Goal: Task Accomplishment & Management: Manage account settings

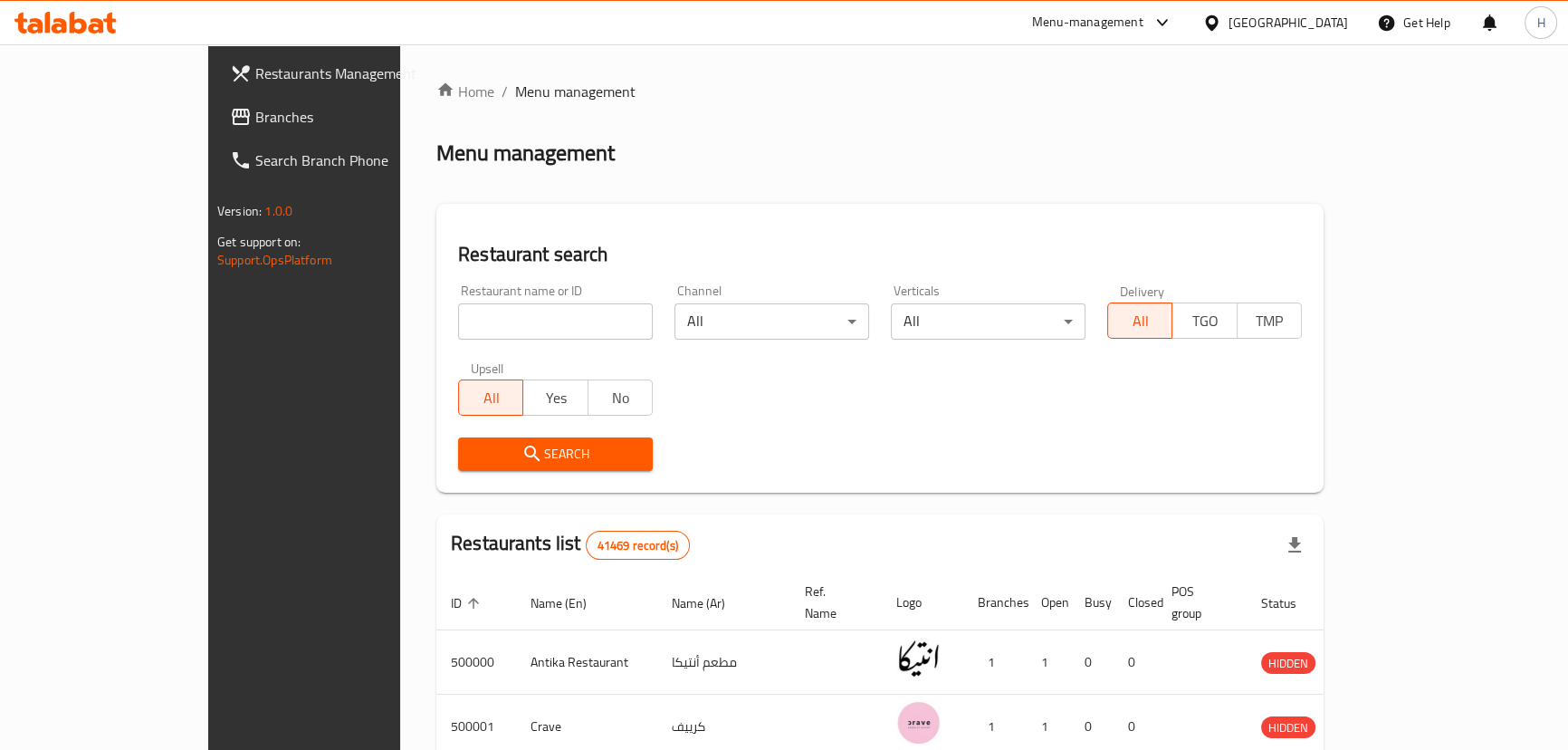
click at [255, 109] on span "Branches" at bounding box center [355, 116] width 200 height 21
click at [255, 115] on span "Branches" at bounding box center [355, 116] width 200 height 21
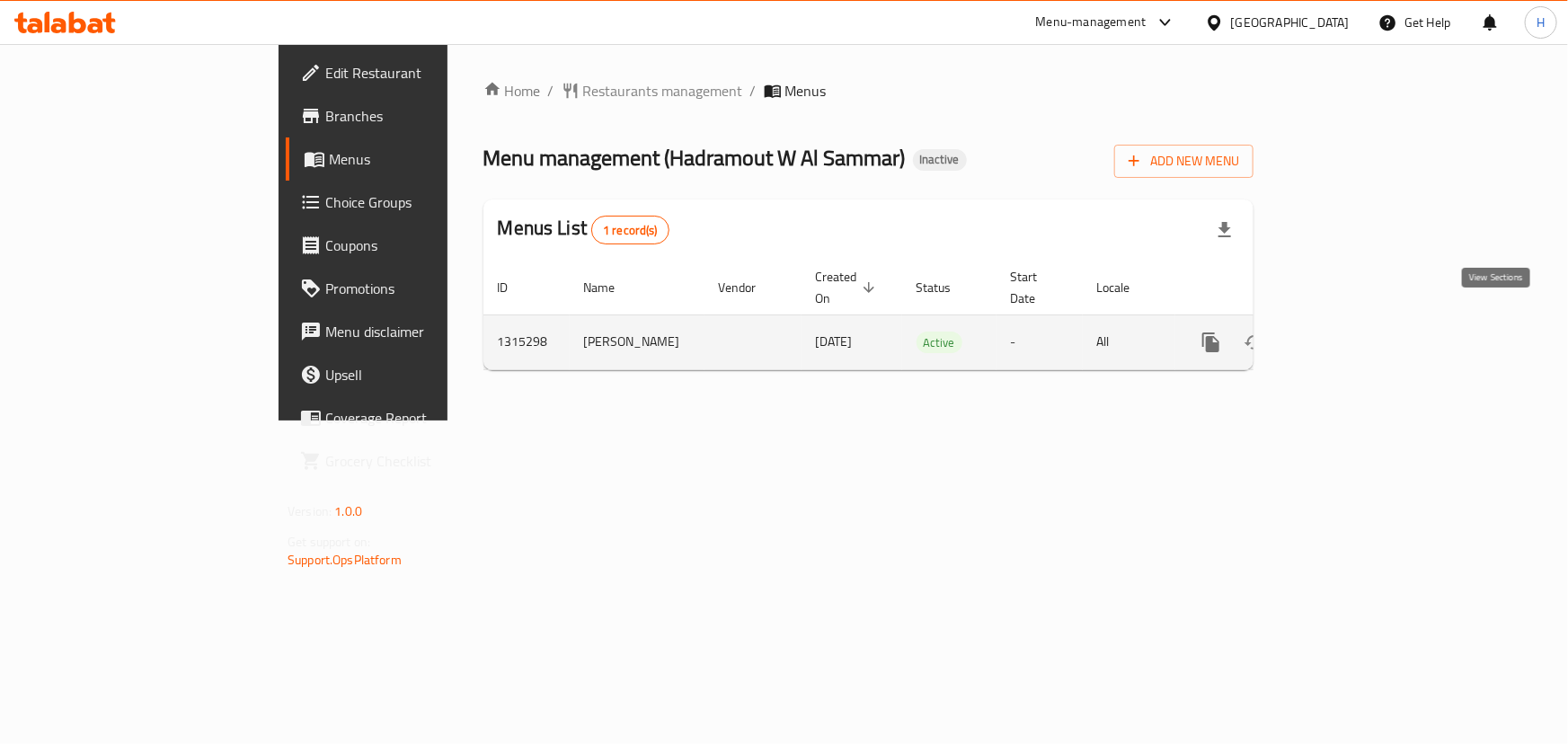
click at [1351, 331] on icon "enhanced table" at bounding box center [1340, 342] width 21 height 21
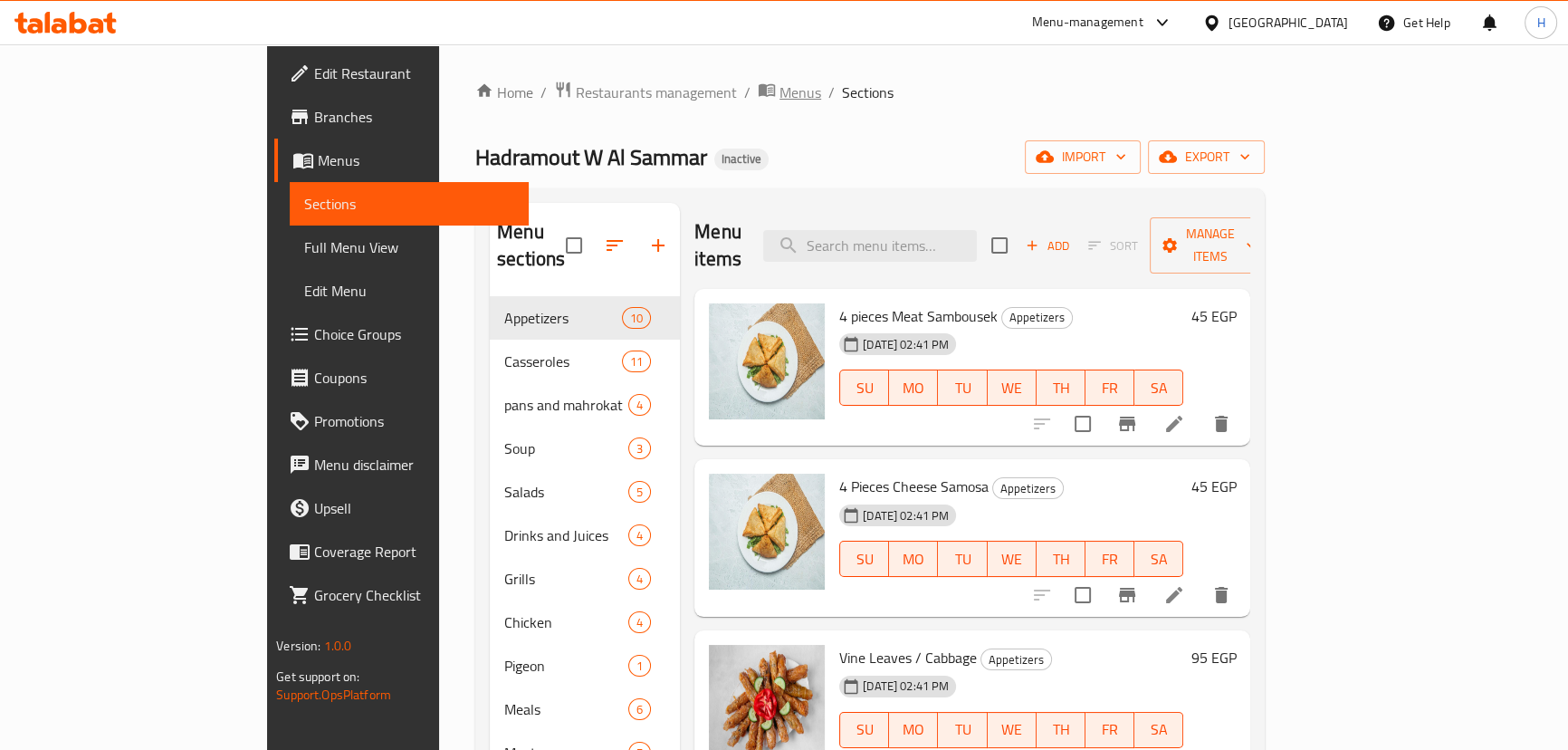
click at [780, 99] on span "Menus" at bounding box center [800, 92] width 42 height 21
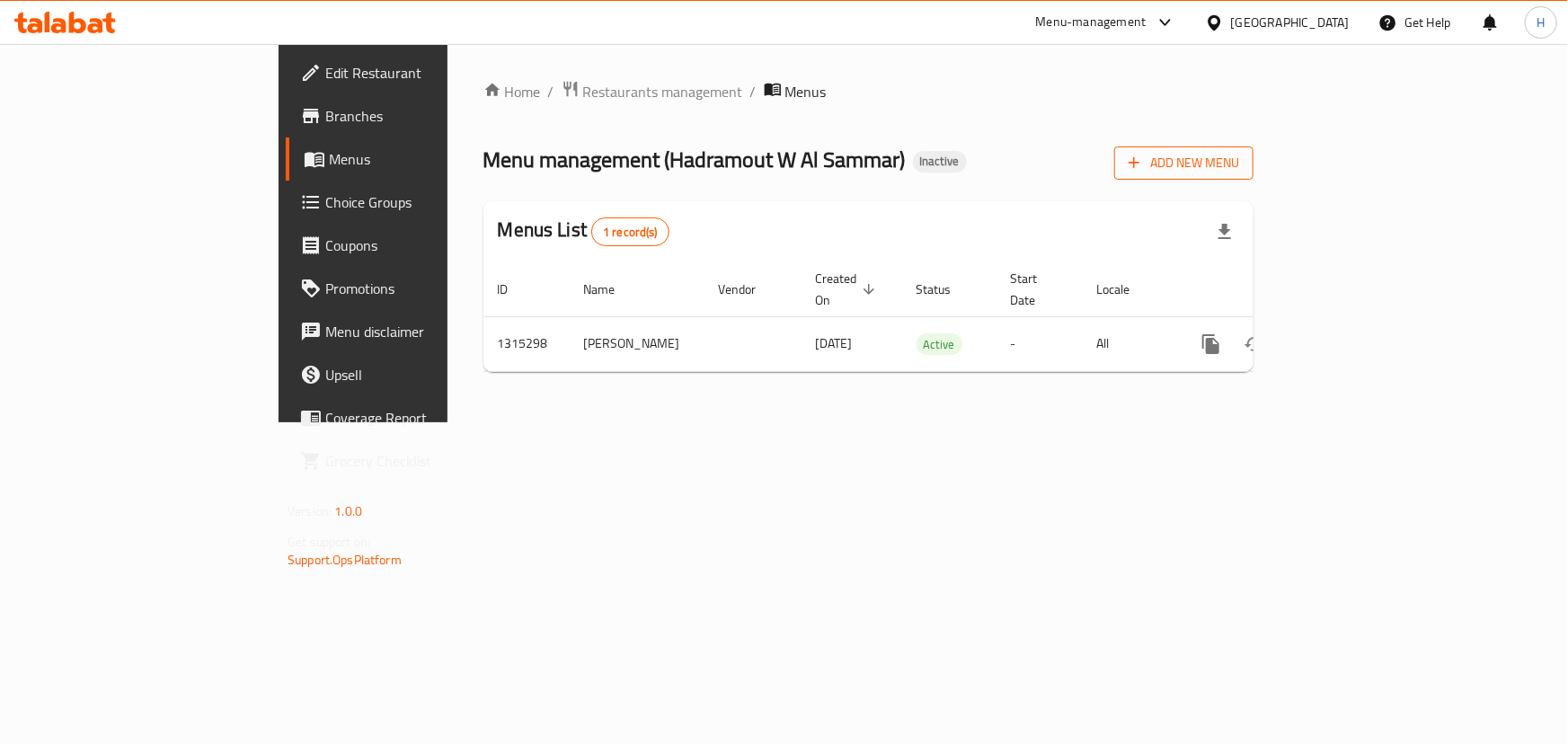
click at [1239, 162] on span "Add New Menu" at bounding box center [1184, 162] width 111 height 22
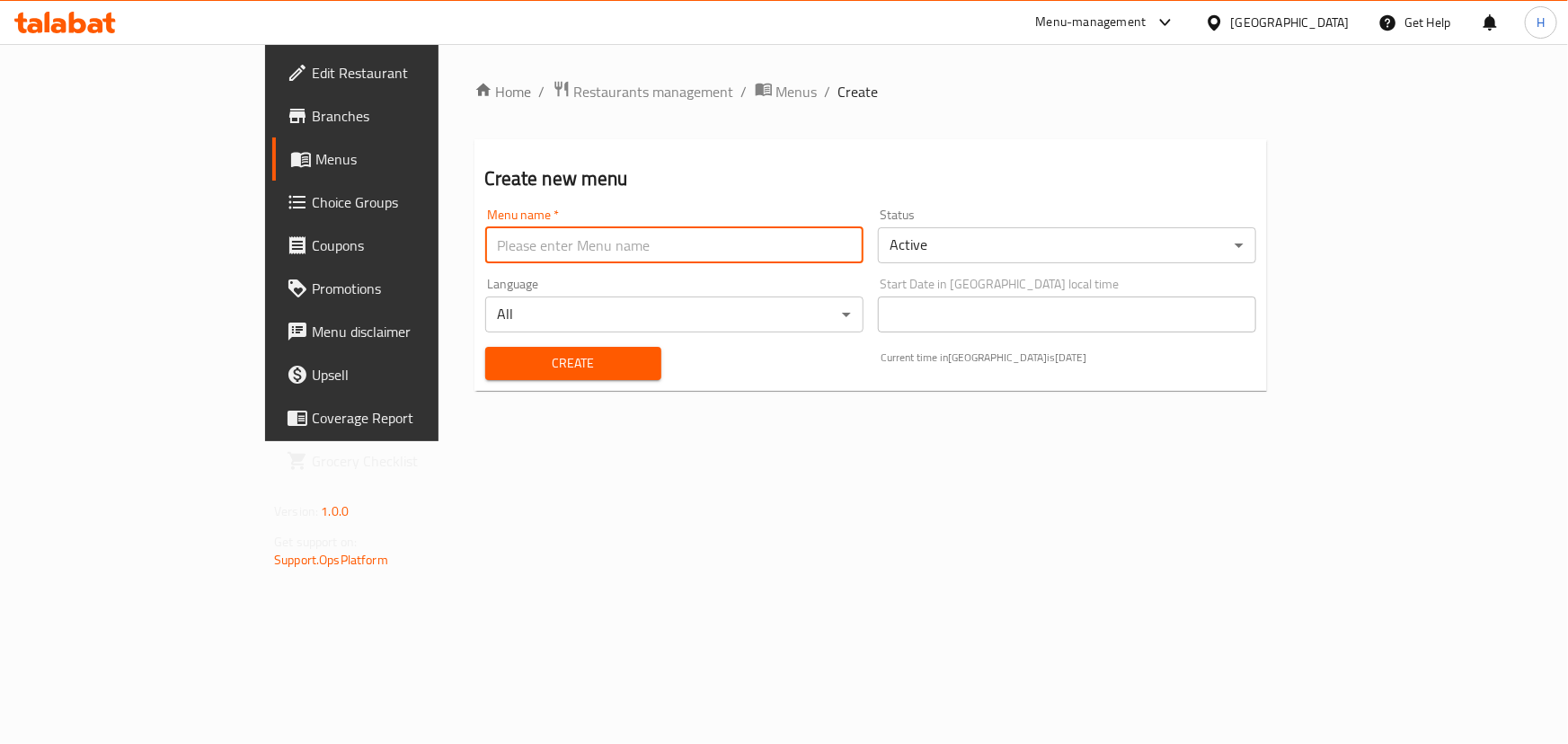
click at [522, 259] on input "text" at bounding box center [674, 245] width 379 height 36
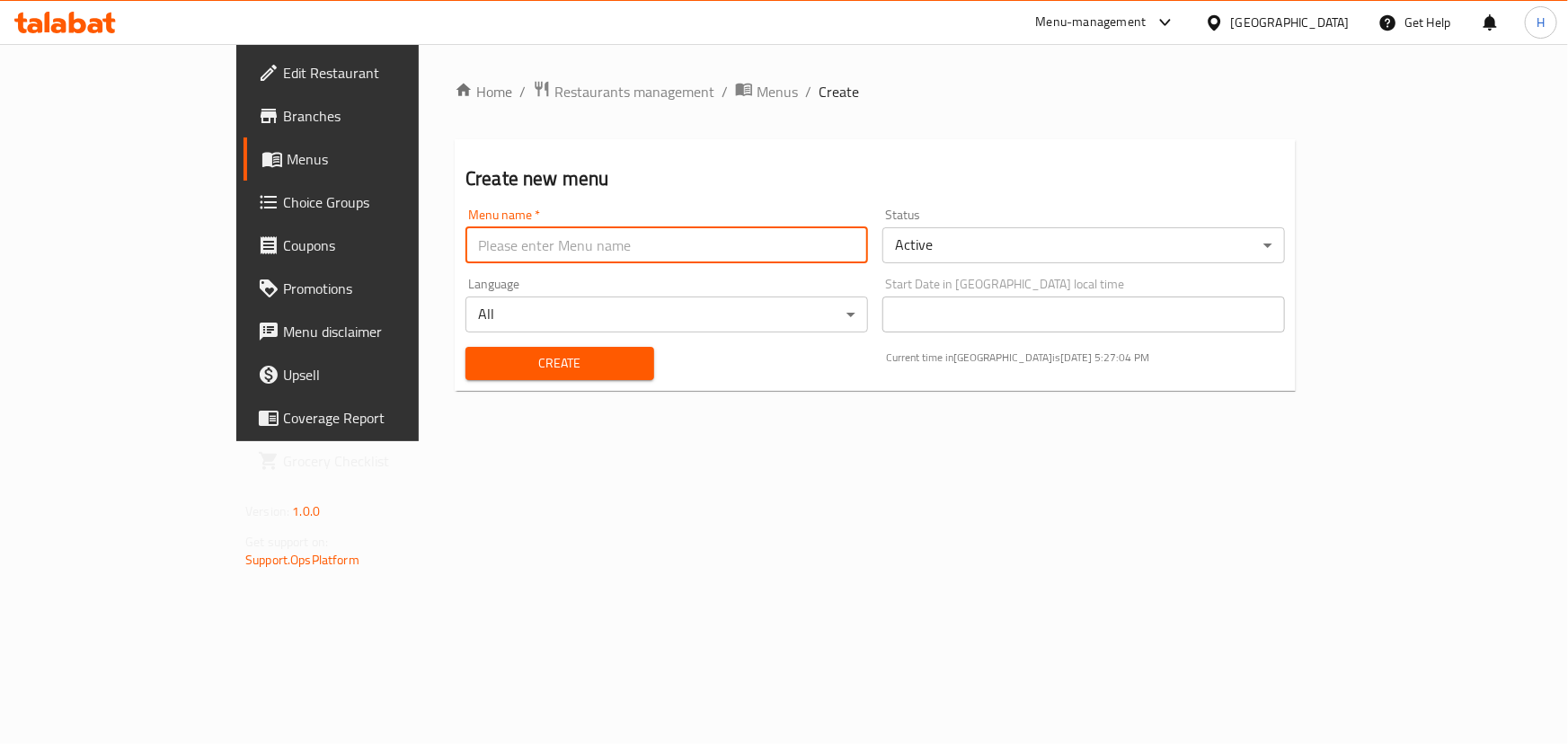
type input "Menu"
click at [480, 368] on span "Create" at bounding box center [560, 363] width 160 height 22
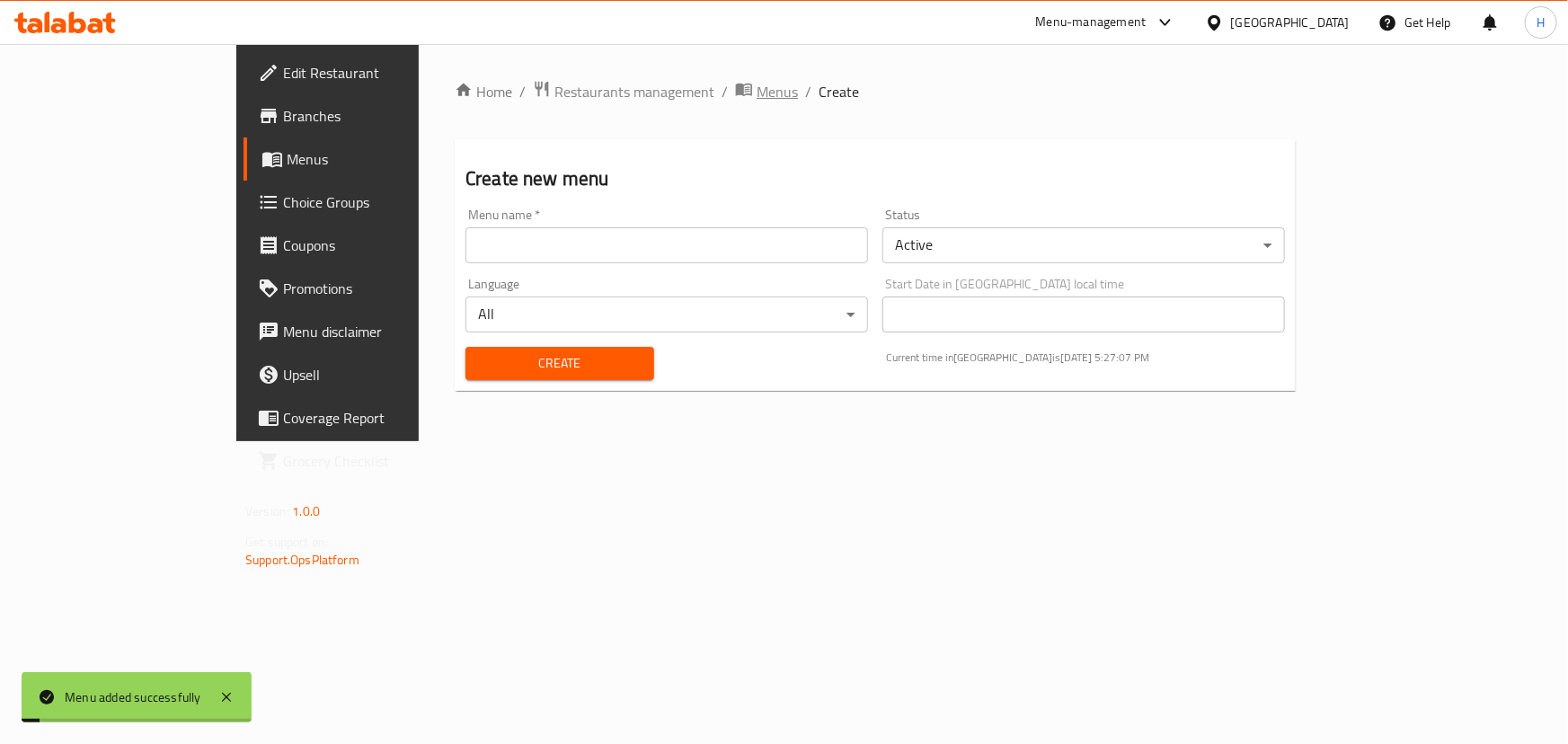
click at [756, 98] on span "Menus" at bounding box center [777, 91] width 42 height 21
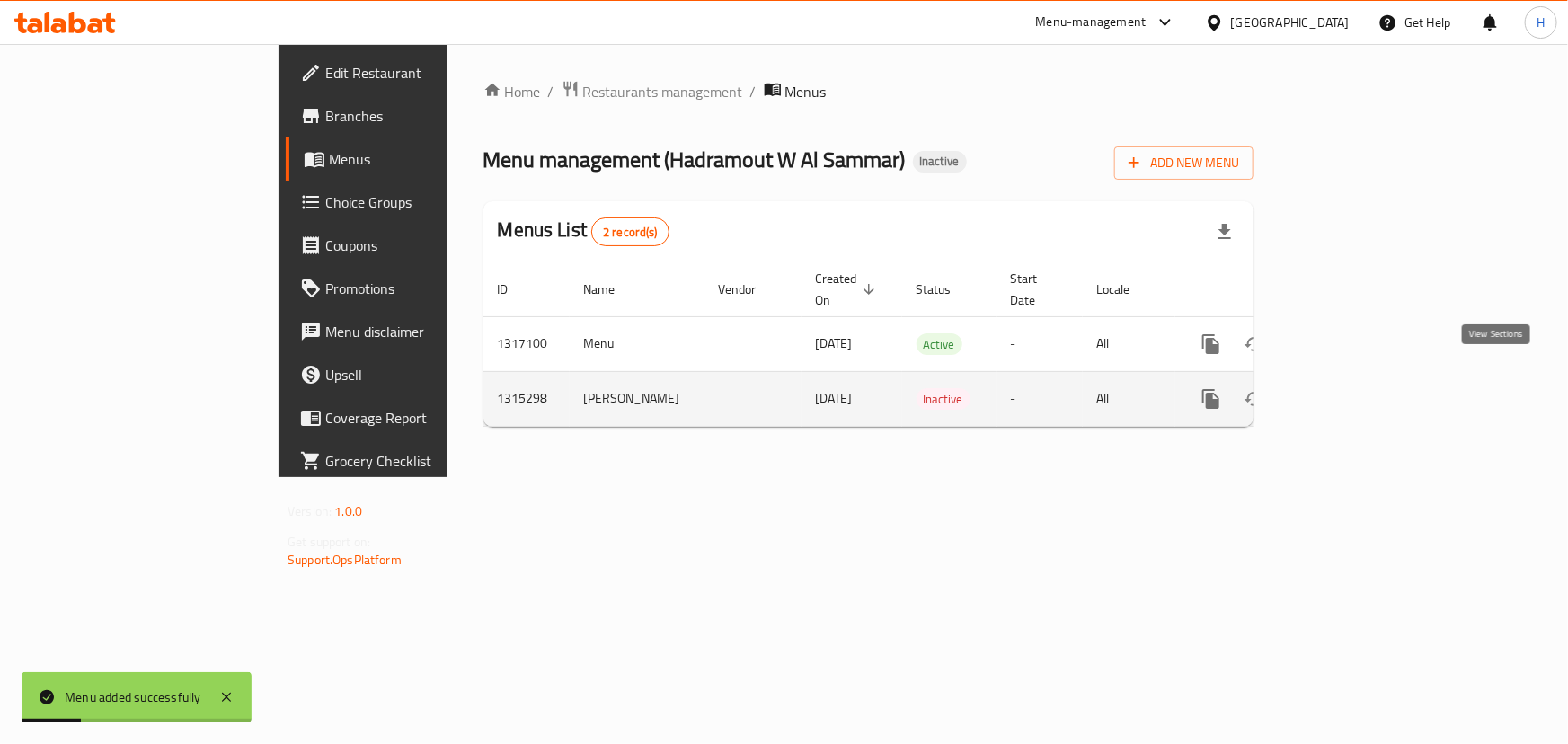
click at [1351, 388] on icon "enhanced table" at bounding box center [1340, 398] width 21 height 21
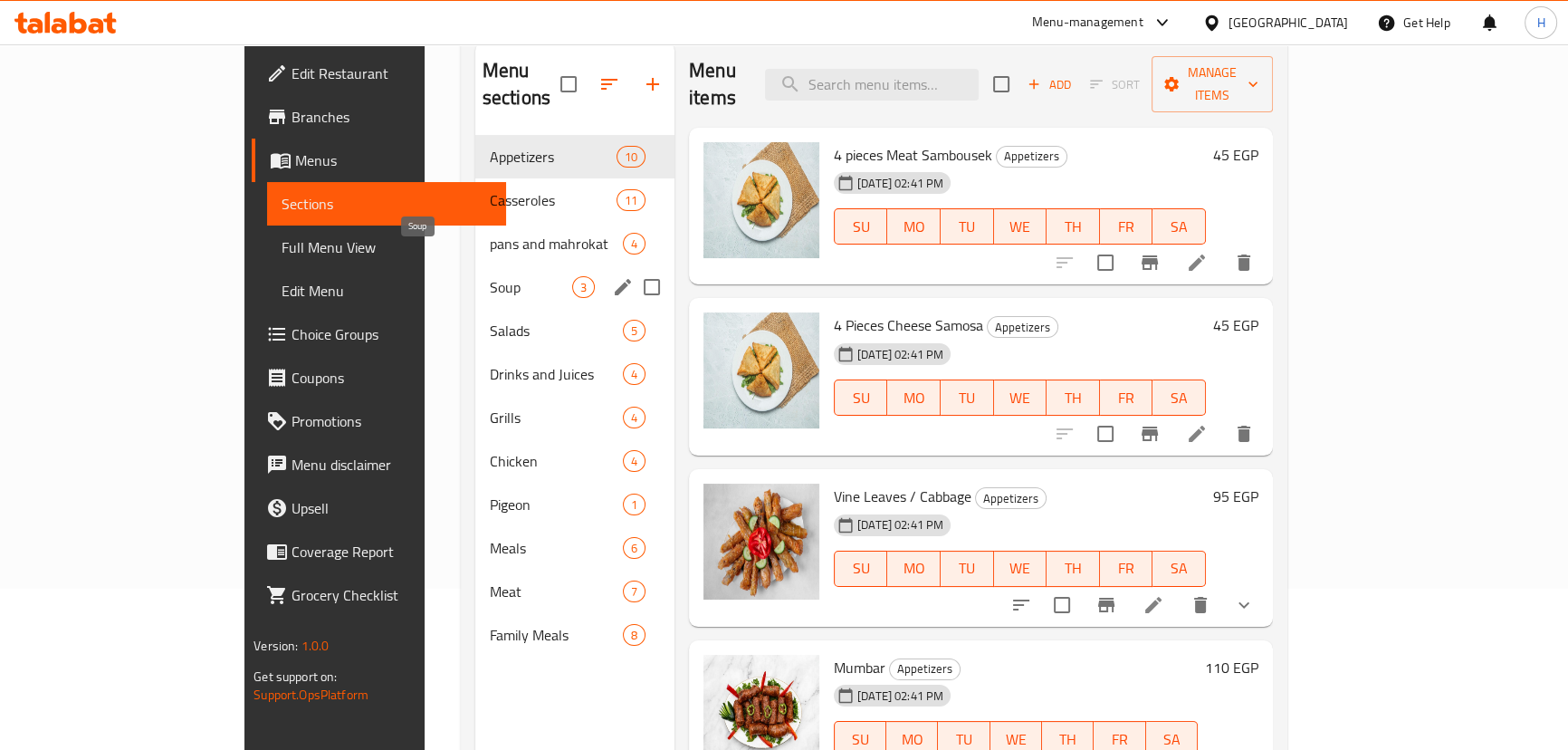
scroll to position [172, 0]
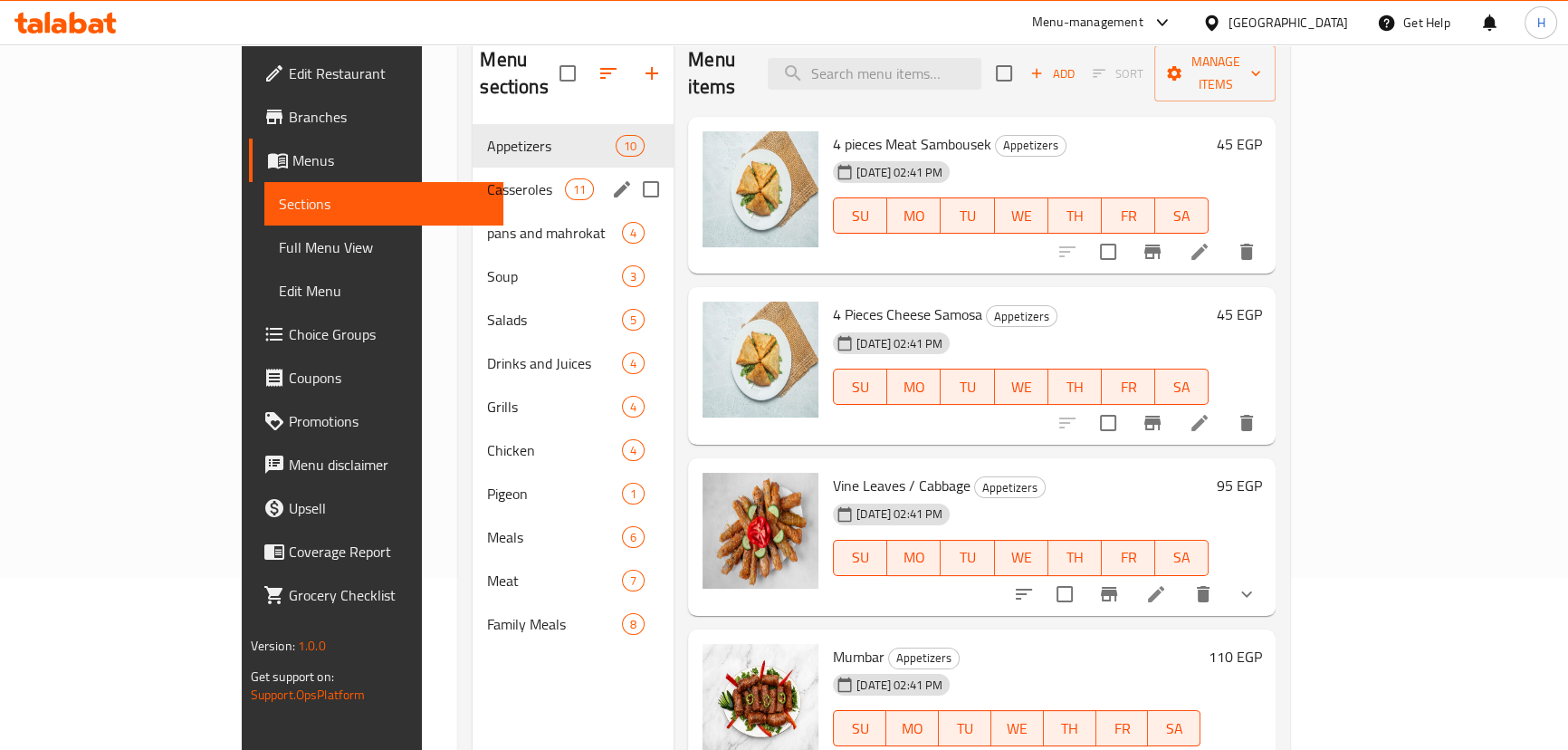
click at [487, 179] on span "Casseroles" at bounding box center [525, 189] width 77 height 21
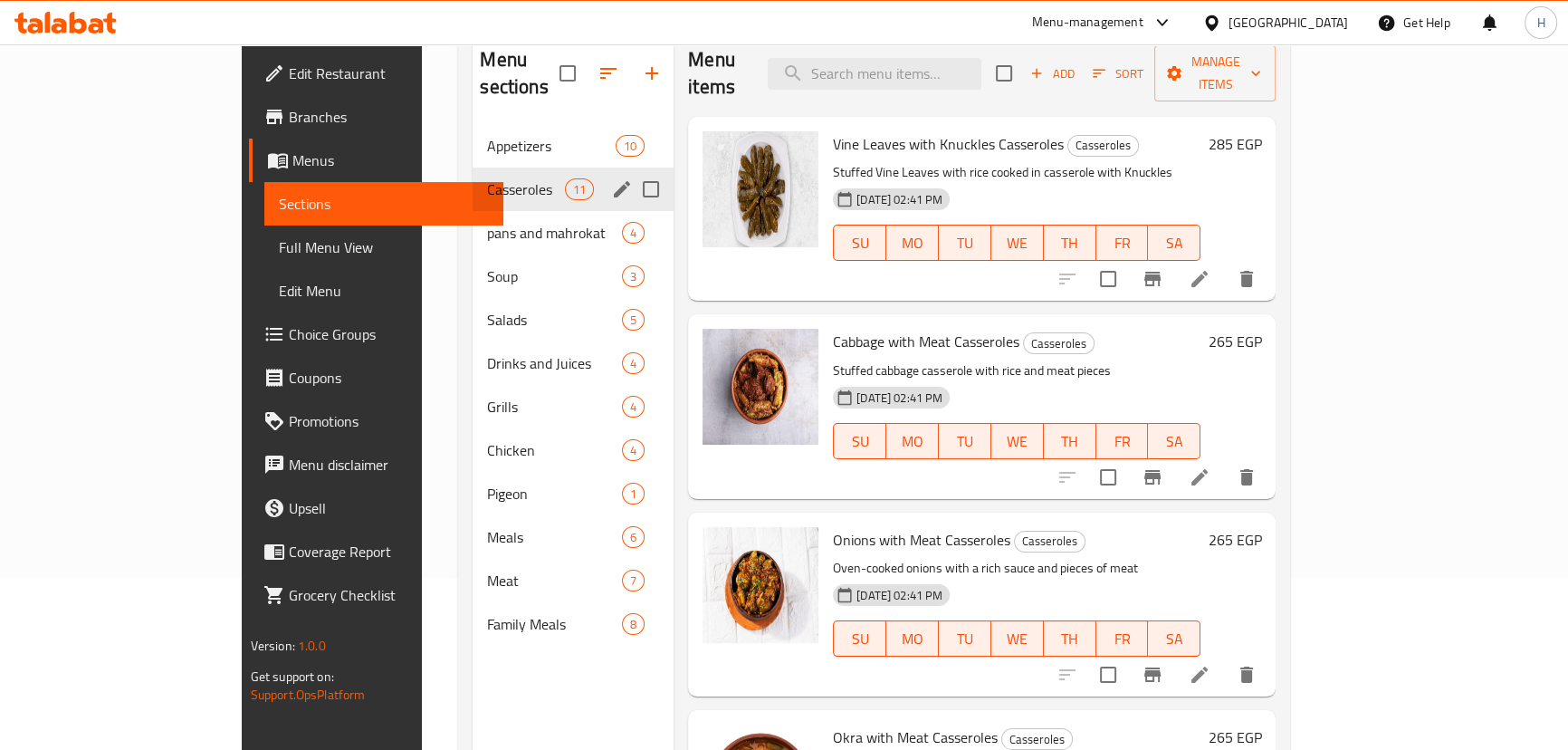
click at [487, 179] on span "Casseroles" at bounding box center [525, 189] width 77 height 21
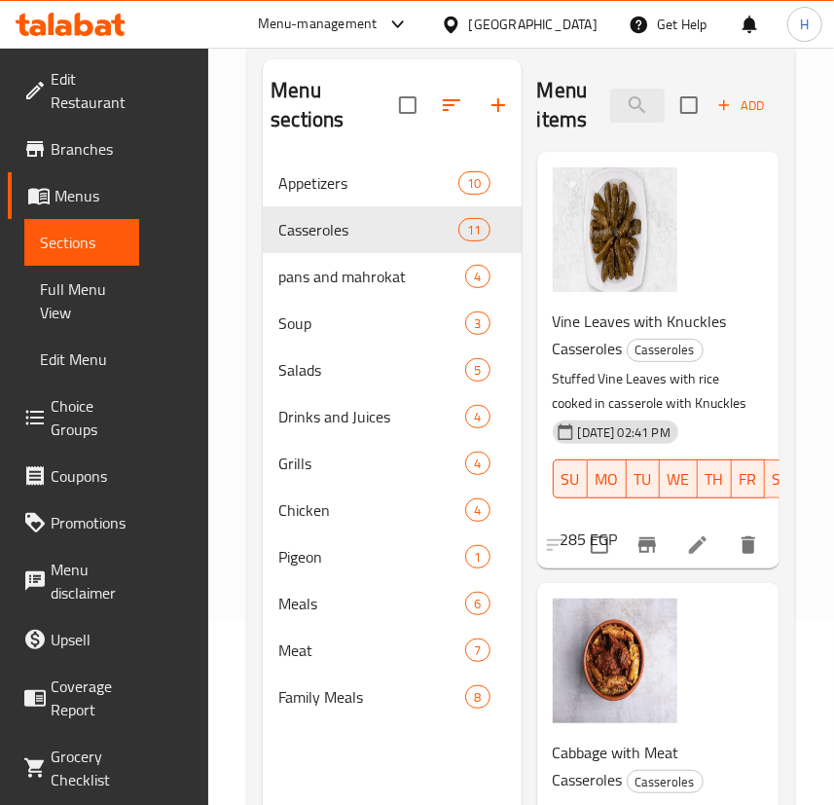
click at [249, 284] on div "Menu sections Appetizers 10 Casseroles 11 pans and mahrokat 4 Soup 3 Salads 5 D…" at bounding box center [521, 462] width 548 height 836
click at [304, 311] on span "Soup" at bounding box center [344, 322] width 132 height 23
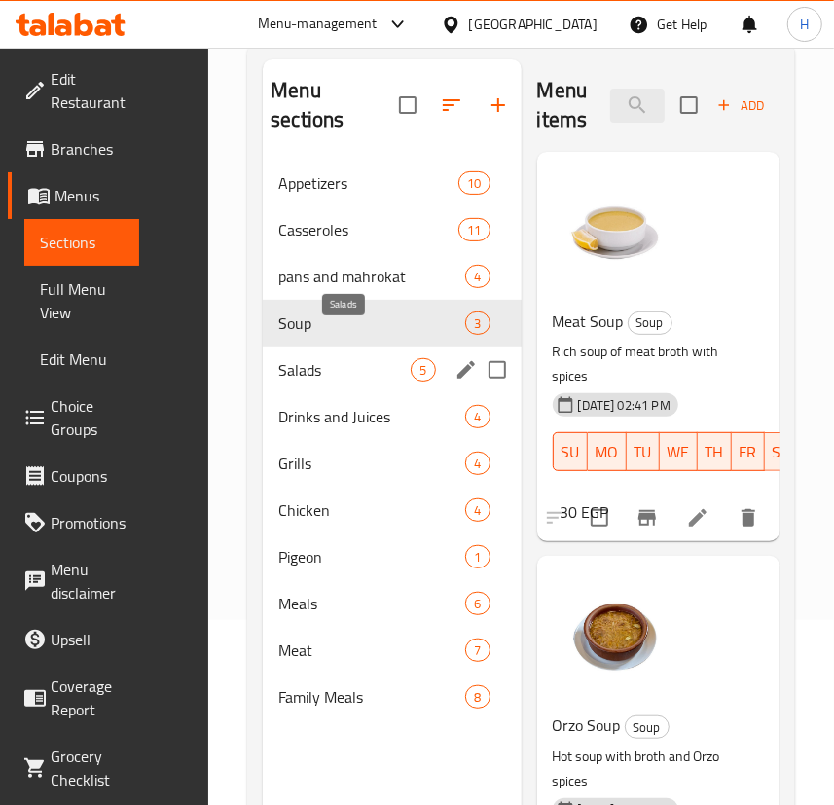
click at [325, 358] on span "Salads" at bounding box center [344, 369] width 132 height 23
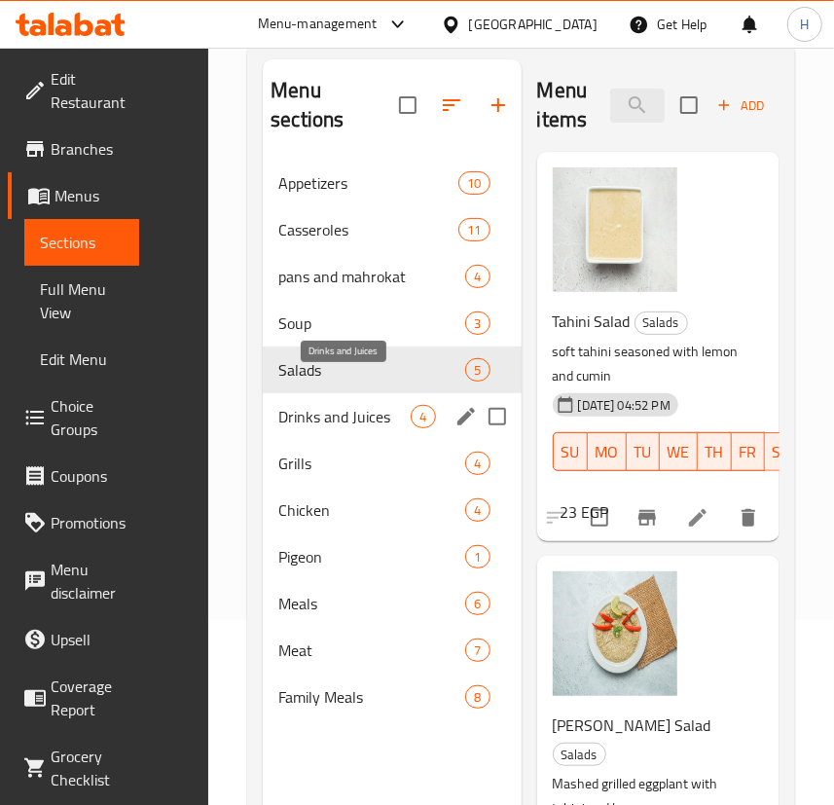
click at [334, 405] on span "Drinks and Juices" at bounding box center [344, 416] width 132 height 23
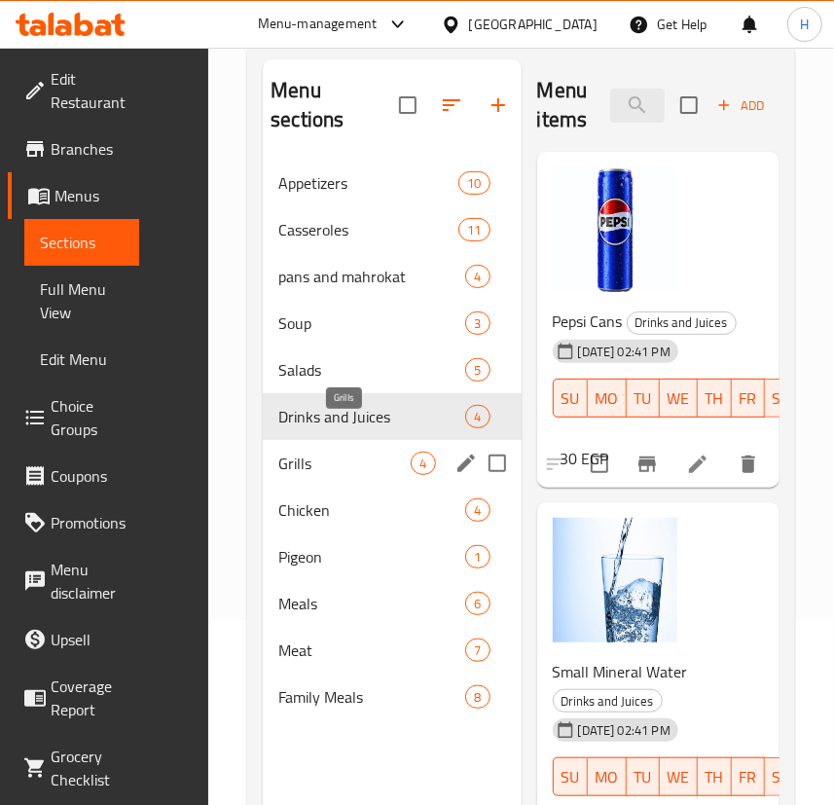
click at [333, 451] on span "Grills" at bounding box center [344, 462] width 132 height 23
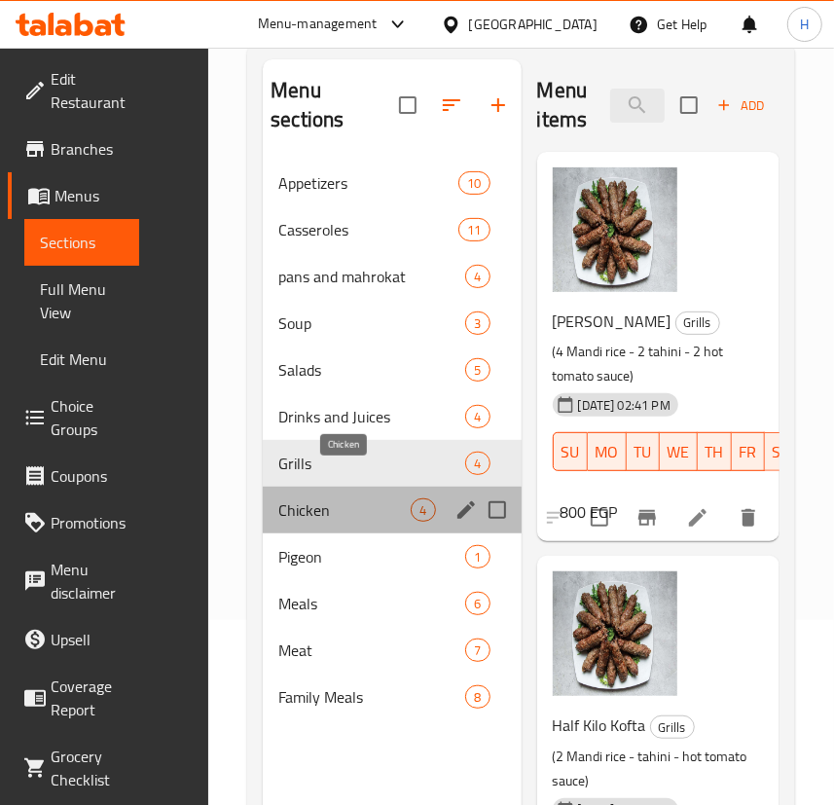
click at [286, 498] on span "Chicken" at bounding box center [344, 509] width 132 height 23
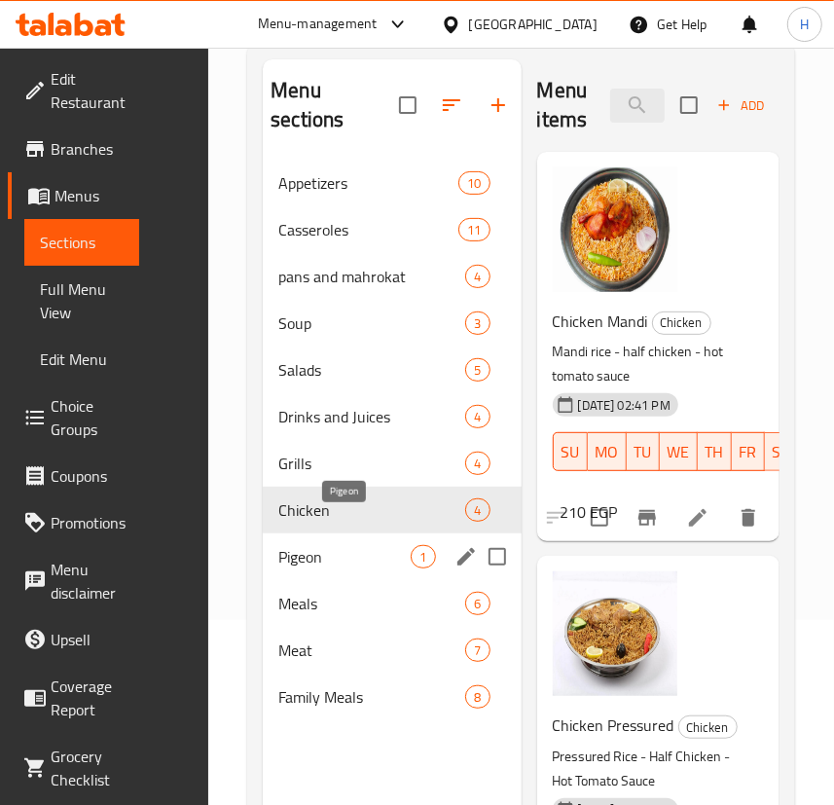
click at [308, 545] on span "Pigeon" at bounding box center [344, 556] width 132 height 23
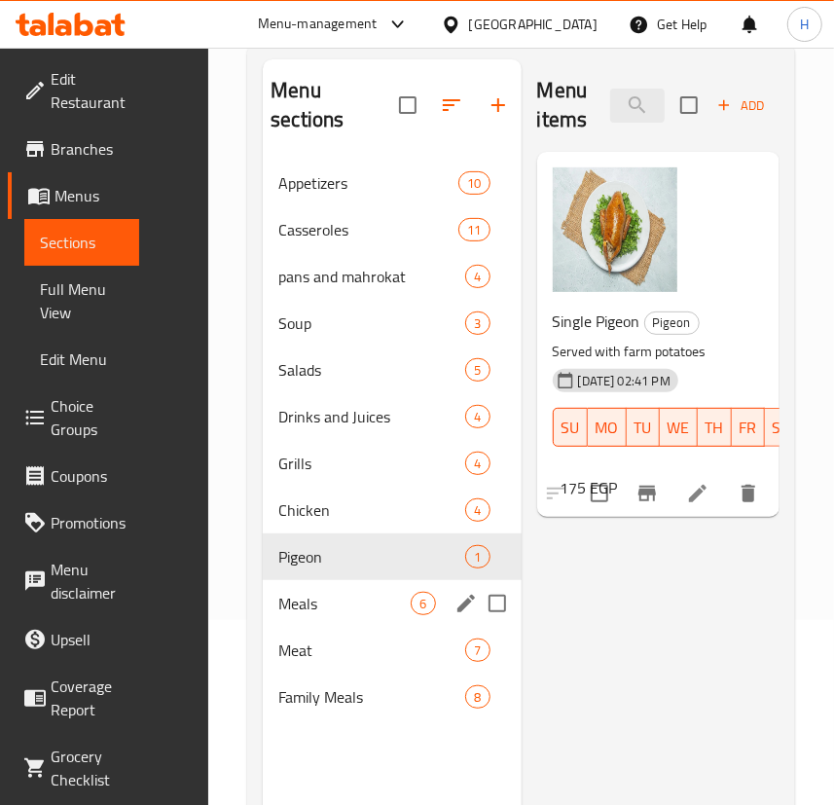
click at [321, 580] on div "Meals 6" at bounding box center [392, 603] width 258 height 47
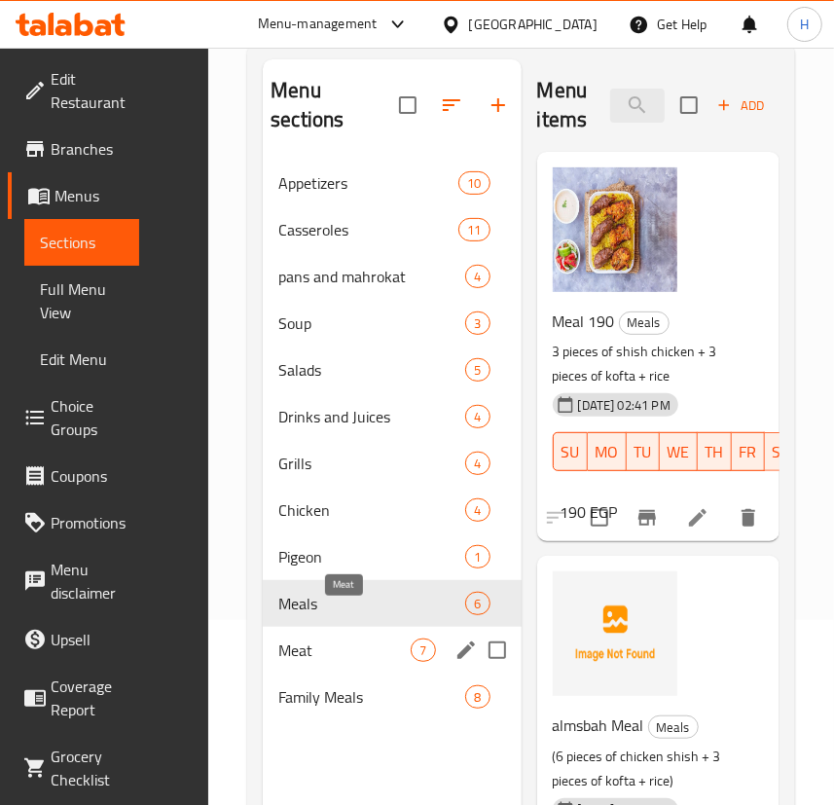
click at [304, 638] on span "Meat" at bounding box center [344, 649] width 132 height 23
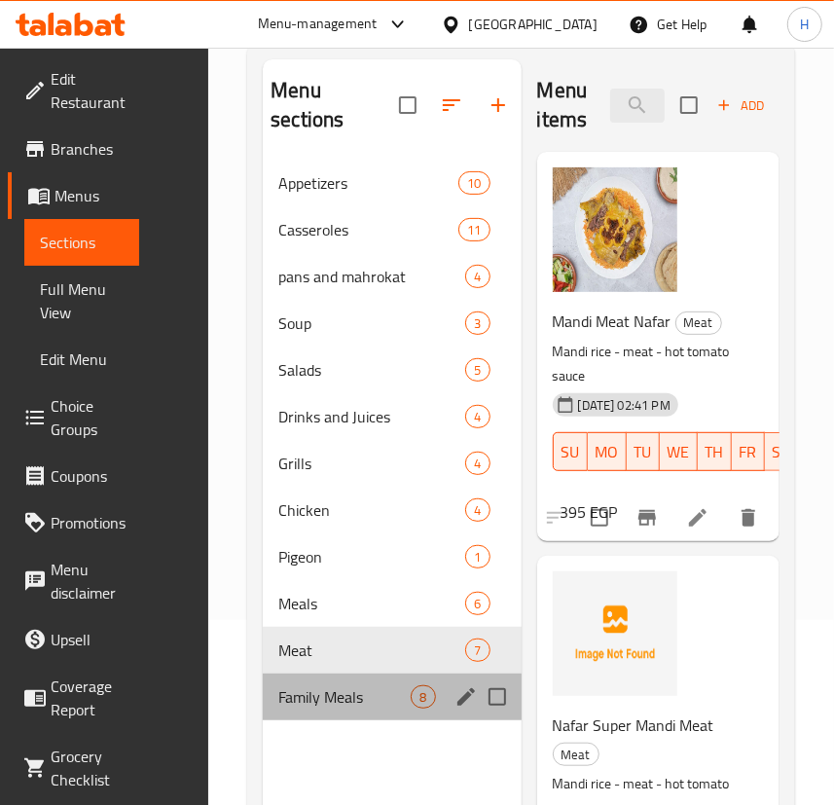
click at [315, 689] on div "Family Meals 8" at bounding box center [392, 696] width 258 height 47
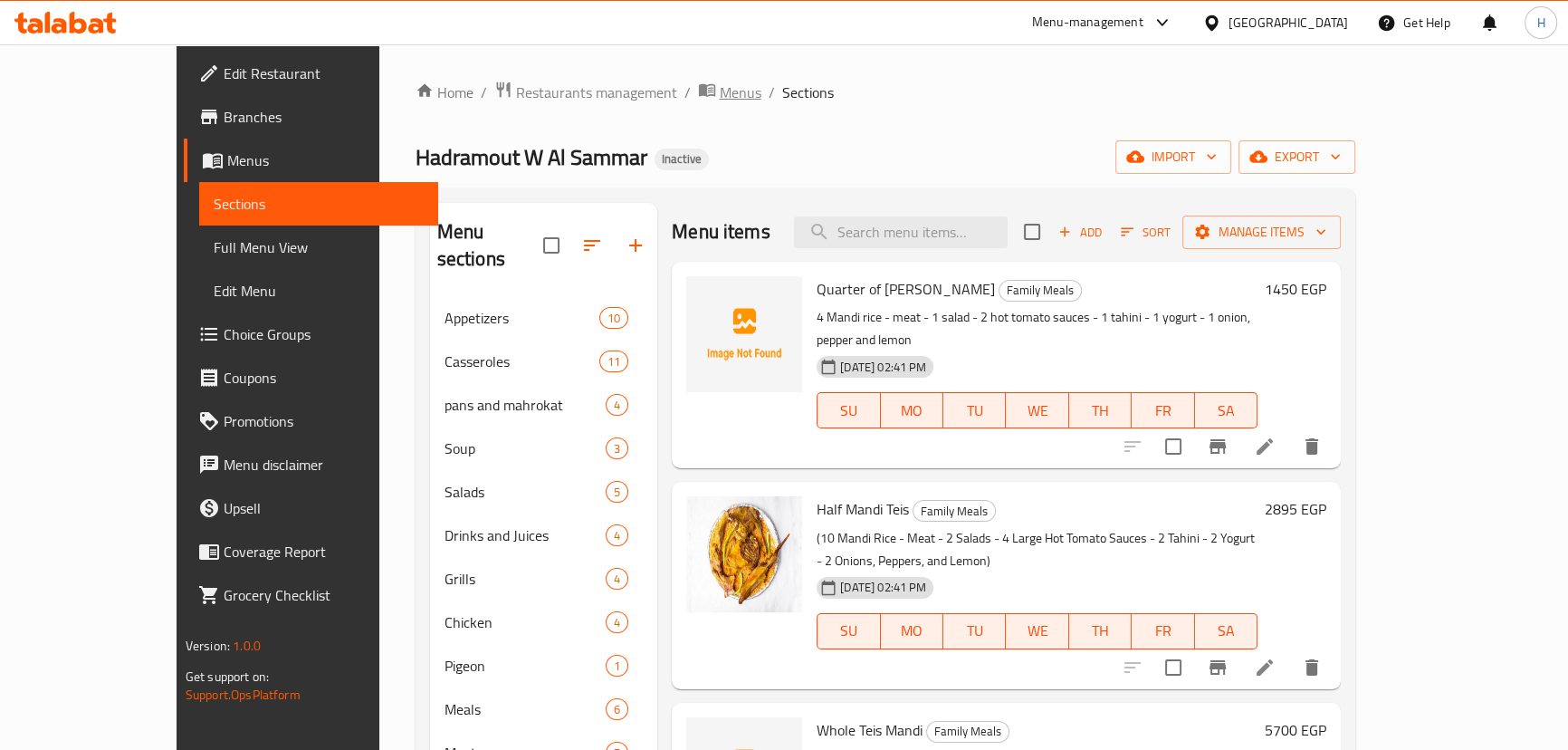
click at [719, 90] on span "Menus" at bounding box center [740, 92] width 42 height 21
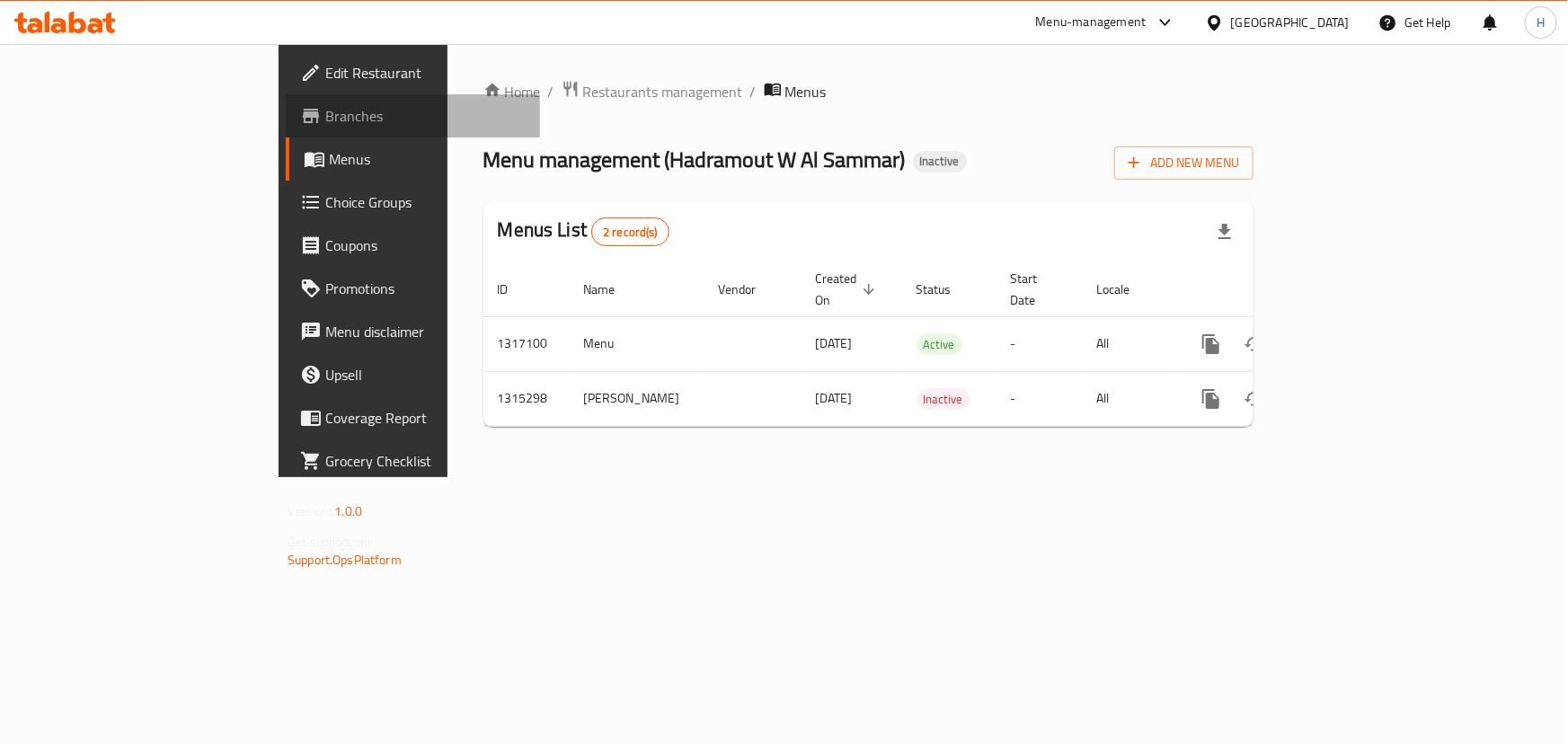
click at [325, 126] on span "Branches" at bounding box center [425, 115] width 200 height 21
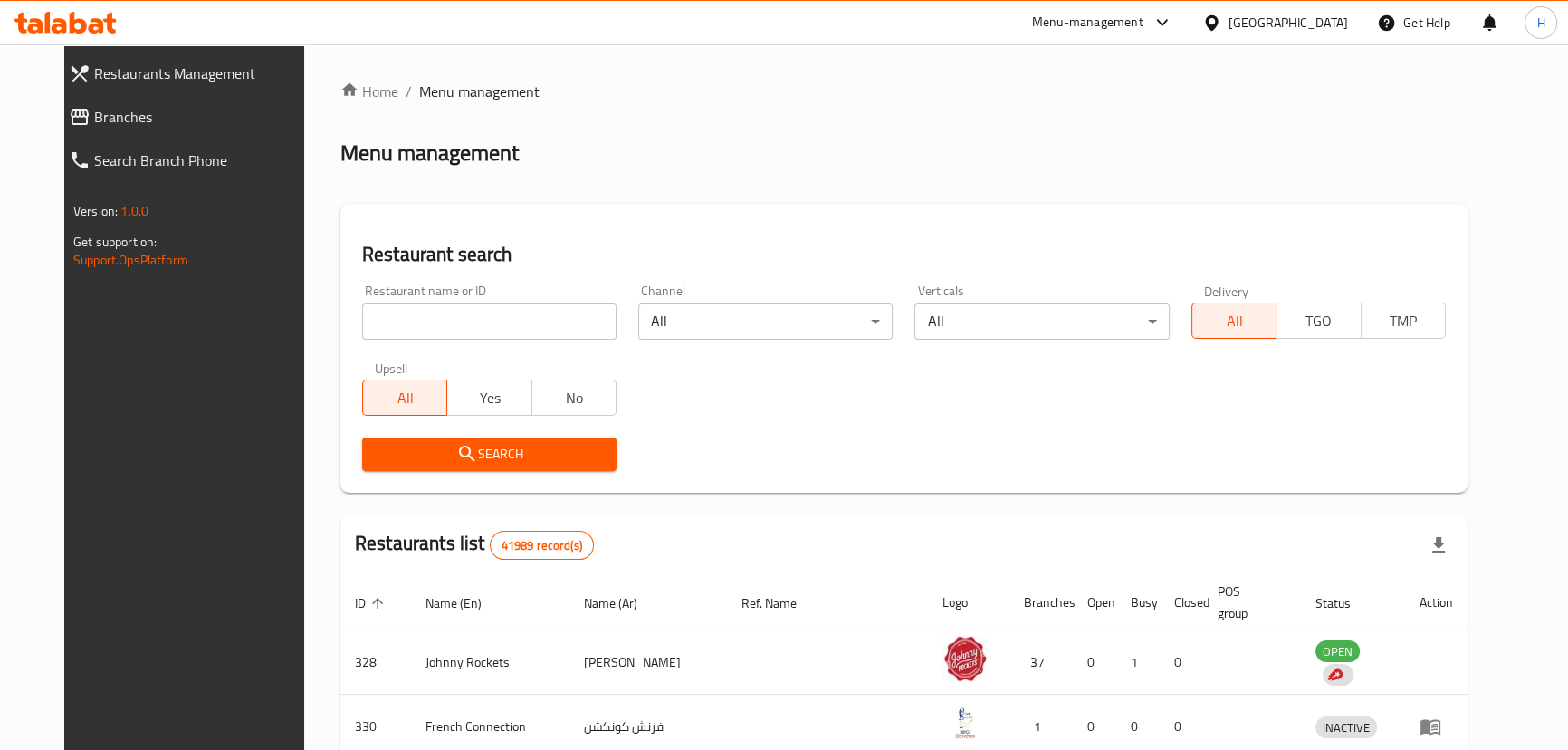
click at [72, 99] on link "Branches" at bounding box center [190, 116] width 272 height 44
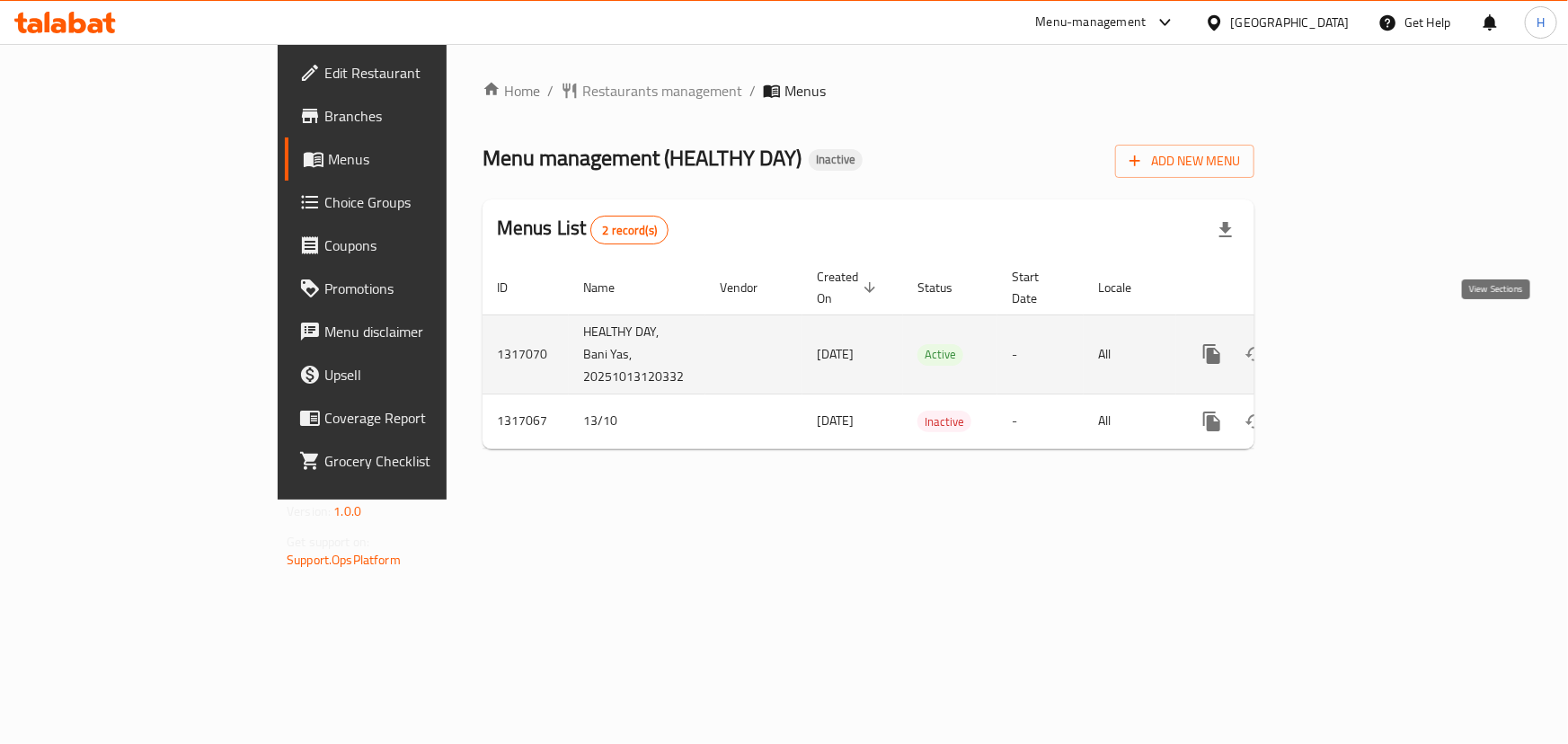
click at [1352, 343] on icon "enhanced table" at bounding box center [1341, 354] width 21 height 21
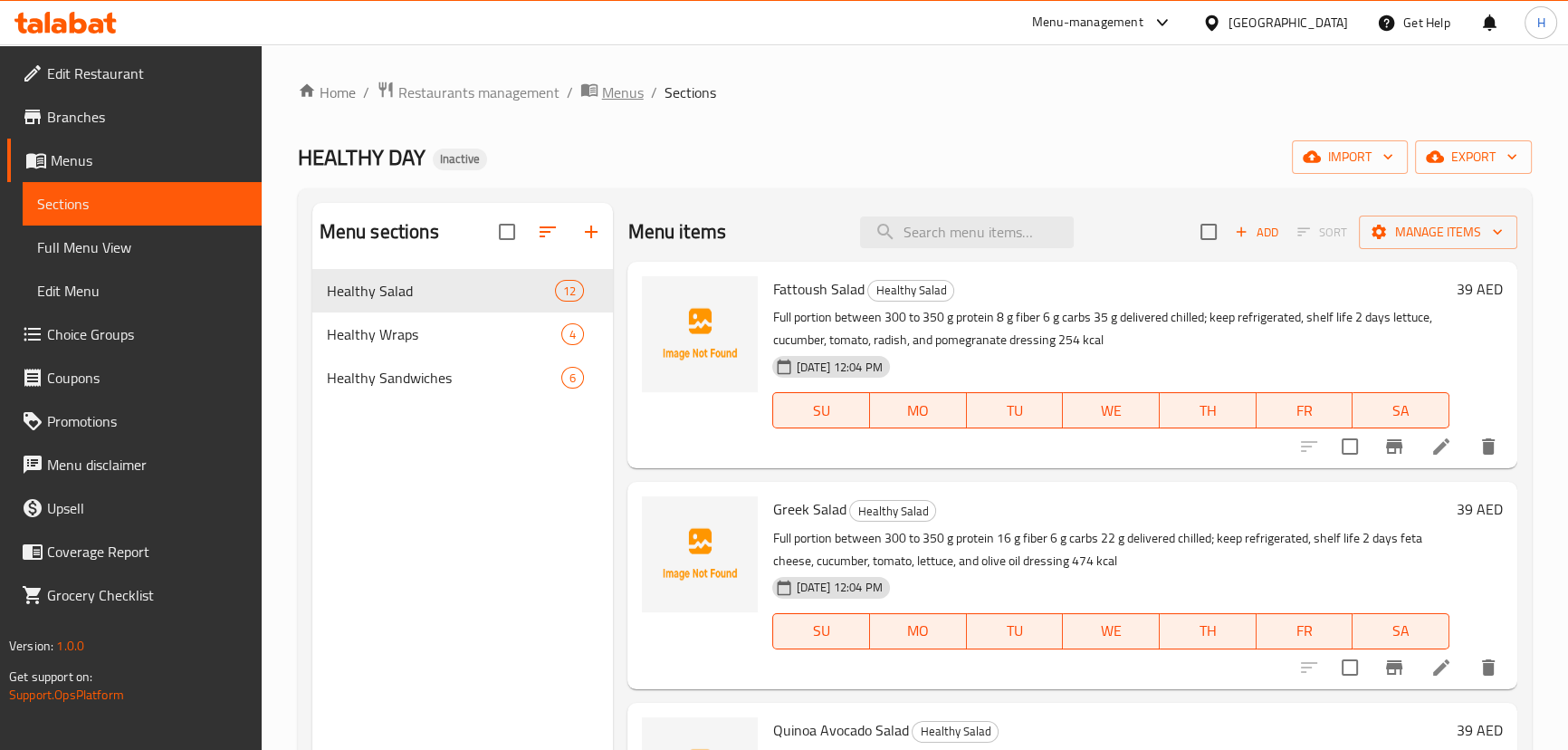
click at [631, 90] on span "Menus" at bounding box center [623, 92] width 42 height 21
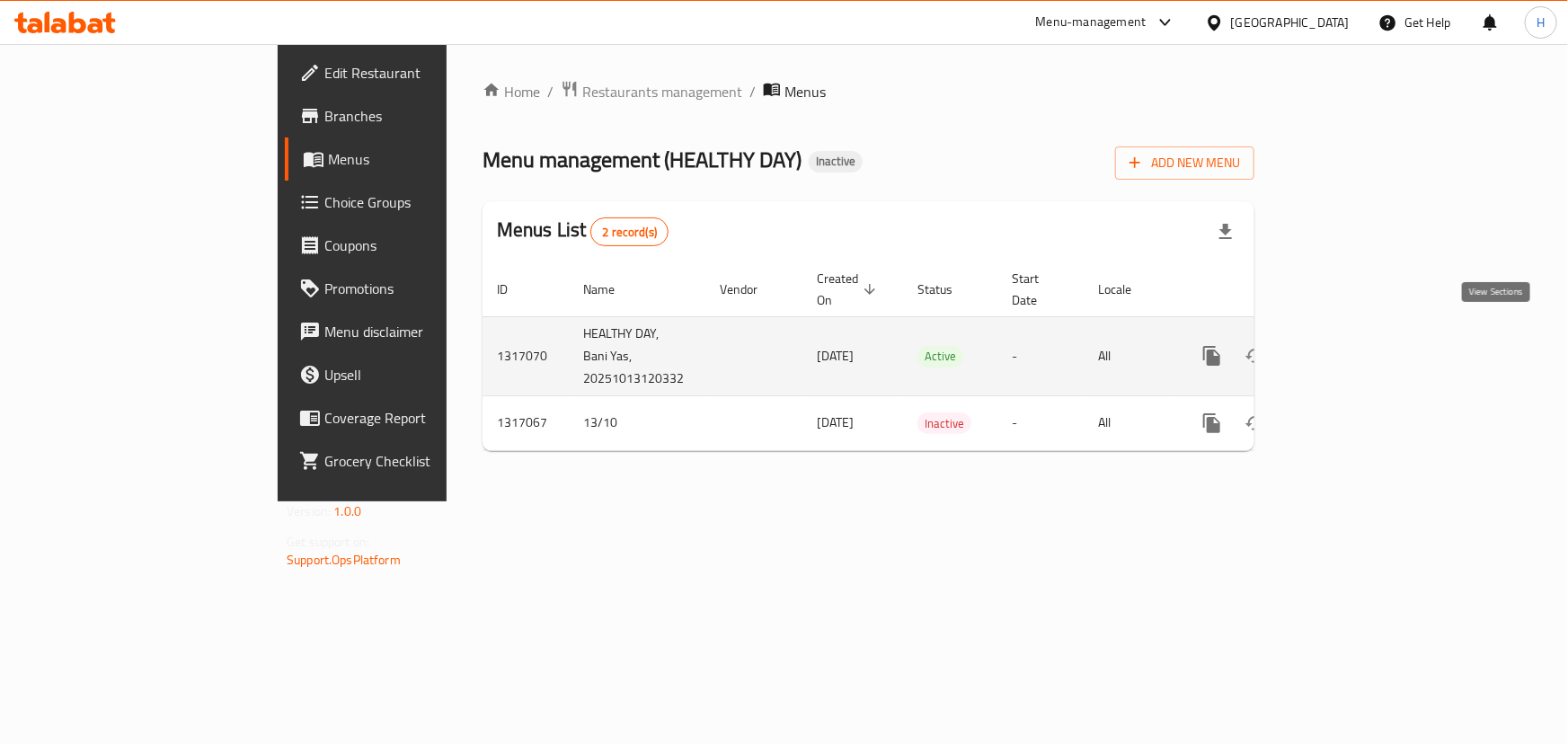
click at [1352, 345] on icon "enhanced table" at bounding box center [1341, 355] width 21 height 21
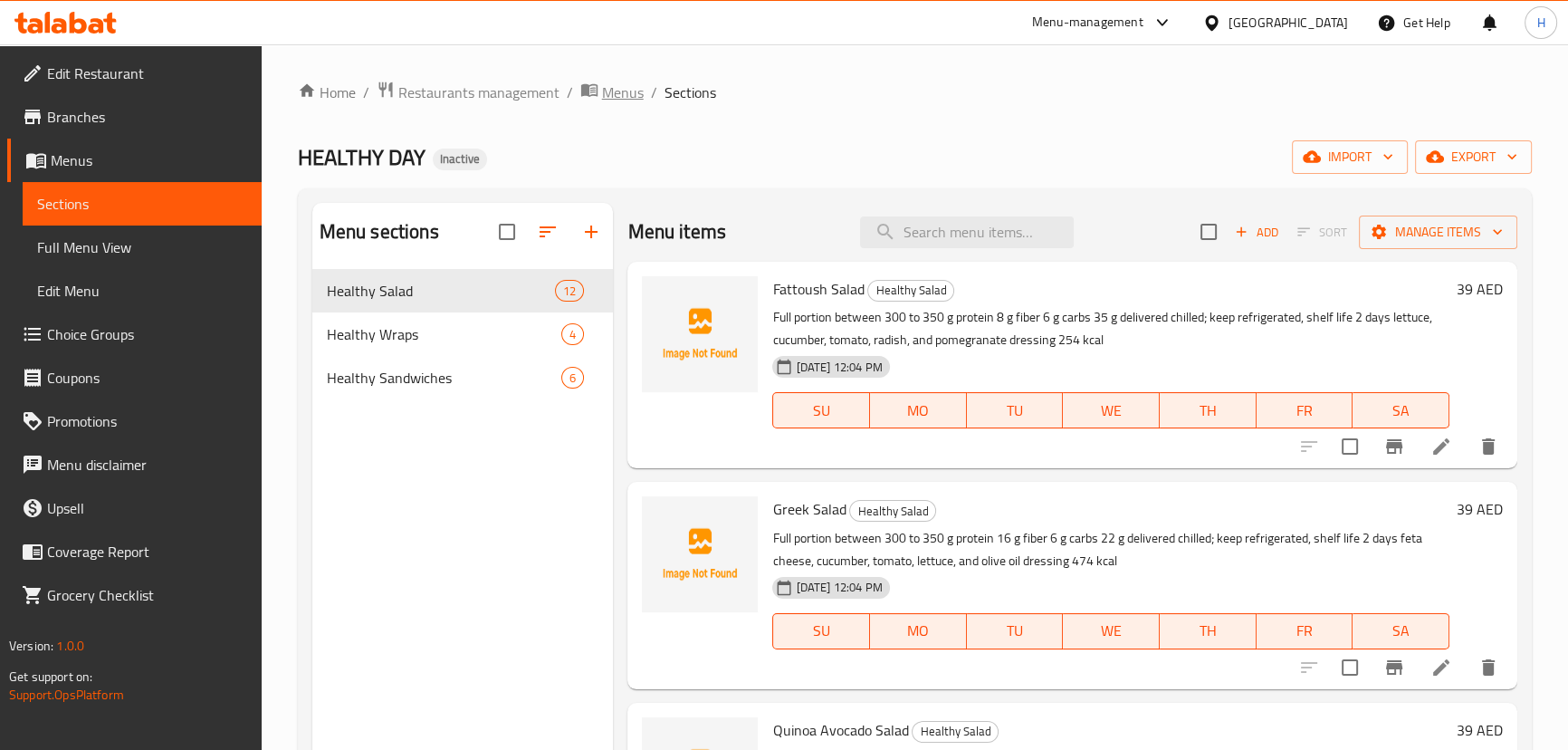
click at [633, 97] on span "Menus" at bounding box center [623, 92] width 42 height 21
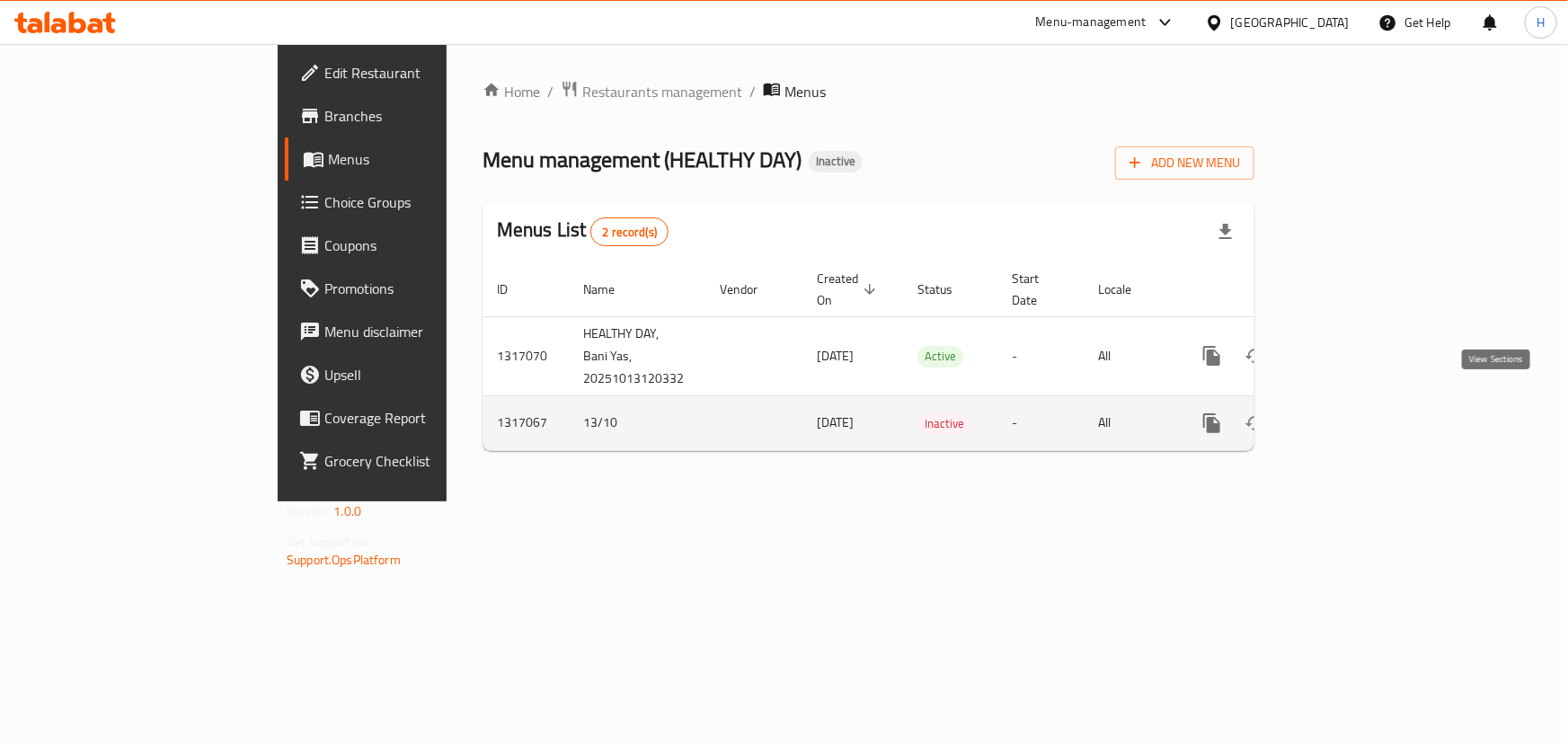
click at [1352, 413] on icon "enhanced table" at bounding box center [1341, 423] width 21 height 21
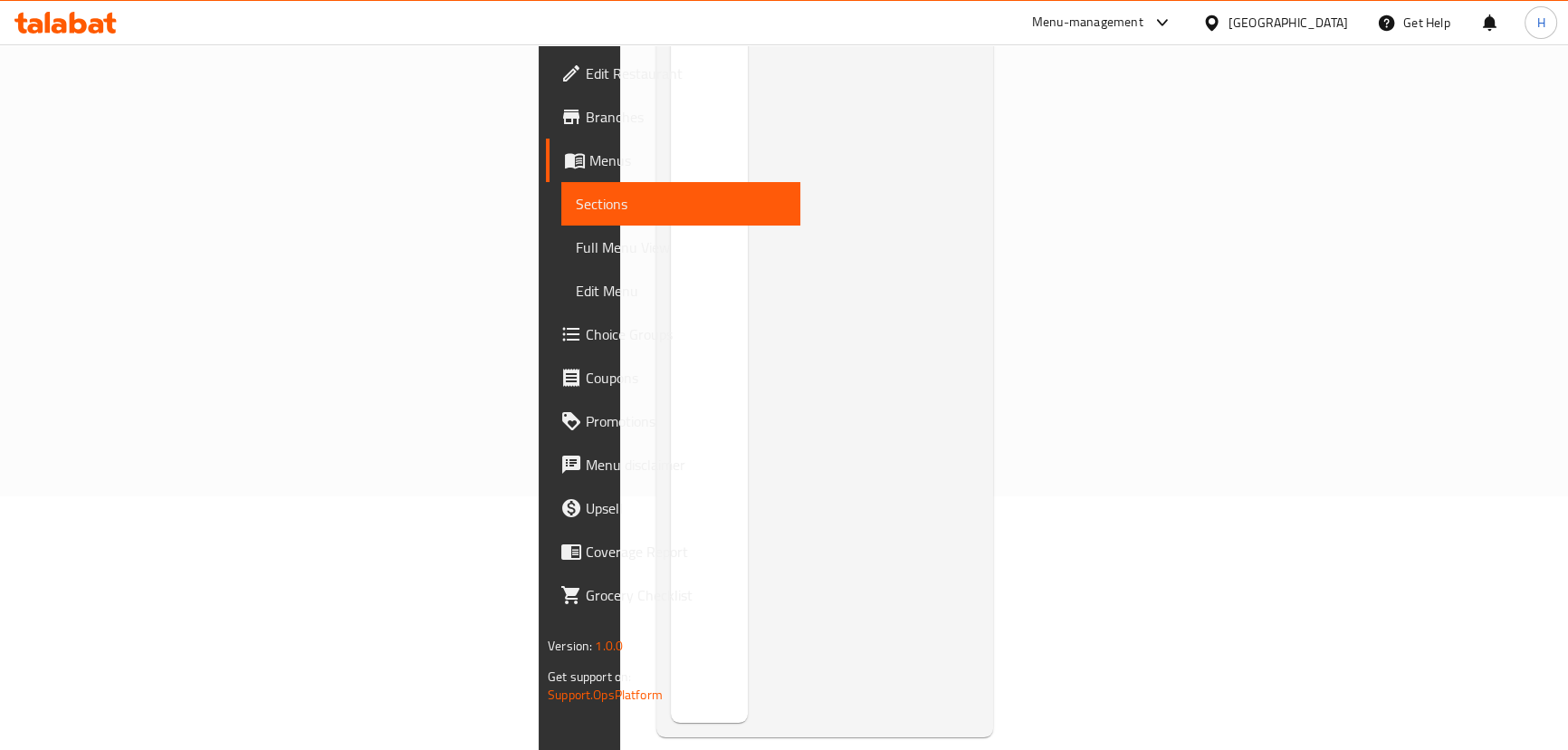
click at [671, 300] on div "Menu sections" at bounding box center [709, 348] width 77 height 750
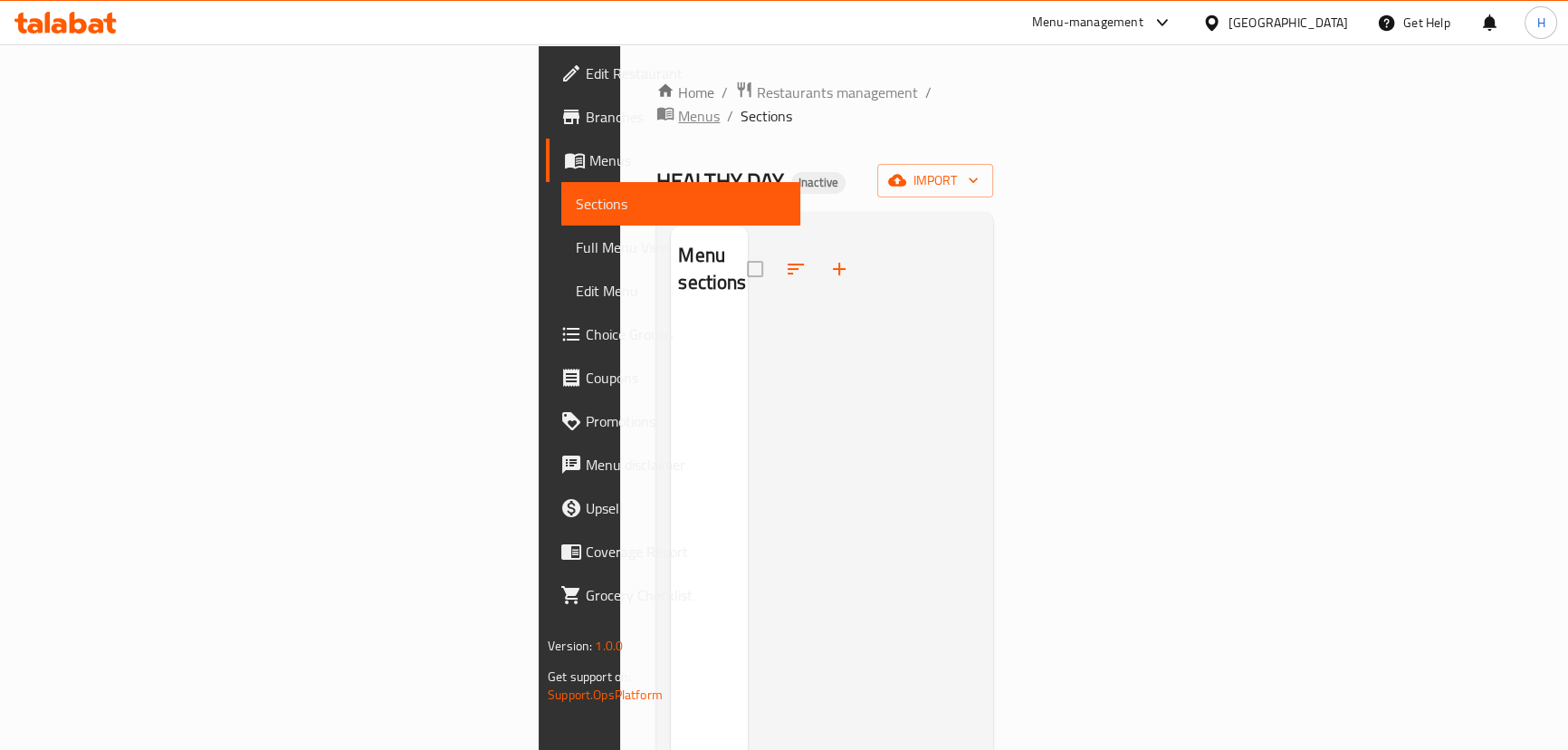
click at [678, 105] on span "Menus" at bounding box center [699, 115] width 42 height 21
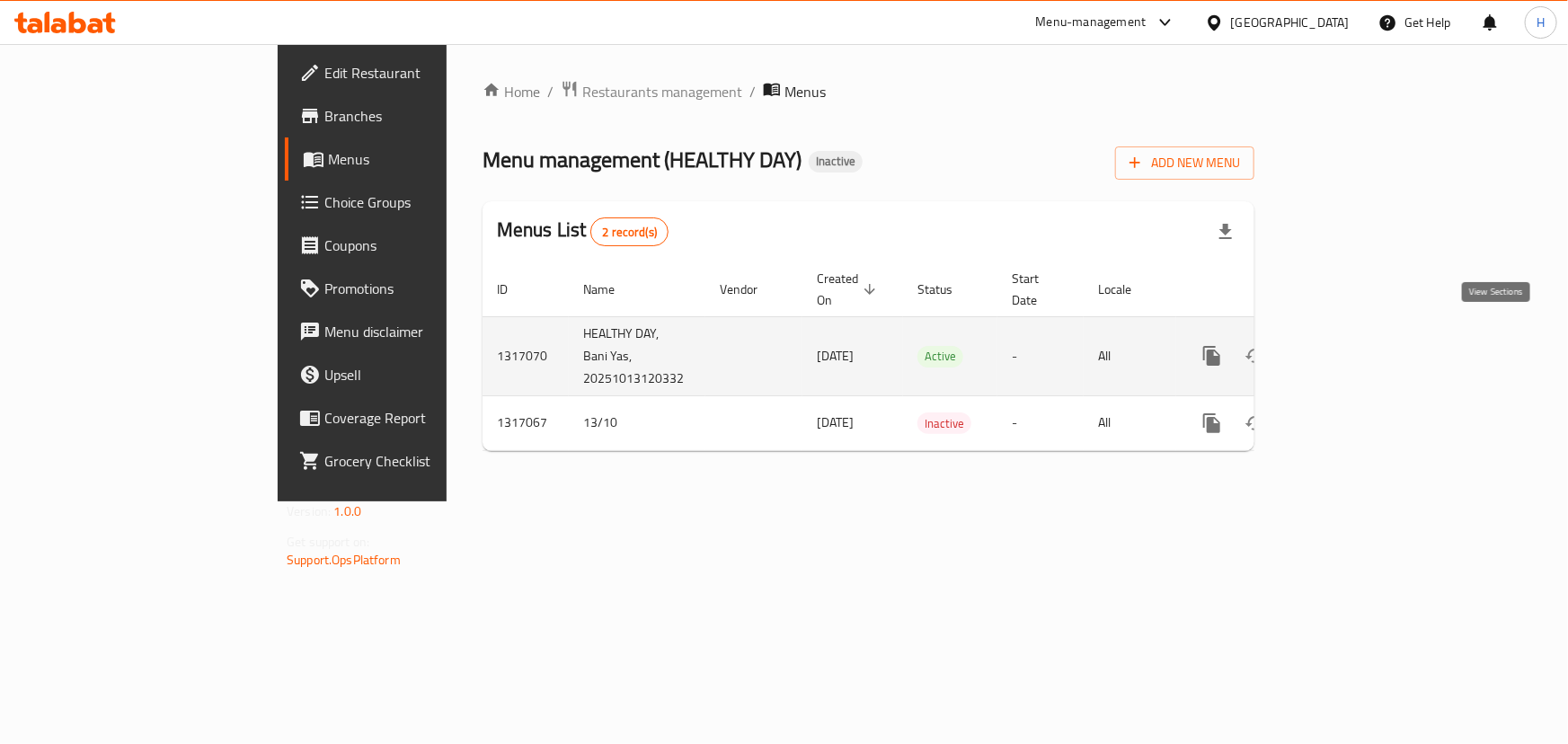
click at [1352, 345] on icon "enhanced table" at bounding box center [1341, 355] width 21 height 21
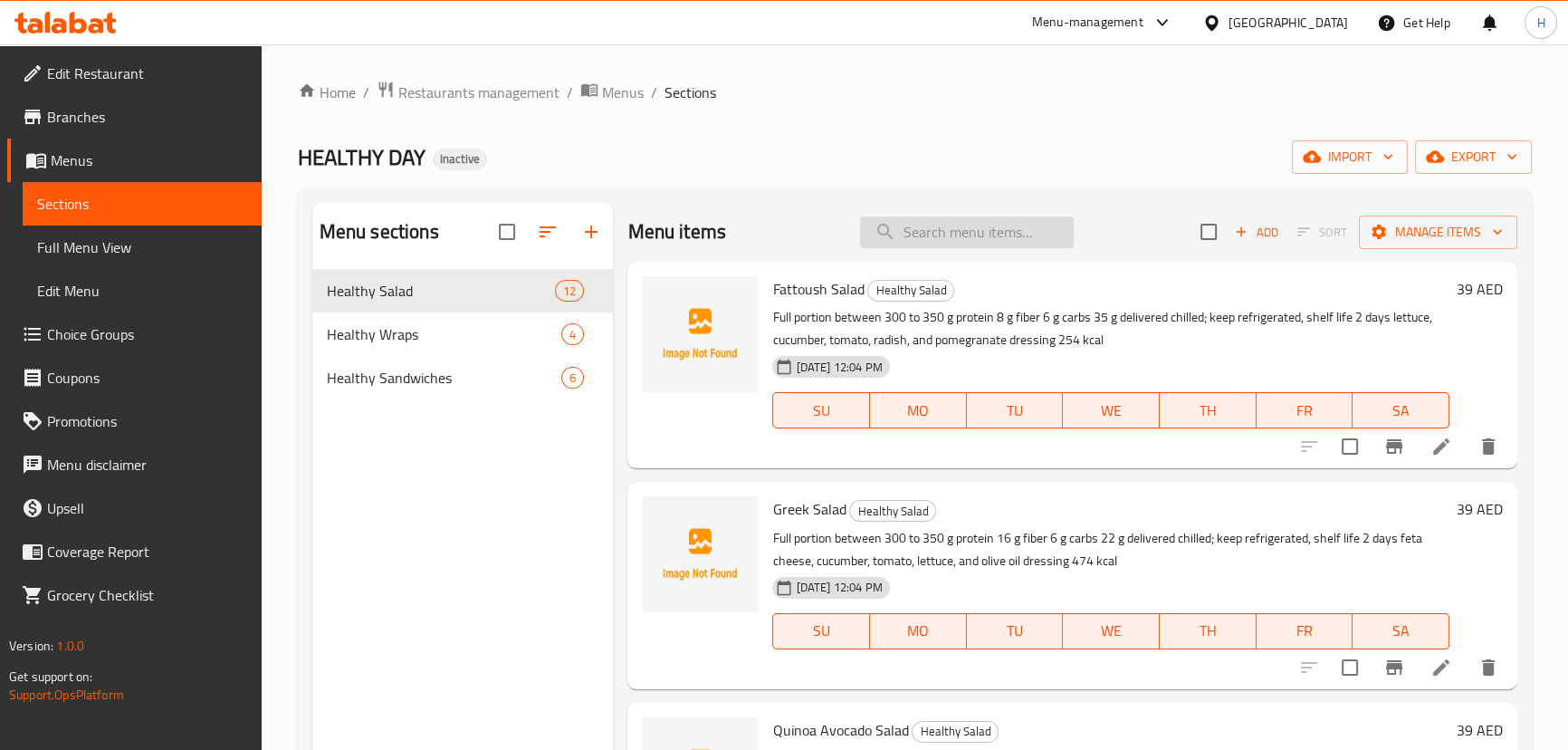
click at [987, 243] on input "search" at bounding box center [967, 233] width 214 height 32
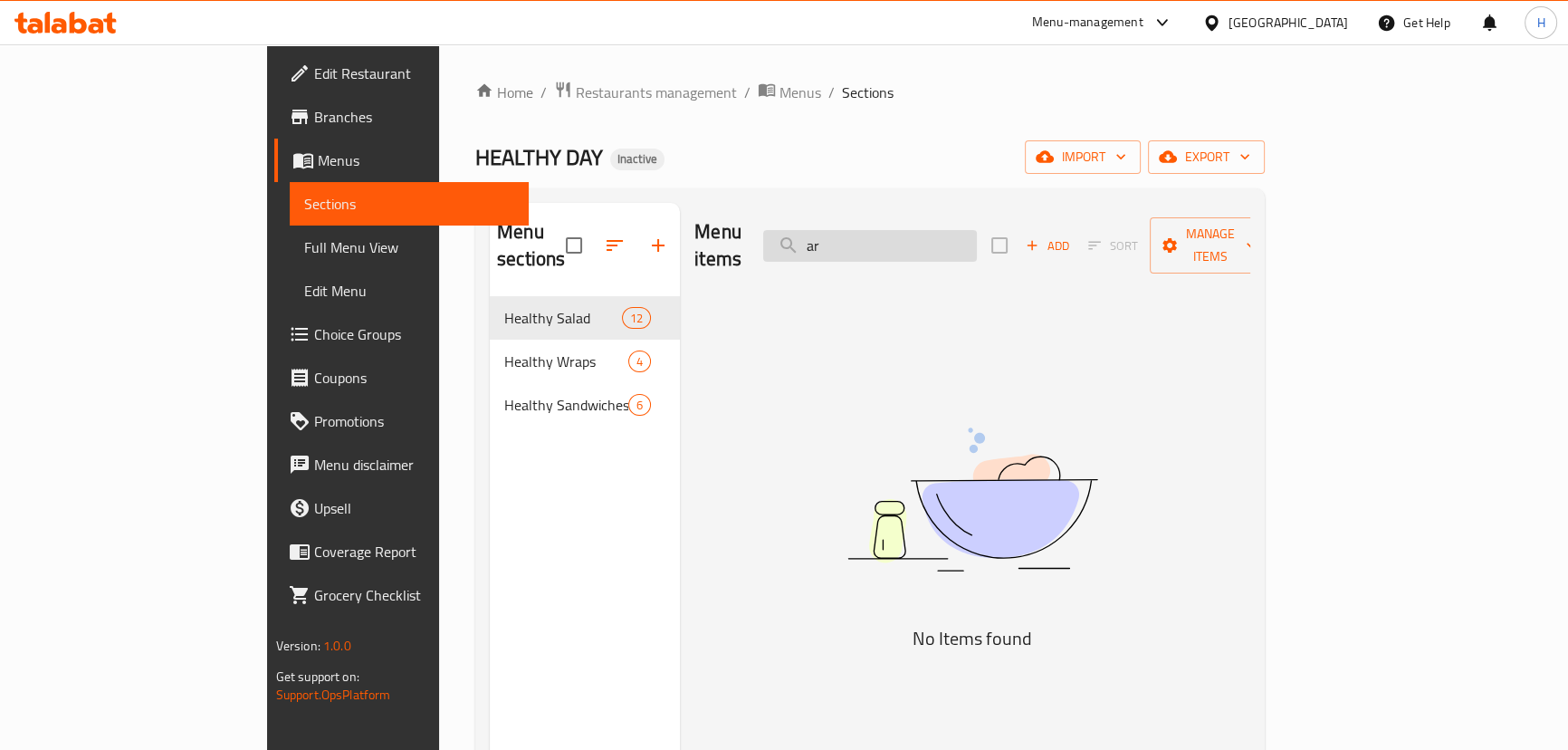
type input "a"
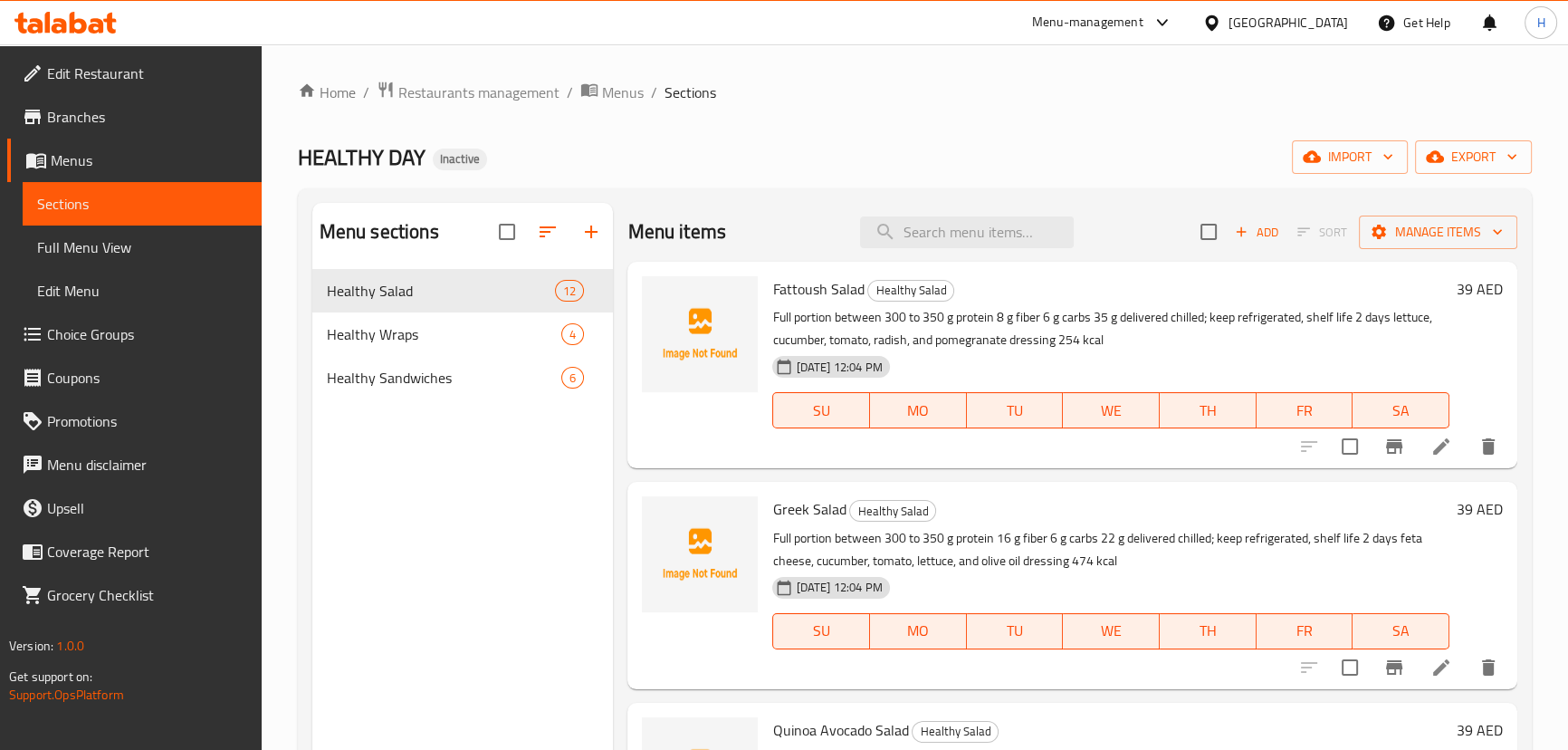
click at [109, 257] on span "Full Menu View" at bounding box center [142, 247] width 210 height 21
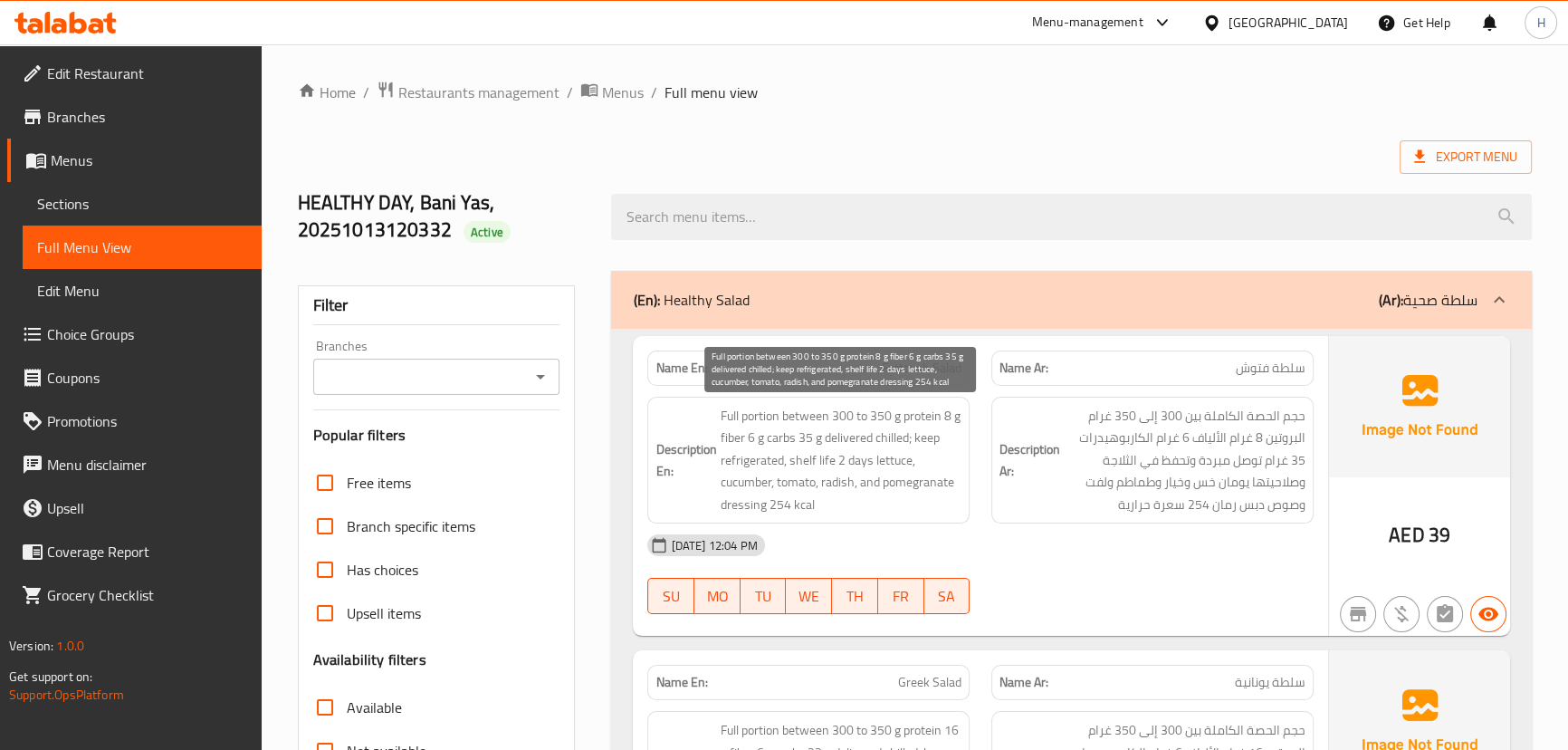
click at [956, 476] on span "Full portion between 300 to 350 g protein 8 g fiber 6 g carbs 35 g delivered ch…" at bounding box center [840, 461] width 242 height 112
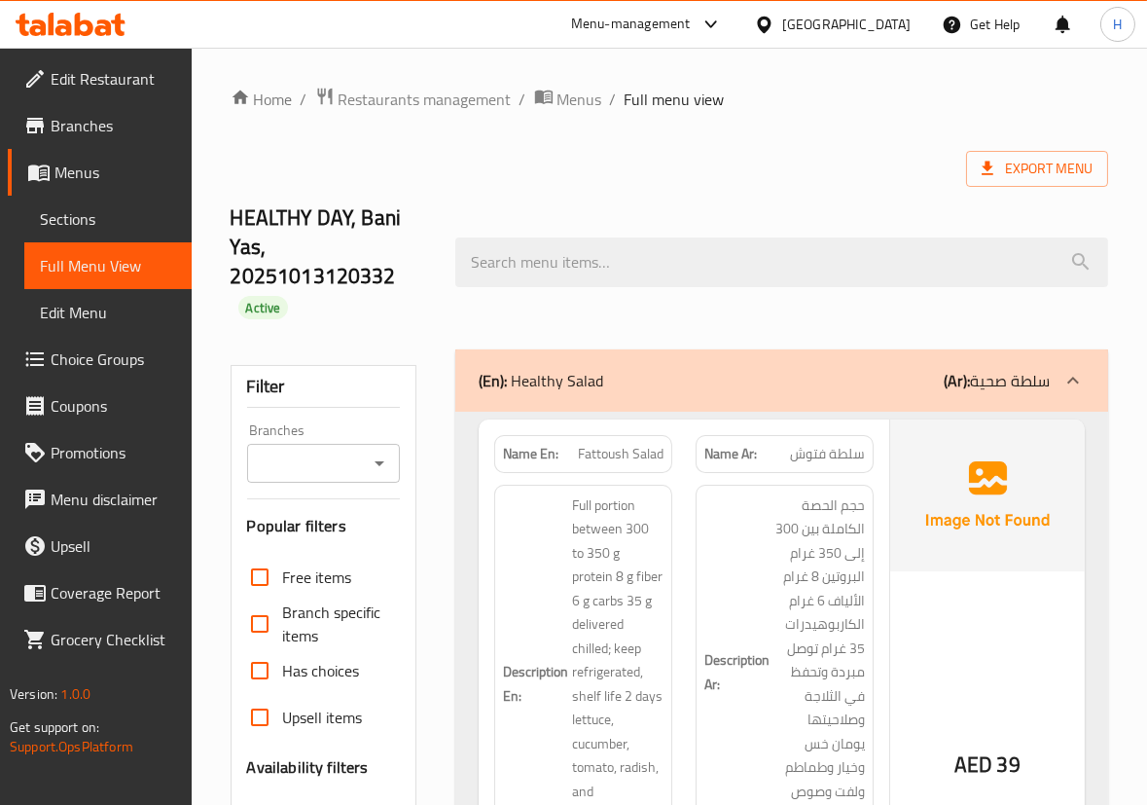
click at [739, 542] on h6 "Description Ar: حجم الحصة الكاملة بين 300 إلى 350 غرام البروتين 8 غرام الألياف …" at bounding box center [784, 672] width 161 height 358
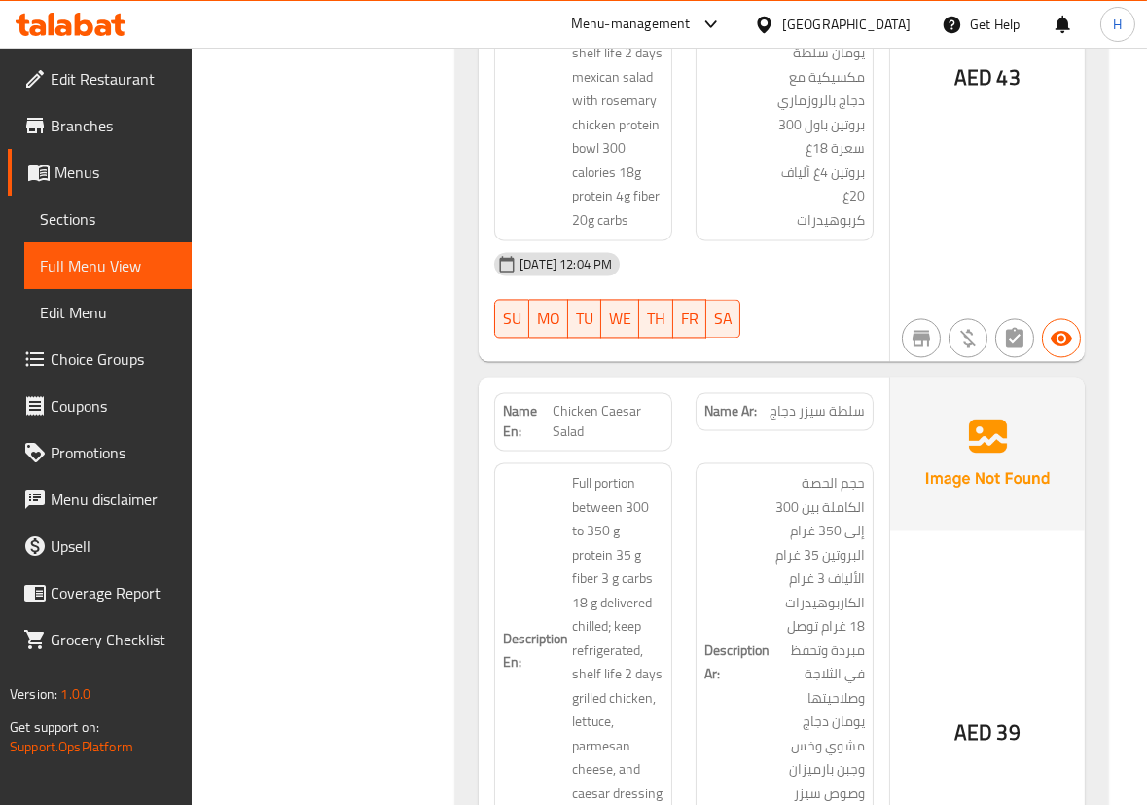
scroll to position [6946, 0]
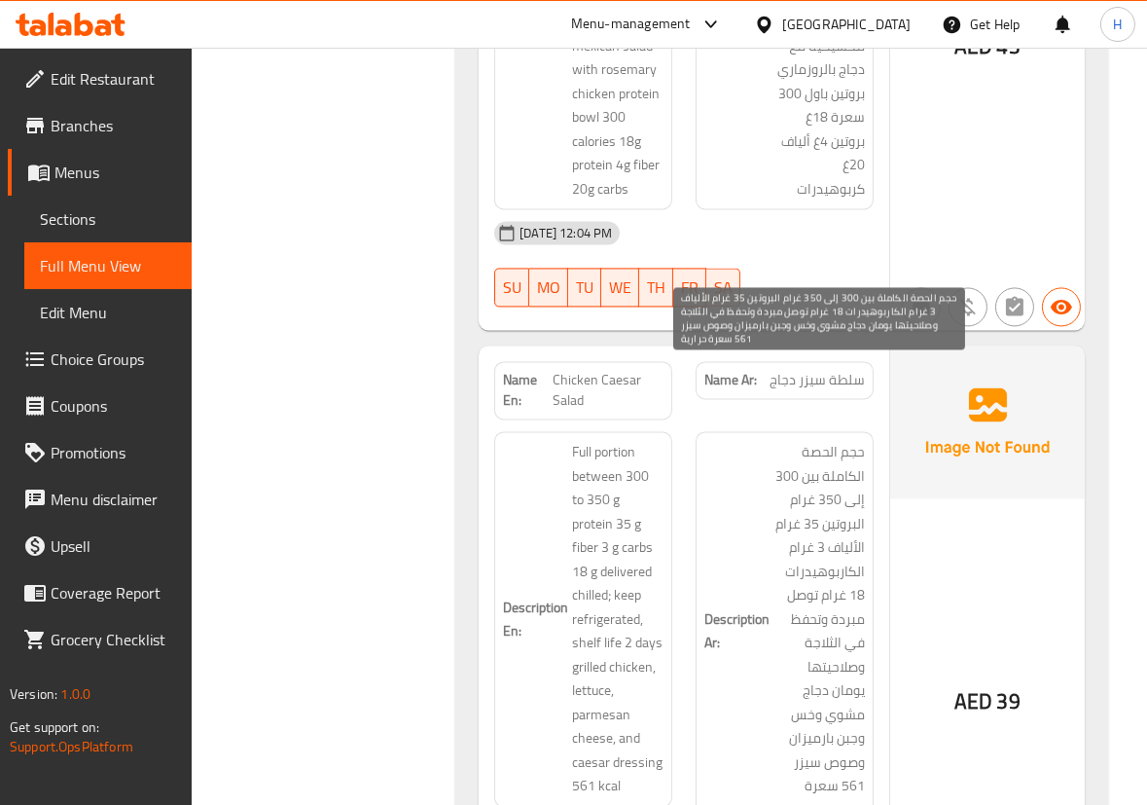
click at [811, 456] on span "حجم الحصة الكاملة بين 300 إلى 350 غرام البروتين 35 غرام الألياف 3 غرام الكاربوه…" at bounding box center [818, 630] width 91 height 381
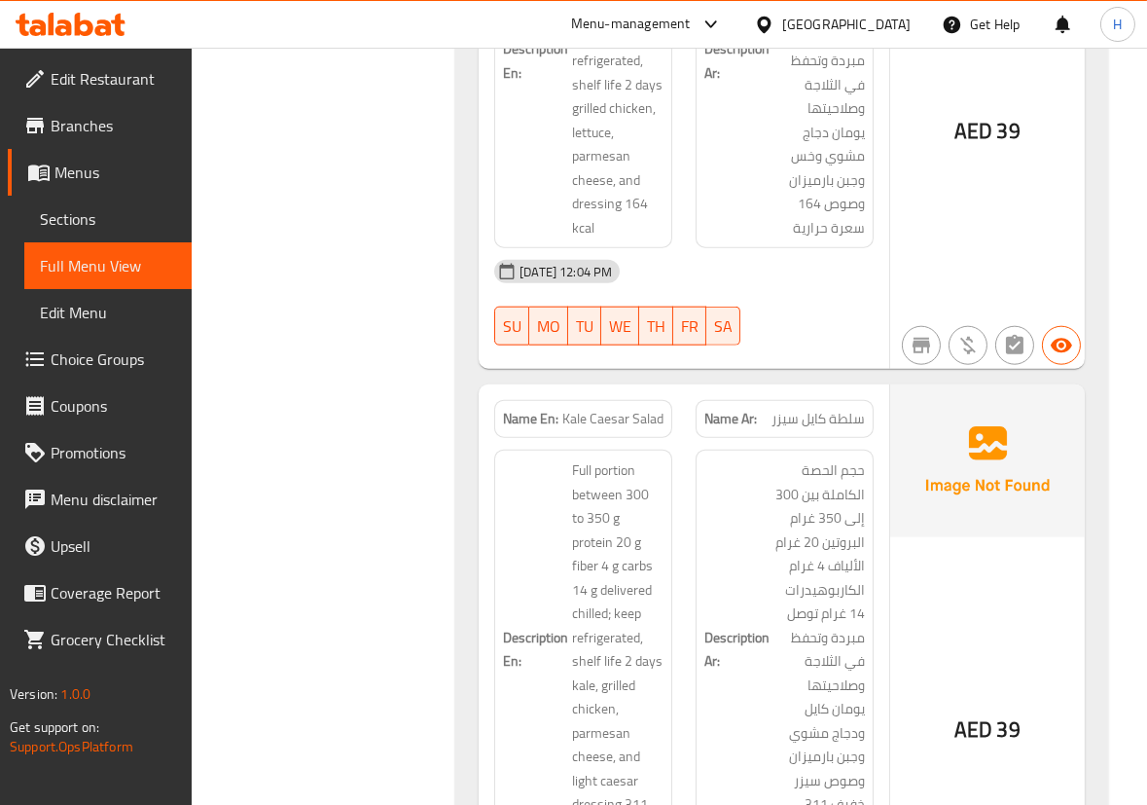
scroll to position [3785, 0]
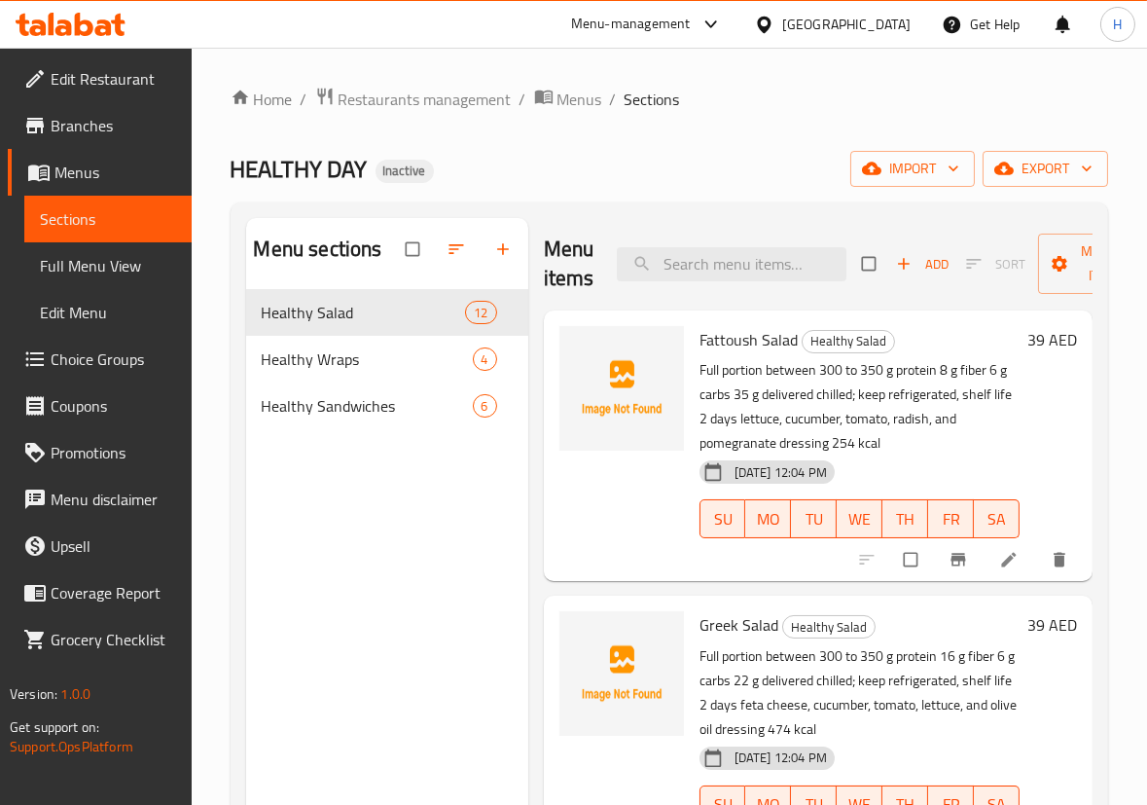
drag, startPoint x: 972, startPoint y: 363, endPoint x: 984, endPoint y: 370, distance: 13.5
click at [984, 370] on p "Full portion between 300 to 350 g protein 8 g fiber 6 g carbs 35 g delivered ch…" at bounding box center [860, 406] width 320 height 97
drag, startPoint x: 360, startPoint y: 569, endPoint x: 384, endPoint y: 556, distance: 27.9
click at [360, 567] on div "Menu sections Healthy Salad 12 Healthy Wraps 4 Healthy Sandwiches 6" at bounding box center [387, 620] width 282 height 805
click at [343, 351] on span "Healthy Wraps" at bounding box center [340, 358] width 157 height 23
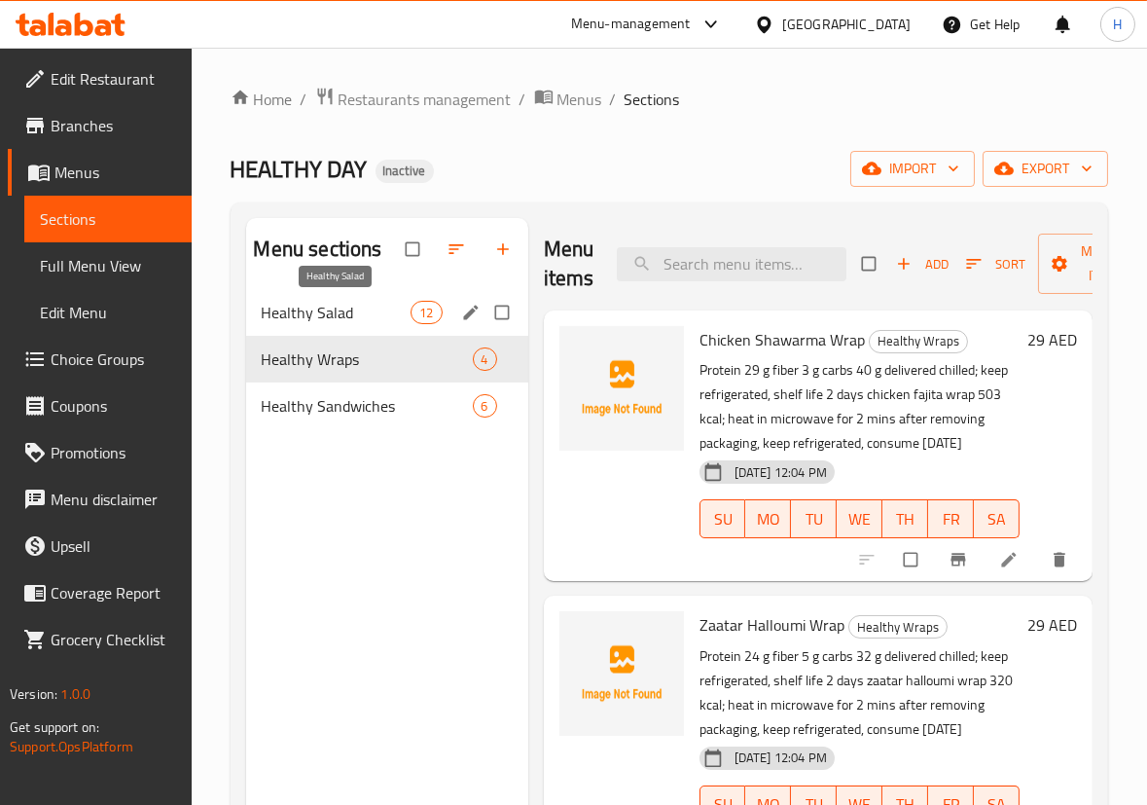
click at [298, 311] on span "Healthy Salad" at bounding box center [337, 312] width 150 height 23
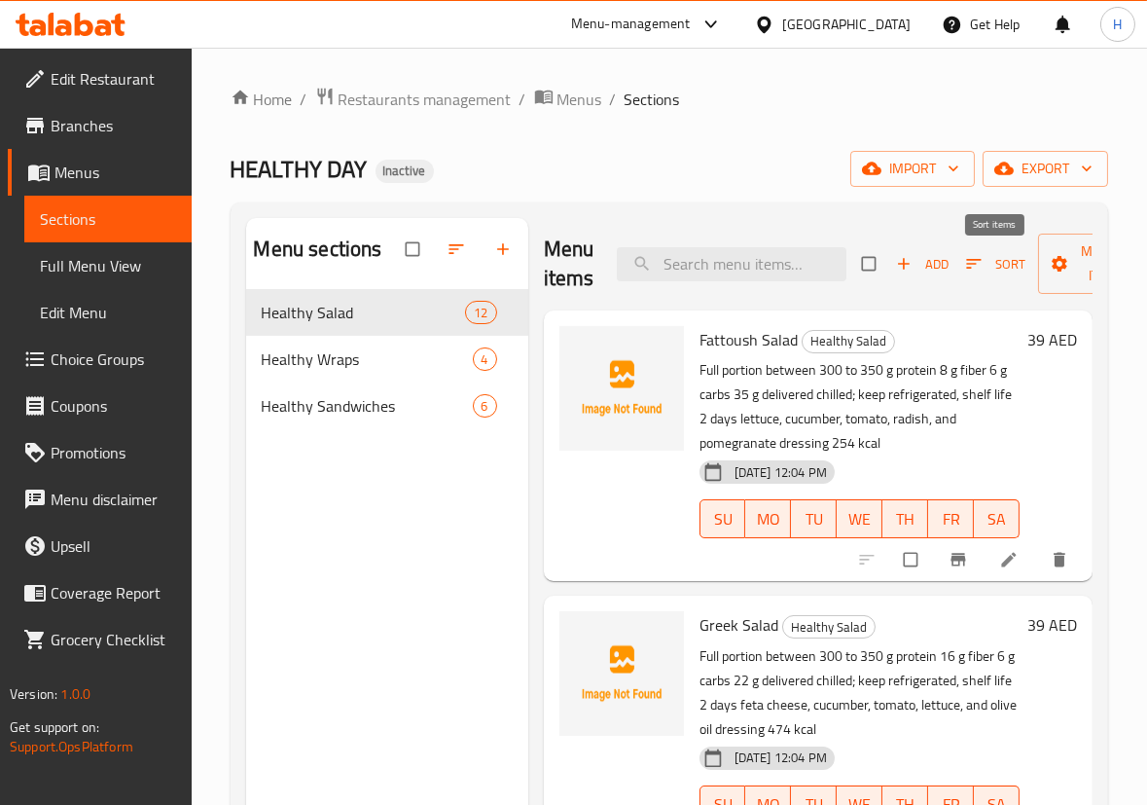
click at [994, 263] on span "Sort" at bounding box center [995, 264] width 59 height 22
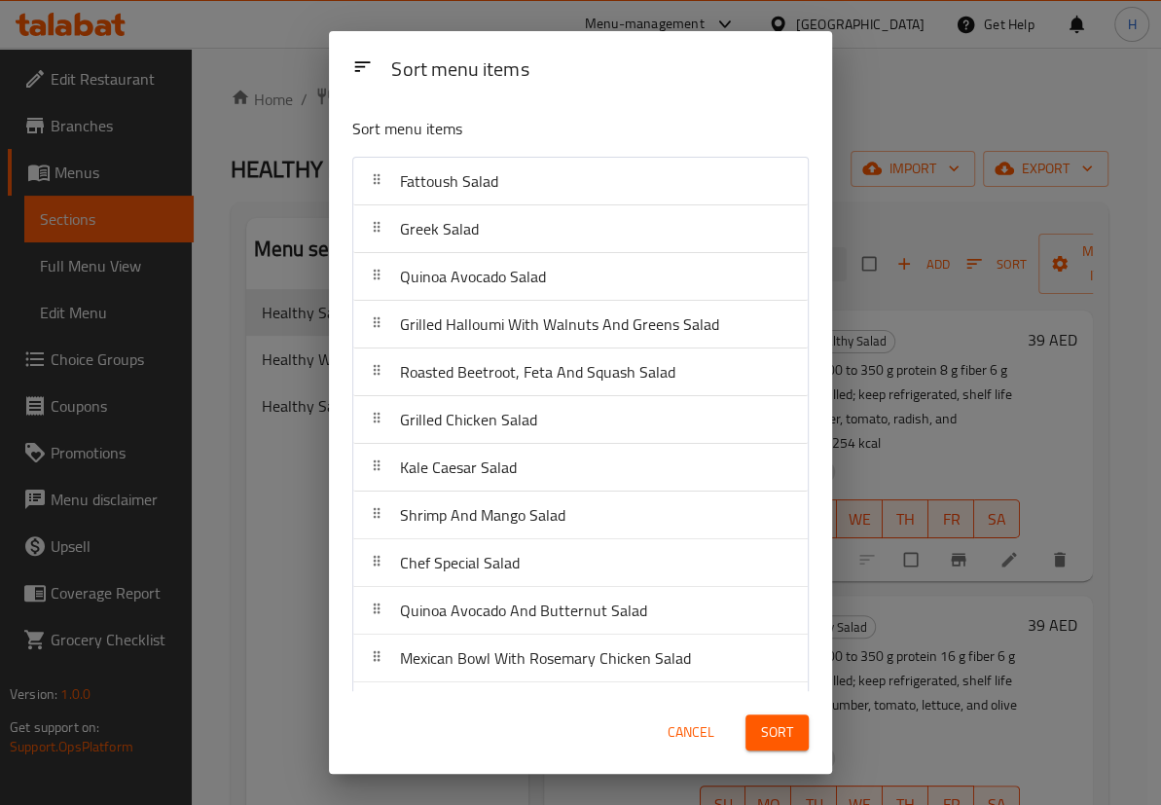
click at [615, 337] on span "Grilled Halloumi With Walnuts And Greens Salad" at bounding box center [559, 323] width 319 height 29
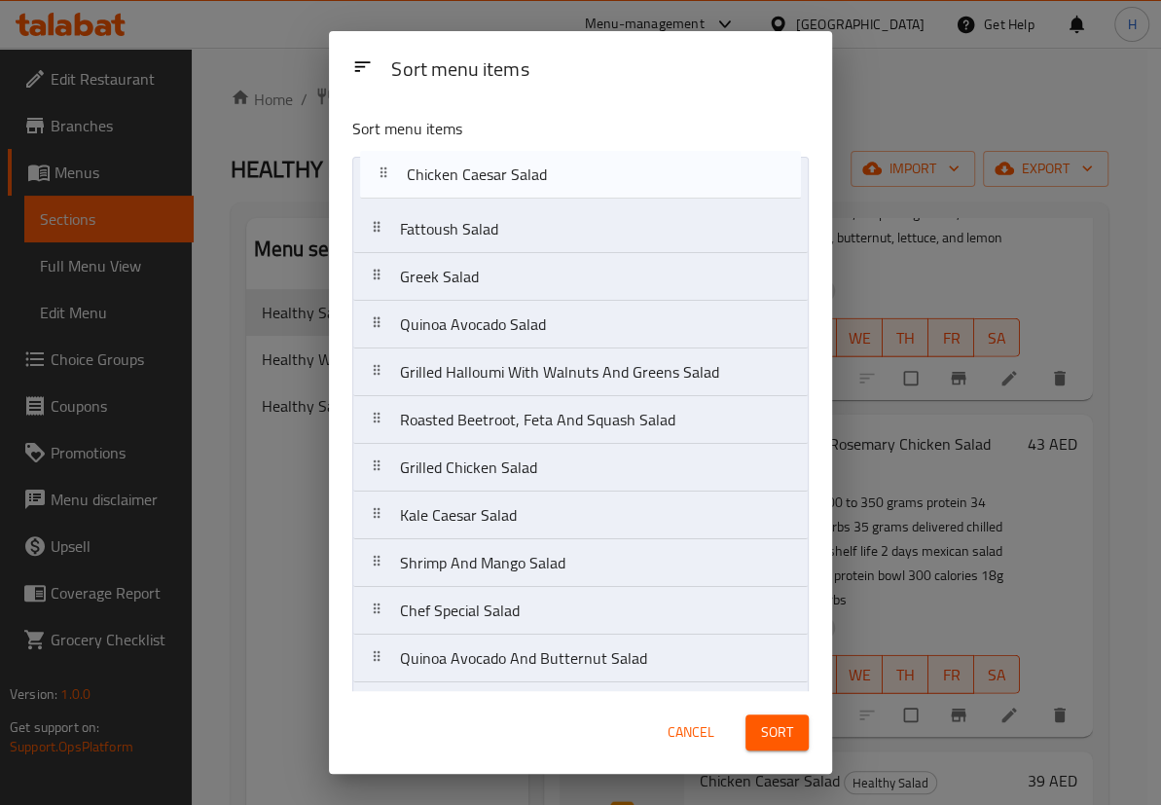
drag, startPoint x: 454, startPoint y: 665, endPoint x: 461, endPoint y: 171, distance: 493.3
click at [461, 171] on nav "Fattoush Salad Greek Salad Quinoa Avocado Salad Grilled Halloumi With Walnuts A…" at bounding box center [580, 444] width 456 height 574
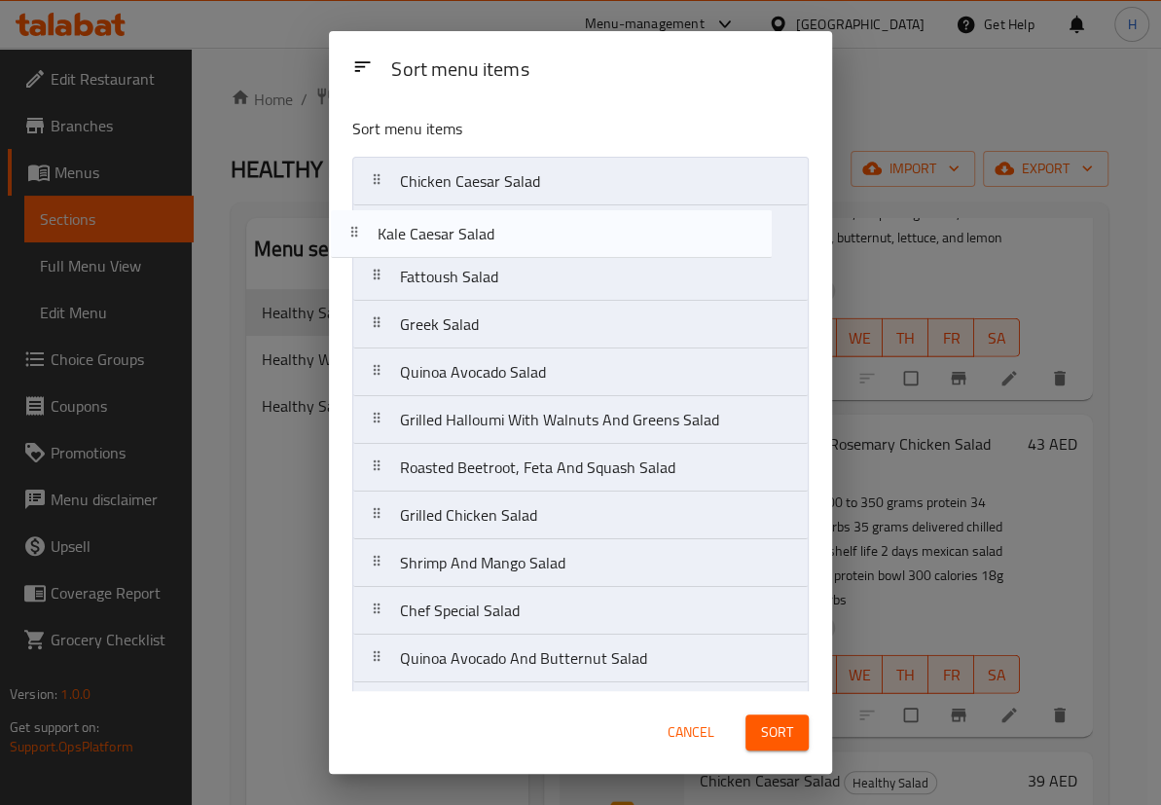
drag, startPoint x: 508, startPoint y: 478, endPoint x: 485, endPoint y: 233, distance: 246.2
click at [485, 233] on nav "Chicken Caesar Salad Fattoush Salad Greek Salad Quinoa Avocado Salad Grilled Ha…" at bounding box center [580, 444] width 456 height 574
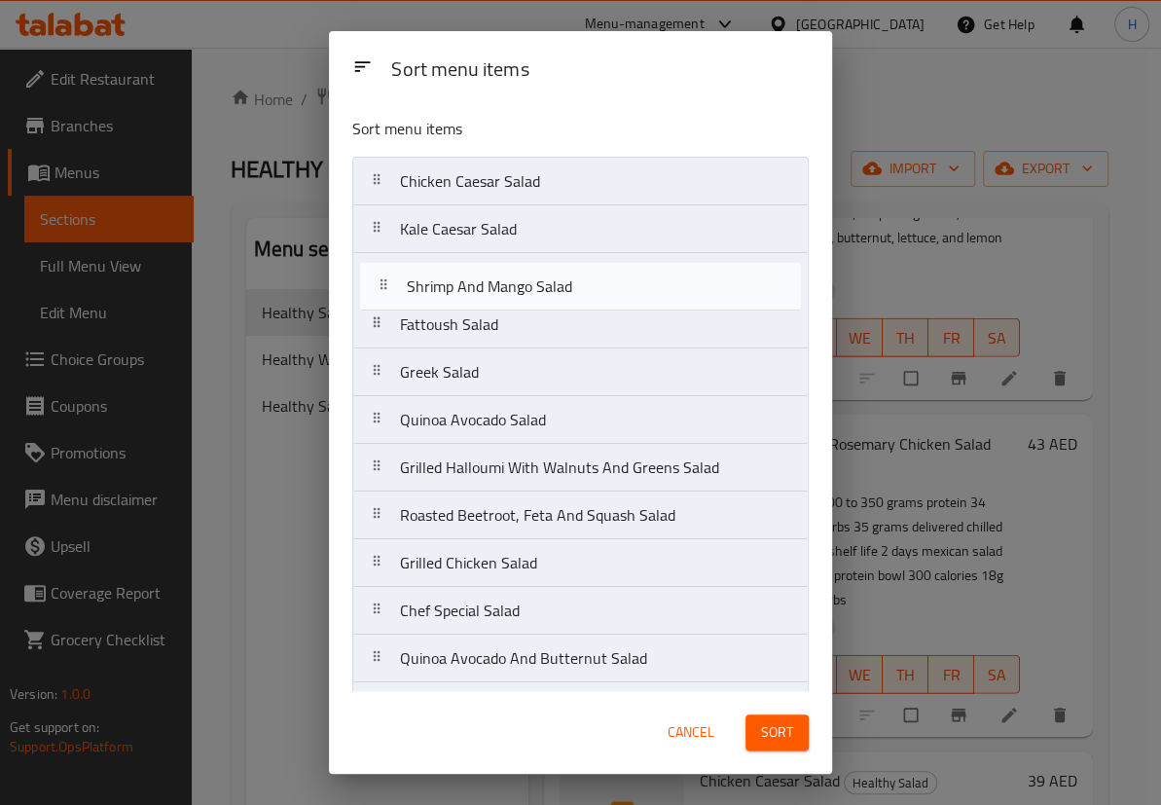
drag, startPoint x: 496, startPoint y: 560, endPoint x: 503, endPoint y: 273, distance: 287.1
click at [503, 273] on nav "Chicken Caesar Salad Kale Caesar Salad Fattoush Salad Greek Salad Quinoa Avocad…" at bounding box center [580, 444] width 456 height 574
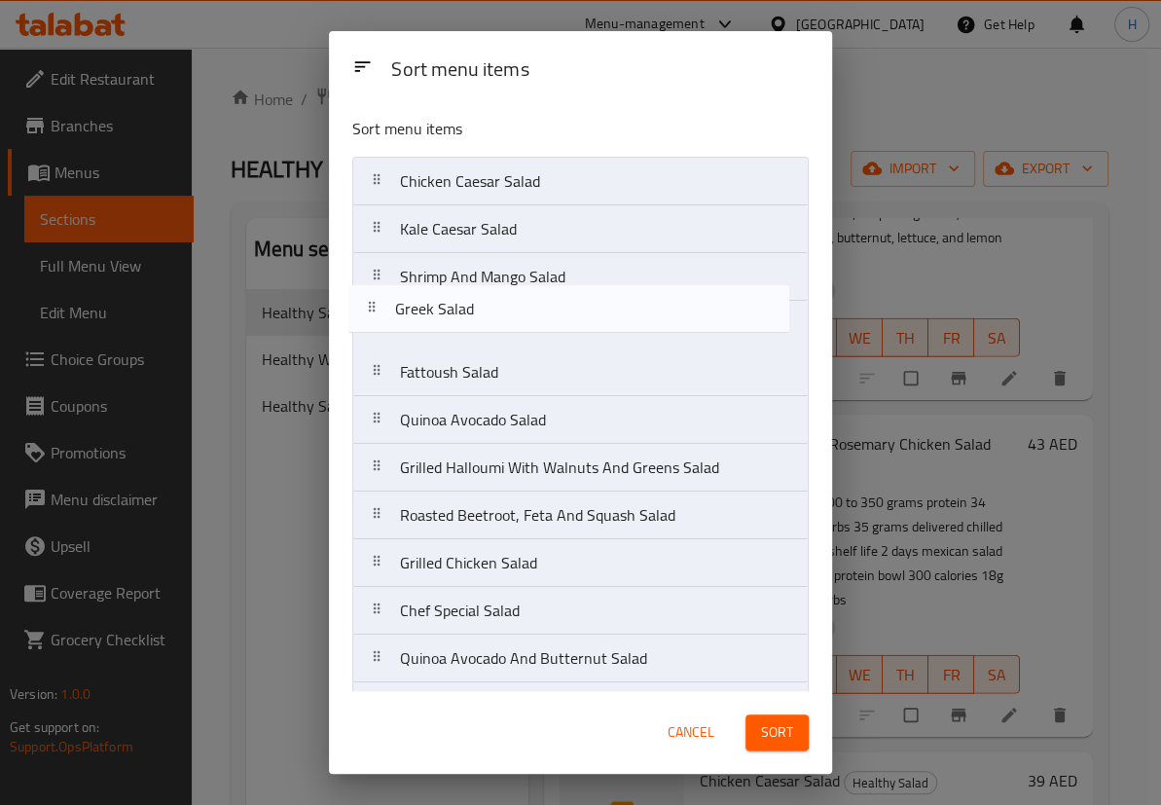
drag, startPoint x: 471, startPoint y: 383, endPoint x: 465, endPoint y: 313, distance: 70.3
click at [465, 313] on nav "Chicken Caesar Salad Kale Caesar Salad Shrimp And Mango Salad Fattoush Salad Gr…" at bounding box center [580, 444] width 456 height 574
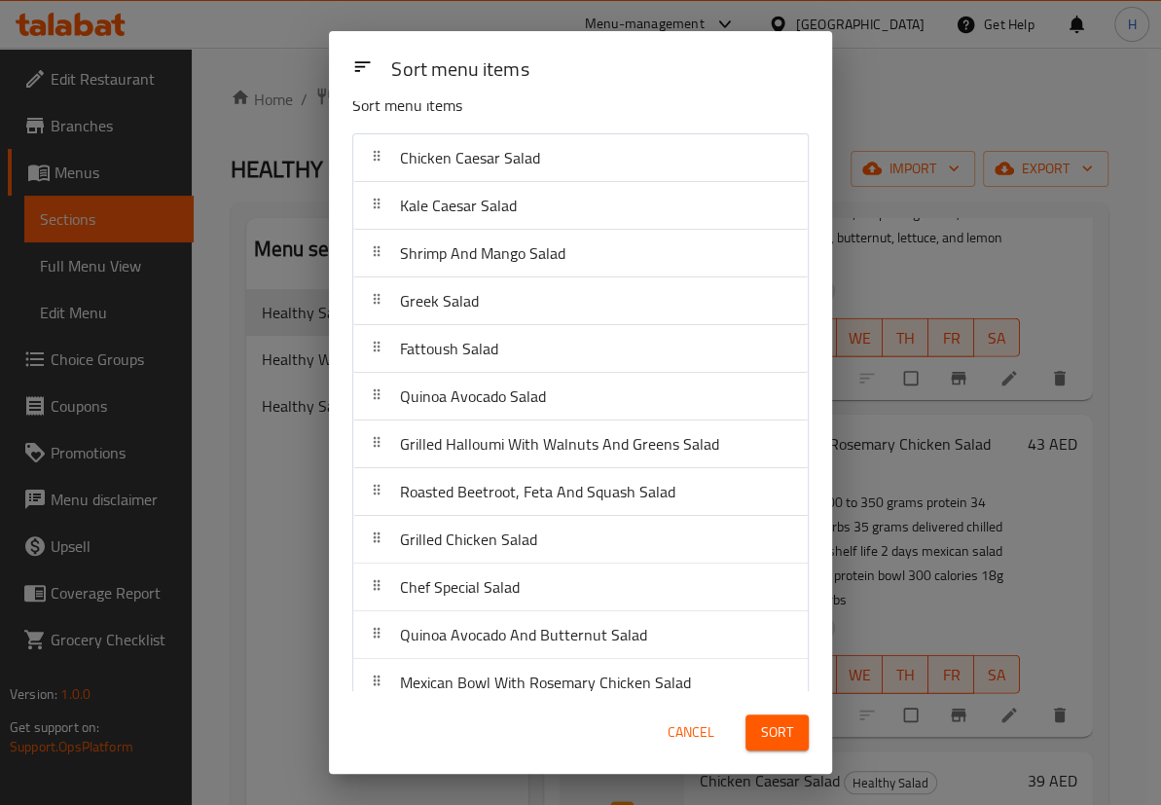
scroll to position [46, 0]
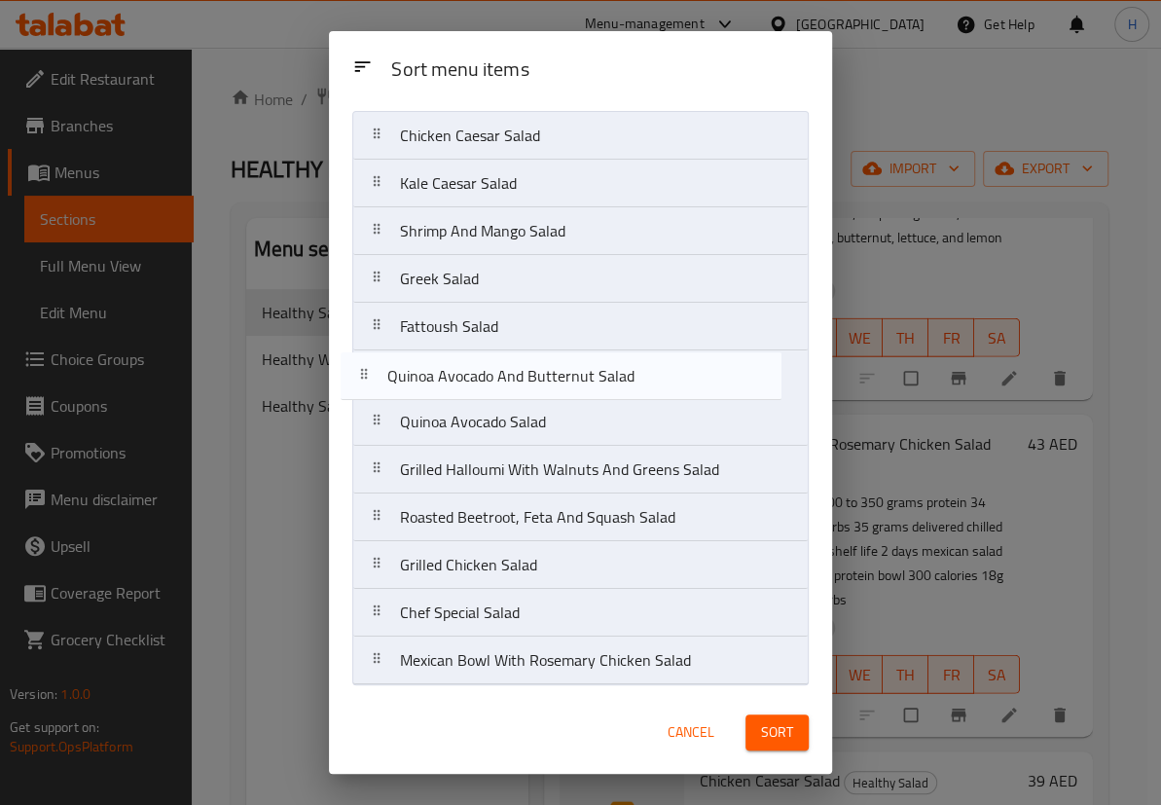
drag, startPoint x: 523, startPoint y: 616, endPoint x: 514, endPoint y: 374, distance: 242.5
click at [514, 374] on nav "Chicken Caesar Salad Kale Caesar Salad Shrimp And Mango Salad Greek Salad Fatto…" at bounding box center [580, 398] width 456 height 574
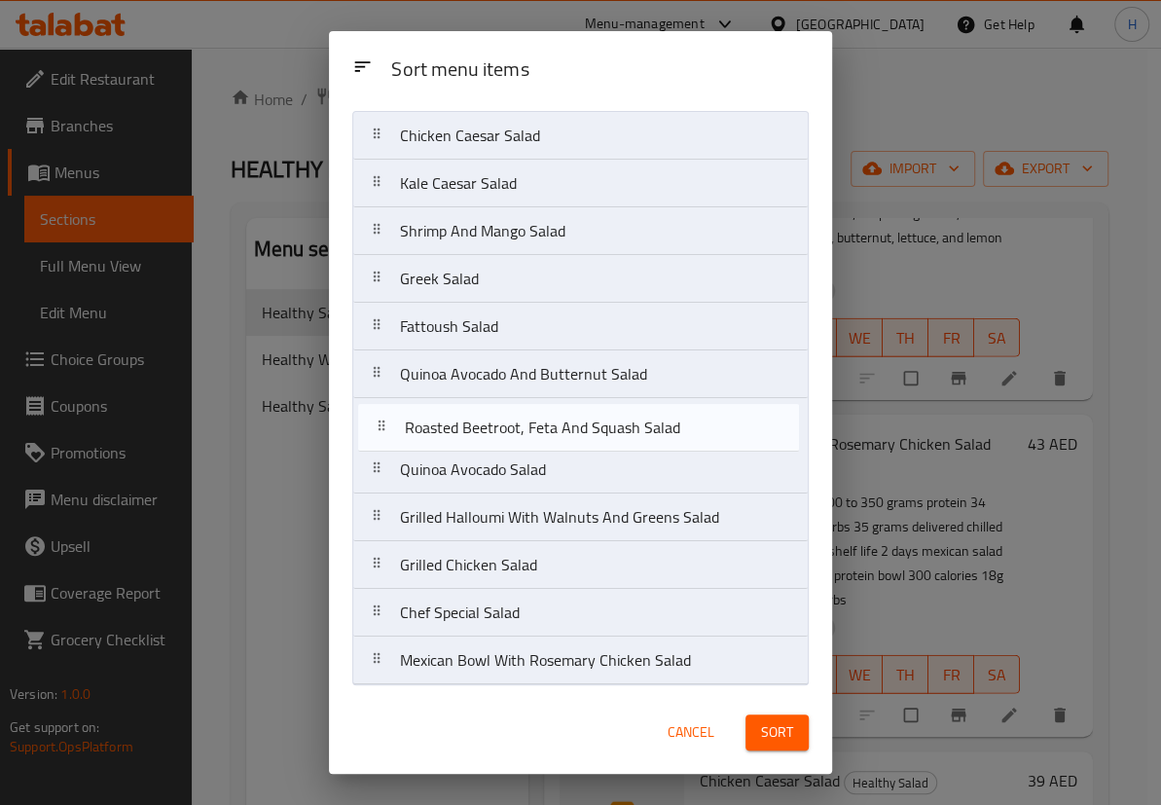
drag, startPoint x: 496, startPoint y: 466, endPoint x: 490, endPoint y: 433, distance: 33.6
click at [490, 433] on nav "Chicken Caesar Salad Kale Caesar Salad Shrimp And Mango Salad Greek Salad Fatto…" at bounding box center [580, 398] width 456 height 574
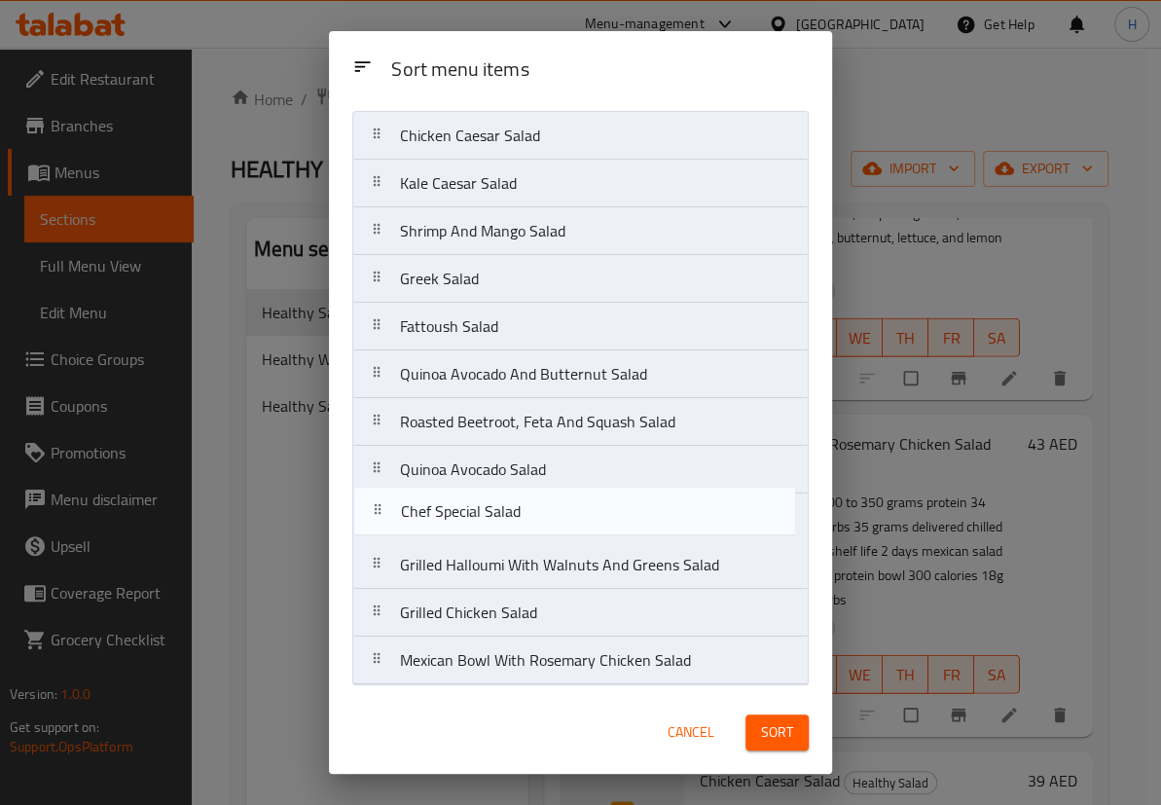
drag, startPoint x: 486, startPoint y: 614, endPoint x: 487, endPoint y: 503, distance: 110.9
click at [487, 503] on nav "Chicken Caesar Salad Kale Caesar Salad Shrimp And Mango Salad Greek Salad Fatto…" at bounding box center [580, 398] width 456 height 574
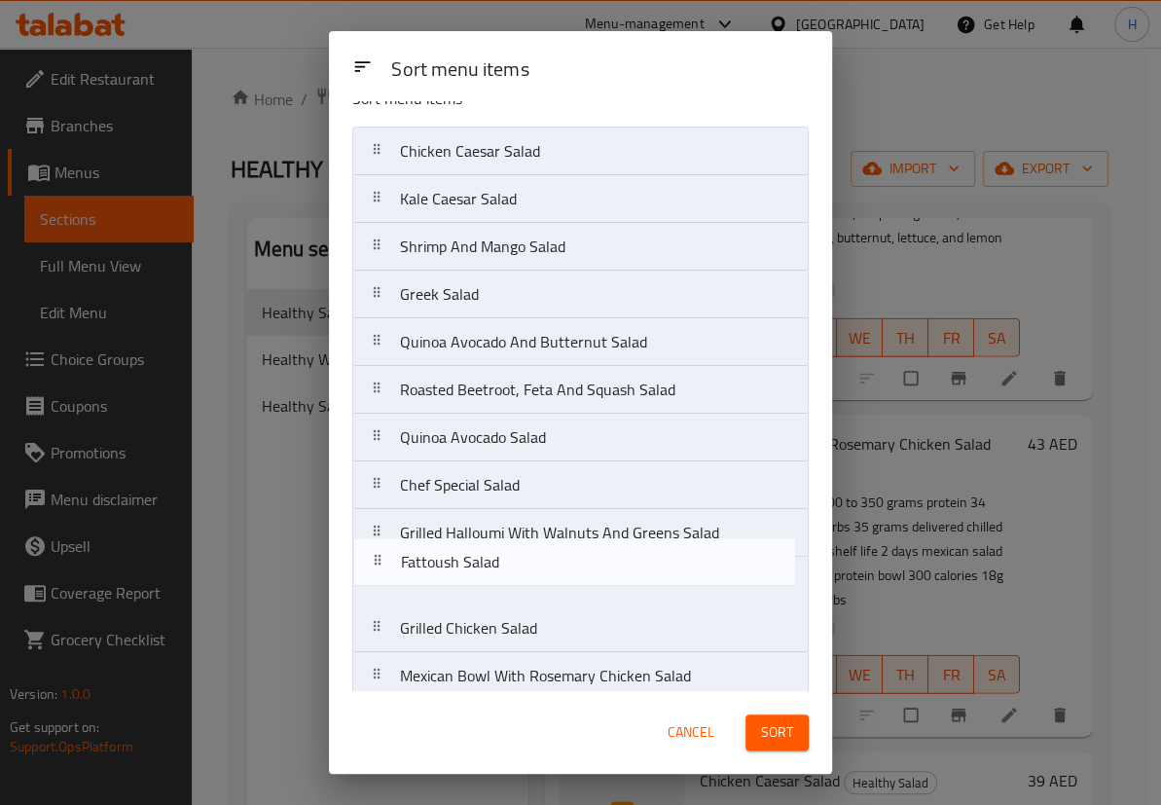
scroll to position [44, 0]
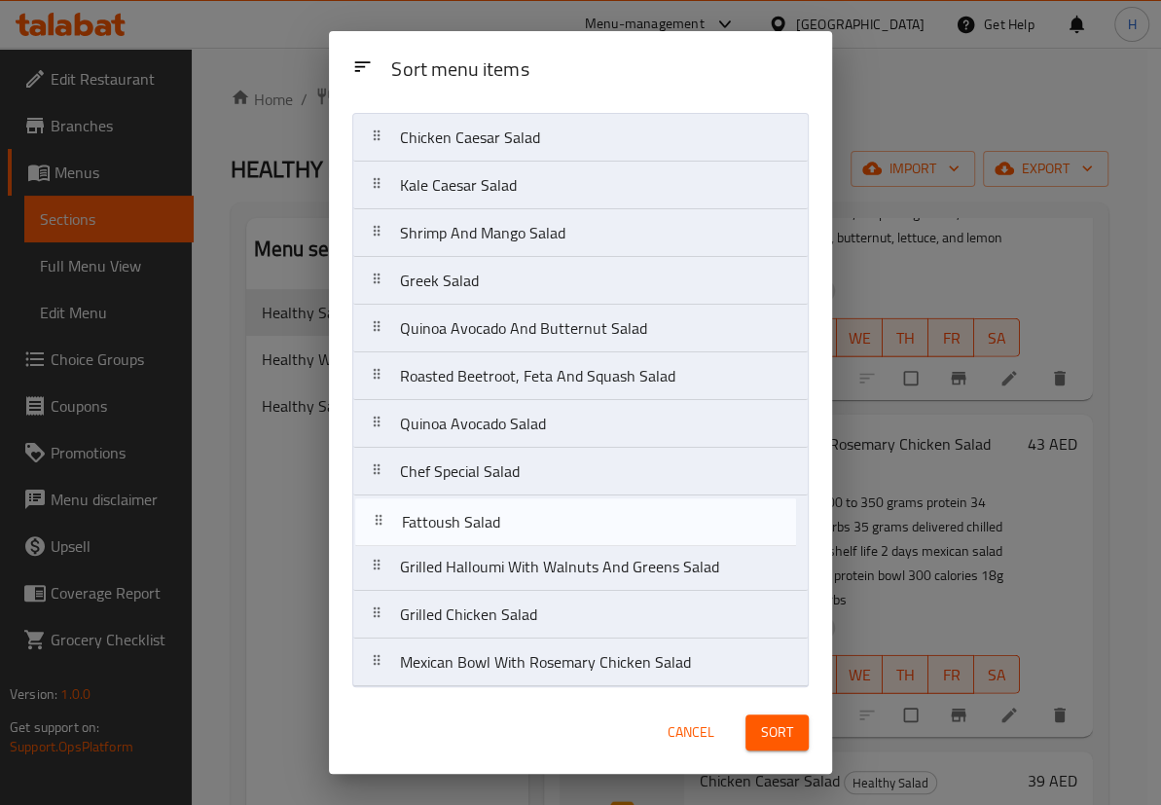
drag, startPoint x: 535, startPoint y: 375, endPoint x: 537, endPoint y: 533, distance: 158.6
click at [537, 533] on nav "Chicken Caesar Salad Kale Caesar Salad Shrimp And Mango Salad Greek Salad Fatto…" at bounding box center [580, 400] width 456 height 574
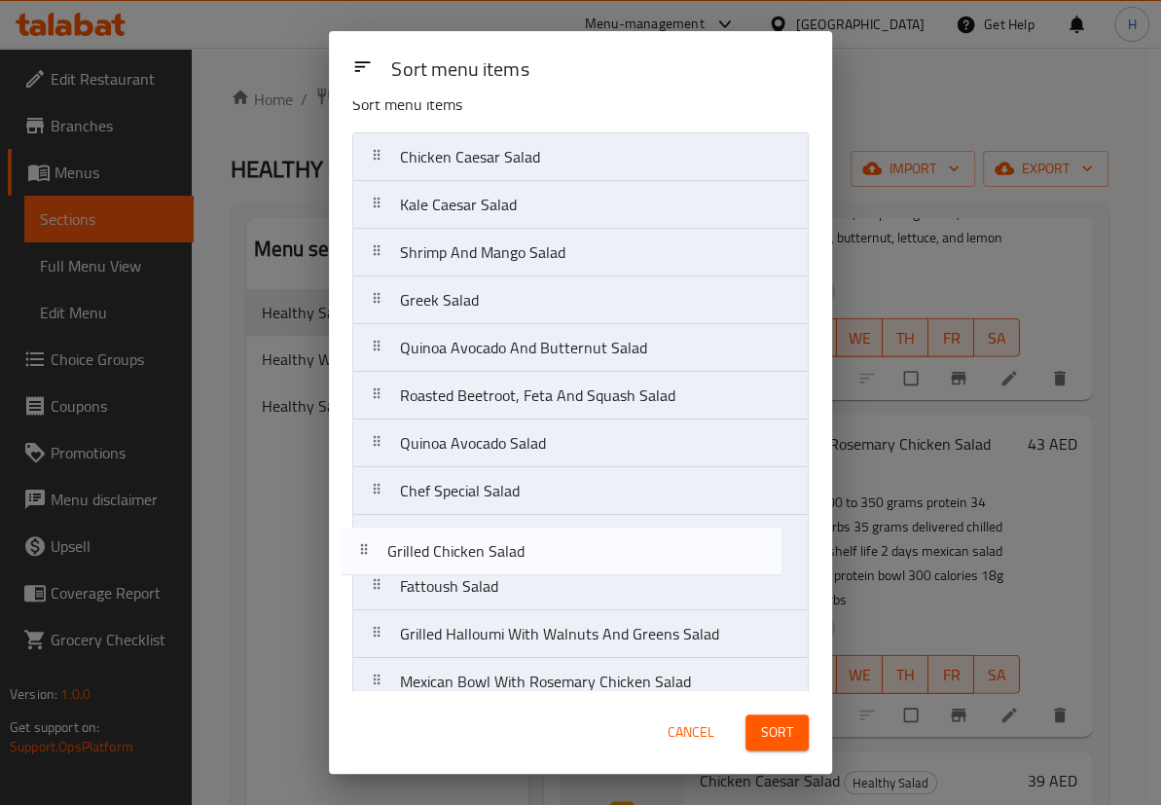
scroll to position [34, 0]
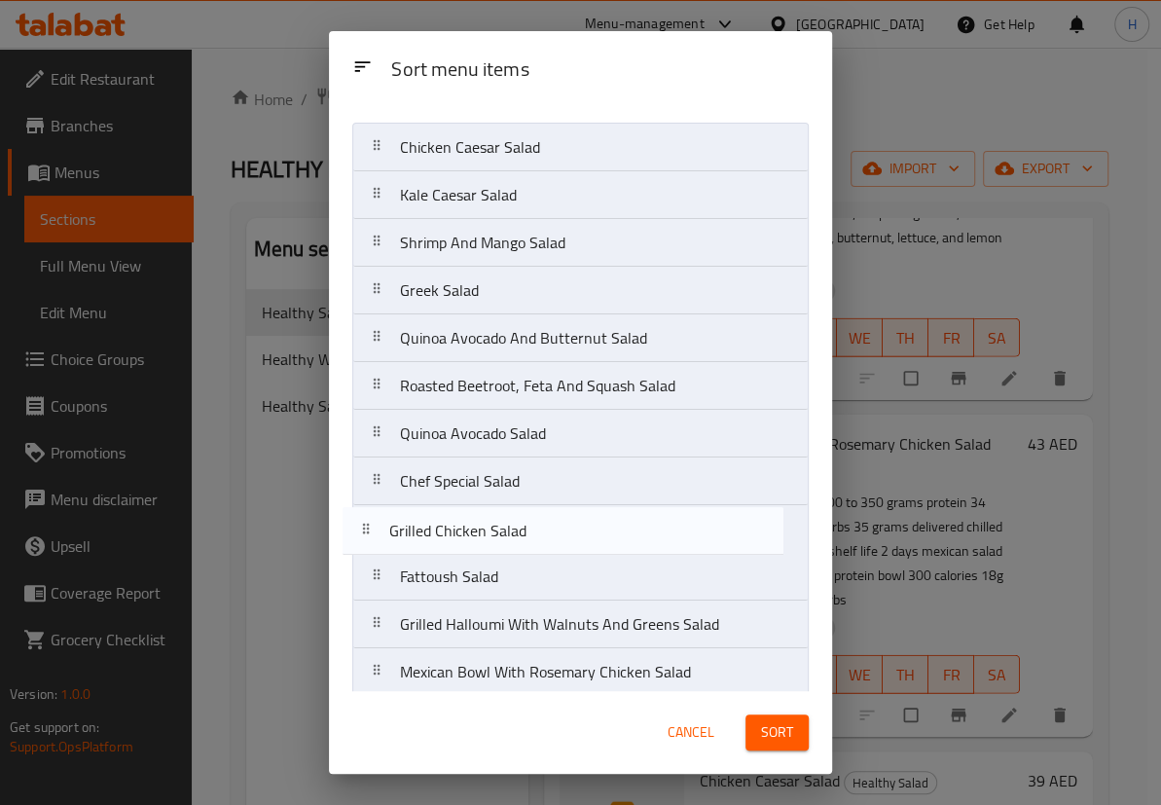
drag, startPoint x: 532, startPoint y: 669, endPoint x: 521, endPoint y: 535, distance: 134.7
click at [521, 535] on nav "Chicken Caesar Salad Kale Caesar Salad Shrimp And Mango Salad Greek Salad Quino…" at bounding box center [580, 410] width 456 height 574
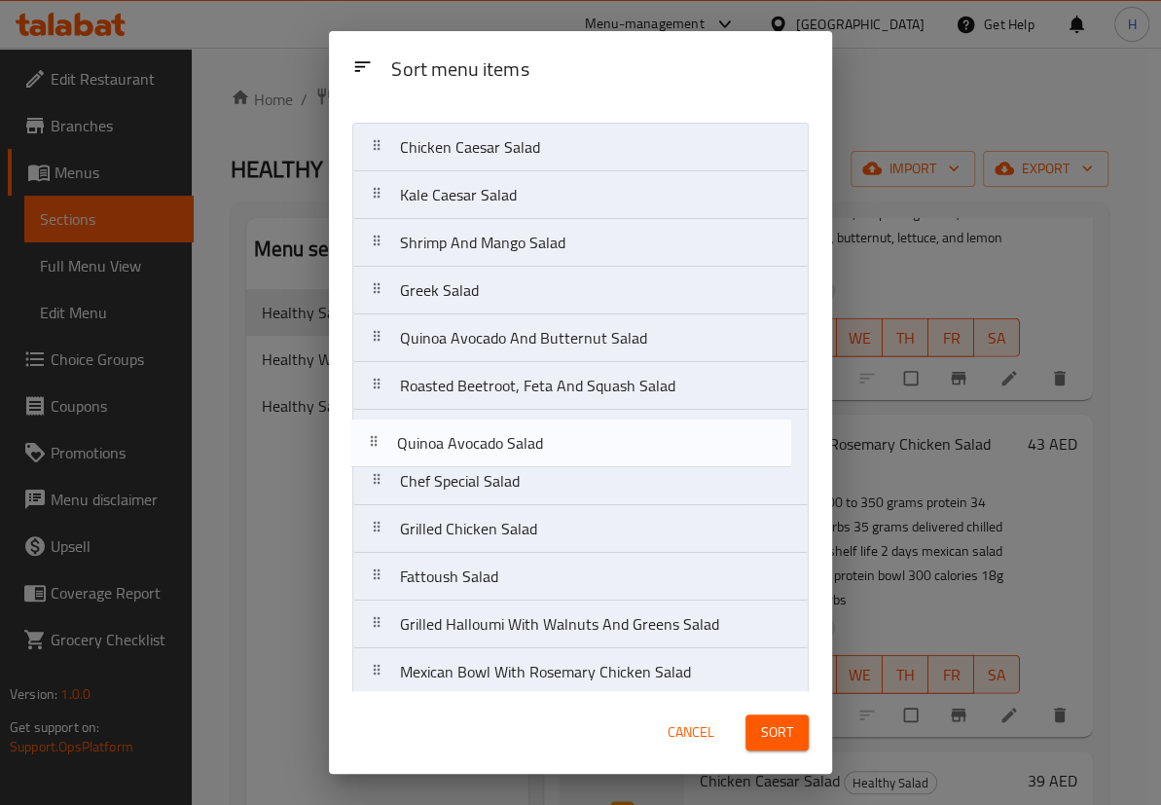
drag, startPoint x: 479, startPoint y: 445, endPoint x: 474, endPoint y: 464, distance: 20.1
click at [474, 464] on nav "Chicken Caesar Salad Kale Caesar Salad Shrimp And Mango Salad Greek Salad Quino…" at bounding box center [580, 410] width 456 height 574
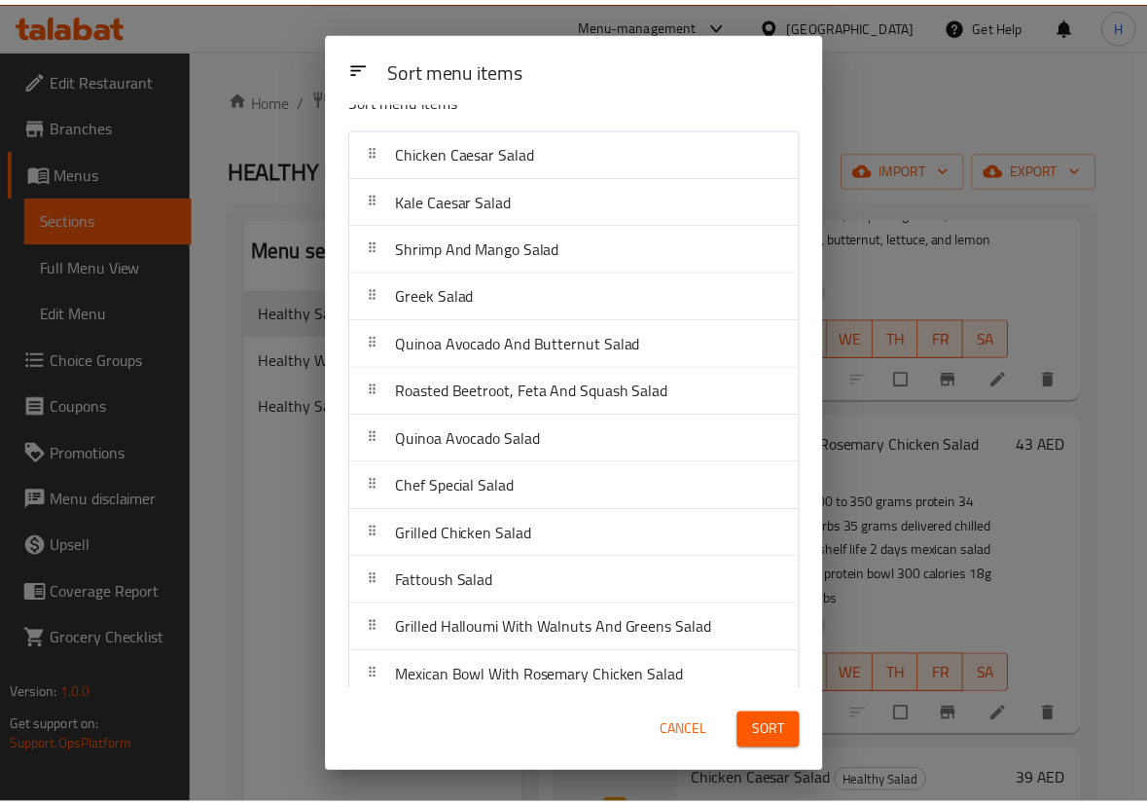
scroll to position [46, 0]
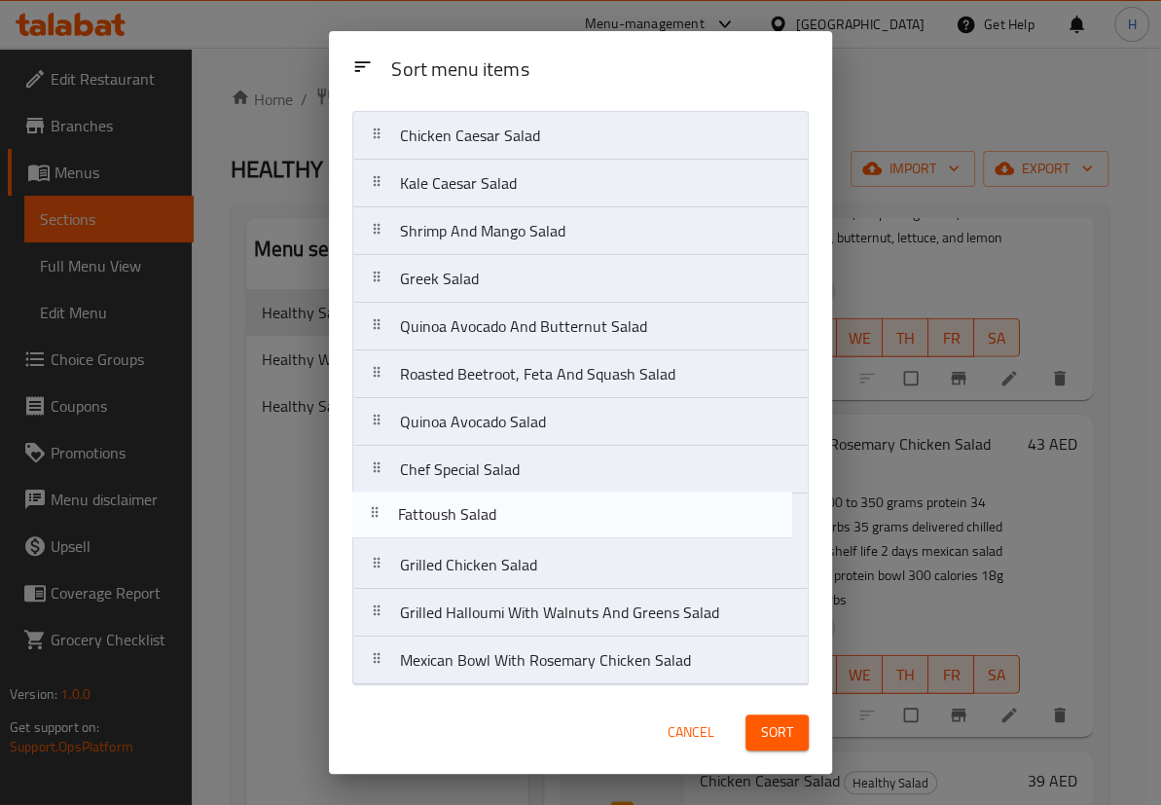
drag, startPoint x: 476, startPoint y: 549, endPoint x: 474, endPoint y: 507, distance: 41.9
click at [474, 507] on nav "Chicken Caesar Salad Kale Caesar Salad Shrimp And Mango Salad Greek Salad Quino…" at bounding box center [580, 398] width 456 height 574
drag, startPoint x: 526, startPoint y: 432, endPoint x: 516, endPoint y: 533, distance: 101.7
click at [516, 533] on nav "Chicken Caesar Salad Kale Caesar Salad Shrimp And Mango Salad Greek Salad Quino…" at bounding box center [580, 398] width 456 height 574
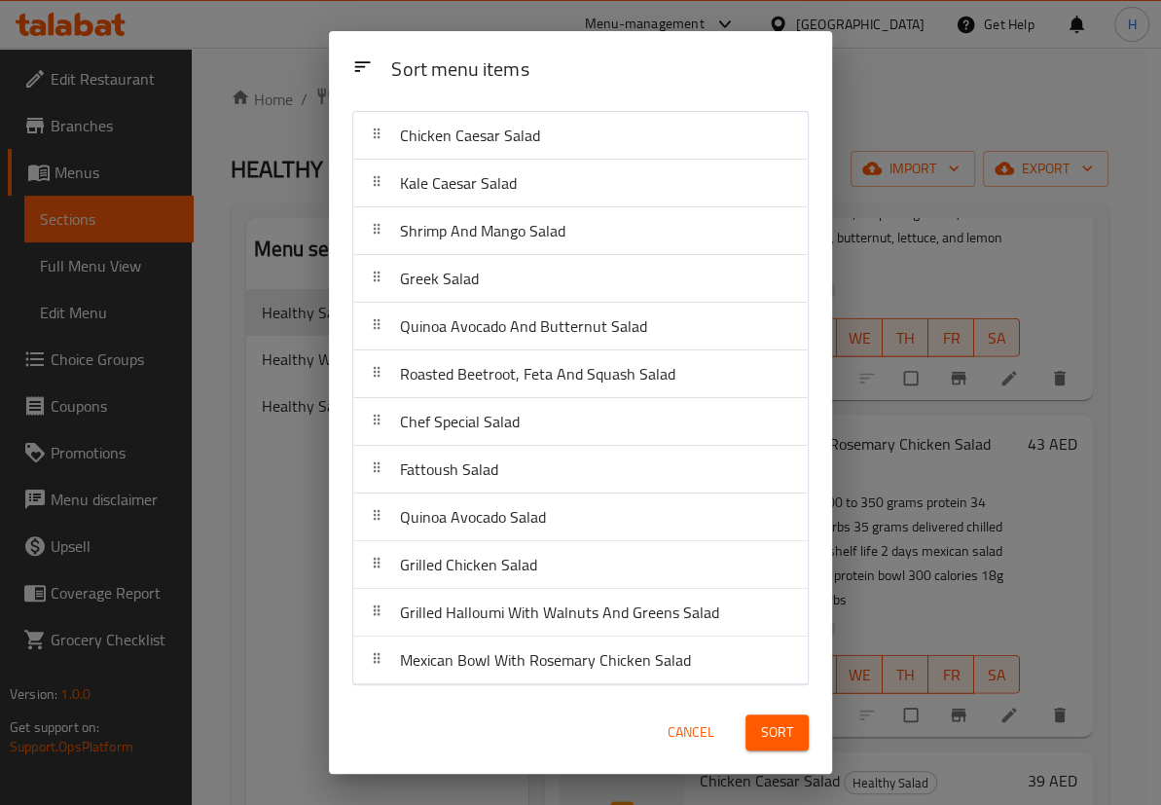
click at [771, 720] on span "Sort" at bounding box center [777, 732] width 32 height 24
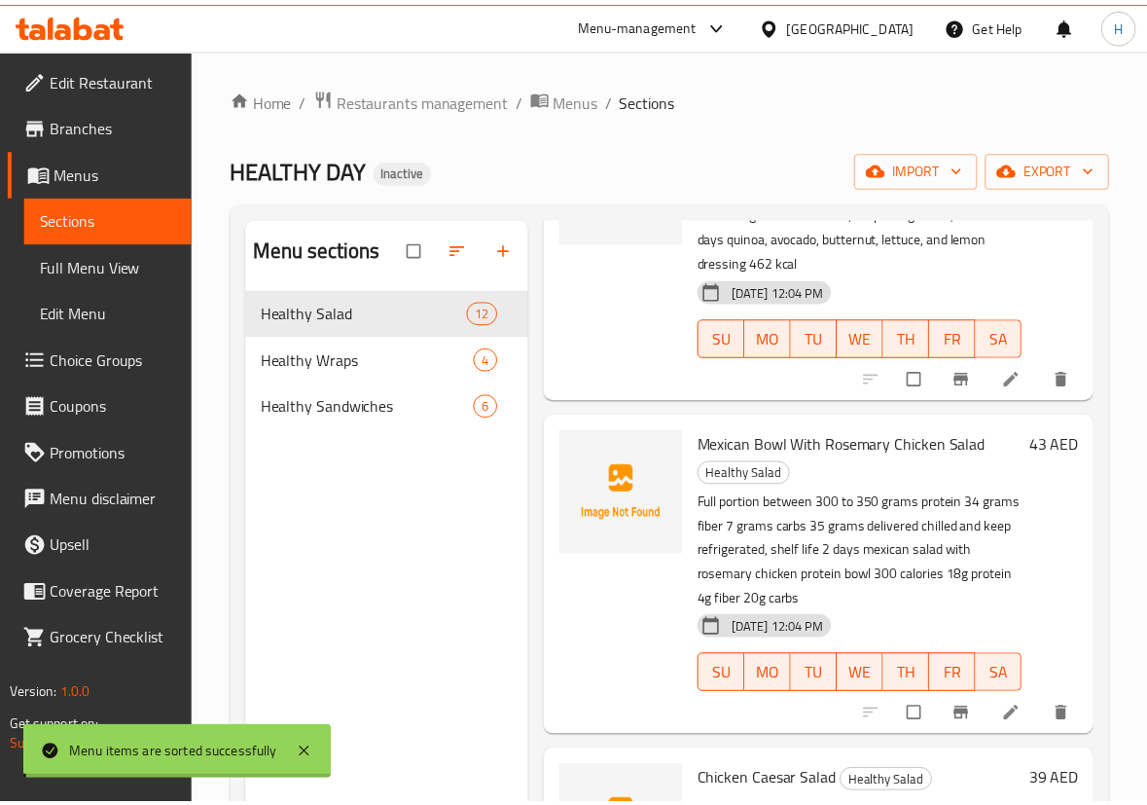
scroll to position [0, 0]
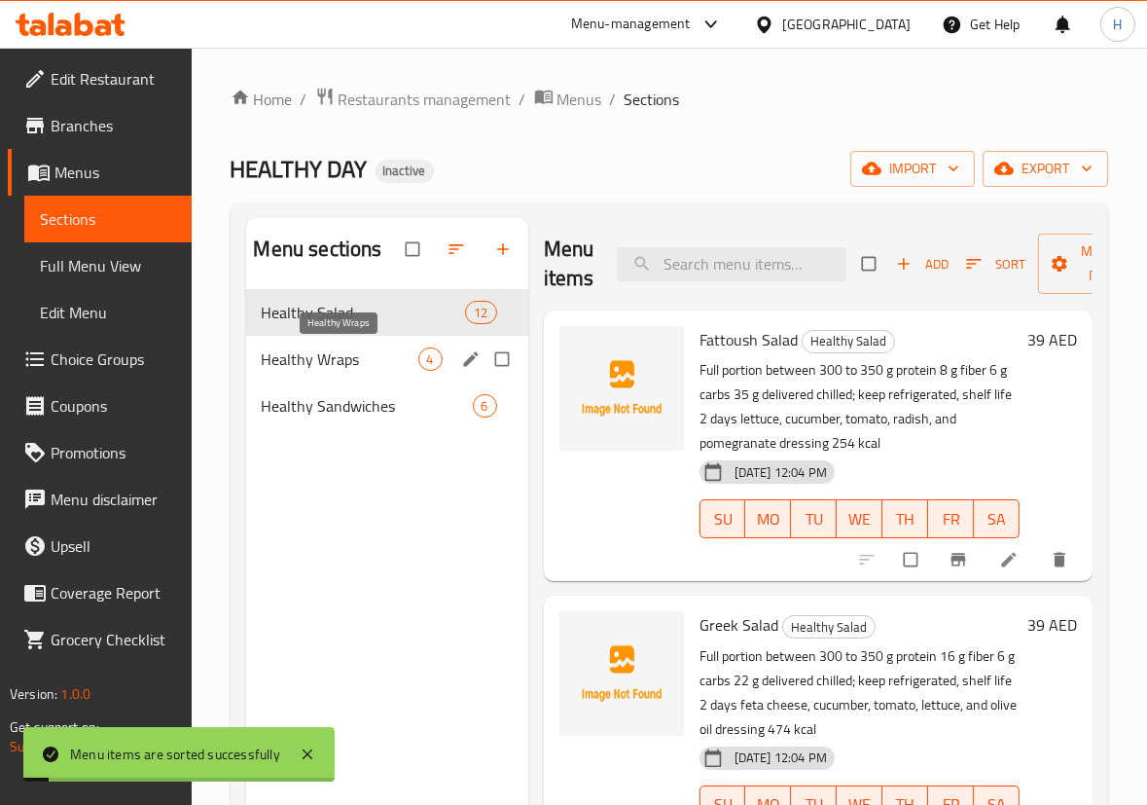
click at [393, 370] on span "Healthy Wraps" at bounding box center [340, 358] width 157 height 23
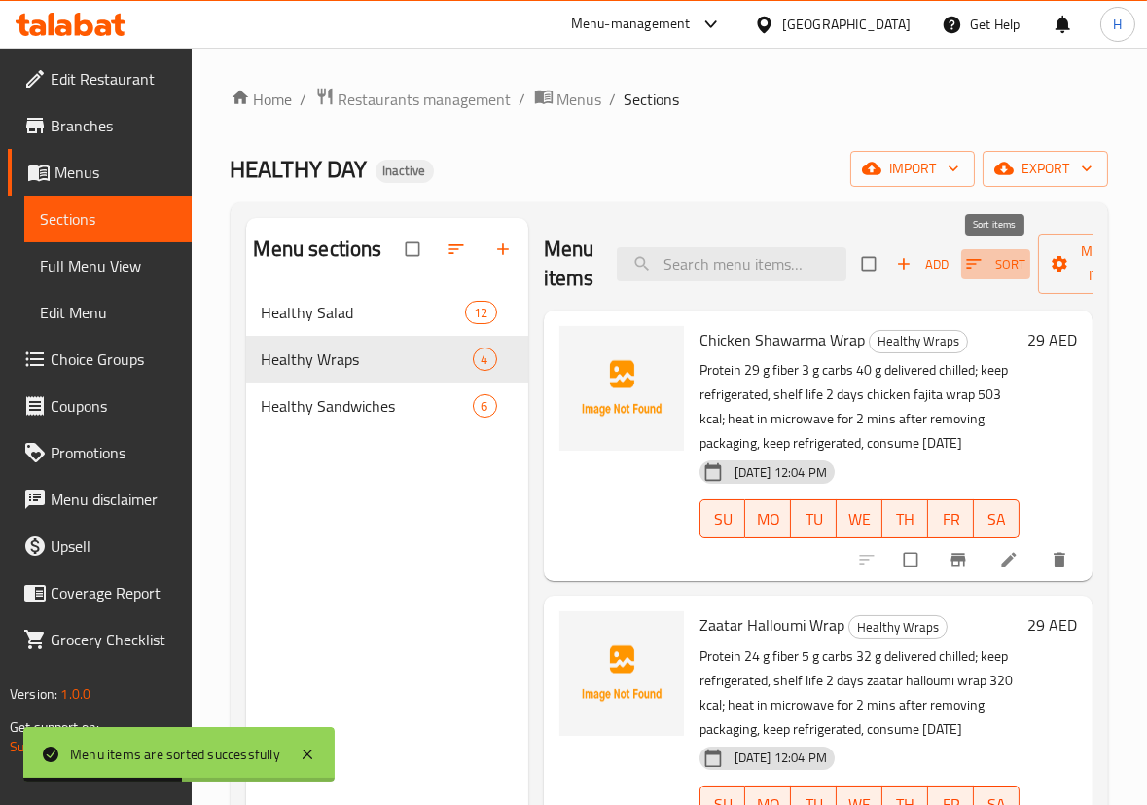
click at [968, 263] on icon "button" at bounding box center [973, 263] width 19 height 19
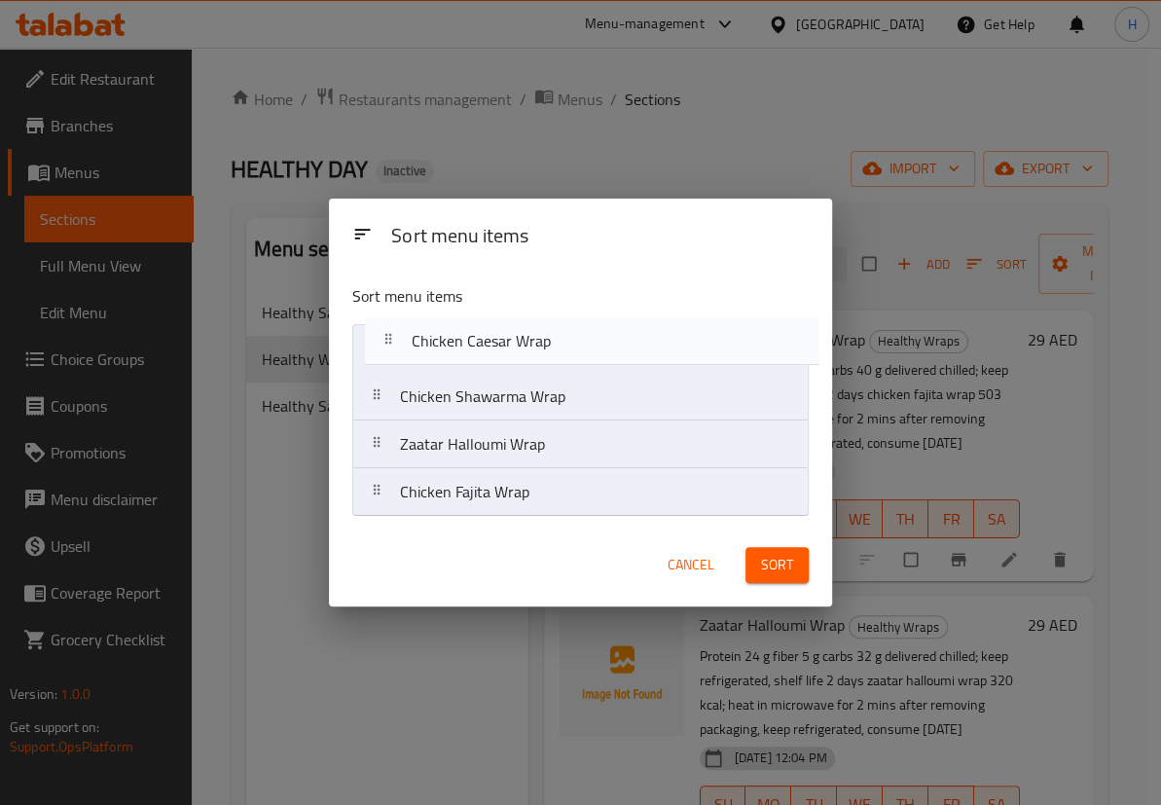
drag, startPoint x: 490, startPoint y: 459, endPoint x: 502, endPoint y: 346, distance: 113.5
click at [502, 346] on nav "Chicken Shawarma Wrap Zaatar Halloumi Wrap Chicken Caesar Wrap Chicken Fajita W…" at bounding box center [580, 420] width 456 height 193
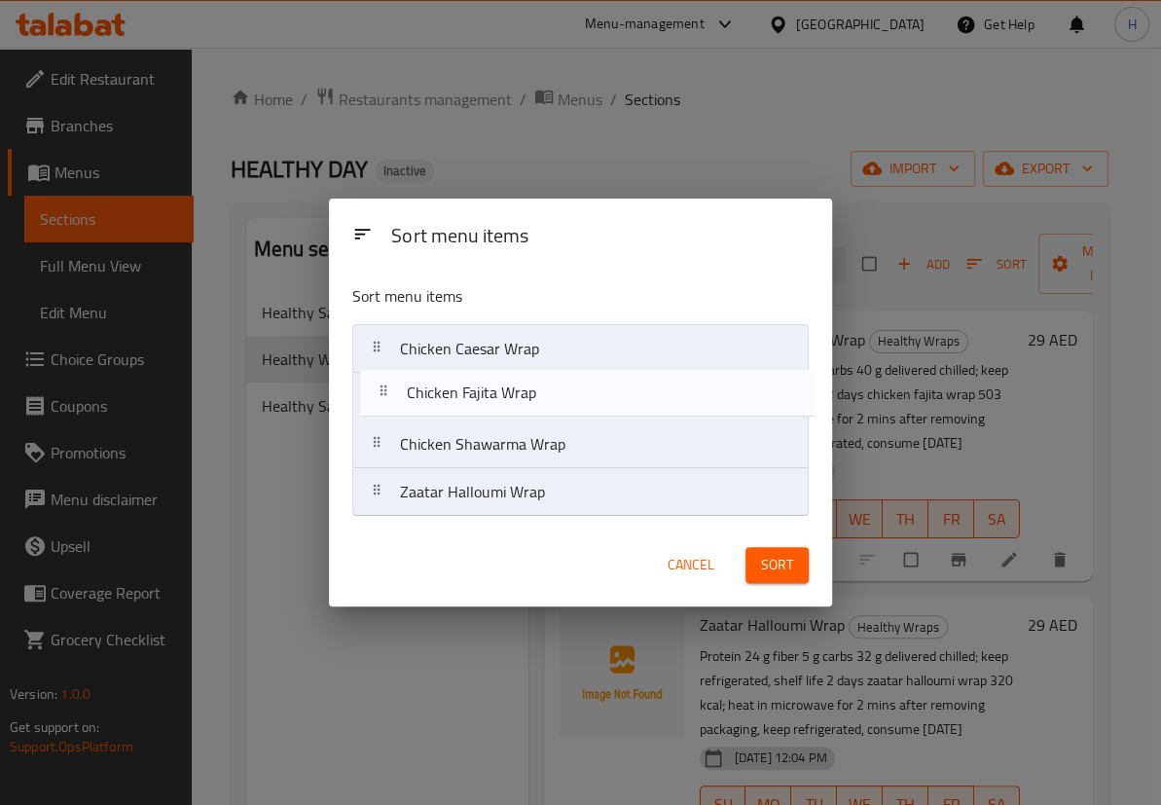
drag, startPoint x: 520, startPoint y: 501, endPoint x: 531, endPoint y: 390, distance: 111.5
click at [531, 390] on nav "Chicken Caesar Wrap Chicken Shawarma Wrap Zaatar Halloumi Wrap Chicken Fajita W…" at bounding box center [580, 420] width 456 height 193
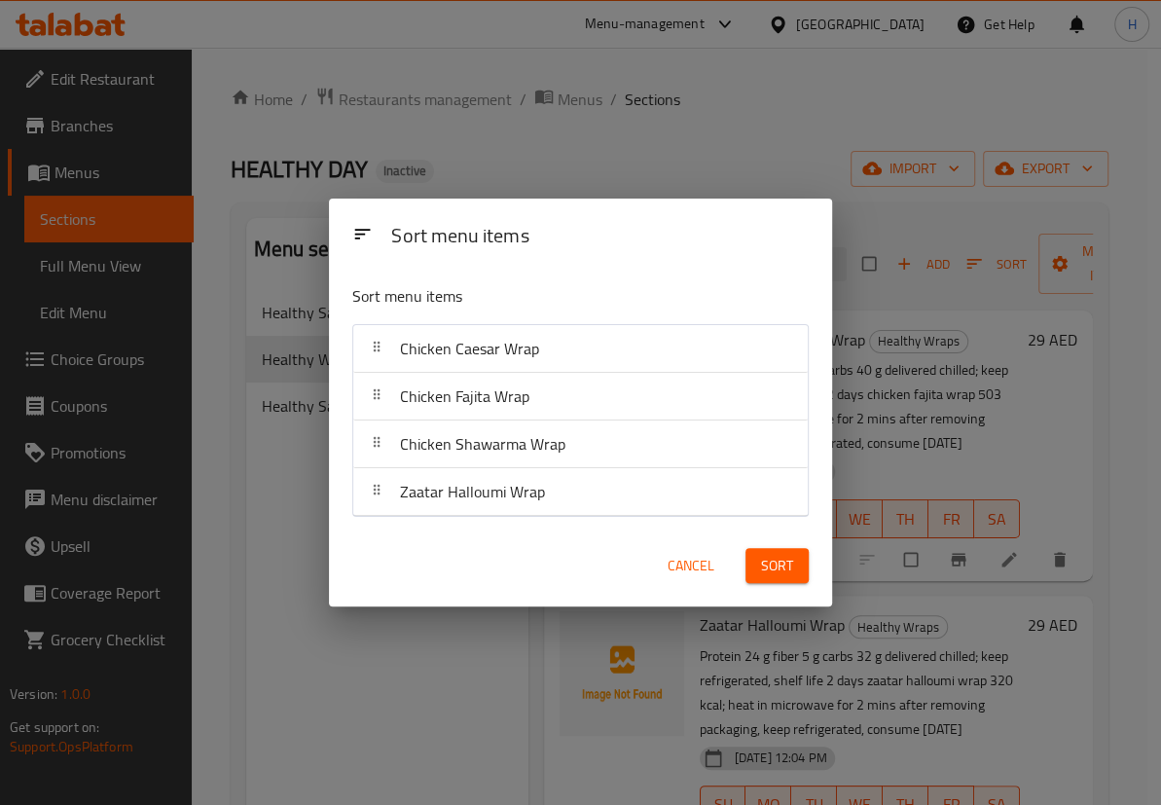
click at [784, 567] on span "Sort" at bounding box center [777, 566] width 32 height 24
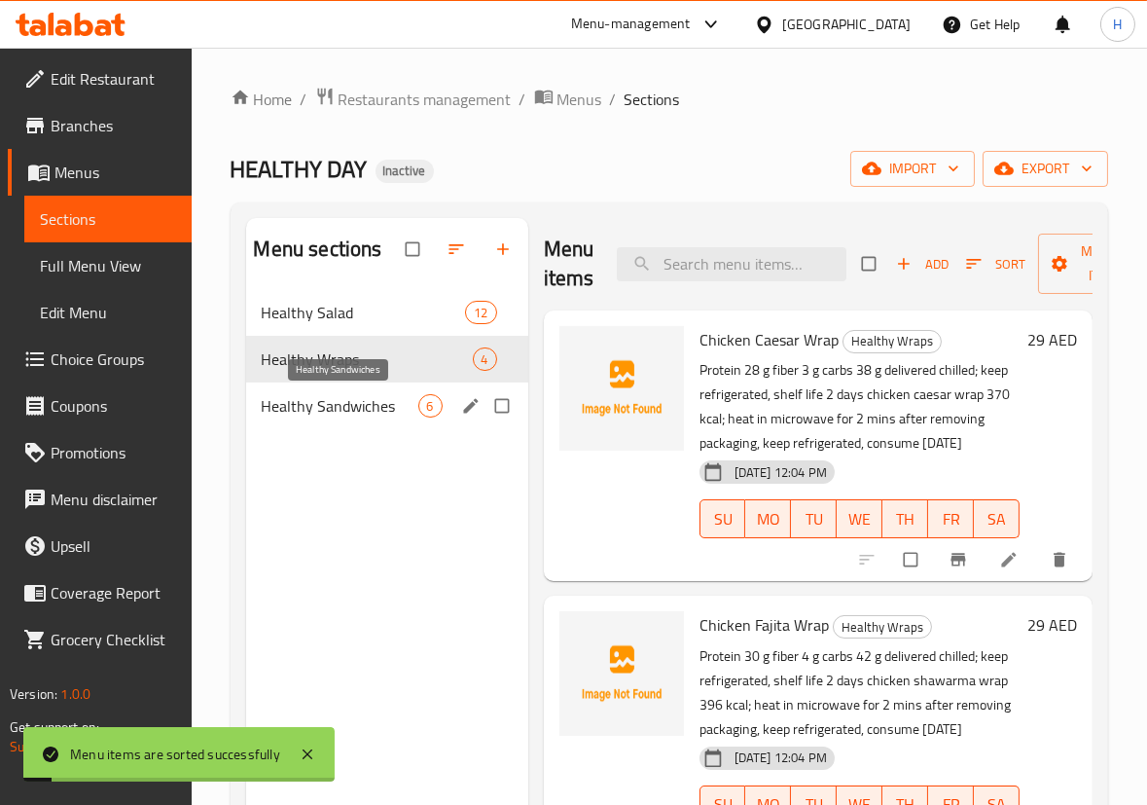
click at [347, 412] on span "Healthy Sandwiches" at bounding box center [340, 405] width 157 height 23
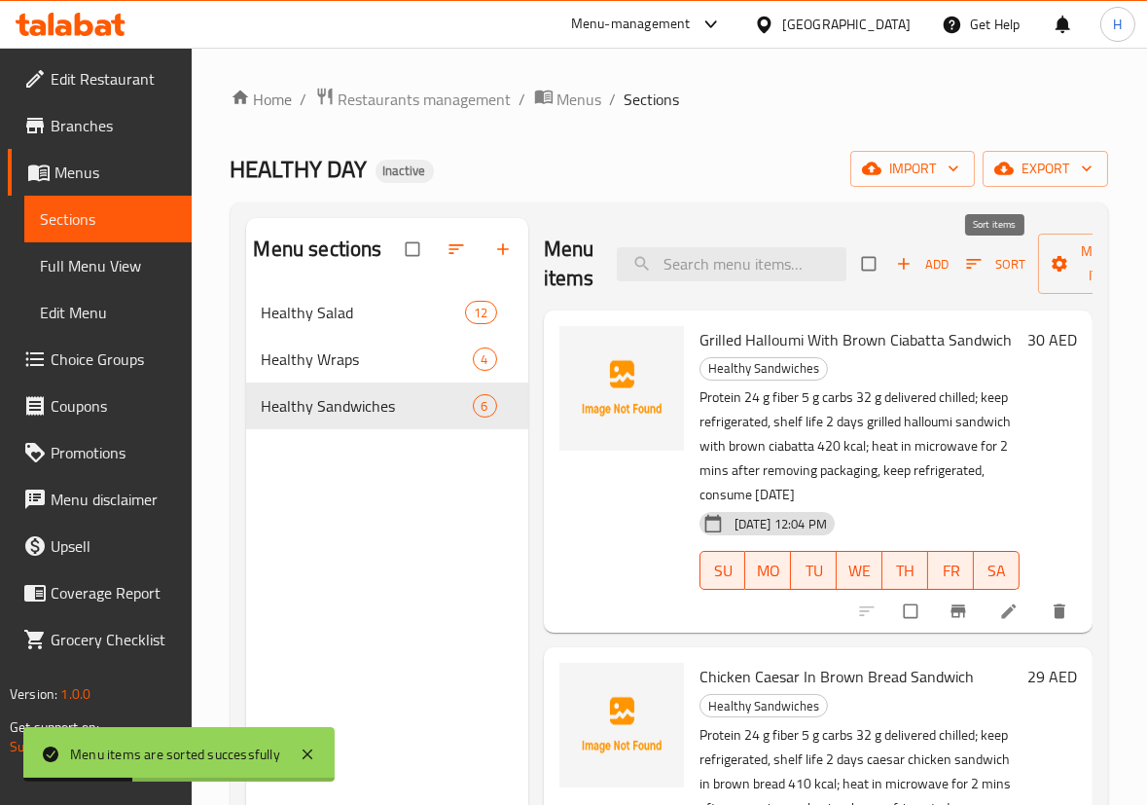
click at [978, 261] on icon "button" at bounding box center [974, 264] width 15 height 10
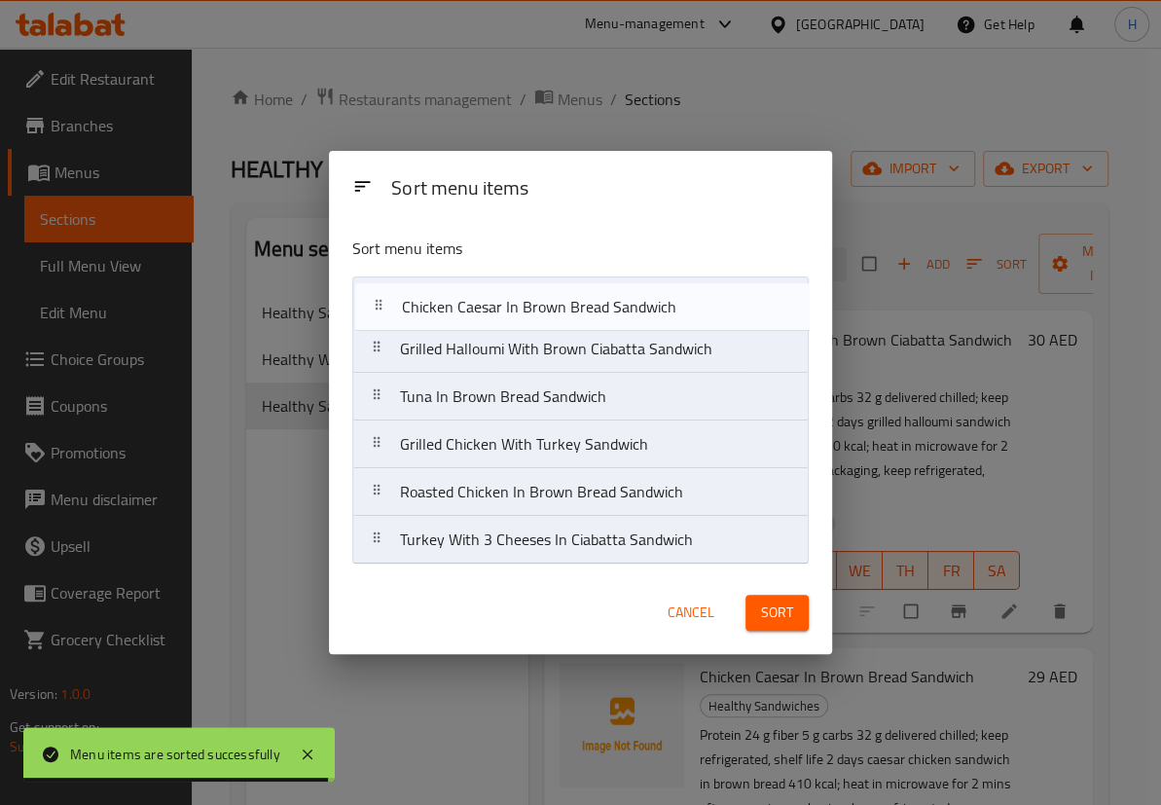
drag, startPoint x: 530, startPoint y: 364, endPoint x: 535, endPoint y: 302, distance: 62.5
click at [535, 302] on nav "Grilled Halloumi With Brown Ciabatta Sandwich Chicken Caesar In Brown Bread San…" at bounding box center [580, 420] width 456 height 288
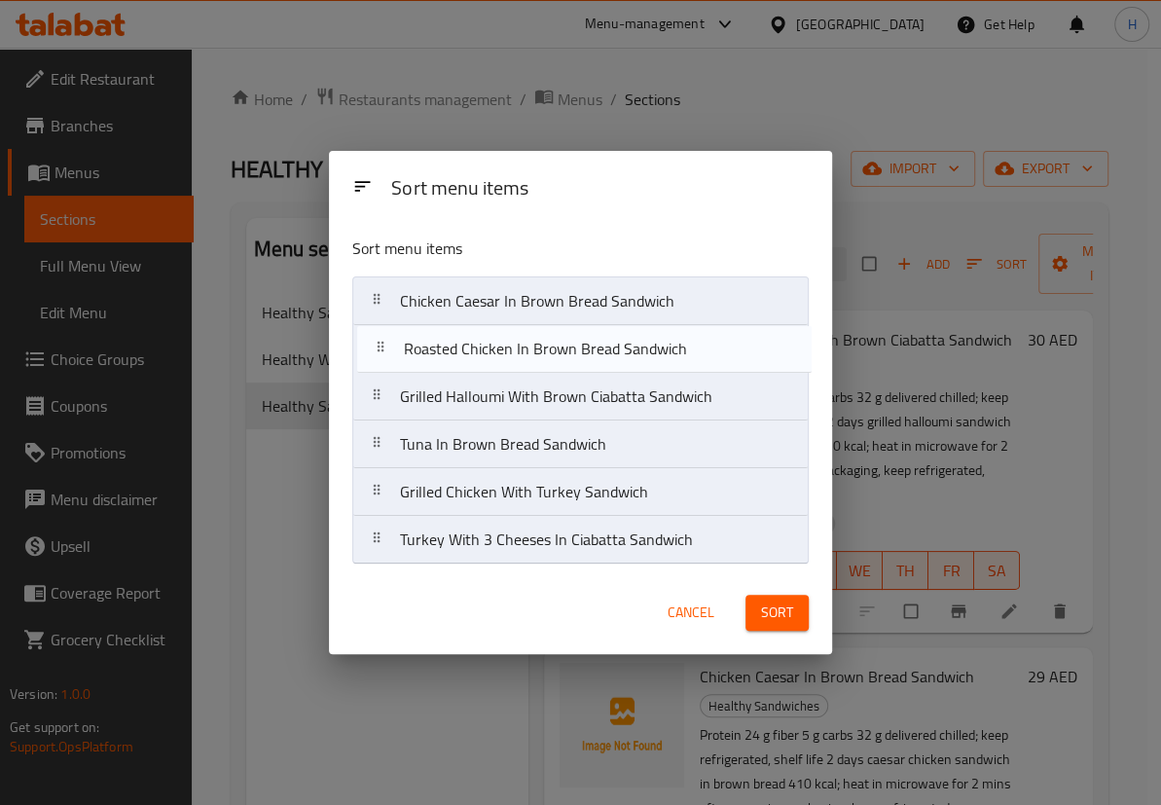
drag, startPoint x: 532, startPoint y: 508, endPoint x: 536, endPoint y: 360, distance: 147.9
click at [536, 360] on nav "Chicken Caesar In Brown Bread Sandwich Grilled Halloumi With Brown Ciabatta San…" at bounding box center [580, 420] width 456 height 288
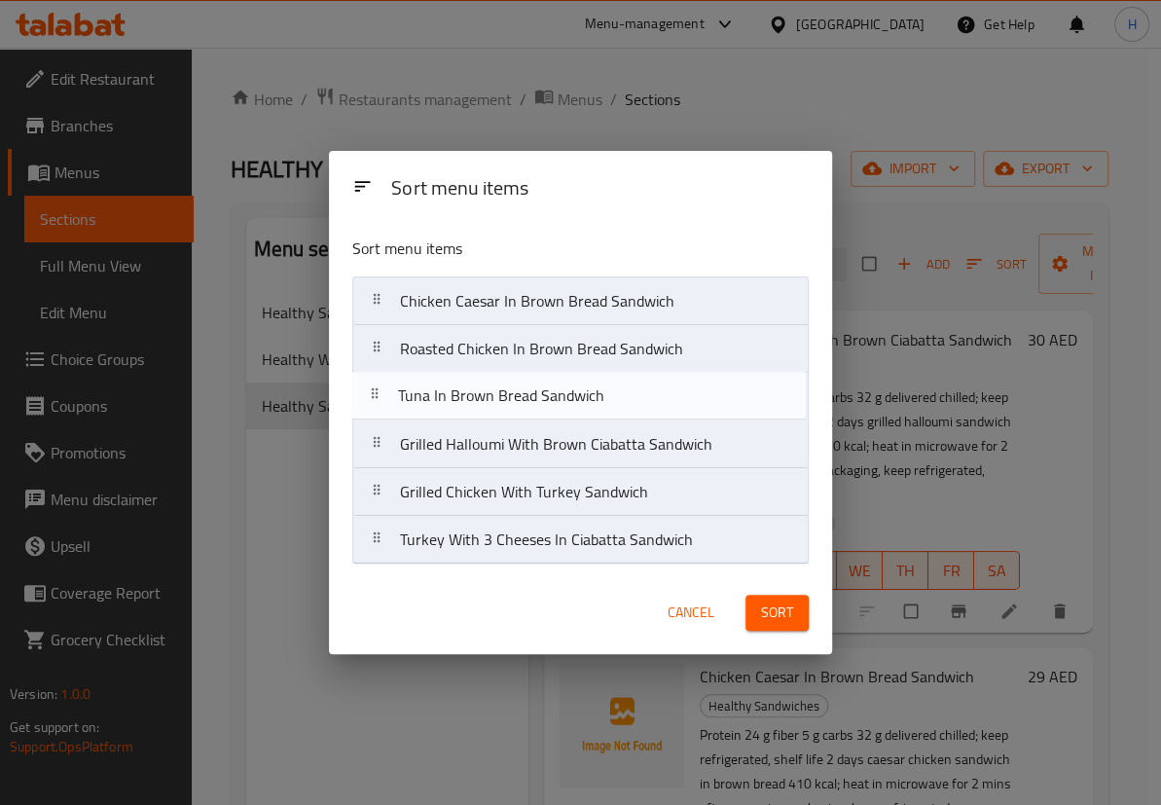
click at [487, 402] on nav "Chicken Caesar In Brown Bread Sandwich Roasted Chicken In Brown Bread Sandwich …" at bounding box center [580, 420] width 456 height 288
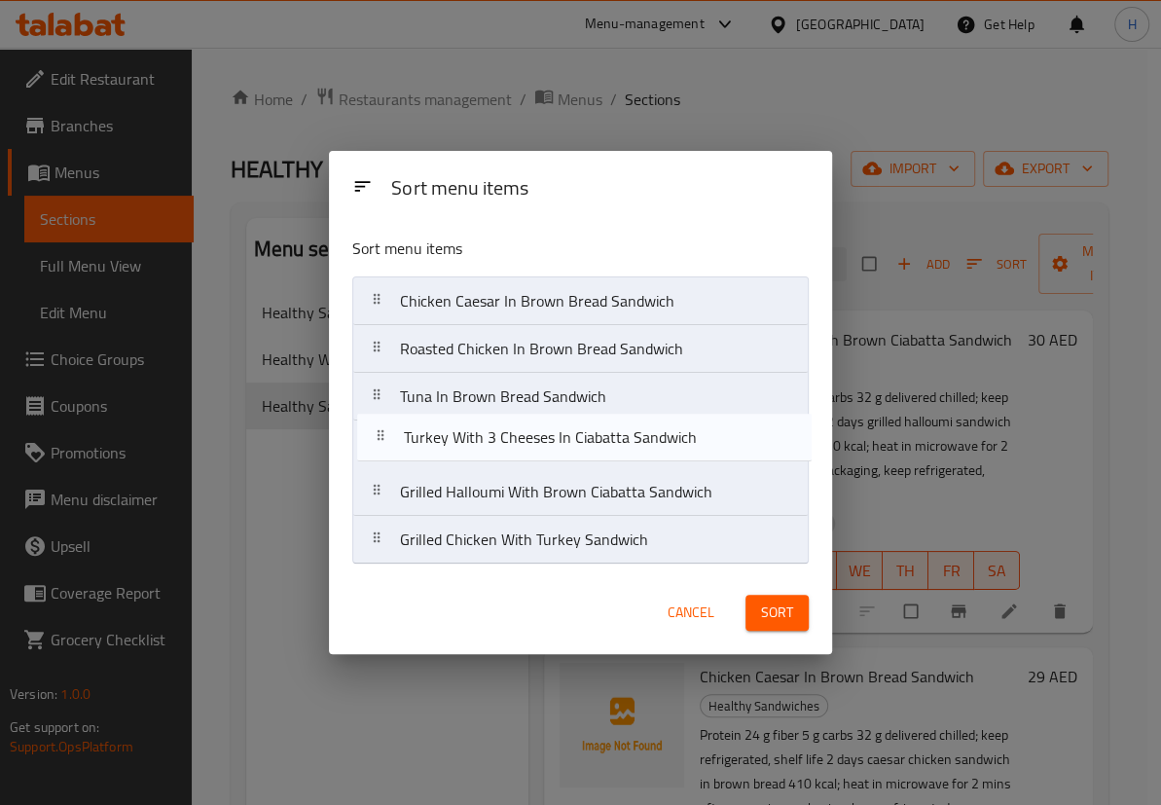
drag, startPoint x: 510, startPoint y: 501, endPoint x: 513, endPoint y: 427, distance: 74.0
click at [513, 427] on nav "Chicken Caesar In Brown Bread Sandwich Roasted Chicken In Brown Bread Sandwich …" at bounding box center [580, 420] width 456 height 288
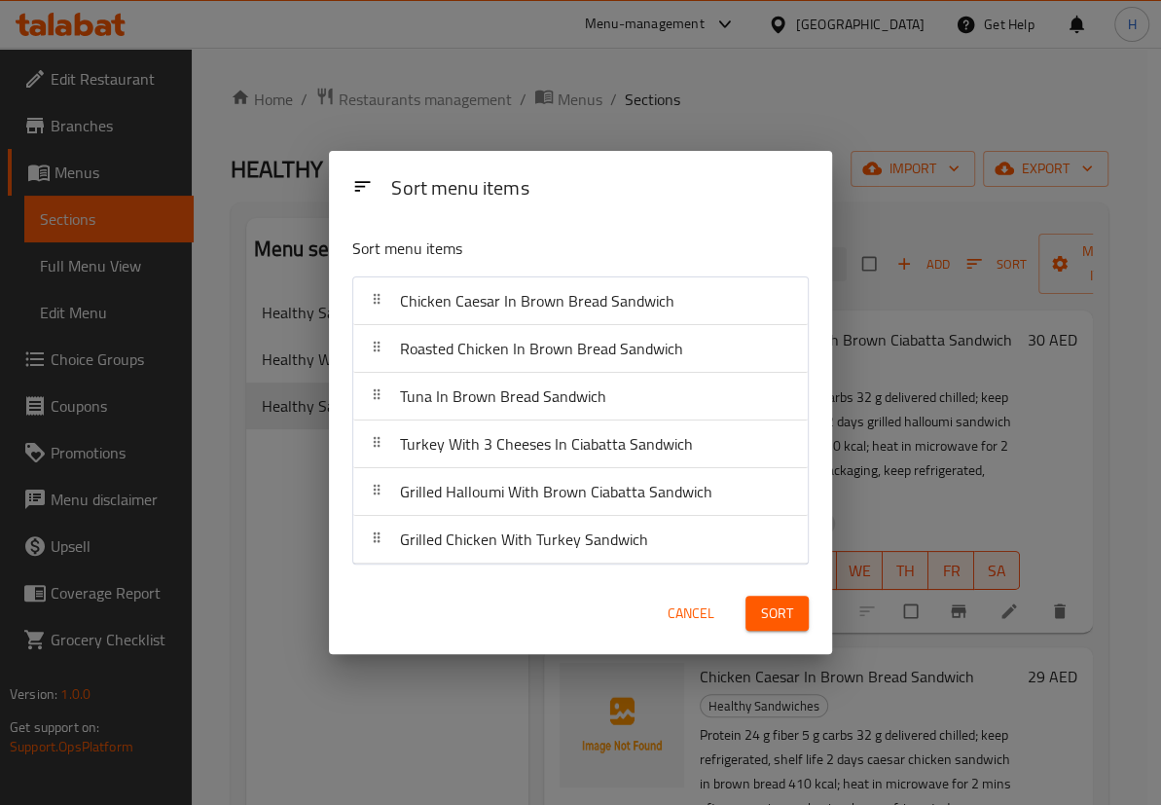
click at [761, 623] on span "Sort" at bounding box center [777, 613] width 32 height 24
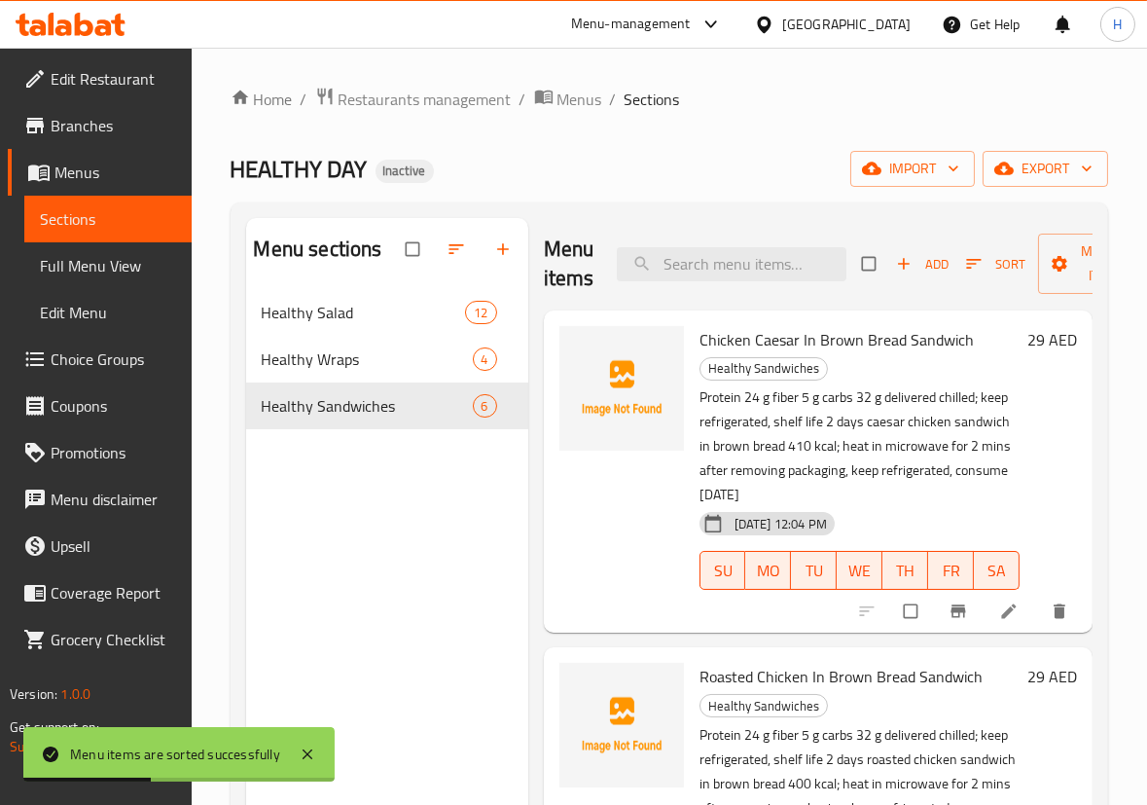
drag, startPoint x: 132, startPoint y: 272, endPoint x: 126, endPoint y: 6, distance: 266.7
click at [132, 272] on span "Full Menu View" at bounding box center [108, 265] width 136 height 23
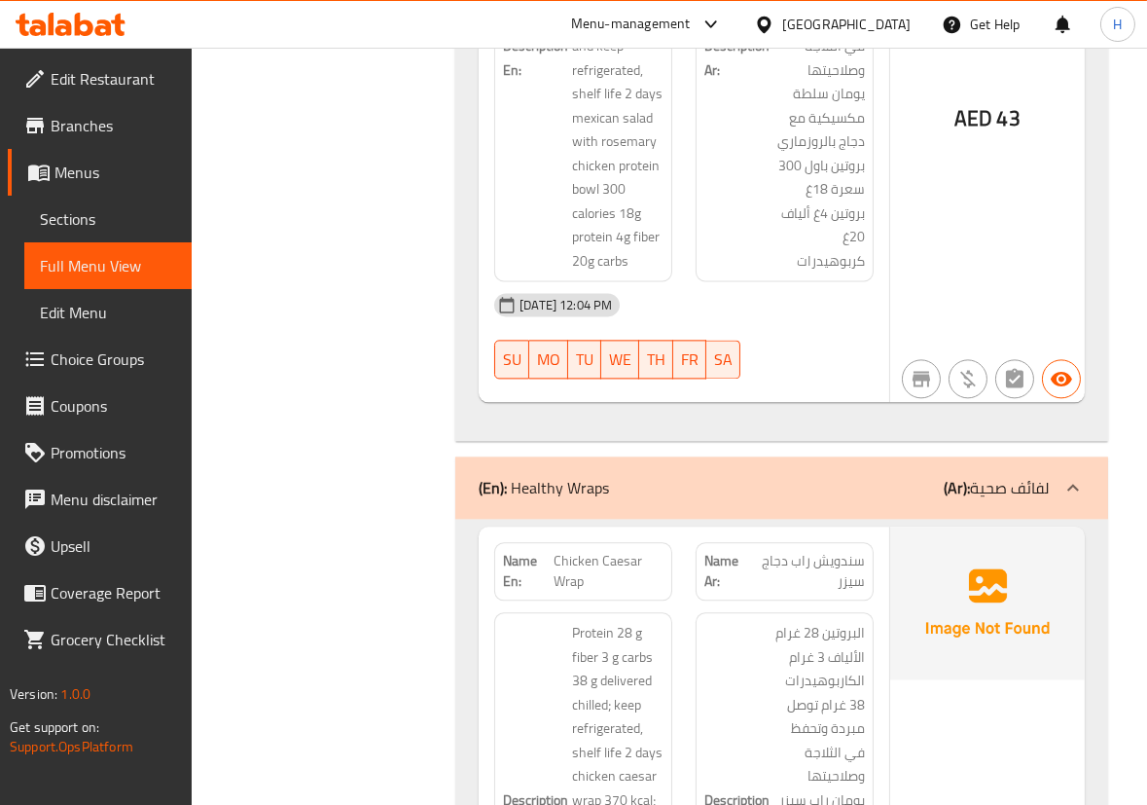
scroll to position [7606, 0]
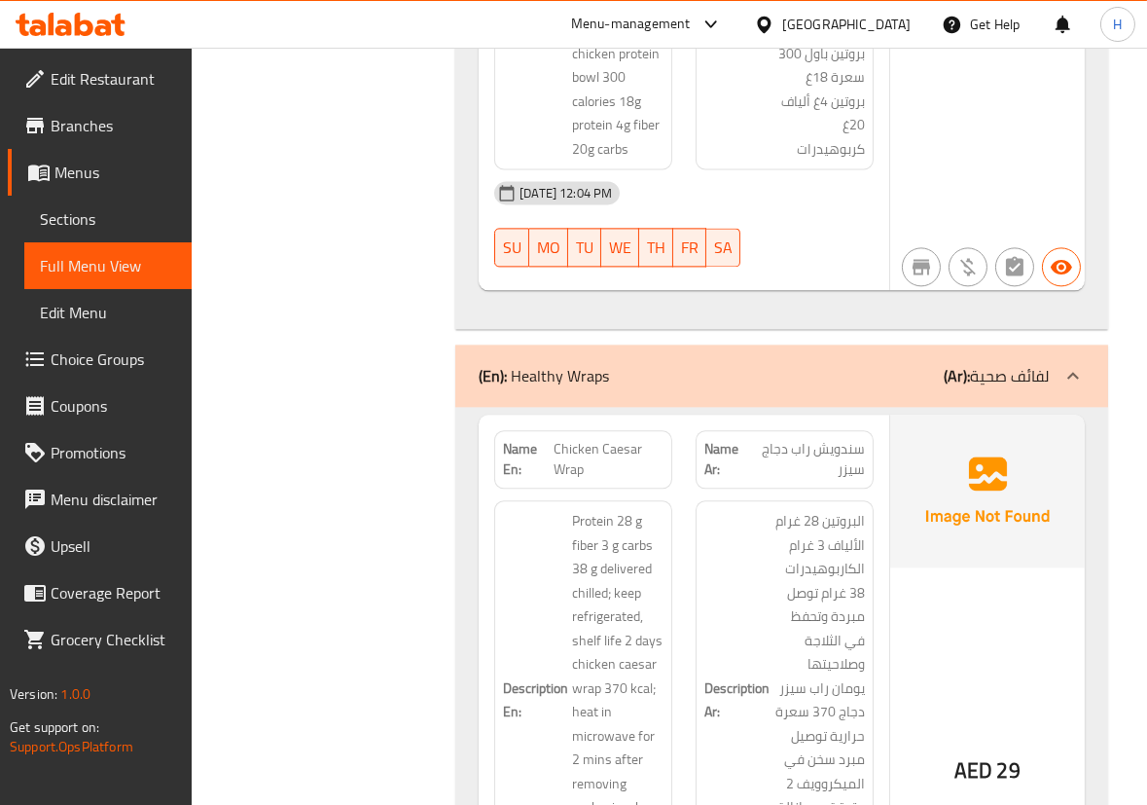
click at [874, 488] on div "Description Ar: البروتين 28 غرام الألياف 3 غرام الكاربوهيدرات 38 غرام توصل مبرد…" at bounding box center [784, 699] width 201 height 422
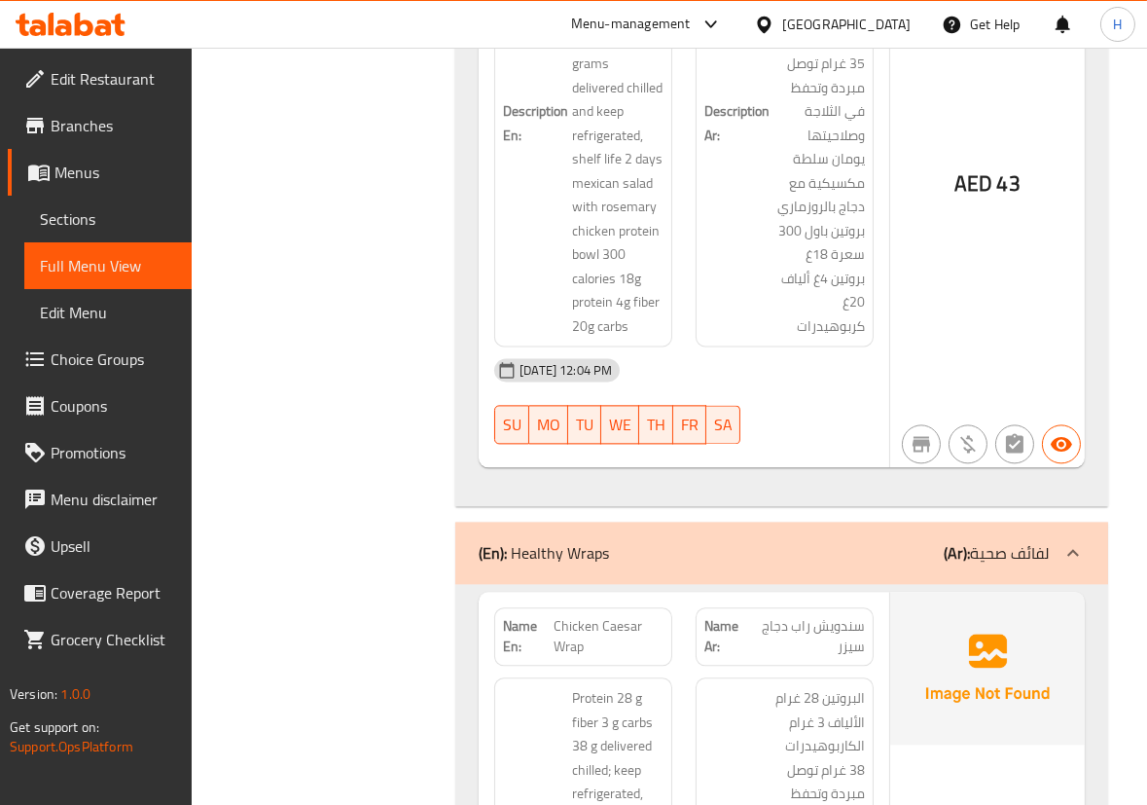
scroll to position [7075, 0]
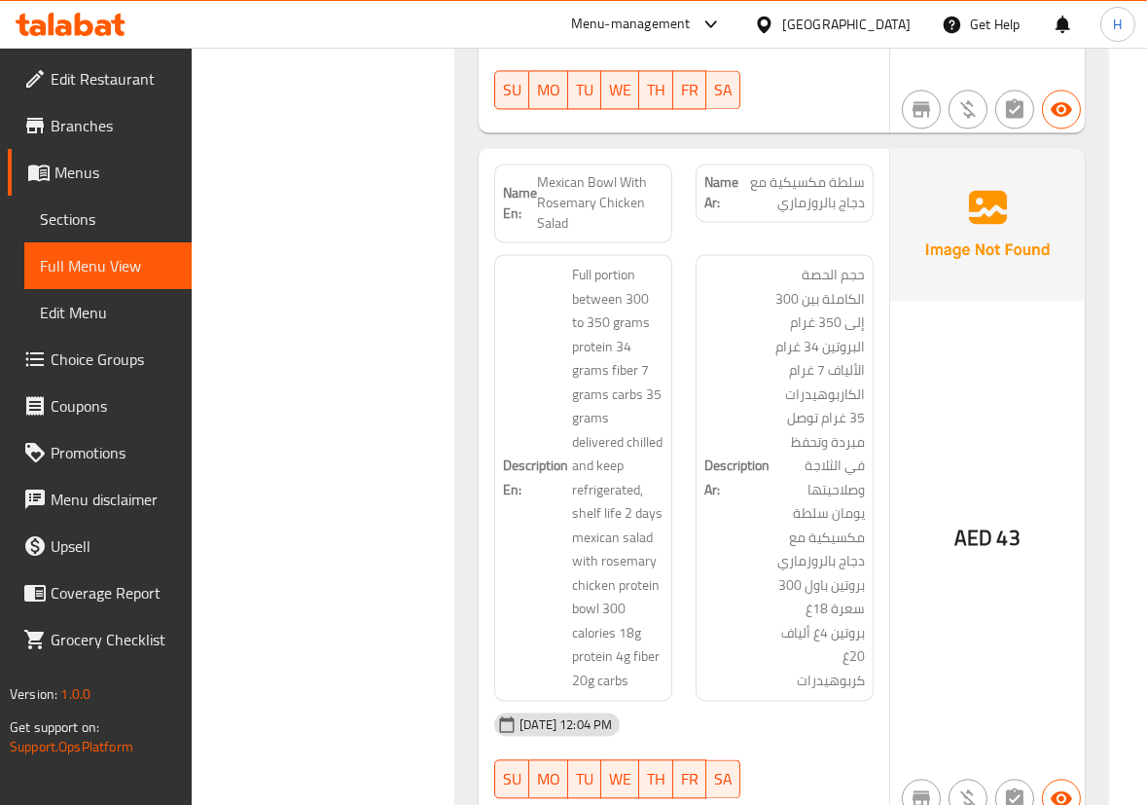
click at [605, 172] on span "Mexican Bowl With Rosemary Chicken Salad" at bounding box center [600, 202] width 126 height 61
copy span "Mexican Bowl With Rosemary Chicken Salad"
click at [673, 242] on div "Description En: Full portion between 300 to 350 grams protein 34 grams fiber 7 …" at bounding box center [583, 477] width 201 height 470
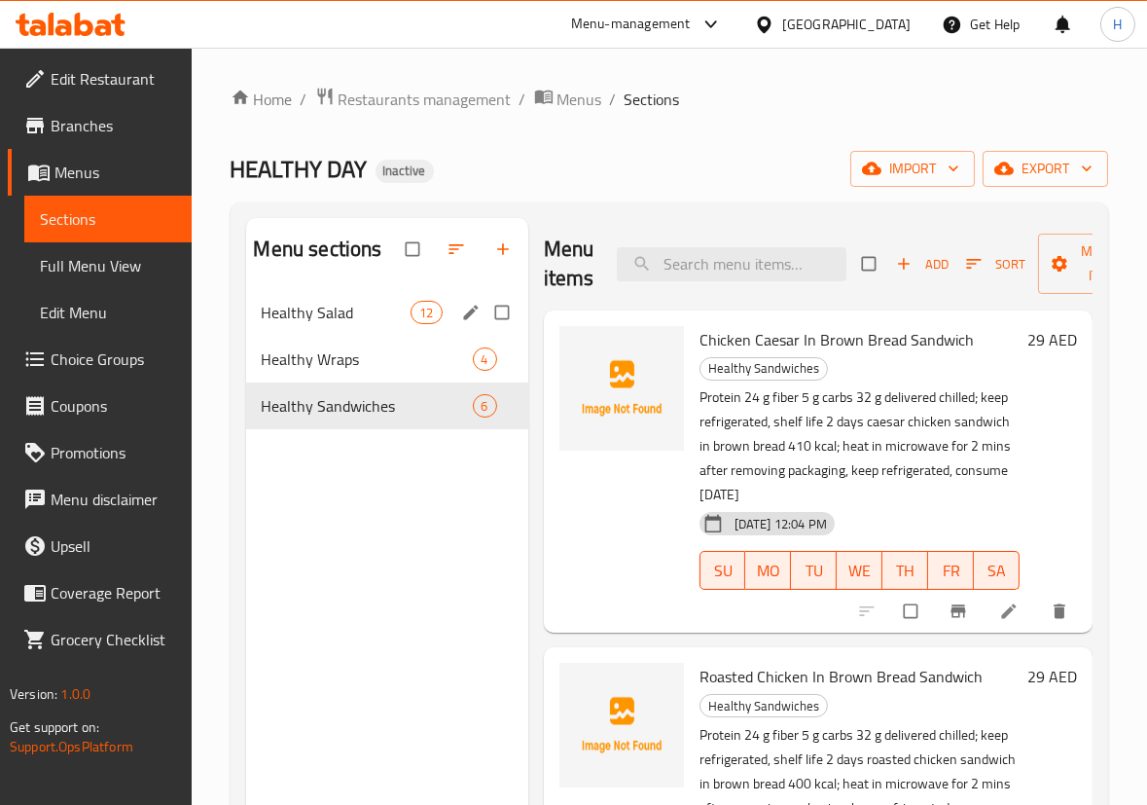
click at [315, 321] on span "Healthy Salad" at bounding box center [337, 312] width 150 height 23
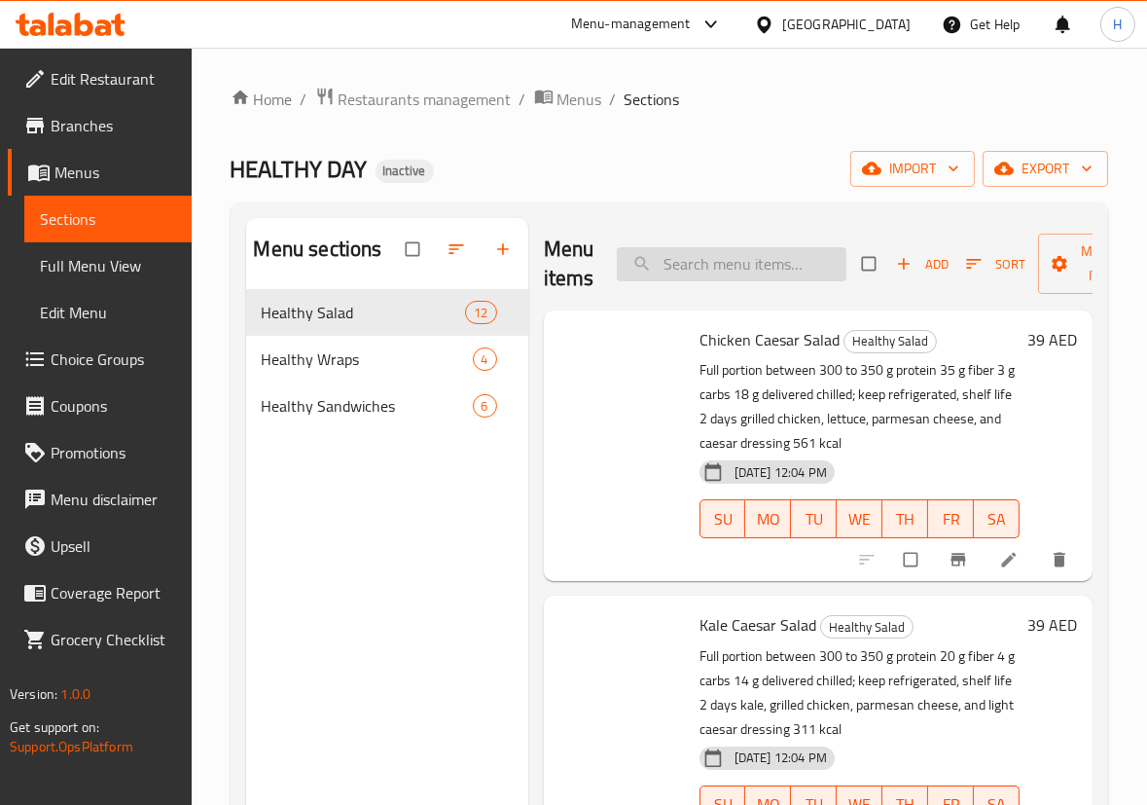
click at [758, 261] on input "search" at bounding box center [732, 264] width 230 height 34
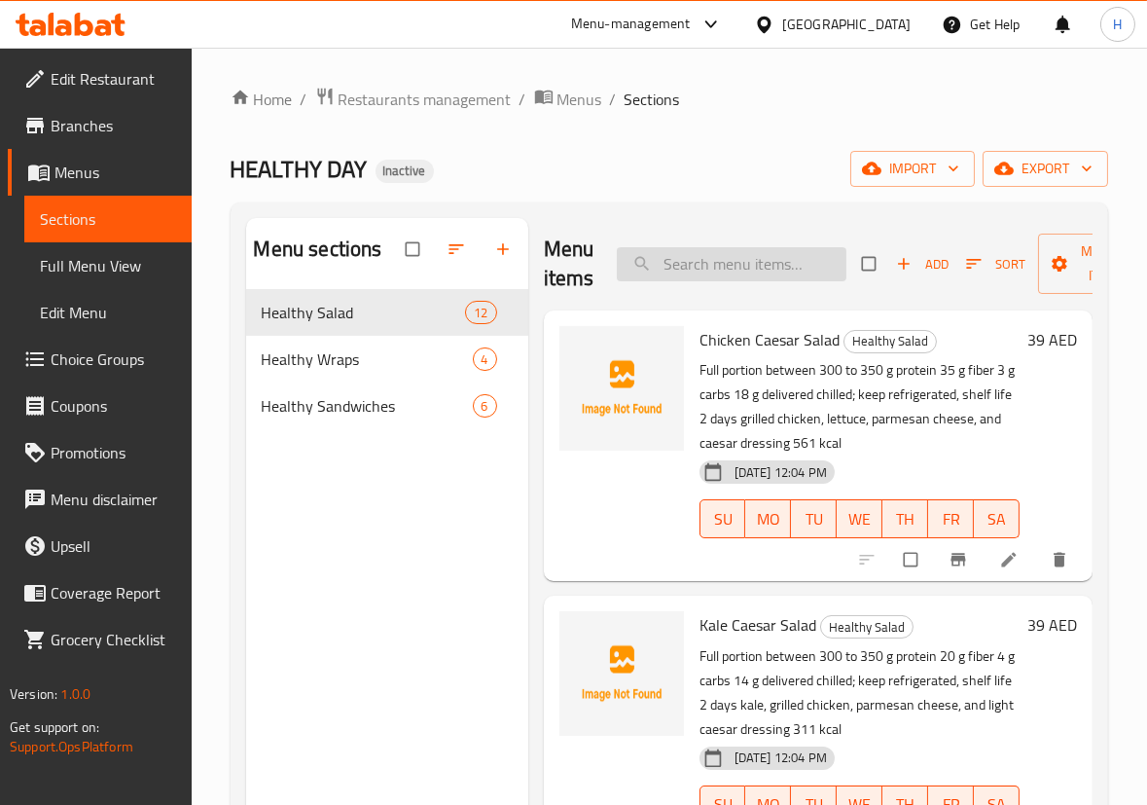
paste input "GRILLED HALLOUMI WALLNUTS GREENS SALAD"
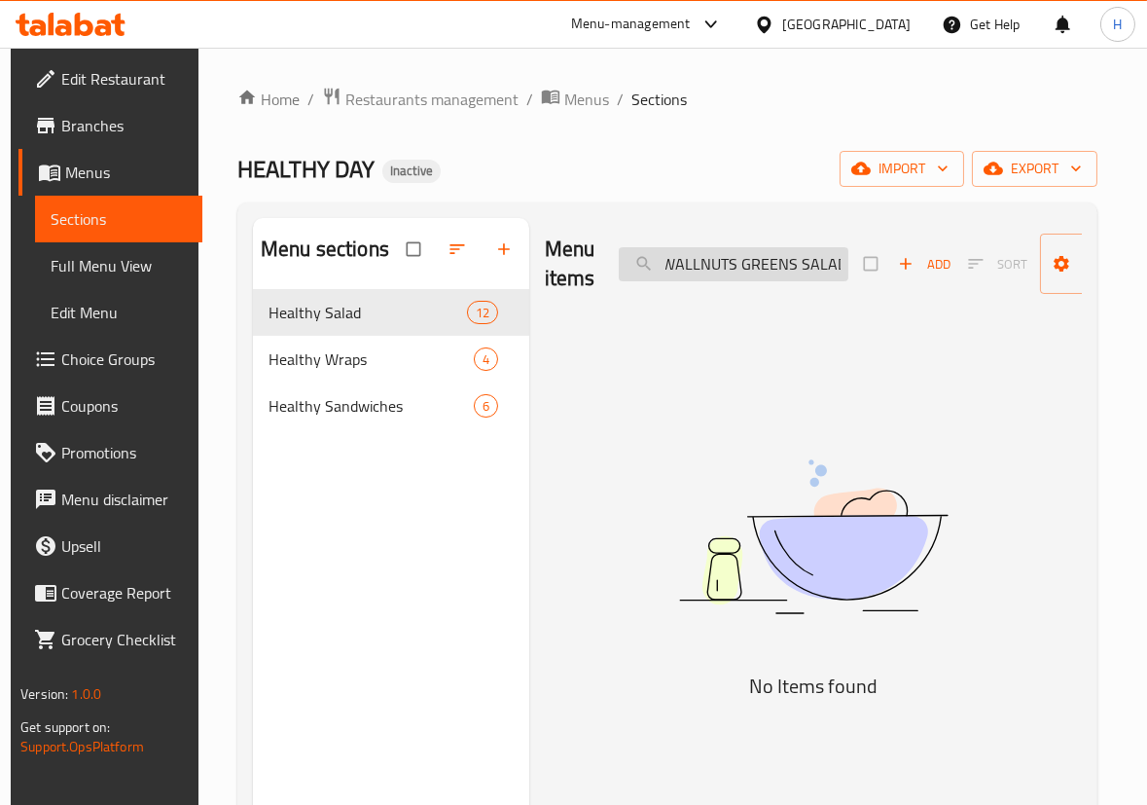
click at [811, 264] on input "GRILLED HALLOUMI WALLNUTS GREENS SALAD" at bounding box center [734, 264] width 230 height 34
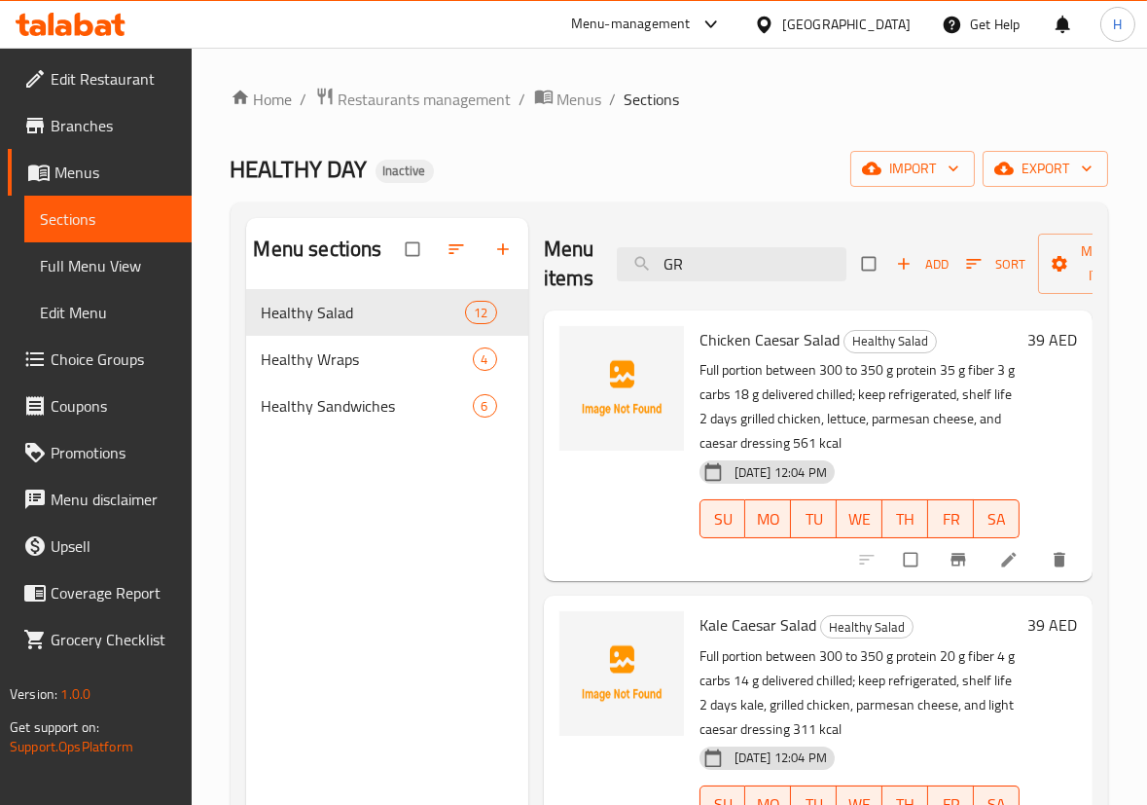
type input "G"
click at [979, 259] on icon "button" at bounding box center [973, 263] width 19 height 19
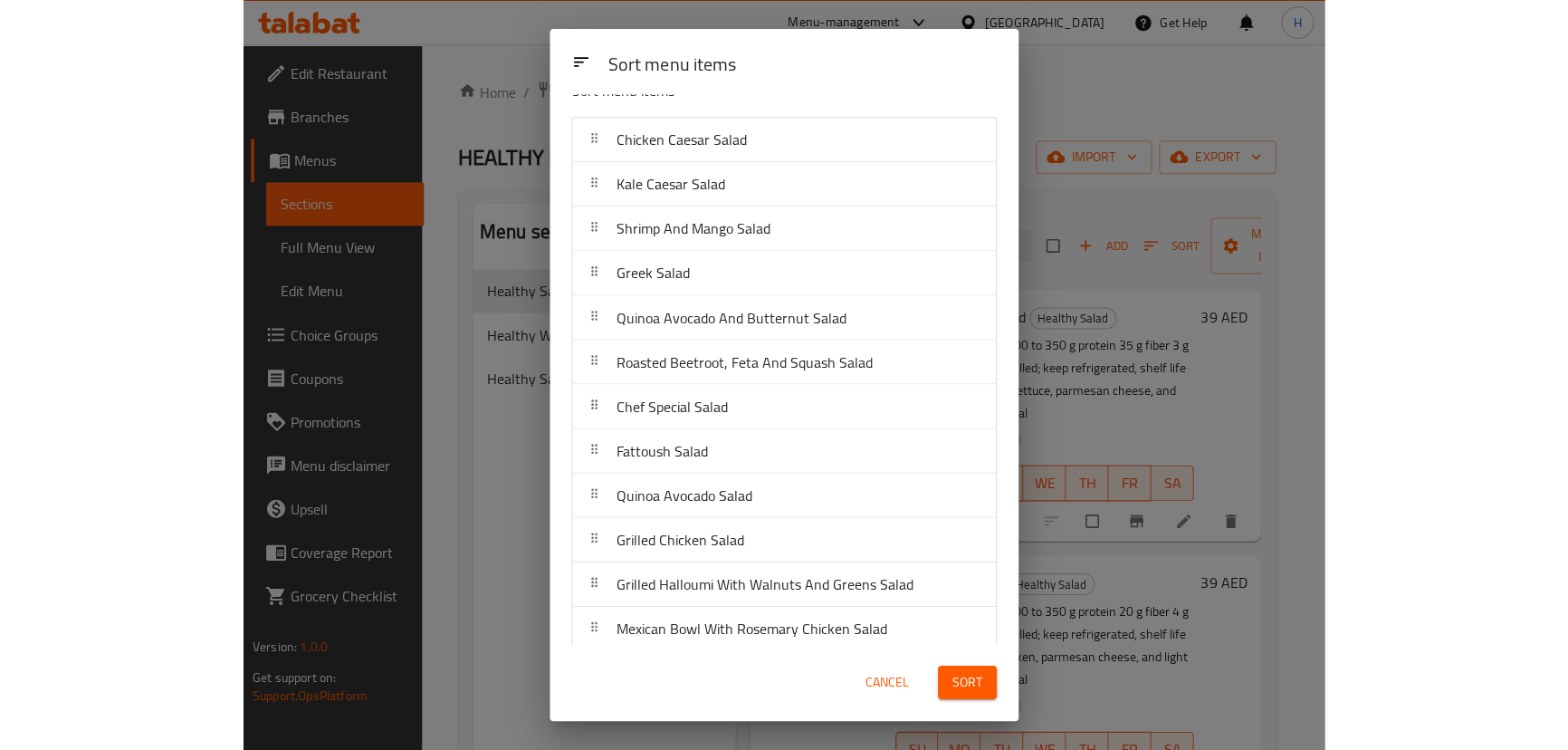
scroll to position [43, 0]
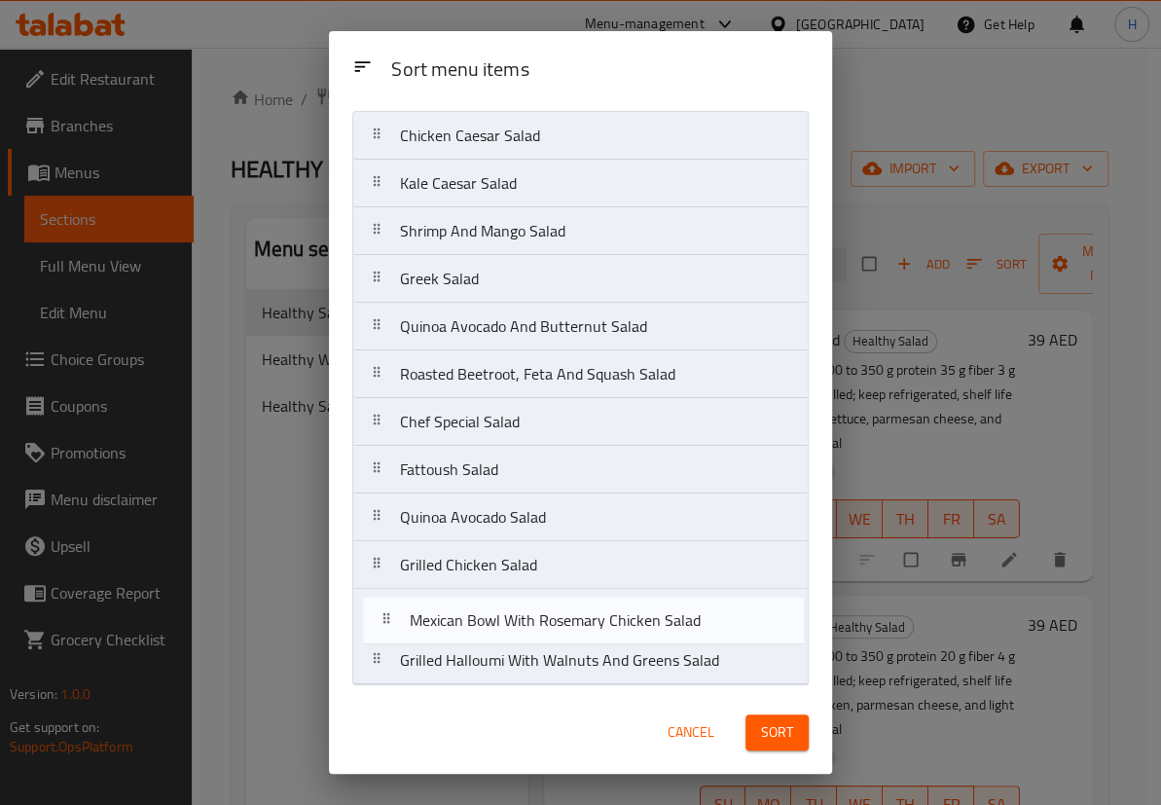
drag, startPoint x: 502, startPoint y: 630, endPoint x: 505, endPoint y: 615, distance: 15.8
click at [505, 615] on nav "Chicken Caesar Salad Kale Caesar Salad Shrimp And Mango Salad Greek Salad Quino…" at bounding box center [580, 398] width 456 height 574
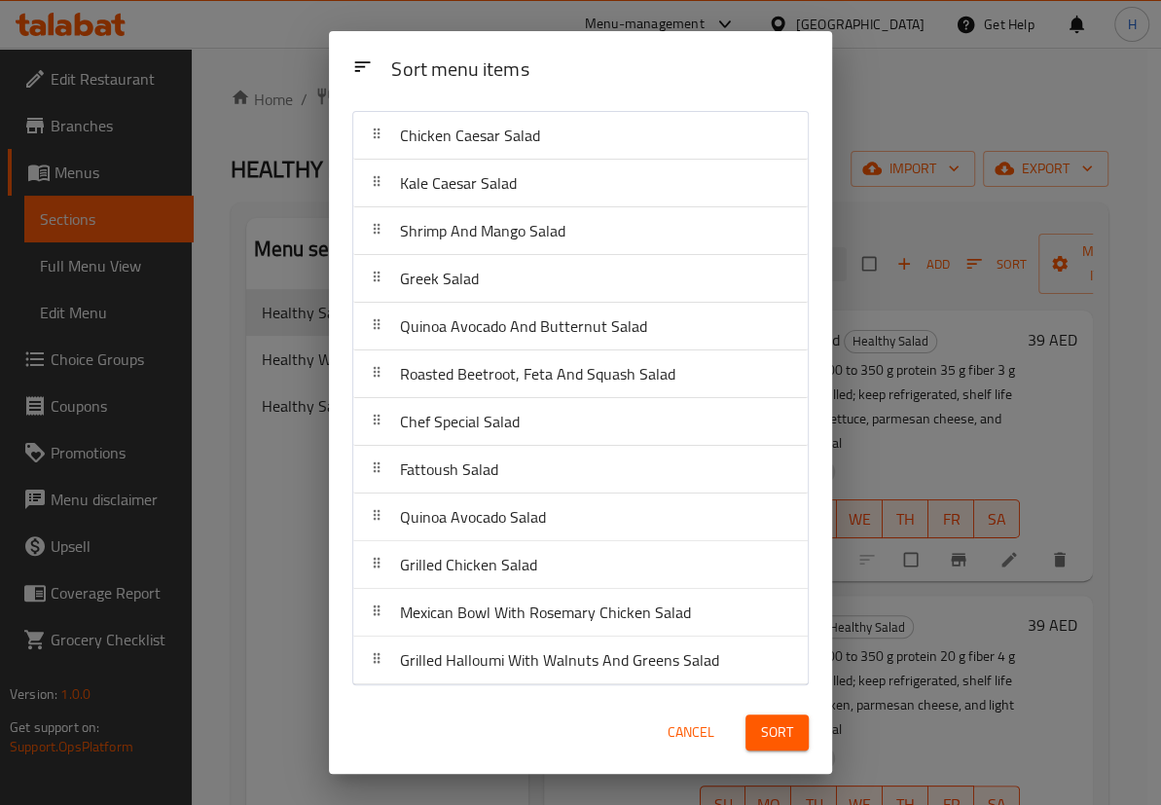
click at [779, 724] on span "Sort" at bounding box center [777, 732] width 32 height 24
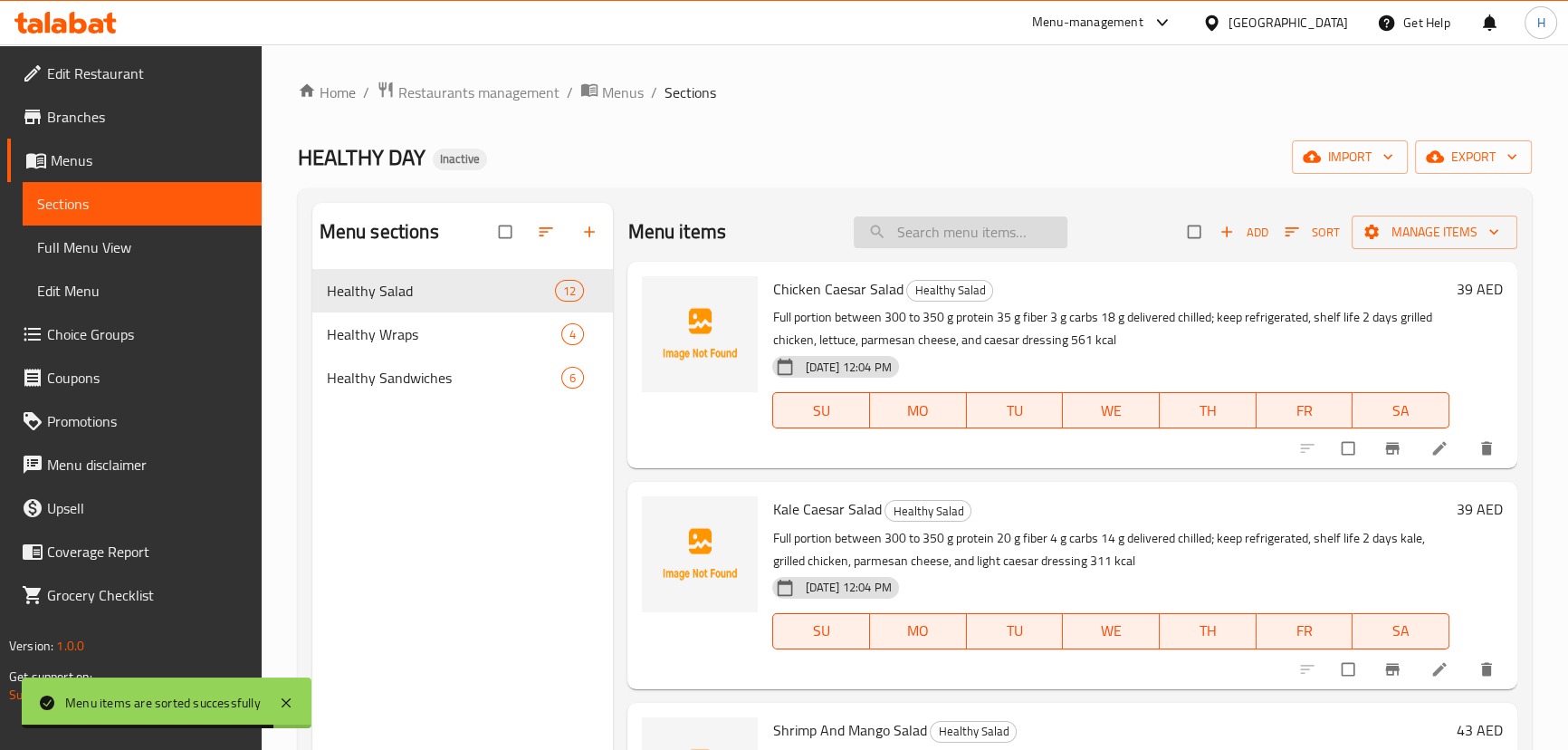
click at [943, 222] on input "search" at bounding box center [960, 233] width 214 height 32
paste input "Chicken Caesar Salad"
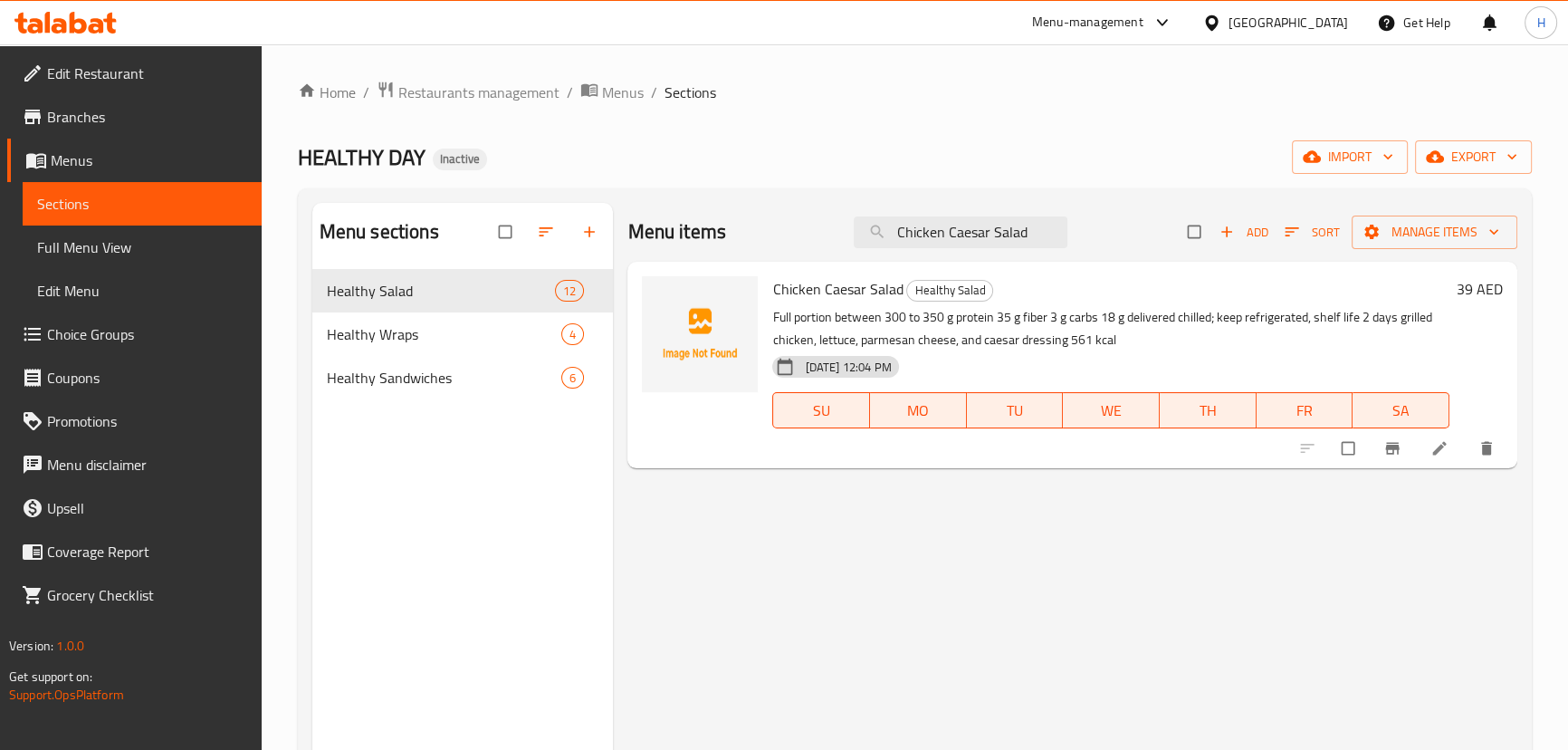
type input "Chicken Caesar Salad"
click at [1066, 450] on icon at bounding box center [1439, 449] width 14 height 14
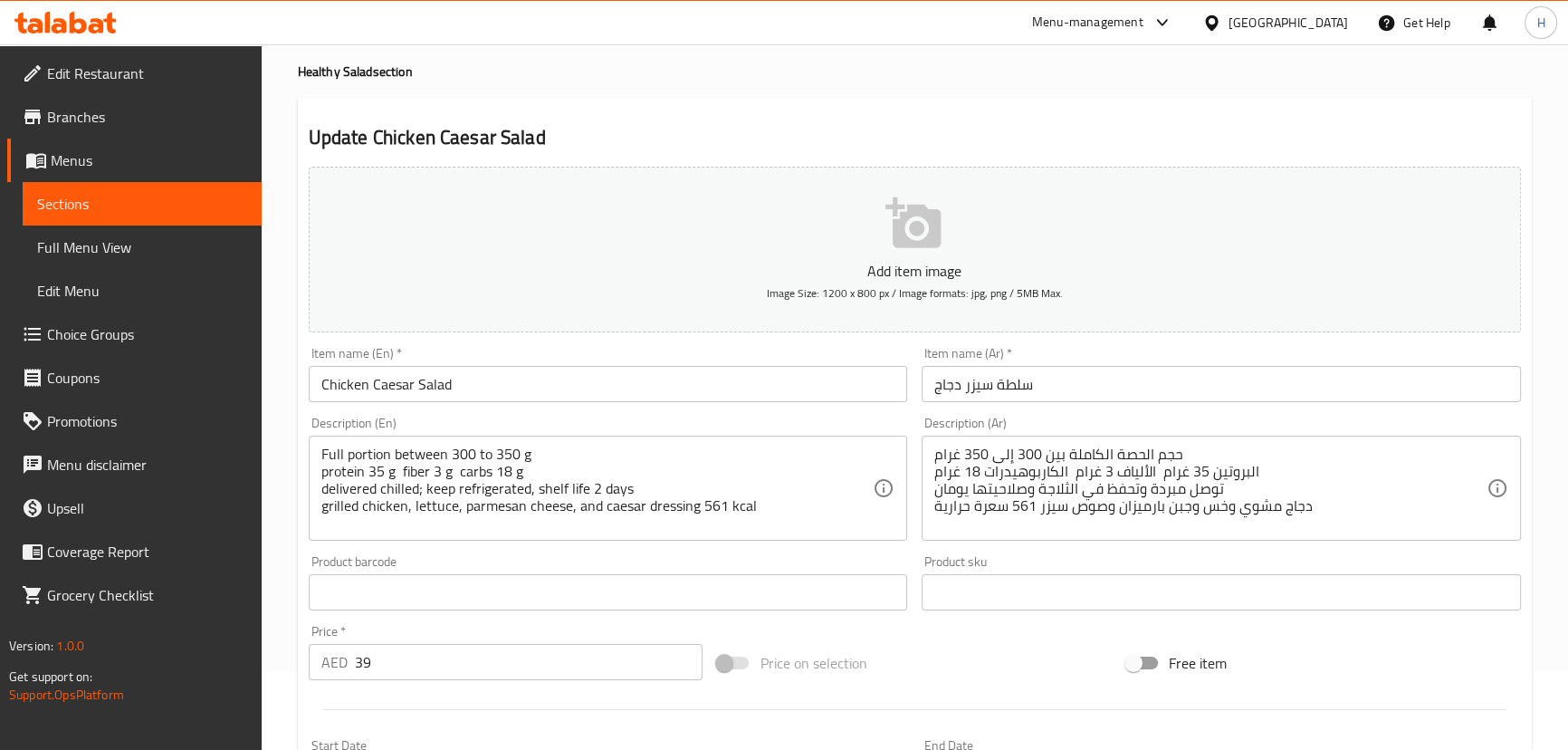
scroll to position [82, 0]
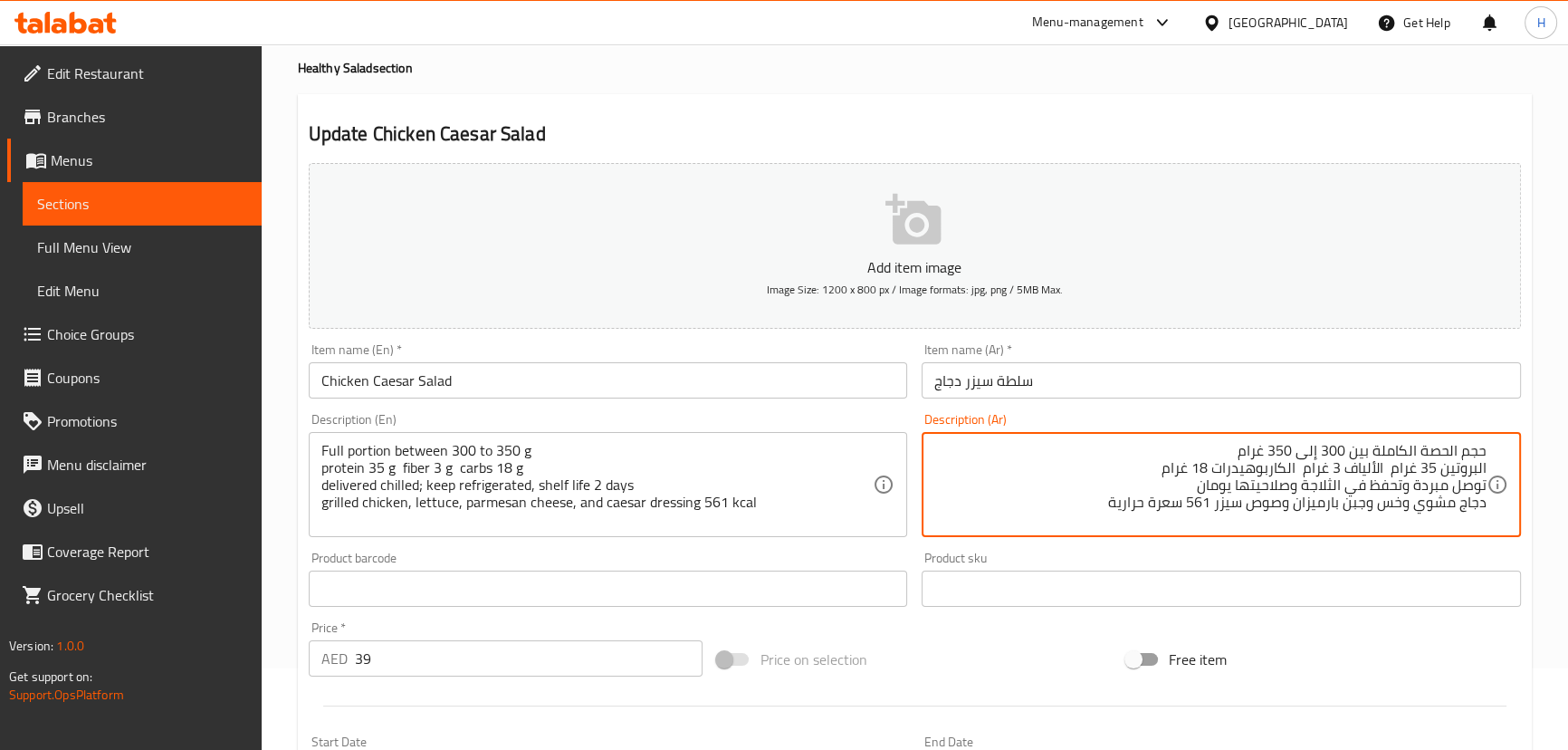
drag, startPoint x: 1487, startPoint y: 458, endPoint x: 1494, endPoint y: 478, distance: 21.2
click at [1066, 459] on div "حجم الحصة الكاملة بين 300 إلى 350 غرام البروتين 35 غرام الألياف 3 غرام الكاربوه…" at bounding box center [1221, 484] width 599 height 105
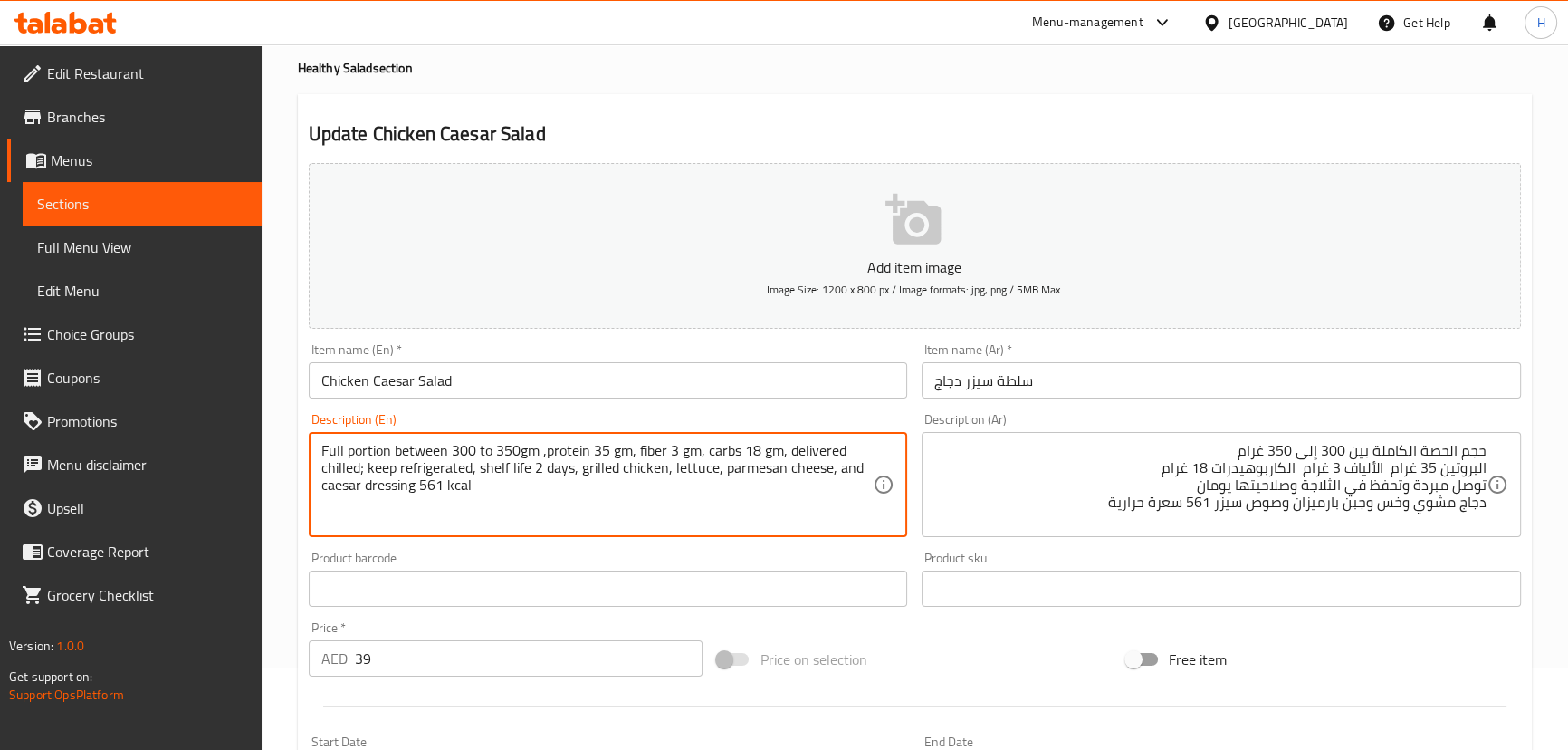
type textarea "Full portion between 300 to 350gm ,protein 35 gm, fiber 3 gm, carbs 18 gm, deli…"
click at [1066, 420] on div "Description (Ar) حجم الحصة الكاملة بين 300 إلى 350 غرام البروتين 35 غرام الأليا…" at bounding box center [1221, 475] width 599 height 124
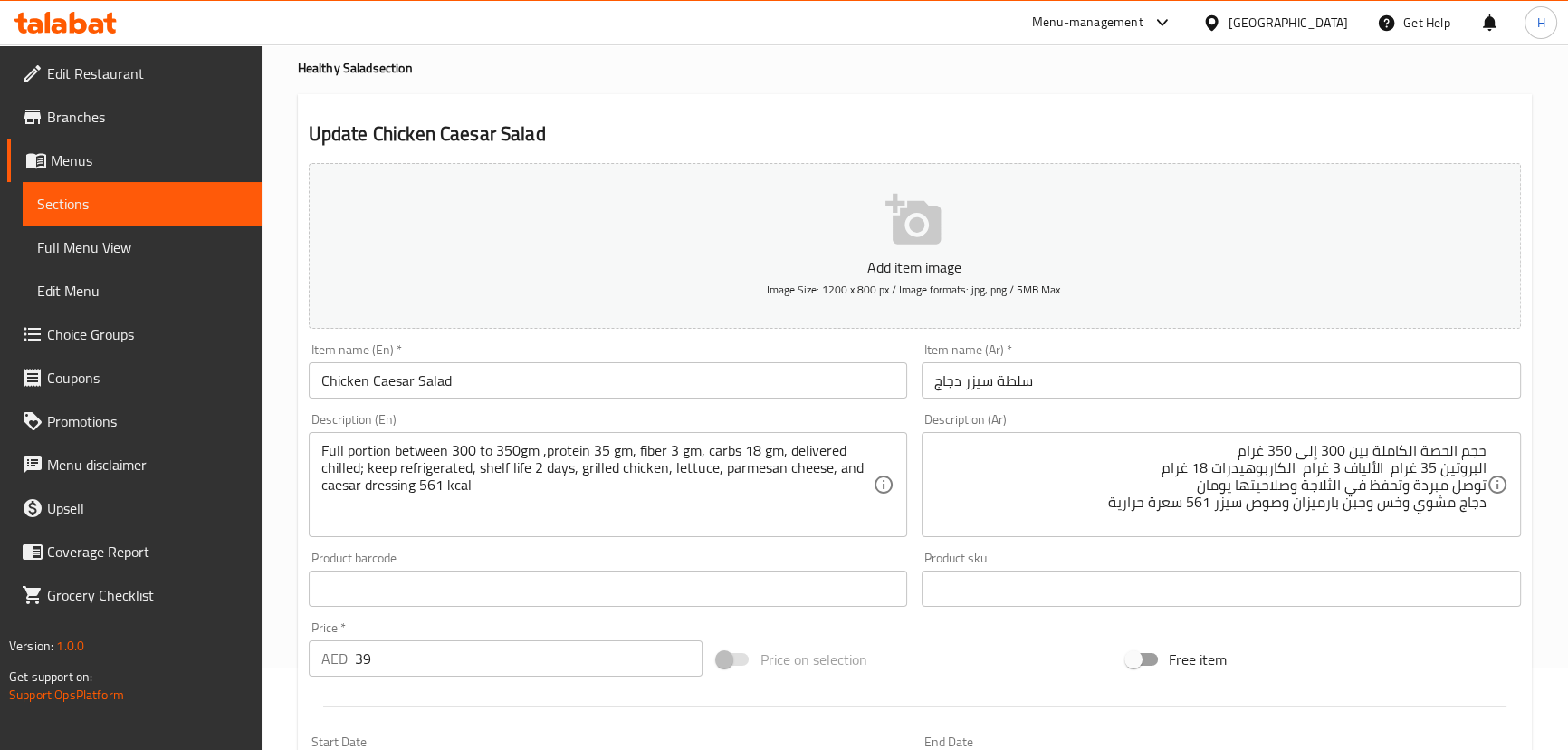
click at [1066, 463] on div "حجم الحصة الكاملة بين 300 إلى 350 غرام البروتين 35 غرام الألياف 3 غرام الكاربوه…" at bounding box center [1221, 484] width 599 height 105
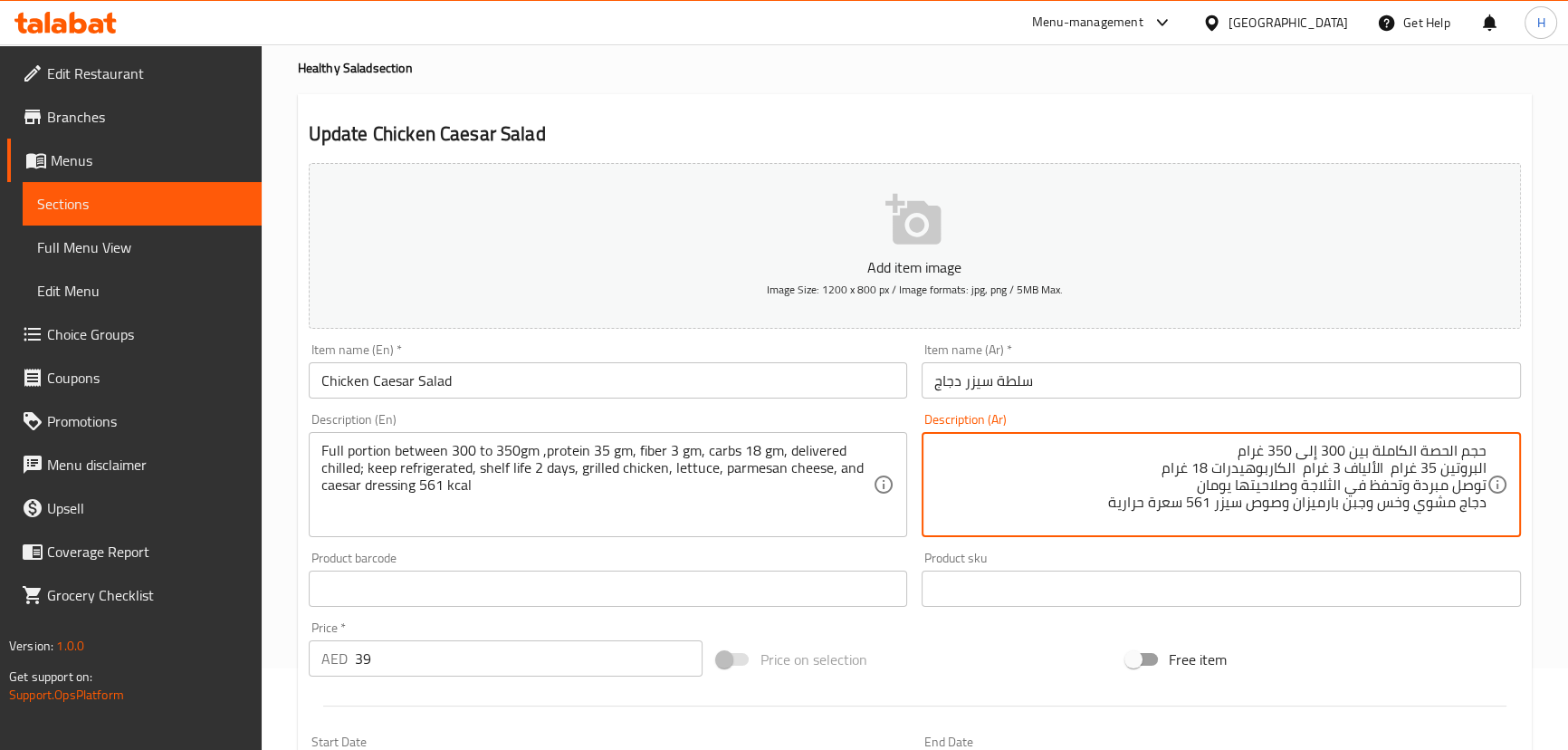
click at [1066, 464] on textarea "حجم الحصة الكاملة بين 300 إلى 350 غرام البروتين 35 غرام الألياف 3 غرام الكاربوه…" at bounding box center [1210, 485] width 552 height 86
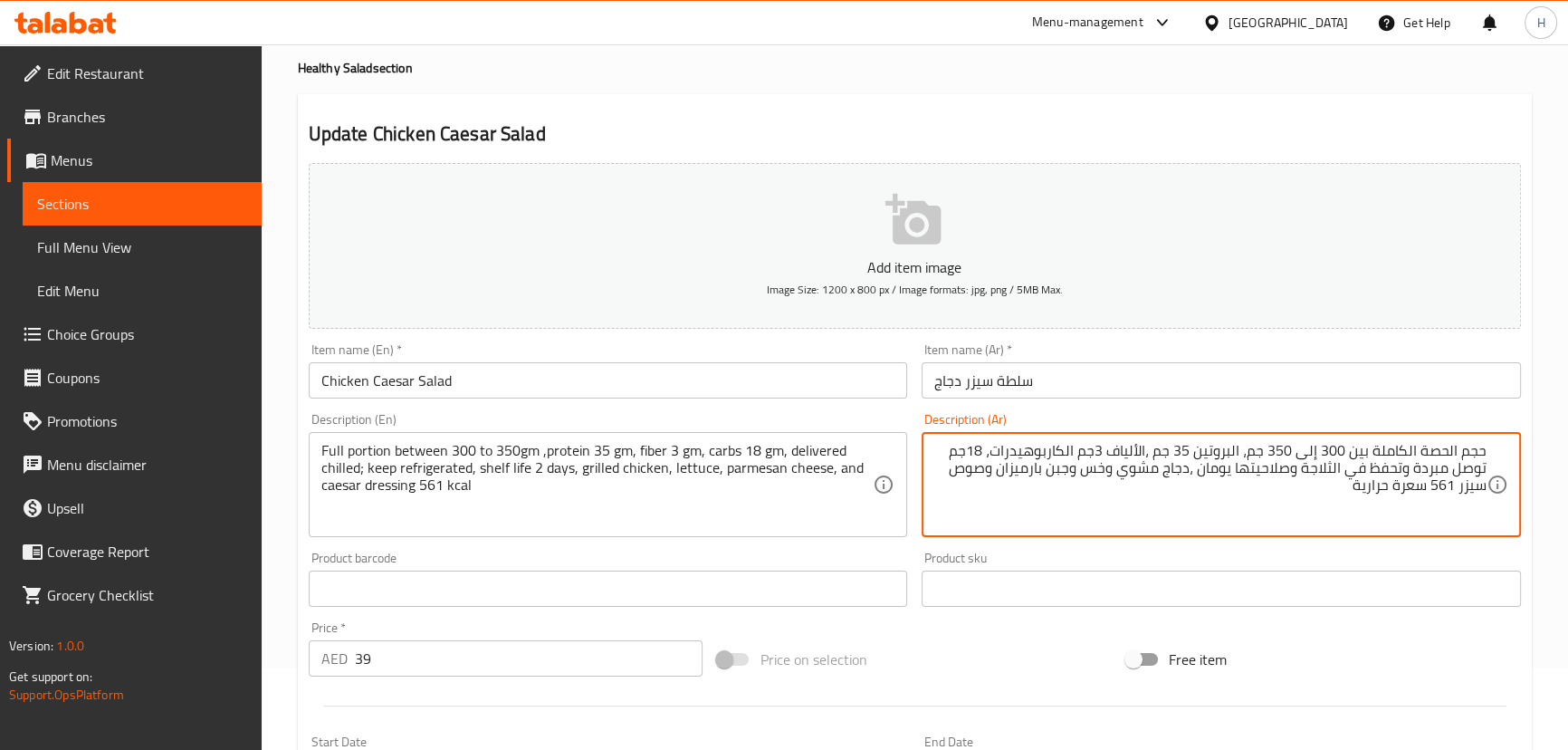
click at [1066, 552] on div "Product sku Product sku" at bounding box center [1221, 579] width 599 height 55
type textarea "حجم الحصة الكاملة بين 300 إلى 350 جم، البروتين 35 جم ،الألياف 3جم الكاربوهيدرات…"
click at [1066, 549] on div "Product sku Product sku" at bounding box center [1222, 579] width 614 height 70
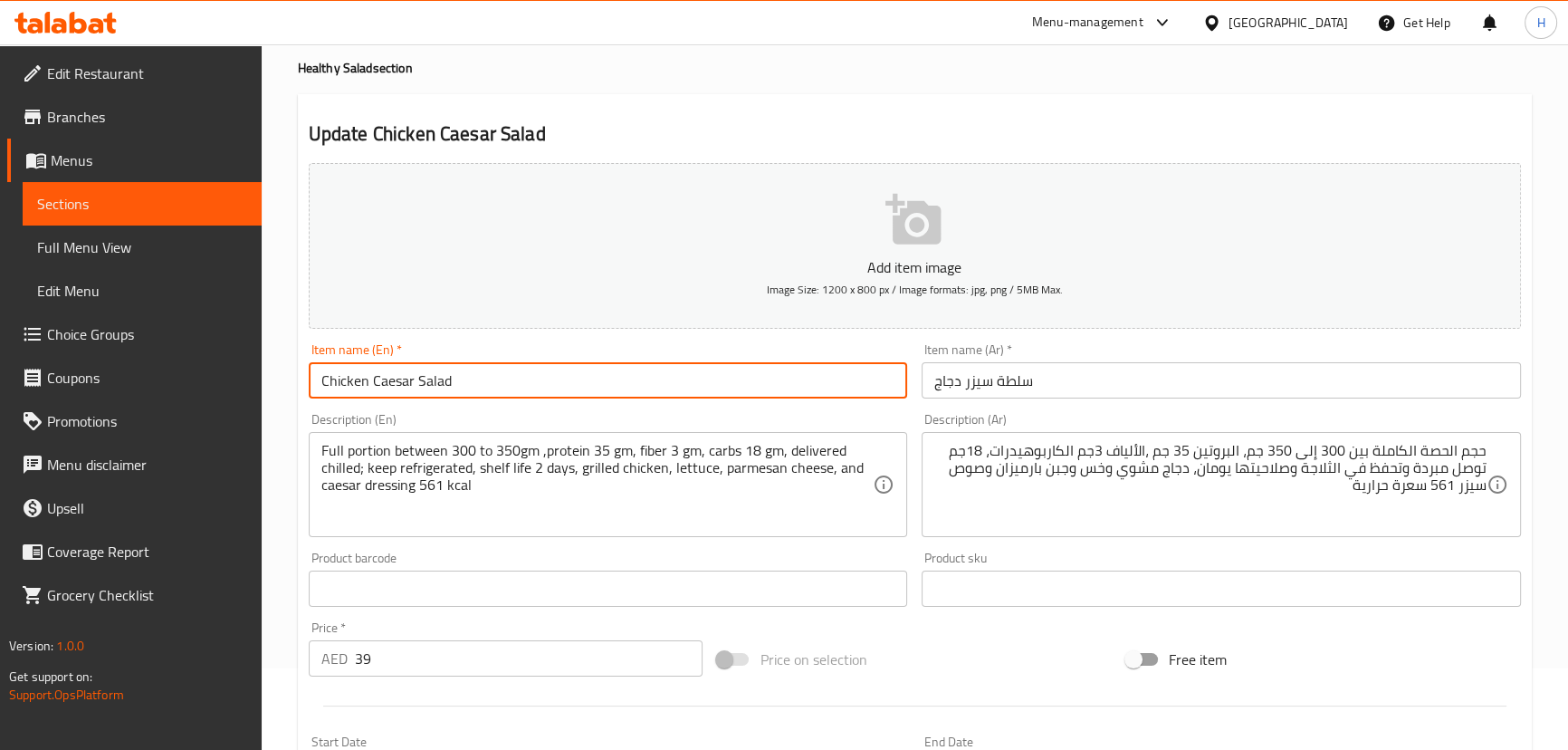
click at [685, 367] on input "Chicken Caesar Salad" at bounding box center [609, 380] width 599 height 36
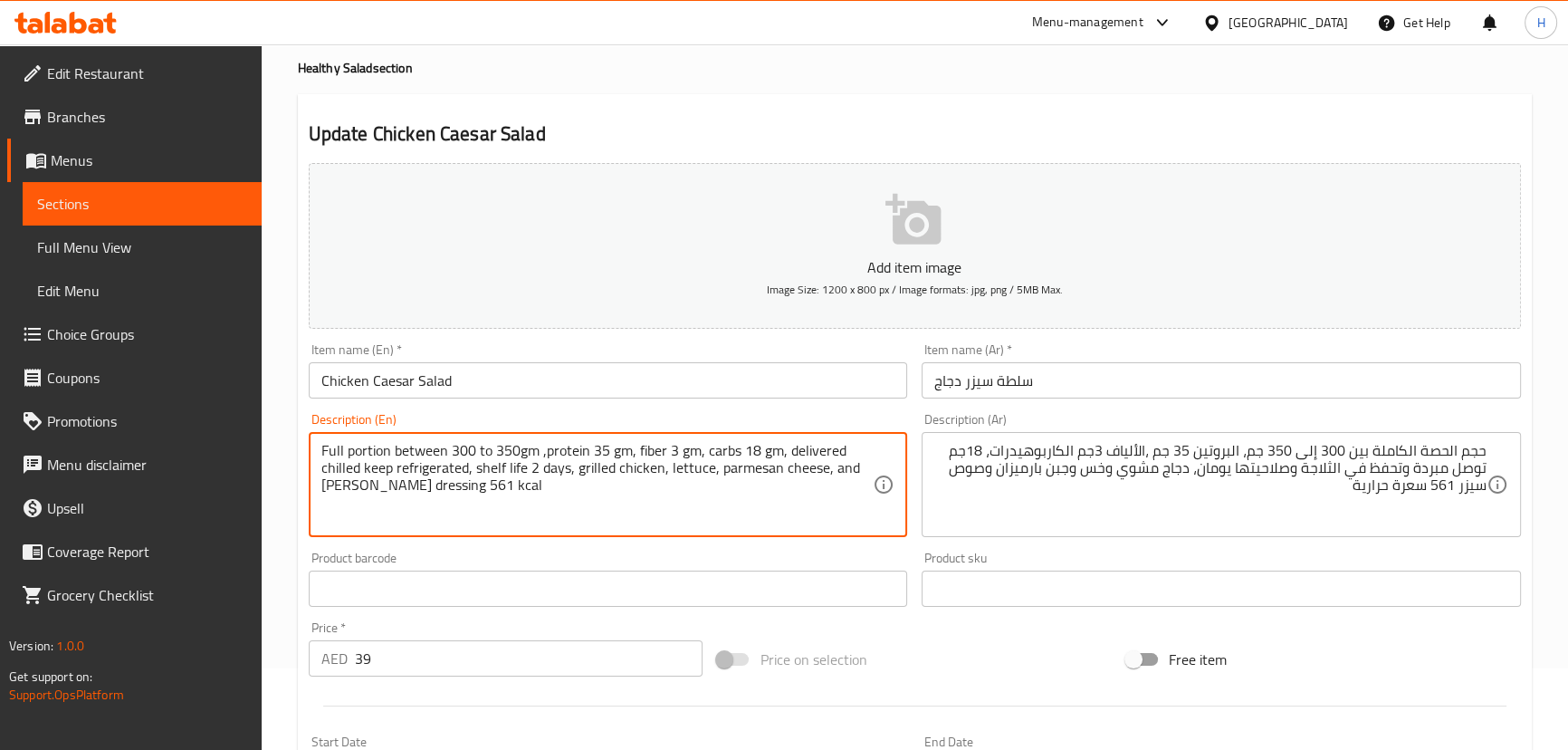
type textarea "Full portion between 300 to 350gm ,protein 35 gm, fiber 3 gm, carbs 18 gm, deli…"
click at [770, 388] on input "Chicken Caesar Salad" at bounding box center [609, 380] width 599 height 36
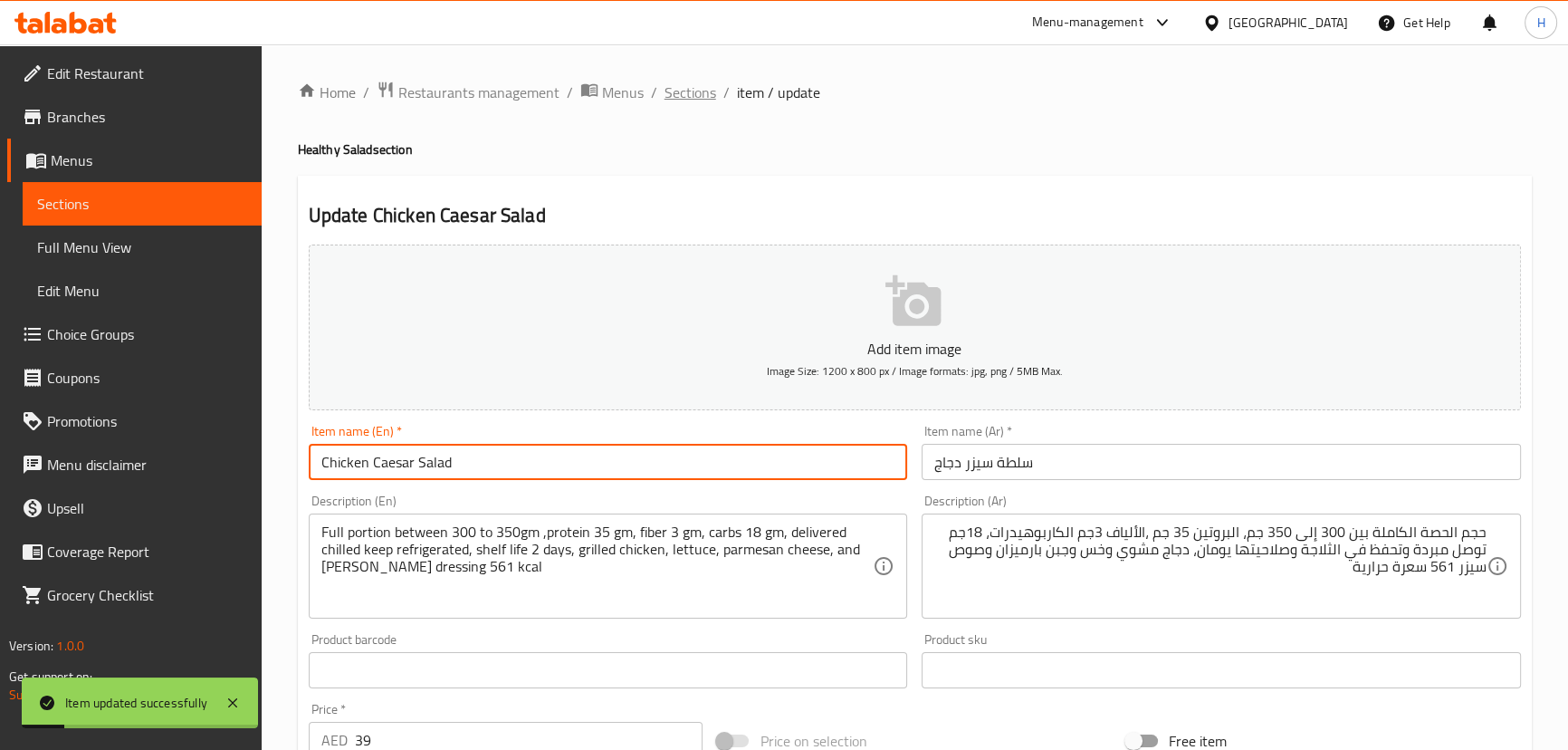
click at [685, 84] on span "Sections" at bounding box center [690, 92] width 51 height 21
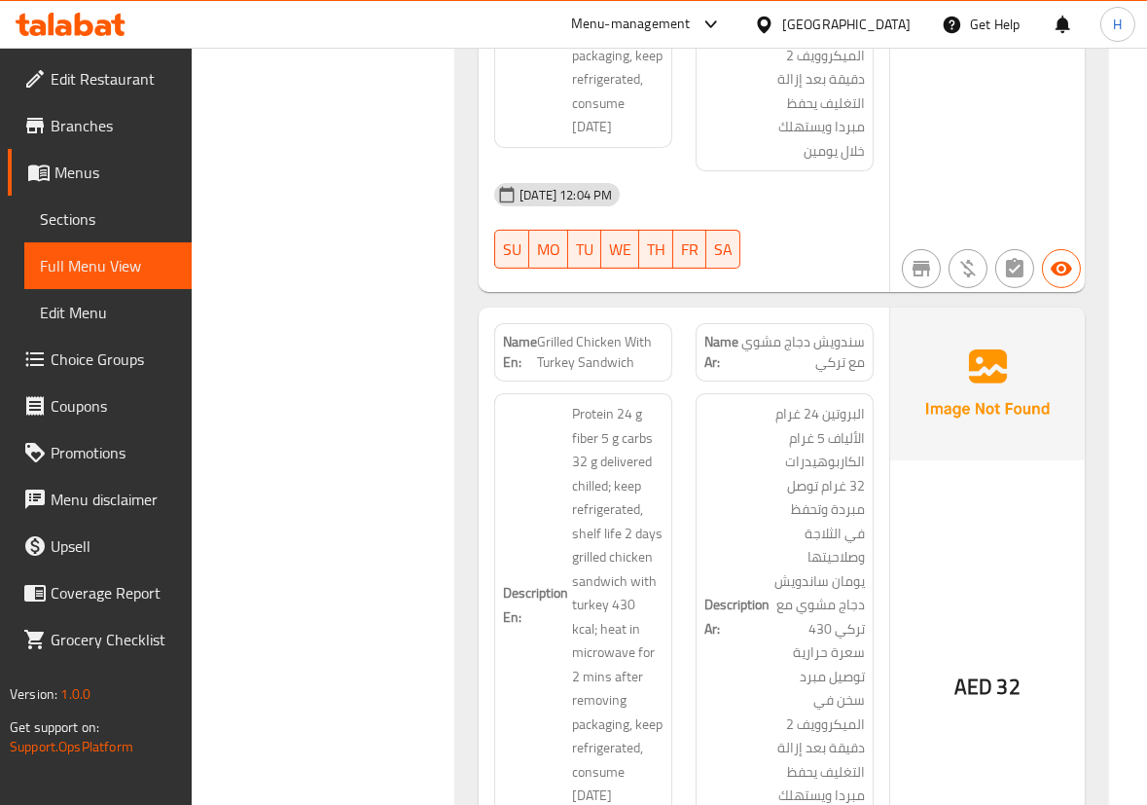
scroll to position [13904, 0]
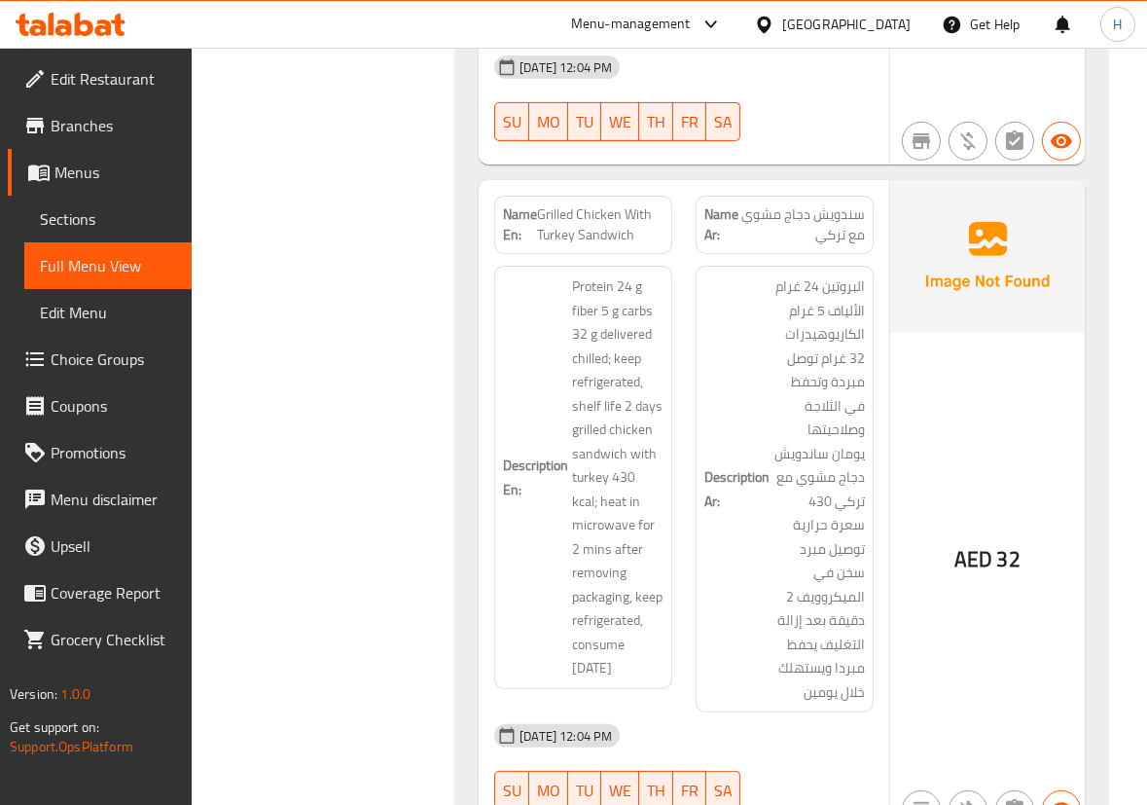
click at [1060, 420] on div "AED 32" at bounding box center [987, 506] width 195 height 653
click at [952, 271] on div "AED 32" at bounding box center [987, 506] width 195 height 653
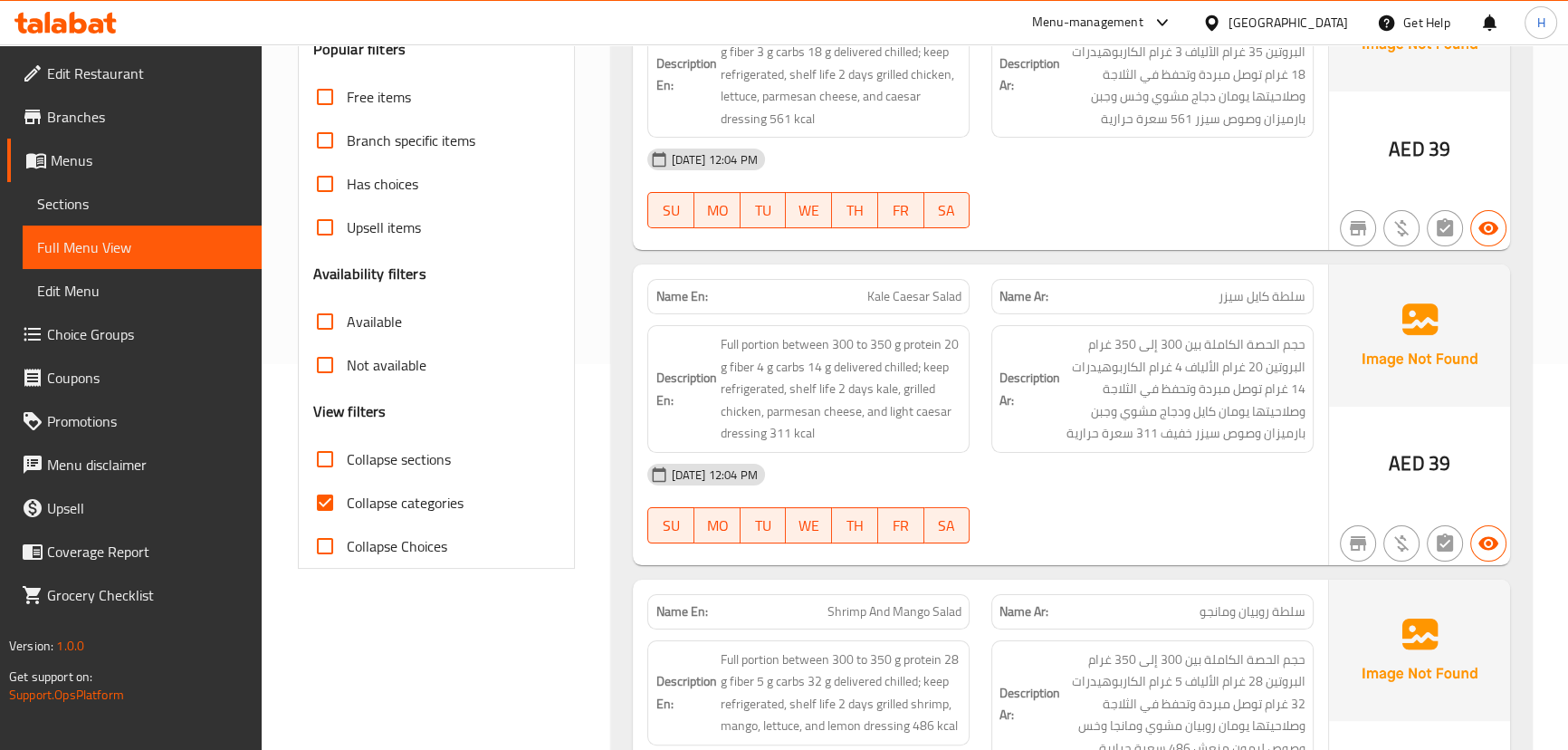
scroll to position [0, 0]
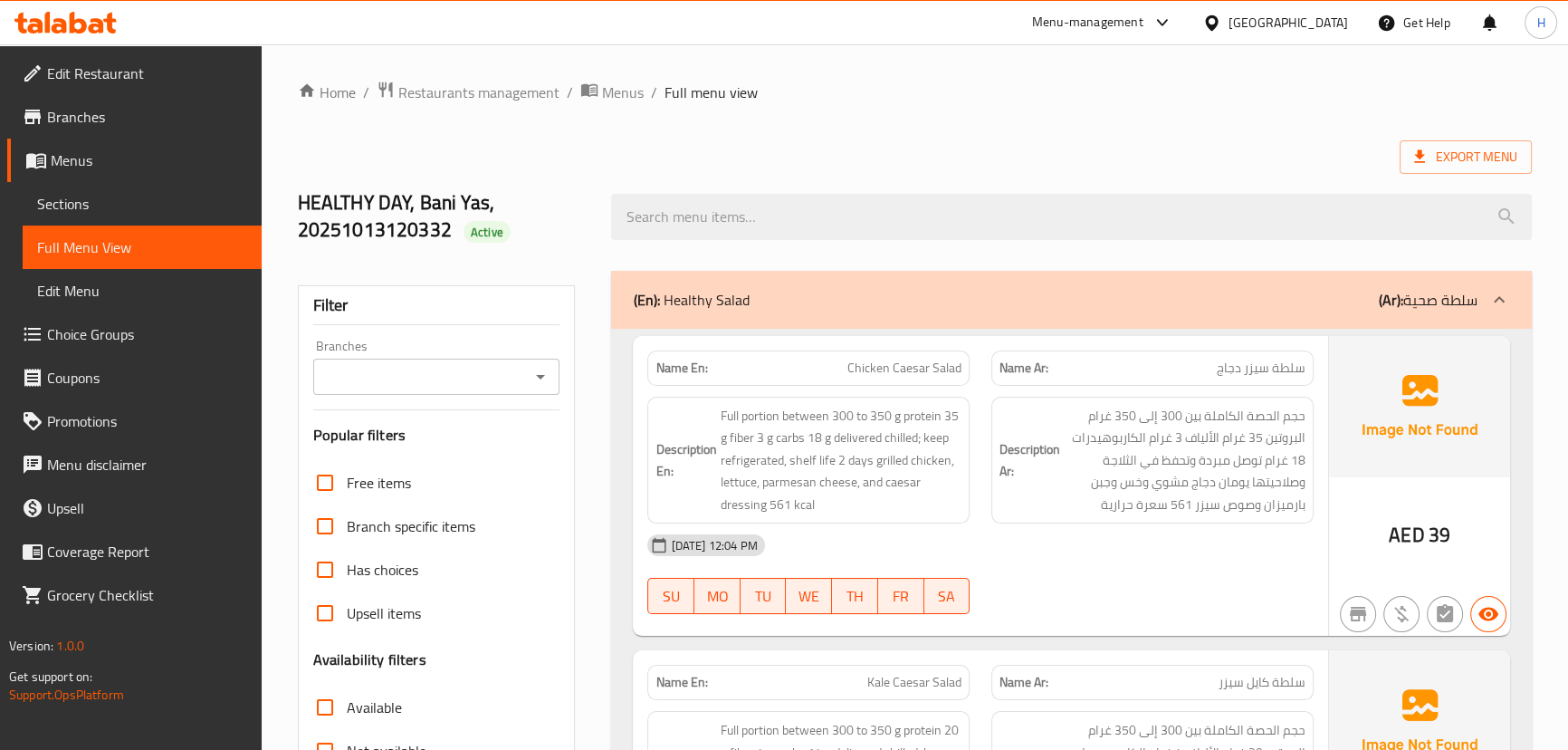
click at [914, 371] on span "Chicken Caesar Salad" at bounding box center [905, 368] width 114 height 19
copy span "Chicken Caesar Salad"
click at [985, 369] on div "Name Ar: سلطة سيزر دجاج" at bounding box center [1153, 368] width 344 height 57
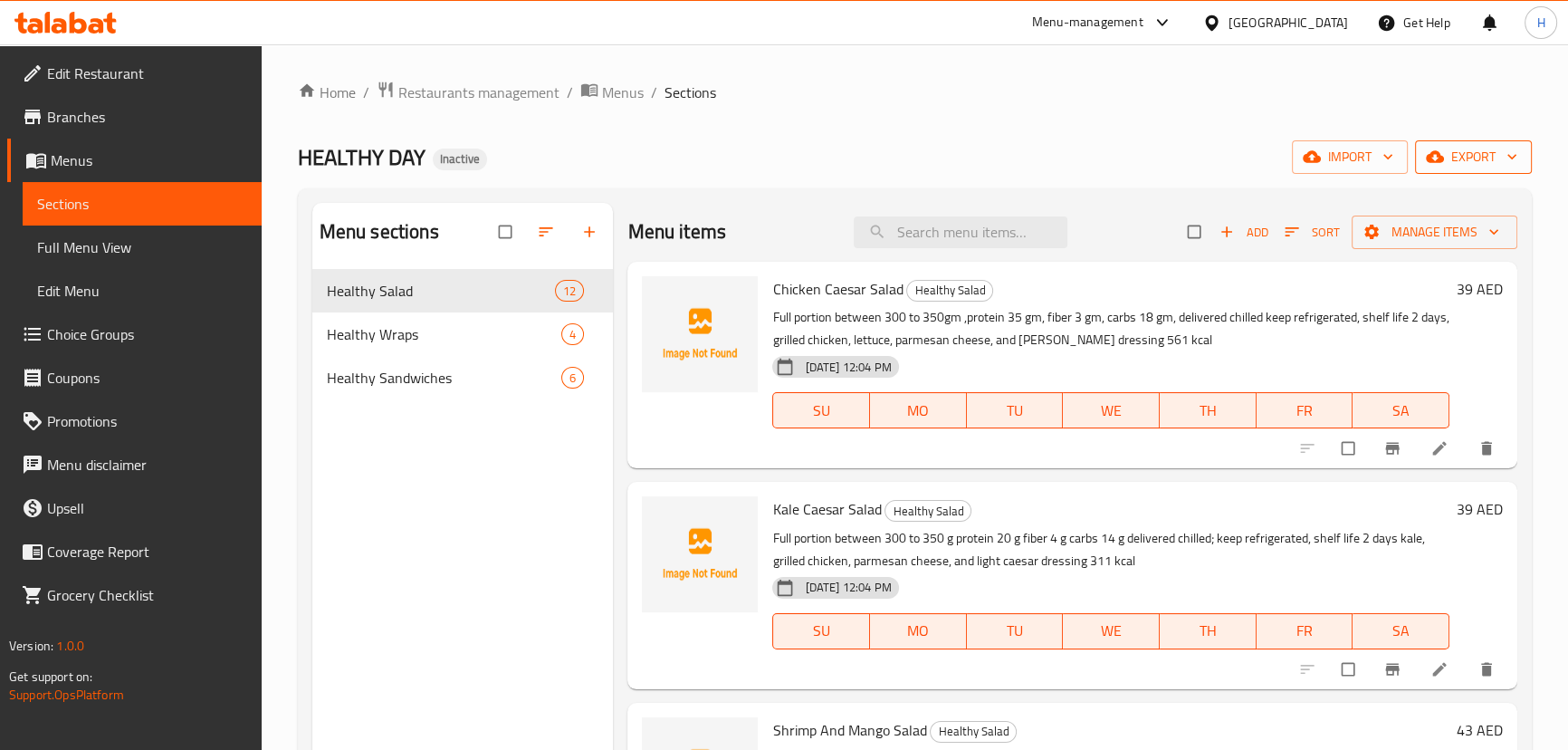
click at [1491, 155] on span "export" at bounding box center [1473, 157] width 87 height 22
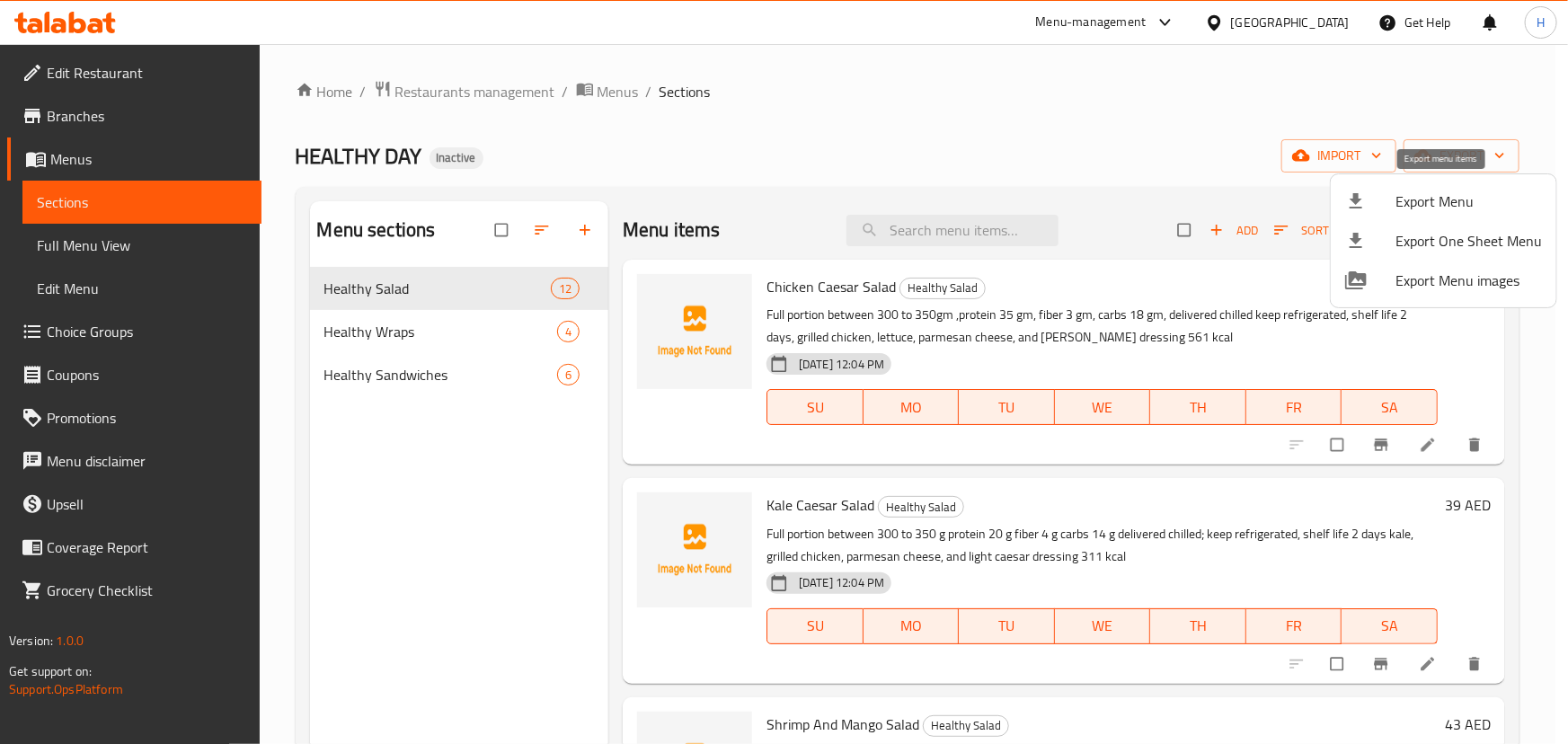
click at [1403, 203] on span "Export Menu" at bounding box center [1468, 200] width 147 height 21
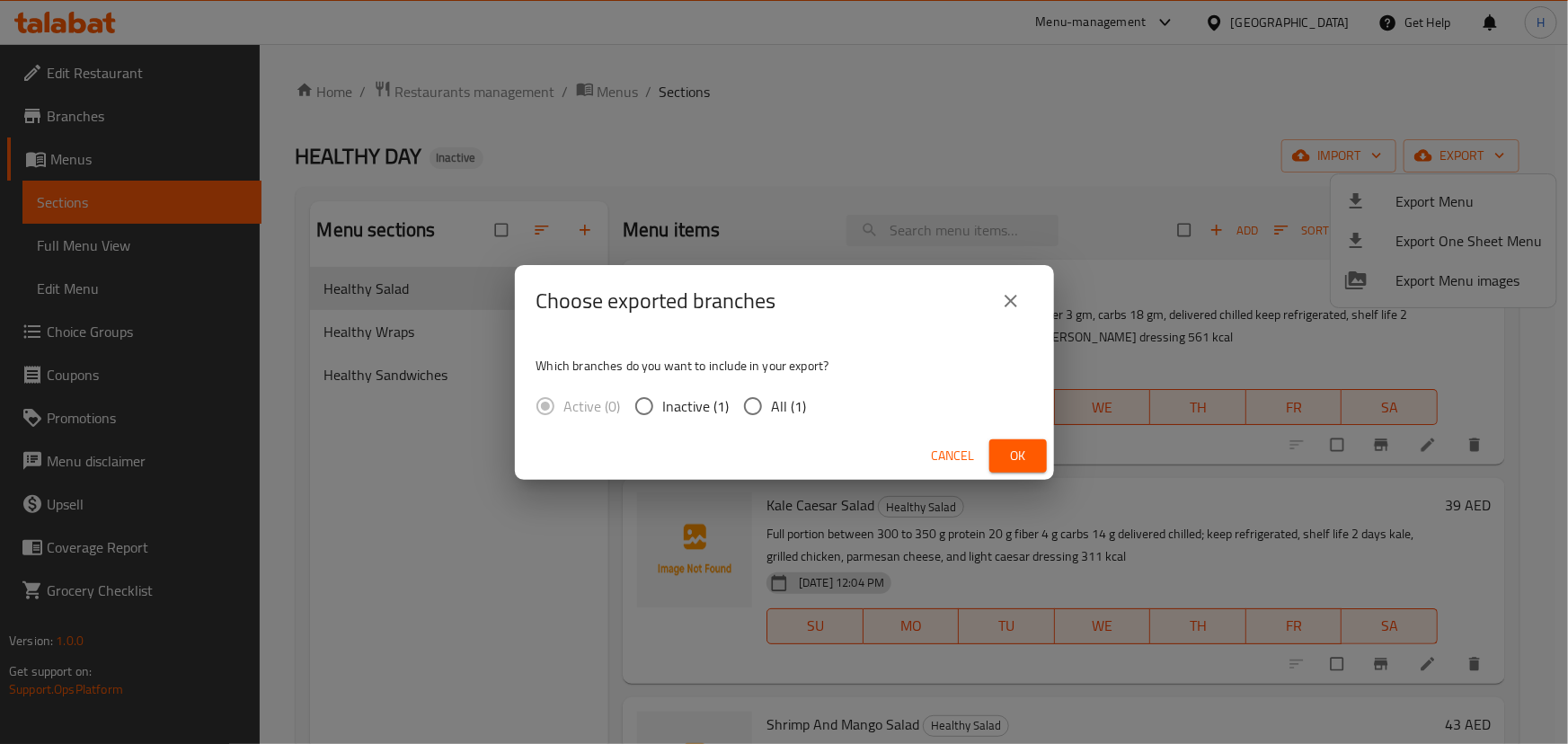
click at [758, 400] on input "All (1)" at bounding box center [753, 405] width 38 height 38
radio input "true"
click at [1031, 456] on span "Ok" at bounding box center [1018, 456] width 29 height 22
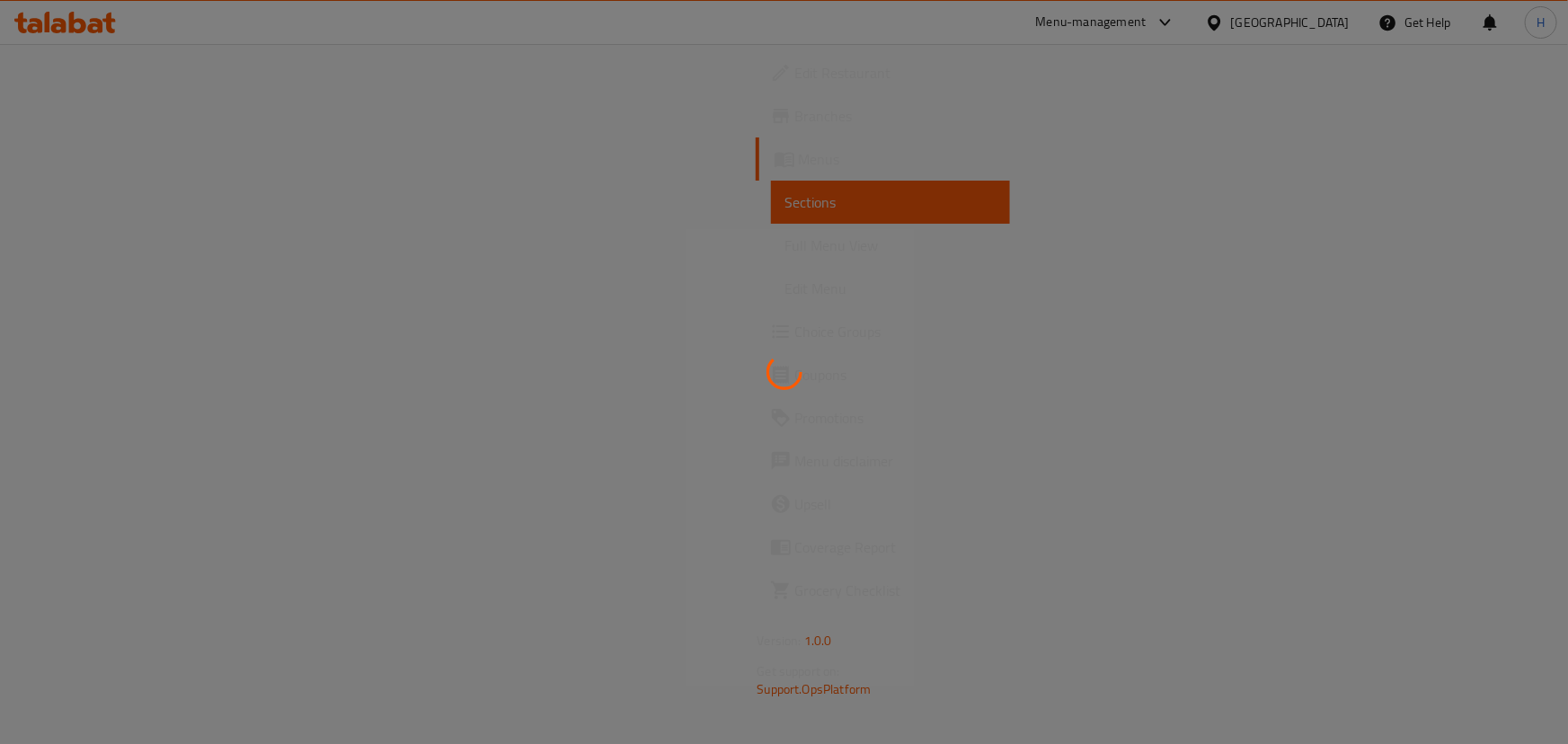
click at [126, 72] on div at bounding box center [784, 372] width 1568 height 744
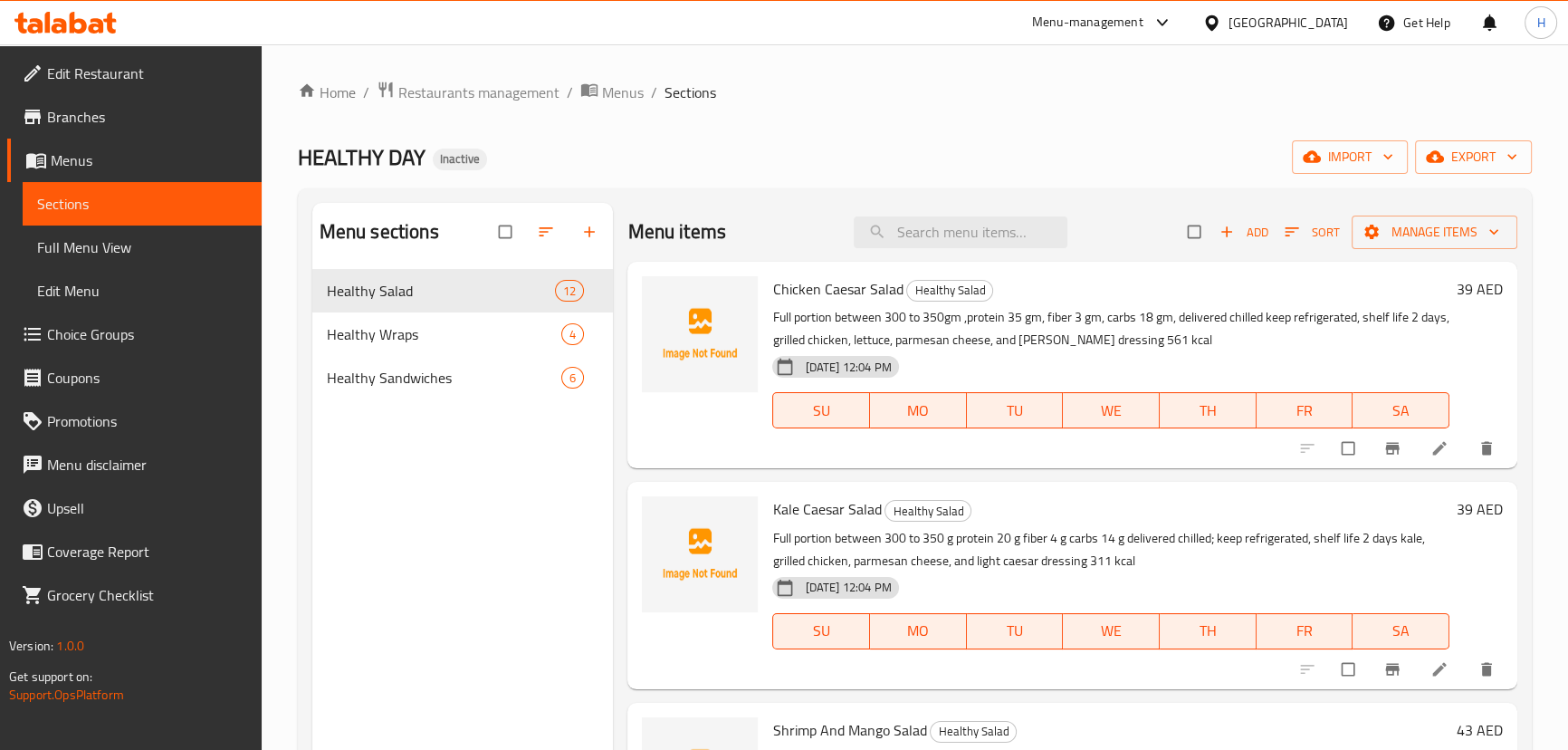
click at [127, 73] on span "Edit Restaurant" at bounding box center [147, 73] width 200 height 21
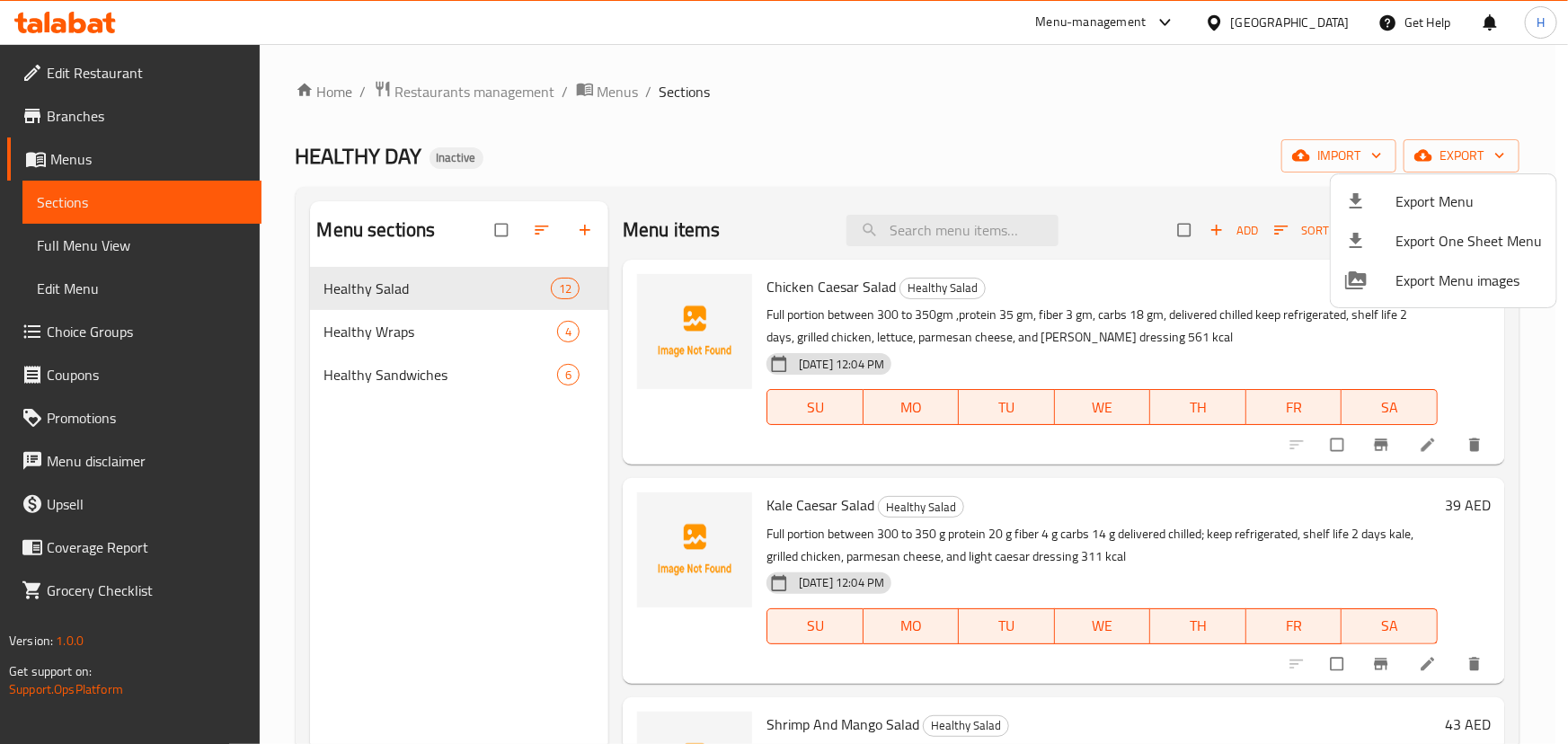
click at [604, 87] on div at bounding box center [784, 372] width 1568 height 744
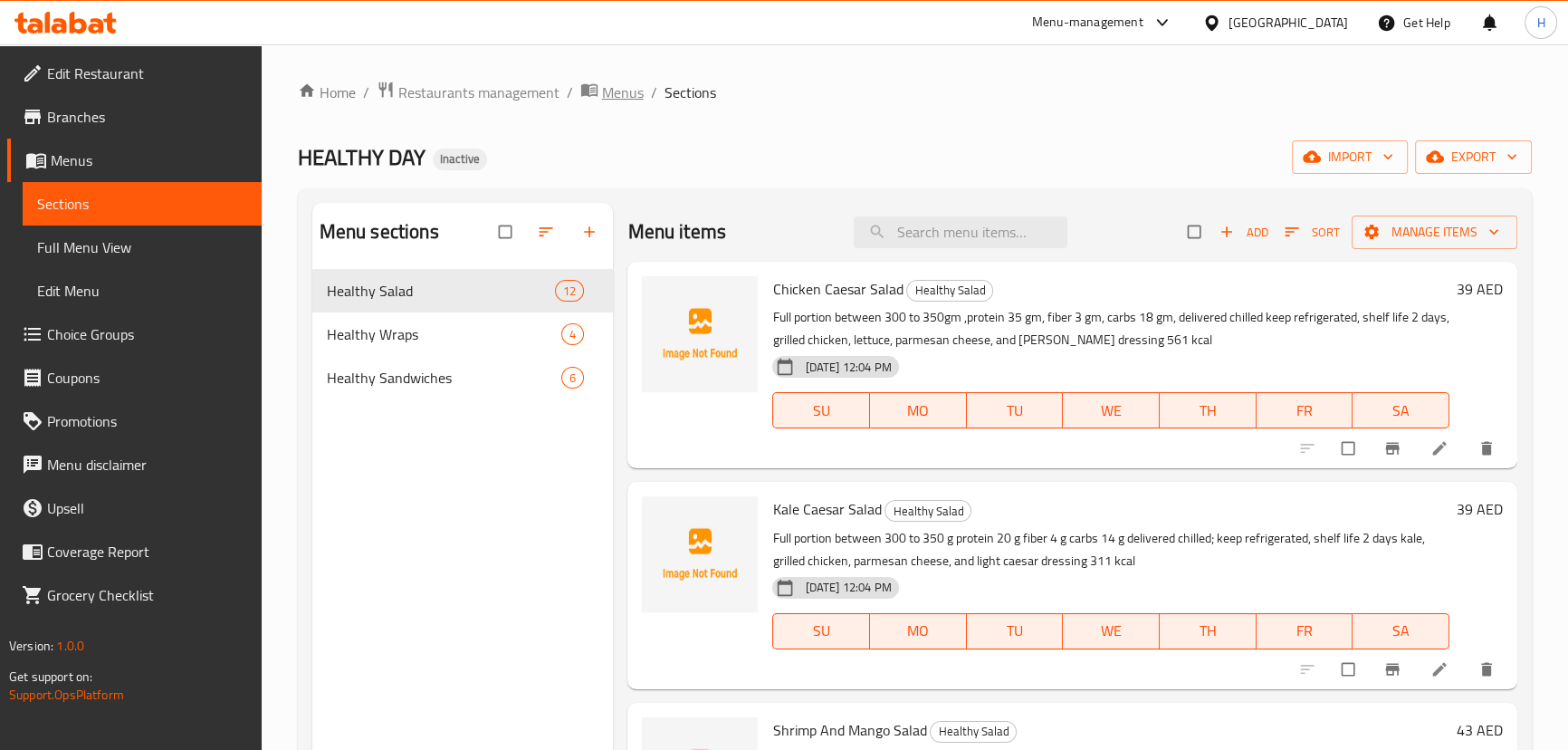
click at [610, 88] on span "Menus" at bounding box center [623, 92] width 42 height 21
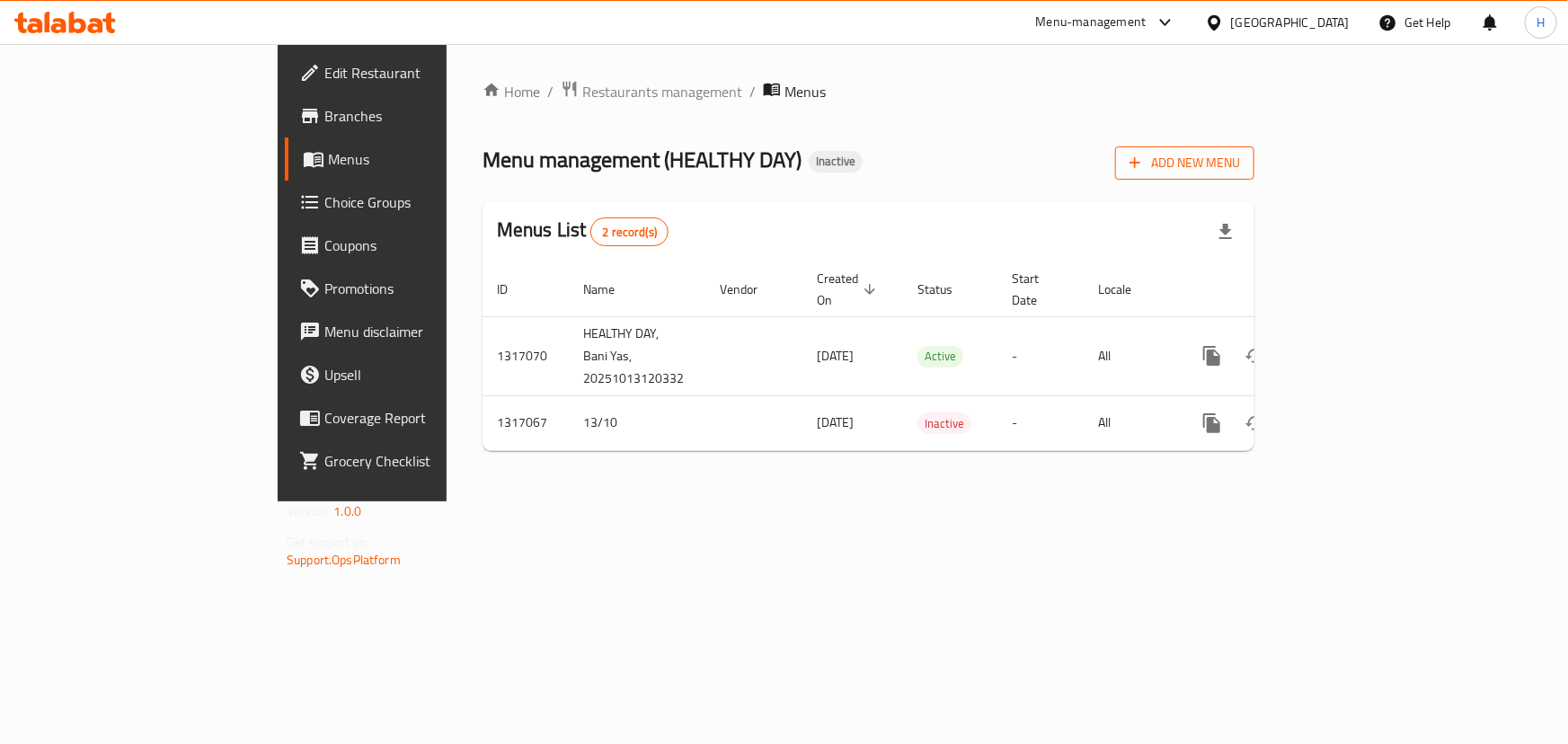
click at [1240, 160] on span "Add New Menu" at bounding box center [1185, 162] width 111 height 22
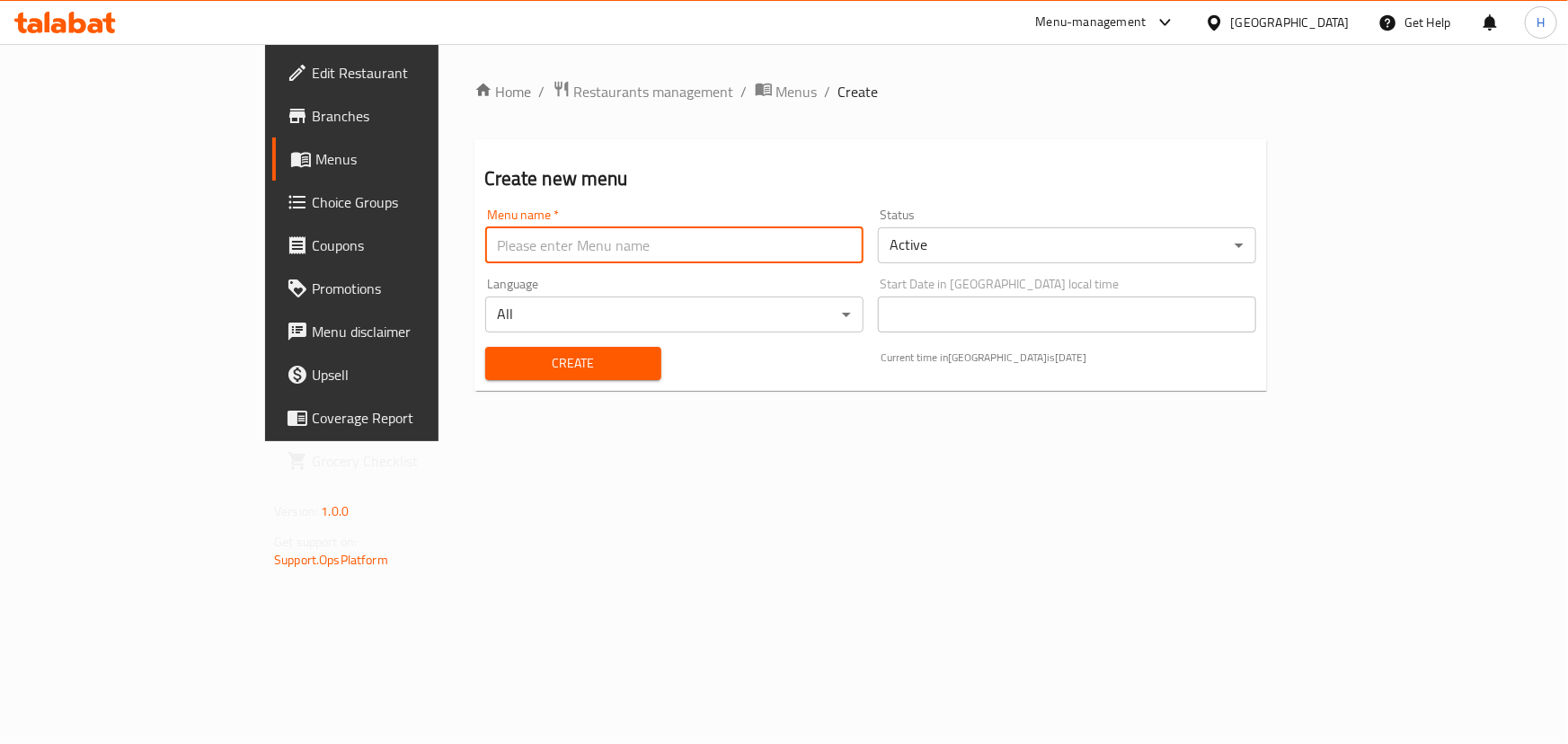
drag, startPoint x: 628, startPoint y: 232, endPoint x: 577, endPoint y: 258, distance: 57.2
click at [626, 233] on input "text" at bounding box center [674, 245] width 379 height 36
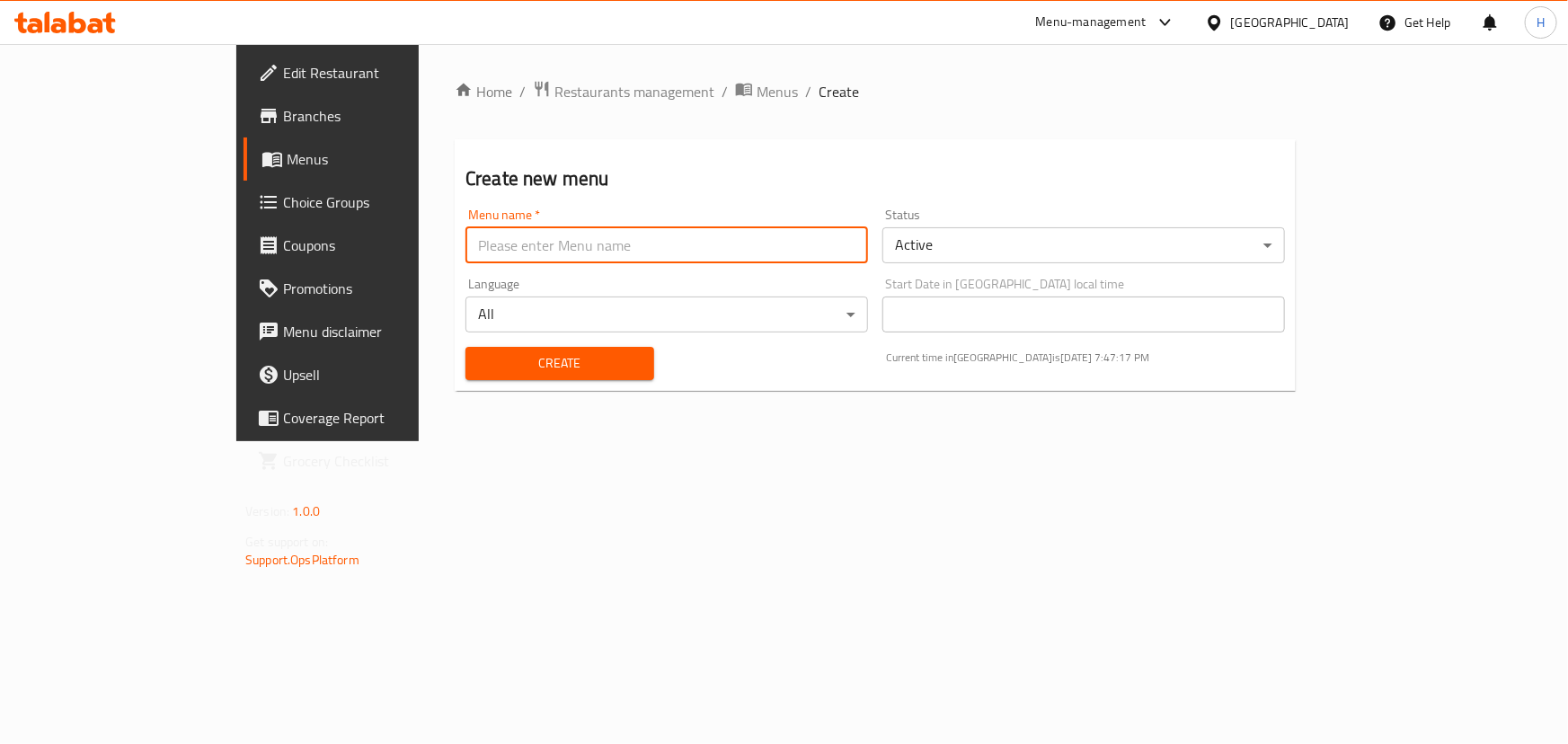
type input "Menu"
click at [465, 348] on button "Create" at bounding box center [560, 364] width 188 height 33
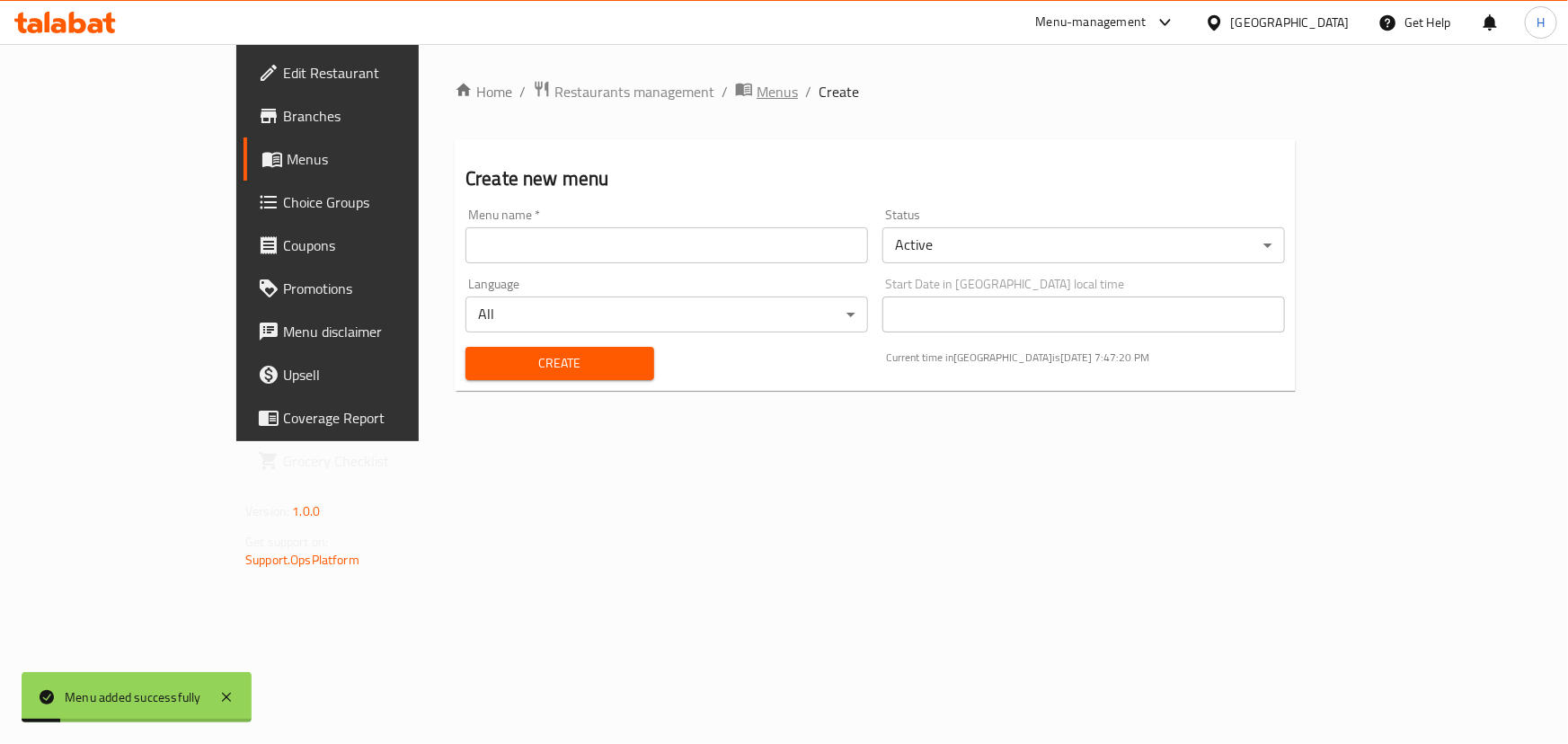
click at [756, 83] on span "Menus" at bounding box center [777, 91] width 42 height 21
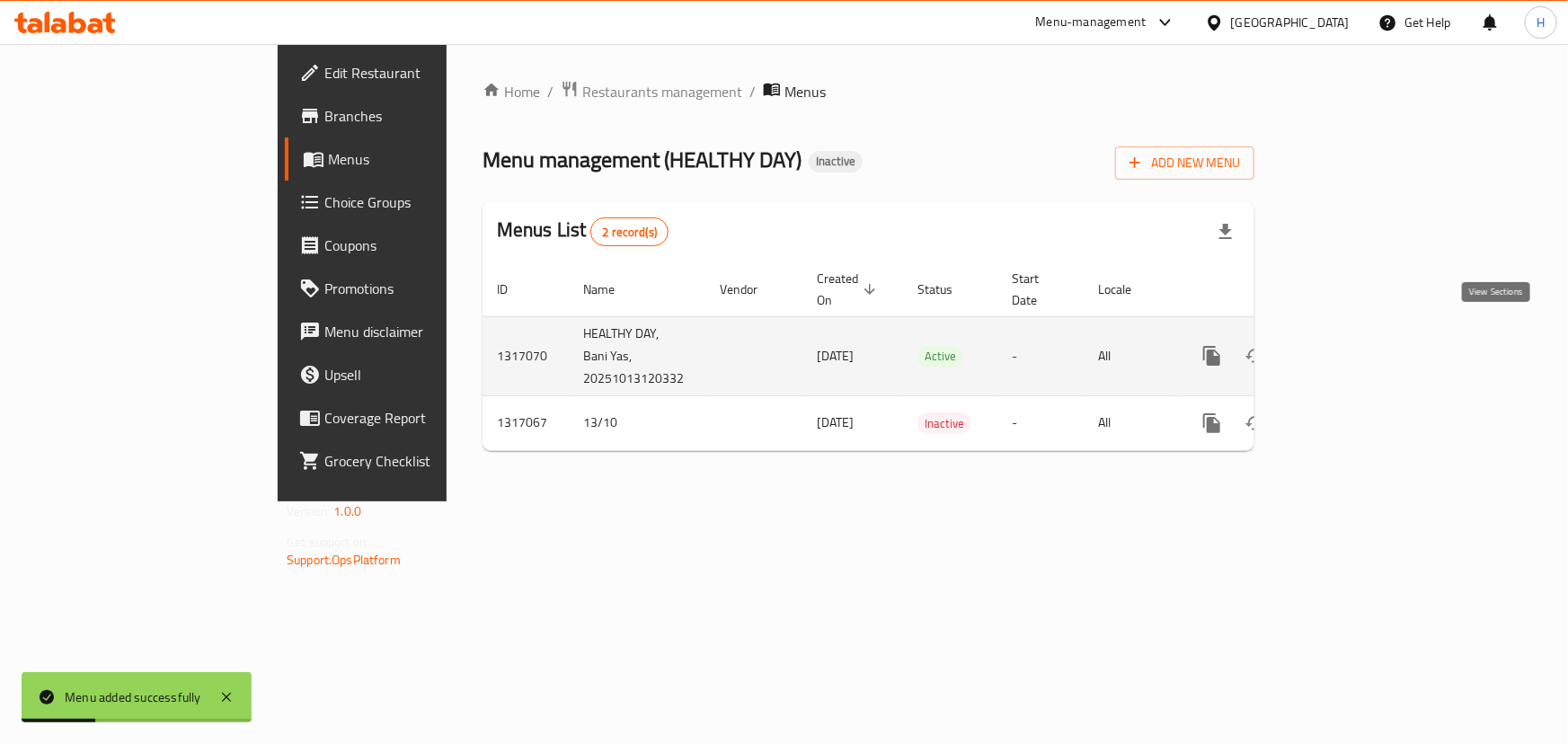
click at [1352, 345] on icon "enhanced table" at bounding box center [1341, 355] width 21 height 21
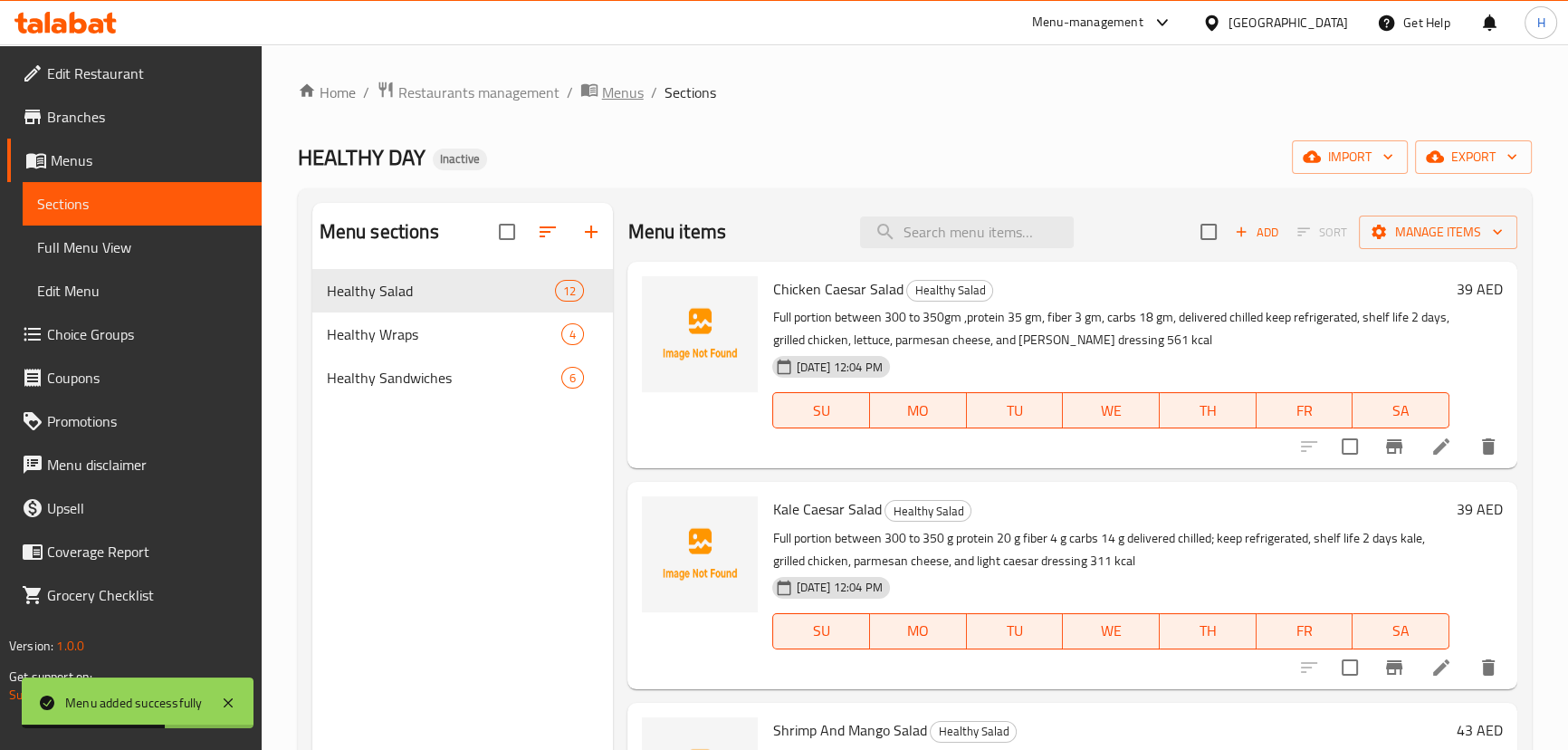
click at [616, 95] on span "Menus" at bounding box center [623, 92] width 42 height 21
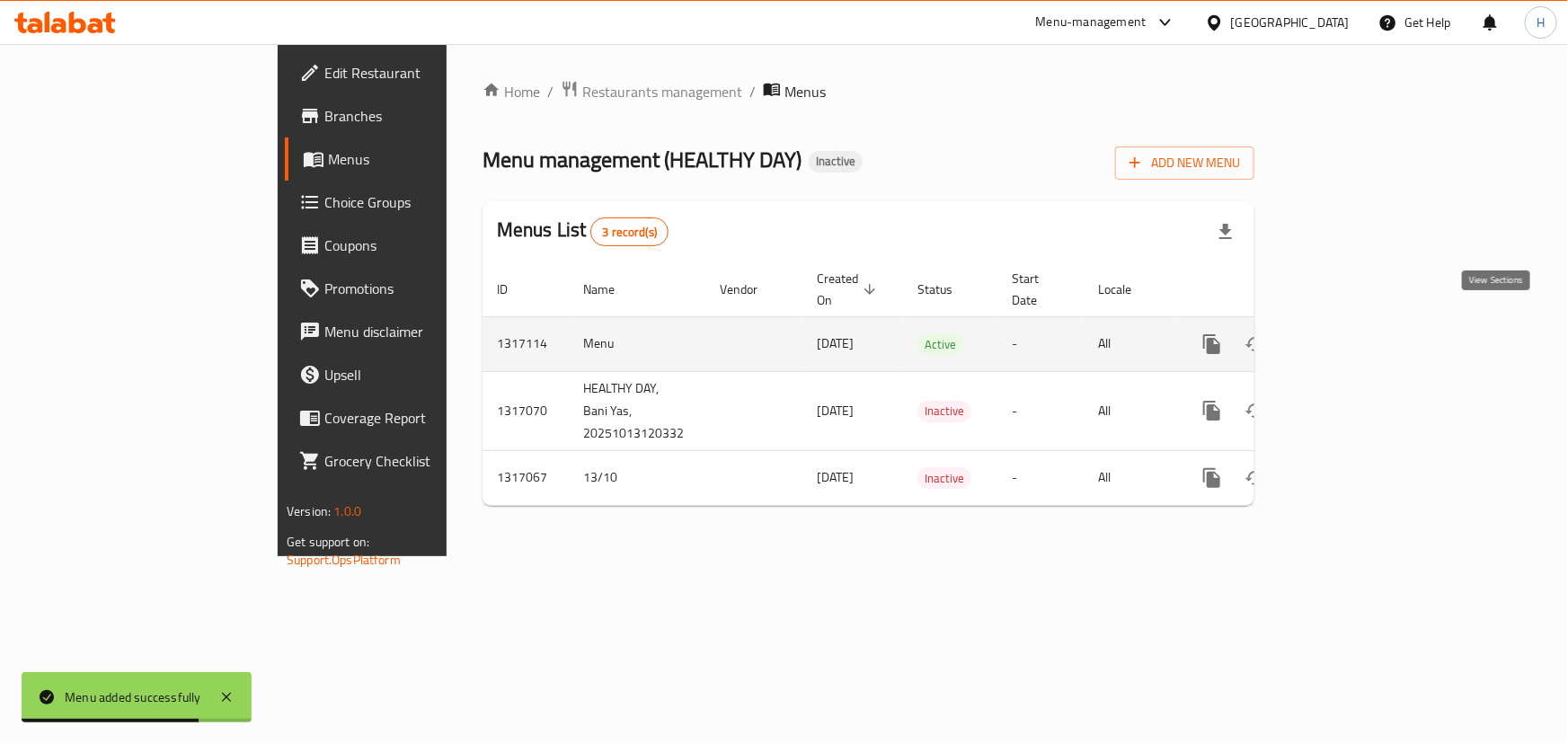
click at [1352, 333] on icon "enhanced table" at bounding box center [1341, 343] width 21 height 21
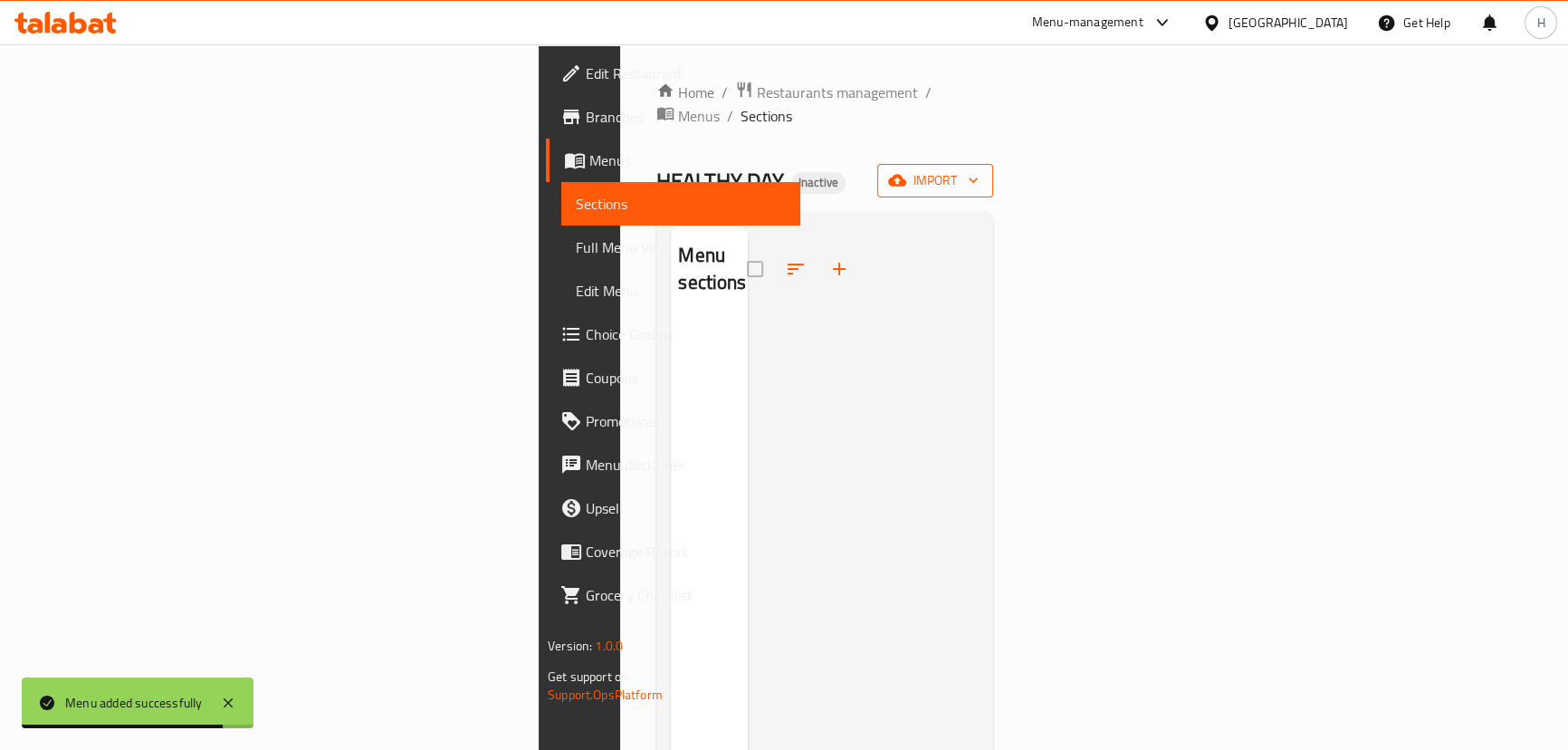
click at [979, 169] on span "import" at bounding box center [934, 181] width 87 height 22
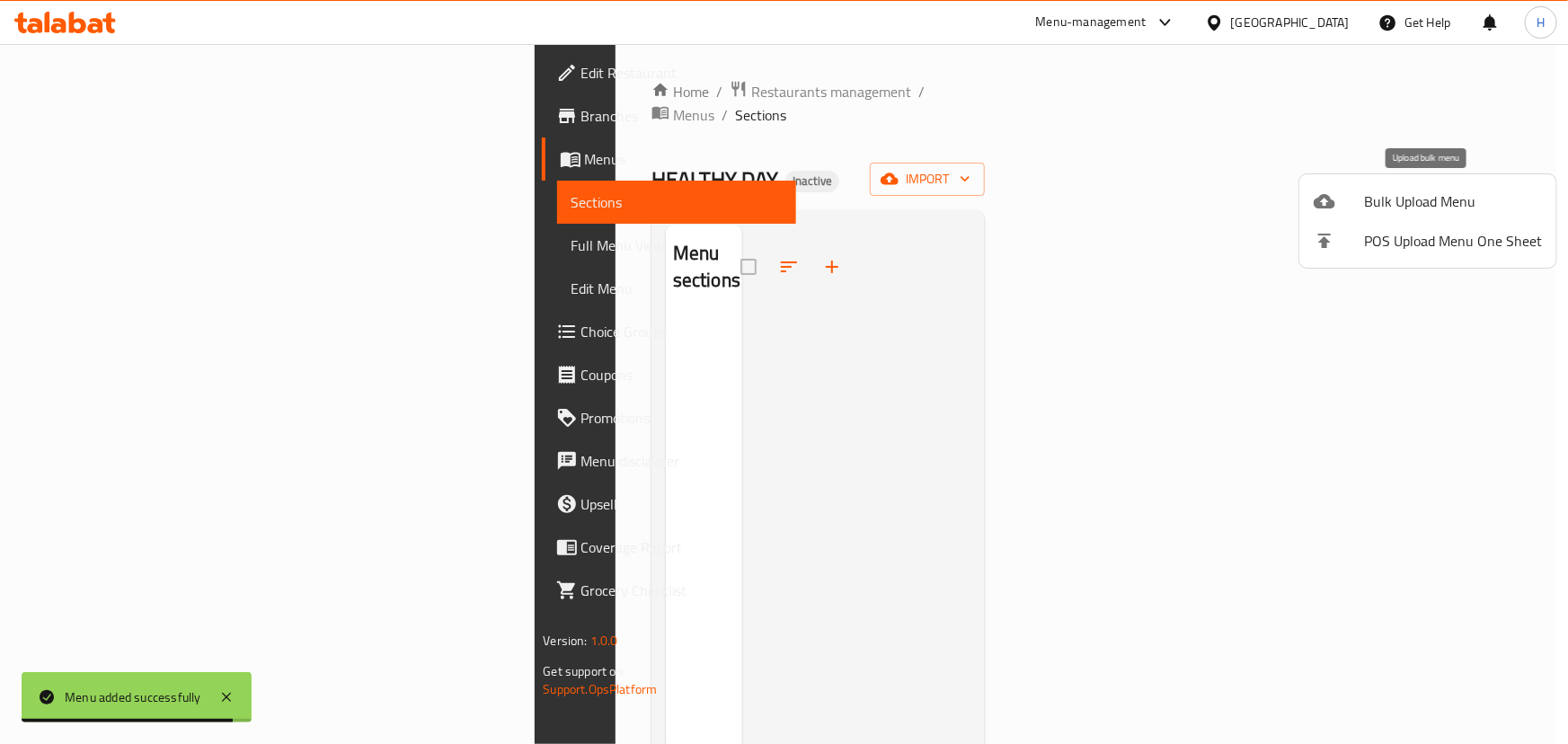
click at [1356, 200] on div at bounding box center [1338, 200] width 50 height 21
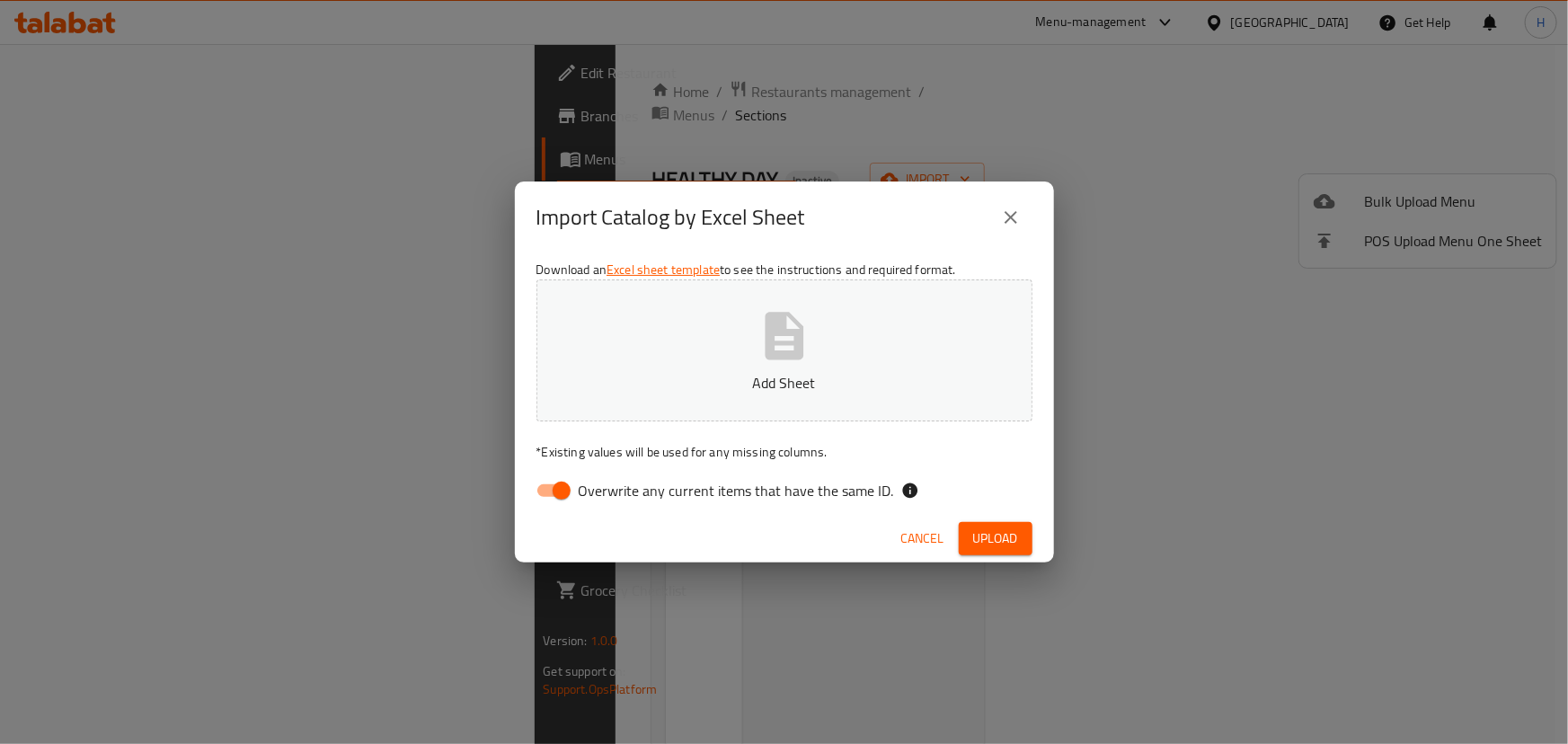
click at [598, 480] on span "Overwrite any current items that have the same ID." at bounding box center [736, 490] width 315 height 21
click at [598, 480] on input "Overwrite any current items that have the same ID." at bounding box center [561, 490] width 103 height 34
checkbox input "false"
click at [966, 537] on button "Upload" at bounding box center [995, 538] width 74 height 33
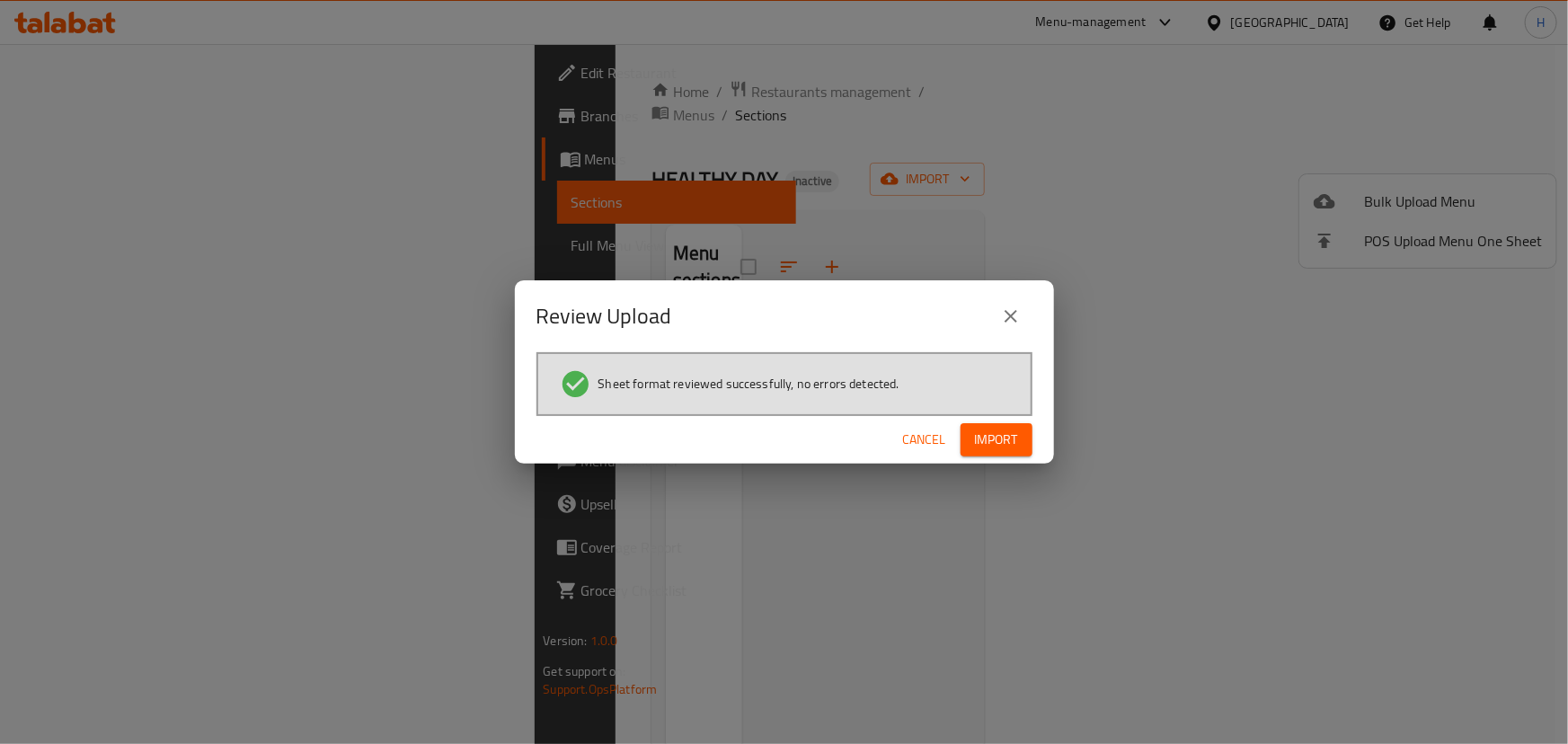
click at [986, 436] on span "Import" at bounding box center [996, 439] width 43 height 22
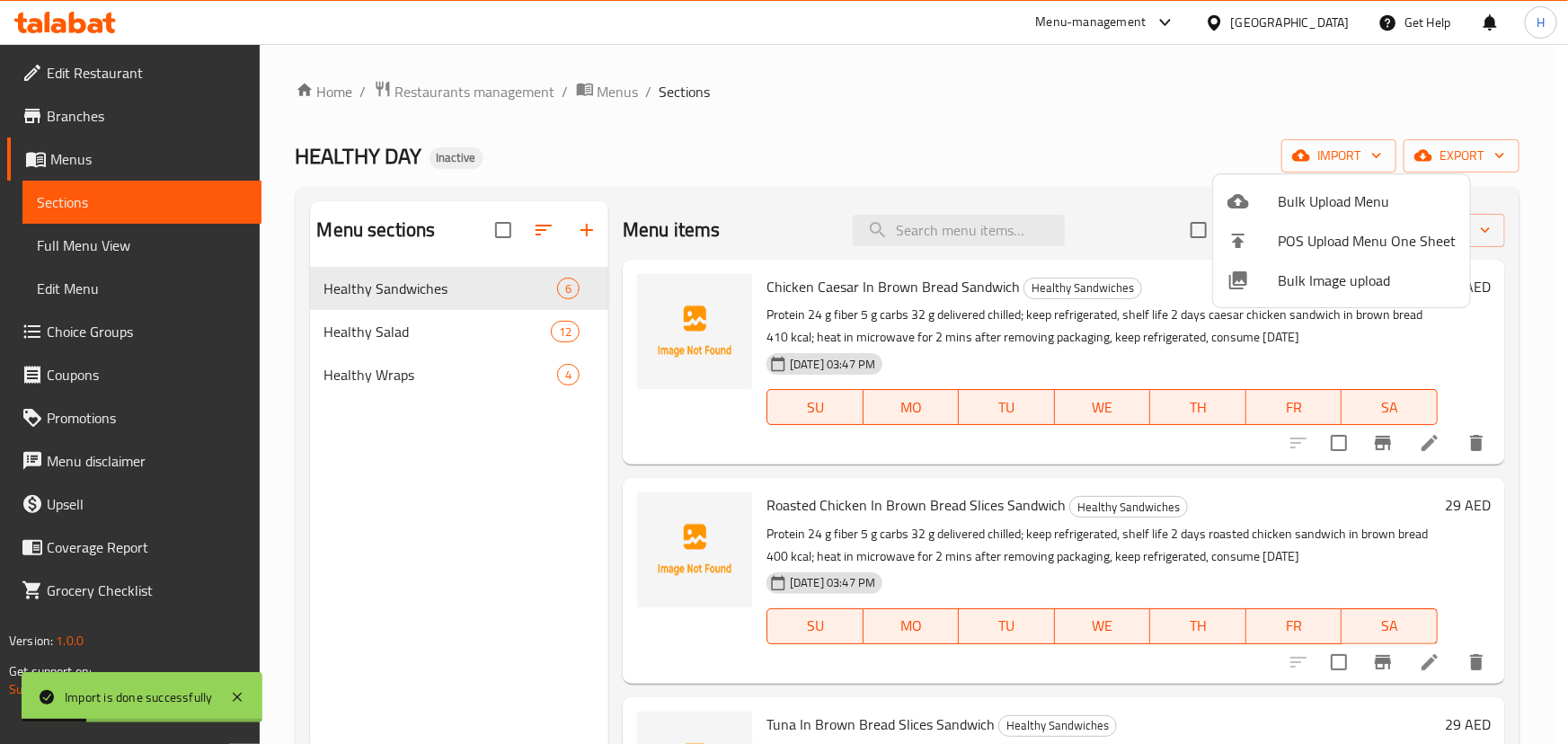
click at [54, 243] on div at bounding box center [784, 372] width 1568 height 744
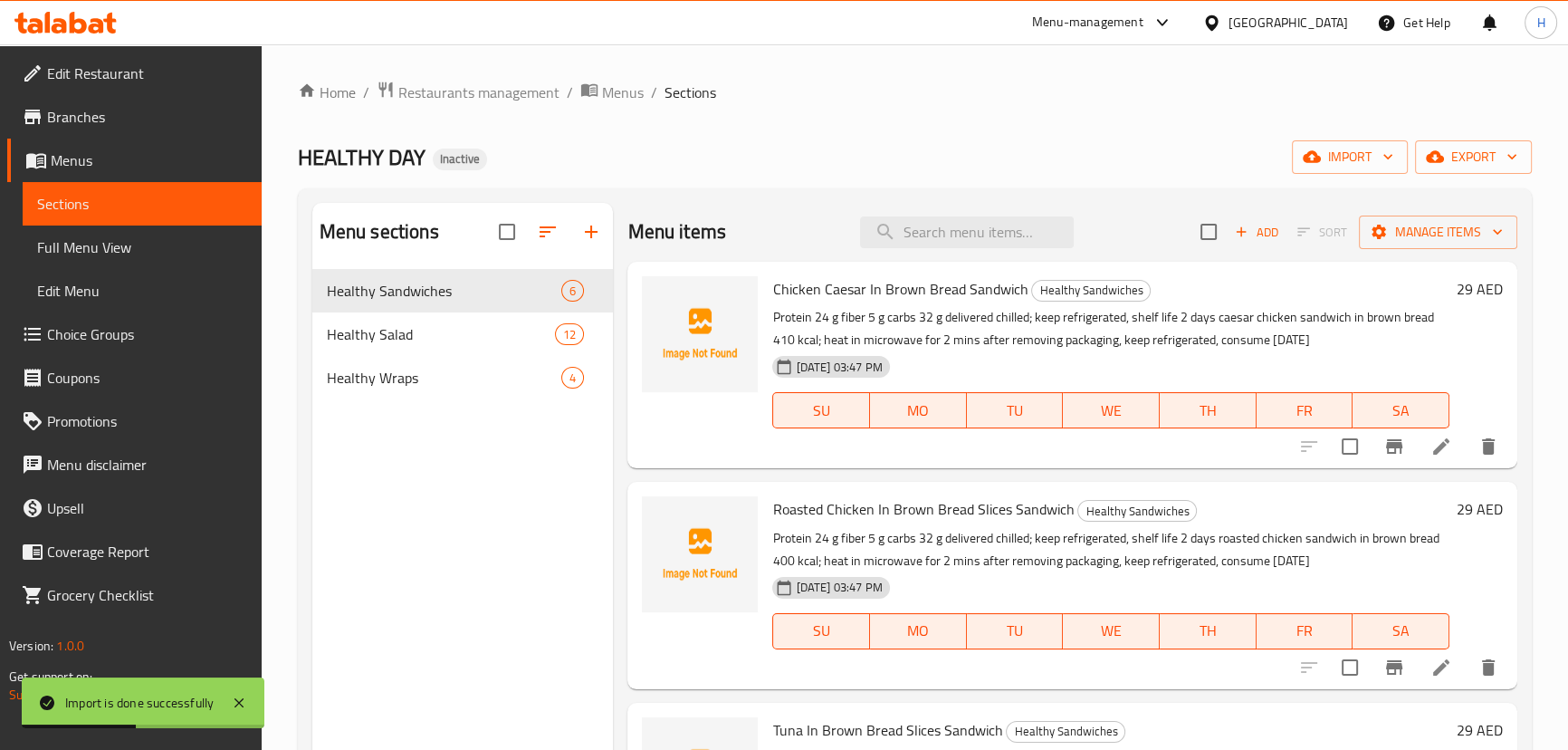
click at [54, 245] on span "Full Menu View" at bounding box center [142, 247] width 210 height 21
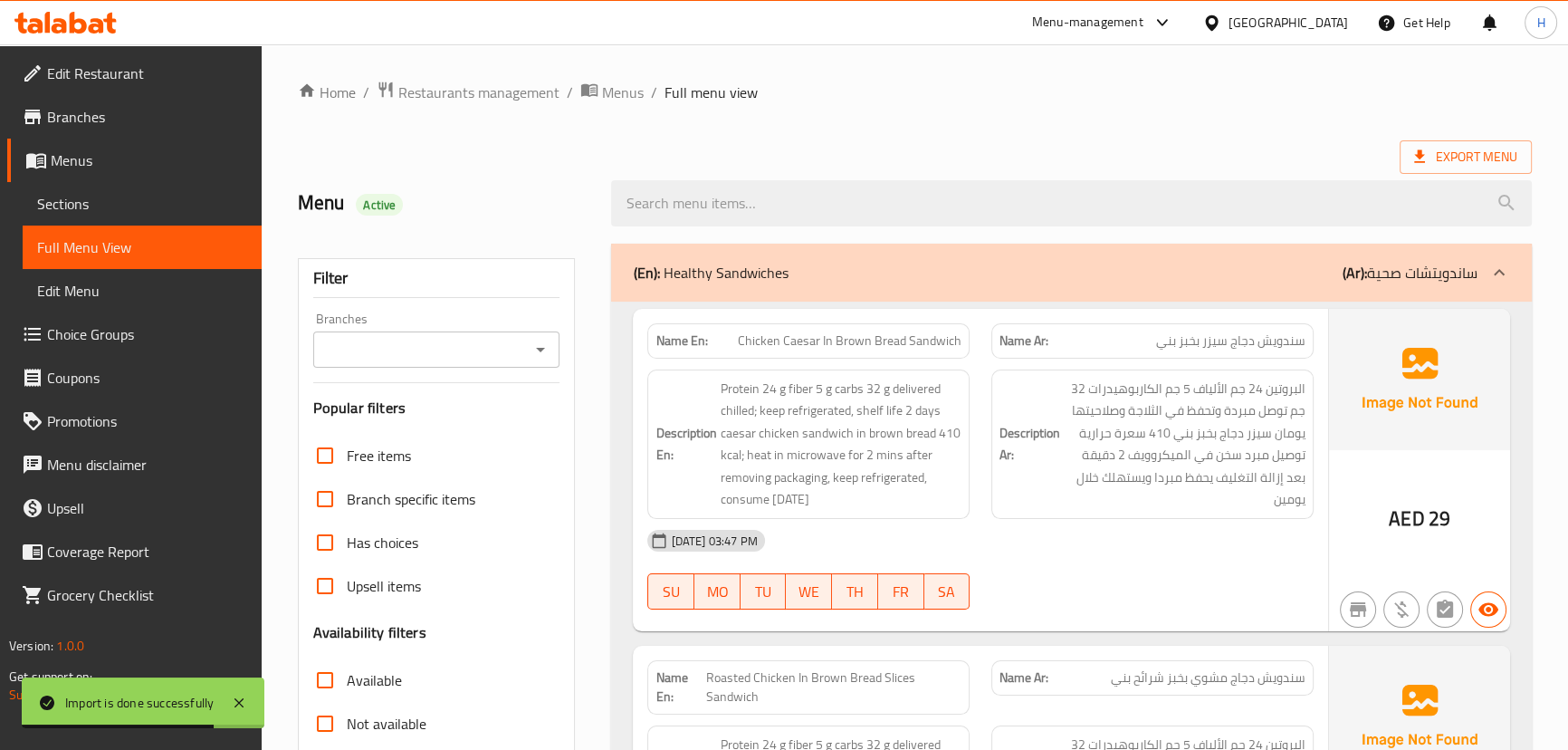
click at [987, 403] on div "Description Ar: البروتين 24 جم الألياف 5 جم الكاربوهيدرات 32 جم توصل مبردة وتحف…" at bounding box center [1153, 444] width 344 height 171
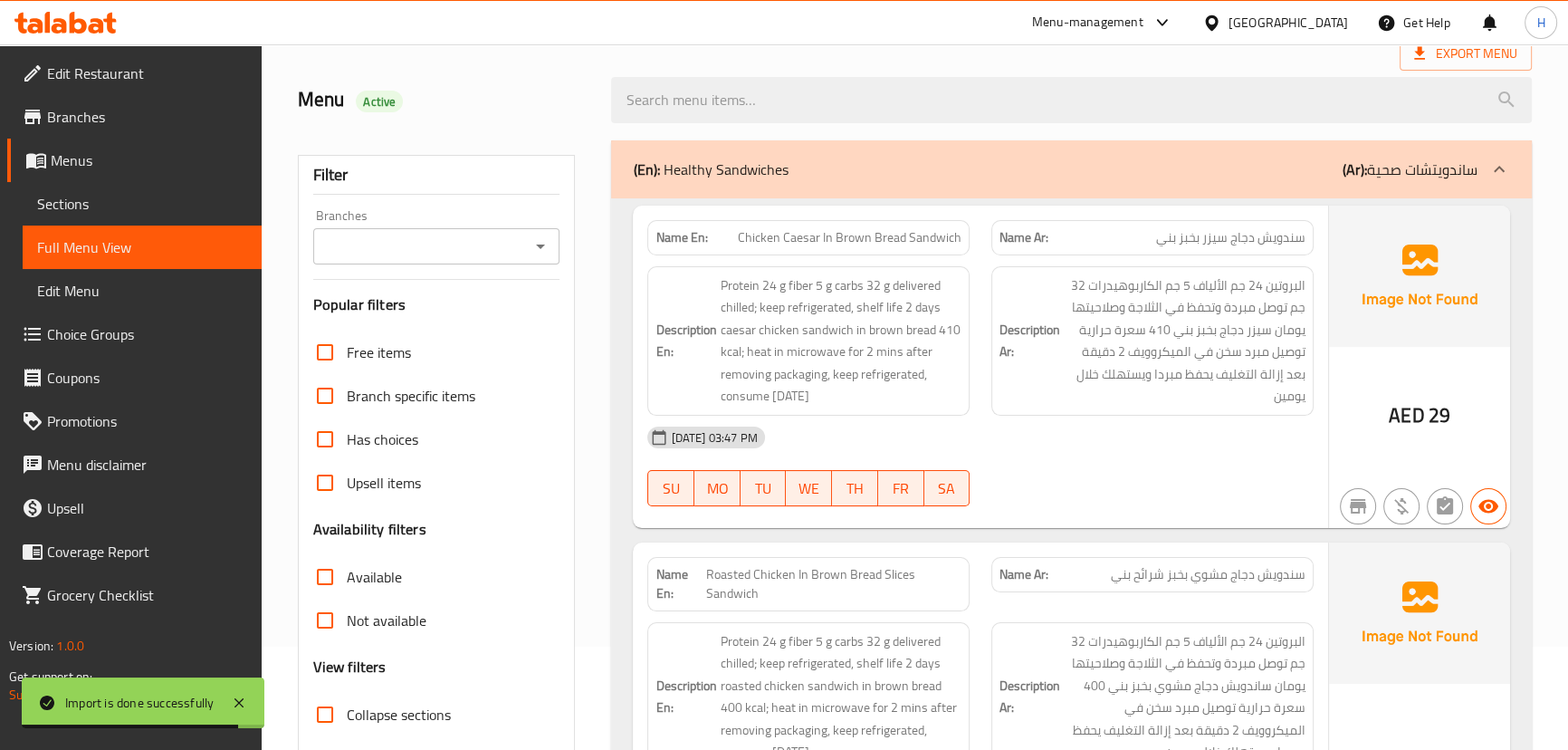
scroll to position [164, 0]
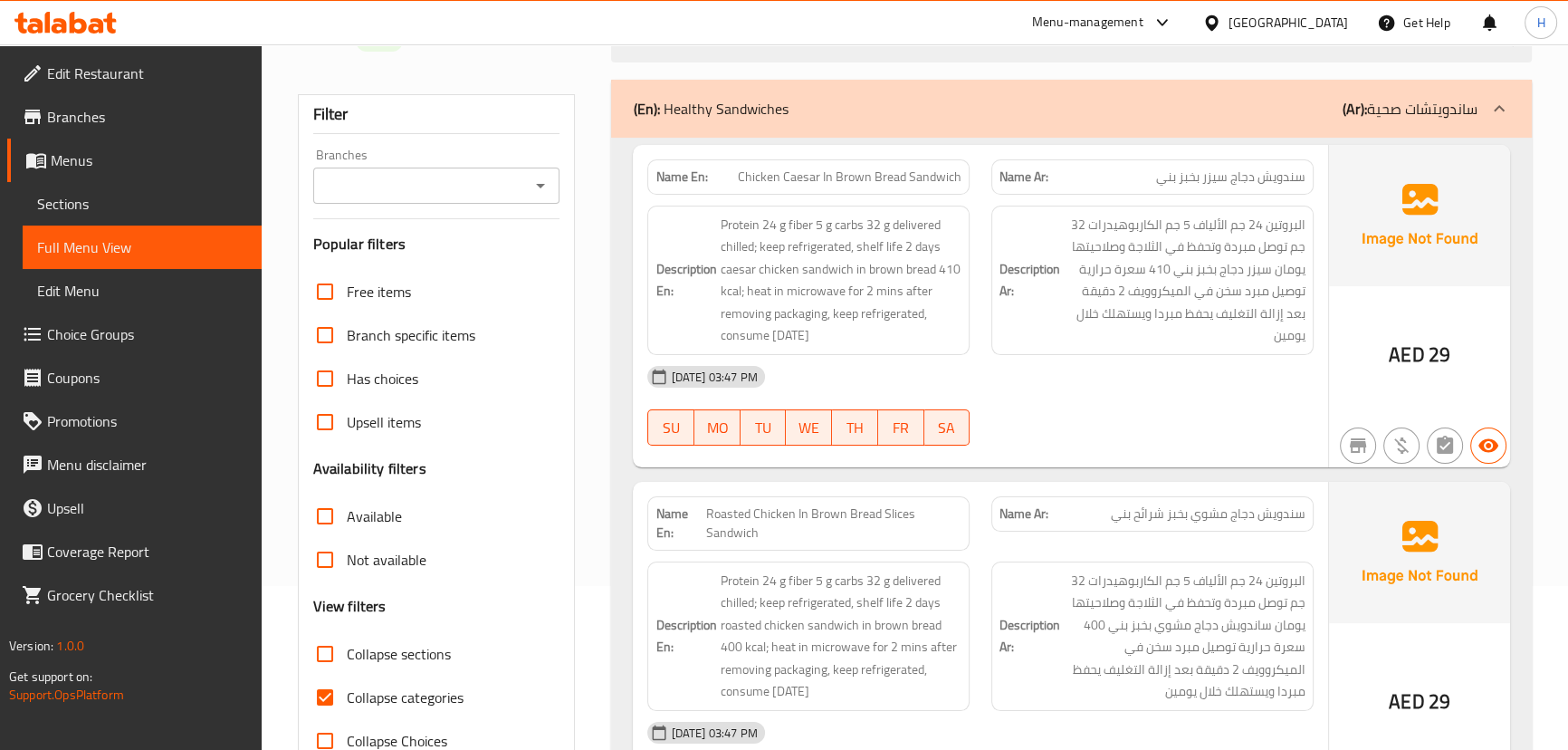
click at [928, 184] on span "Chicken Caesar In Brown Bread Sandwich" at bounding box center [850, 177] width 223 height 19
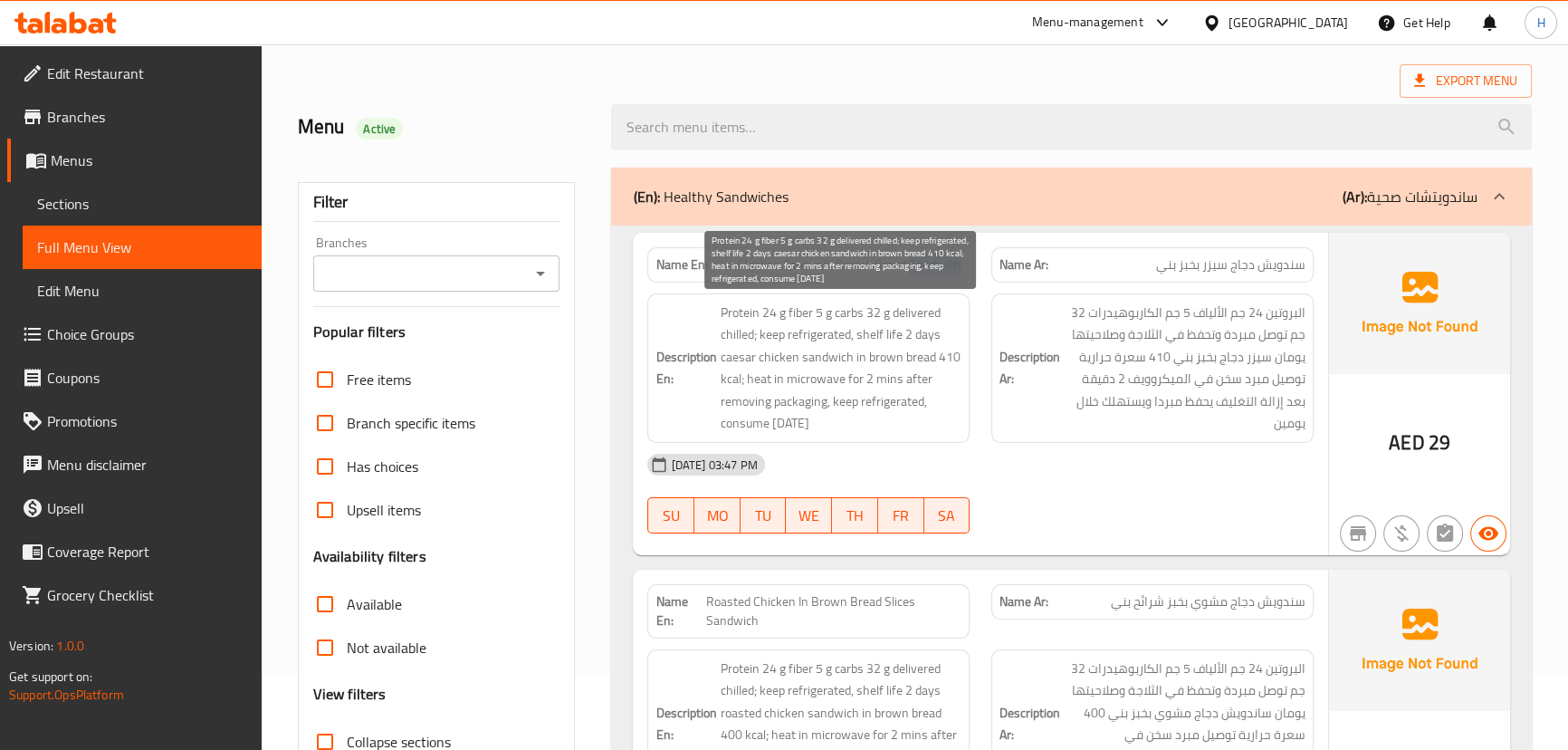
scroll to position [0, 0]
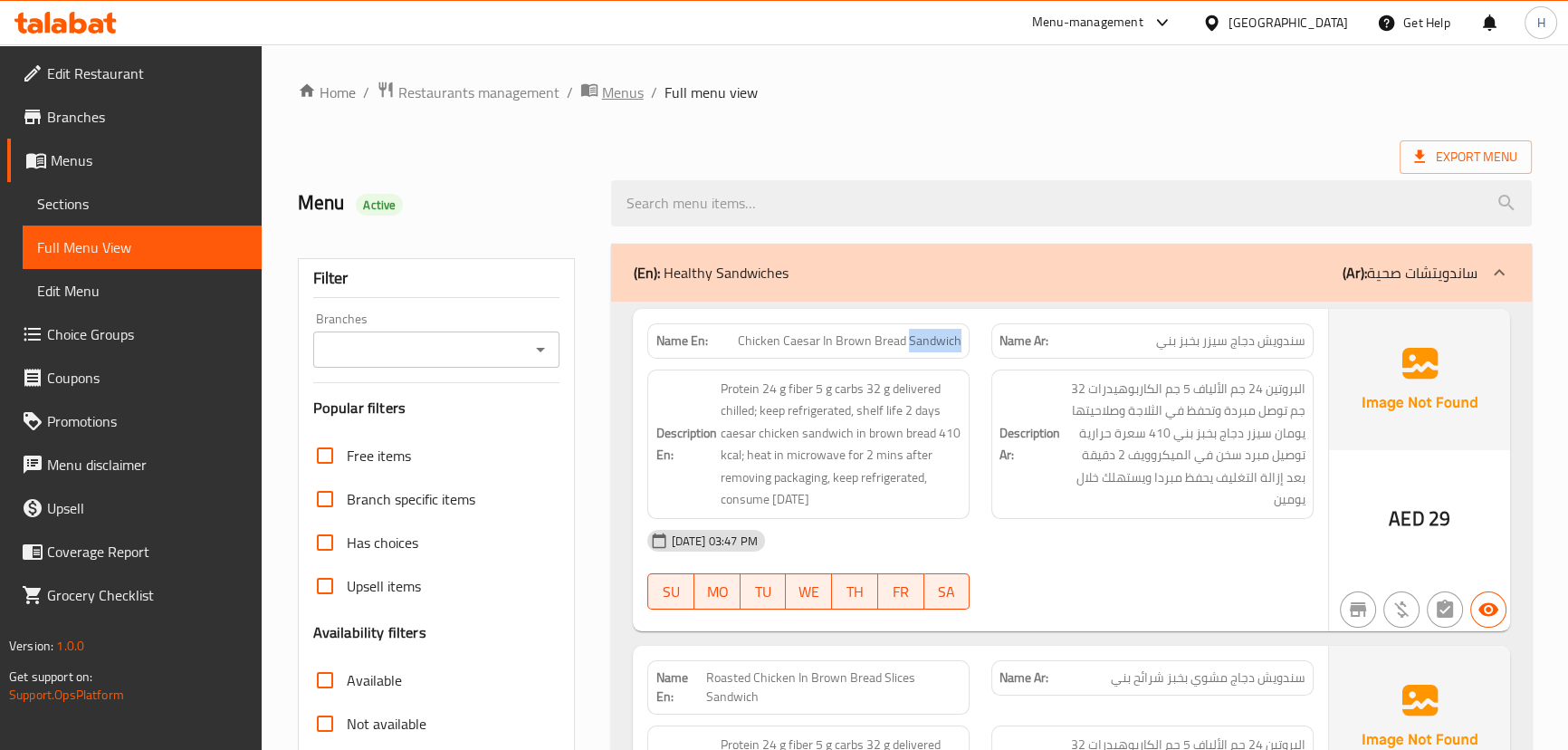
click at [625, 92] on span "Menus" at bounding box center [623, 92] width 42 height 21
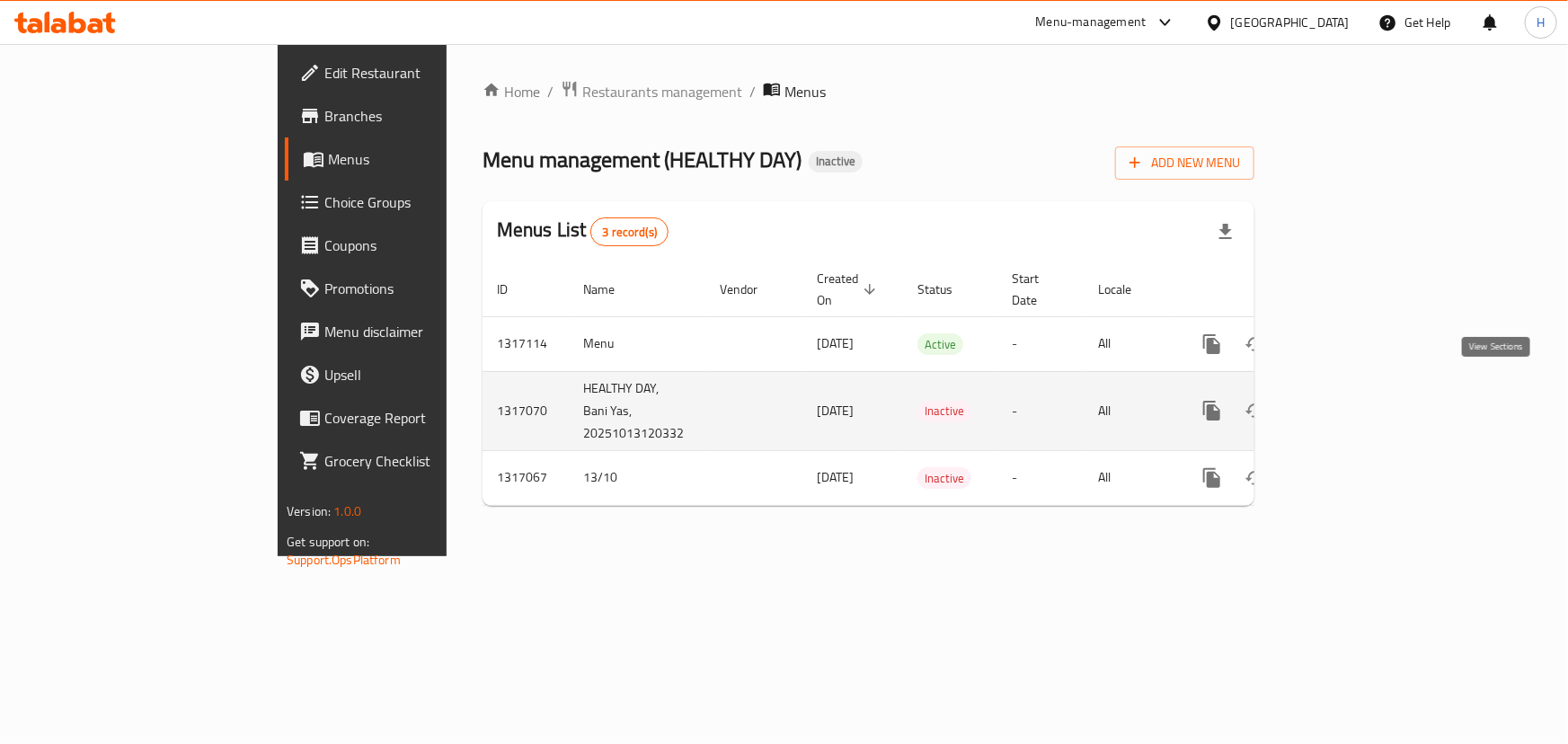
click at [1363, 389] on link "enhanced table" at bounding box center [1341, 410] width 43 height 43
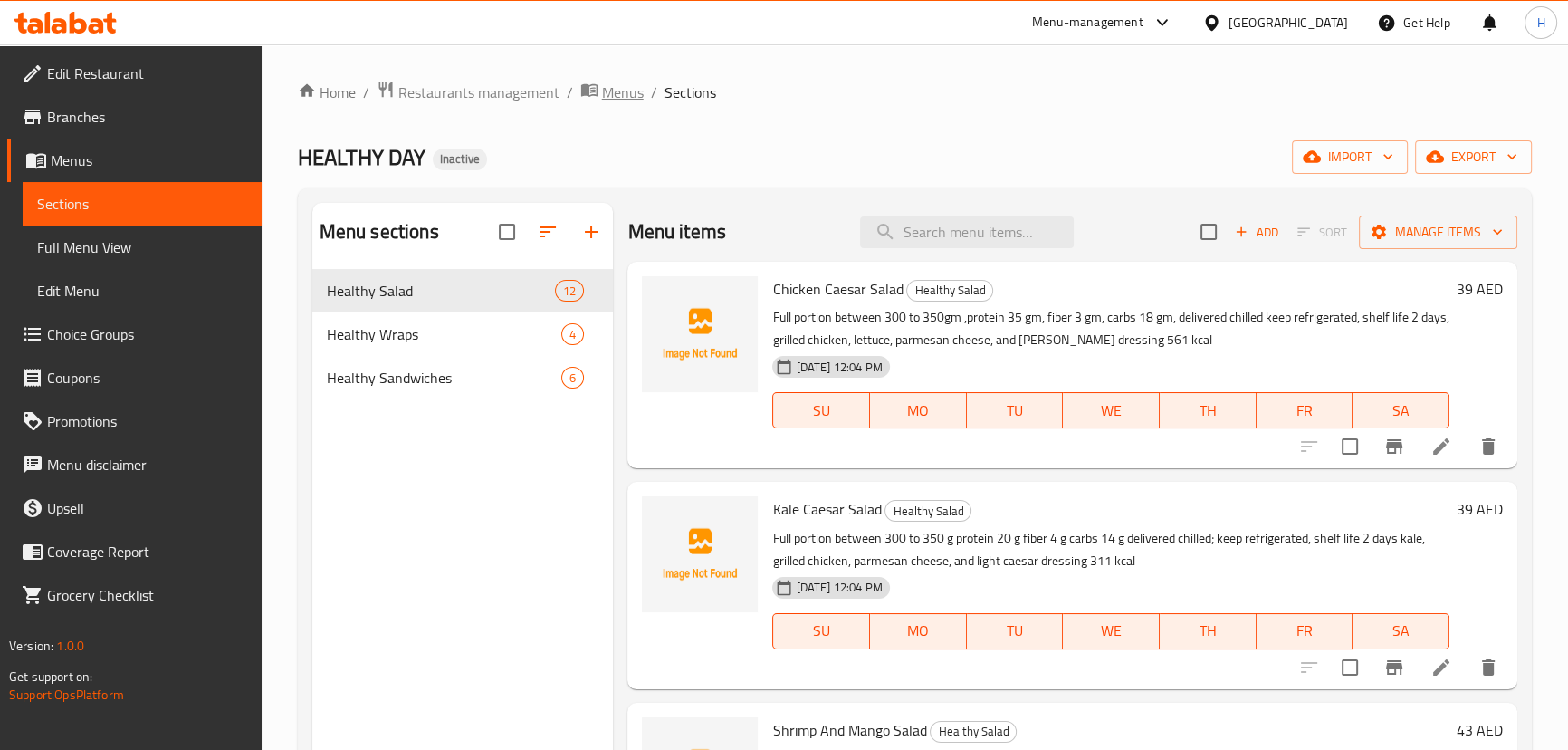
click at [612, 99] on span "Menus" at bounding box center [623, 92] width 42 height 21
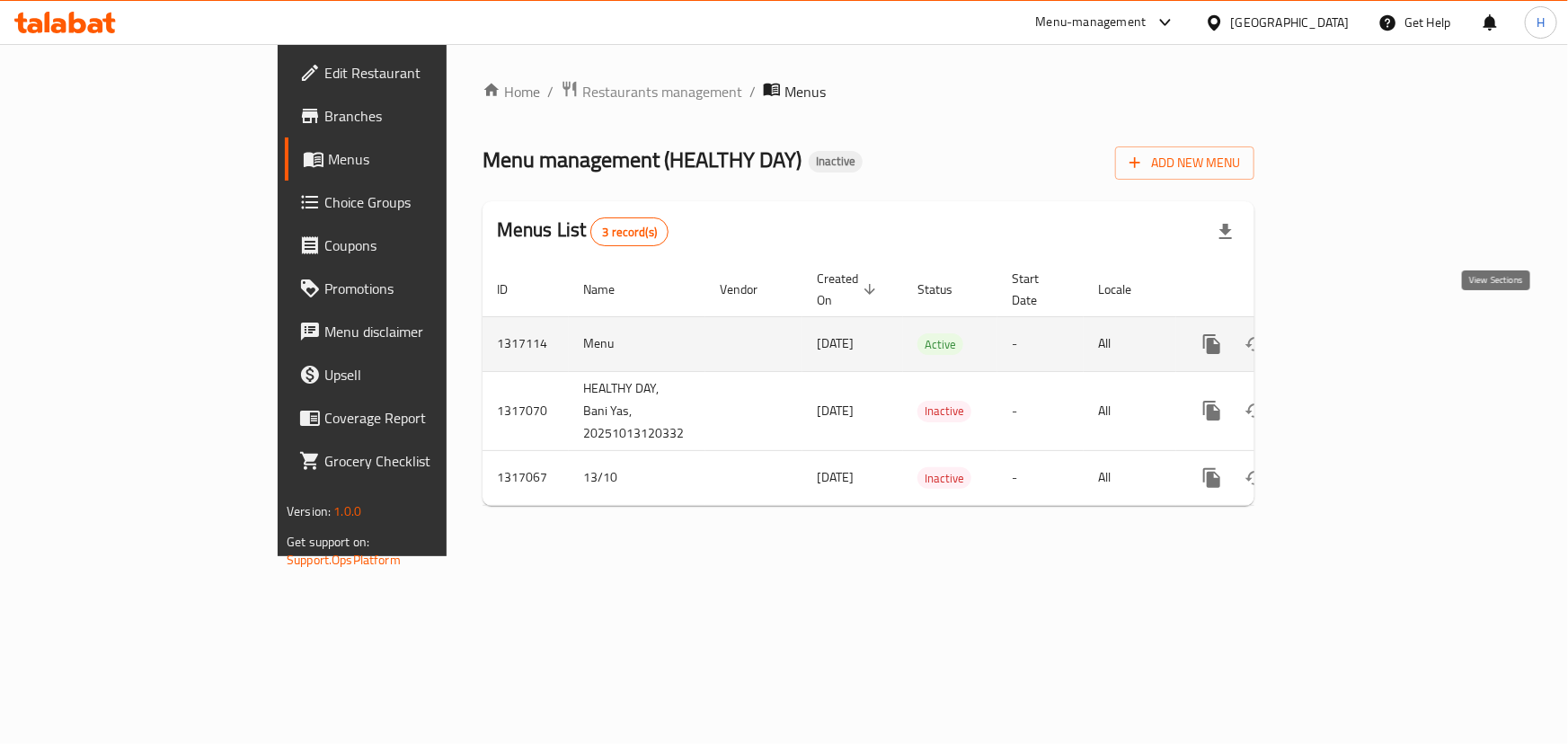
click at [1352, 333] on icon "enhanced table" at bounding box center [1341, 343] width 21 height 21
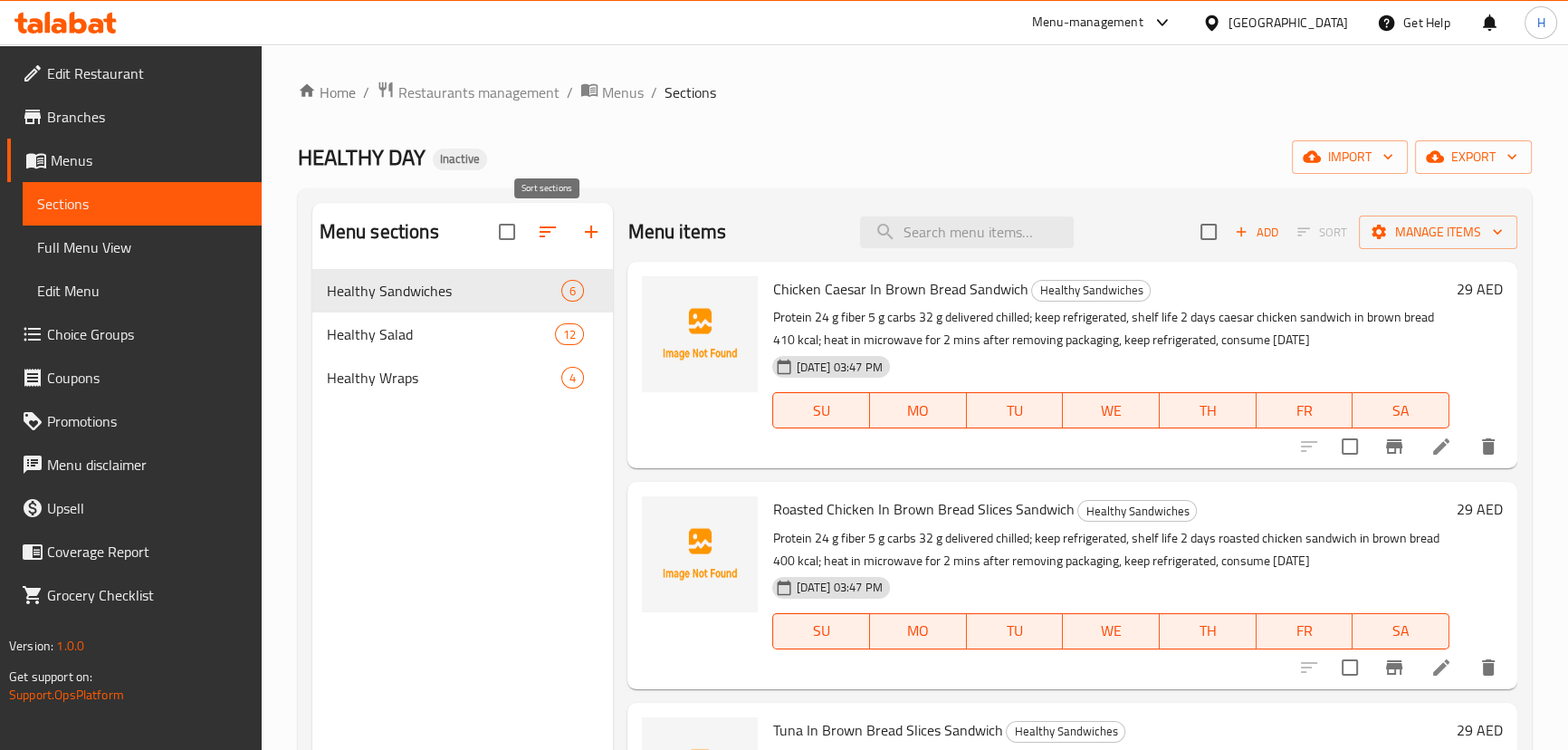
click at [550, 231] on icon "button" at bounding box center [547, 231] width 21 height 21
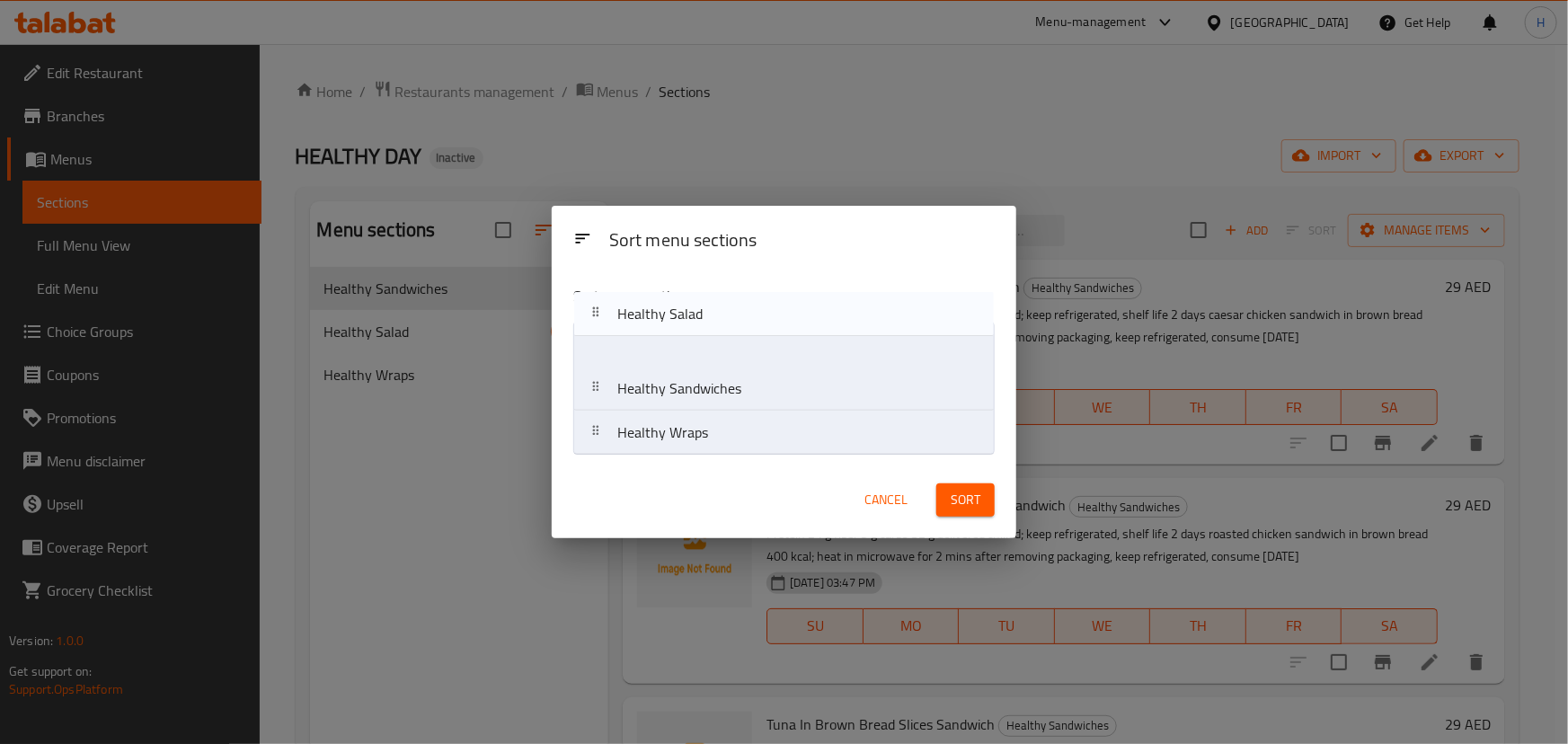
drag, startPoint x: 685, startPoint y: 391, endPoint x: 685, endPoint y: 313, distance: 78.0
click at [685, 313] on div "Sort menu sections Healthy Sandwiches Healthy Salad Healthy Wraps" at bounding box center [783, 366] width 464 height 192
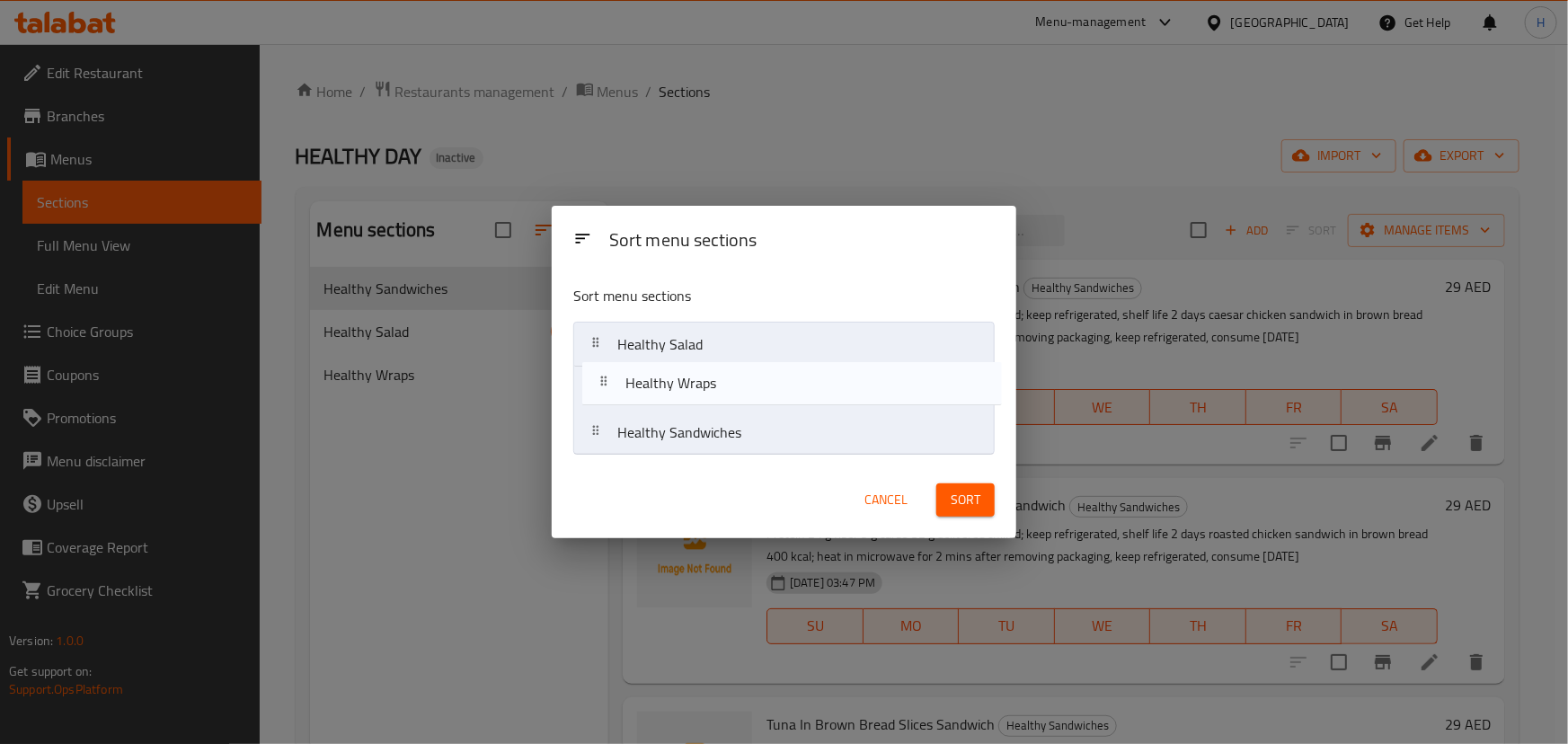
drag, startPoint x: 694, startPoint y: 451, endPoint x: 800, endPoint y: 477, distance: 109.1
click at [703, 395] on nav "Healthy Salad Healthy Sandwiches Healthy Wraps" at bounding box center [784, 388] width 421 height 134
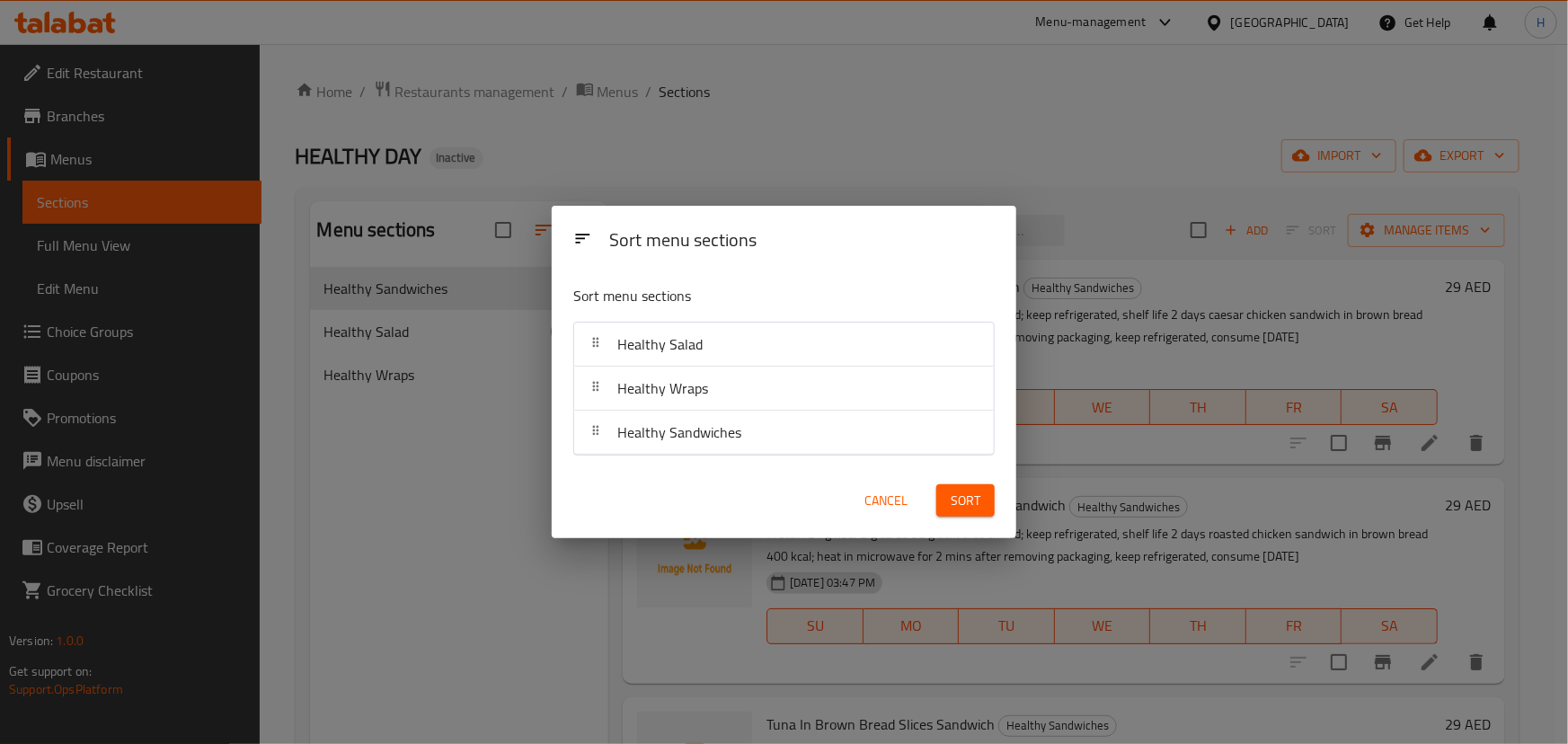
click at [969, 509] on span "Sort" at bounding box center [965, 500] width 30 height 22
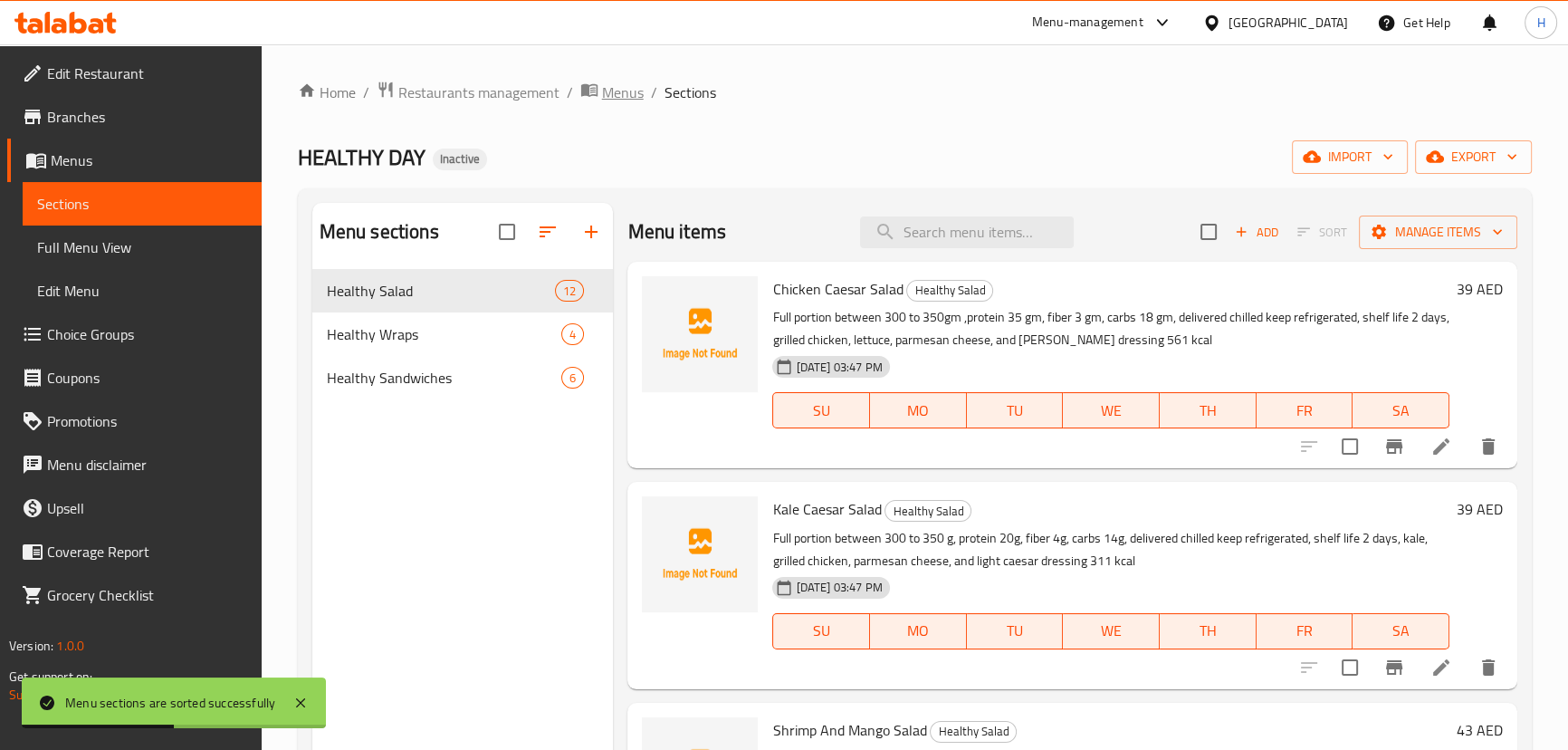
click at [627, 97] on span "Menus" at bounding box center [623, 92] width 42 height 21
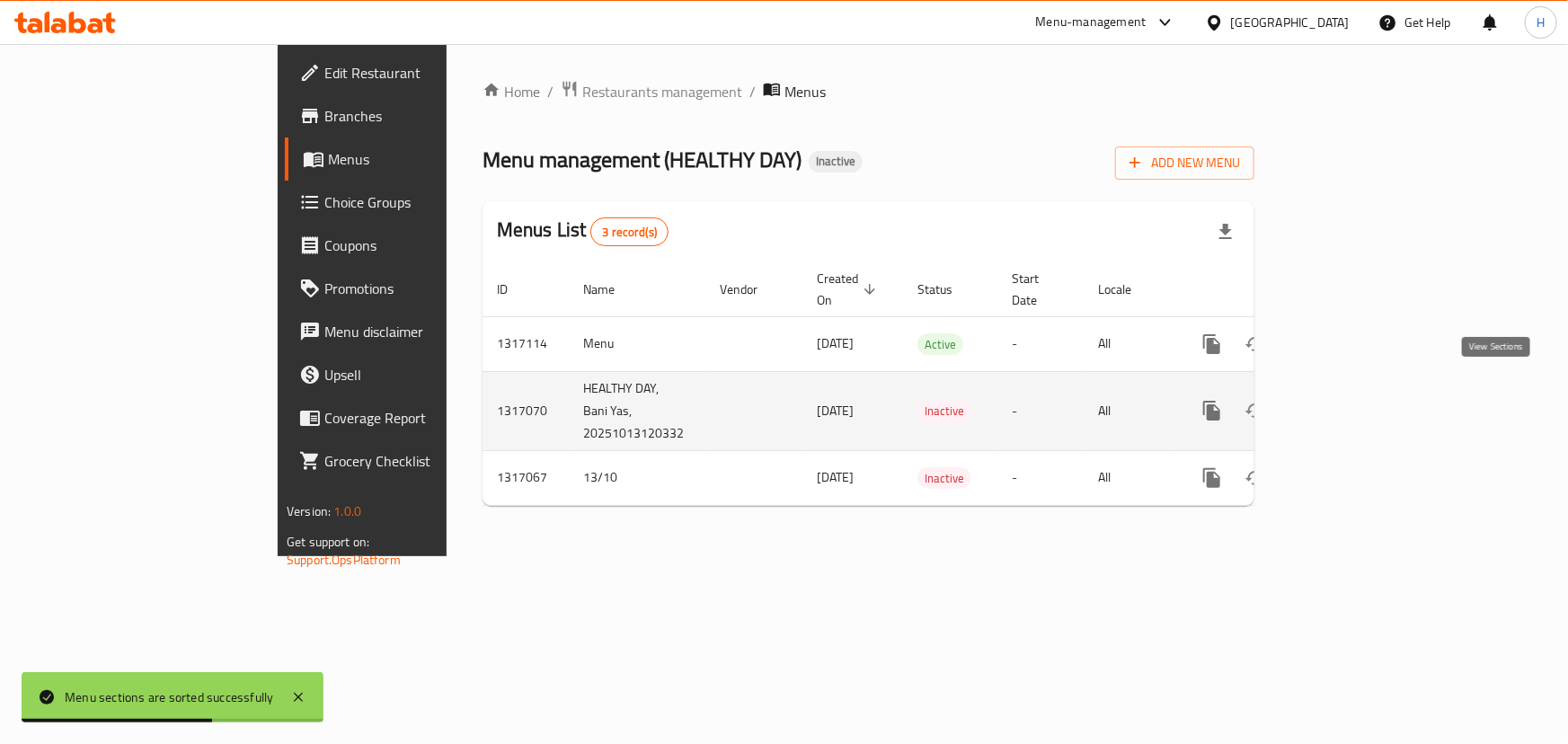
click at [1363, 393] on link "enhanced table" at bounding box center [1341, 410] width 43 height 43
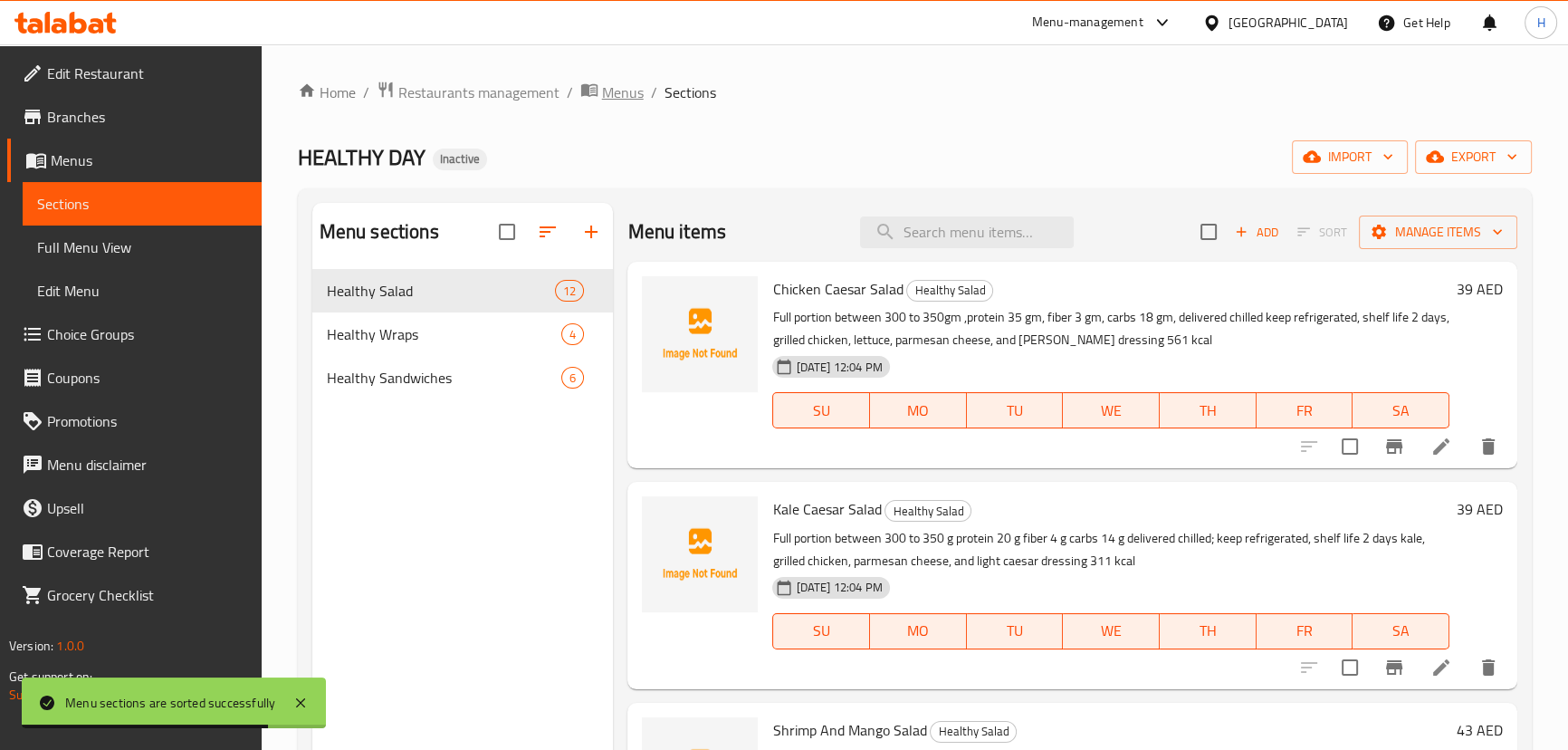
click at [602, 89] on span "Menus" at bounding box center [623, 92] width 42 height 21
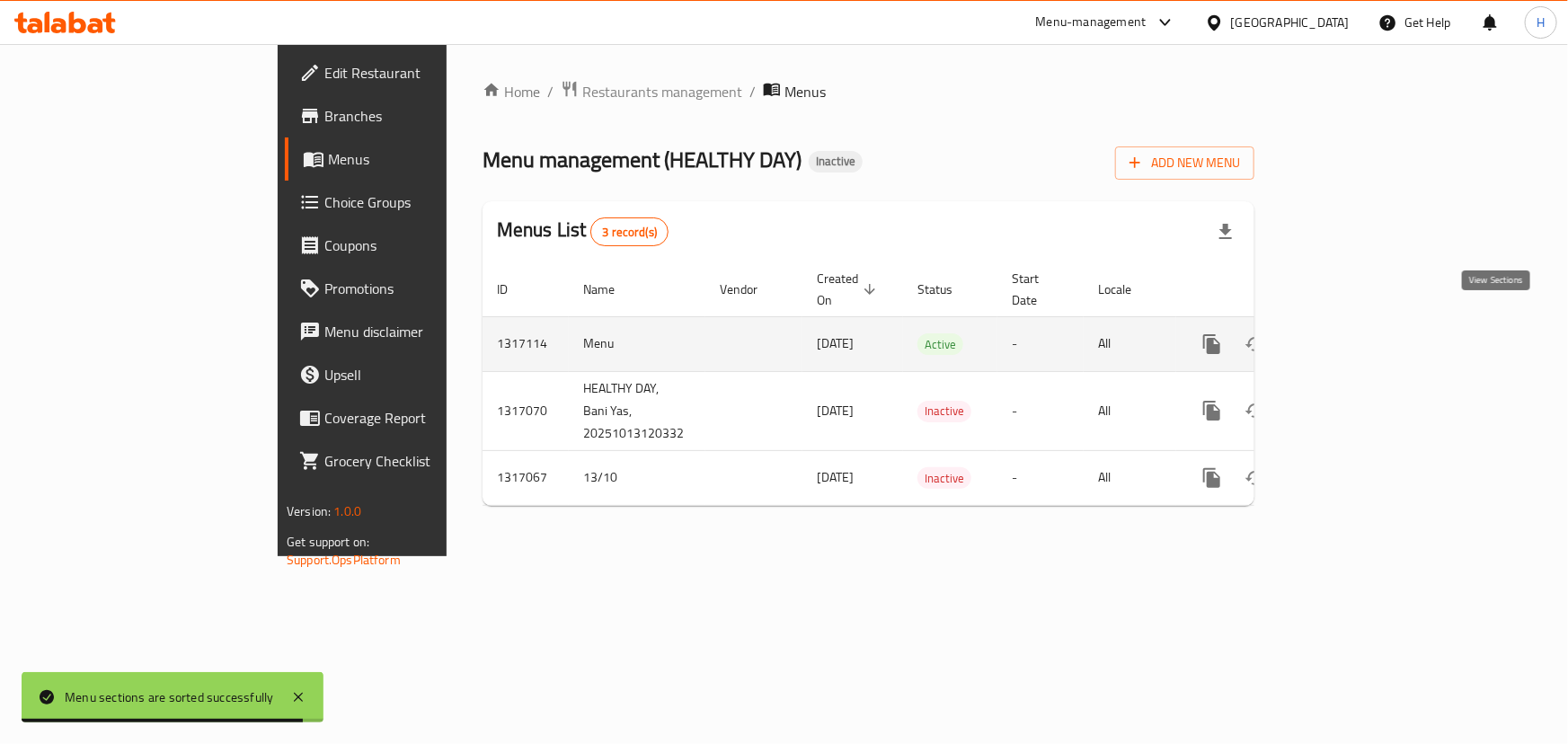
click at [1349, 336] on icon "enhanced table" at bounding box center [1342, 344] width 17 height 17
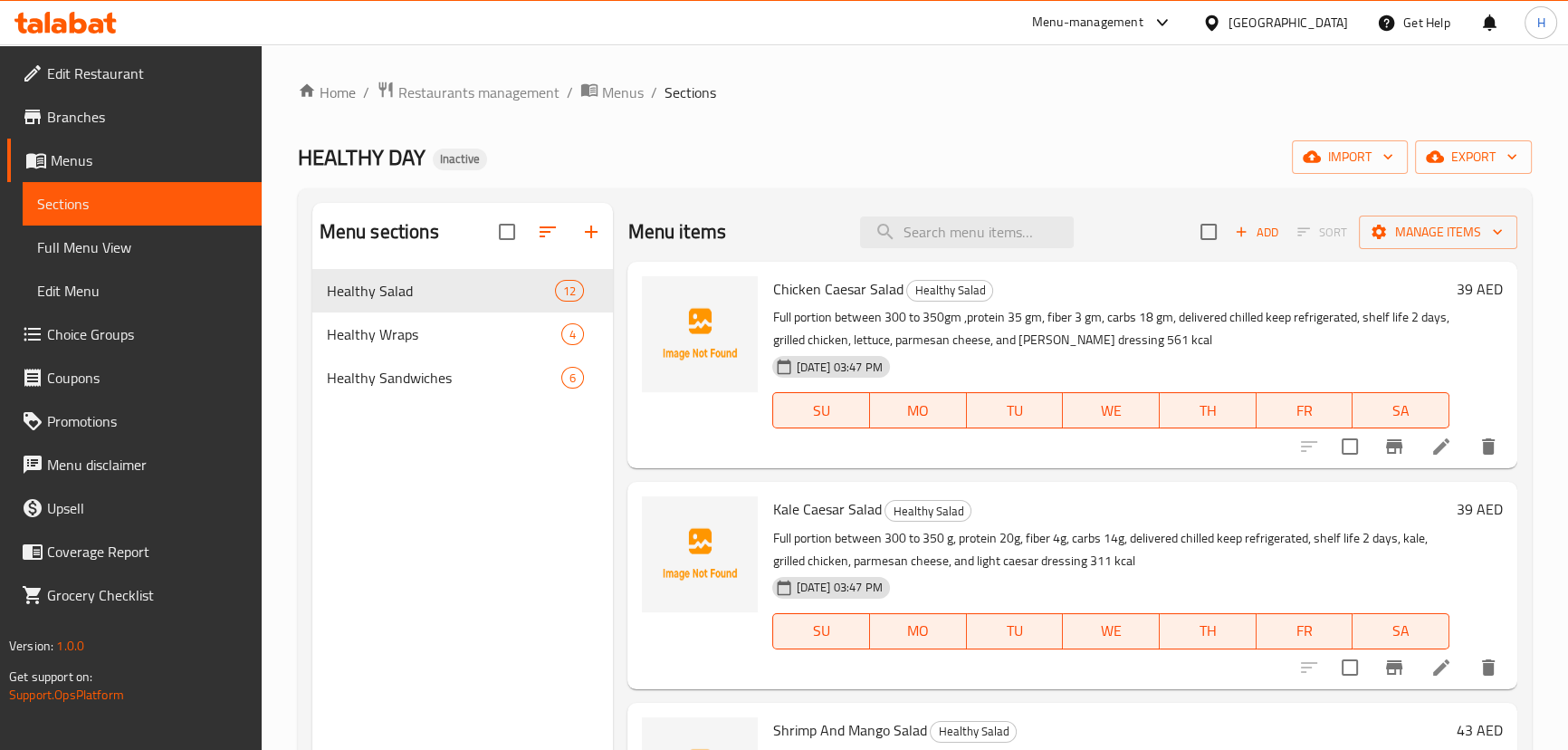
click at [114, 253] on span "Full Menu View" at bounding box center [142, 247] width 210 height 21
click at [626, 83] on span "Menus" at bounding box center [623, 92] width 42 height 21
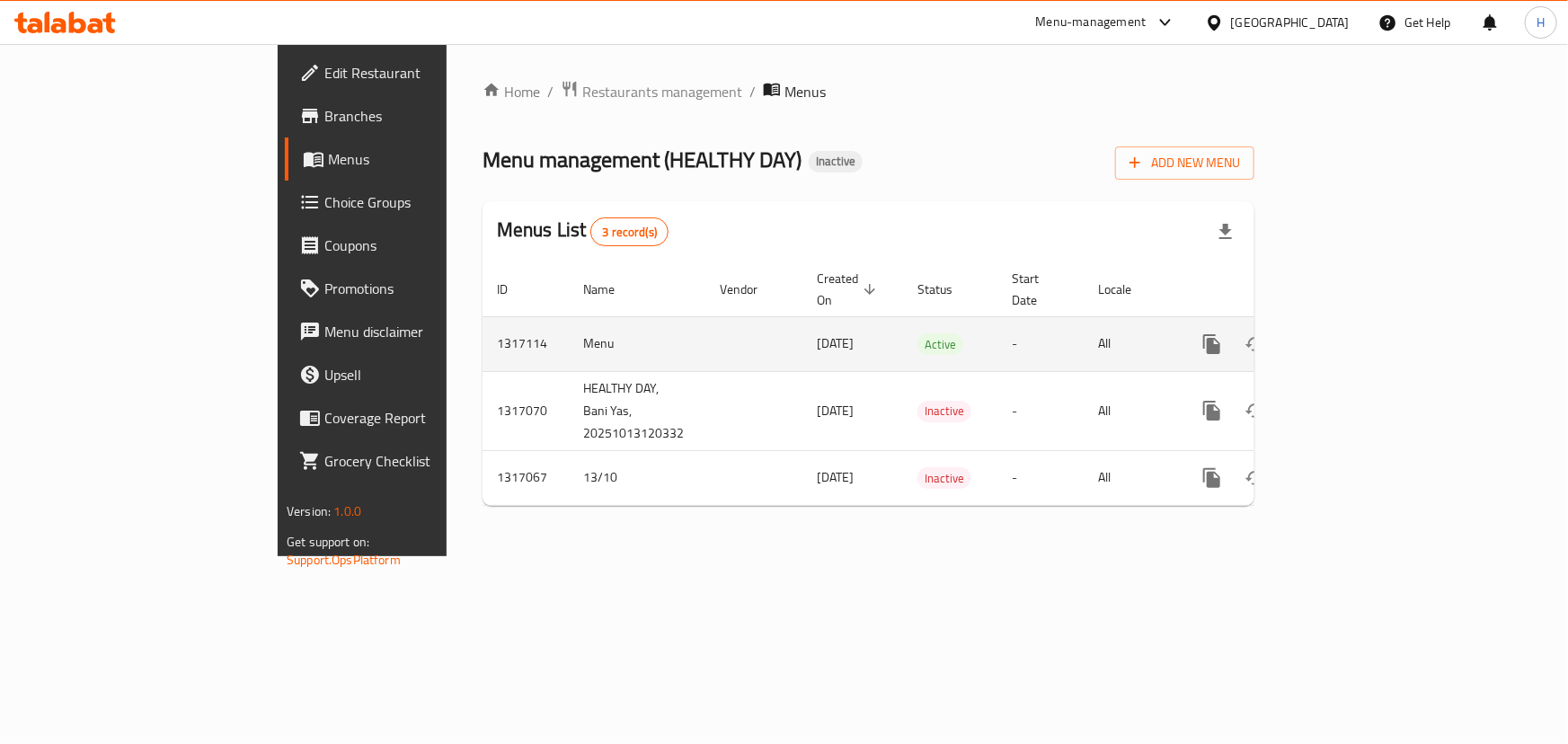
click at [569, 327] on td "Menu" at bounding box center [637, 342] width 137 height 54
copy td "Menu"
click at [1305, 336] on icon "enhanced table" at bounding box center [1298, 344] width 13 height 17
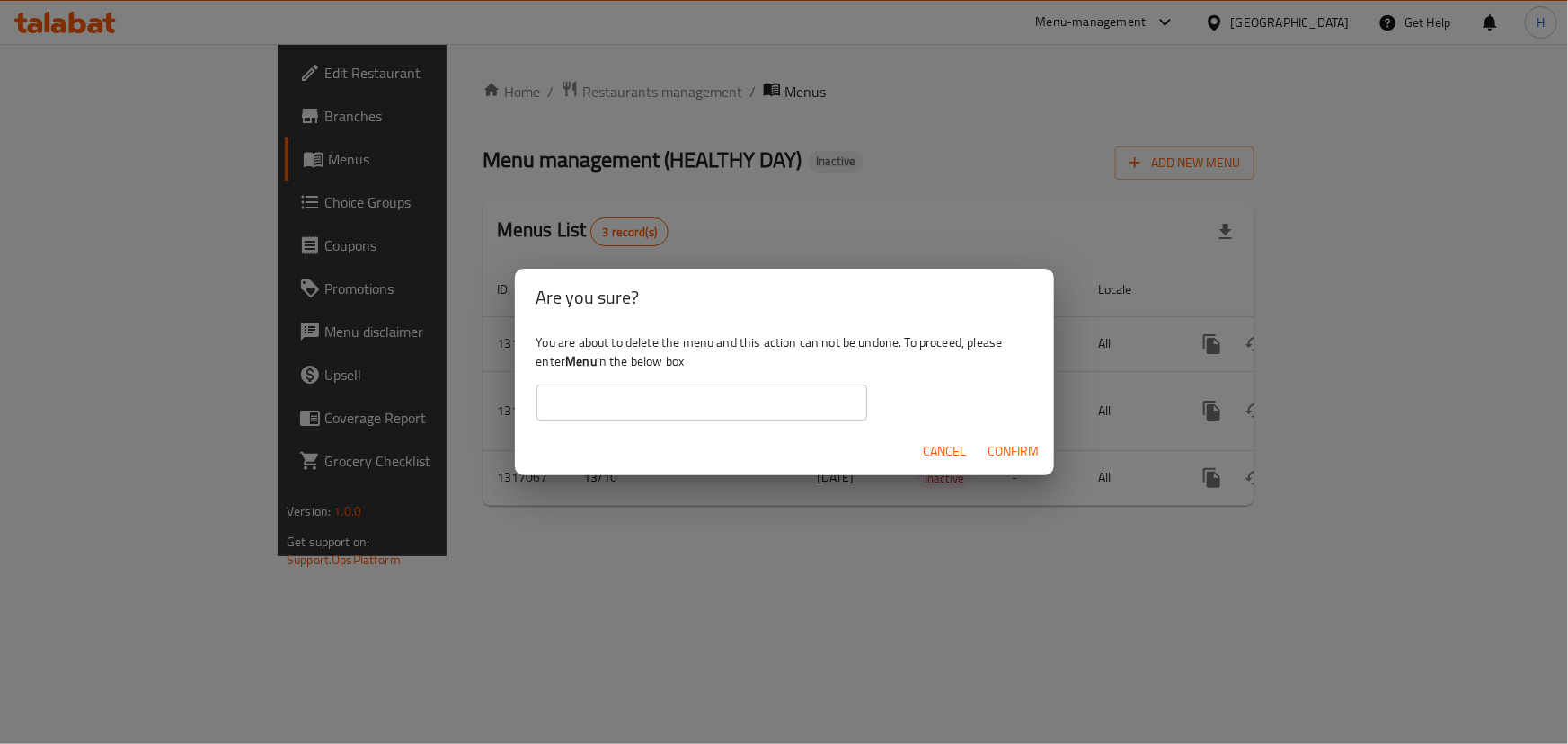
click at [679, 413] on input "text" at bounding box center [702, 402] width 331 height 36
paste input "Menu"
type input "Menu"
click at [1024, 447] on span "Confirm" at bounding box center [1013, 451] width 51 height 22
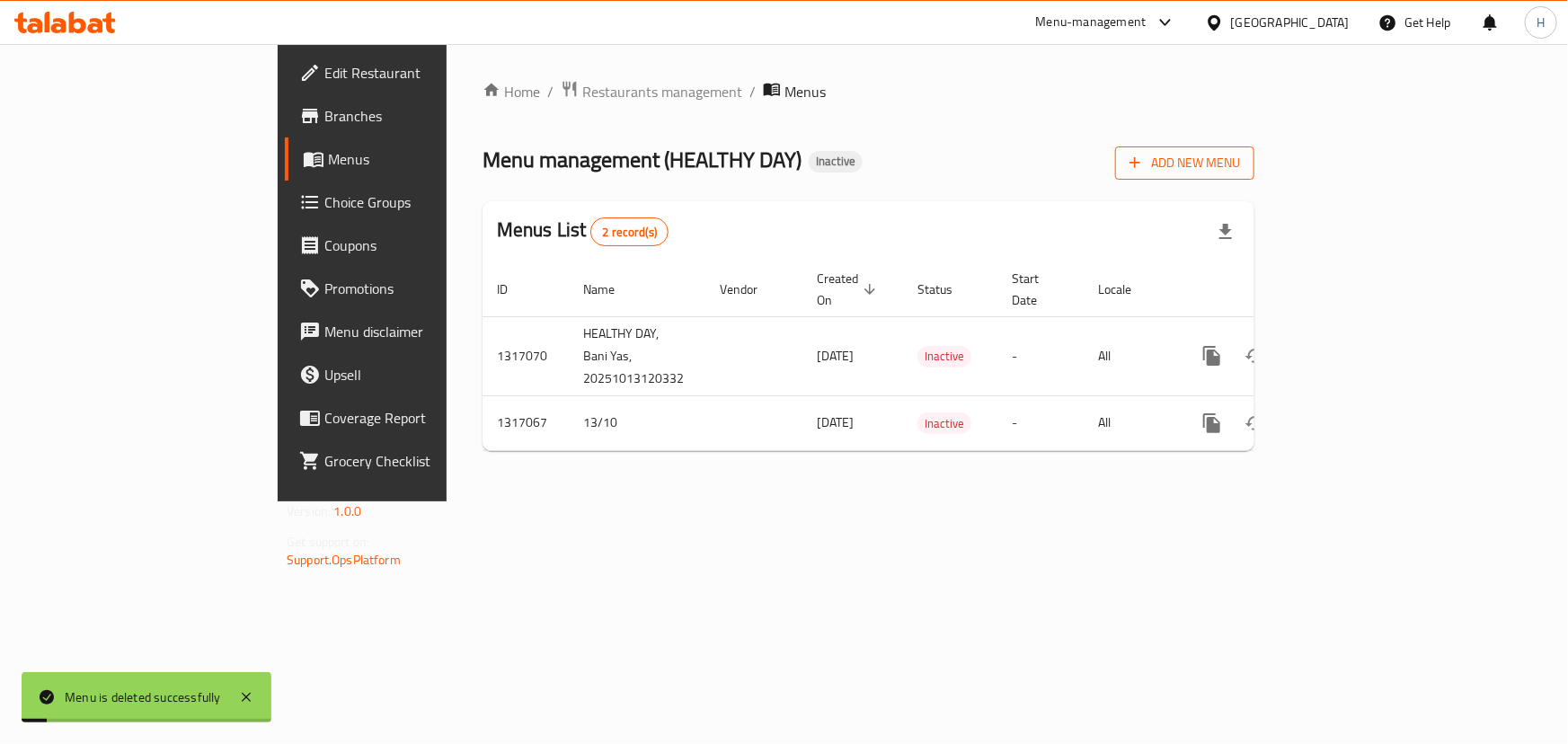
click at [1240, 157] on span "Add New Menu" at bounding box center [1185, 162] width 111 height 22
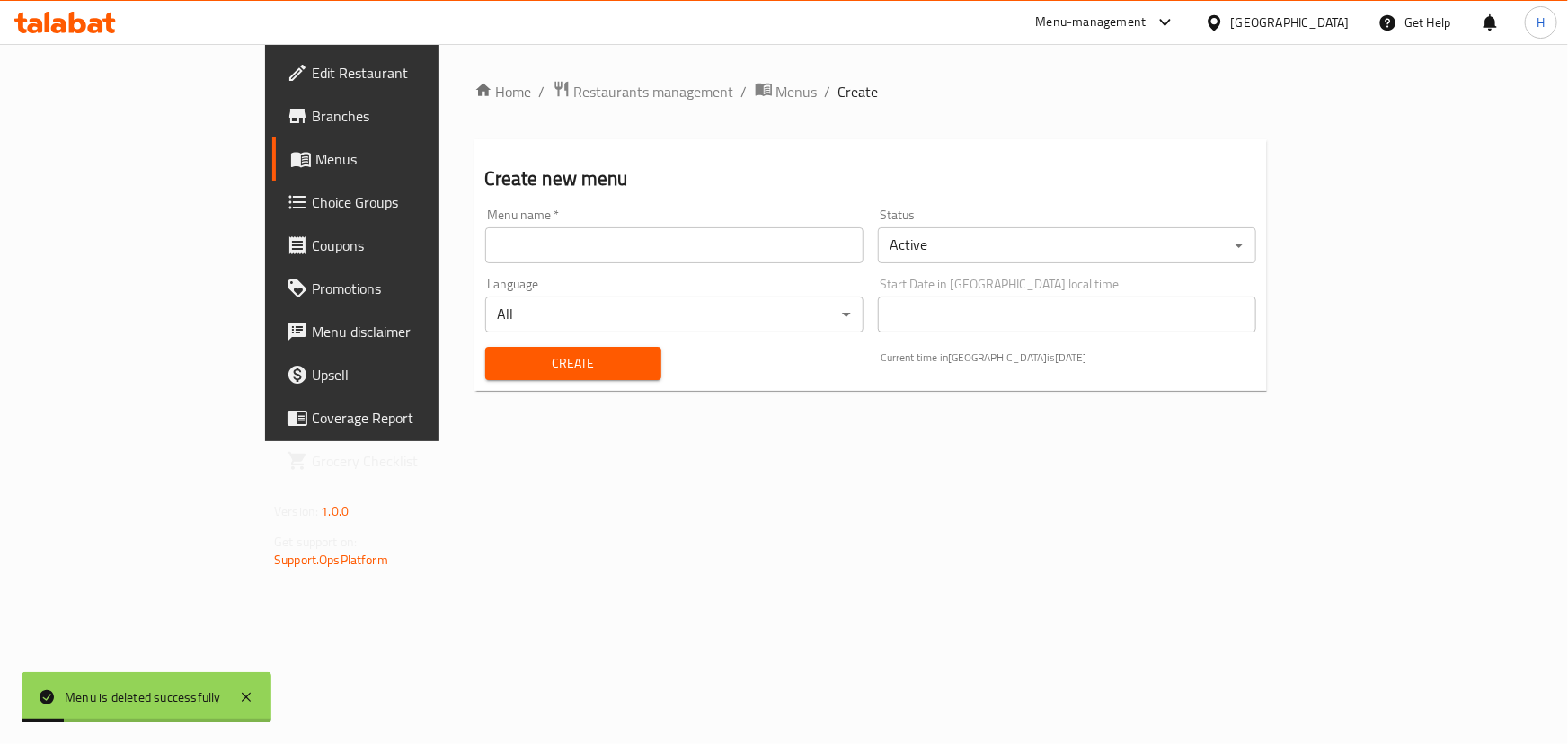
click at [523, 240] on input "text" at bounding box center [674, 245] width 379 height 36
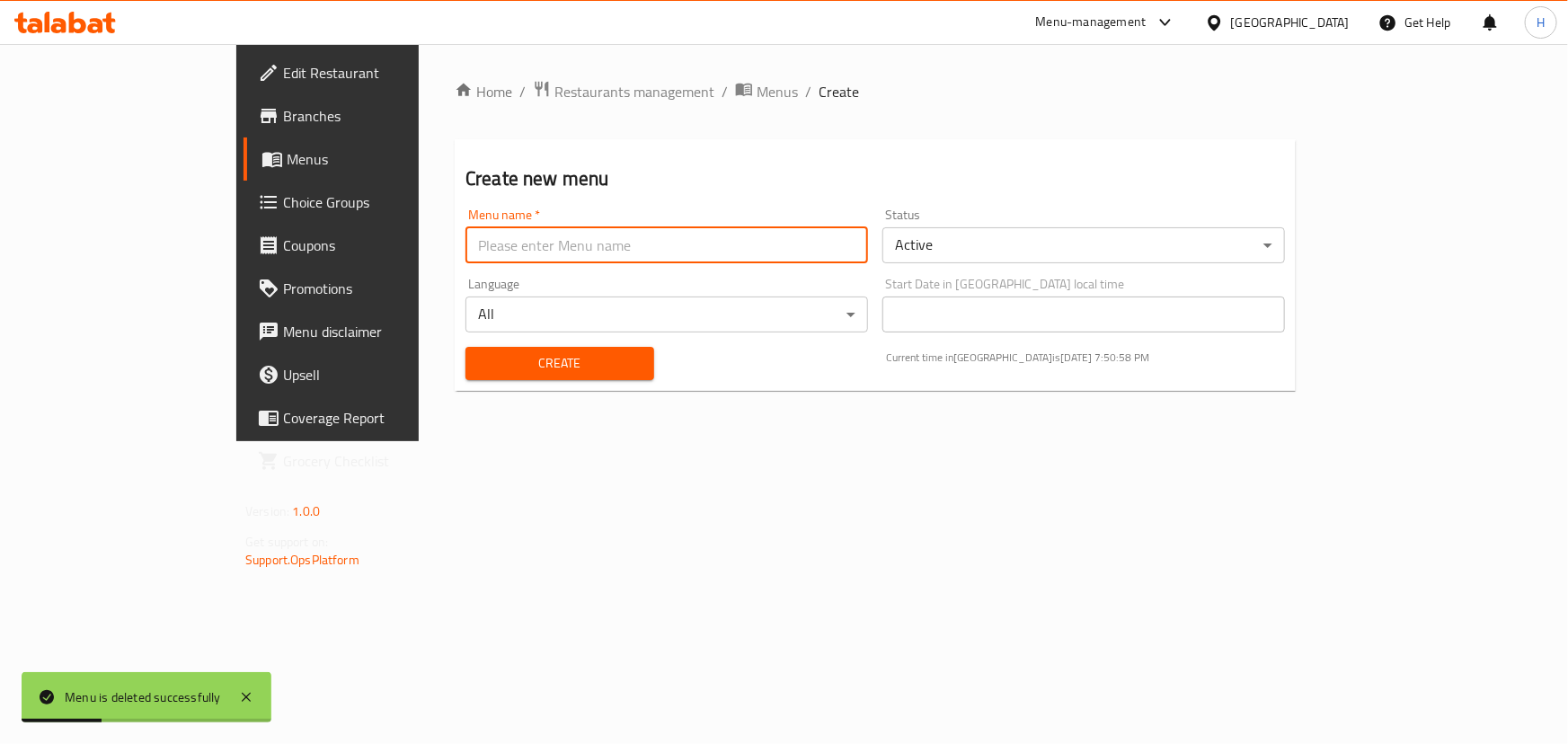
type input "Menu"
click at [486, 370] on span "Create" at bounding box center [560, 363] width 160 height 22
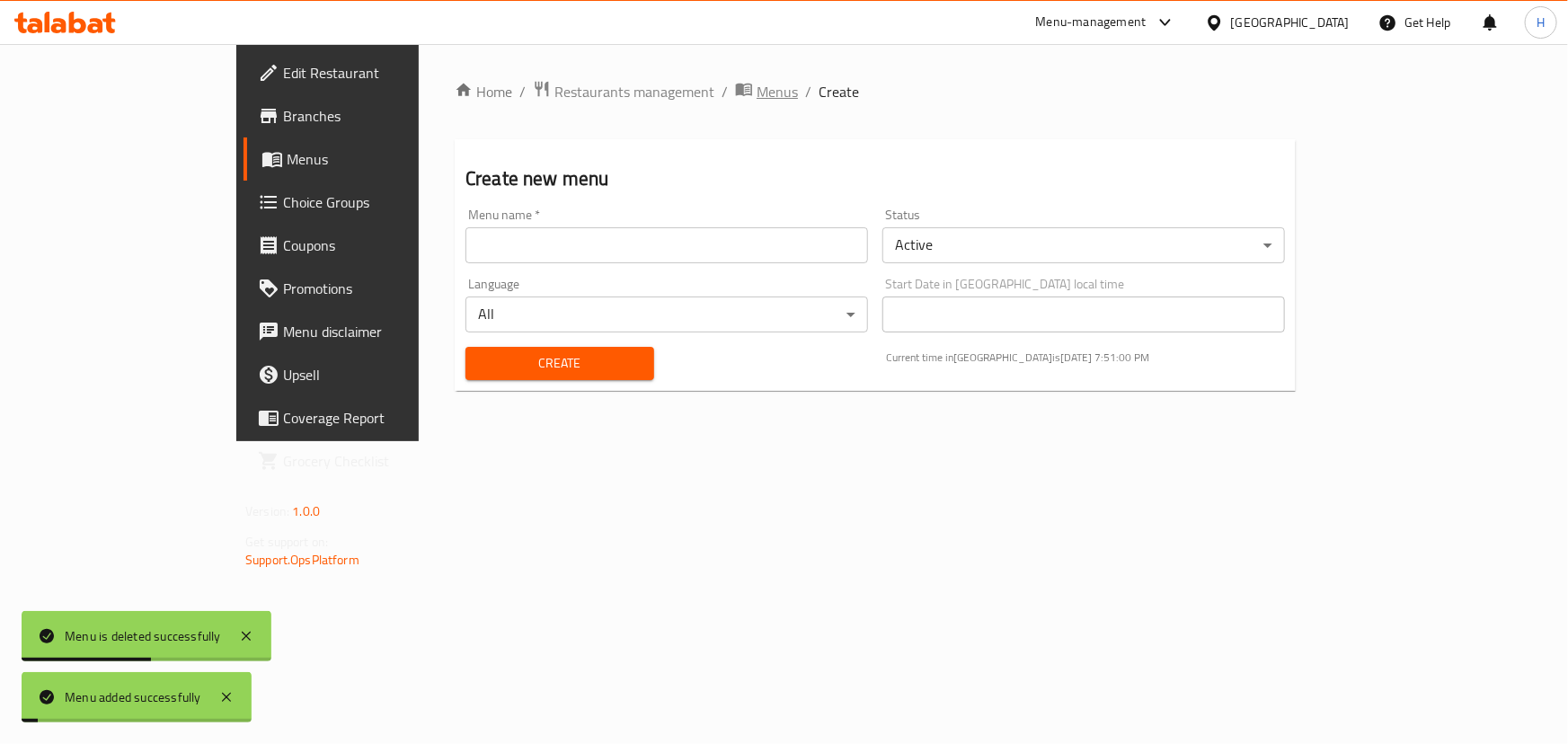
click at [756, 91] on span "Menus" at bounding box center [777, 91] width 42 height 21
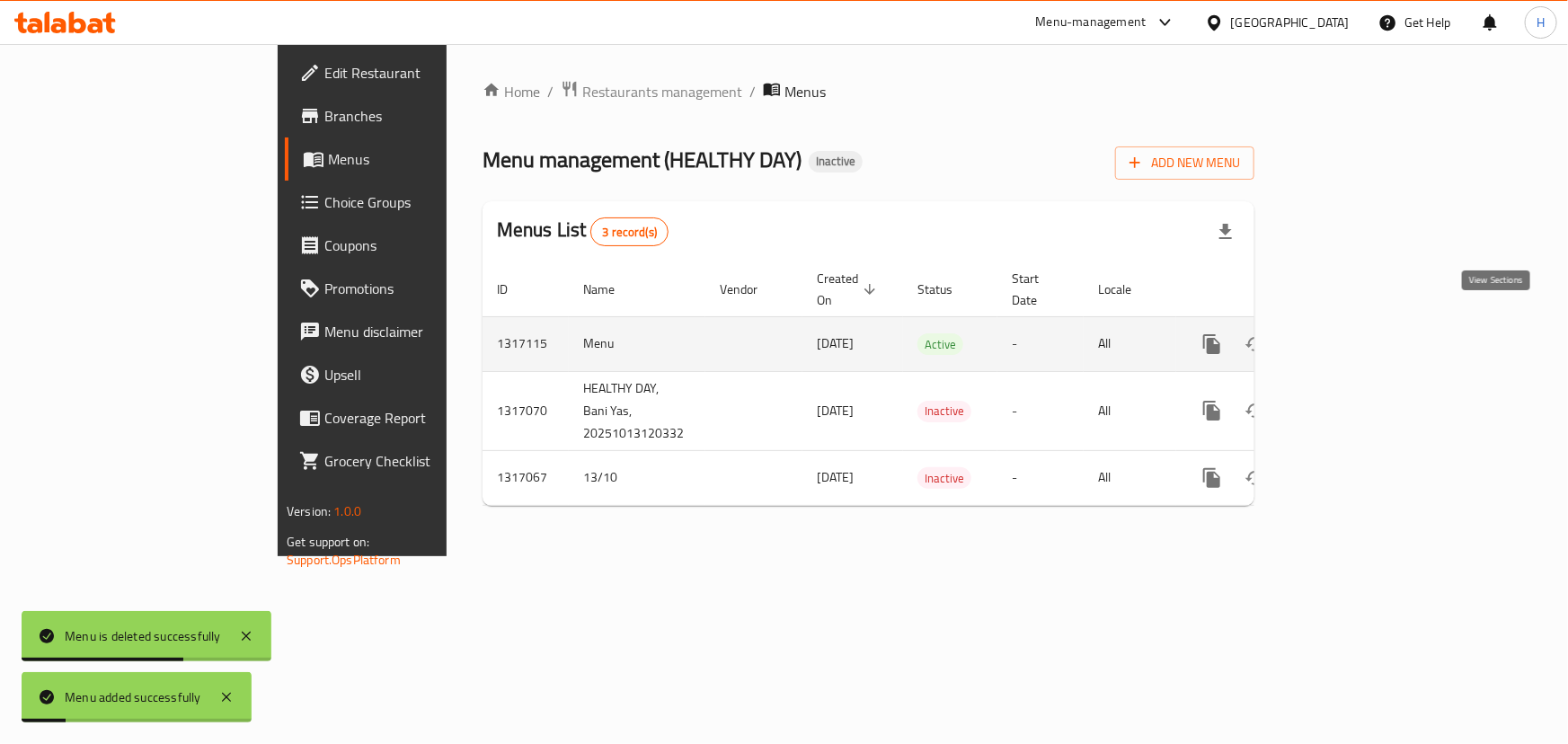
click at [1349, 336] on icon "enhanced table" at bounding box center [1342, 344] width 17 height 17
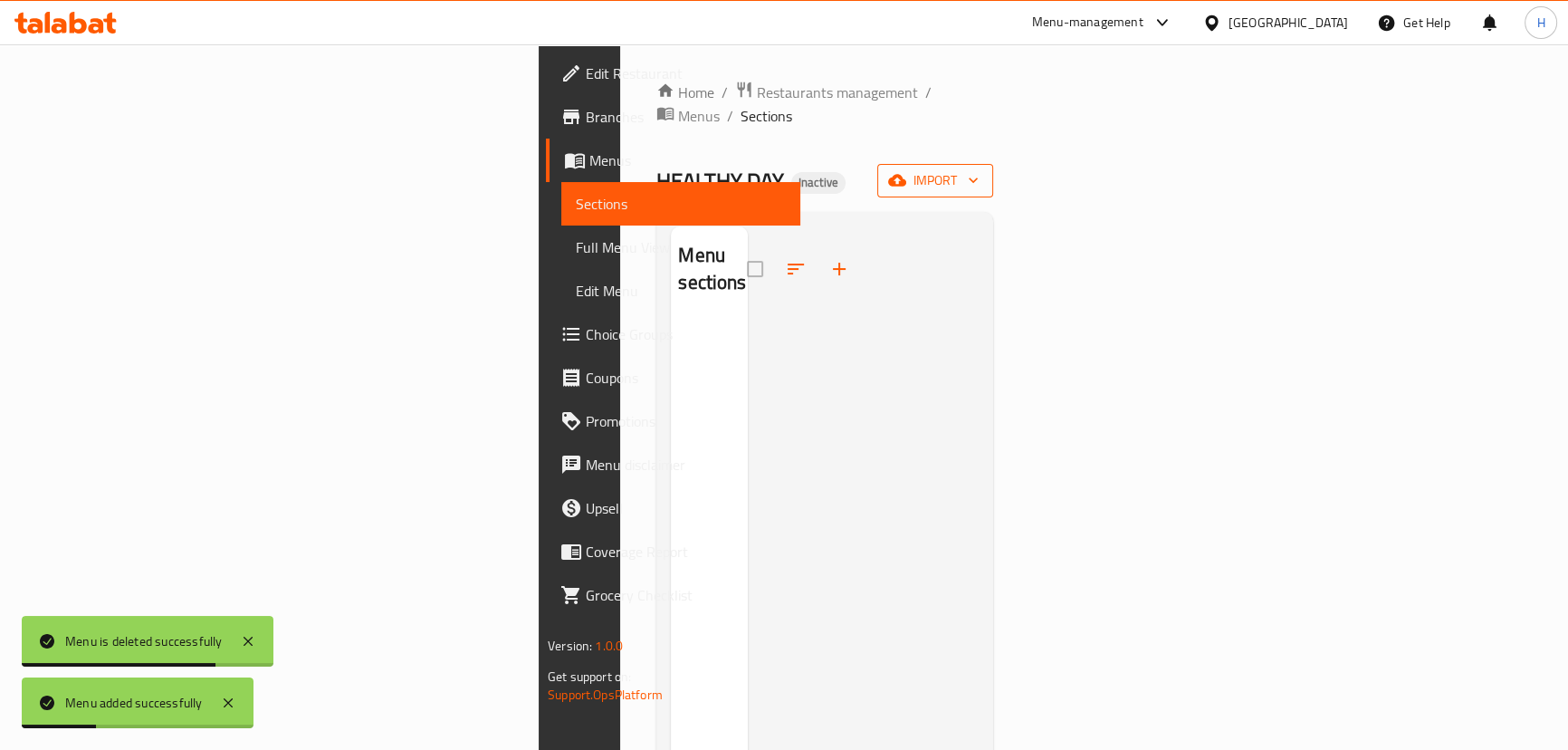
click at [979, 169] on span "import" at bounding box center [934, 181] width 87 height 22
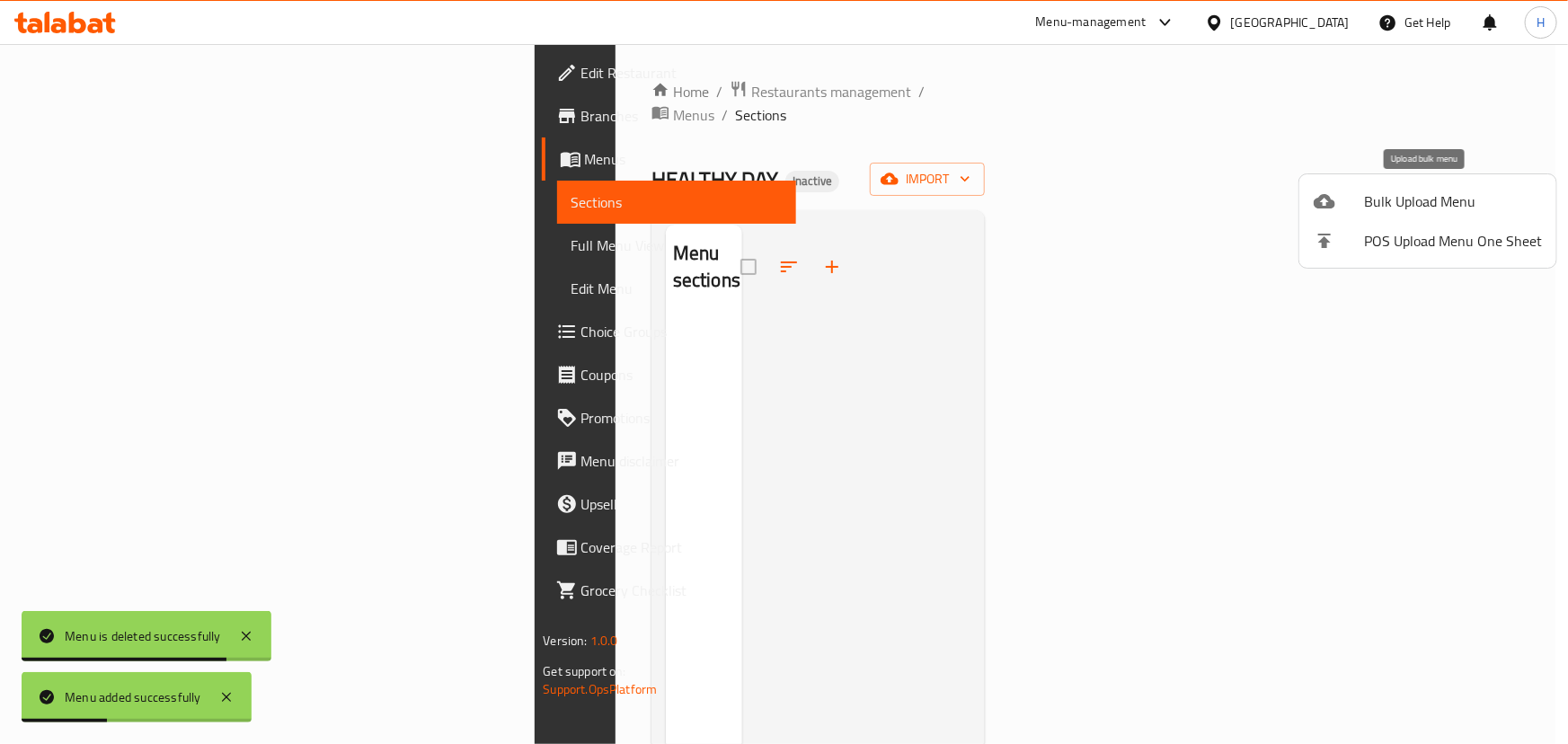
click at [1351, 209] on div at bounding box center [1338, 200] width 50 height 21
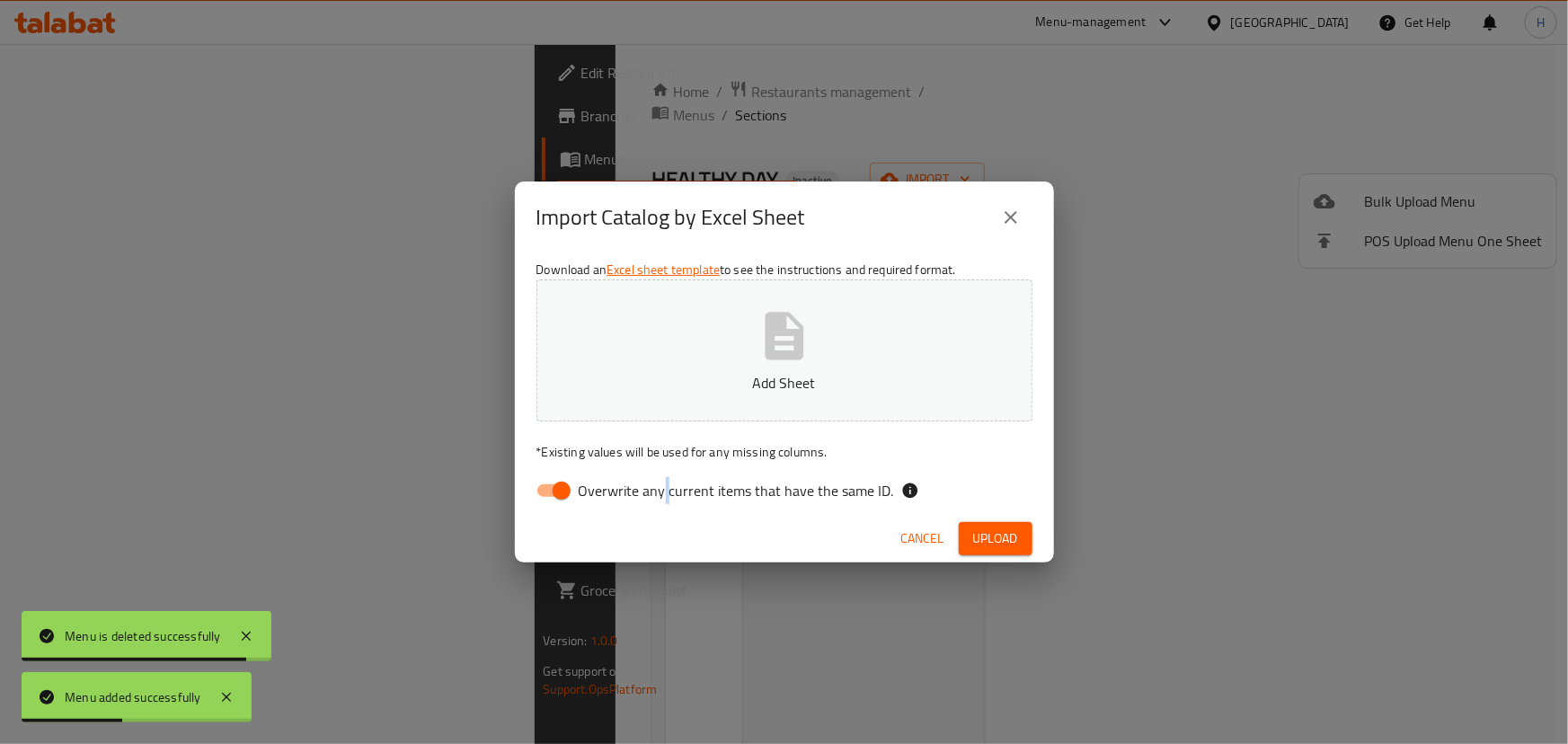
drag, startPoint x: 665, startPoint y: 496, endPoint x: 681, endPoint y: 481, distance: 21.9
click at [666, 489] on span "Overwrite any current items that have the same ID." at bounding box center [736, 490] width 315 height 21
click at [613, 489] on input "Overwrite any current items that have the same ID." at bounding box center [561, 490] width 103 height 34
checkbox input "false"
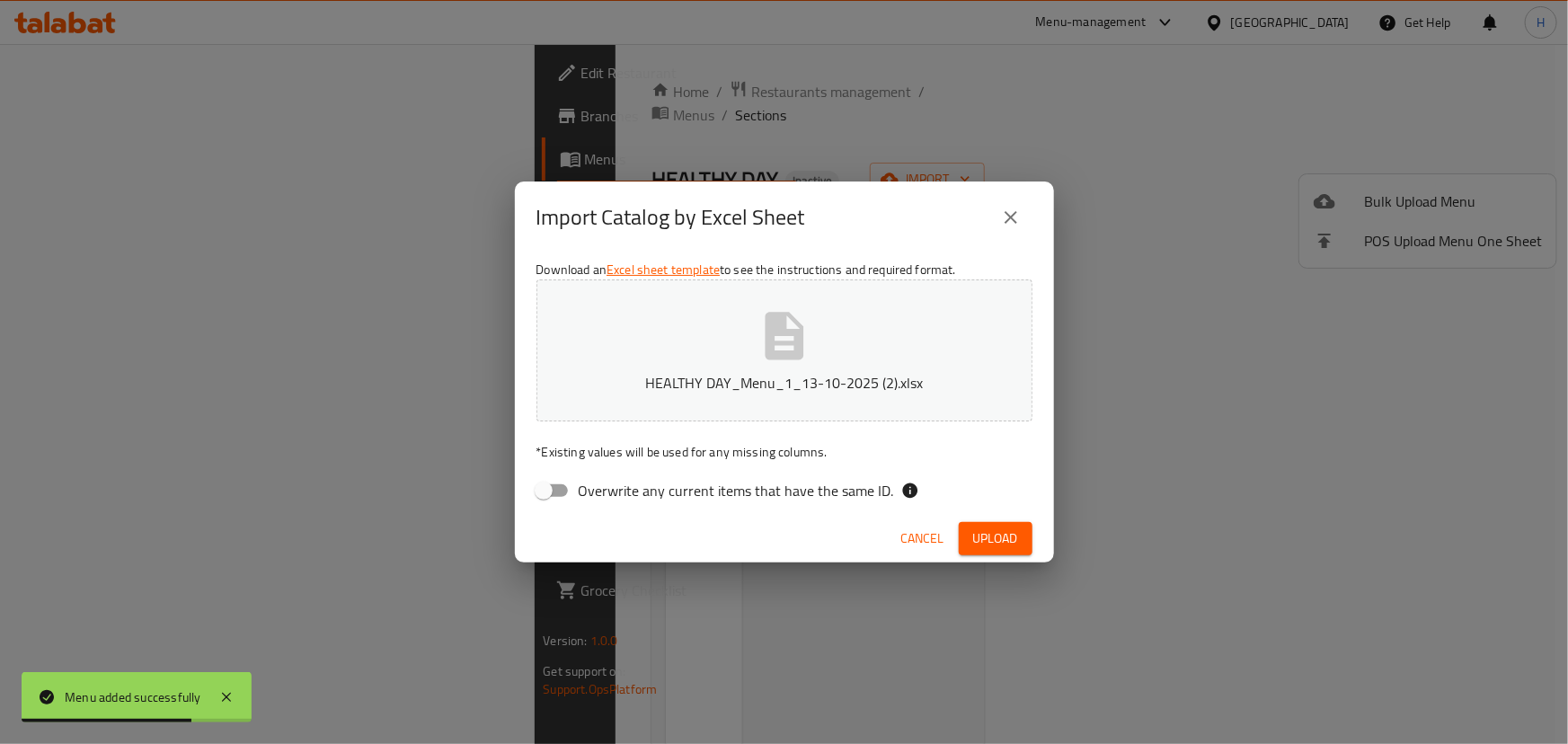
click at [995, 534] on span "Upload" at bounding box center [995, 538] width 45 height 22
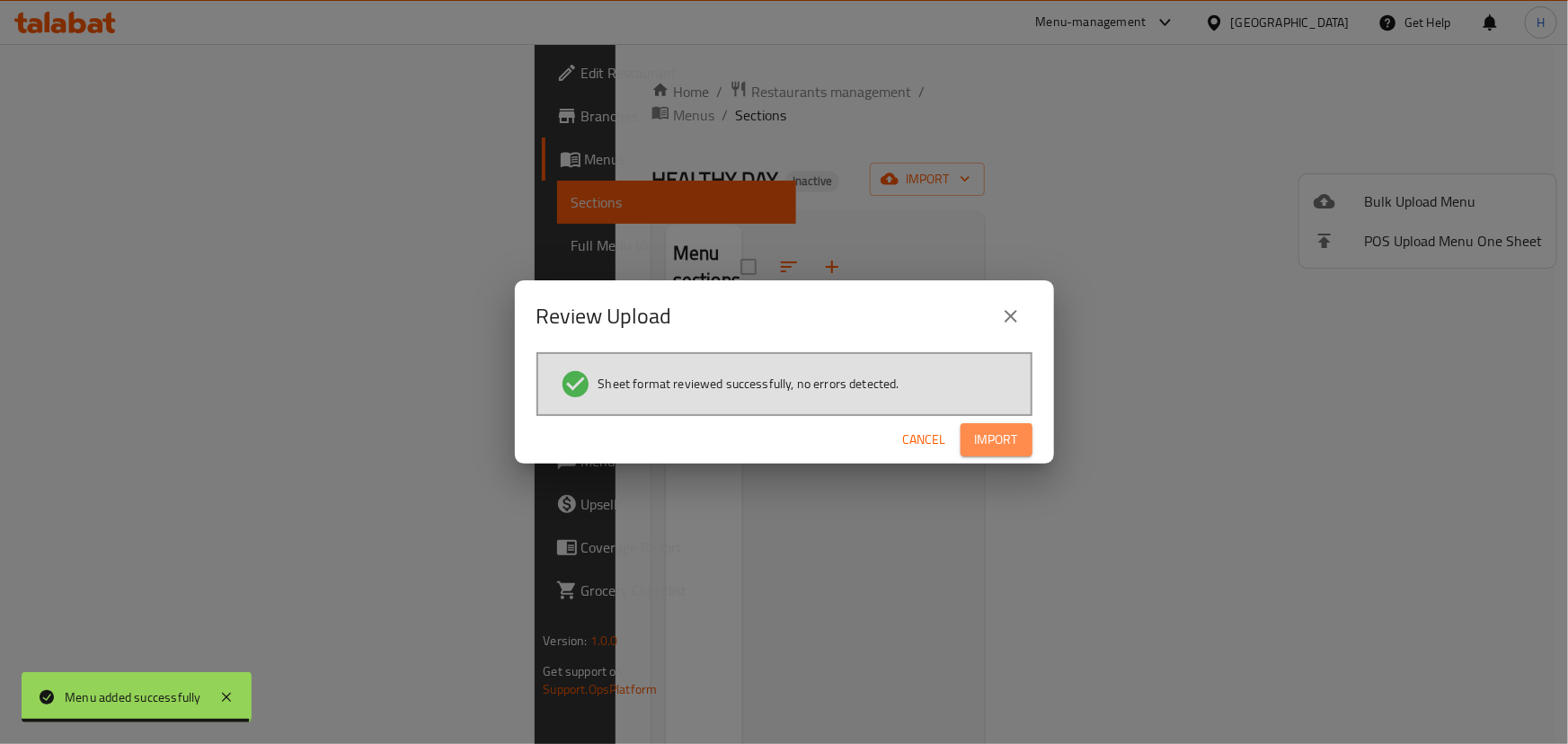
click at [1029, 434] on button "Import" at bounding box center [996, 439] width 72 height 33
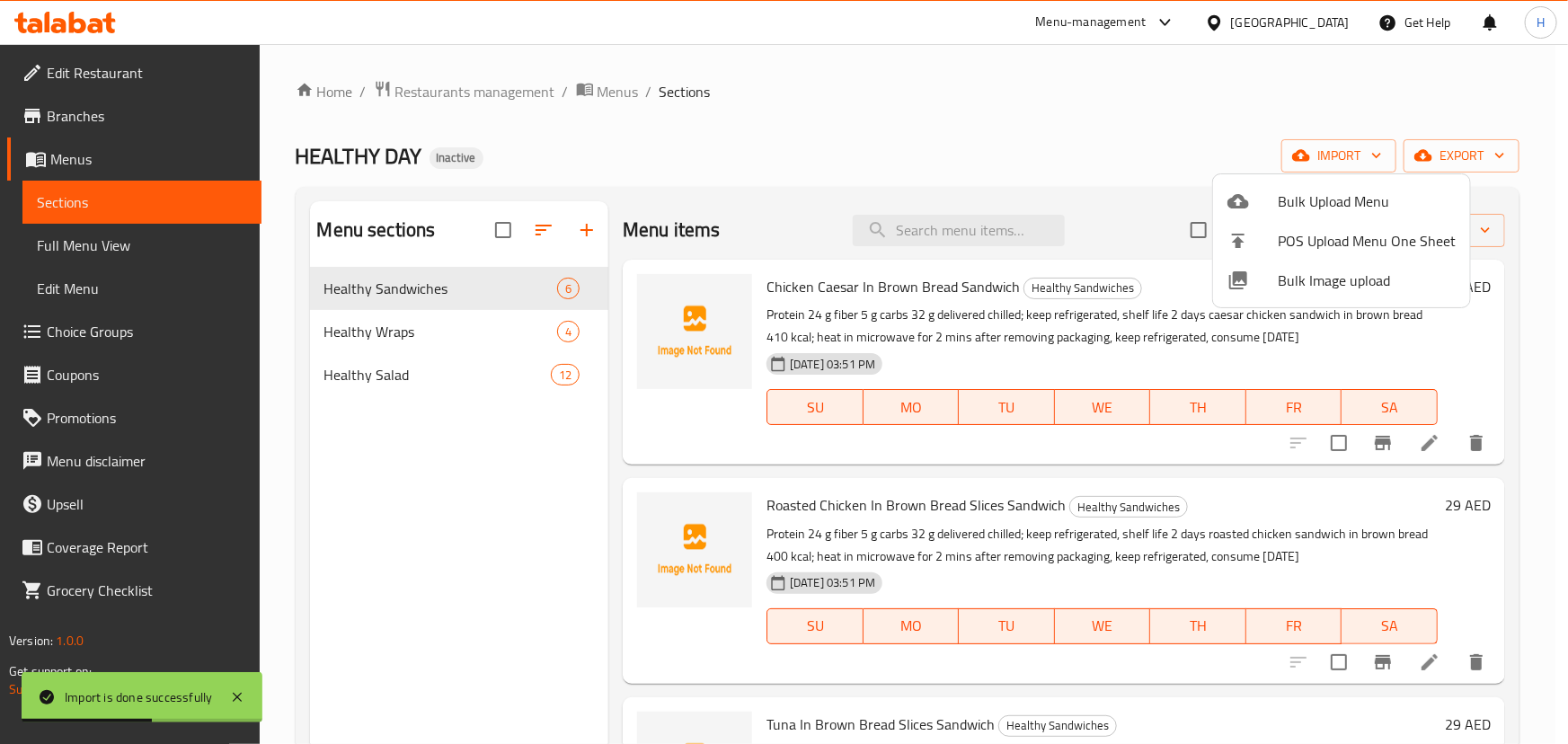
click at [546, 232] on div at bounding box center [784, 372] width 1568 height 744
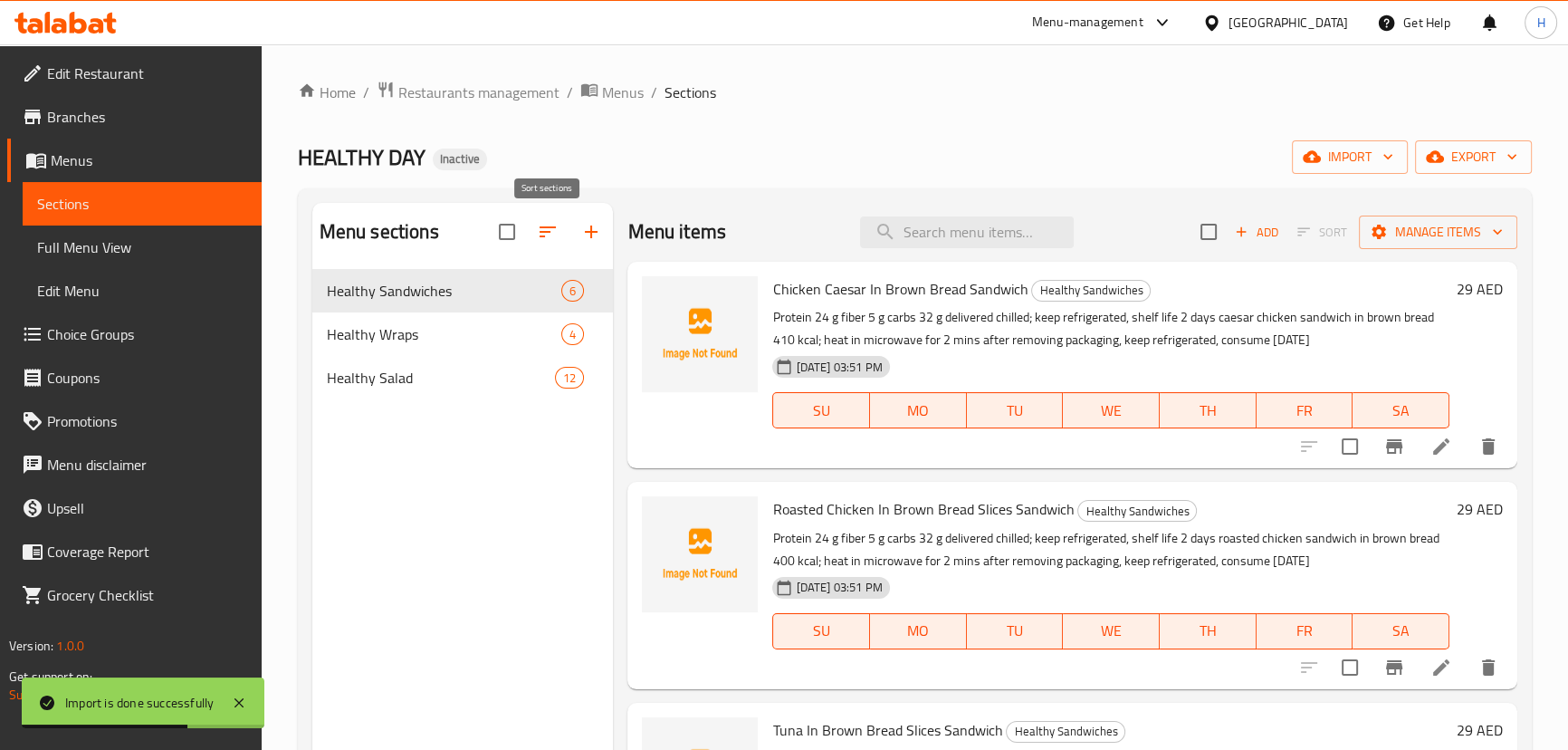
click at [550, 234] on icon "button" at bounding box center [547, 231] width 21 height 21
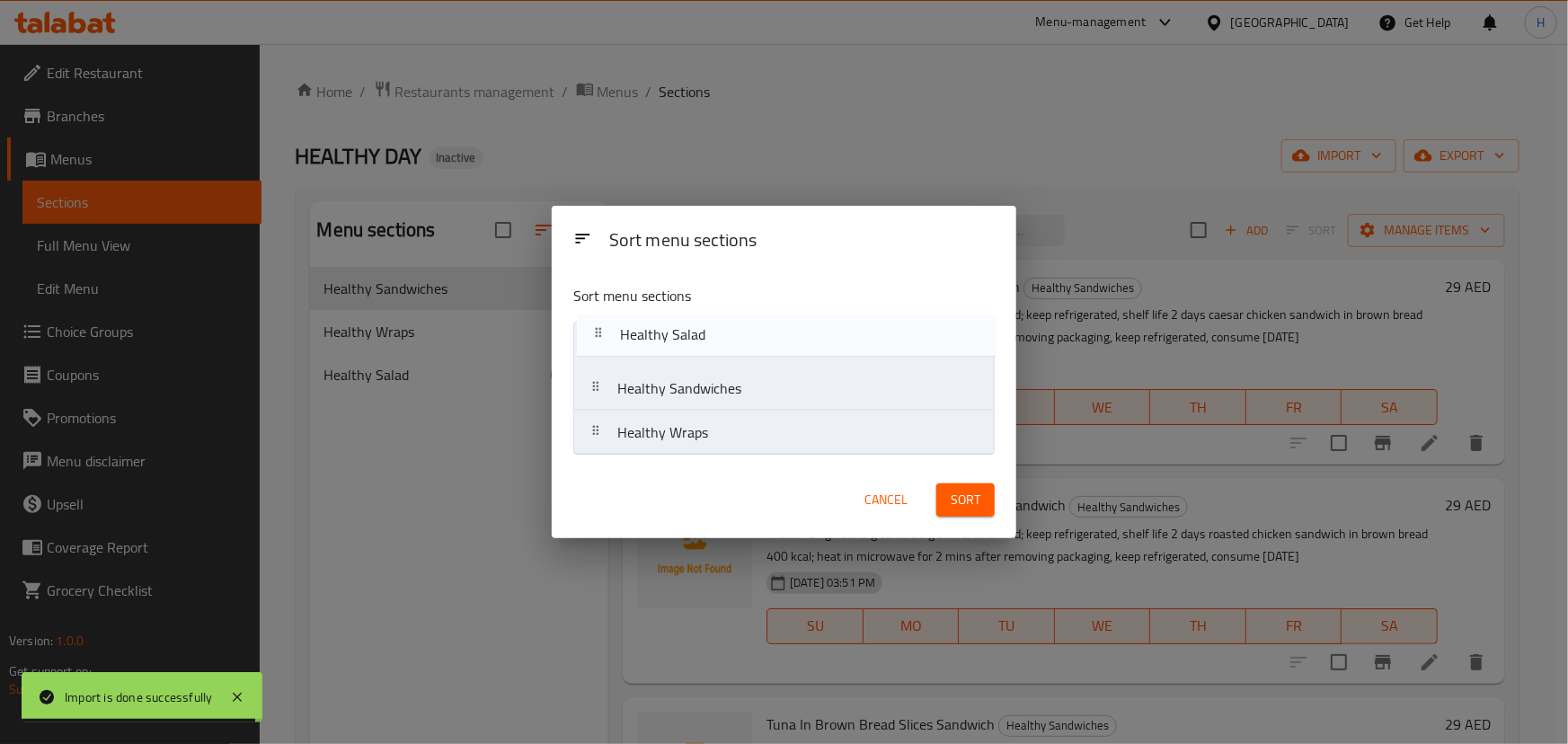
drag, startPoint x: 701, startPoint y: 444, endPoint x: 704, endPoint y: 334, distance: 110.0
click at [704, 334] on nav "Healthy Sandwiches Healthy Wraps Healthy Salad" at bounding box center [784, 388] width 421 height 134
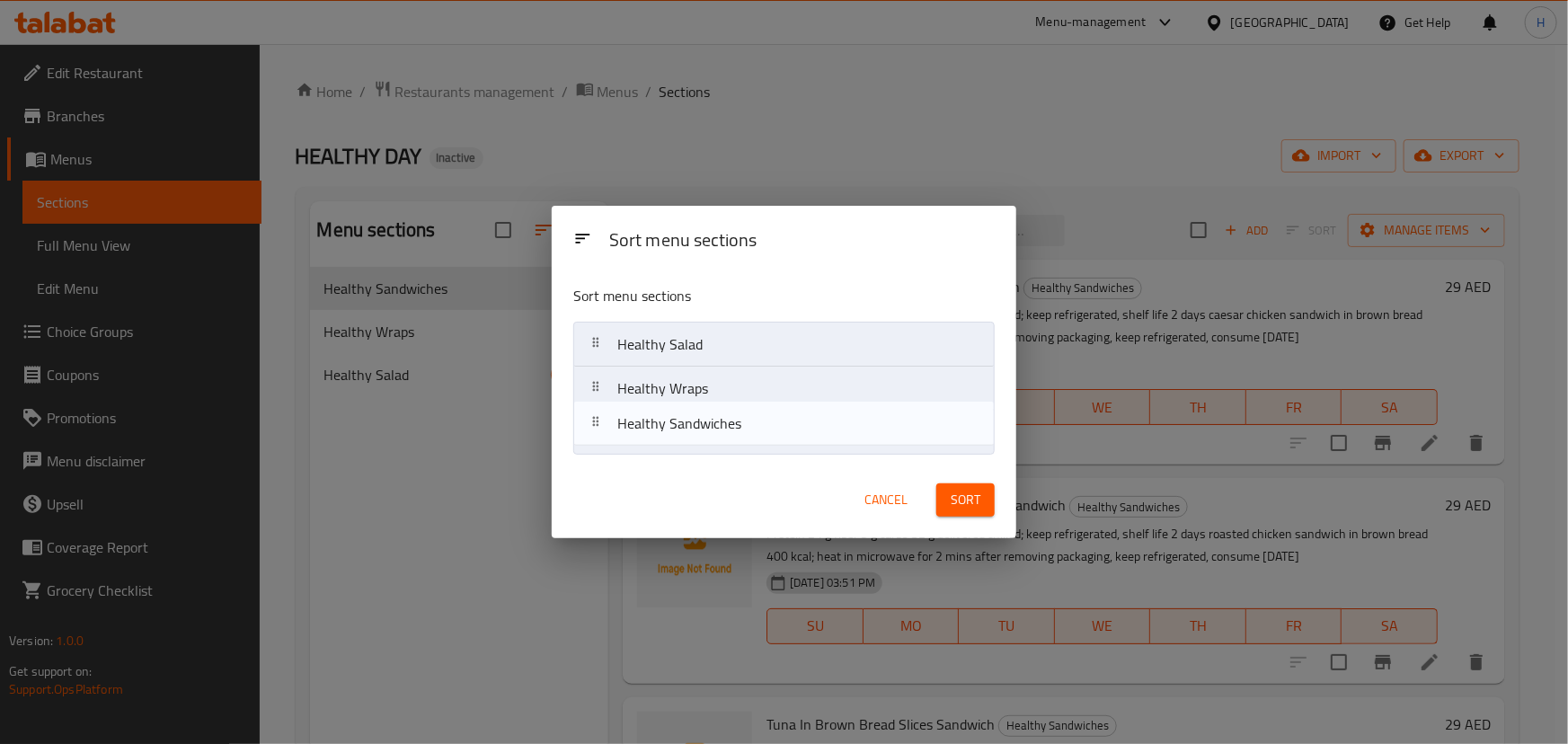
drag, startPoint x: 701, startPoint y: 395, endPoint x: 699, endPoint y: 445, distance: 50.0
click at [699, 445] on nav "Healthy Salad Healthy Sandwiches Healthy Wraps" at bounding box center [784, 388] width 421 height 134
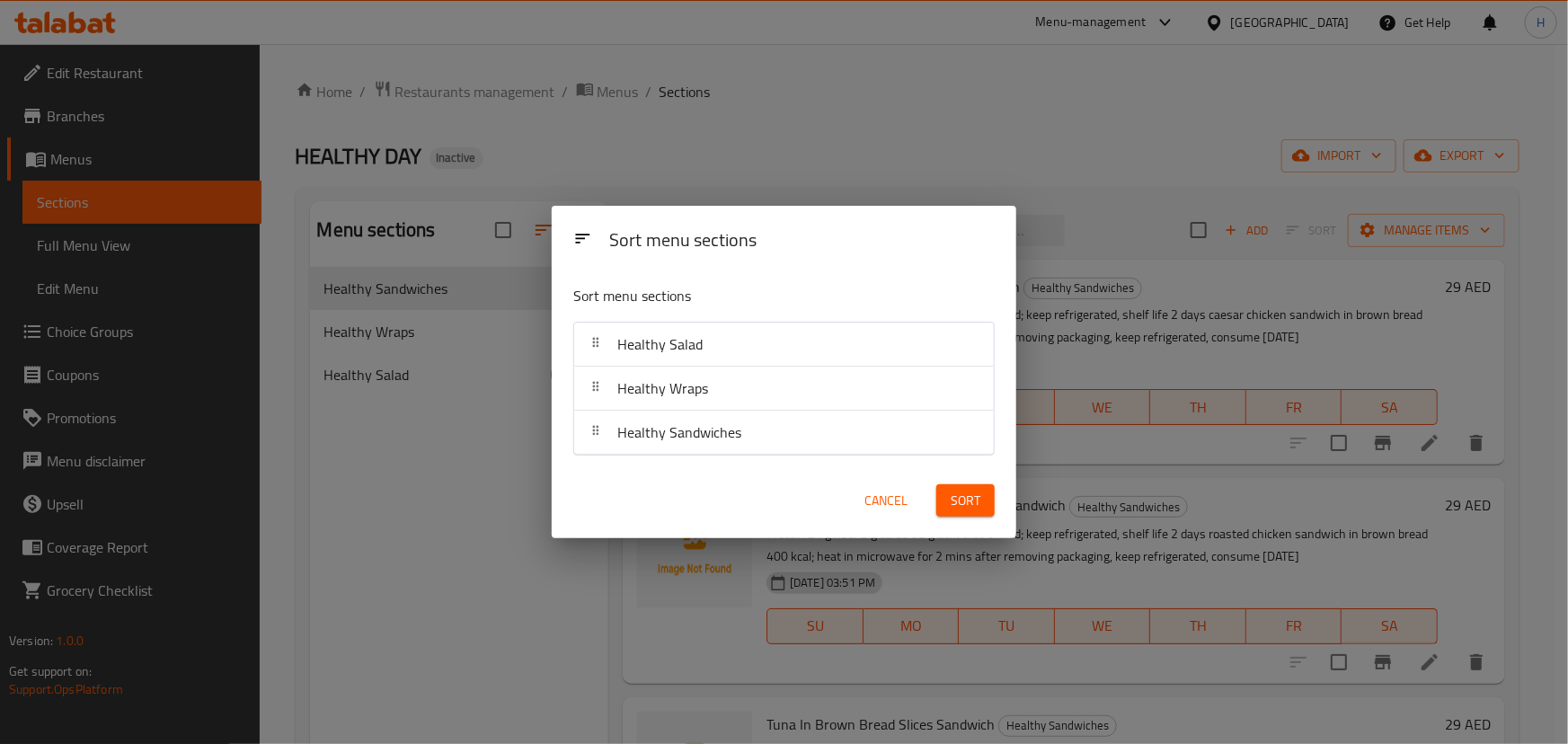
click at [950, 494] on button "Sort" at bounding box center [965, 500] width 58 height 33
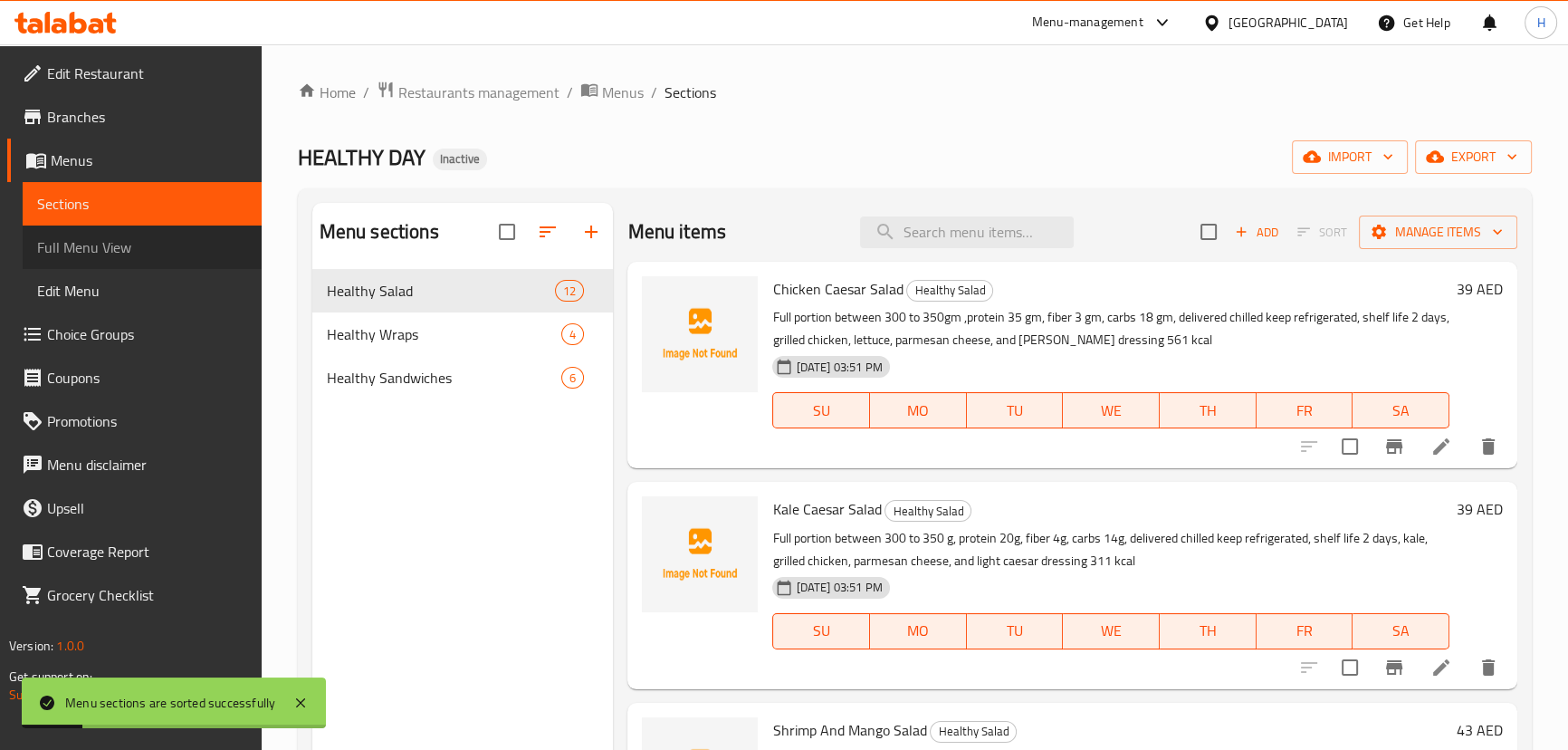
click at [134, 248] on span "Full Menu View" at bounding box center [142, 247] width 210 height 21
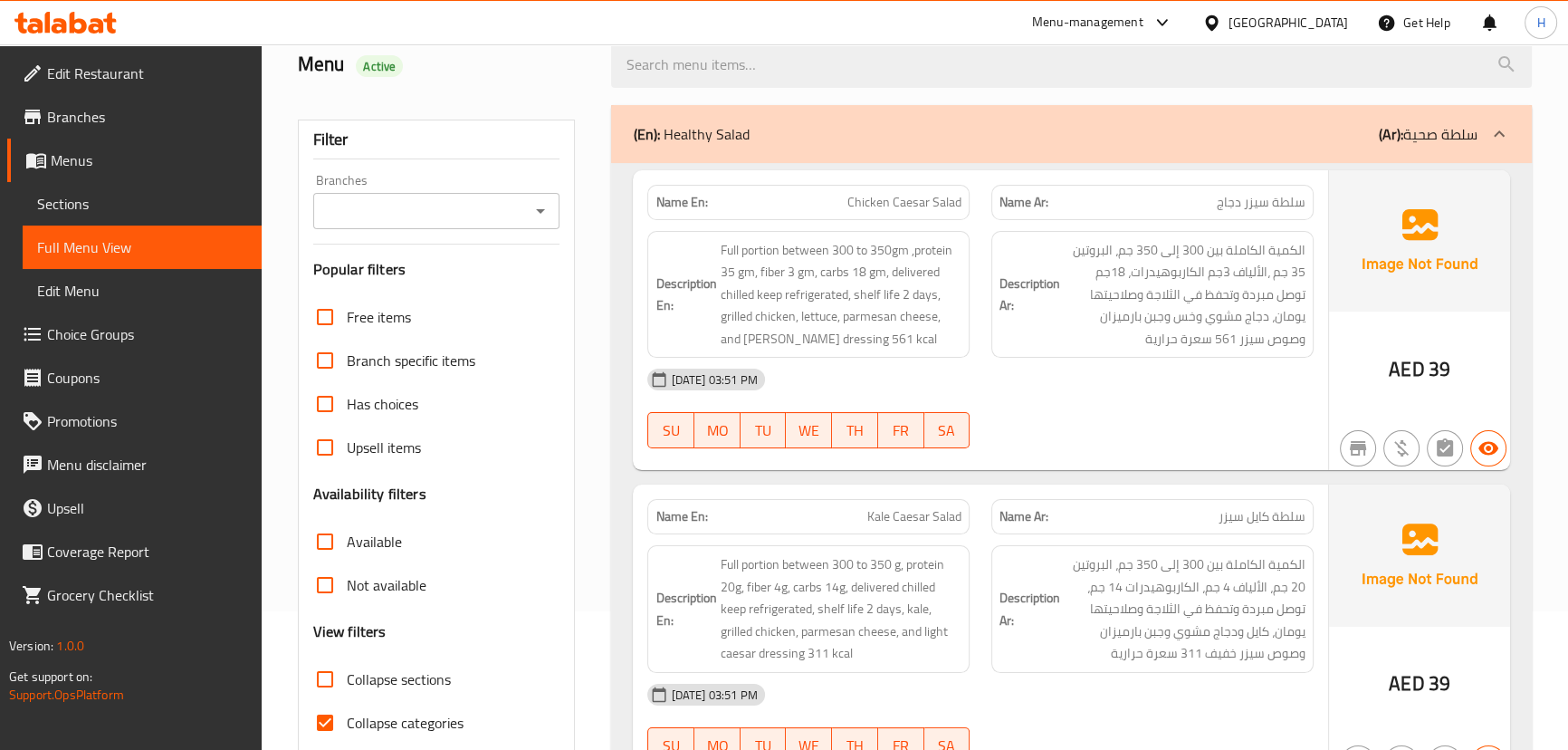
scroll to position [164, 0]
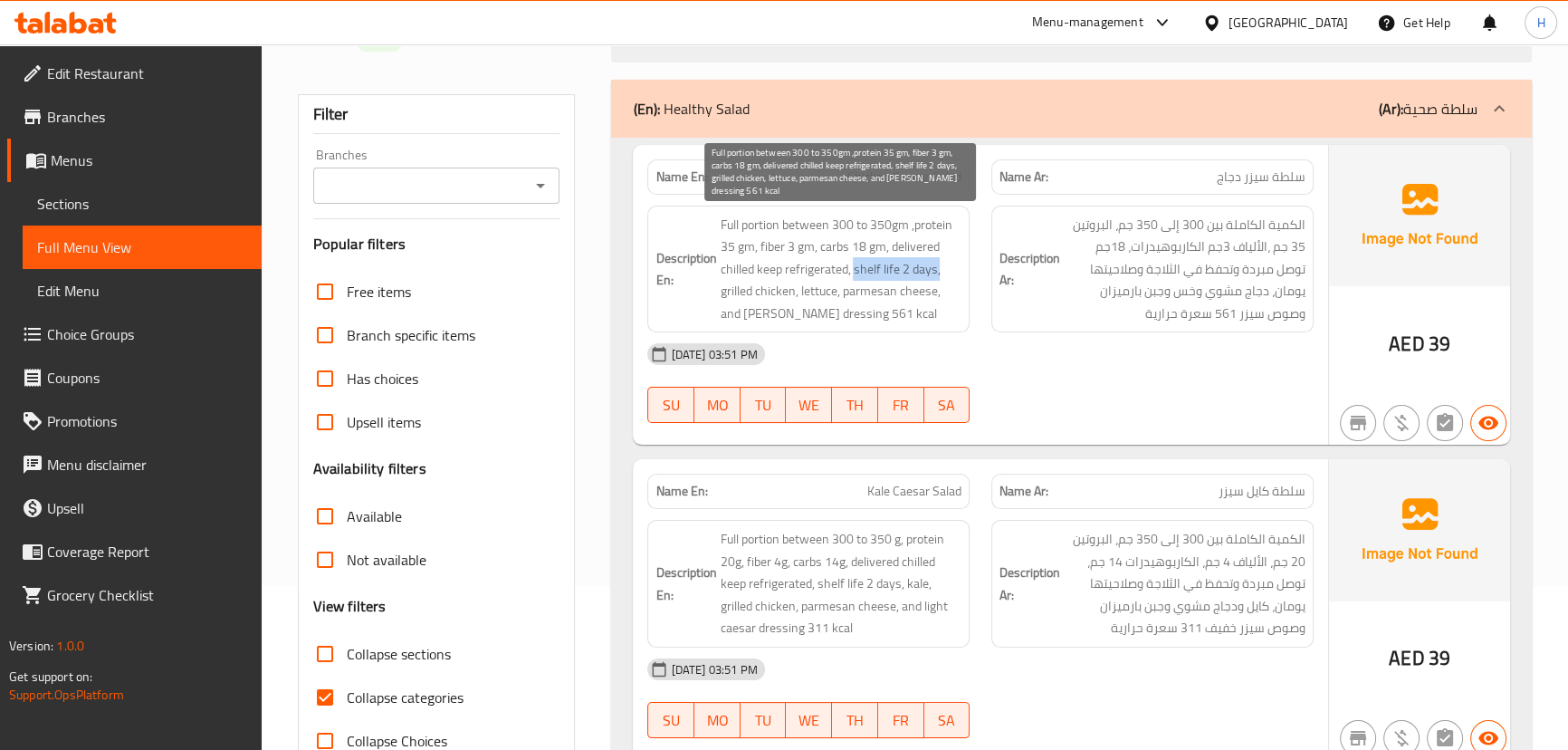
drag, startPoint x: 852, startPoint y: 267, endPoint x: 939, endPoint y: 257, distance: 87.6
click at [939, 257] on span "Full portion between 300 to 350gm ,protein 35 gm, fiber 3 gm, carbs 18 gm, deli…" at bounding box center [840, 270] width 242 height 112
copy span "shelf life 2 days,"
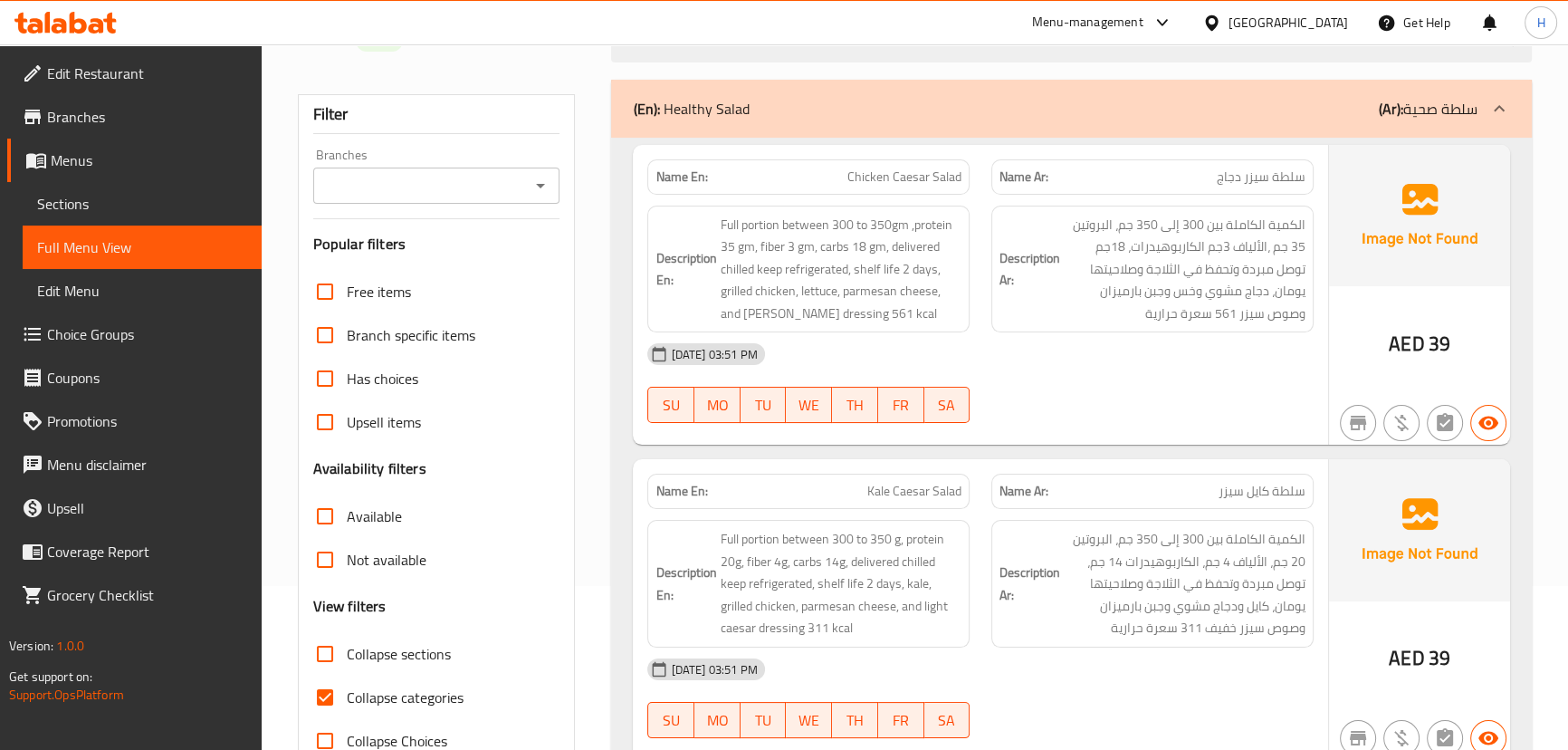
click at [936, 342] on div "[DATE] 03:51 PM" at bounding box center [980, 354] width 687 height 44
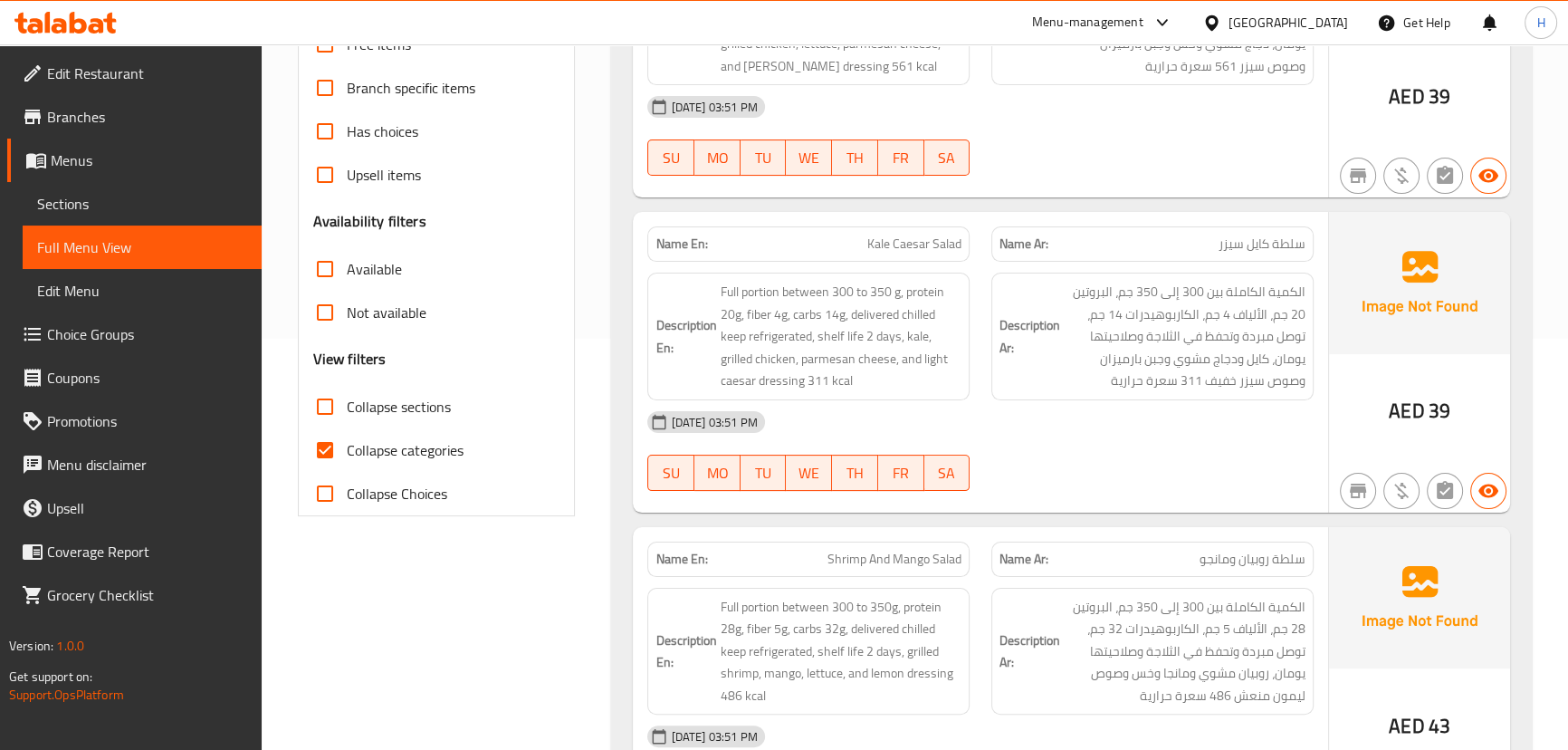
click at [974, 262] on div "Description En: Full portion between 300 to 350 g, protein 20g, fiber 4g, carbs…" at bounding box center [809, 336] width 344 height 150
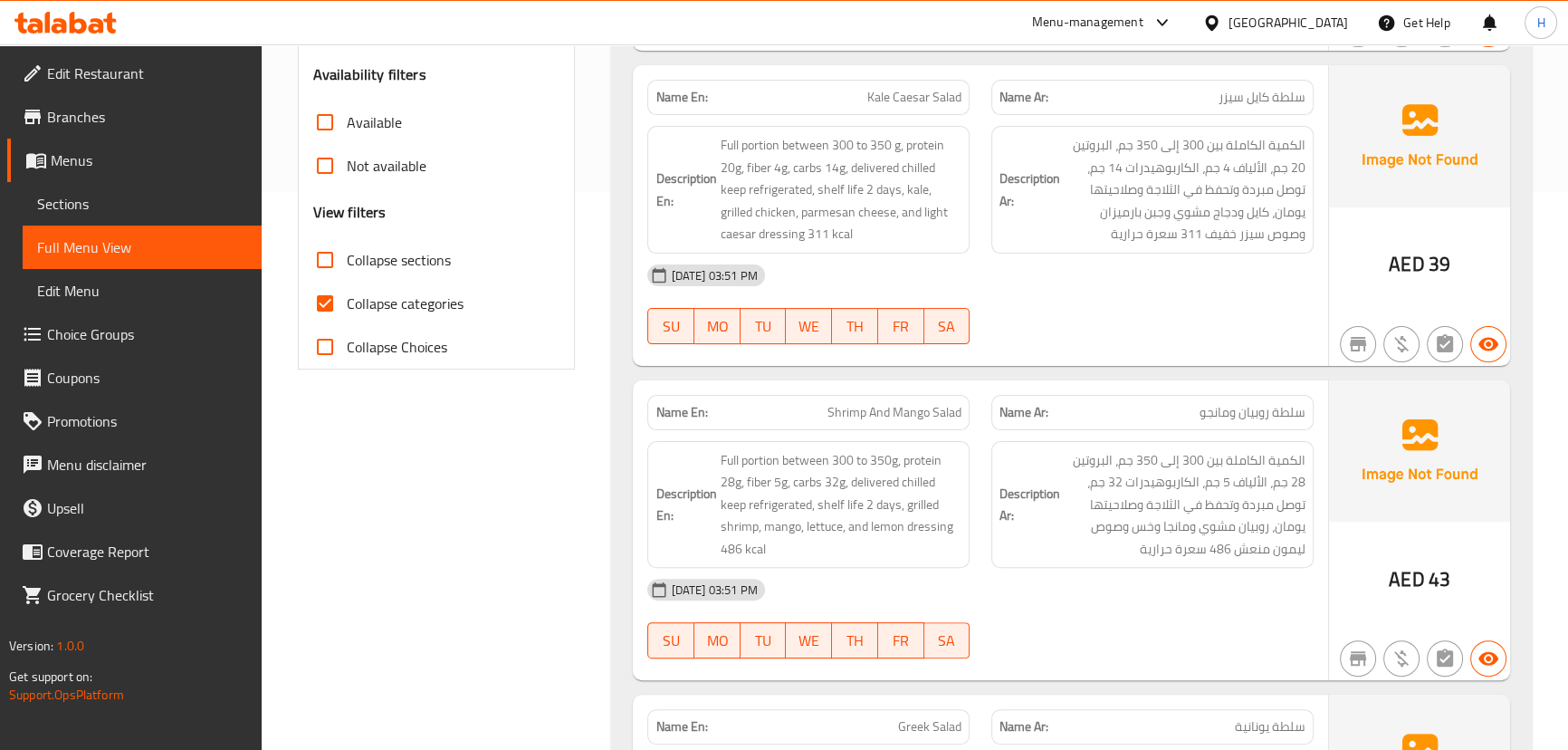
scroll to position [741, 0]
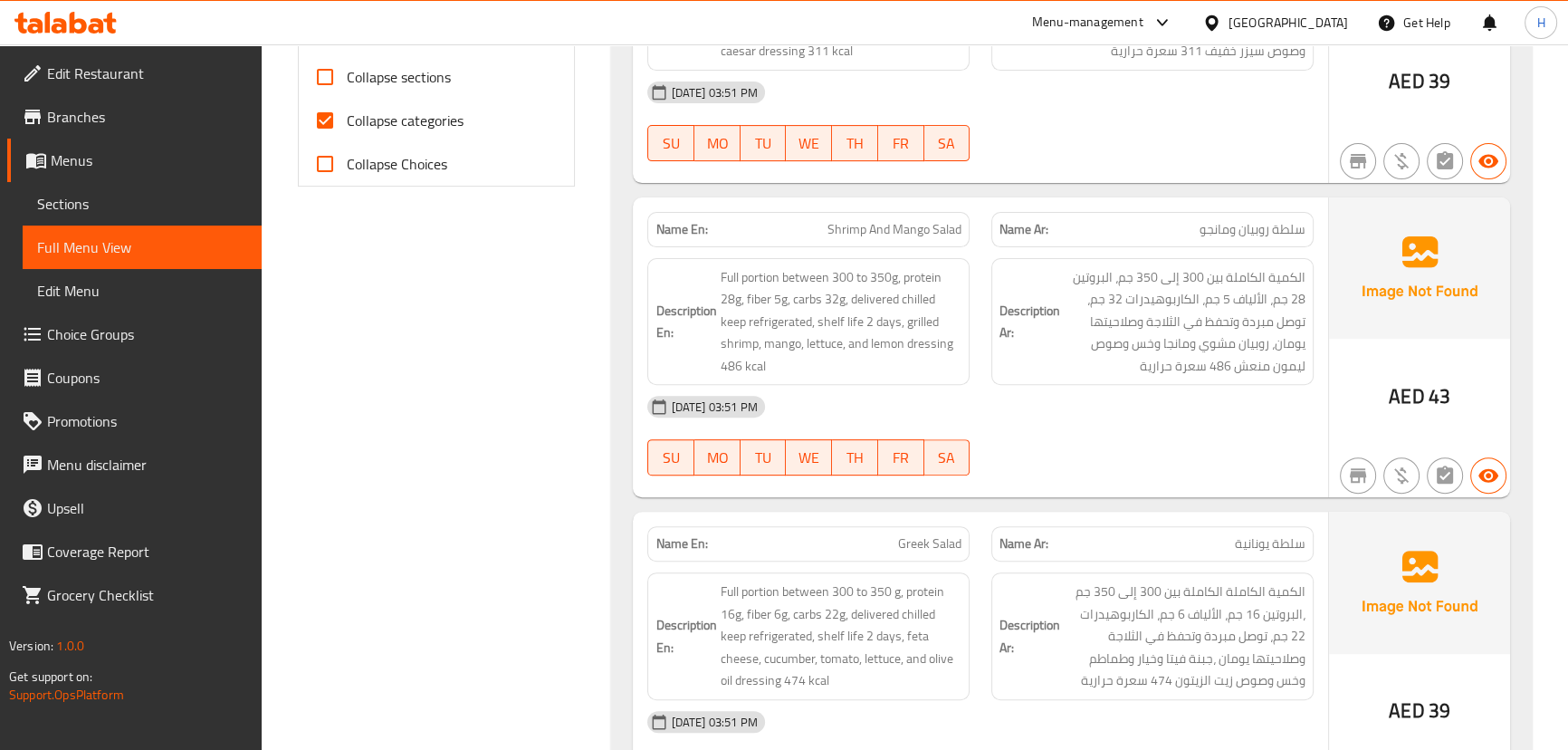
click at [985, 303] on div "Description Ar: الكمية الكاملة بين 300 إلى 350 جم، البروتين 28 جم، الألياف 5 جم…" at bounding box center [1153, 322] width 344 height 150
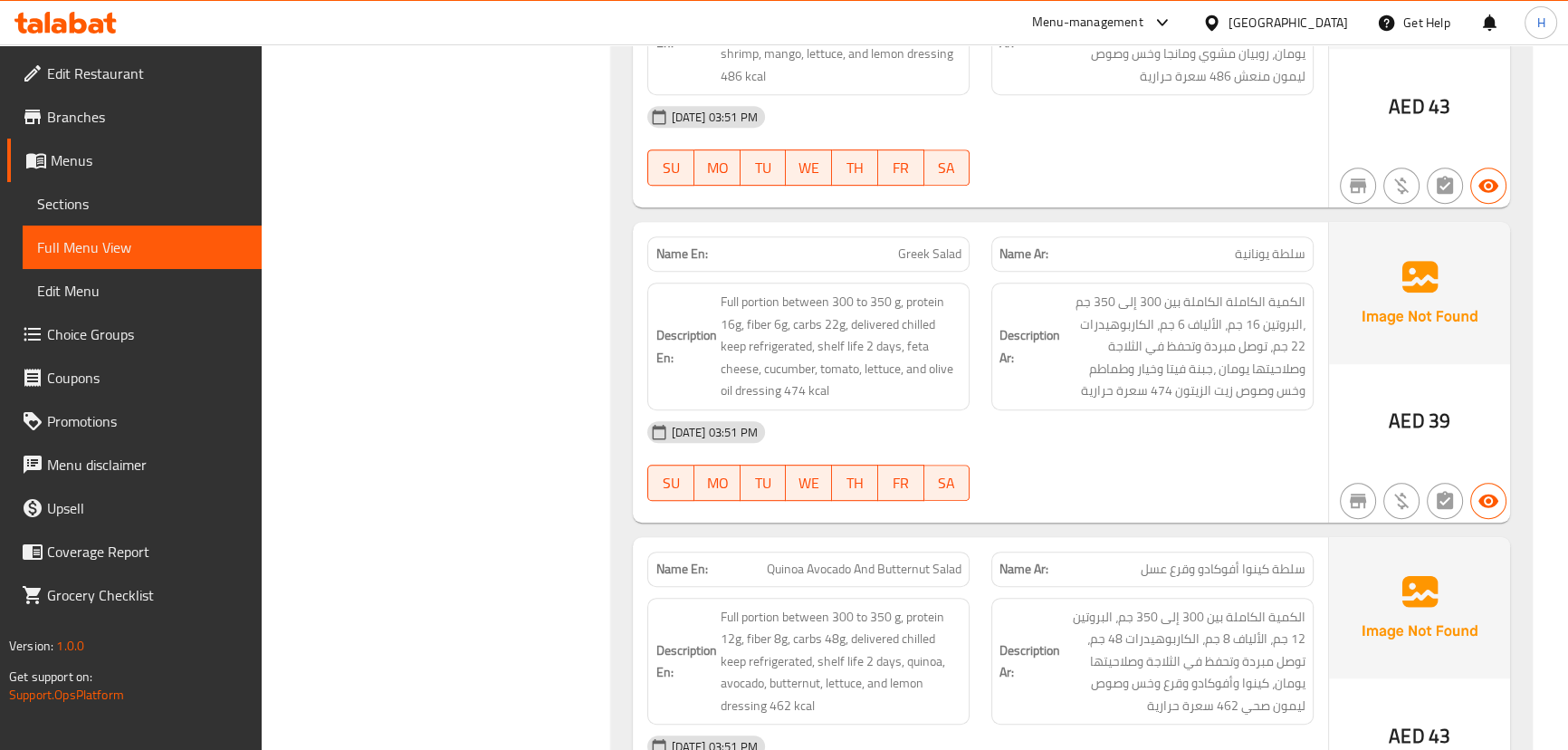
scroll to position [1069, 0]
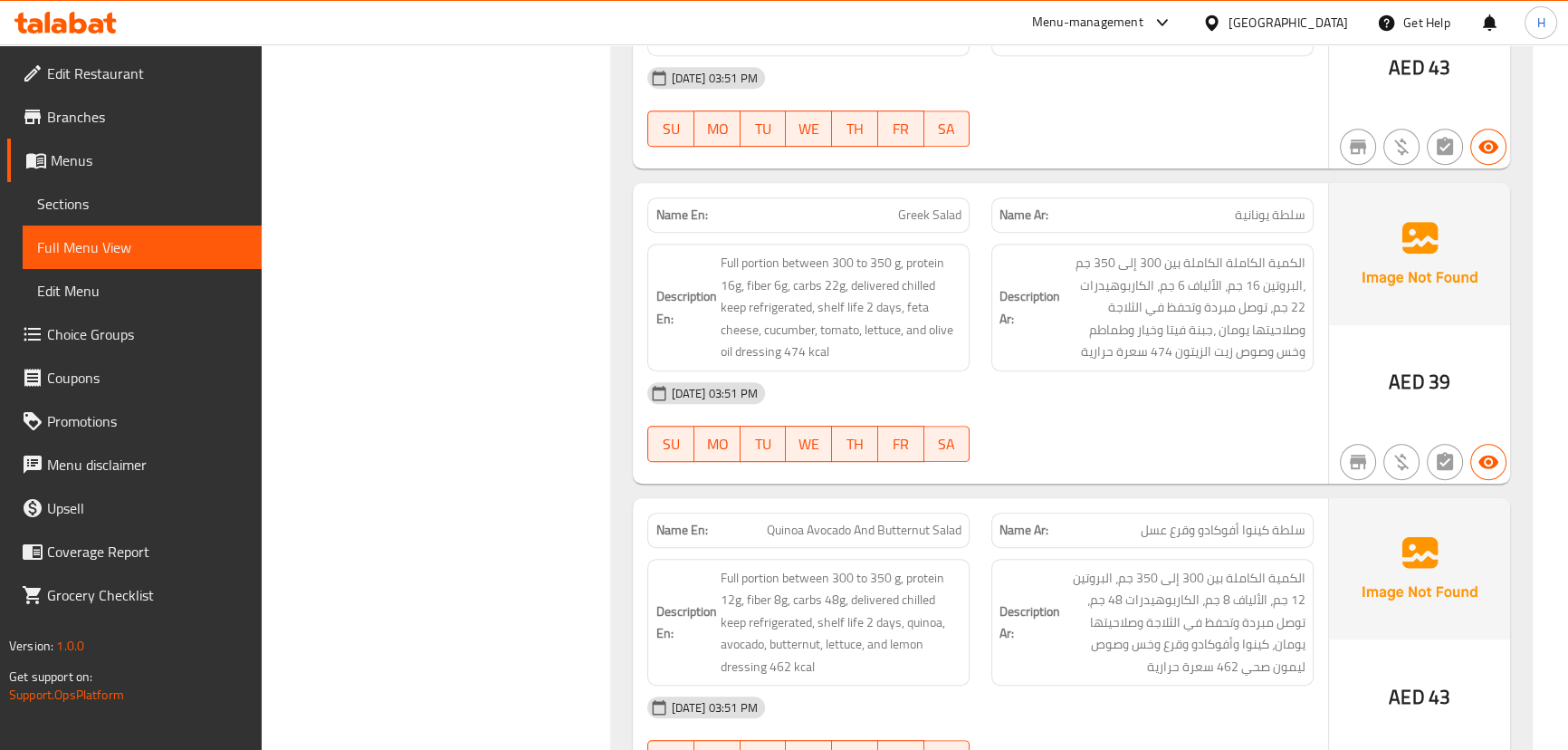
click at [924, 207] on span "Greek Salad" at bounding box center [930, 215] width 63 height 19
copy span "Greek Salad"
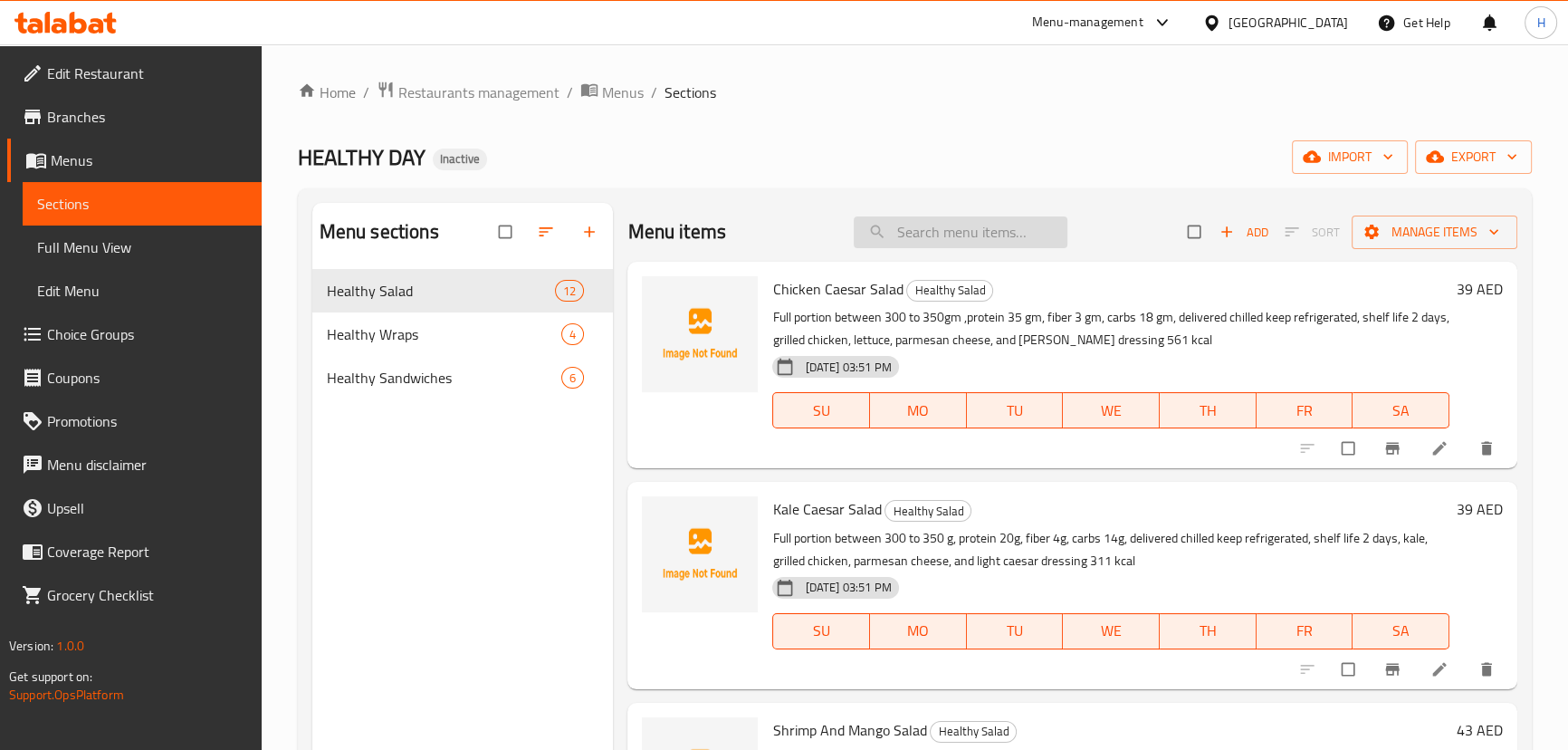
click at [955, 235] on input "search" at bounding box center [960, 233] width 214 height 32
paste input "Greek Salad"
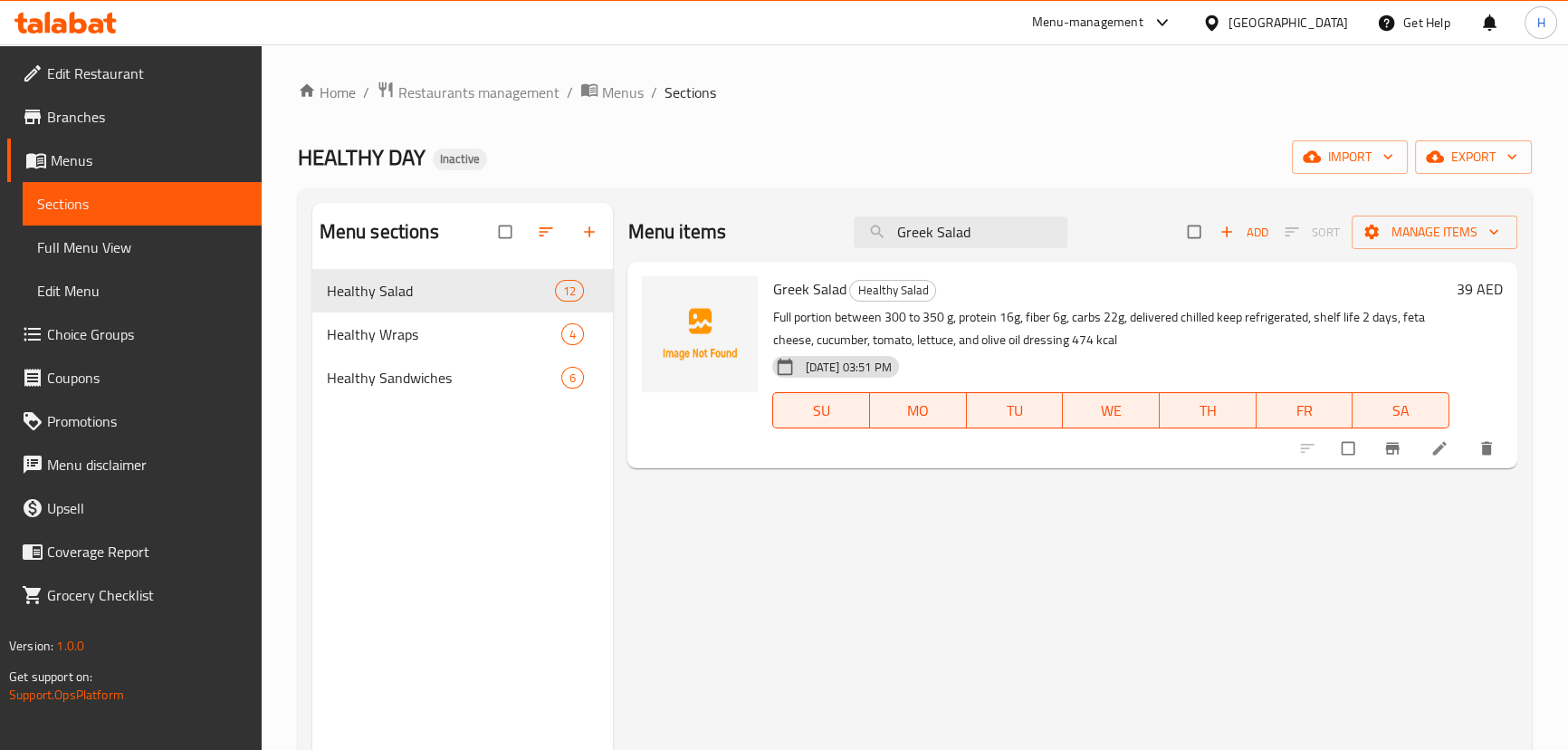
type input "Greek Salad"
click at [1439, 449] on icon at bounding box center [1439, 449] width 14 height 14
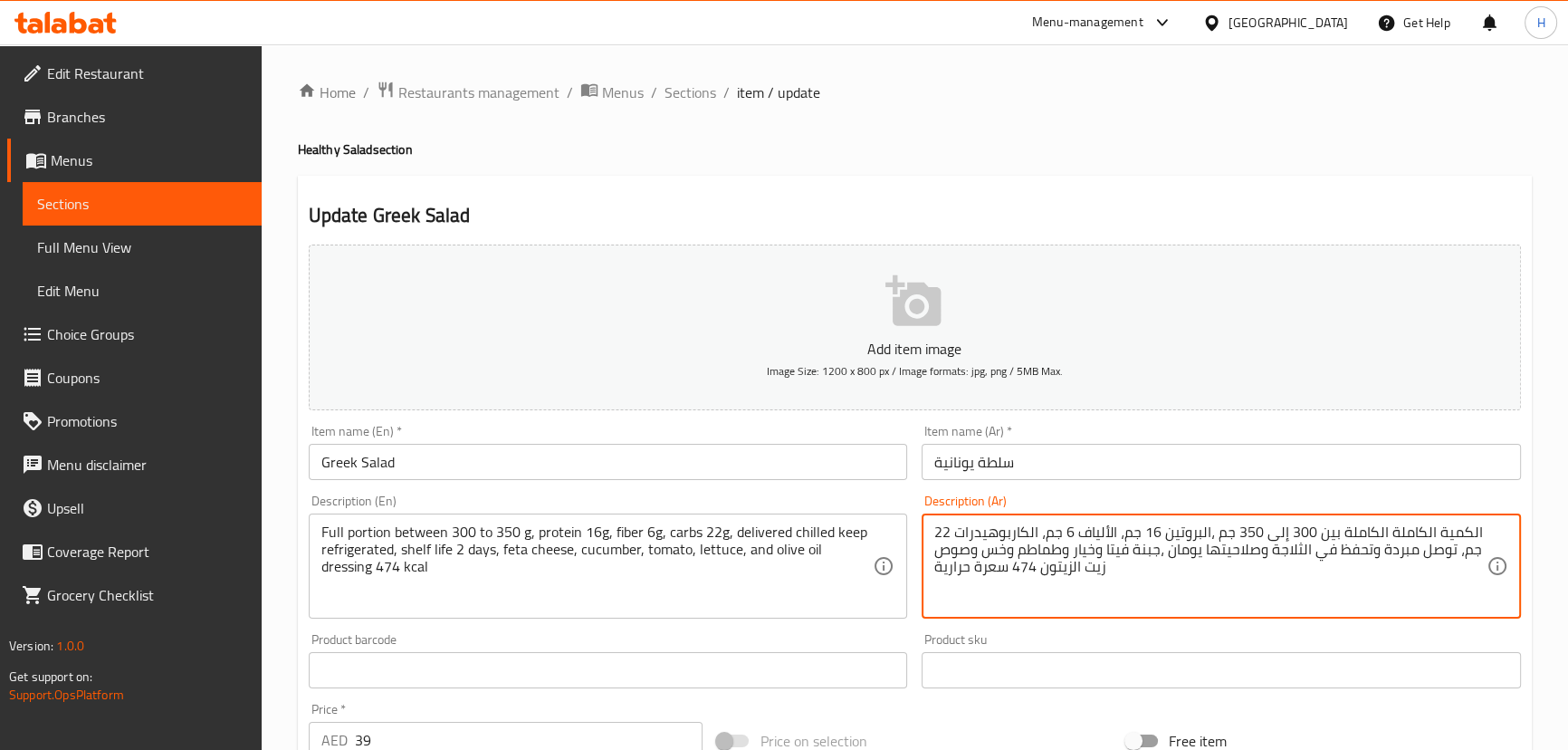
click at [1409, 530] on textarea "الكمية الكاملة الكاملة بين 300 إلى 350 جم ،البروتين 16 جم، الألياف 6 جم، الكارب…" at bounding box center [1210, 566] width 552 height 86
type textarea "الكمية الكاملة بين 300 إلى 350 جم ،البروتين 16 جم، الألياف 6 جم، الكاربوهيدرات …"
click at [1286, 455] on input "سلطة يونانية" at bounding box center [1221, 462] width 599 height 36
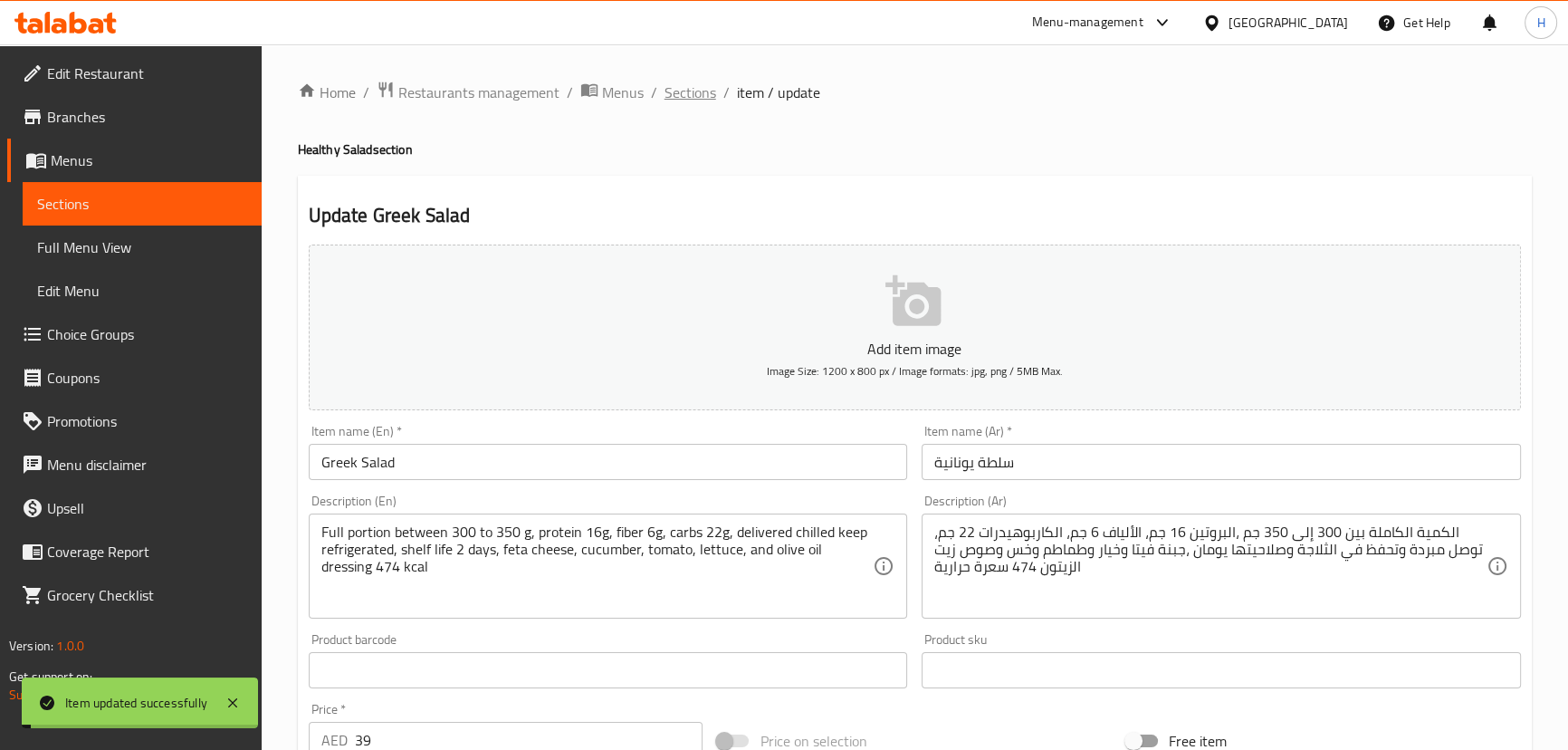
click at [699, 95] on span "Sections" at bounding box center [690, 92] width 51 height 21
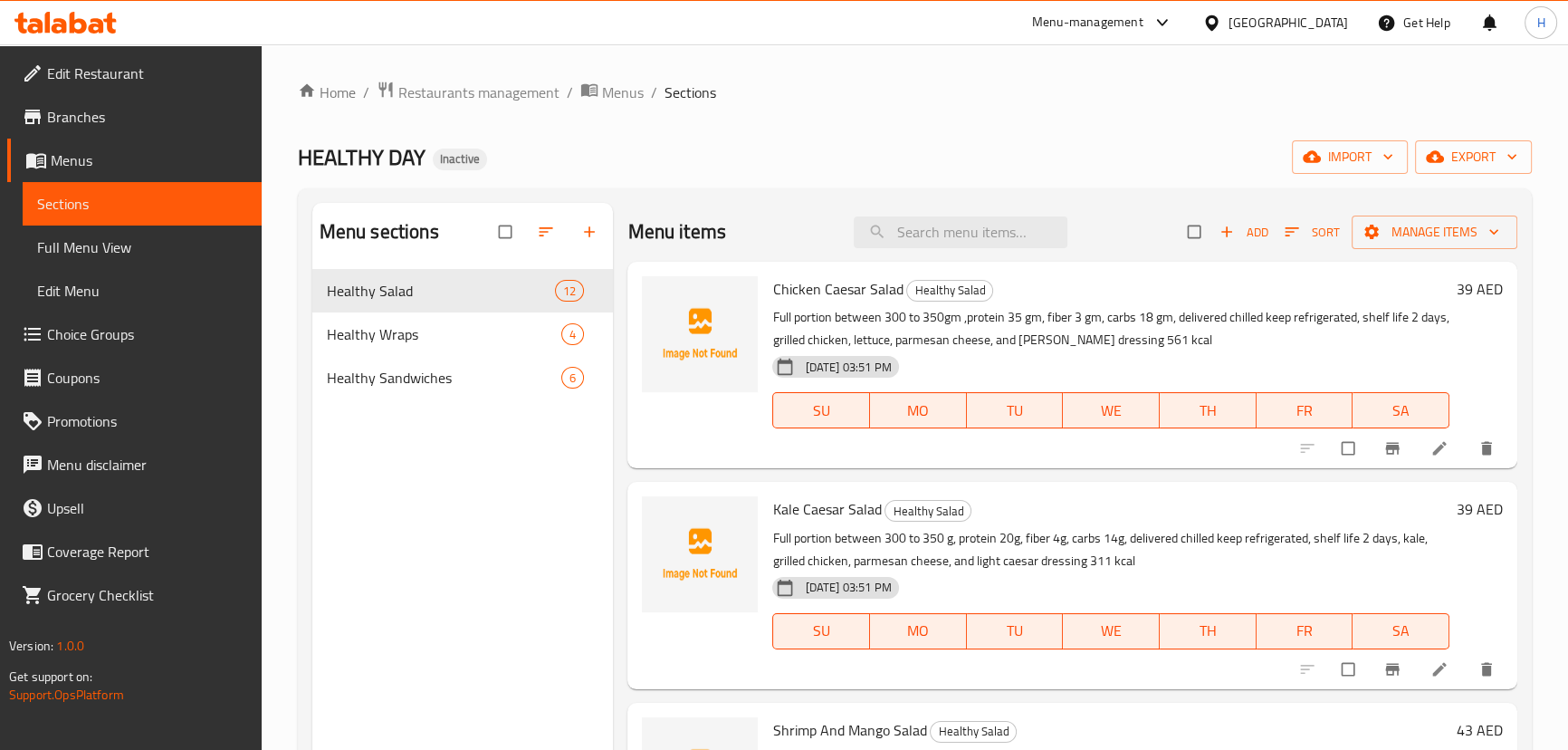
click at [917, 215] on div "Menu items Add Sort Manage items" at bounding box center [1071, 232] width 889 height 59
click at [919, 218] on input "search" at bounding box center [960, 233] width 214 height 32
paste input "Quinoa Avocado And Butternut Salad"
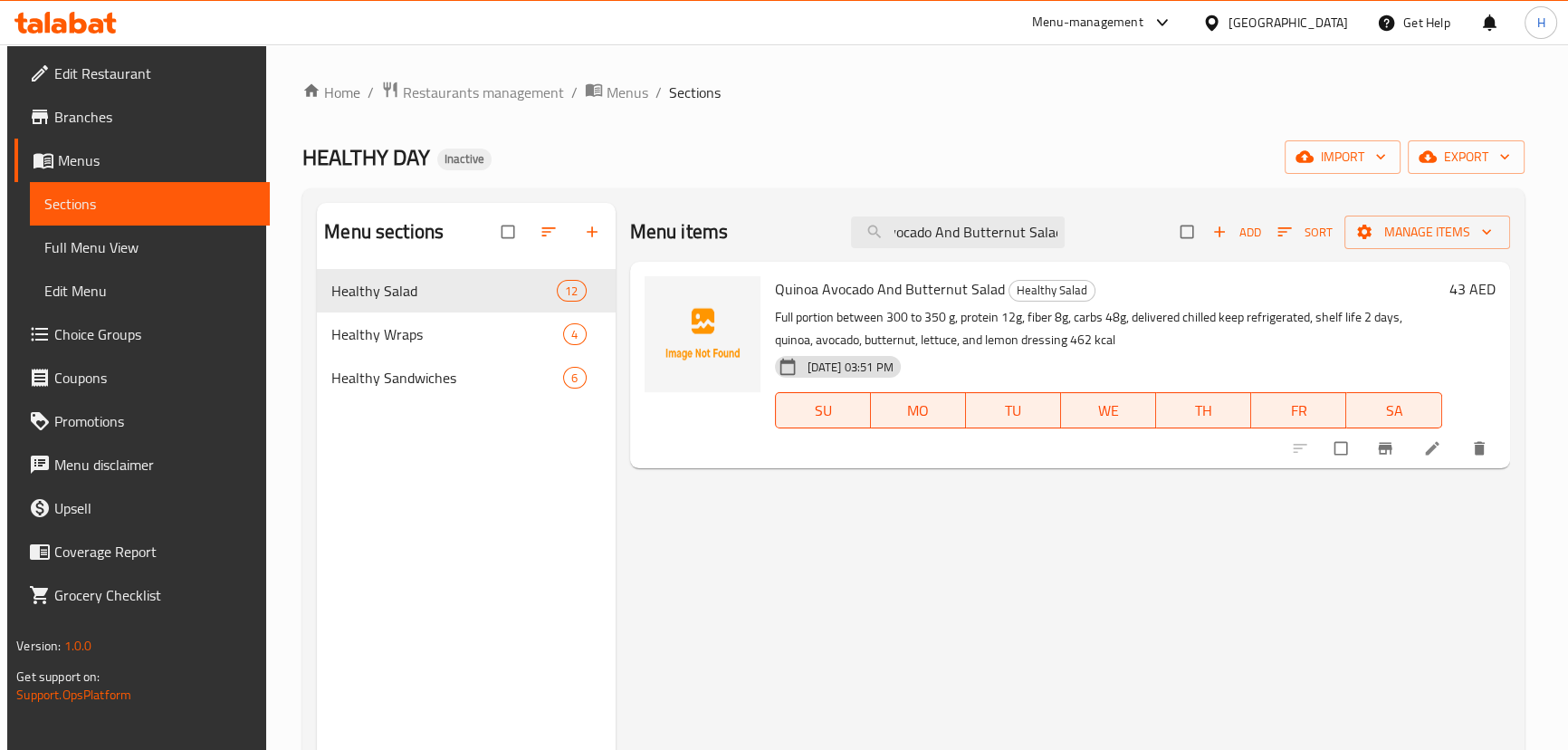
type input "Quinoa Avocado And Butternut Salad"
click at [1427, 440] on li at bounding box center [1434, 448] width 50 height 29
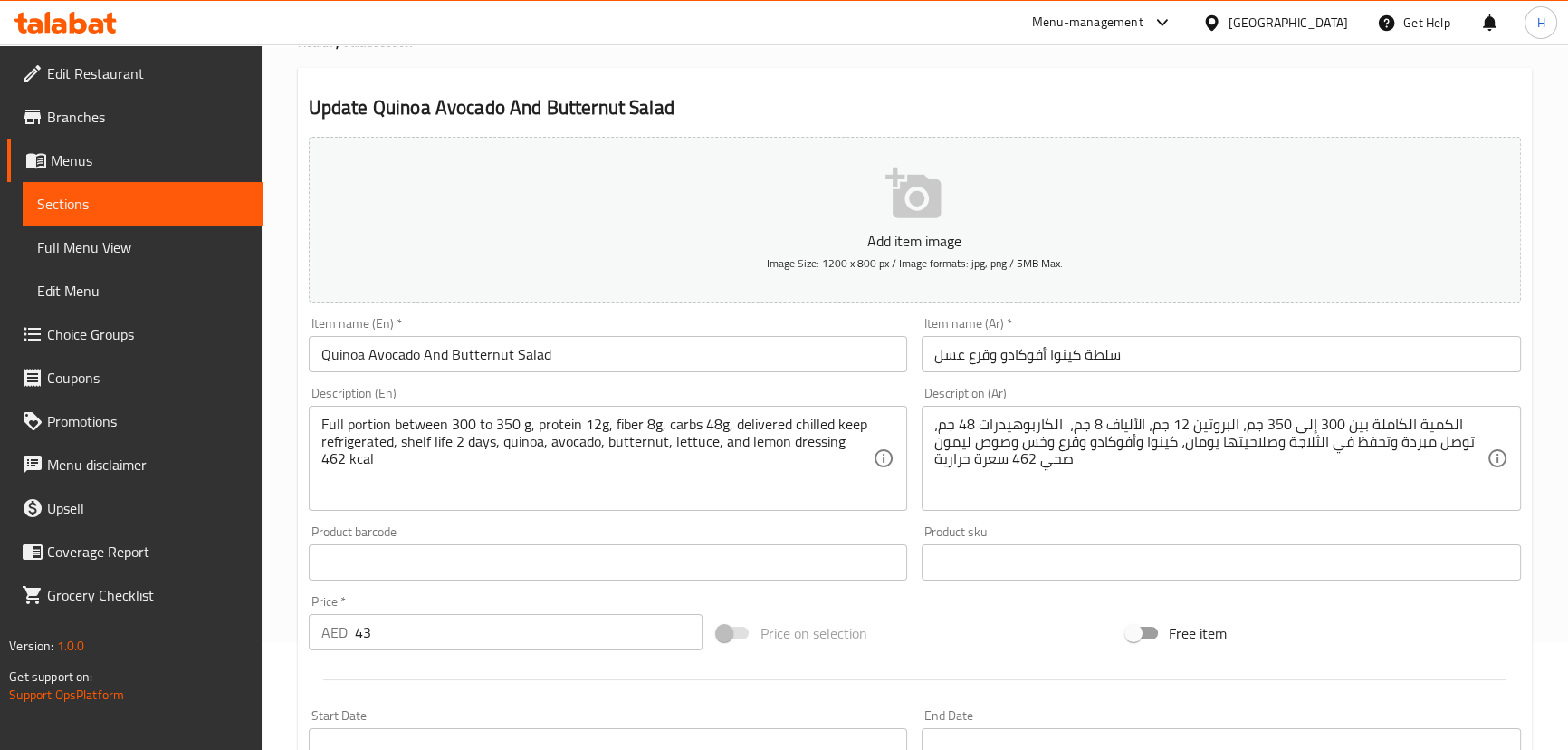
scroll to position [164, 0]
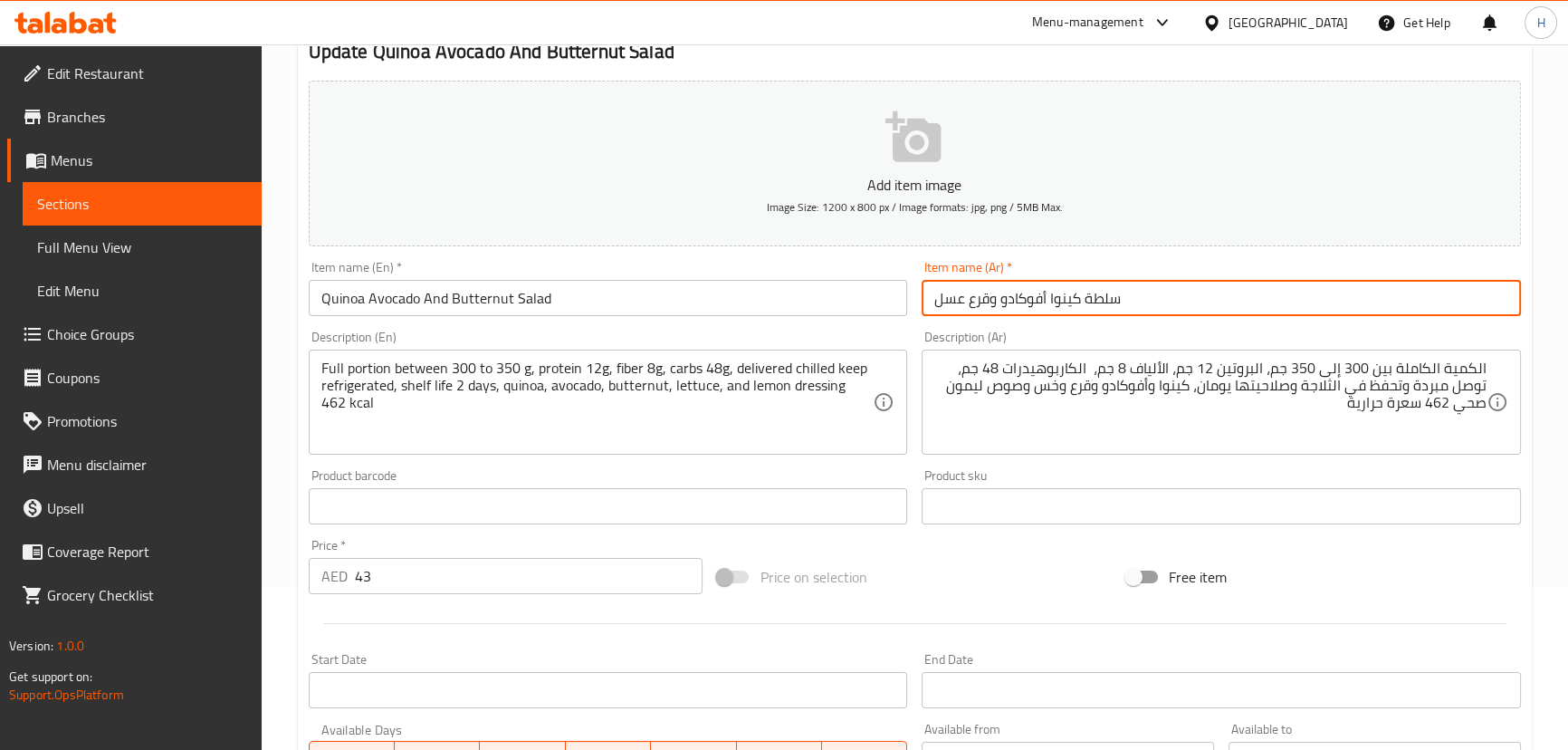
click at [946, 296] on input "سلطة كينوا أفوكادو وقرع عسل" at bounding box center [1221, 298] width 599 height 36
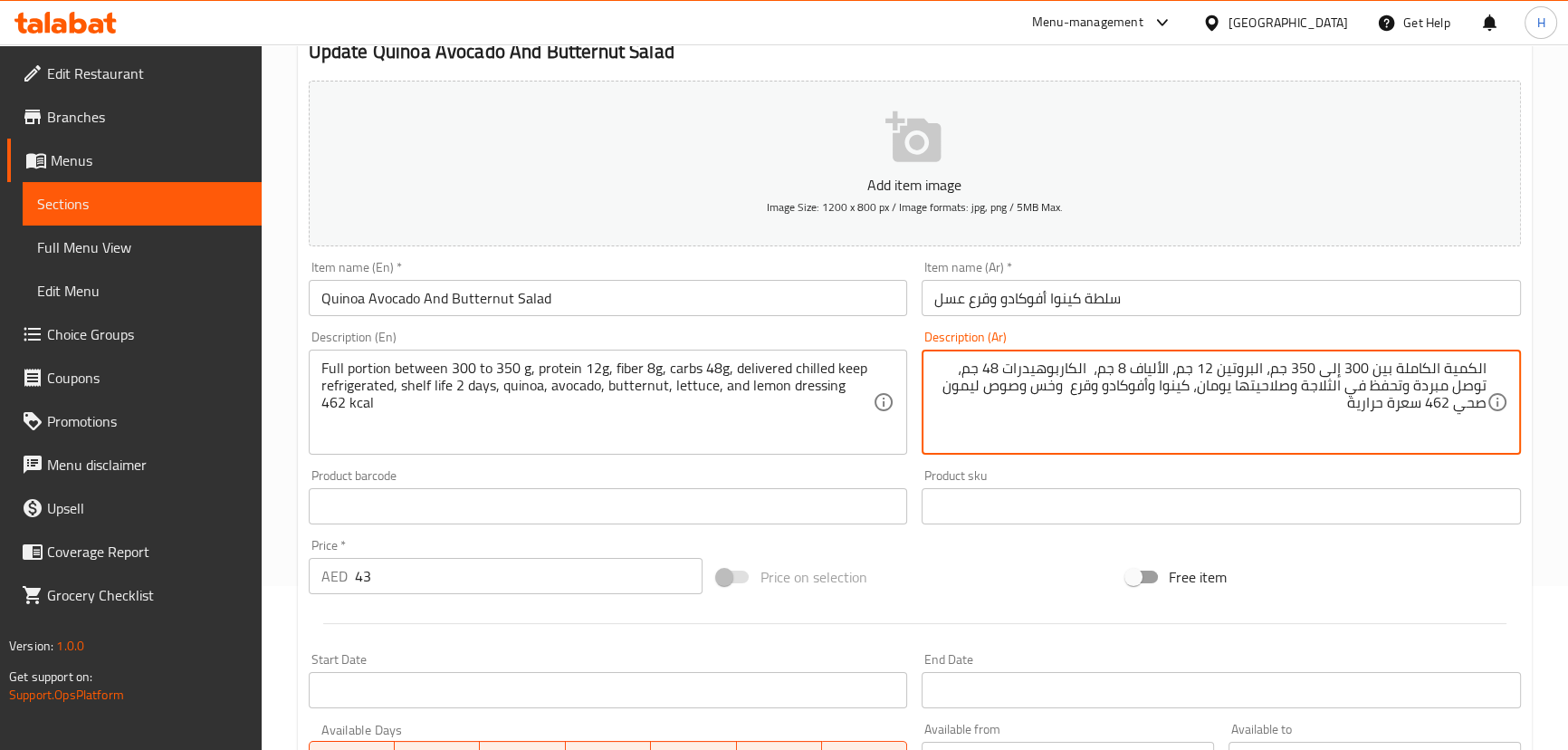
paste textarea "عسل"
type textarea "الكمية الكاملة بين 300 إلى 350 جم، البروتين 12 جم، الألياف 8 جم، الكاربوهيدرات …"
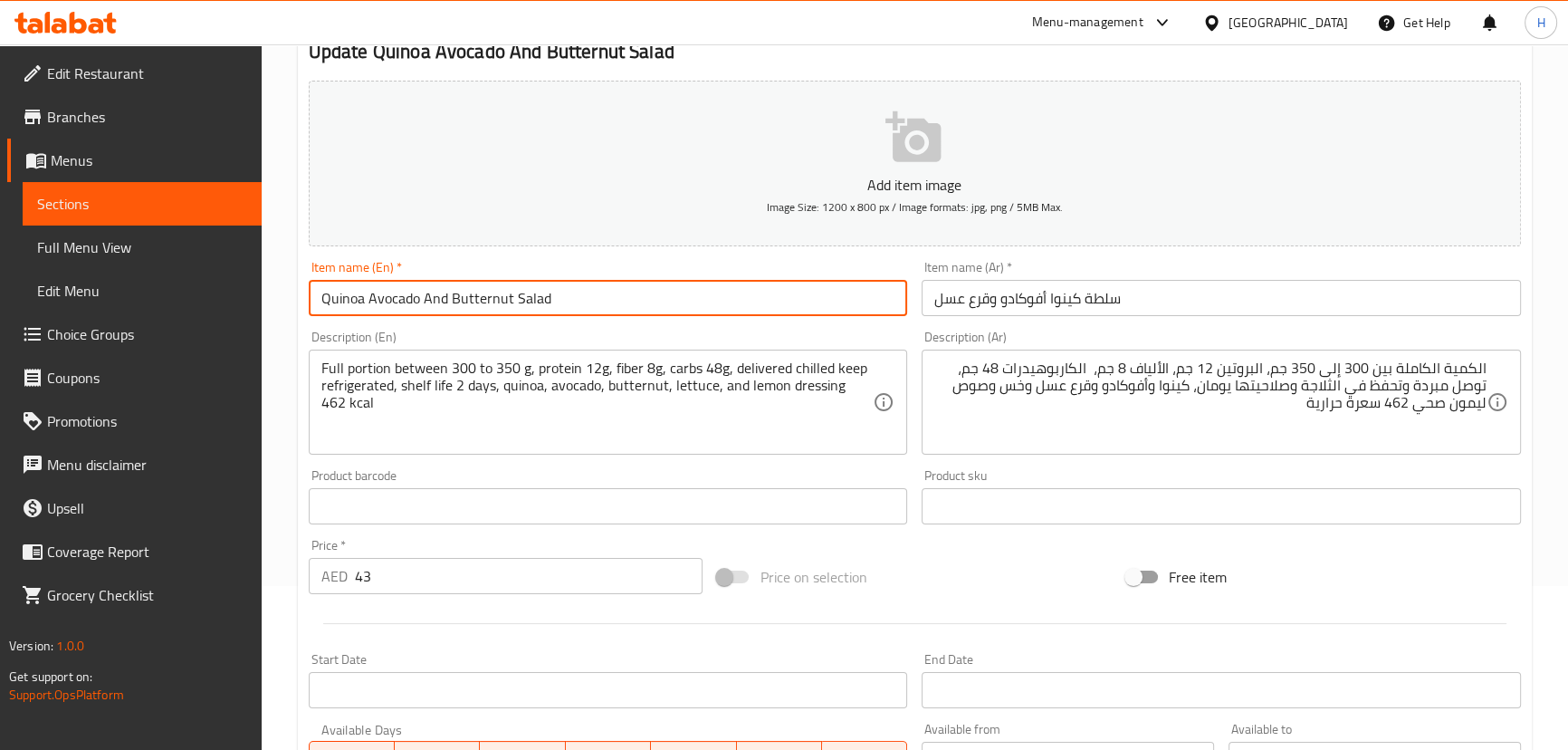
click at [786, 294] on input "Quinoa Avocado And Butternut Salad" at bounding box center [609, 298] width 599 height 36
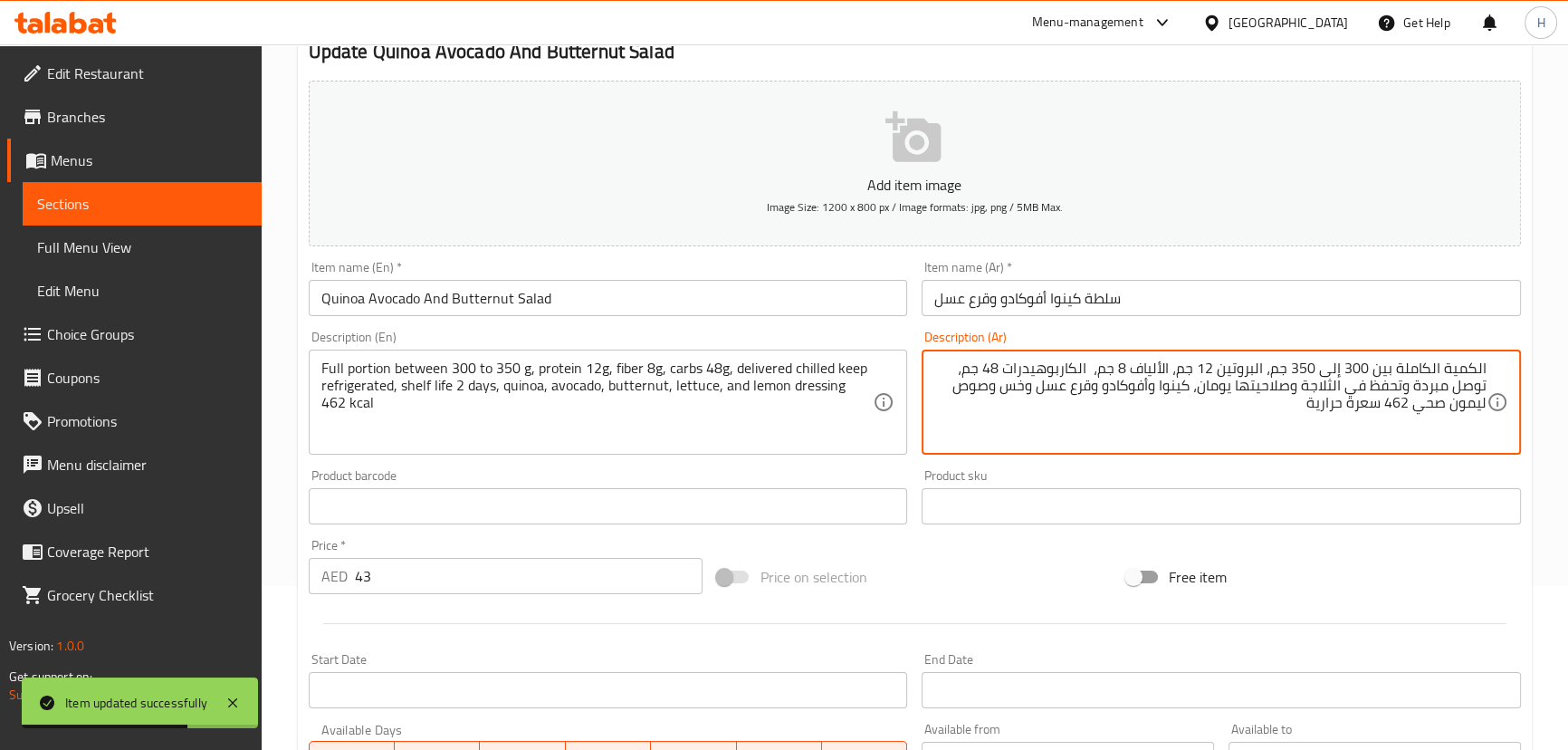
drag, startPoint x: 744, startPoint y: 384, endPoint x: 752, endPoint y: 459, distance: 75.4
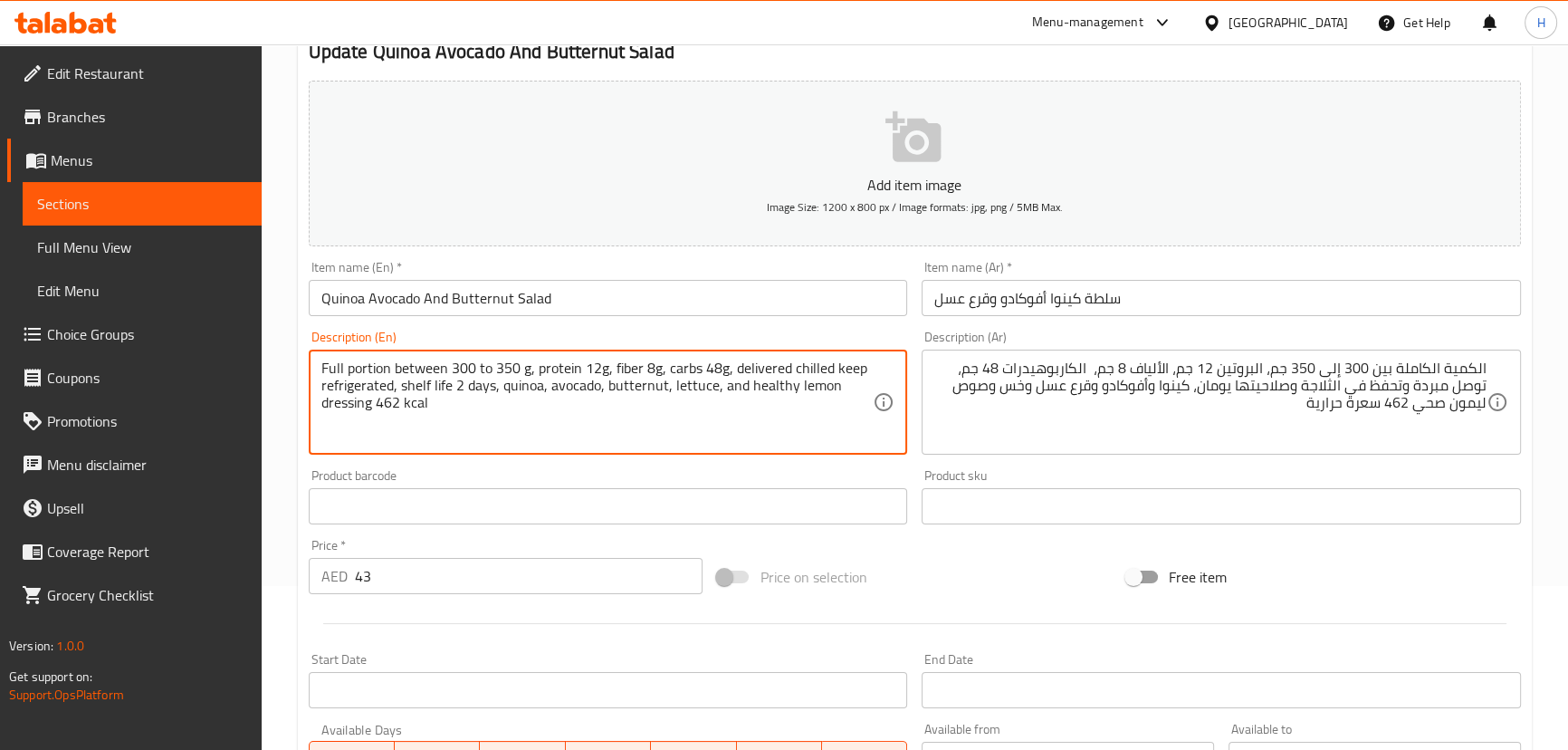
type textarea "Full portion between 300 to 350 g, protein 12g, fiber 8g, carbs 48g, delivered …"
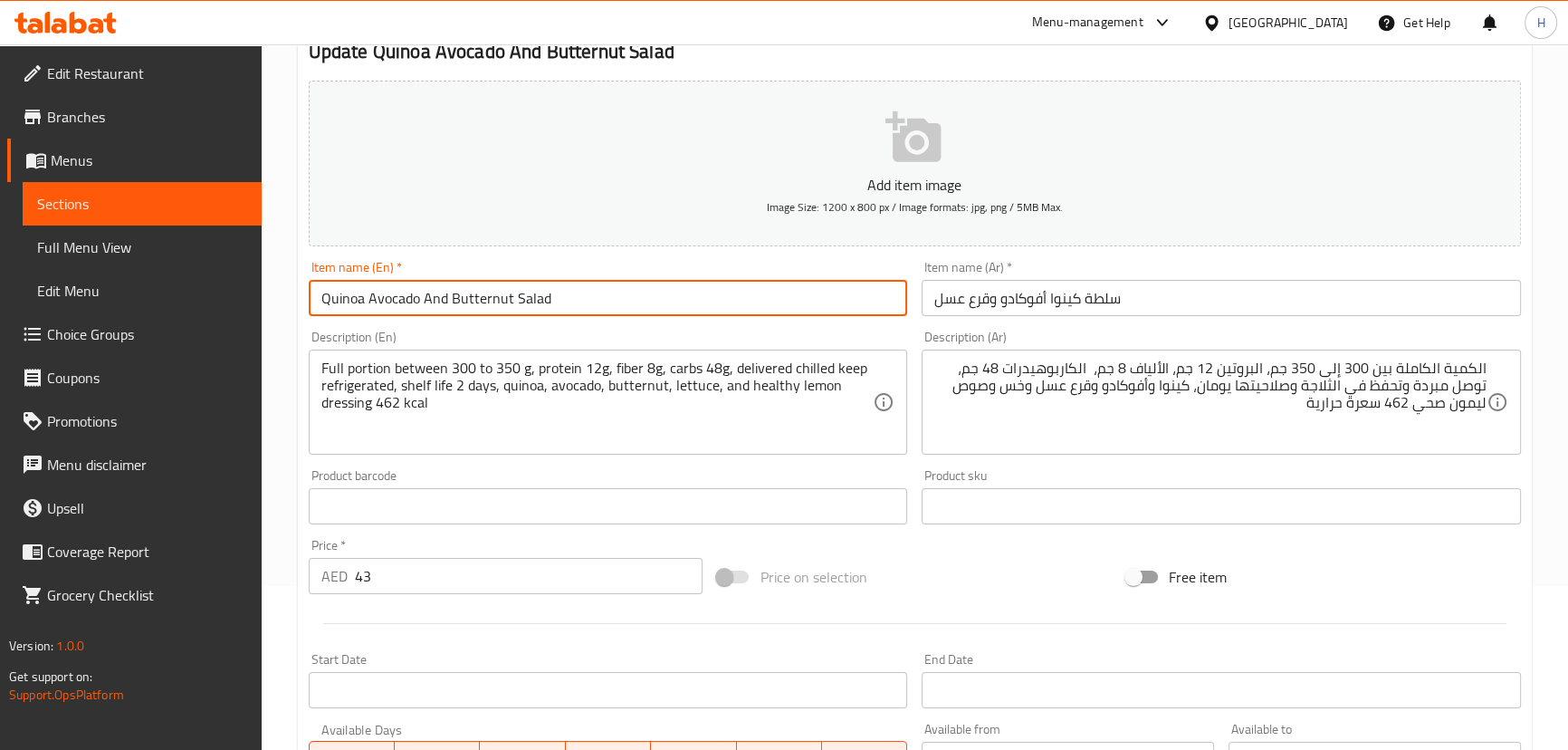
click at [563, 287] on input "Quinoa Avocado And Butternut Salad" at bounding box center [609, 298] width 599 height 36
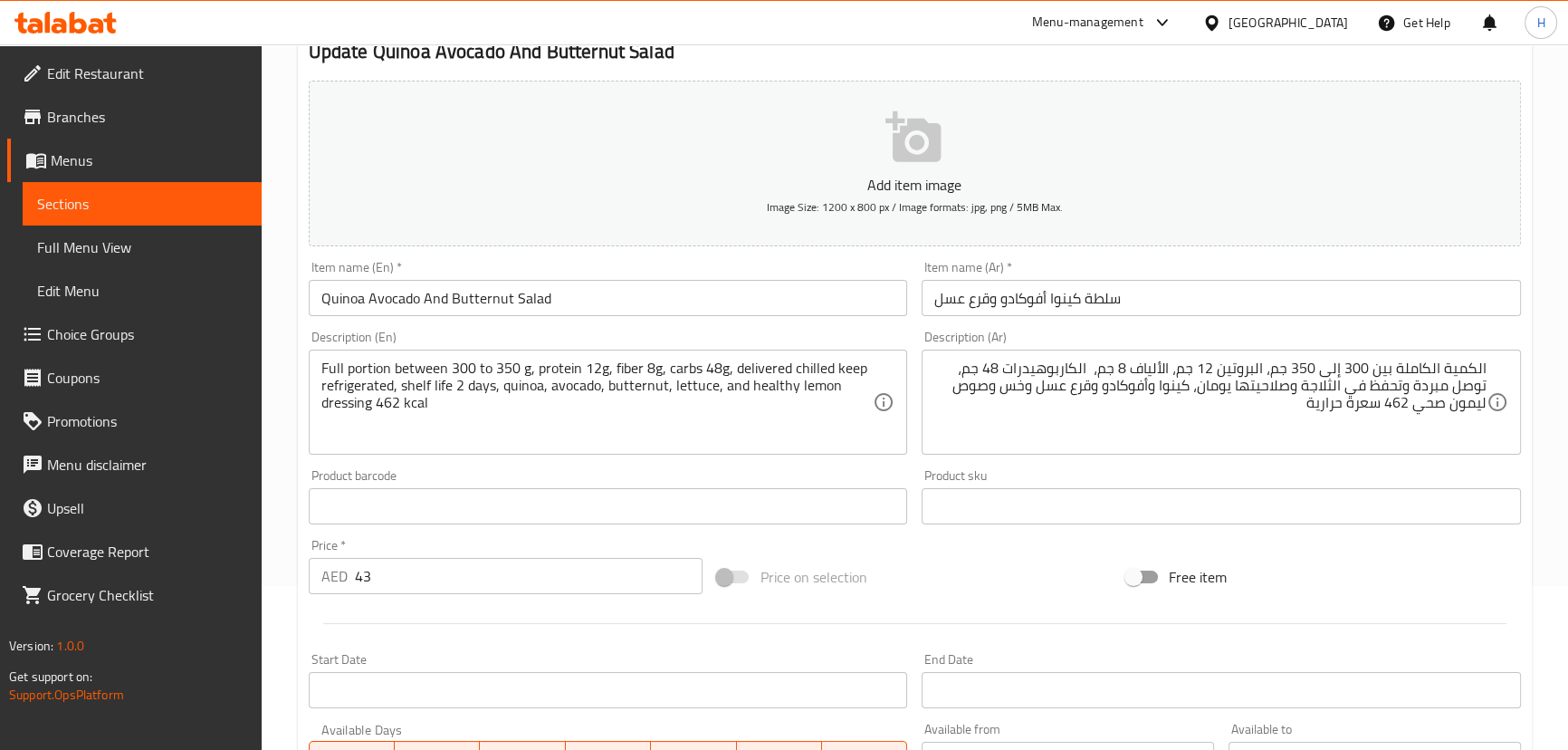
click at [917, 464] on div "Product sku Product sku" at bounding box center [1222, 496] width 614 height 70
click at [588, 300] on input "Quinoa Avocado And Butternut Salad" at bounding box center [609, 298] width 599 height 36
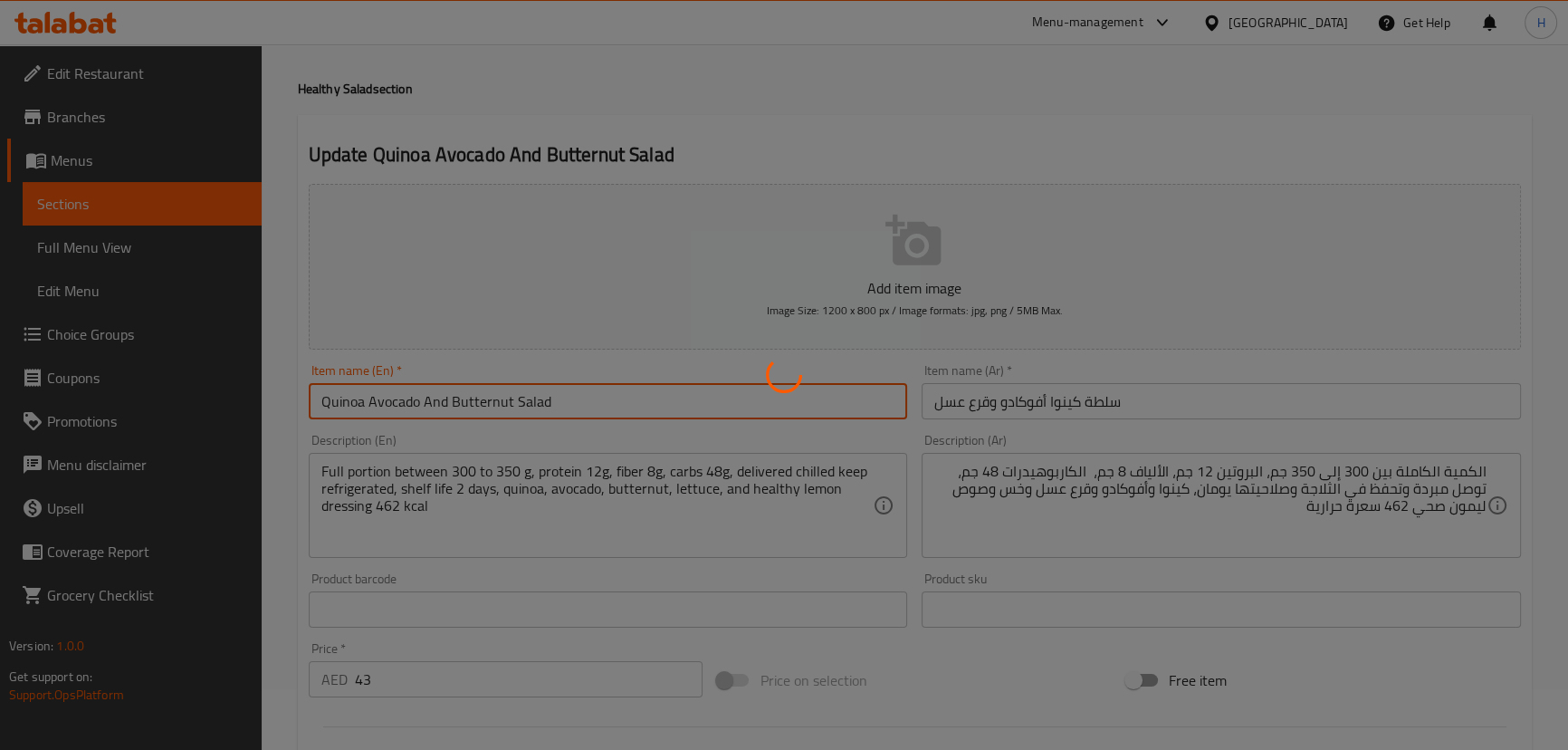
scroll to position [0, 0]
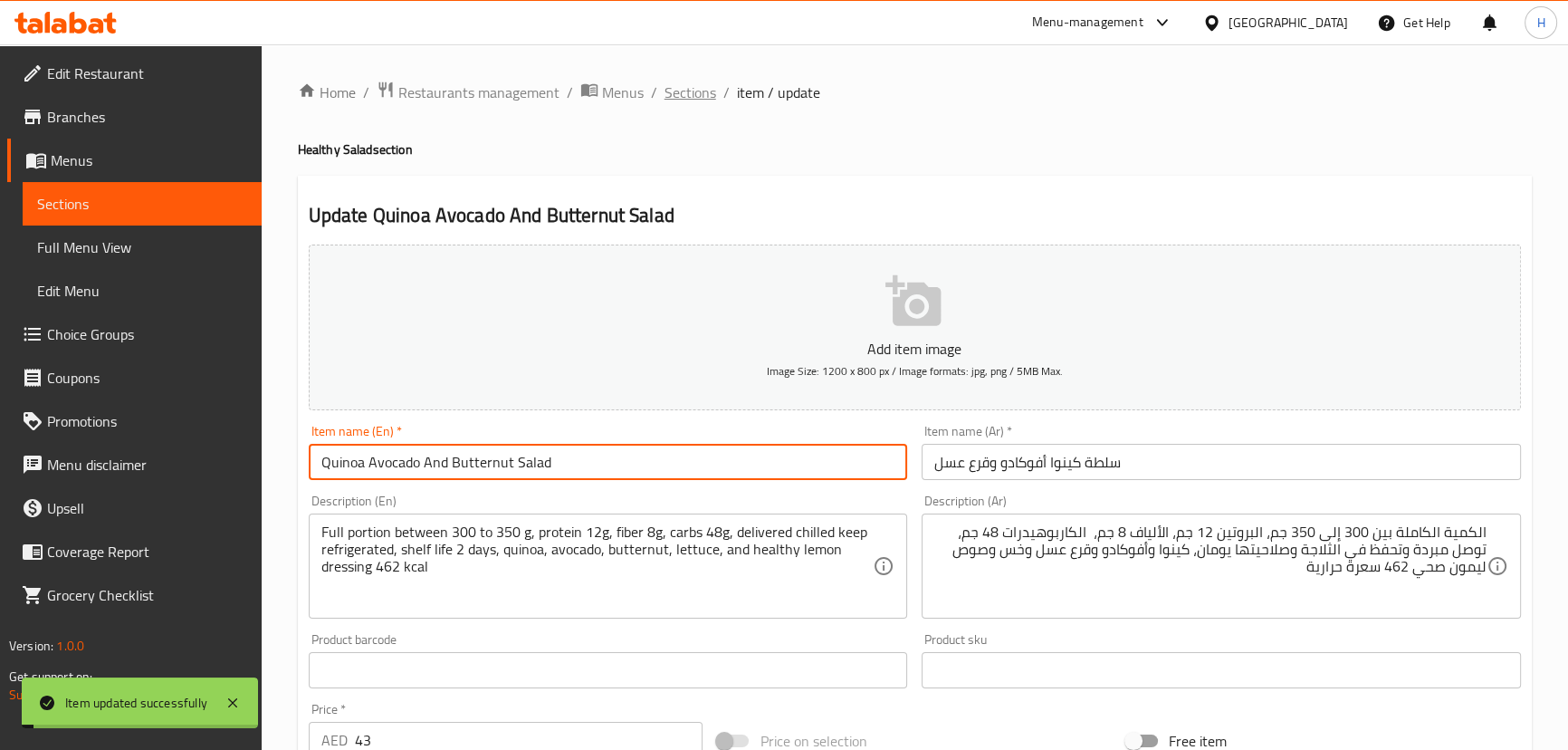
click at [689, 88] on span "Sections" at bounding box center [690, 92] width 51 height 21
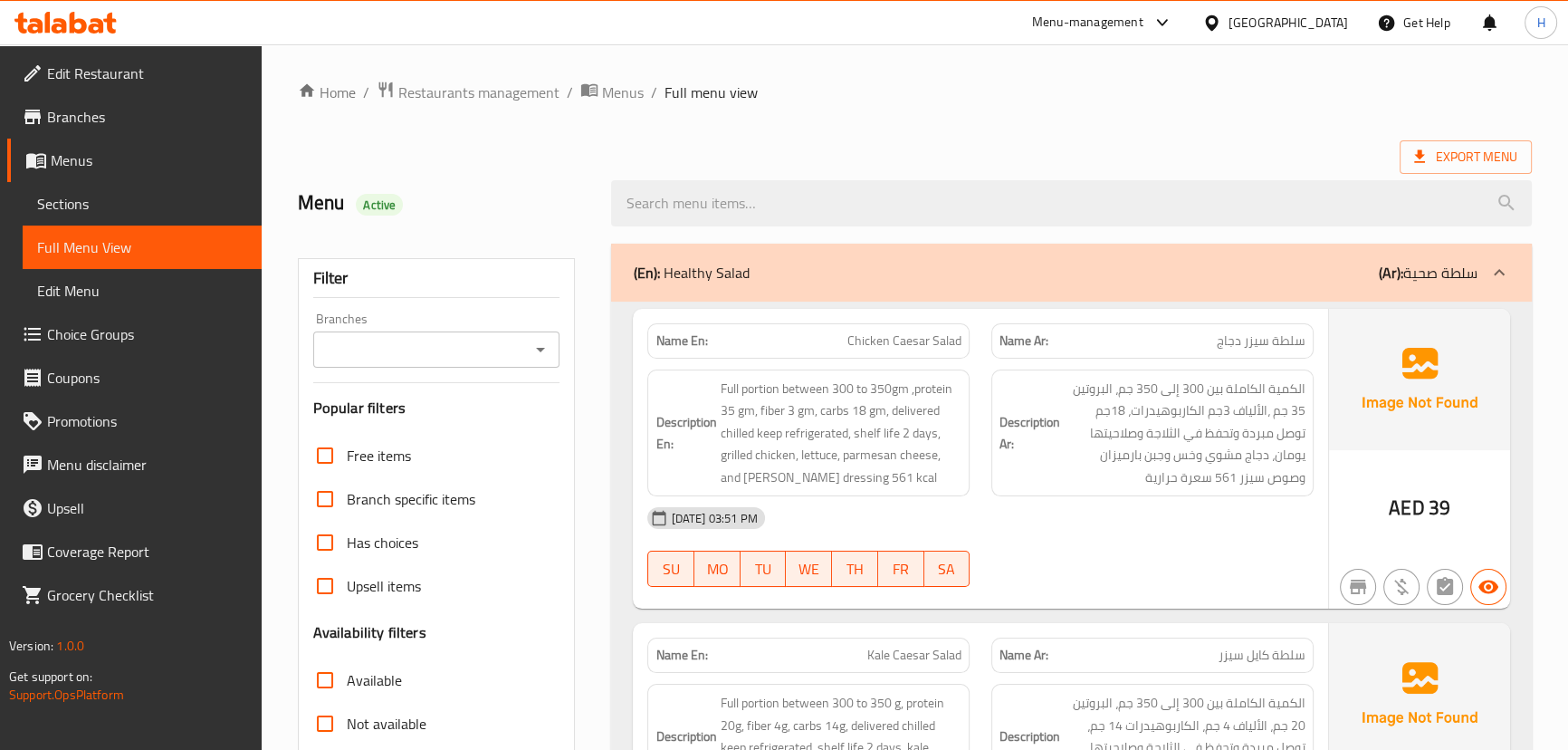
click at [946, 373] on div "Description En: Full portion between 300 to 350gm ,protein 35 gm, fiber 3 gm, c…" at bounding box center [809, 433] width 322 height 127
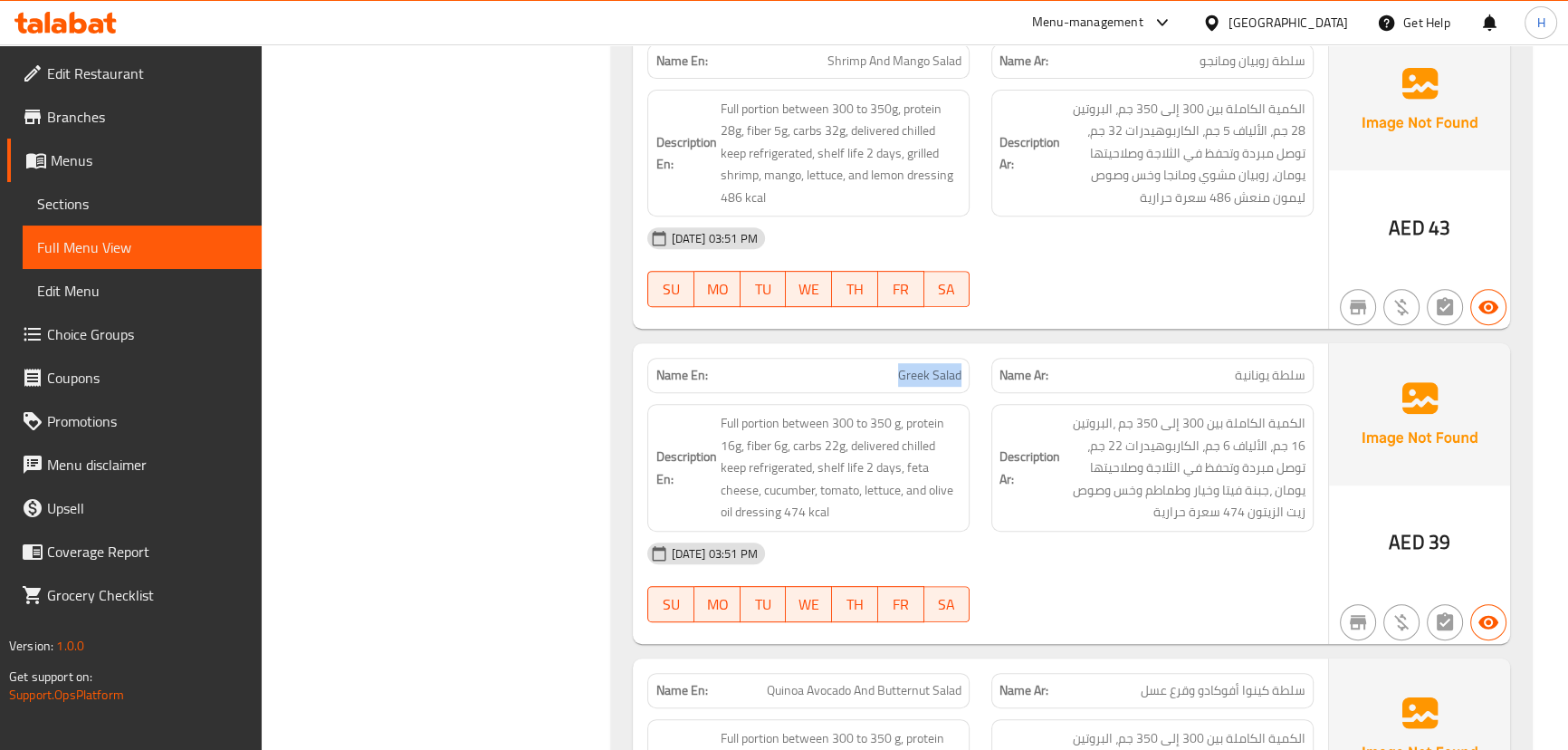
click at [946, 377] on span "Greek Salad" at bounding box center [930, 375] width 63 height 19
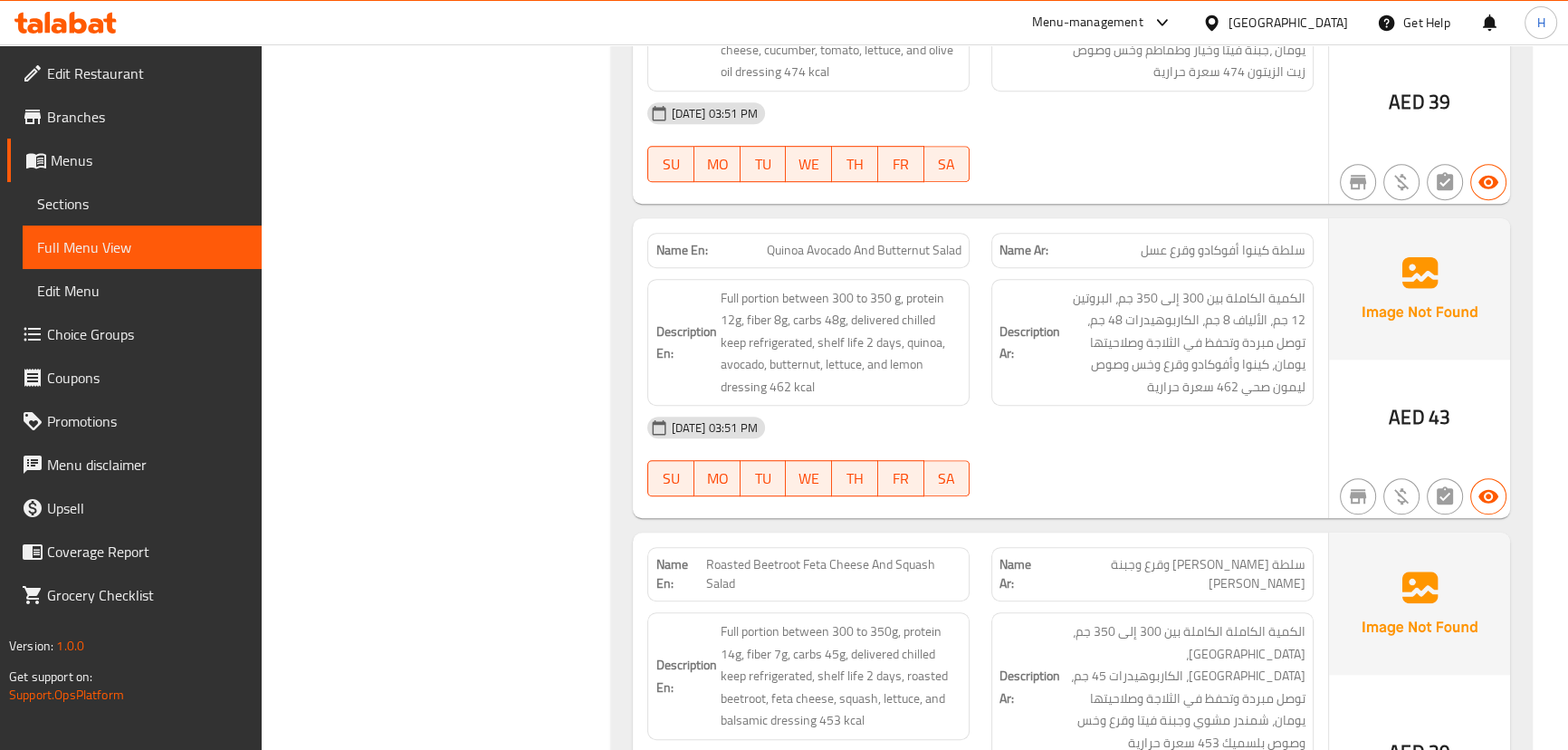
scroll to position [1320, 0]
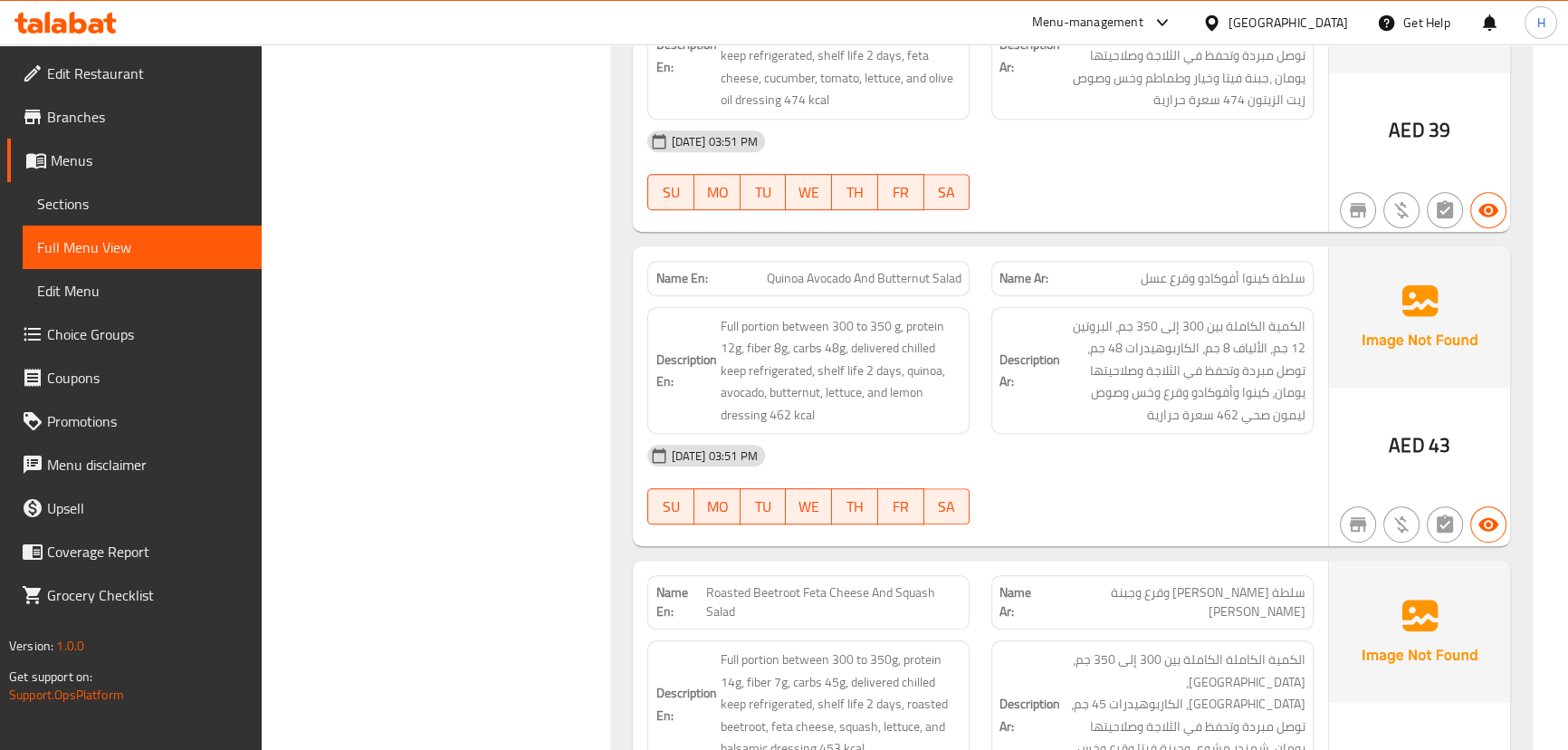
click at [945, 280] on span "Quinoa Avocado And Butternut Salad" at bounding box center [864, 278] width 194 height 19
click at [770, 274] on span "Quinoa Avocado And Butternut Salad" at bounding box center [864, 278] width 194 height 19
click at [824, 275] on span "Quinoa Avocado And Butternut Salad" at bounding box center [864, 278] width 194 height 19
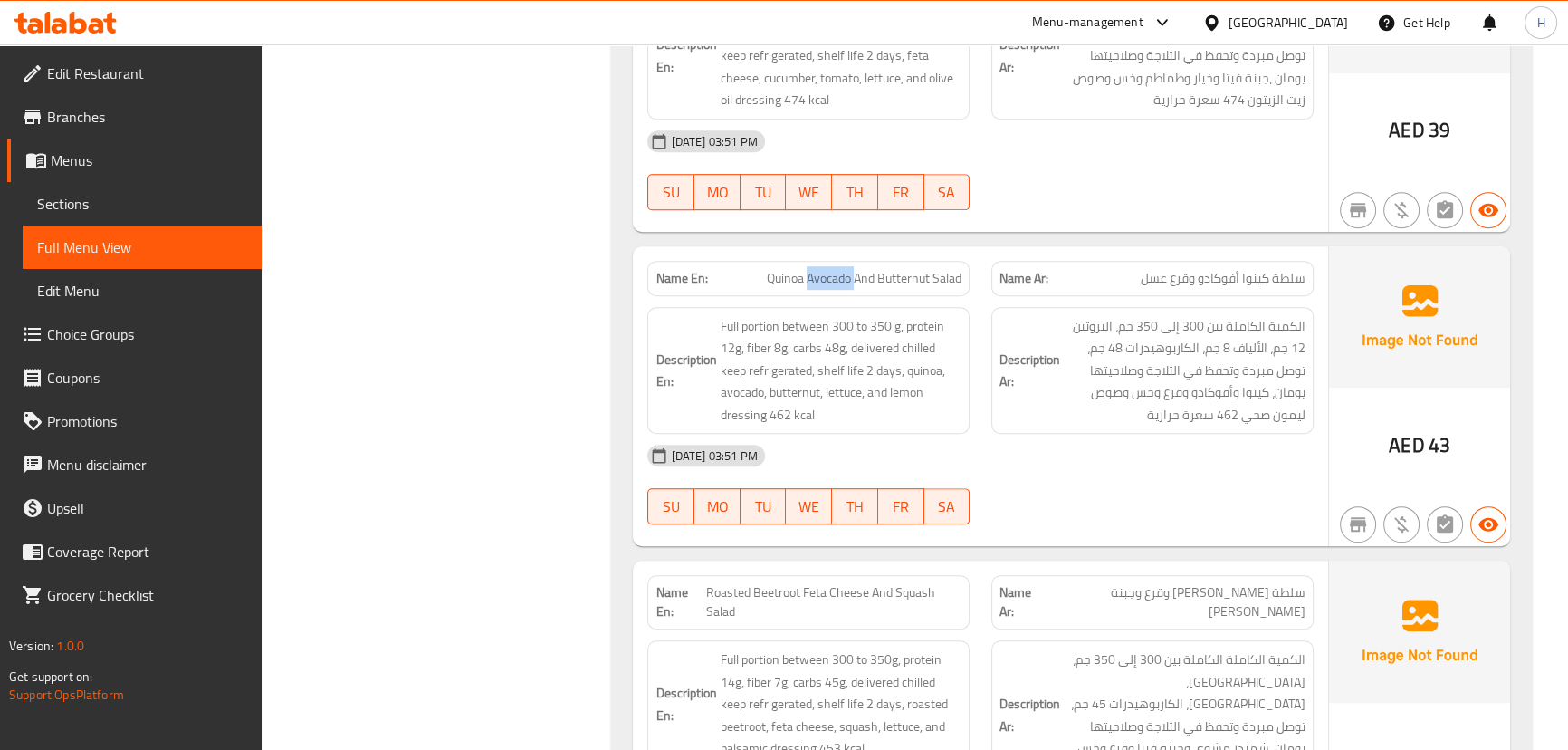
click at [824, 275] on span "Quinoa Avocado And Butternut Salad" at bounding box center [864, 278] width 194 height 19
click at [968, 311] on div "Description En: Full portion between 300 to 350 g, protein 12g, fiber 8g, carbs…" at bounding box center [809, 370] width 322 height 127
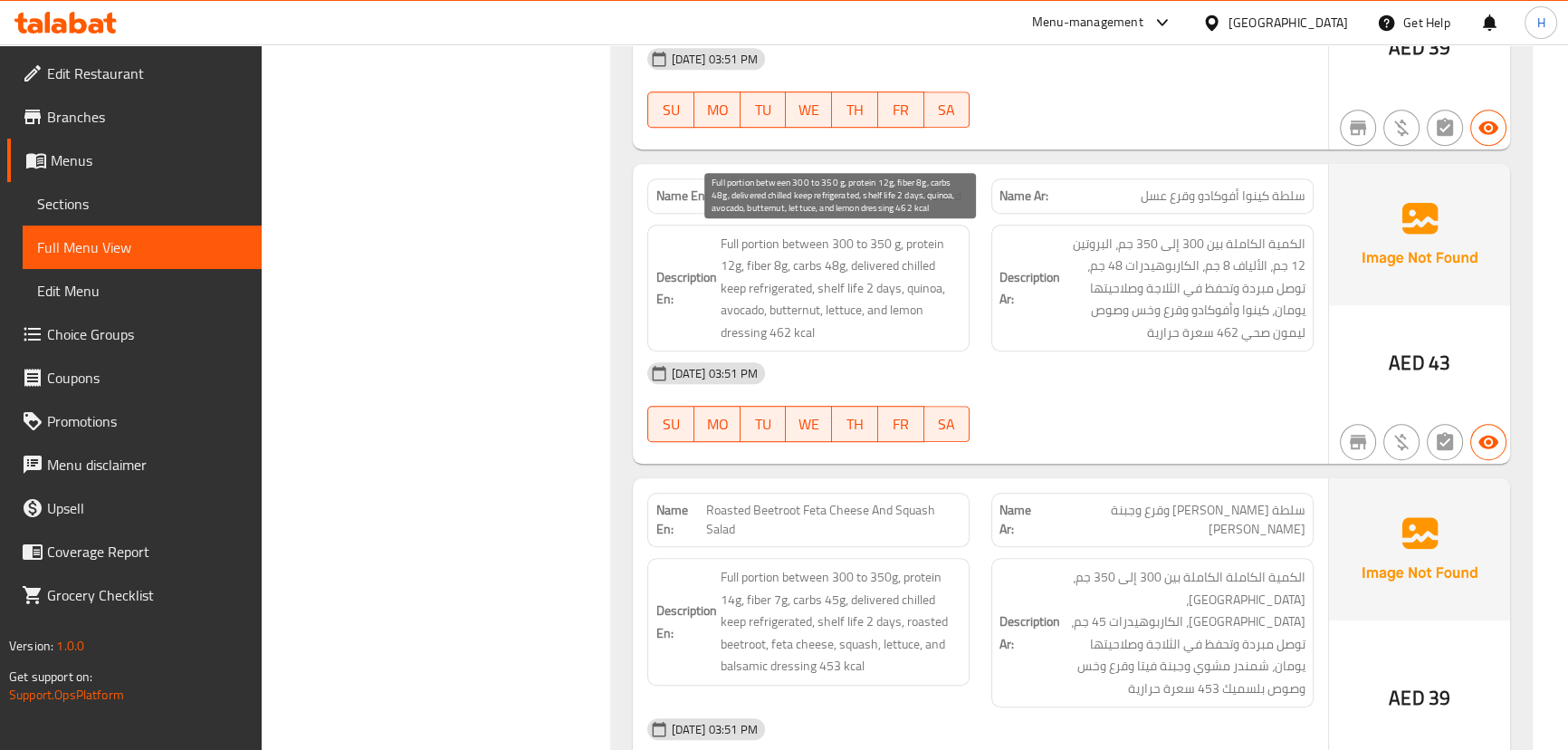
click at [924, 288] on span "Full portion between 300 to 350 g, protein 12g, fiber 8g, carbs 48g, delivered …" at bounding box center [840, 288] width 242 height 112
click at [726, 303] on span "Full portion between 300 to 350 g, protein 12g, fiber 8g, carbs 48g, delivered …" at bounding box center [840, 288] width 242 height 112
click at [787, 306] on span "Full portion between 300 to 350 g, protein 12g, fiber 8g, carbs 48g, delivered …" at bounding box center [840, 288] width 242 height 112
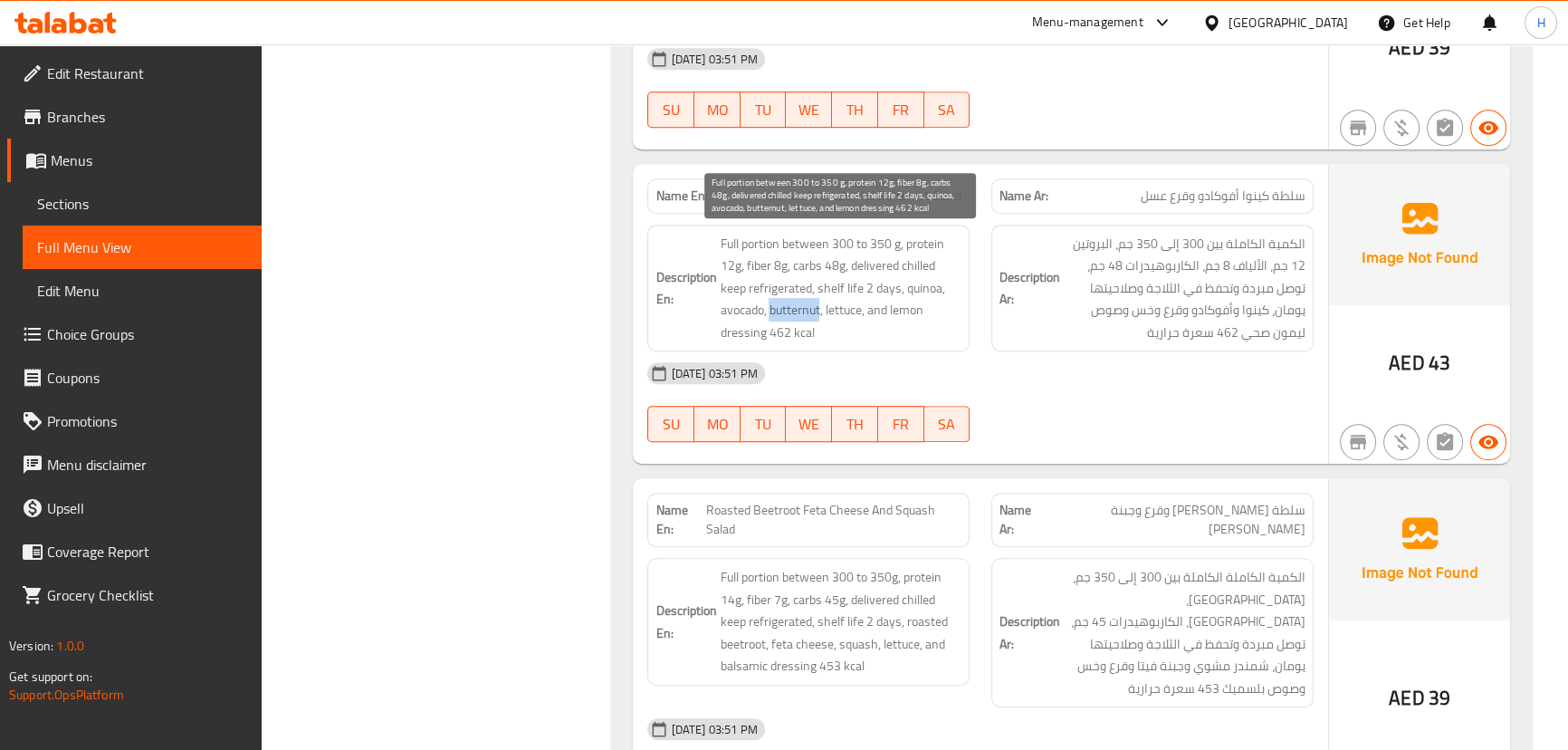
click at [787, 306] on span "Full portion between 300 to 350 g, protein 12g, fiber 8g, carbs 48g, delivered …" at bounding box center [840, 288] width 242 height 112
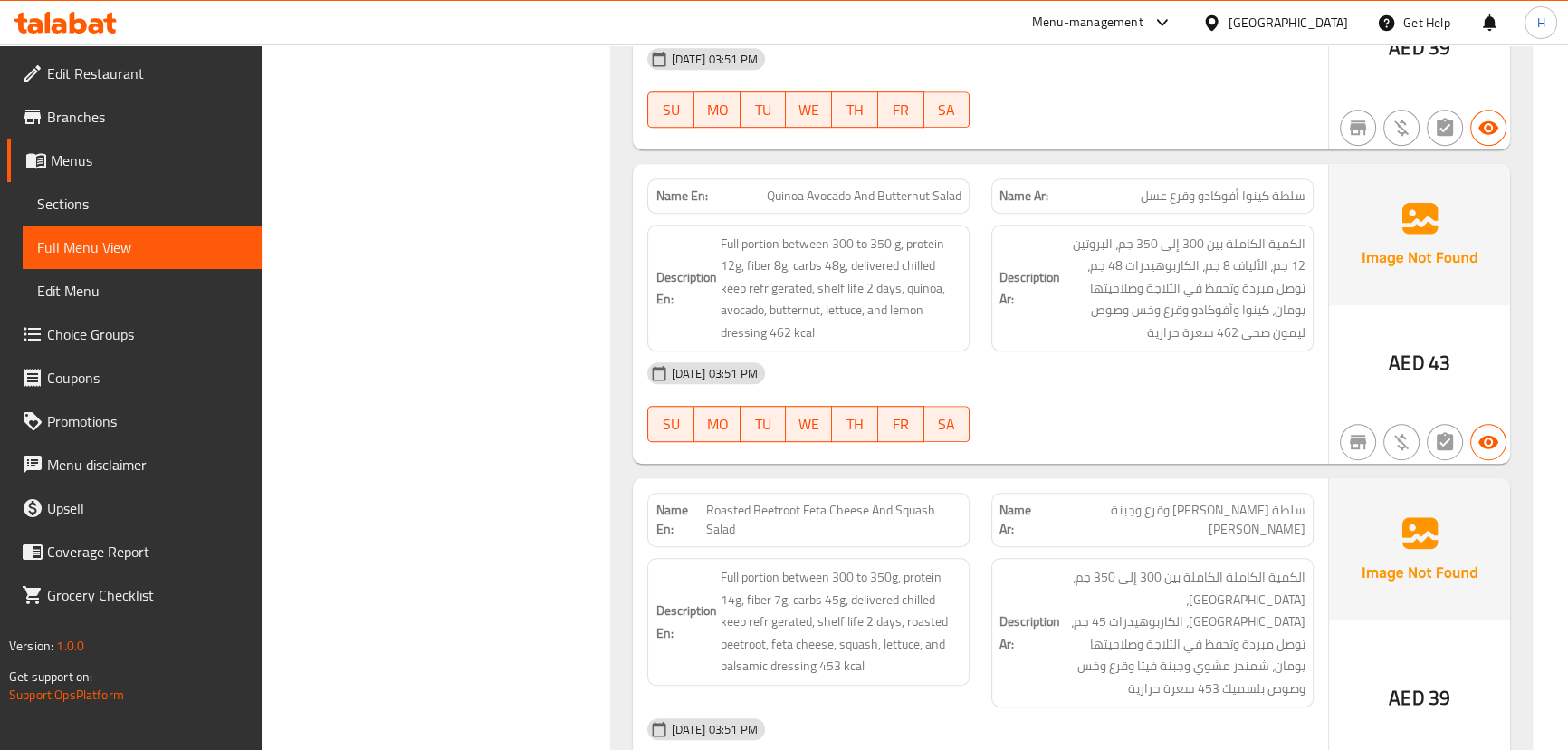
click at [859, 351] on div "[DATE] 03:51 PM" at bounding box center [980, 372] width 687 height 44
click at [904, 194] on span "Quinoa Avocado And Butternut Salad" at bounding box center [864, 195] width 194 height 19
click at [905, 194] on span "Quinoa Avocado And Butternut Salad" at bounding box center [864, 195] width 194 height 19
copy span "Quinoa Avocado And Butternut Salad"
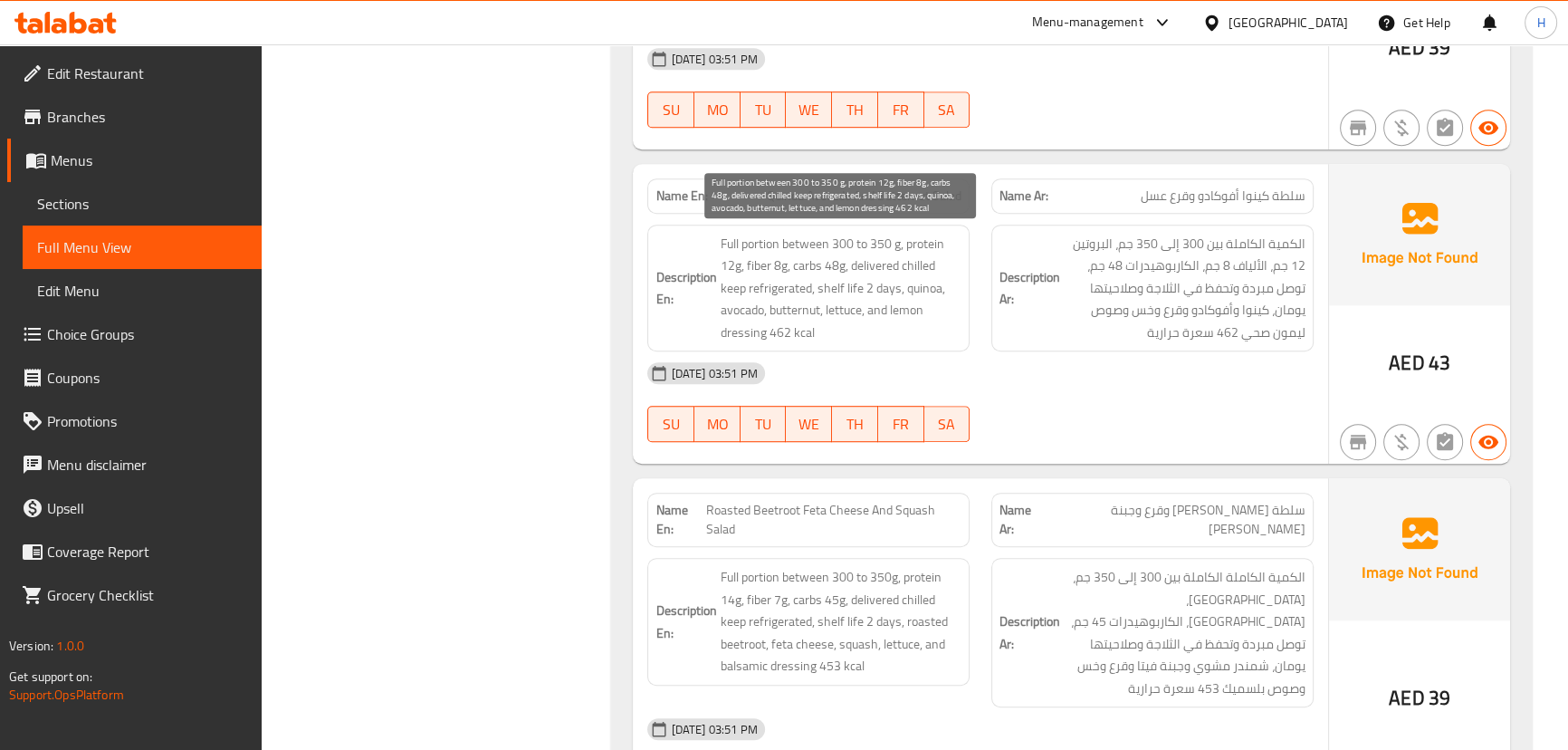
click at [956, 335] on span "Full portion between 300 to 350 g, protein 12g, fiber 8g, carbs 48g, delivered …" at bounding box center [840, 288] width 242 height 112
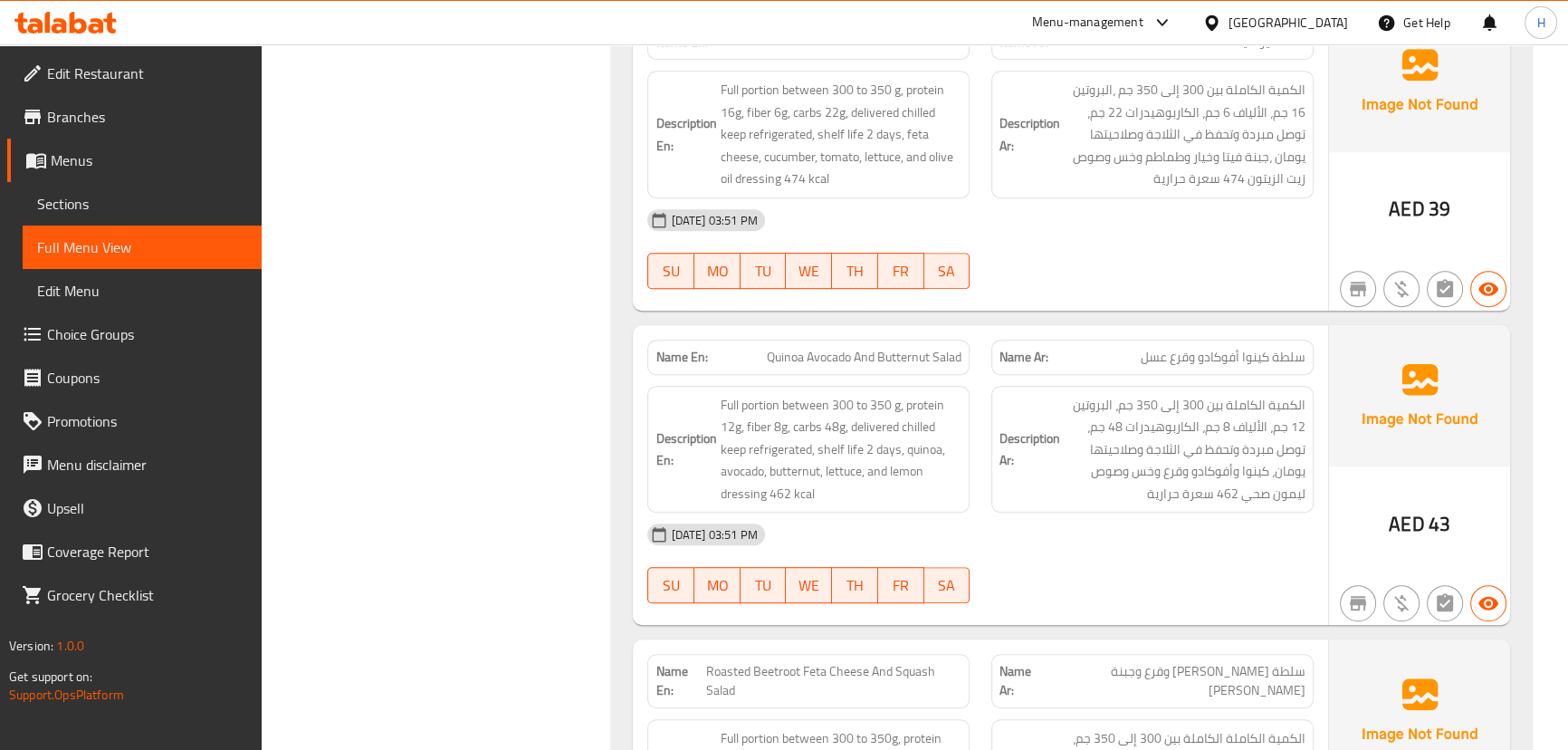
scroll to position [1320, 0]
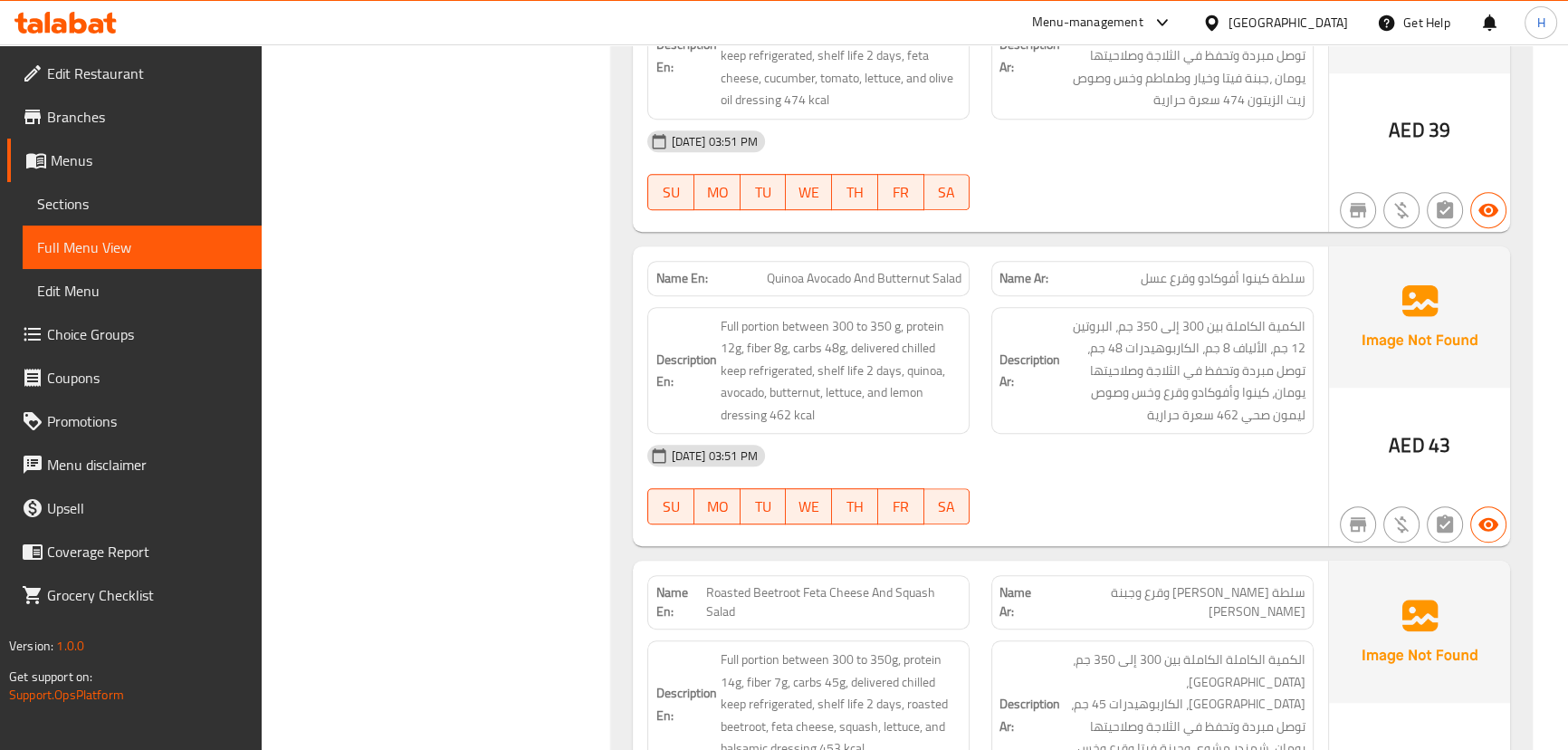
click at [889, 279] on span "Quinoa Avocado And Butternut Salad" at bounding box center [864, 278] width 194 height 19
copy span "Quinoa Avocado And Butternut Salad"
click at [967, 374] on div "Description En: Full portion between 300 to 350 g, protein 12g, fiber 8g, carbs…" at bounding box center [809, 370] width 322 height 127
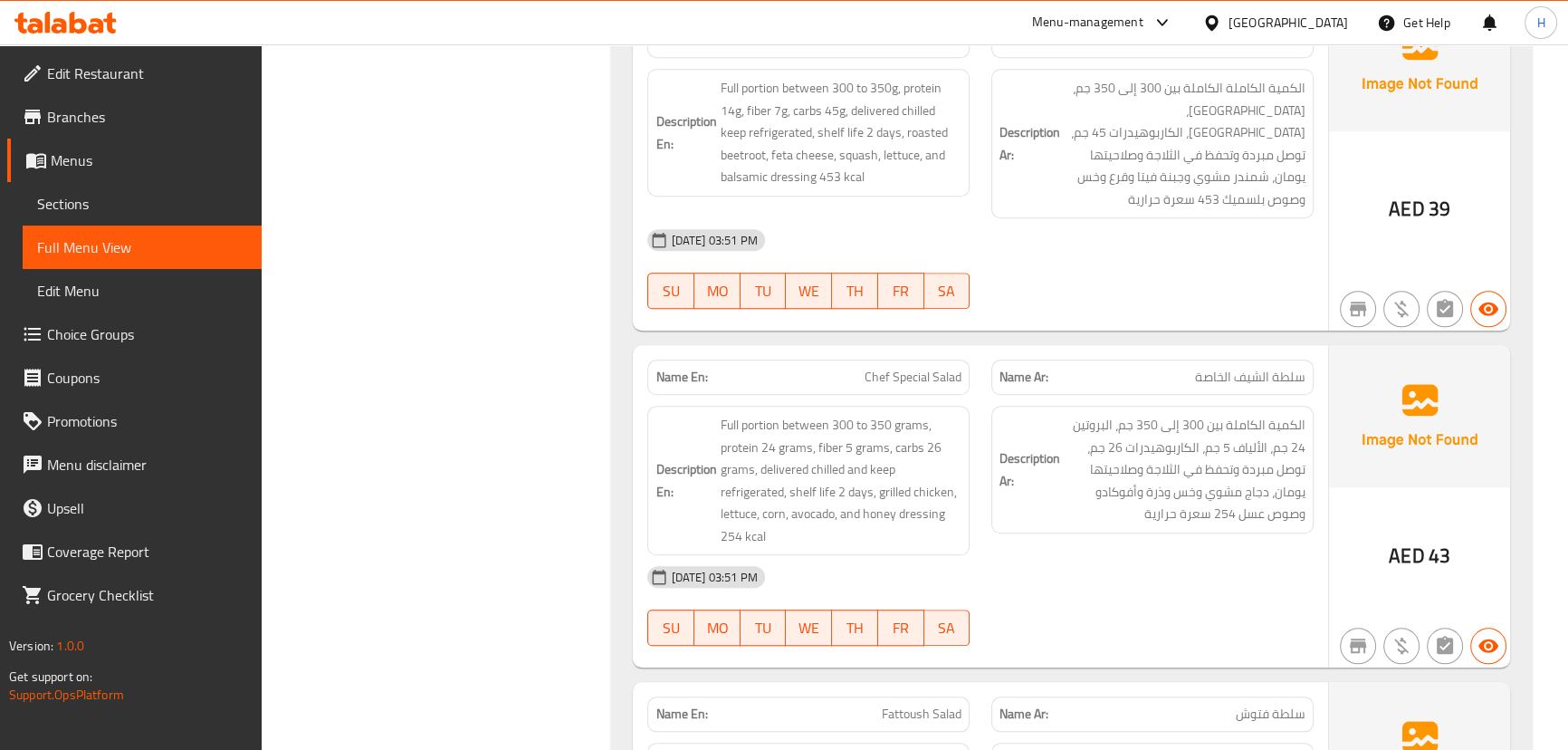
scroll to position [1223, 0]
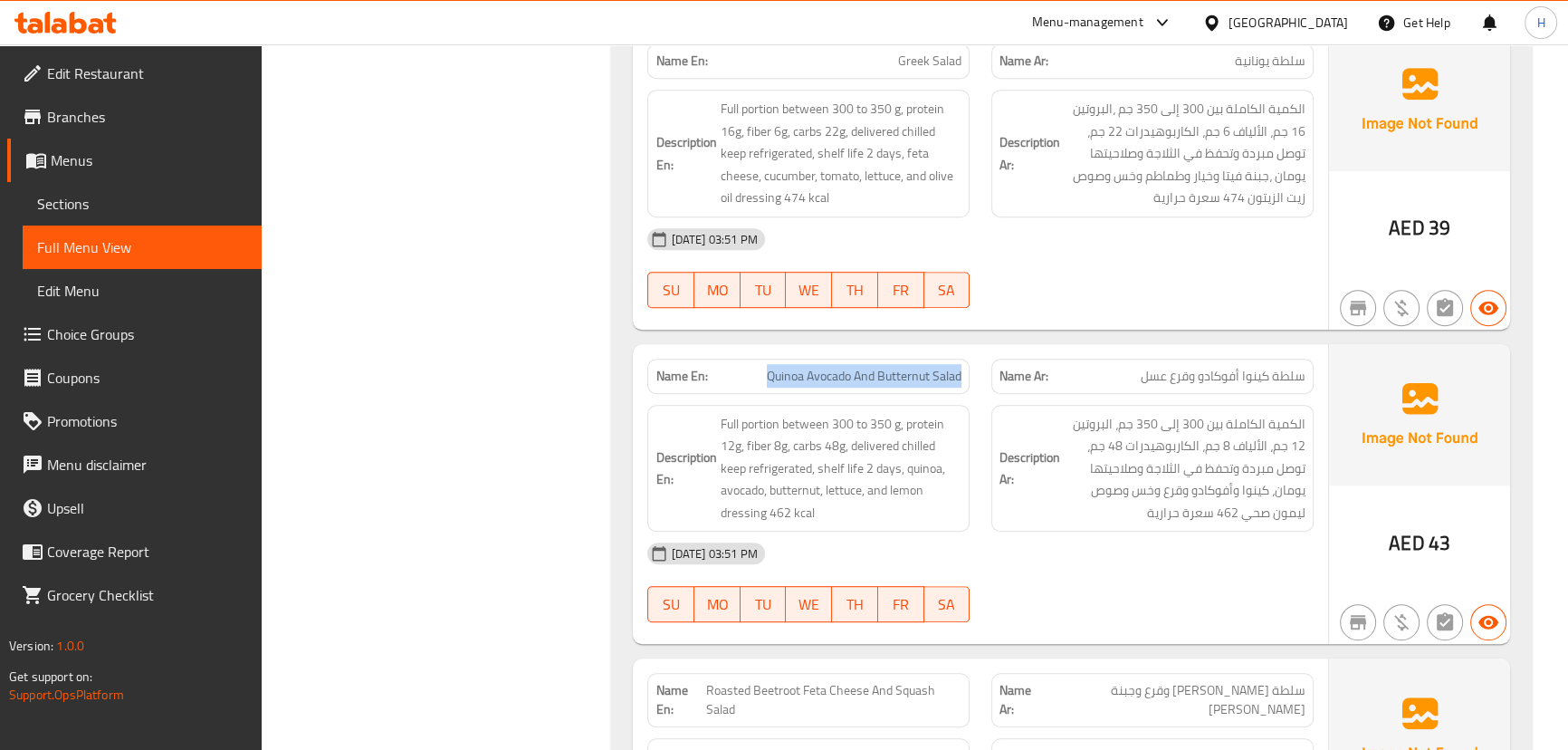
click at [976, 356] on div "Name En: Quinoa Avocado And Butternut Salad" at bounding box center [809, 376] width 344 height 57
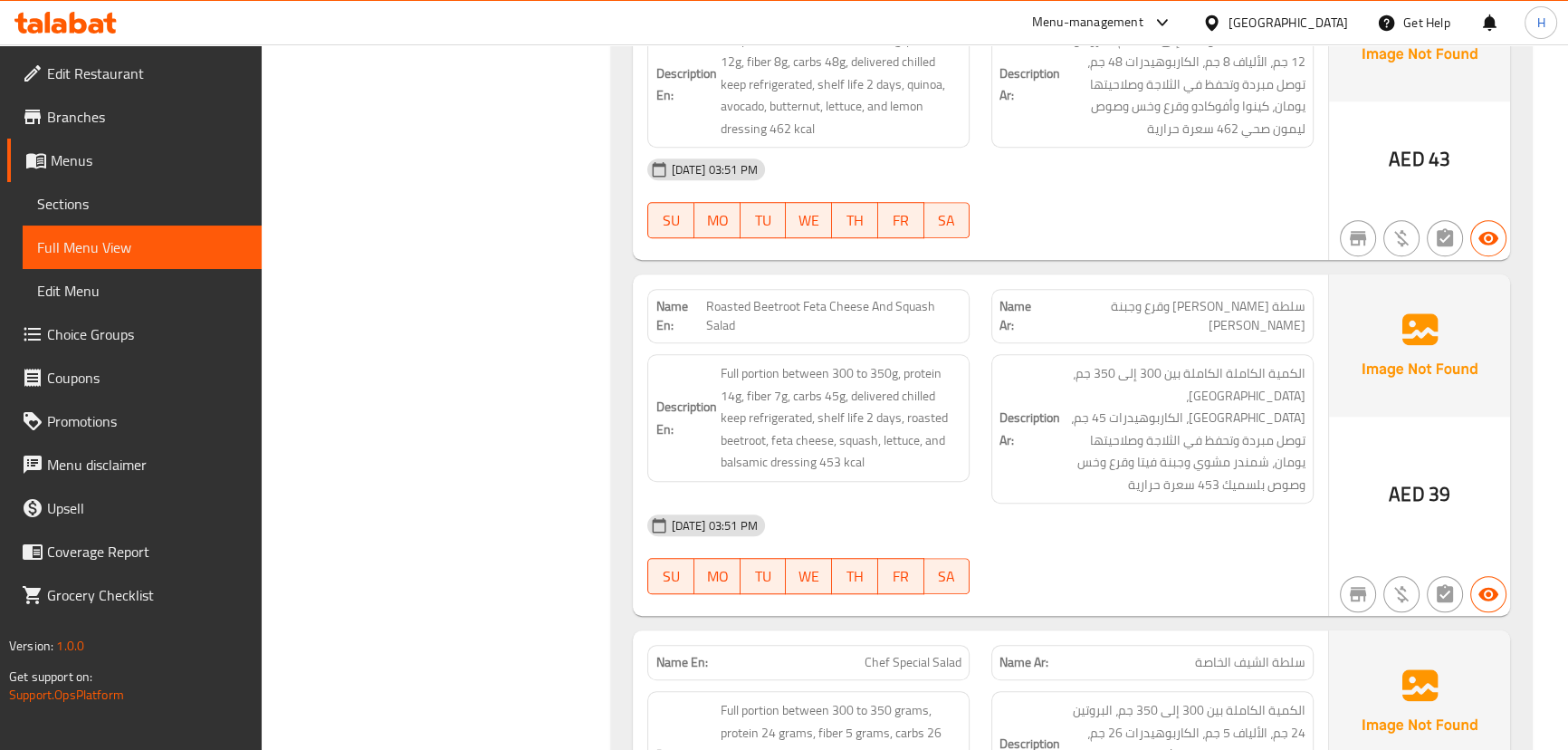
scroll to position [1635, 0]
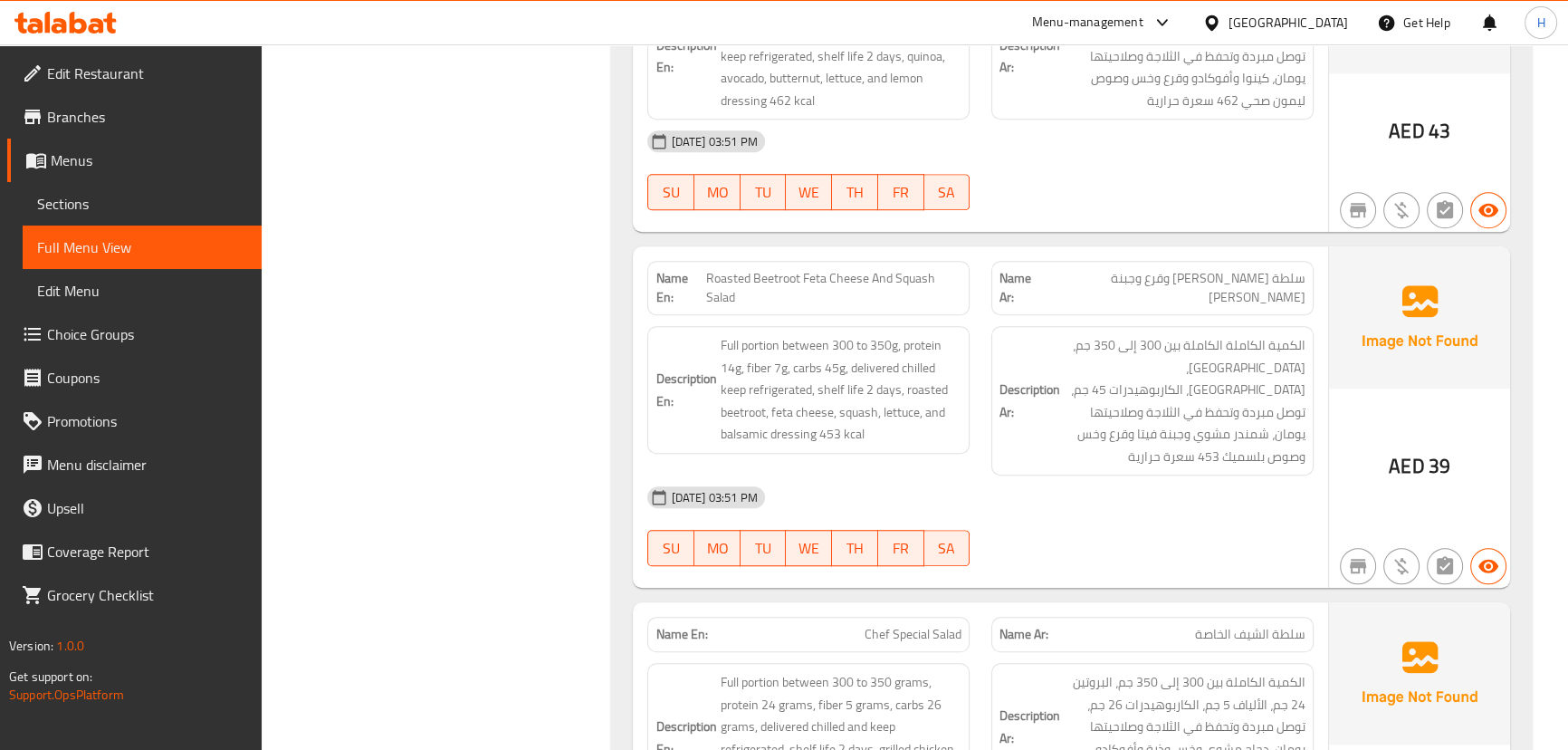
click at [713, 296] on span "Roasted Beetroot Feta Cheese And Squash Salad" at bounding box center [834, 288] width 255 height 38
click at [773, 277] on span "Roasted Beetroot Feta Cheese And Squash Salad" at bounding box center [834, 288] width 255 height 38
click at [731, 274] on span "Roasted Beetroot Feta Cheese And Squash Salad" at bounding box center [834, 288] width 255 height 38
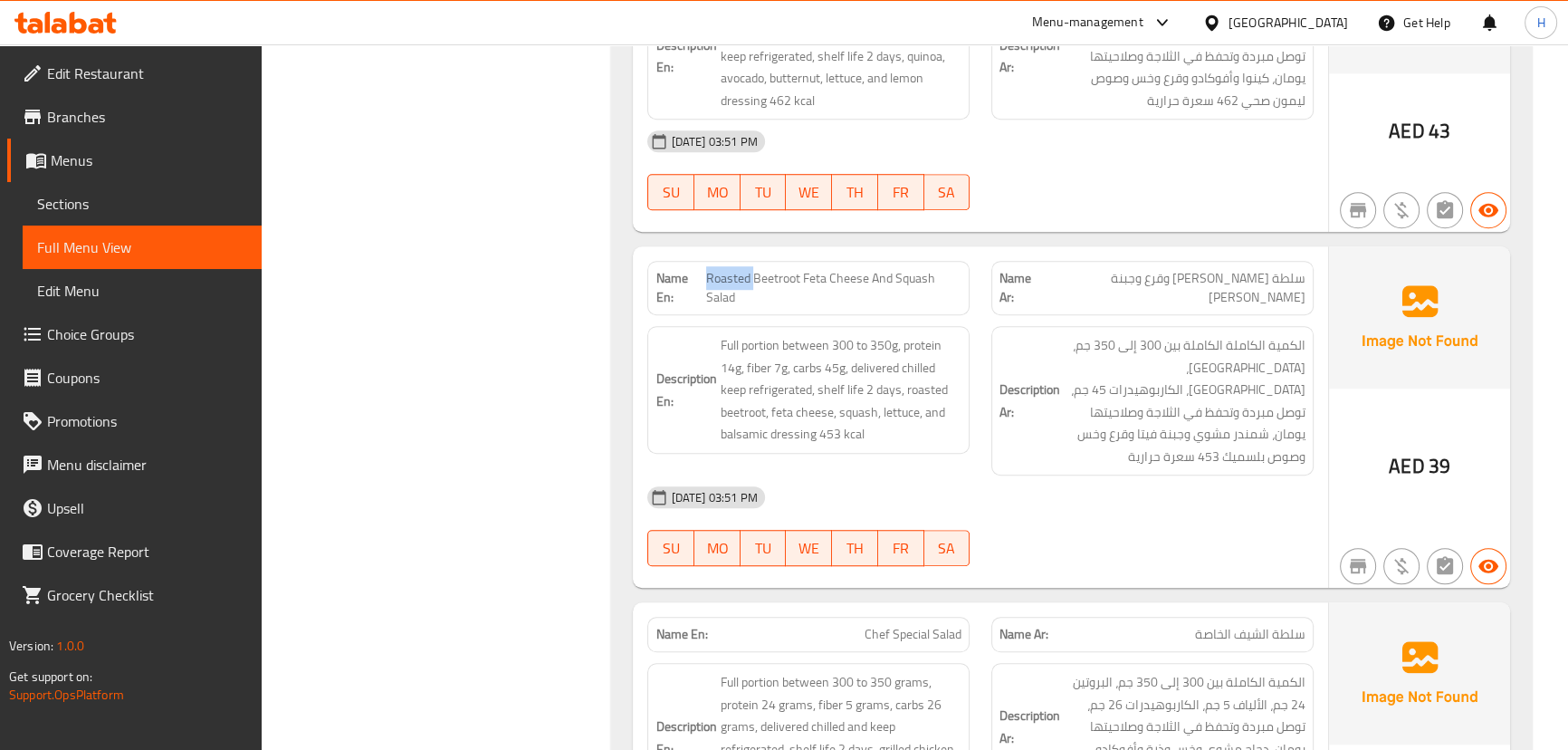
click at [731, 274] on span "Roasted Beetroot Feta Cheese And Squash Salad" at bounding box center [834, 288] width 255 height 38
drag, startPoint x: 842, startPoint y: 275, endPoint x: 868, endPoint y: 275, distance: 26.0
click at [868, 275] on span "Roasted Beetroot Feta Cheese And Squash Salad" at bounding box center [834, 288] width 255 height 38
click at [911, 278] on span "Roasted Beetroot Feta Cheese And Squash Salad" at bounding box center [834, 288] width 255 height 38
drag, startPoint x: 911, startPoint y: 278, endPoint x: 928, endPoint y: 277, distance: 17.0
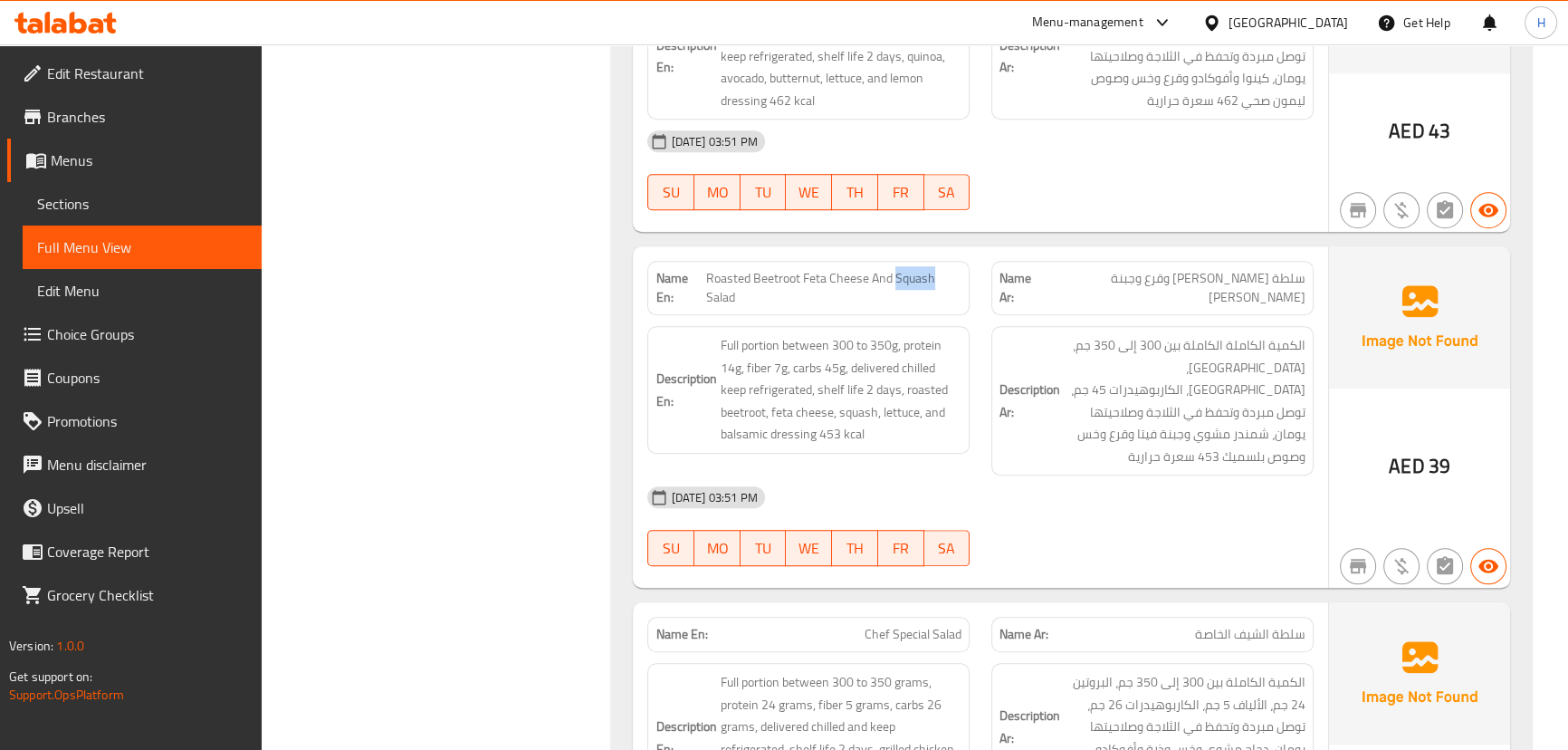
click at [914, 274] on span "Roasted Beetroot Feta Cheese And Squash Salad" at bounding box center [834, 288] width 255 height 38
click at [977, 299] on div "Name En: Roasted Beetroot Feta Cheese And Squash Salad" at bounding box center [809, 288] width 344 height 76
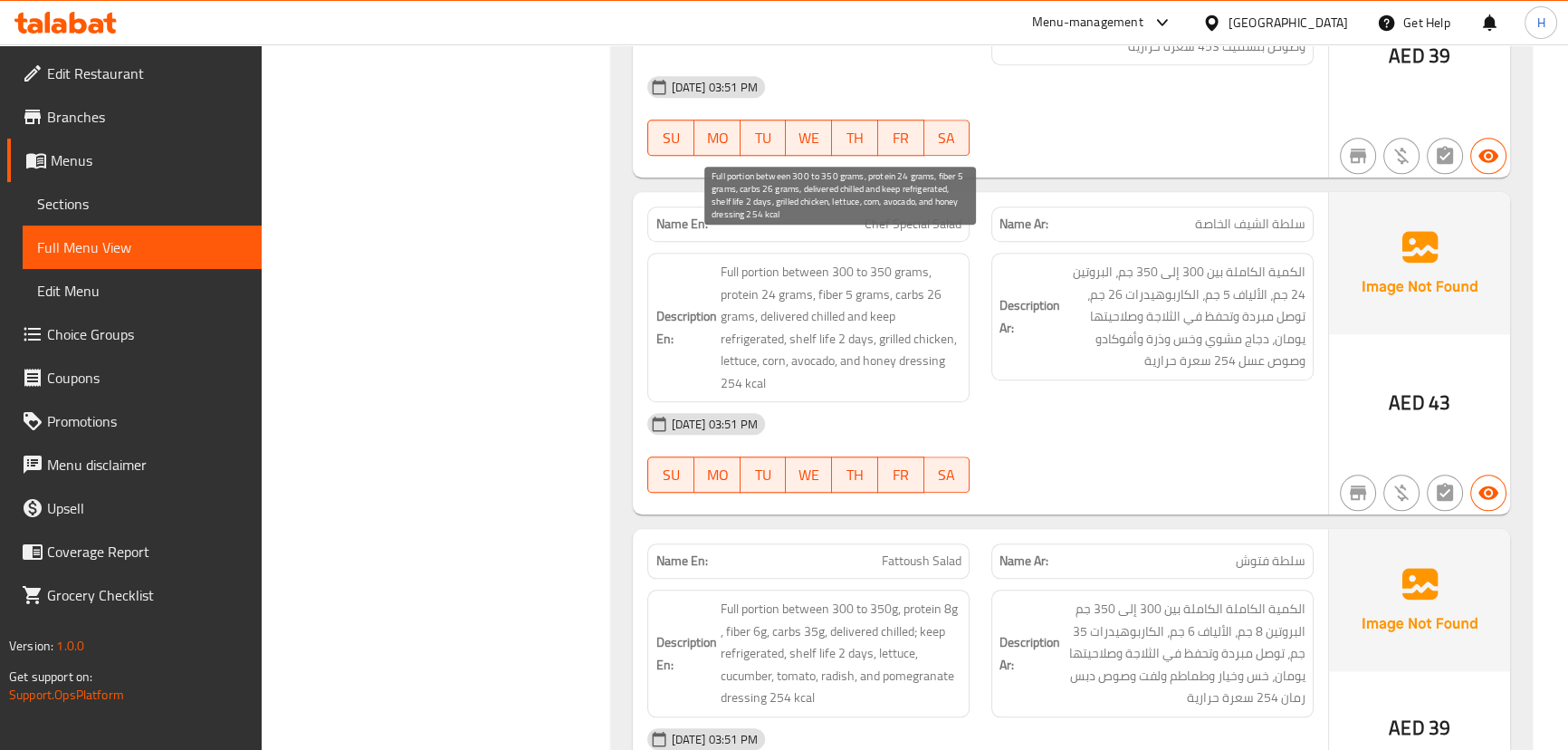
scroll to position [2046, 0]
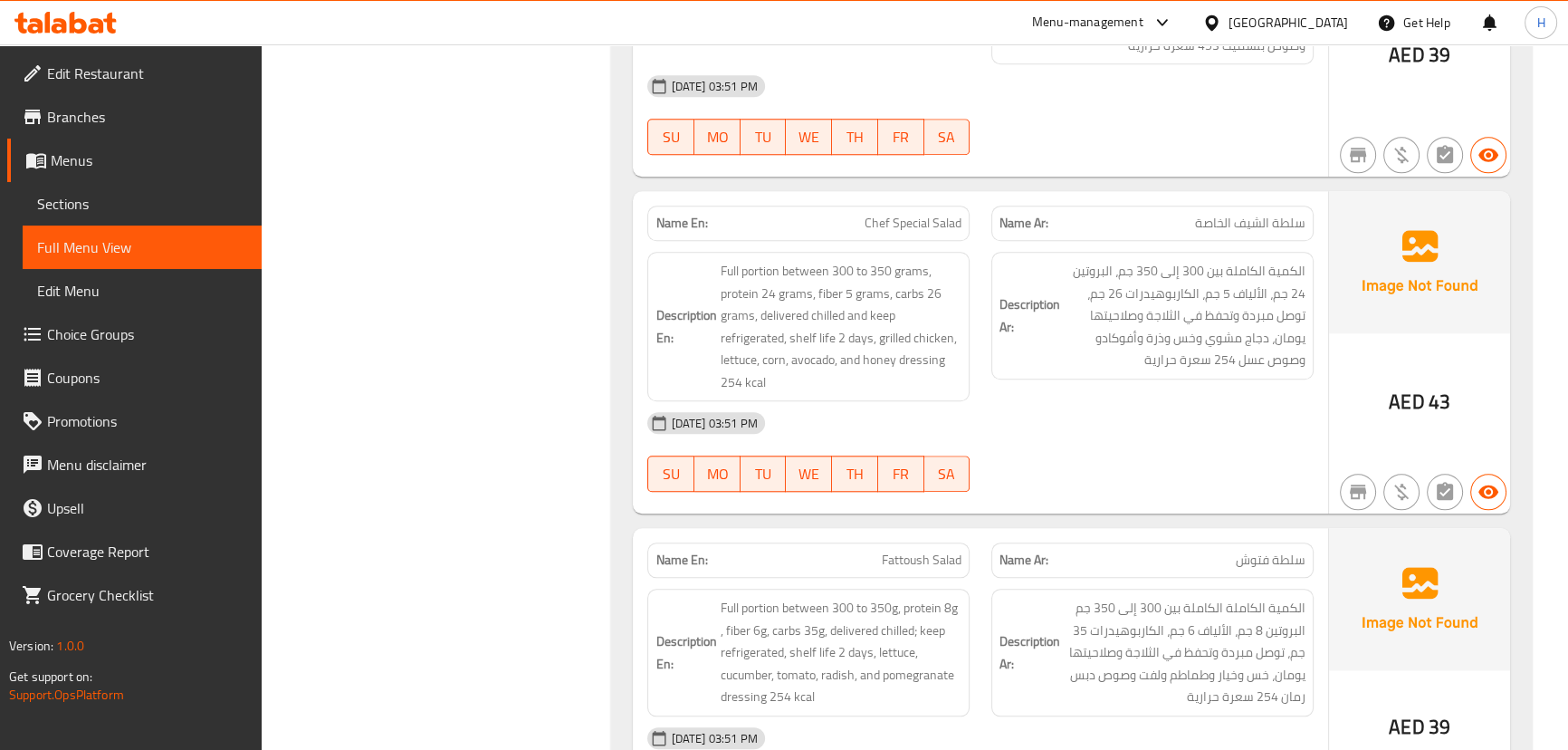
click at [976, 286] on div "Description En: Full portion between 300 to 350 grams, protein 24 grams, fiber …" at bounding box center [809, 327] width 344 height 171
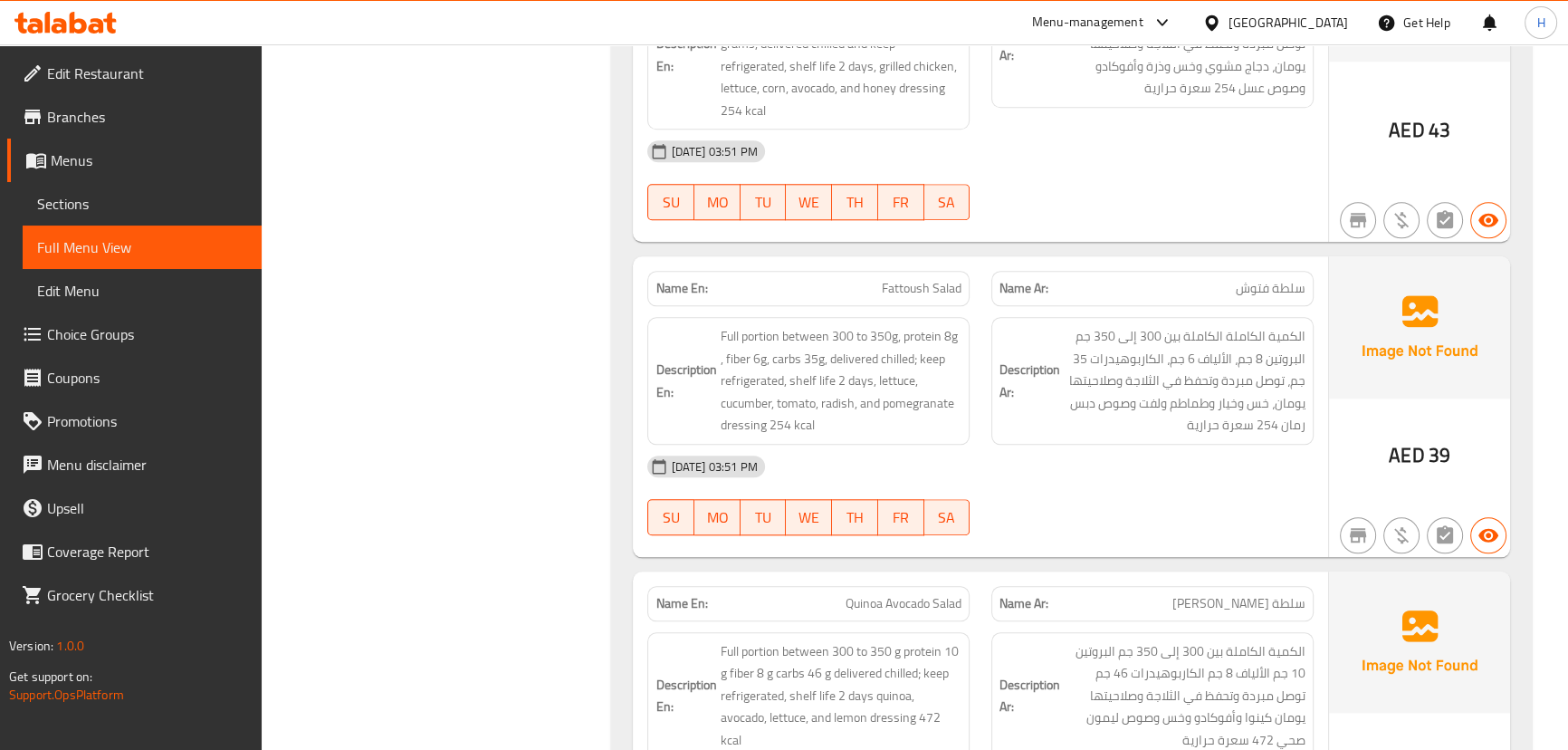
scroll to position [2376, 0]
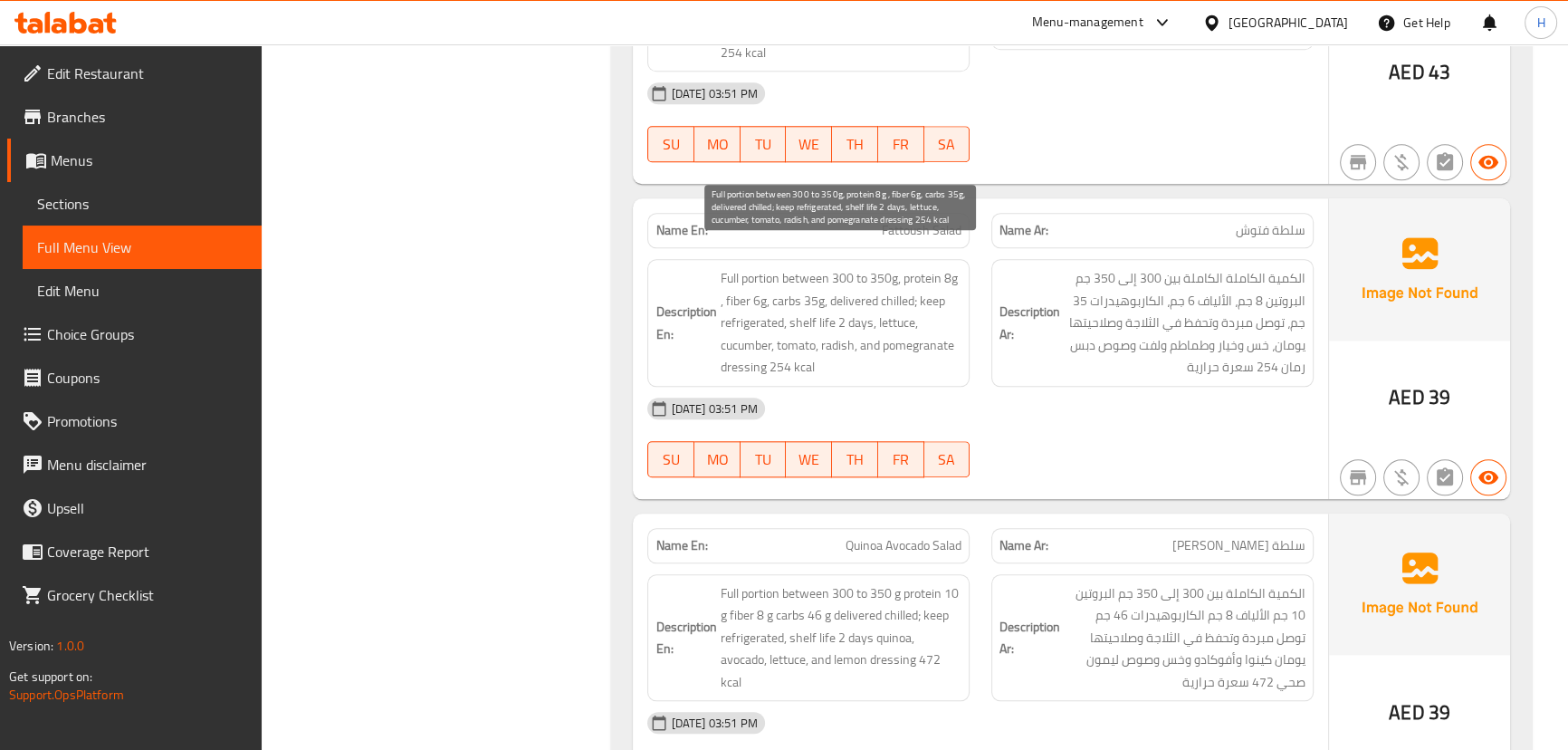
click at [835, 327] on span "Full portion between 300 to 350g, protein 8g , fiber 6g, carbs 35g, delivered c…" at bounding box center [840, 323] width 242 height 112
copy span "radish"
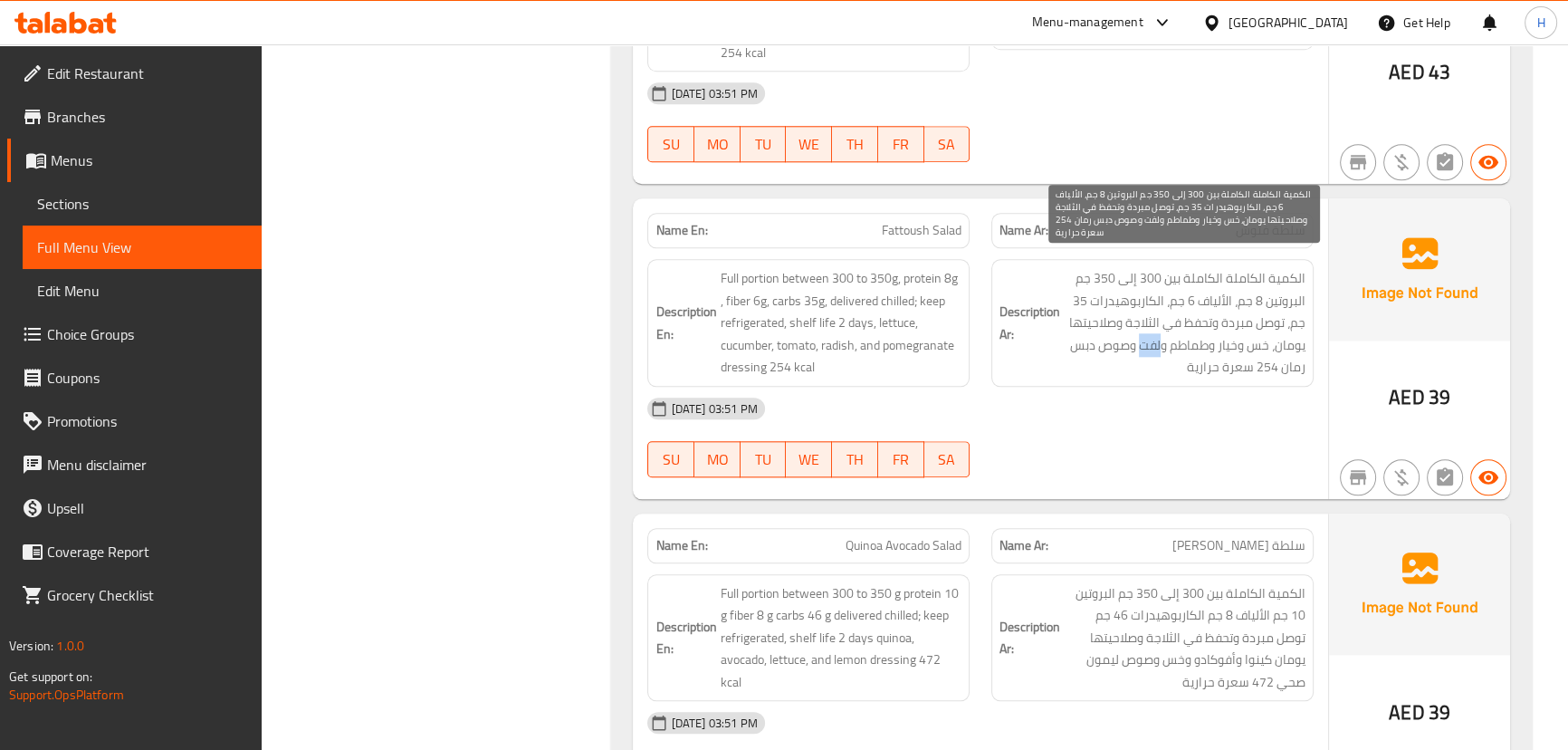
drag, startPoint x: 1141, startPoint y: 322, endPoint x: 1160, endPoint y: 327, distance: 19.6
click at [1160, 327] on span "الكمية الكاملة الكاملة بين 300 إلى 350 جم البروتين 8 جم، الألياف 6 جم، الكاربوه…" at bounding box center [1185, 323] width 242 height 112
copy span "لفت"
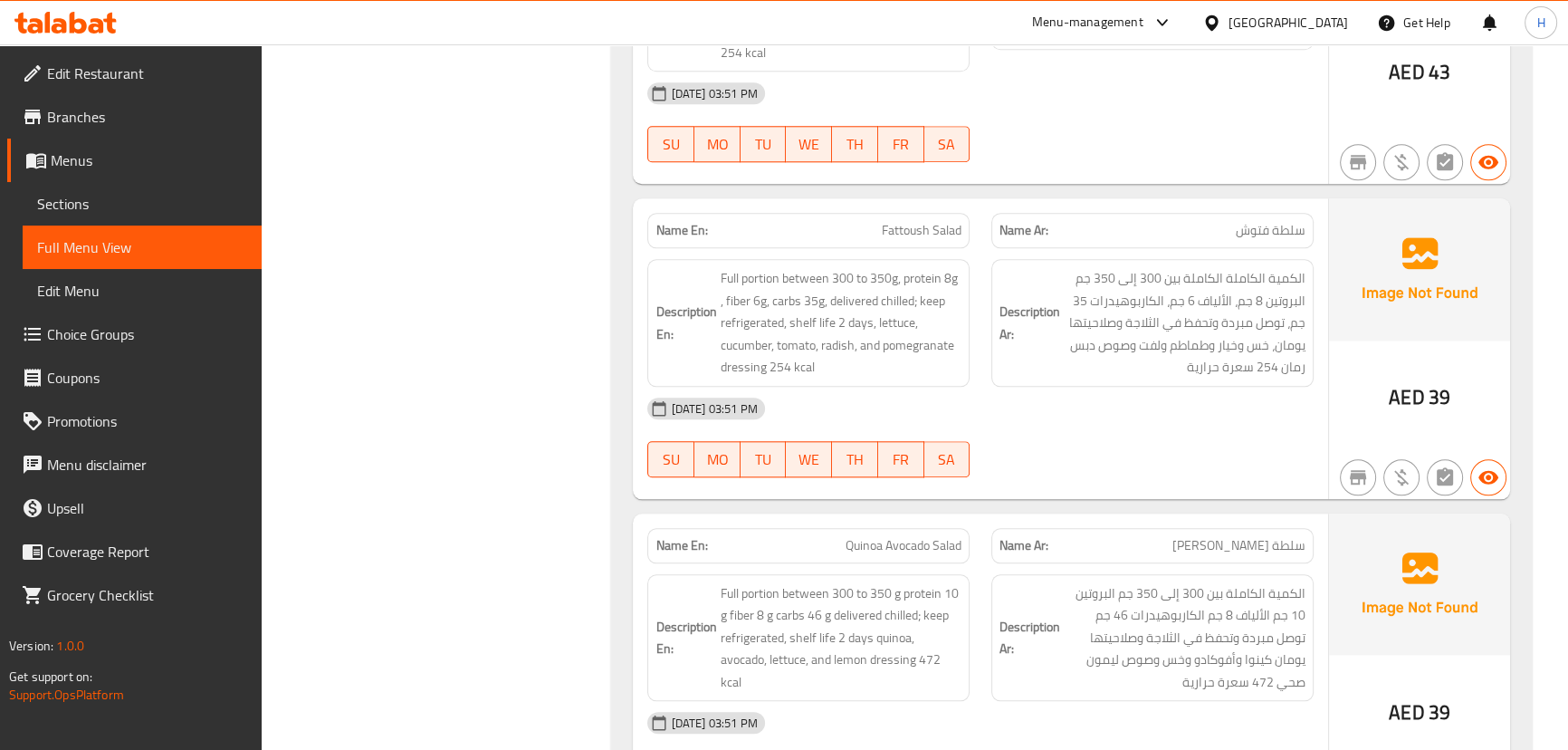
click at [902, 248] on div "Description En: Full portion between 300 to 350g, protein 8g , fiber 6g, carbs …" at bounding box center [809, 323] width 344 height 150
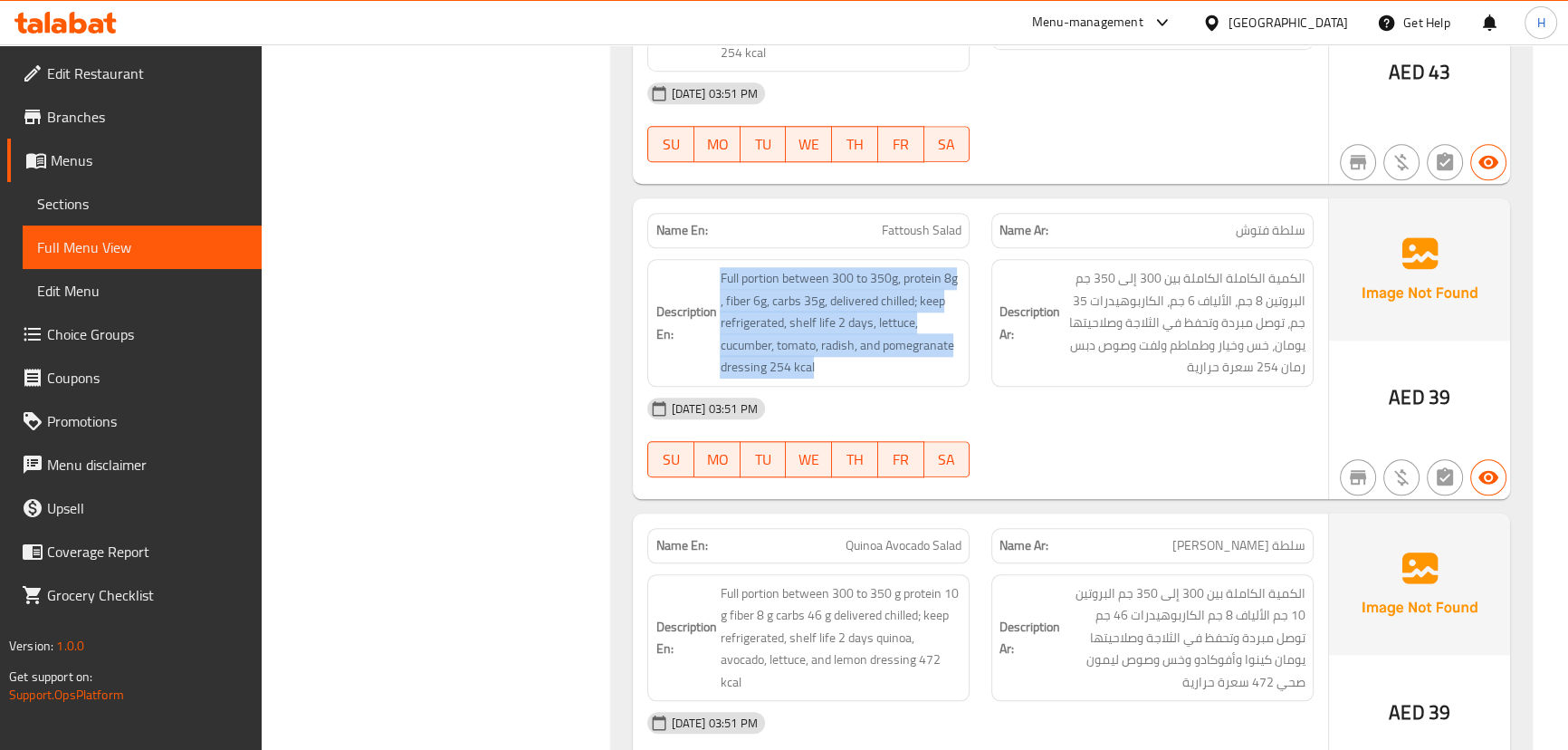
click at [902, 248] on div "Description En: Full portion between 300 to 350g, protein 8g , fiber 6g, carbs …" at bounding box center [809, 323] width 344 height 150
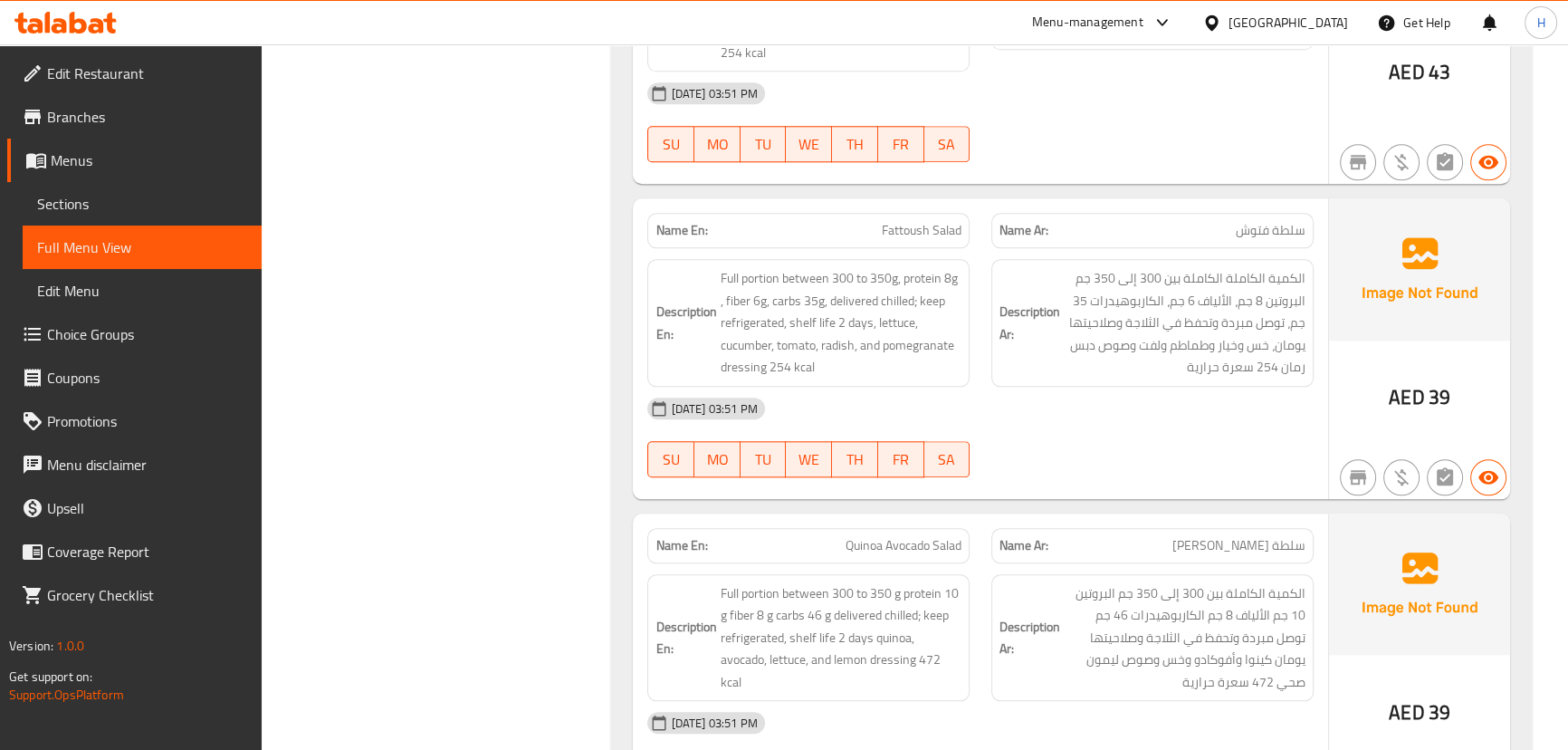
click at [923, 221] on span "Fattoush Salad" at bounding box center [922, 230] width 80 height 19
copy span "Fattoush Salad"
click at [968, 334] on div "Description En: Full portion between 300 to 350g, protein 8g , fiber 6g, carbs …" at bounding box center [809, 322] width 322 height 127
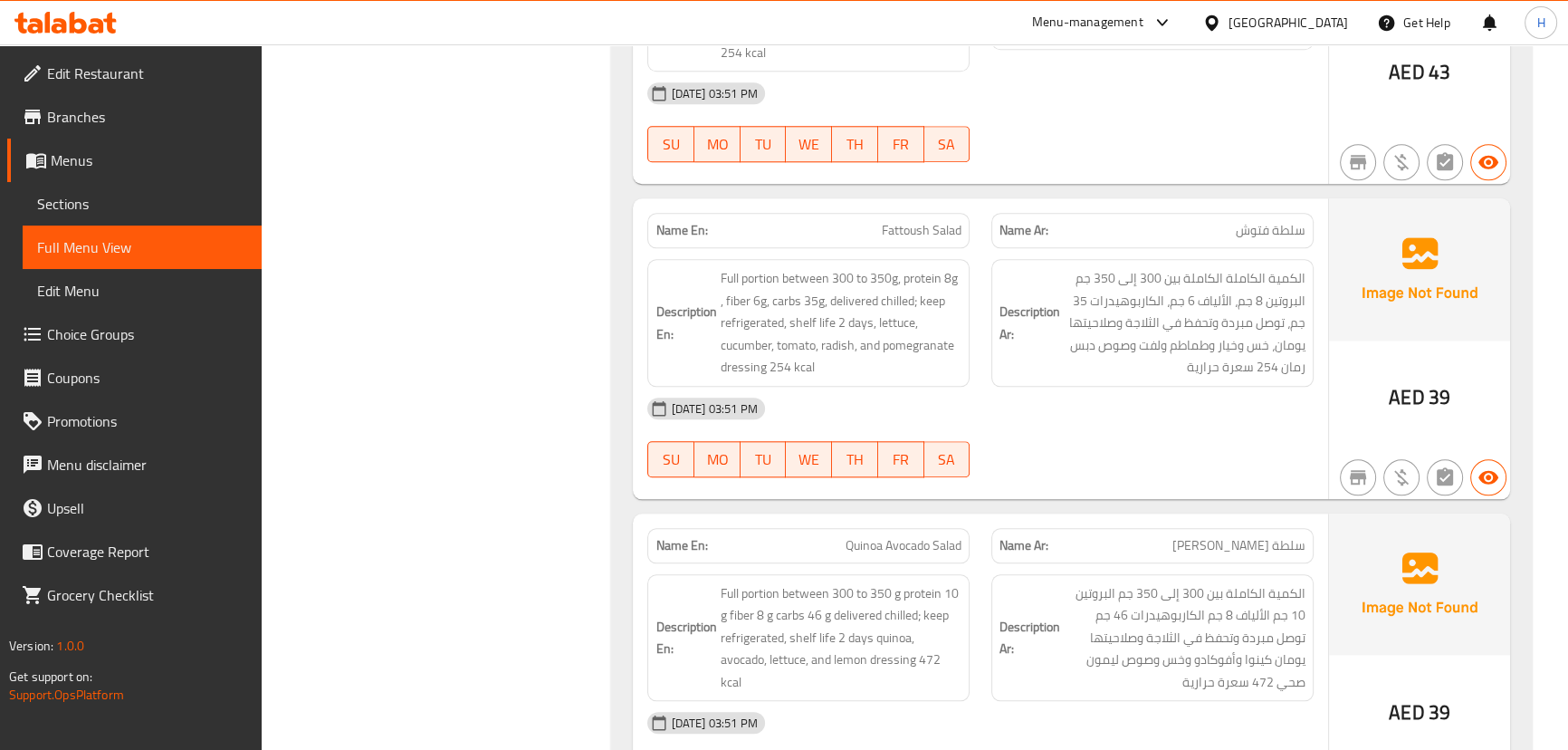
click at [1001, 386] on div "[DATE] 03:51 PM" at bounding box center [980, 408] width 687 height 44
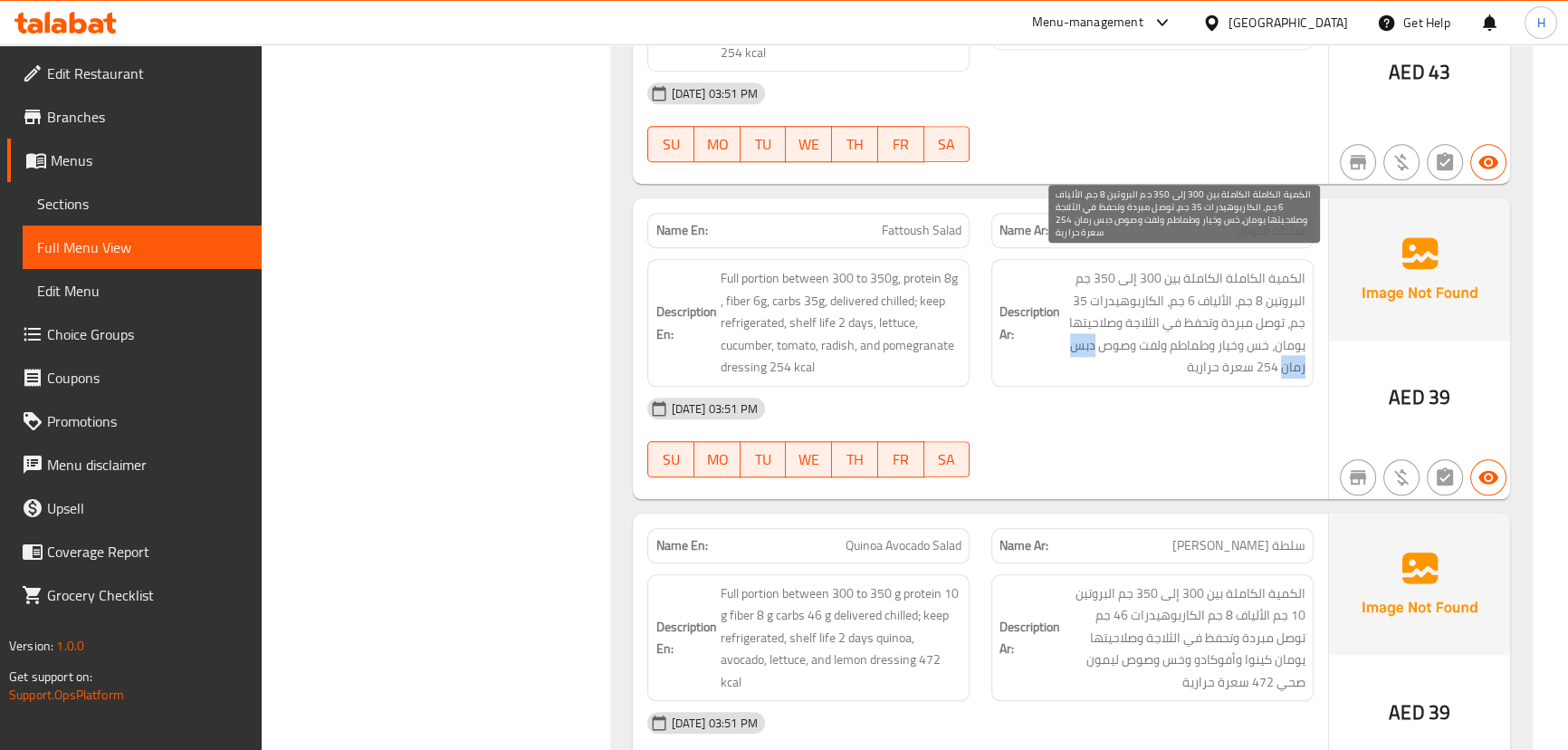
drag, startPoint x: 1094, startPoint y: 321, endPoint x: 1285, endPoint y: 338, distance: 191.8
click at [1285, 338] on span "الكمية الكاملة الكاملة بين 300 إلى 350 جم البروتين 8 جم، الألياف 6 جم، الكاربوه…" at bounding box center [1185, 323] width 242 height 112
copy span "دبس رمان"
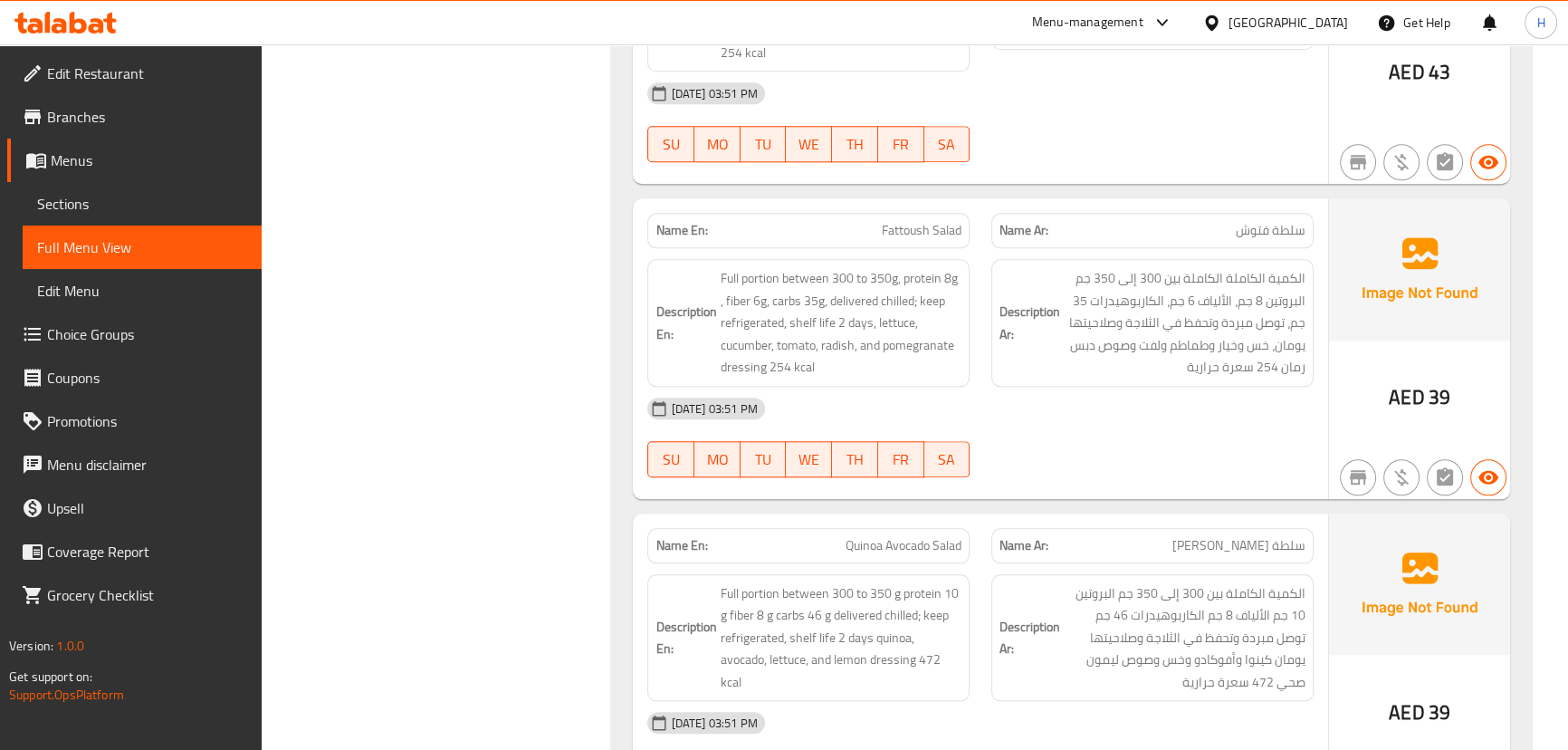
click at [905, 221] on span "Fattoush Salad" at bounding box center [922, 230] width 80 height 19
copy span "Fattoush Salad"
drag, startPoint x: 986, startPoint y: 309, endPoint x: 966, endPoint y: 302, distance: 21.2
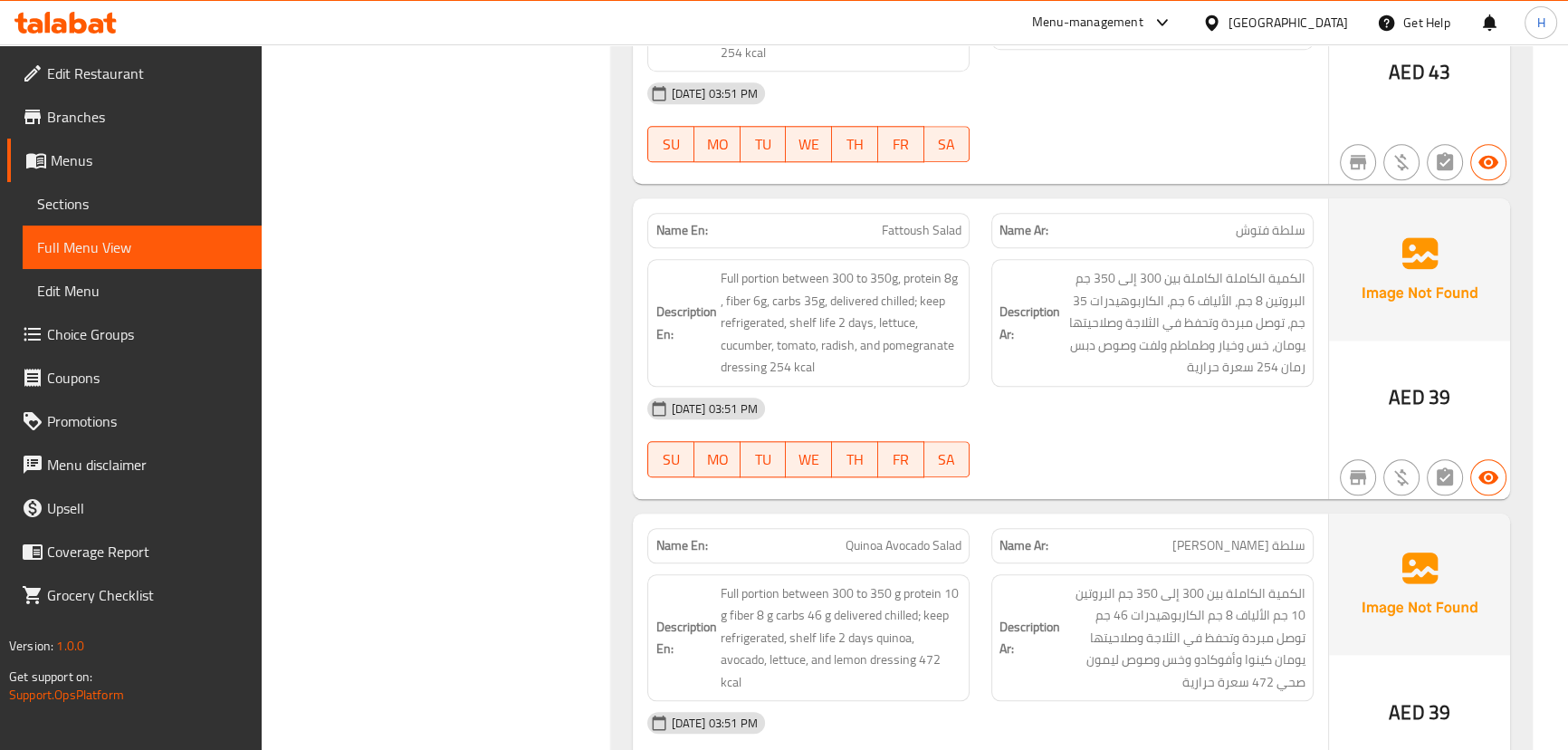
click at [983, 308] on div "Description Ar: الكمية الكاملة الكاملة بين 300 إلى 350 جم البروتين 8 جم، الأليا…" at bounding box center [1153, 323] width 344 height 150
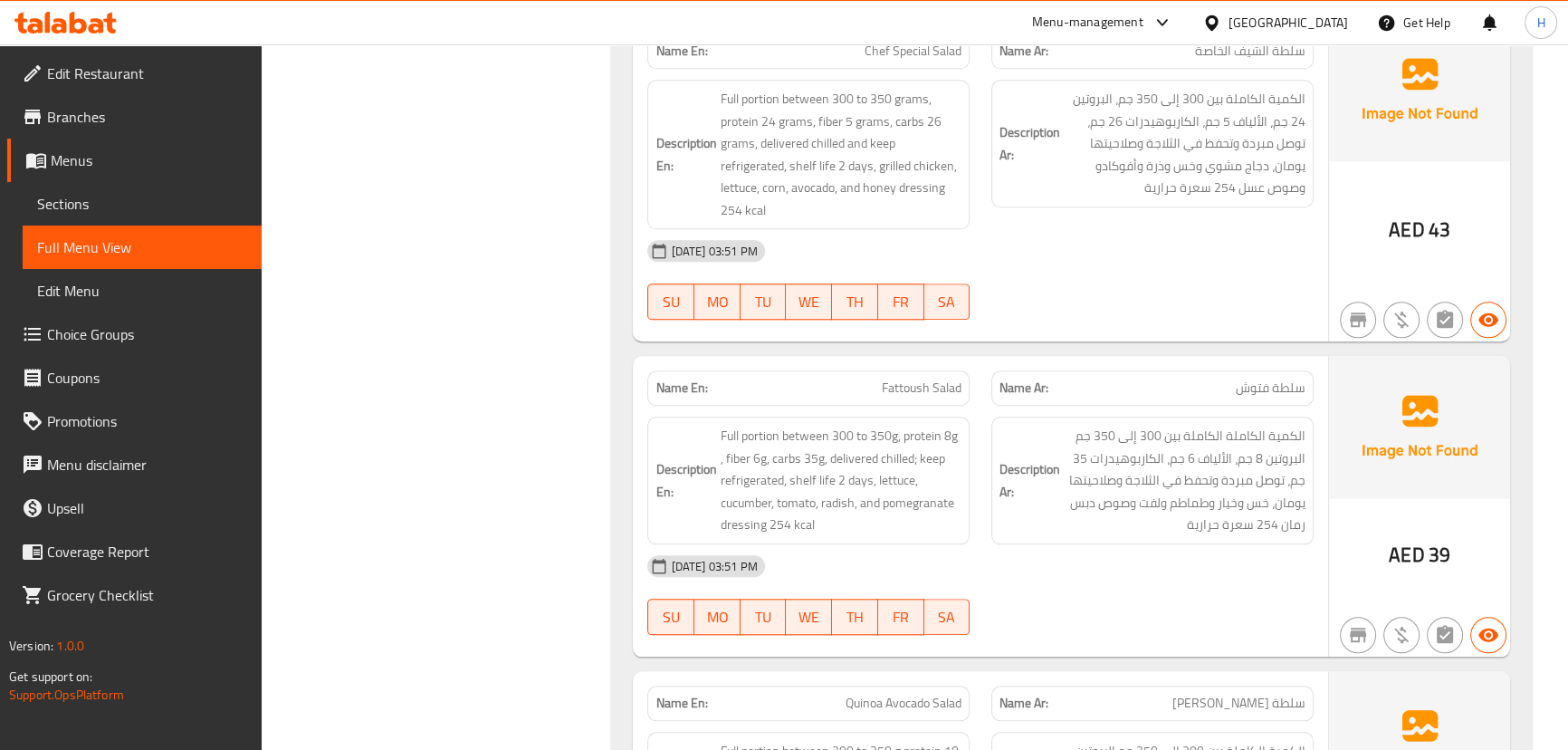
scroll to position [2211, 0]
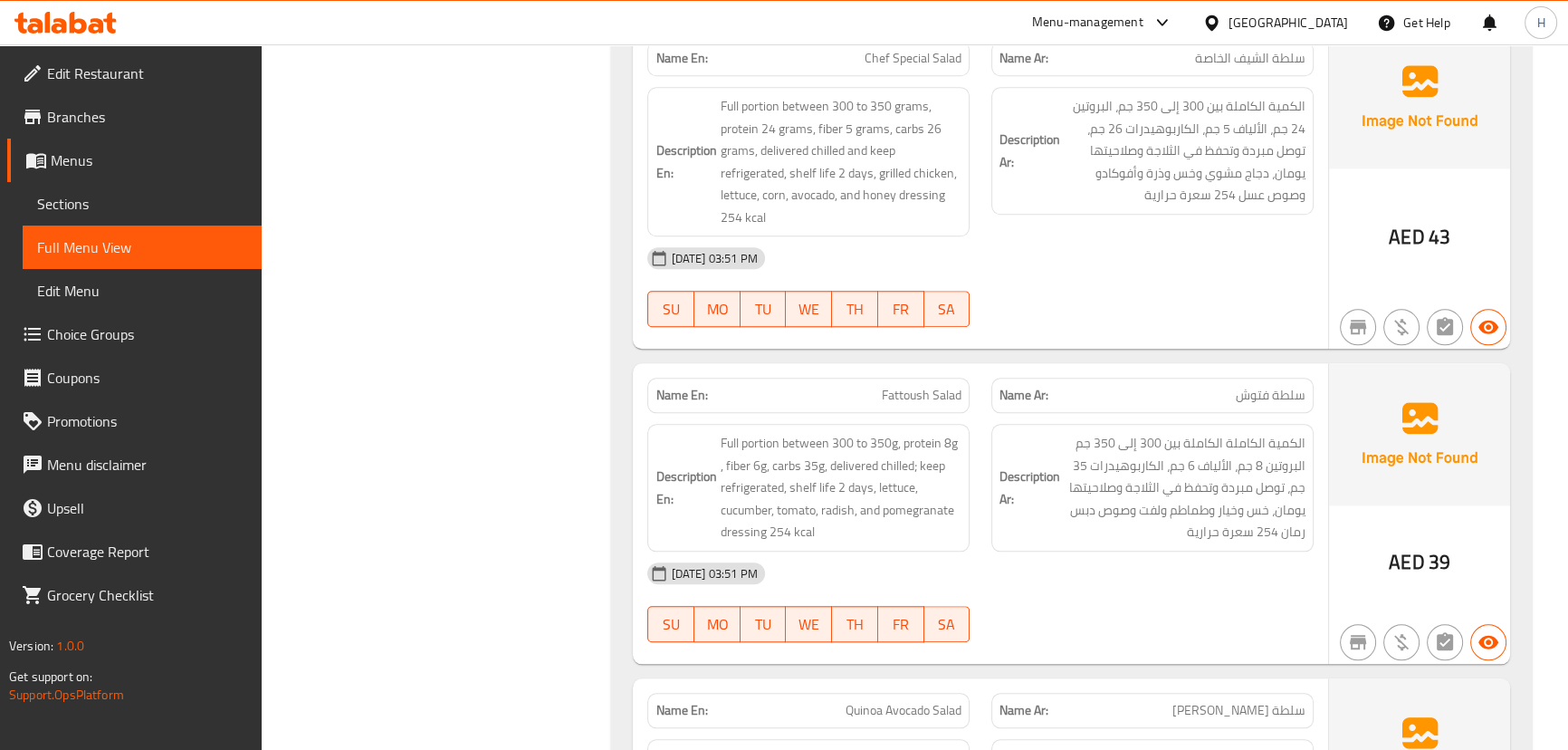
click at [975, 300] on div "SU MO TU WE TH FR SA" at bounding box center [809, 309] width 344 height 58
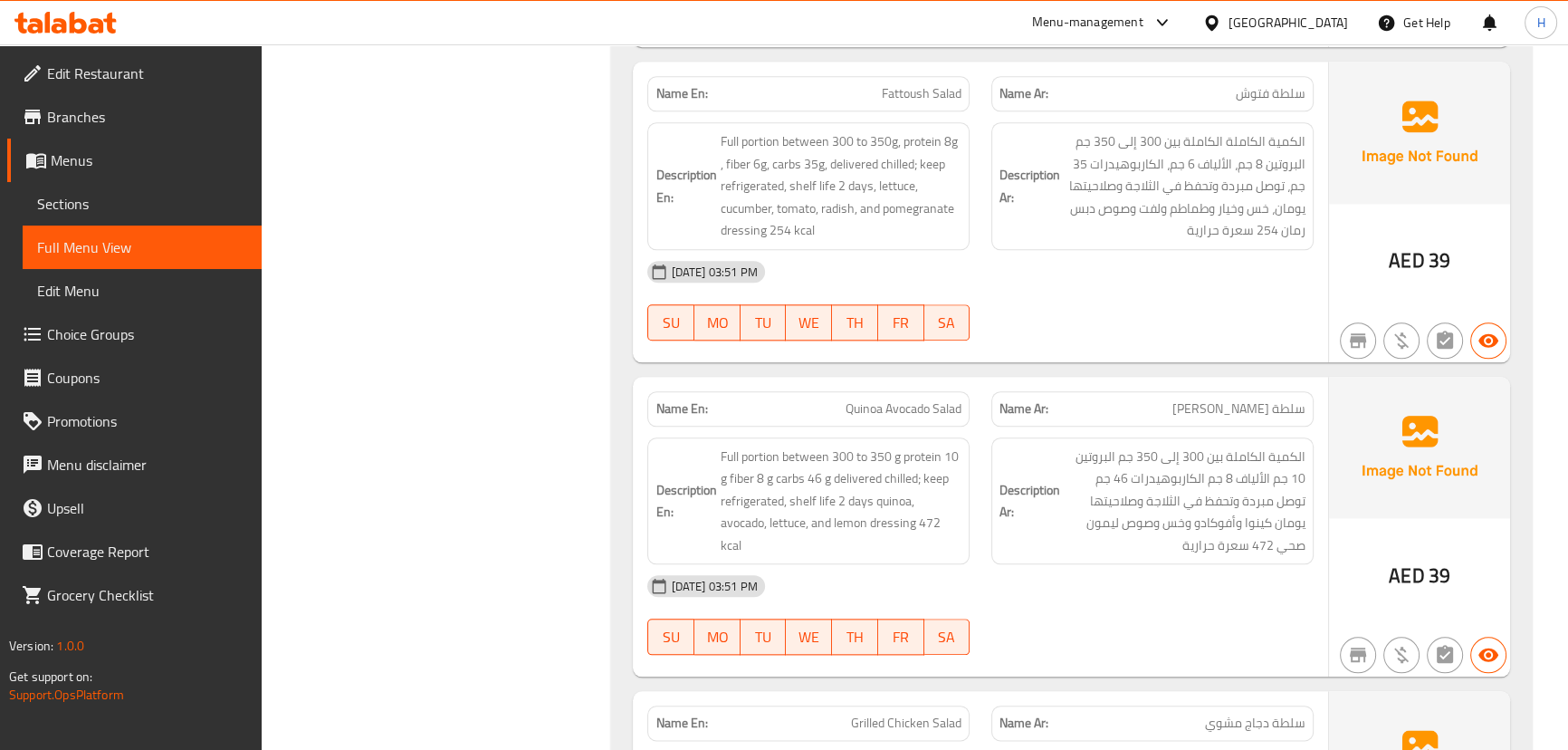
scroll to position [2540, 0]
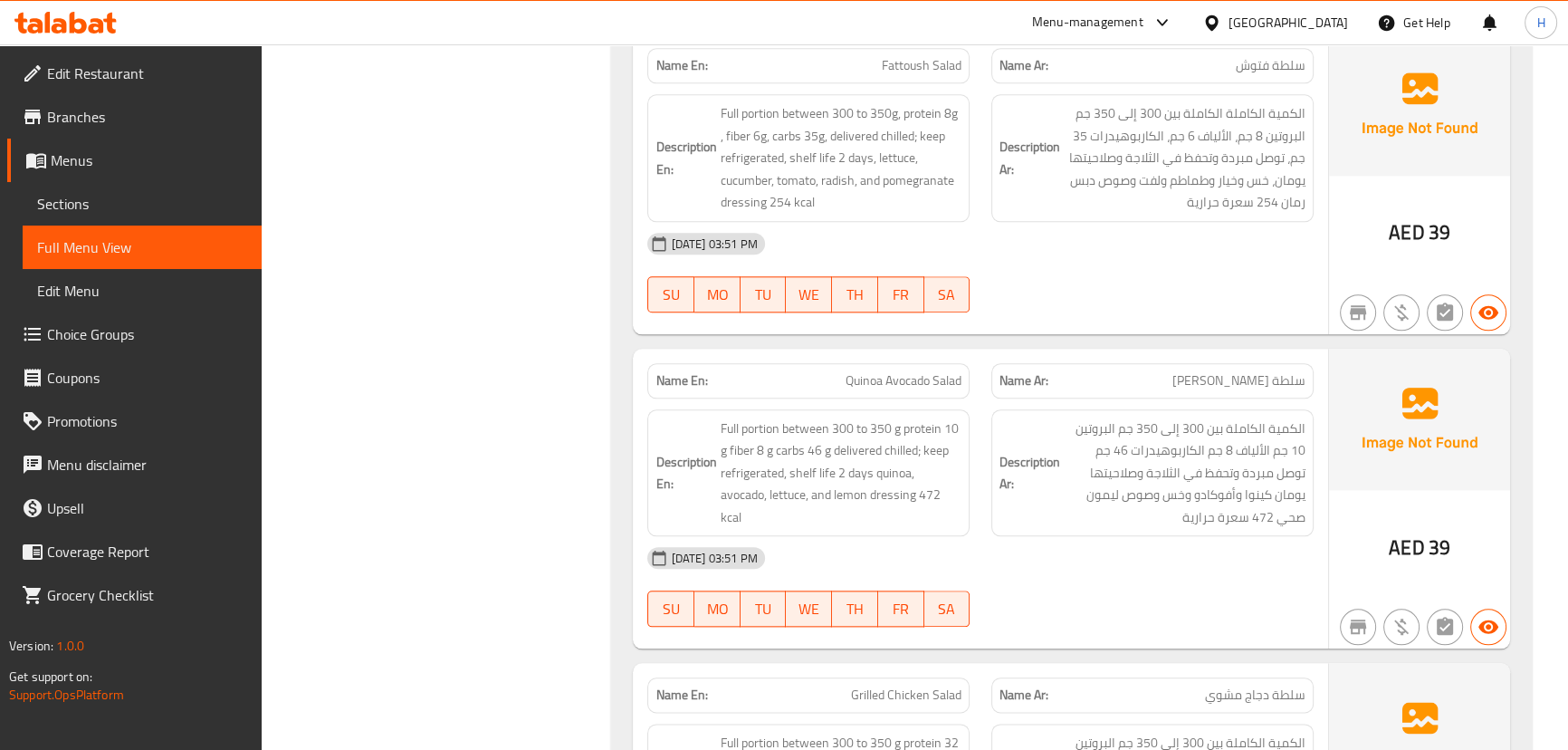
click at [897, 371] on span "Quinoa Avocado Salad" at bounding box center [904, 381] width 116 height 19
copy span "Quinoa Avocado Salad"
click at [998, 504] on div "Description Ar: الكمية الكاملة بين 300 إلى 350 جم البروتين 10 جم الألياف 8 جم ا…" at bounding box center [1152, 473] width 322 height 127
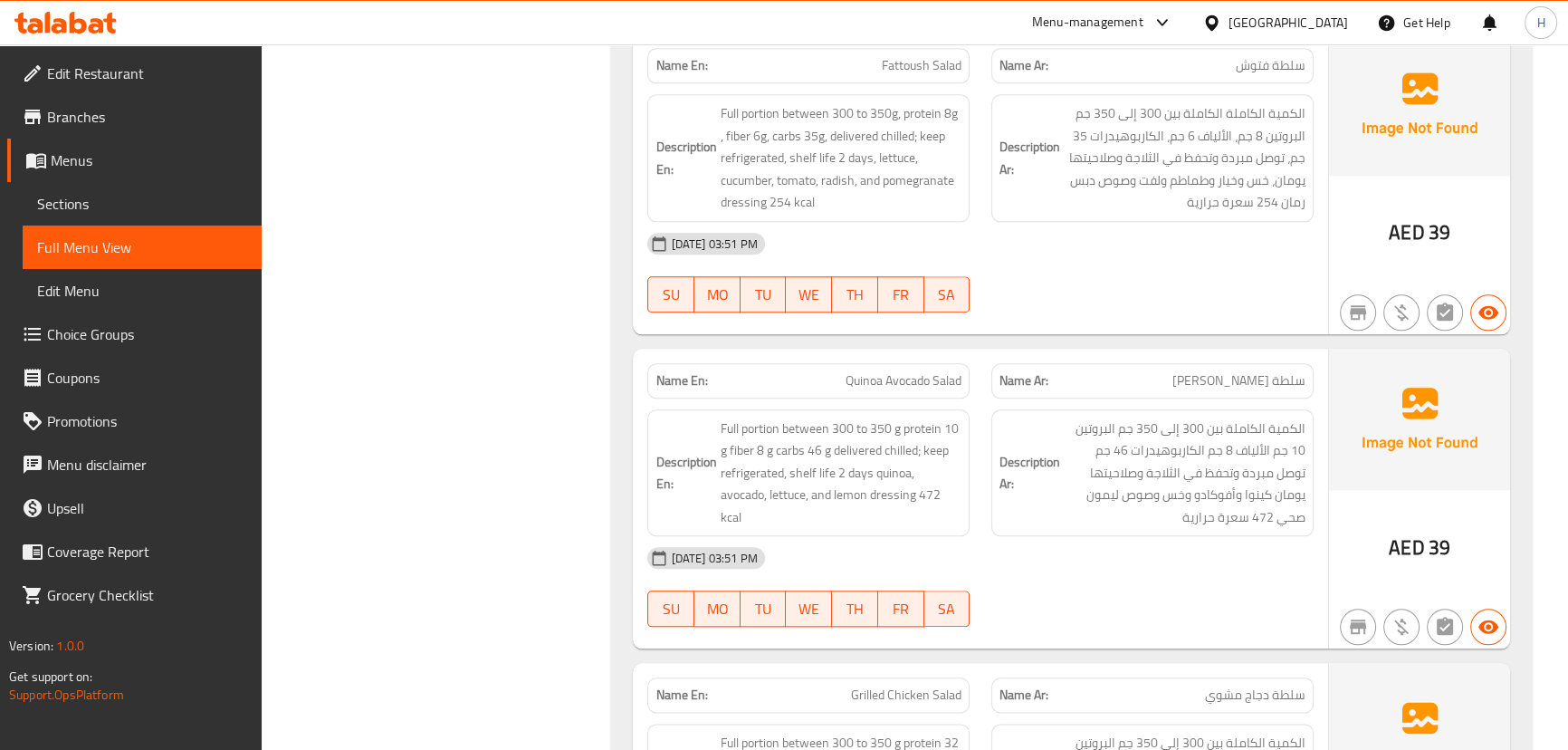
click at [920, 371] on span "Quinoa Avocado Salad" at bounding box center [904, 381] width 116 height 19
copy span "Quinoa Avocado Salad"
click at [969, 363] on div "Name En: Quinoa Avocado Salad" at bounding box center [809, 381] width 322 height 35
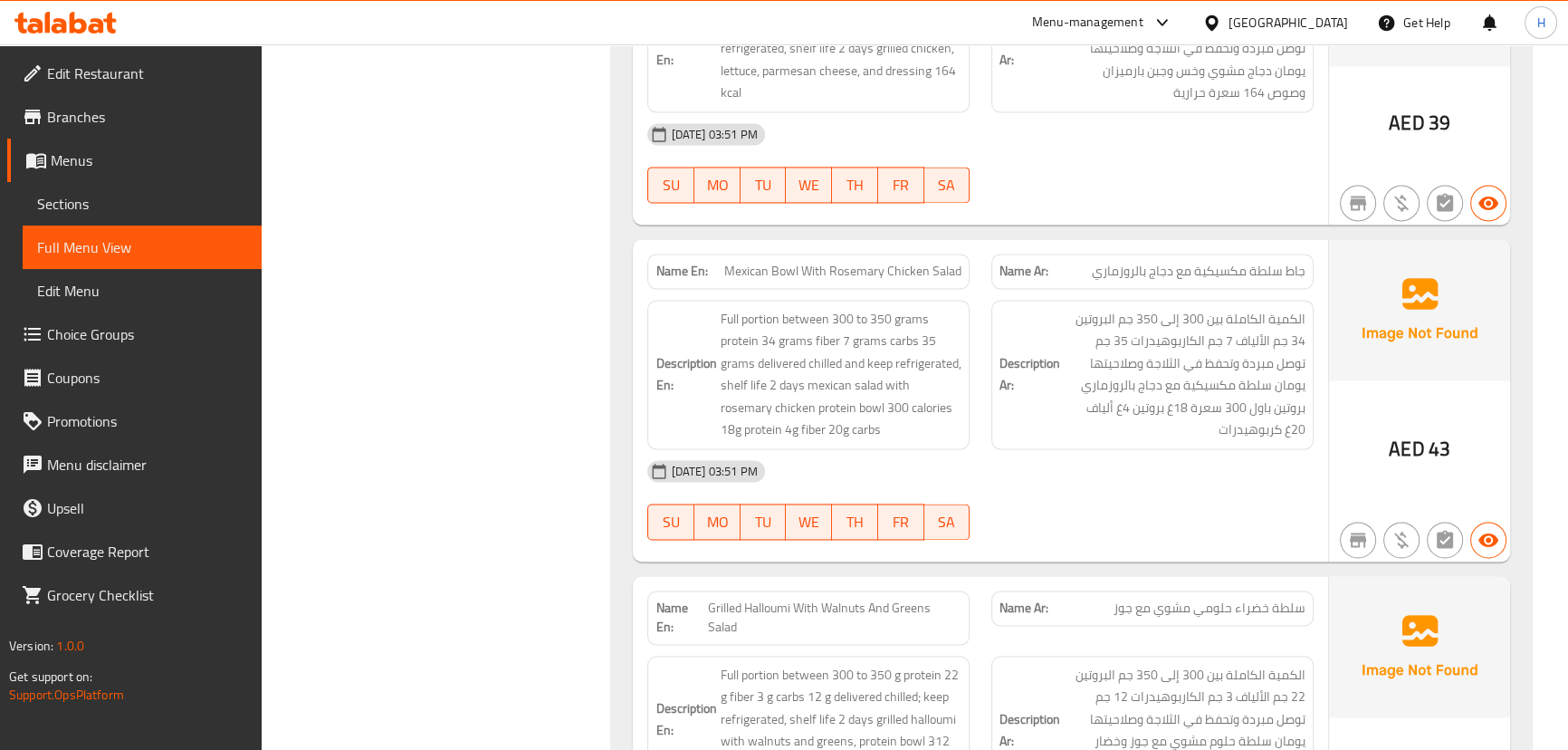
scroll to position [3281, 0]
click at [895, 260] on span "Mexican Bowl With Rosemary Chicken Salad" at bounding box center [842, 269] width 237 height 19
copy span "Mexican Bowl With Rosemary Chicken Salad"
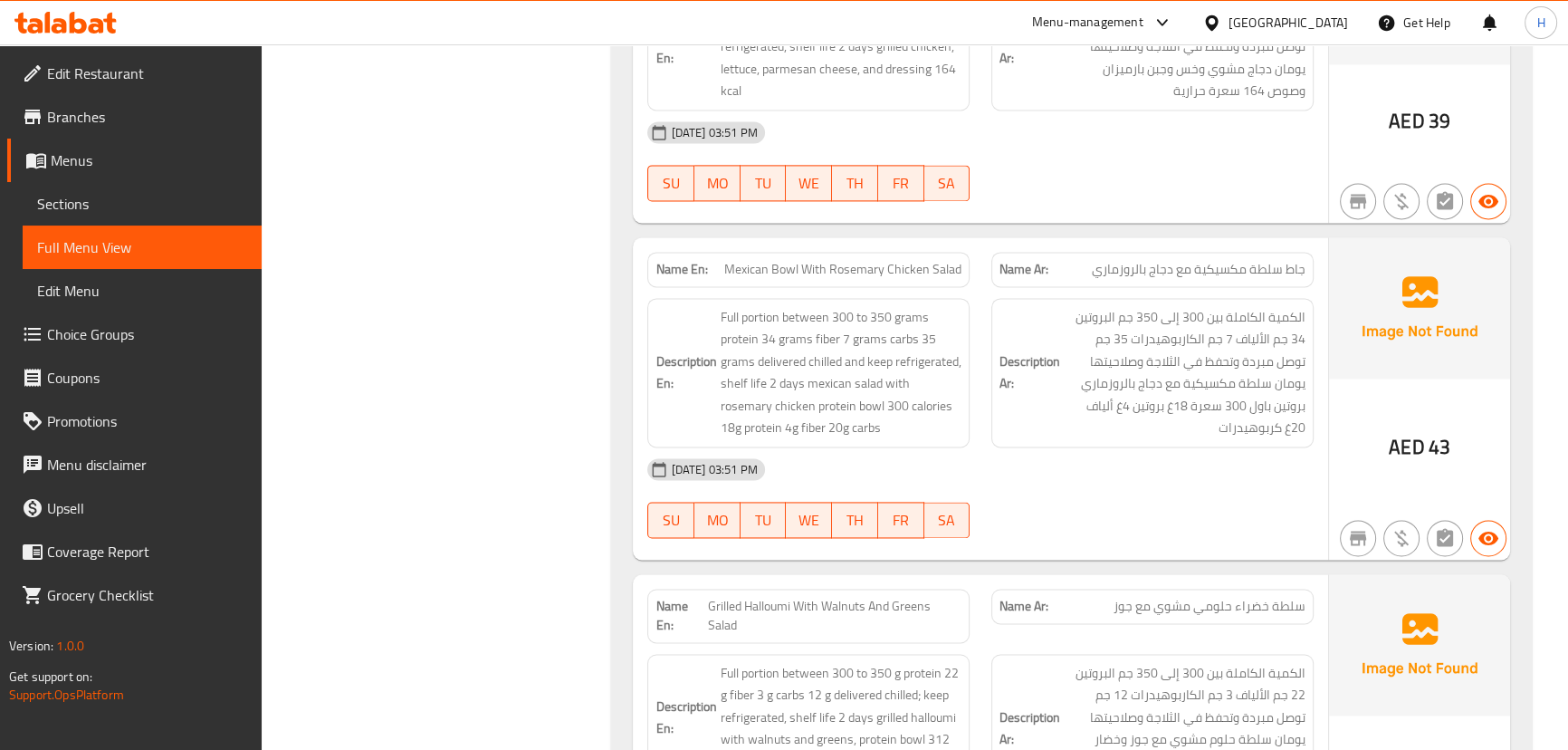
click at [970, 348] on div "Description En: Full portion between 300 to 350 grams protein 34 grams fiber 7 …" at bounding box center [809, 372] width 344 height 171
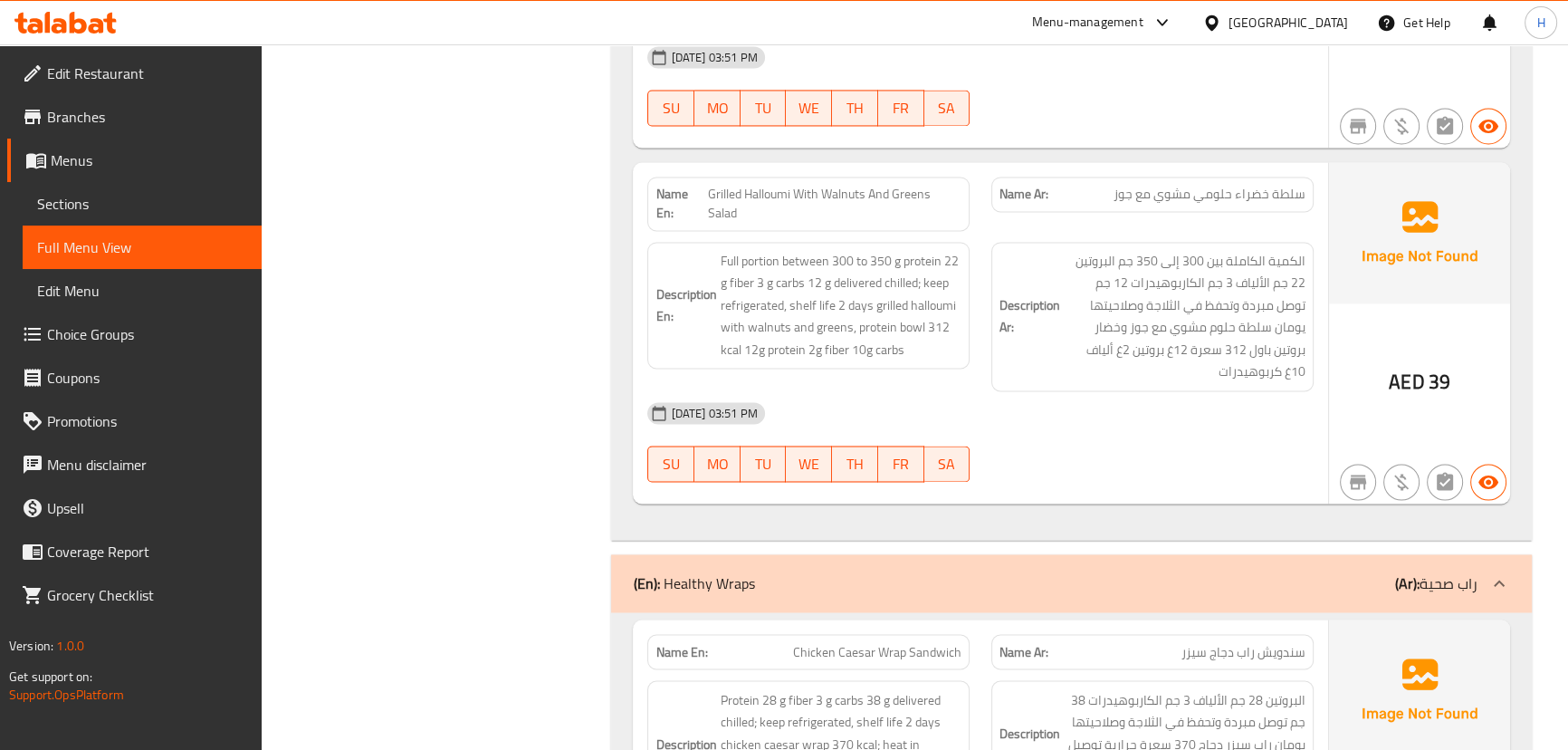
scroll to position [3610, 0]
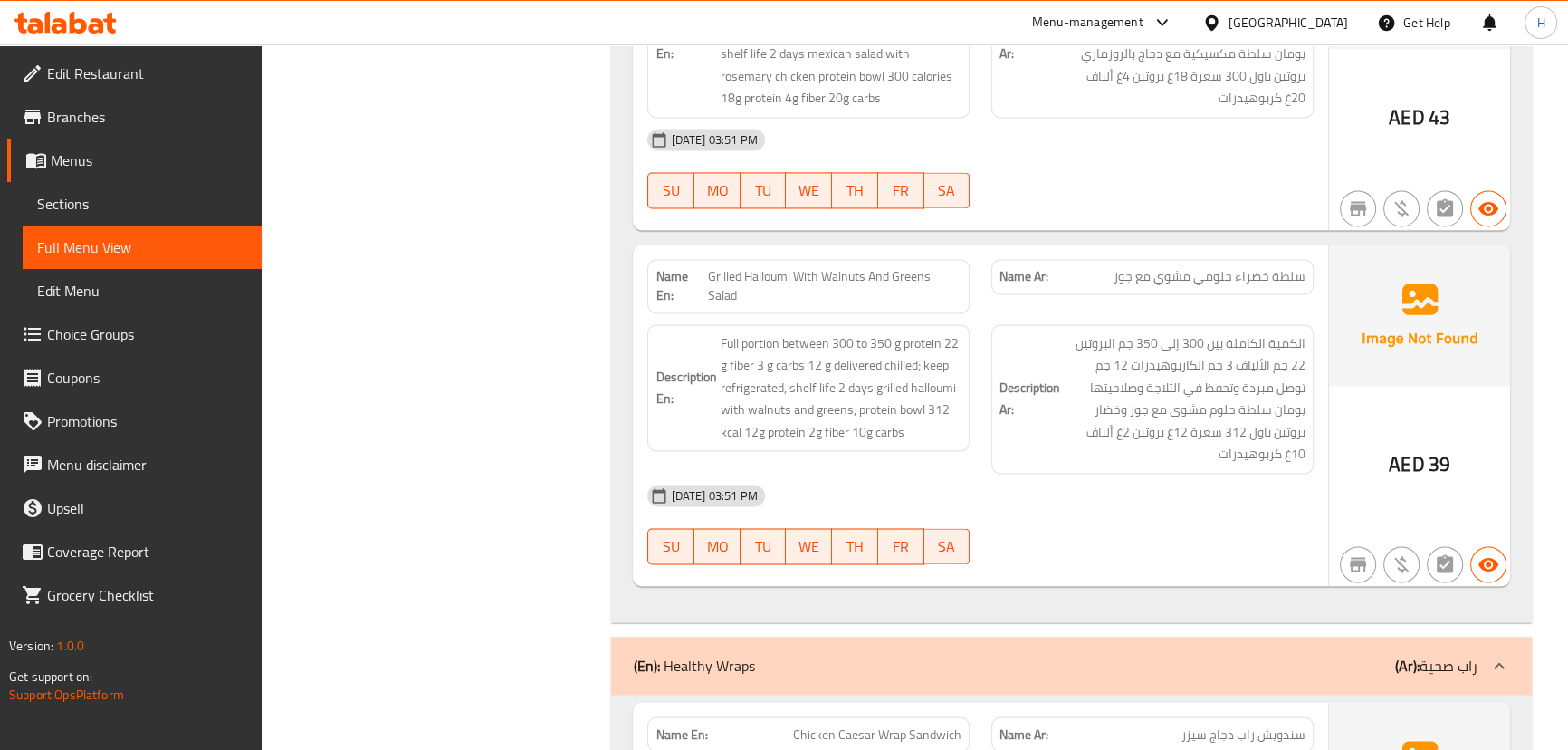
click at [741, 267] on span "Grilled Halloumi With Walnuts And Greens Salad" at bounding box center [834, 286] width 254 height 38
click at [719, 267] on span "Grilled Halloumi With Walnuts And Greens Salad" at bounding box center [834, 286] width 254 height 38
click at [893, 280] on div "Name En: Grilled Halloumi With Walnuts And Greens Salad" at bounding box center [809, 286] width 322 height 54
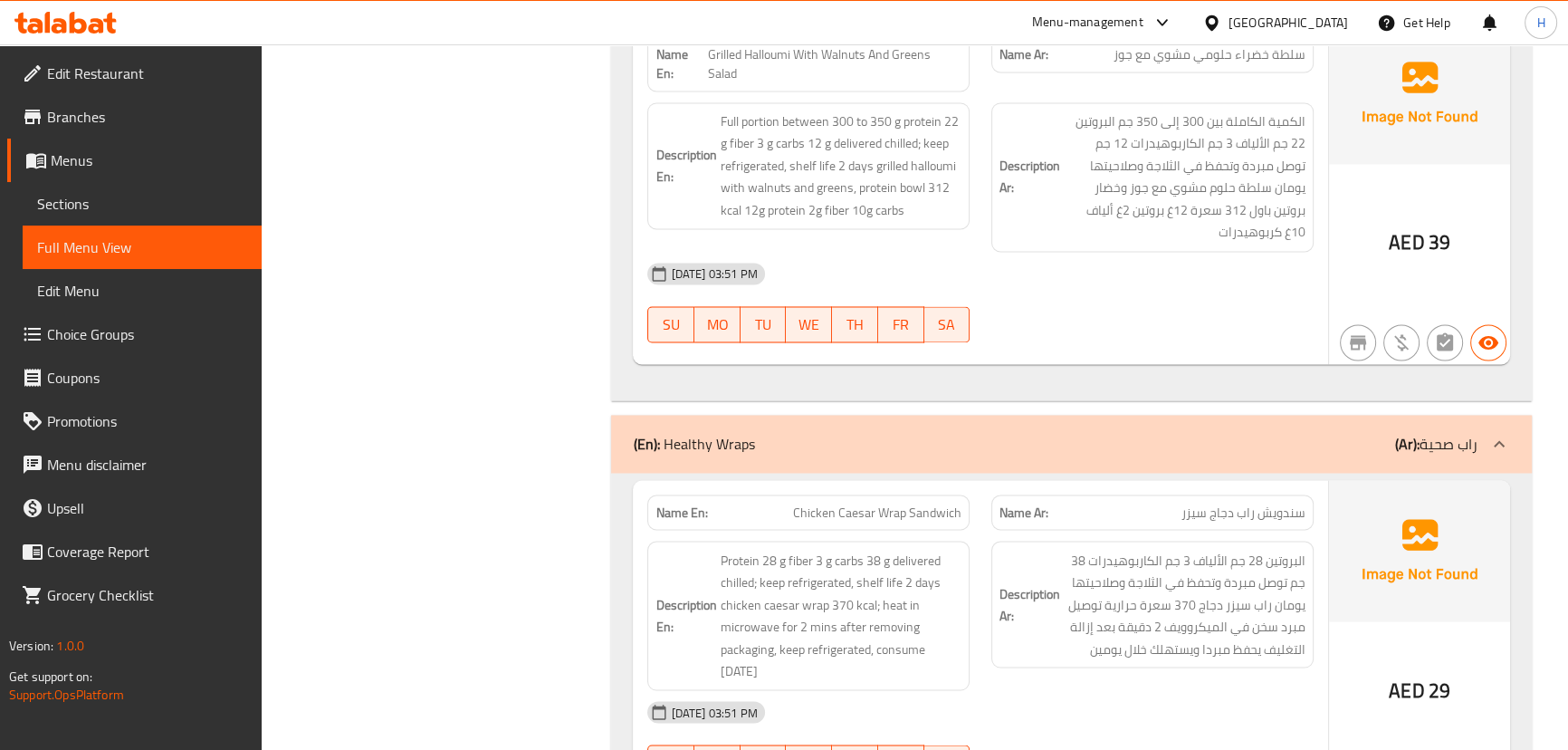
scroll to position [3857, 0]
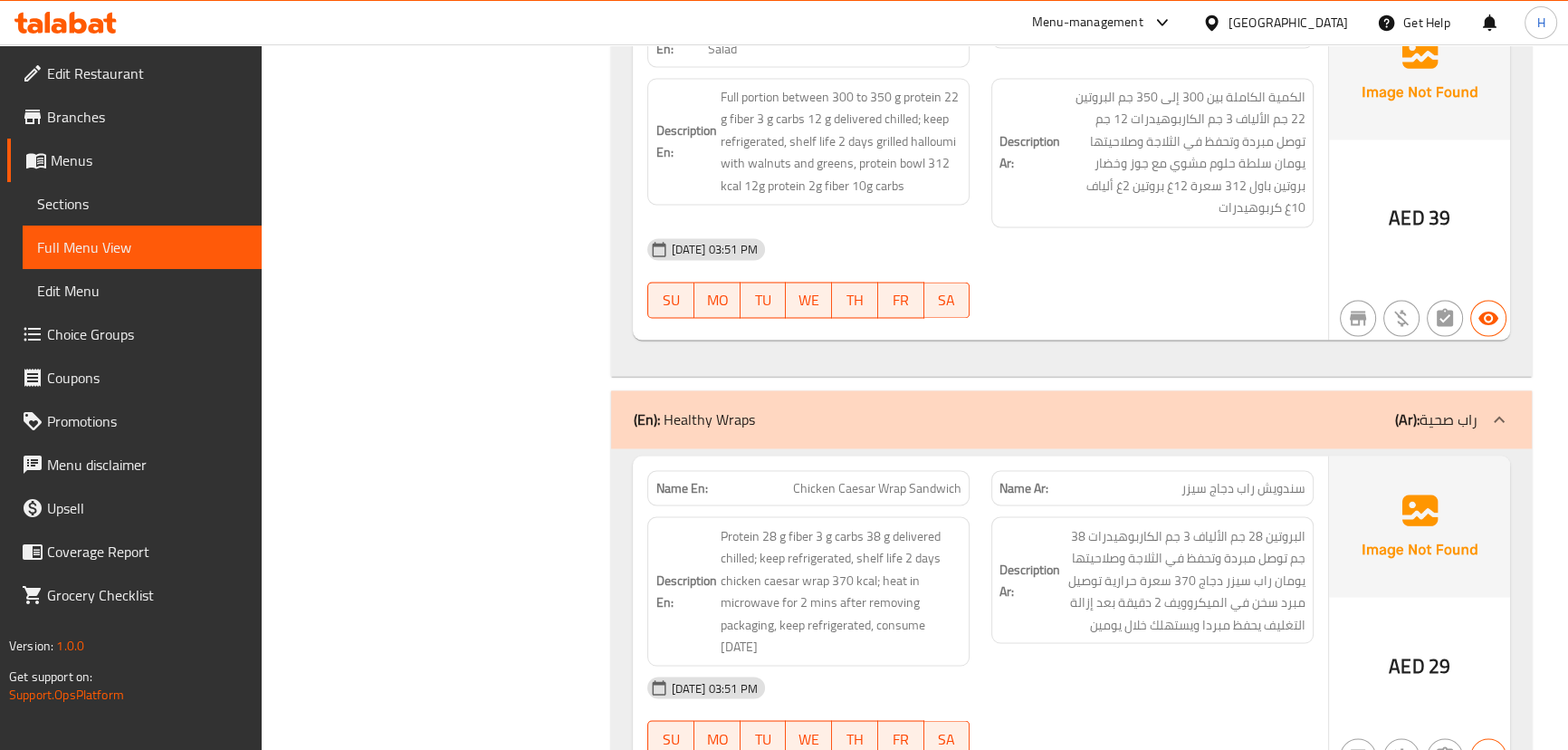
click at [979, 285] on div "SU MO TU WE TH FR SA" at bounding box center [809, 300] width 344 height 58
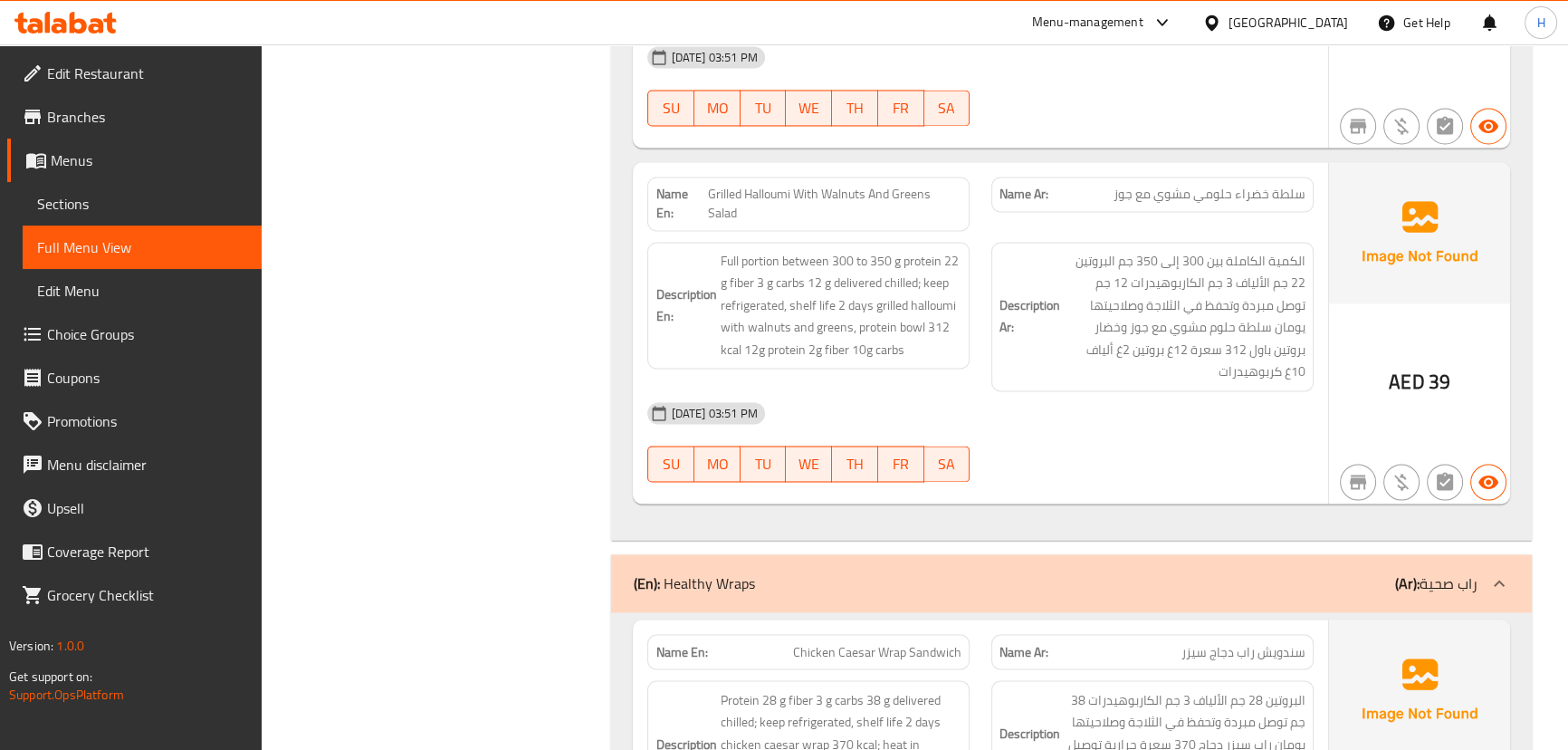
click at [905, 184] on span "Grilled Halloumi With Walnuts And Greens Salad" at bounding box center [834, 203] width 254 height 38
click at [966, 290] on div "Description En: Full portion between 300 to 350 g protein 22 g fiber 3 g carbs …" at bounding box center [809, 305] width 322 height 127
click at [886, 184] on span "Grilled Halloumi With Walnuts And Greens Salad" at bounding box center [834, 203] width 254 height 38
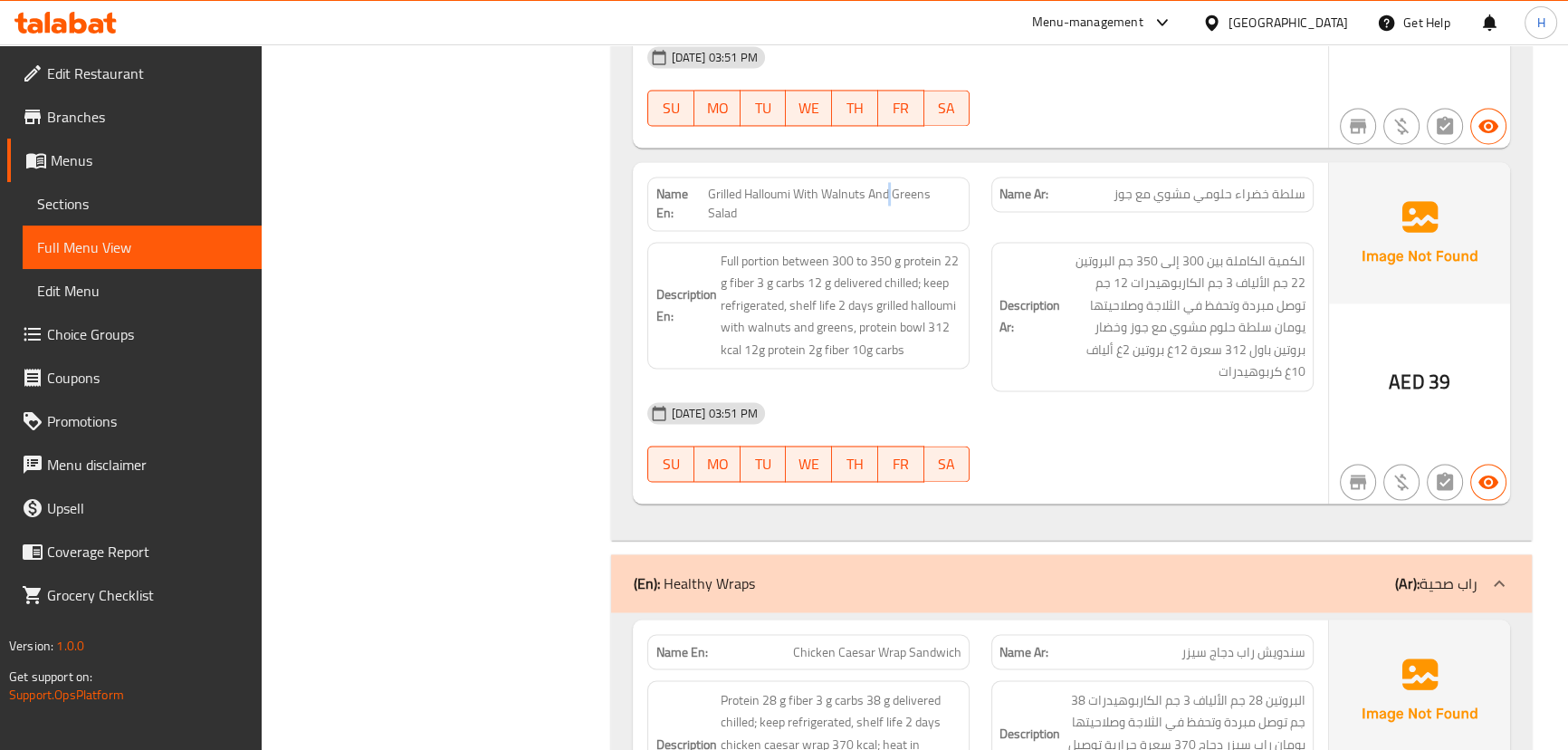
click at [886, 184] on span "Grilled Halloumi With Walnuts And Greens Salad" at bounding box center [834, 203] width 254 height 38
click at [953, 350] on div "Description En: Full portion between 300 to 350 g protein 22 g fiber 3 g carbs …" at bounding box center [809, 316] width 344 height 171
click at [877, 184] on span "Grilled Halloumi With Walnuts And Greens Salad" at bounding box center [834, 203] width 254 height 38
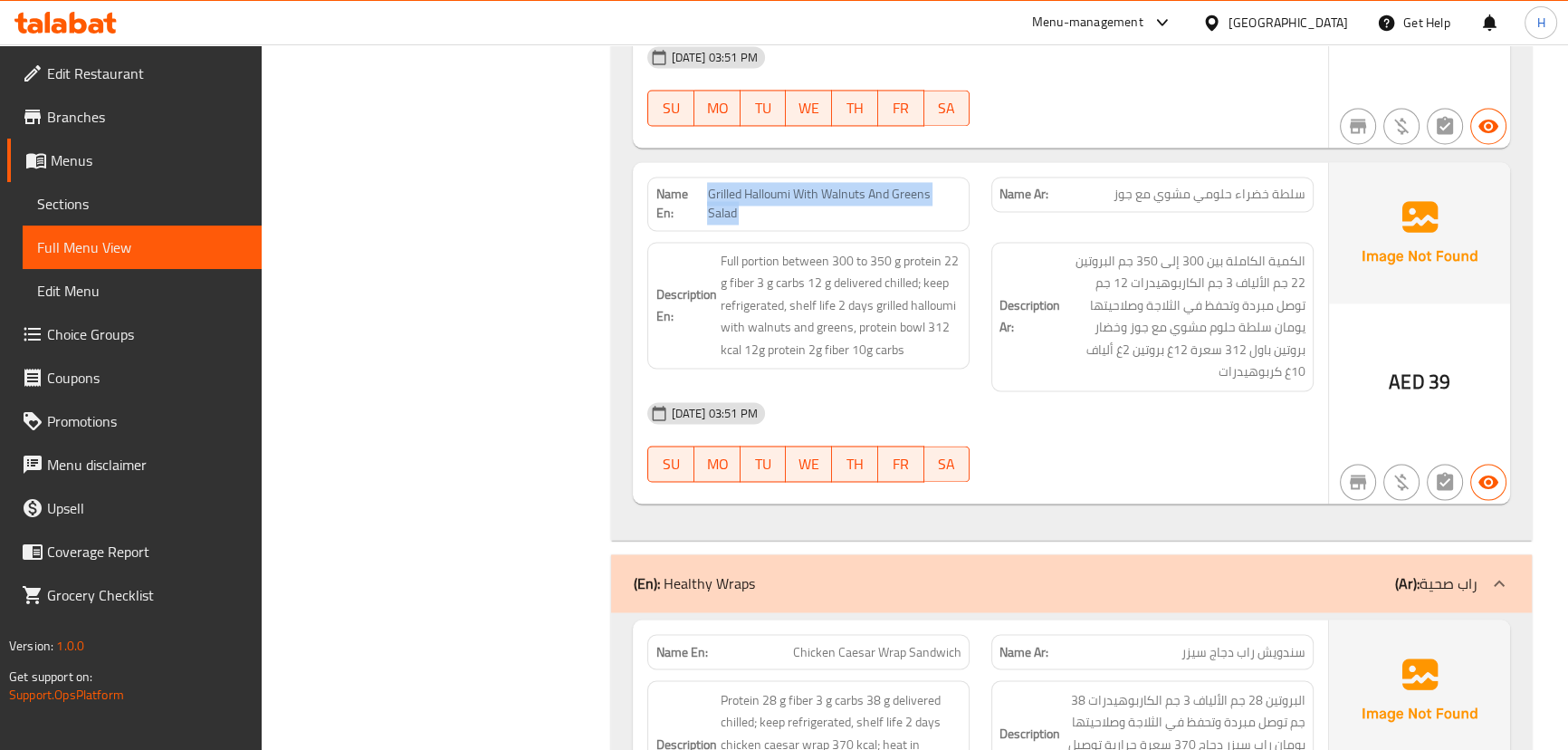
click at [877, 184] on span "Grilled Halloumi With Walnuts And Greens Salad" at bounding box center [834, 203] width 254 height 38
click at [956, 391] on div "[DATE] 03:51 PM" at bounding box center [980, 412] width 687 height 44
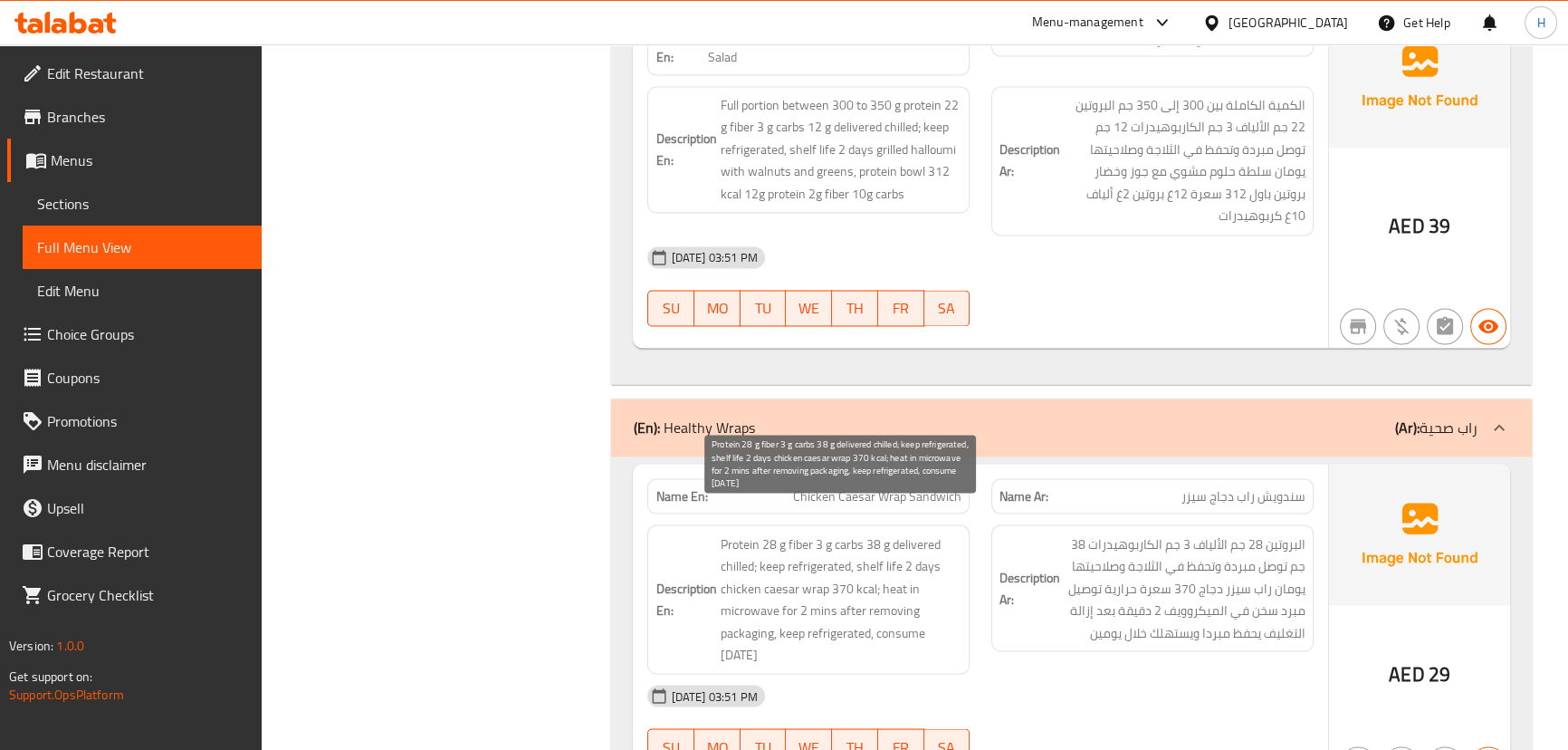
scroll to position [4022, 0]
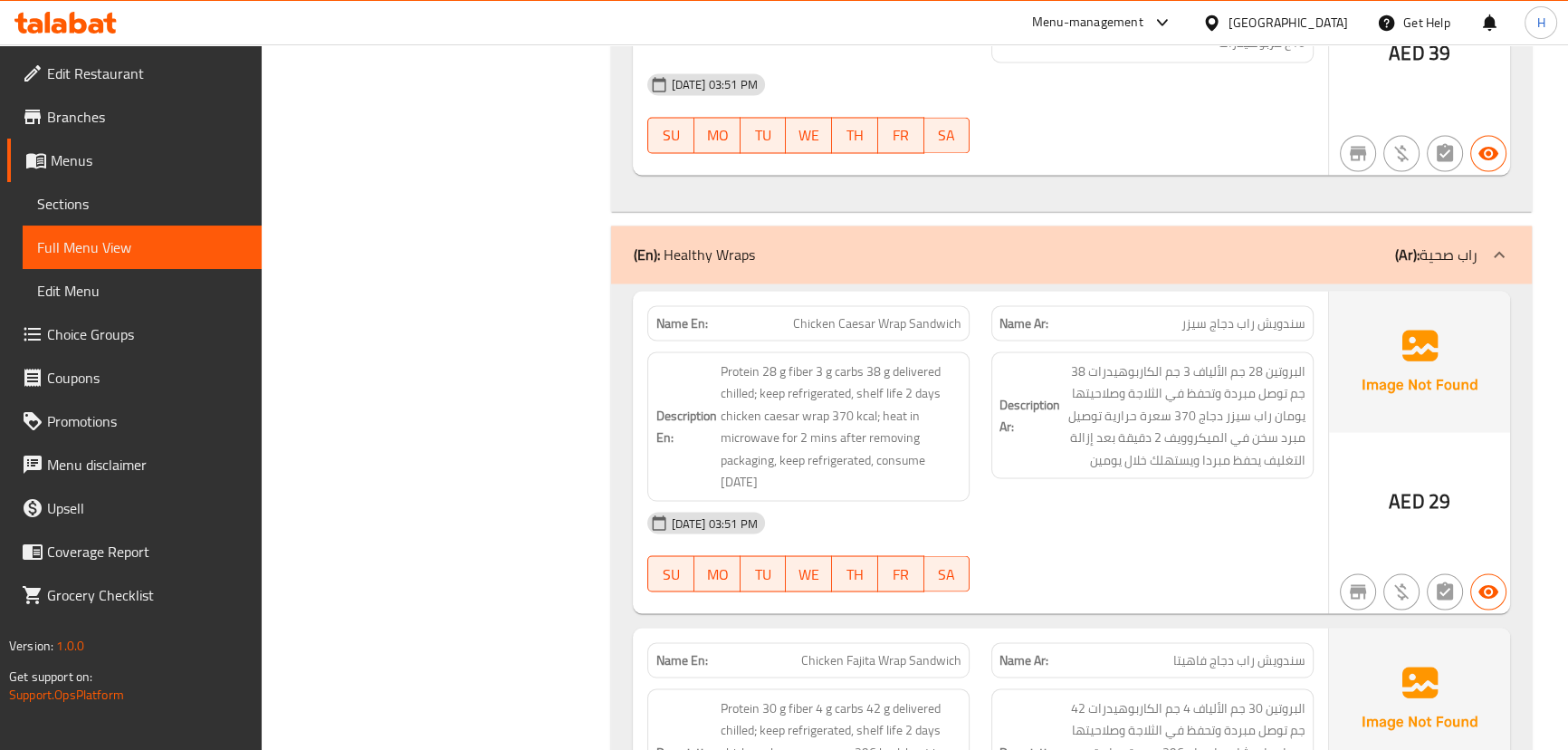
click at [881, 314] on span "Chicken Caesar Wrap Sandwich" at bounding box center [877, 323] width 168 height 19
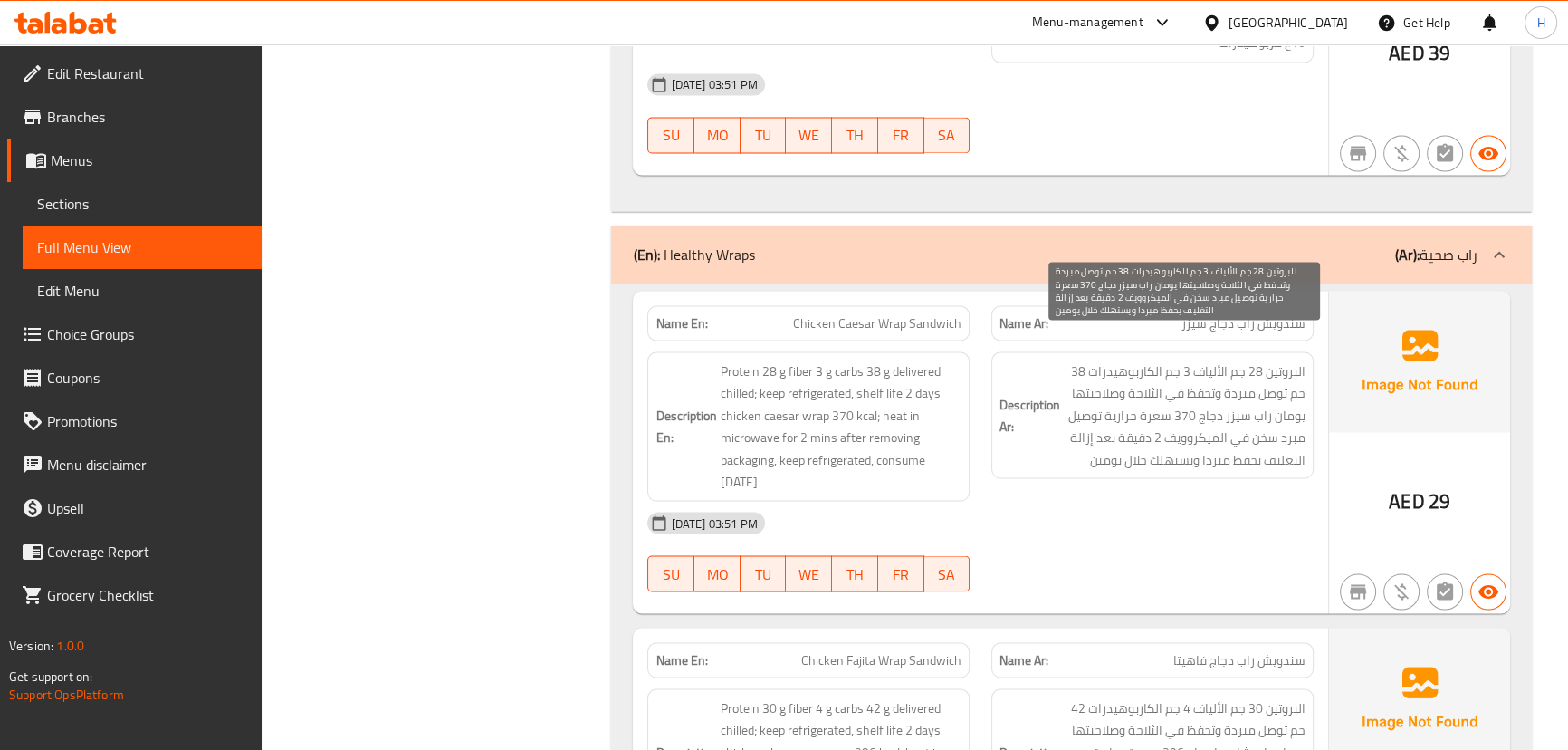
click at [1003, 402] on strong "Description Ar:" at bounding box center [1029, 415] width 60 height 45
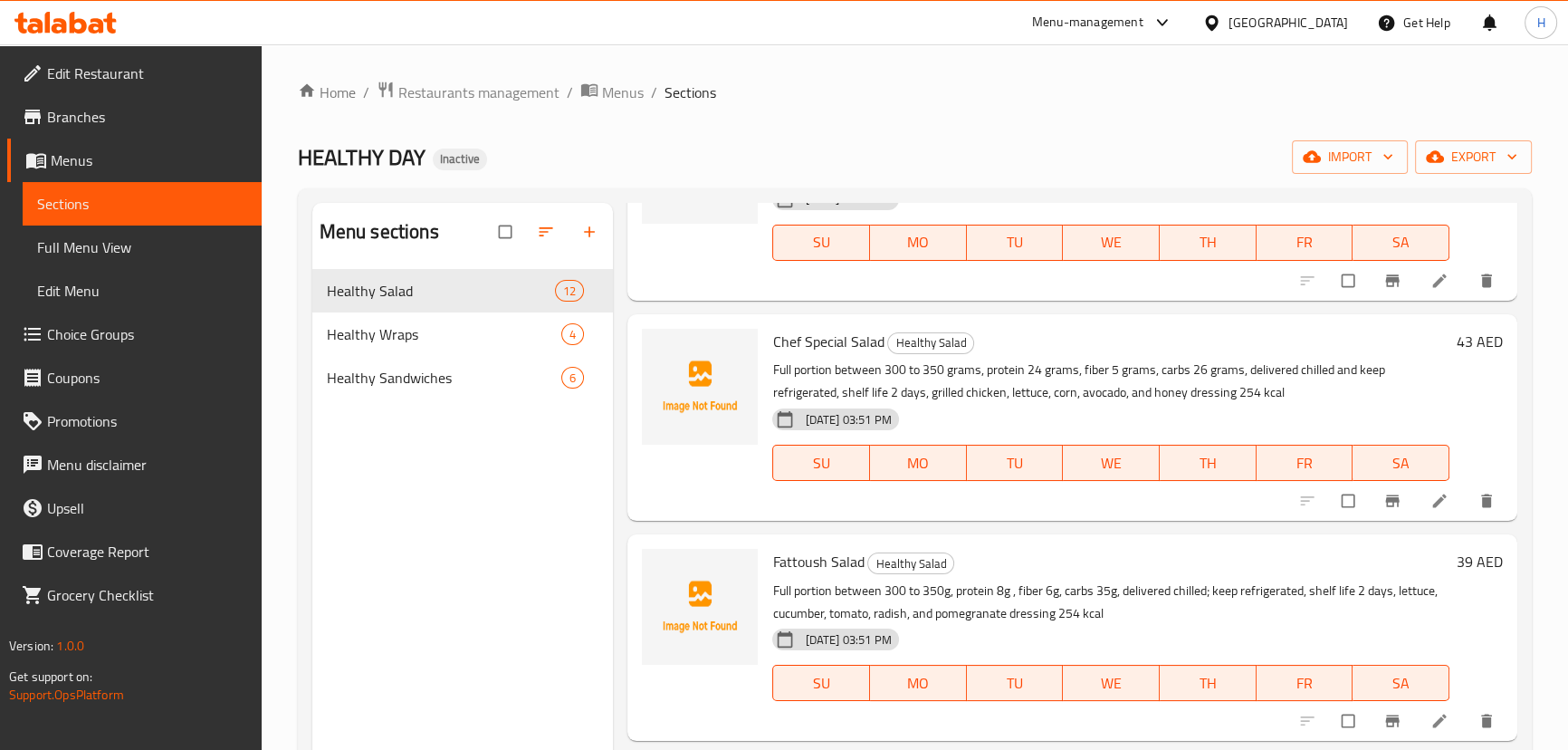
scroll to position [1528, 0]
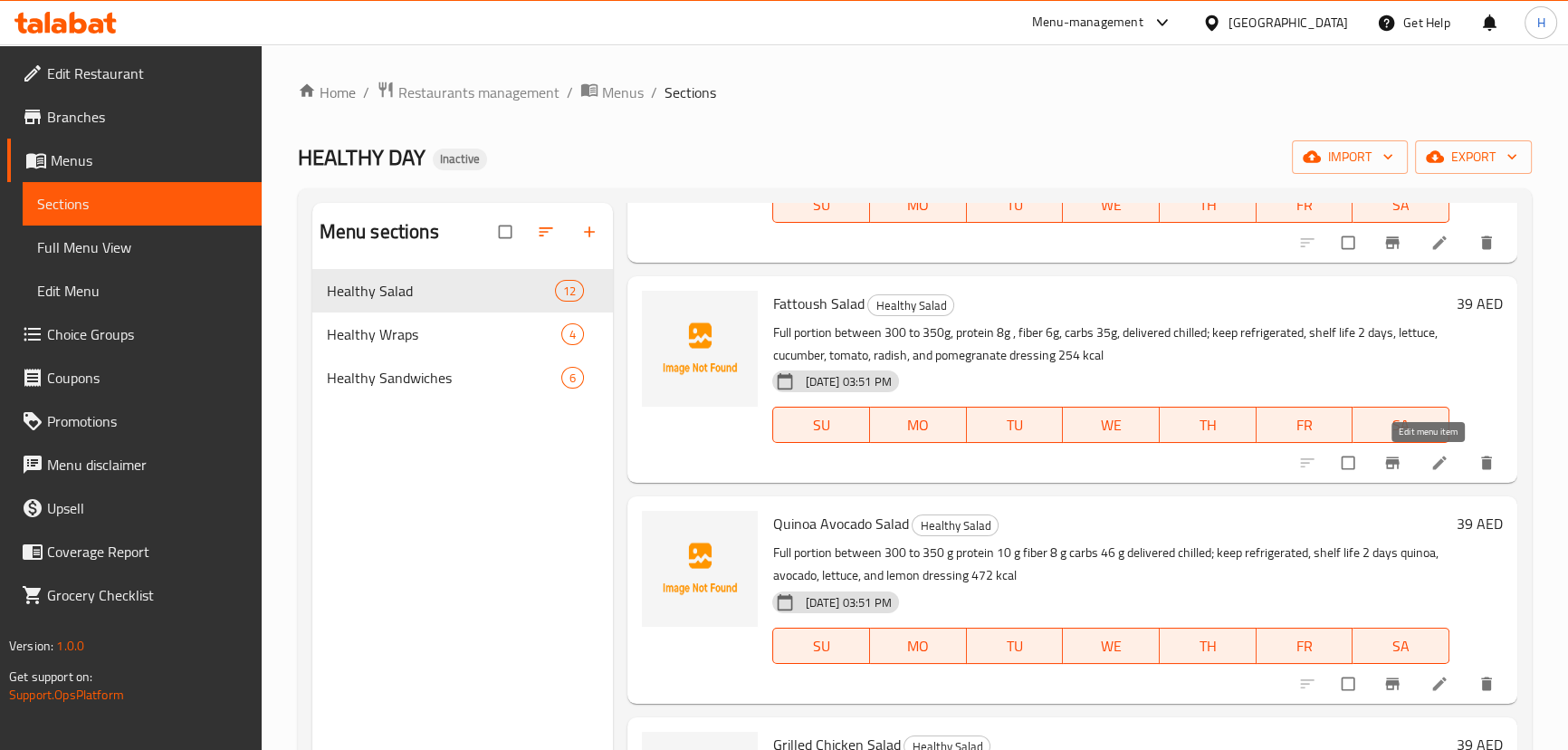
click at [1430, 461] on icon at bounding box center [1439, 462] width 18 height 18
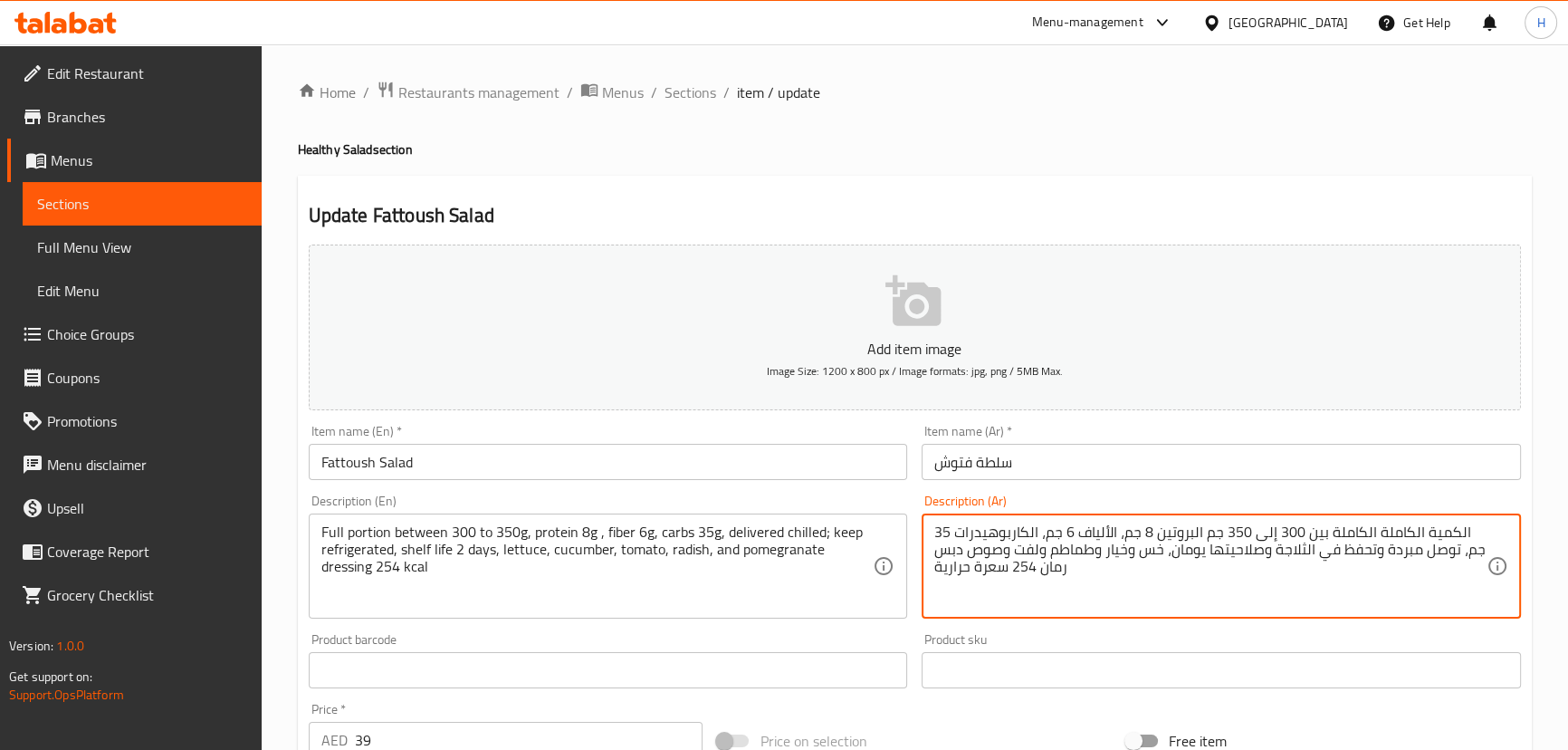
click at [1037, 542] on textarea "الكمية الكاملة الكاملة بين 300 إلى 350 جم البروتين 8 جم، الألياف 6 جم، الكاربوه…" at bounding box center [1210, 566] width 552 height 86
drag, startPoint x: 1054, startPoint y: 561, endPoint x: 1069, endPoint y: 600, distance: 41.8
click at [1055, 562] on textarea "الكمية الكاملة الكاملة بين 300 إلى 350 جم البروتين 8 جم، الألياف 6 جم، الكاربوه…" at bounding box center [1210, 566] width 552 height 86
drag, startPoint x: 1060, startPoint y: 480, endPoint x: 1059, endPoint y: 458, distance: 22.0
click at [1060, 479] on div "Item name (Ar)   * سلطة فتوش Item name (Ar) *" at bounding box center [1222, 452] width 614 height 70
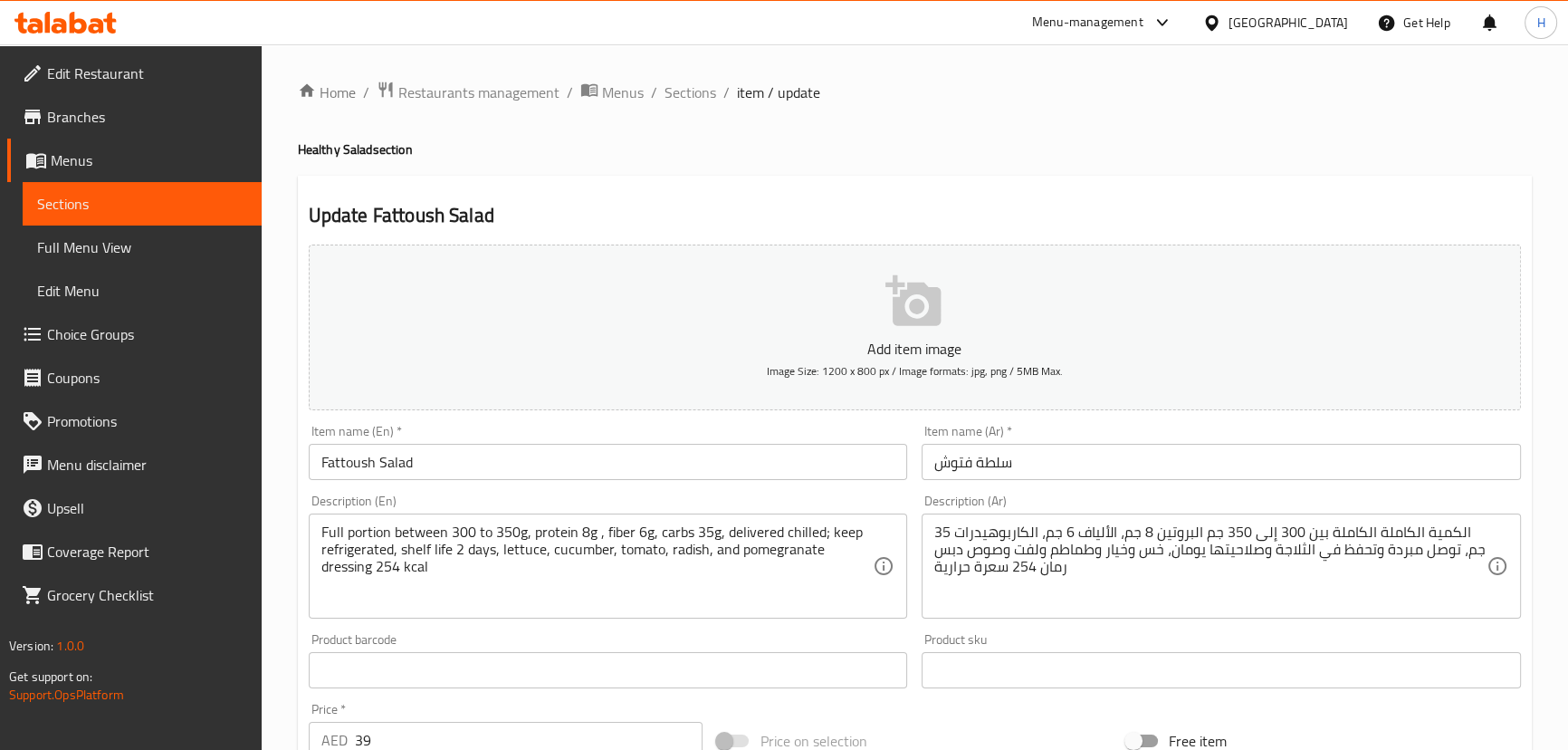
click at [1059, 456] on input "سلطة فتوش" at bounding box center [1221, 462] width 599 height 36
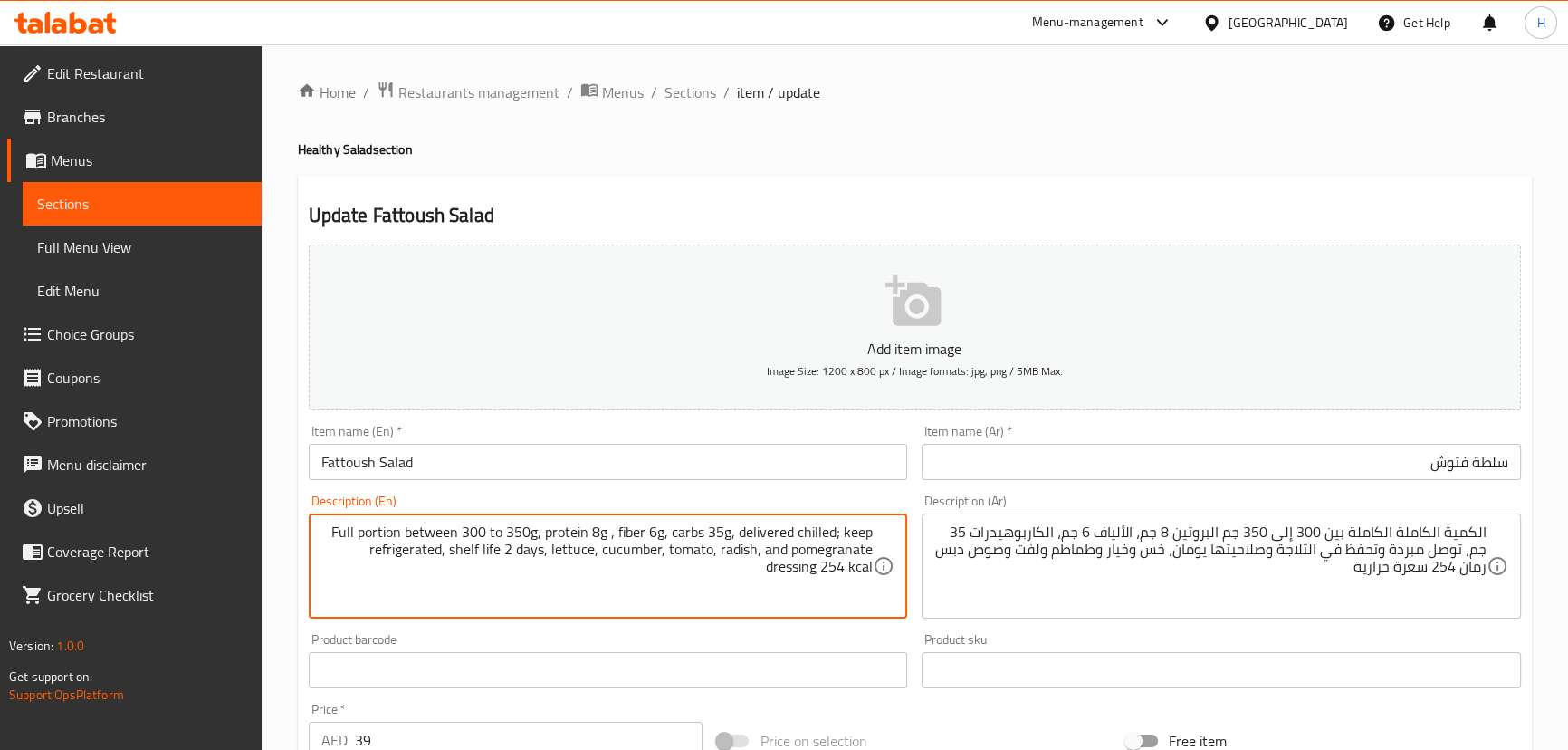
click at [879, 489] on div "Description (En) Full portion between 300 to 350g, protein 8g , fiber 6g, carbs…" at bounding box center [609, 556] width 614 height 139
click at [839, 501] on div "Description (En) Full portion between 300 to 350g, protein 8g , fiber 6g, carbs…" at bounding box center [609, 556] width 599 height 124
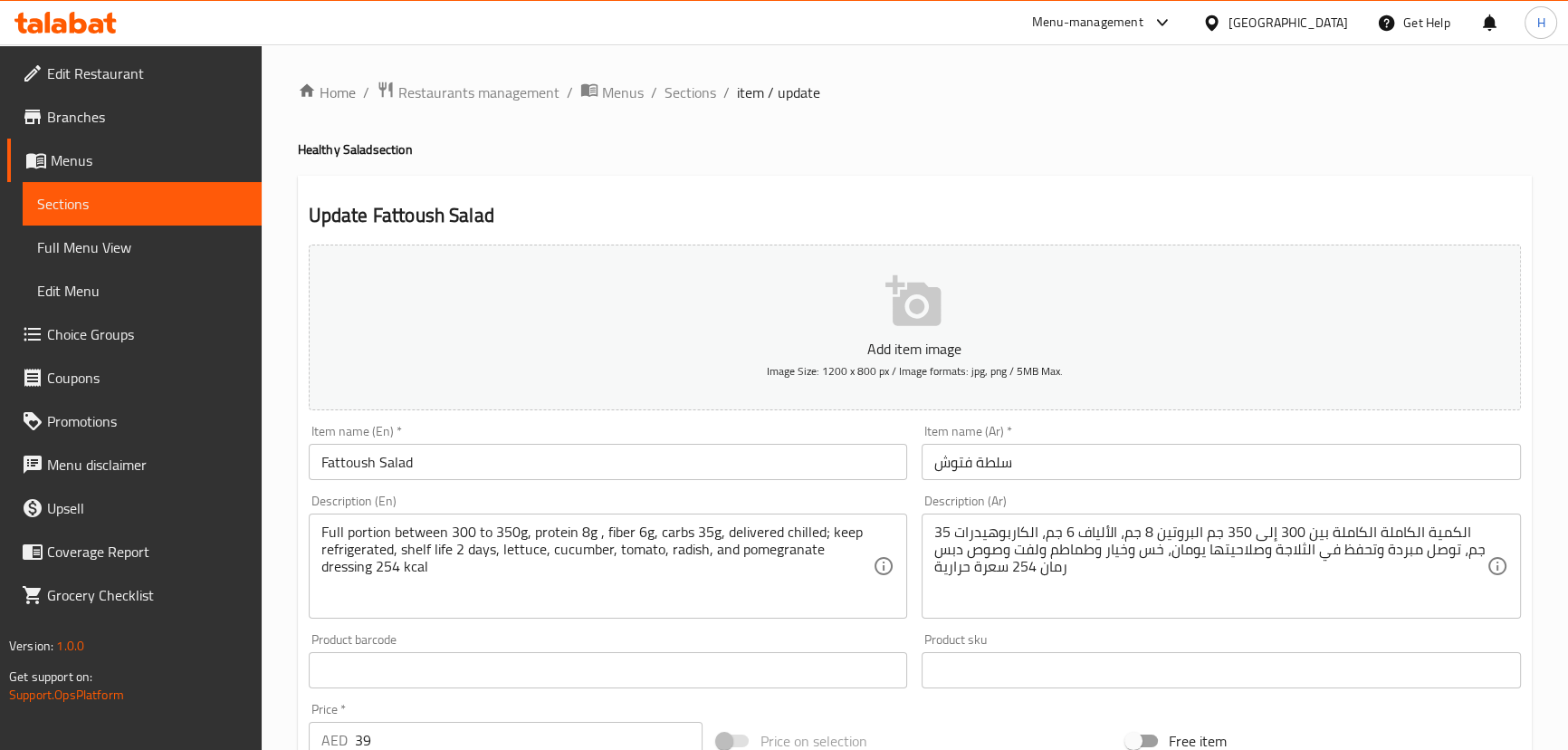
click at [1045, 463] on input "سلطة فتوش" at bounding box center [1221, 462] width 599 height 36
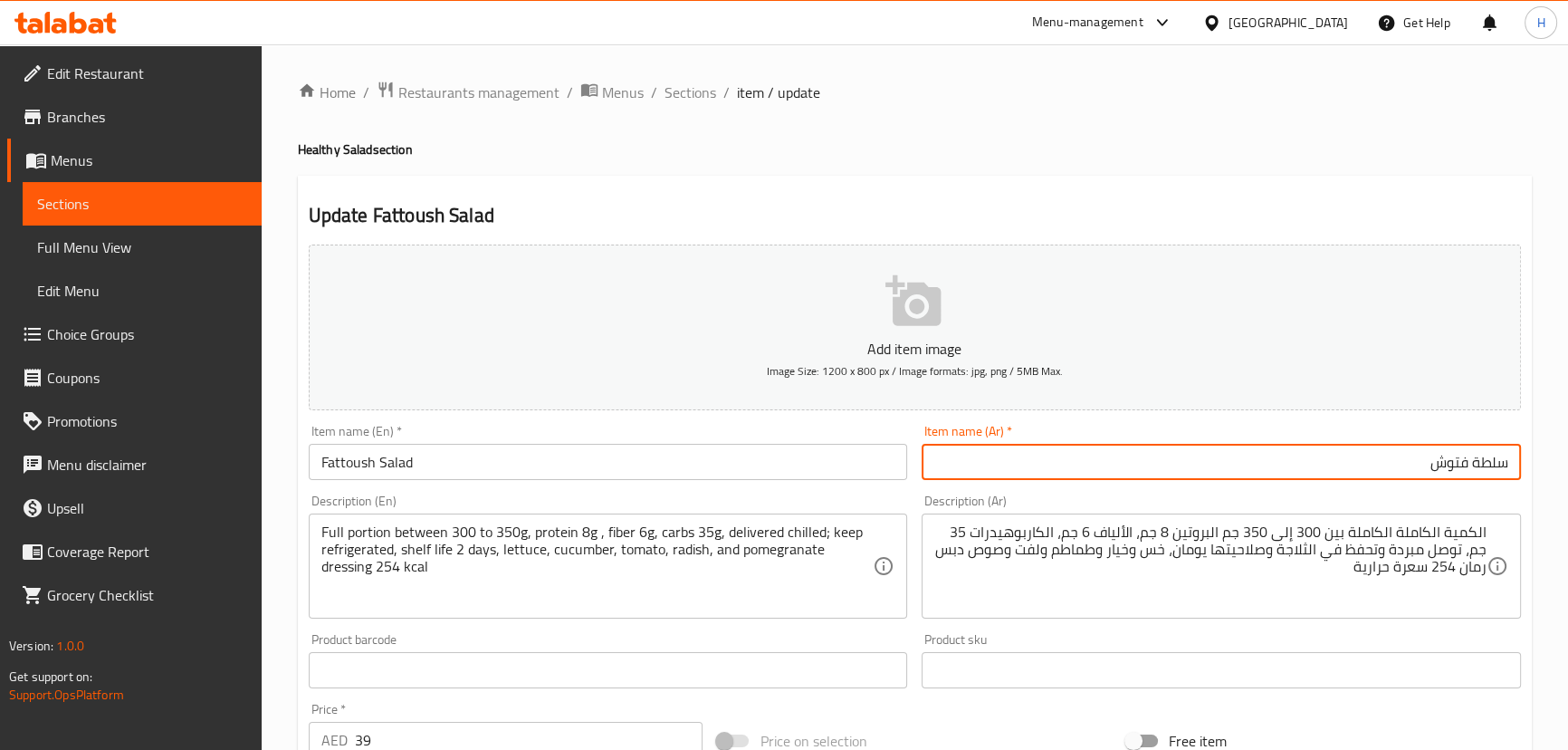
click at [1187, 471] on input "سلطة فتوش" at bounding box center [1221, 462] width 599 height 36
click at [1210, 494] on div "Description (Ar) الكمية الكاملة الكاملة بين 300 إلى 350 [GEOGRAPHIC_DATA]، [GEO…" at bounding box center [1221, 556] width 599 height 124
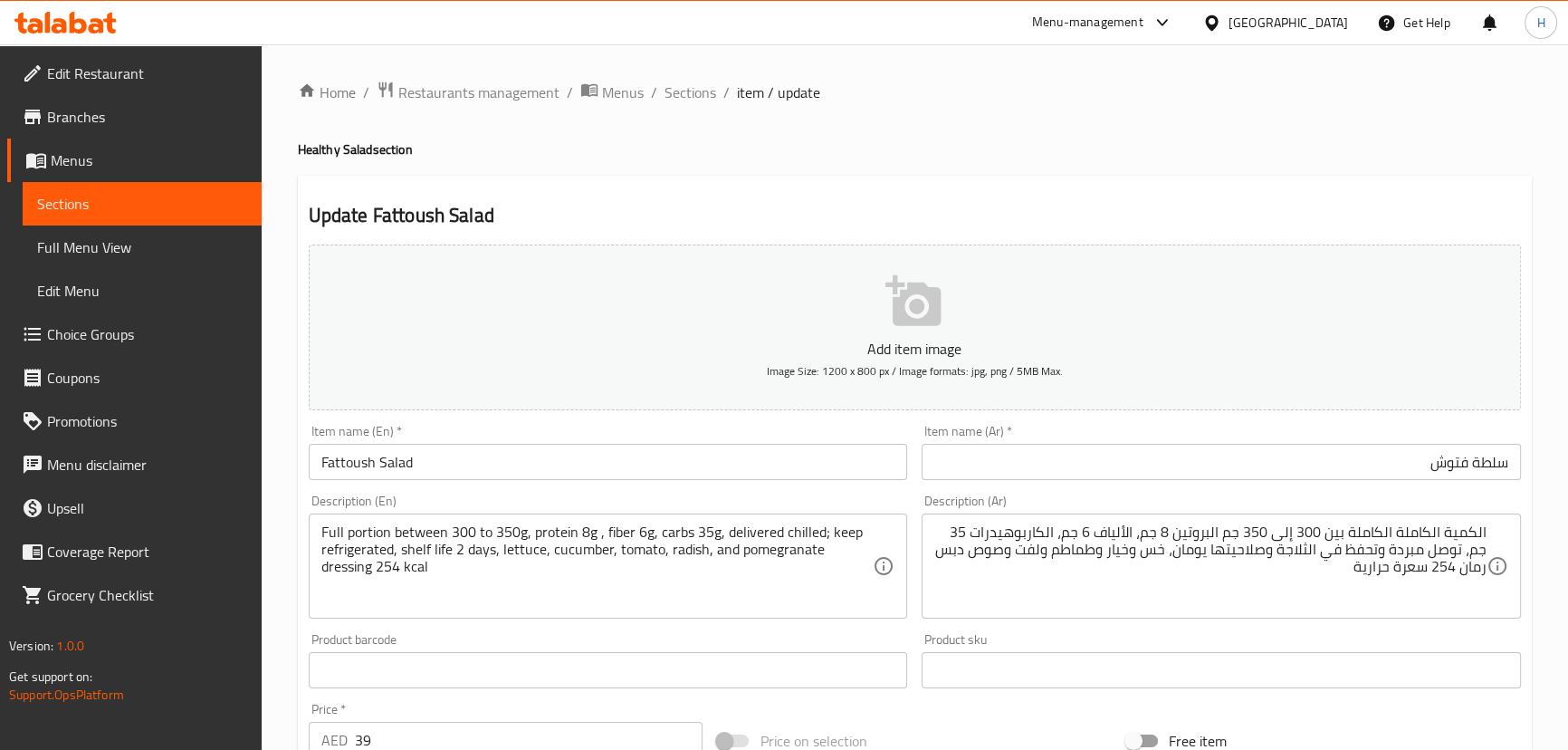
click at [901, 499] on div "Description (En) Full portion between 300 to 350g, protein 8g , fiber 6g, carbs…" at bounding box center [609, 556] width 599 height 124
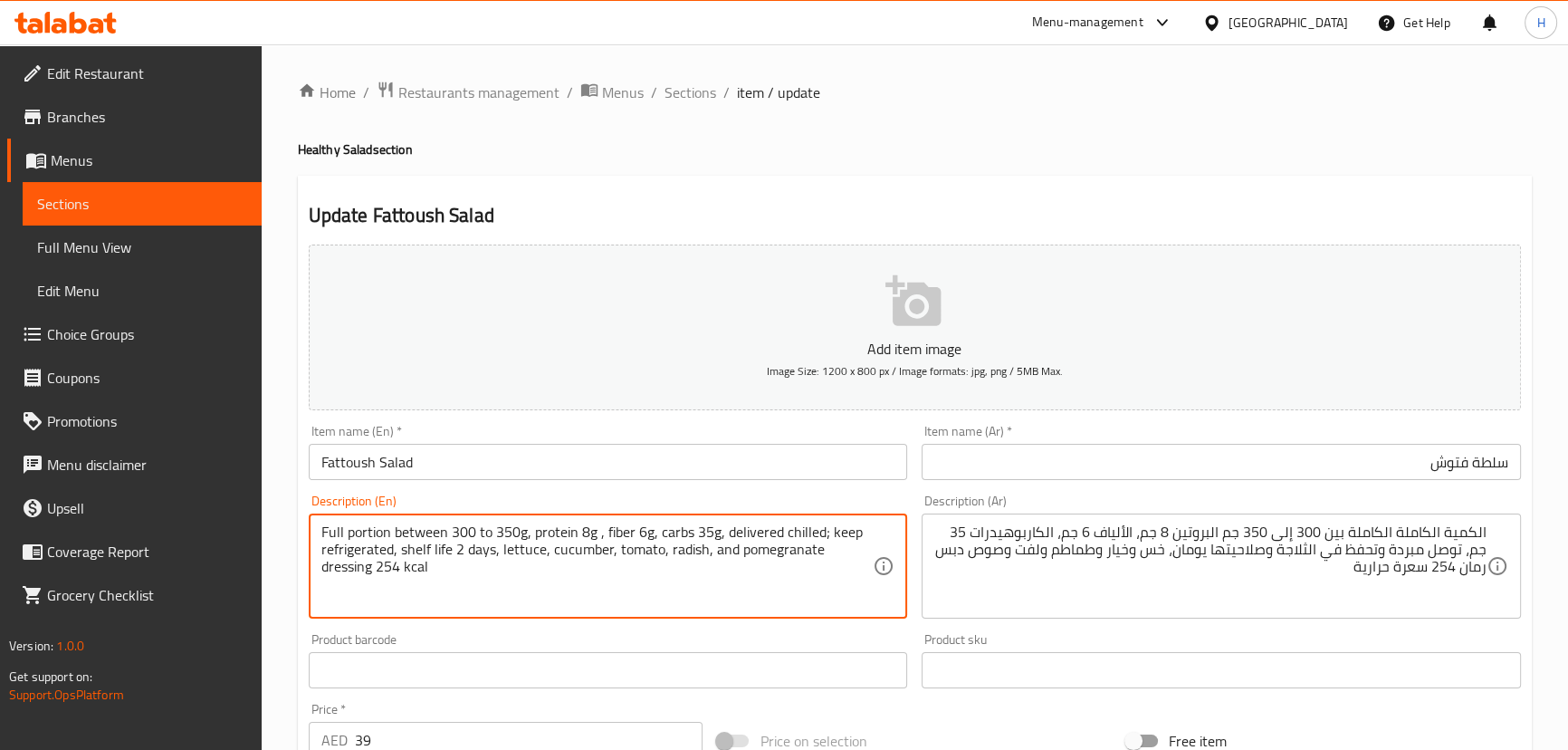
click at [686, 548] on textarea "Full portion between 300 to 350g, protein 8g , fiber 6g, carbs 35g, delivered c…" at bounding box center [596, 566] width 552 height 86
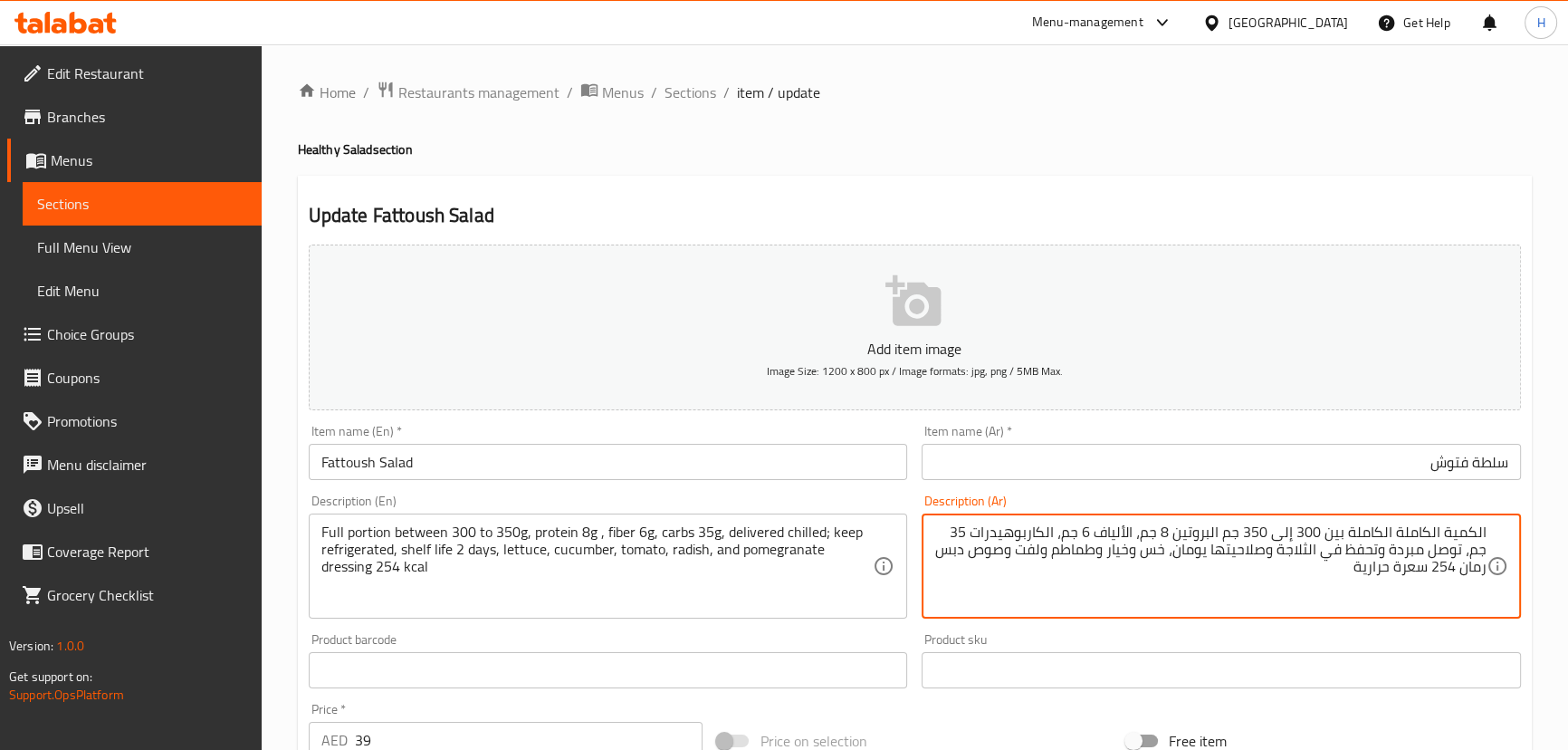
drag, startPoint x: 1050, startPoint y: 549, endPoint x: 1069, endPoint y: 552, distance: 19.2
paste textarea "جل"
type textarea "الكمية الكاملة الكاملة بين 300 إلى 350 جم البروتين 8 جم، الألياف 6 جم، الكاربوه…"
click at [601, 462] on input "Fattoush Salad" at bounding box center [609, 462] width 599 height 36
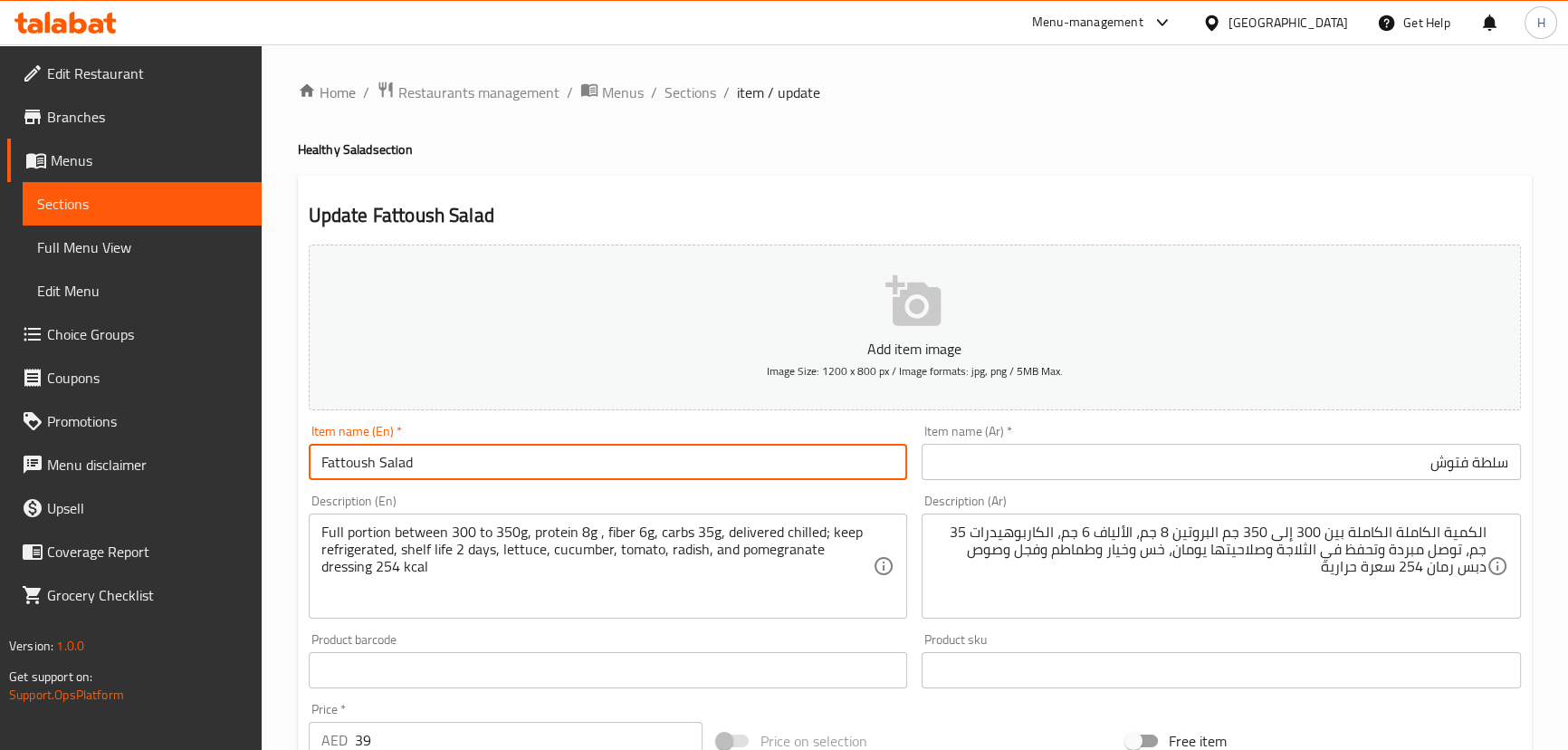
click at [601, 462] on input "Fattoush Salad" at bounding box center [609, 462] width 599 height 36
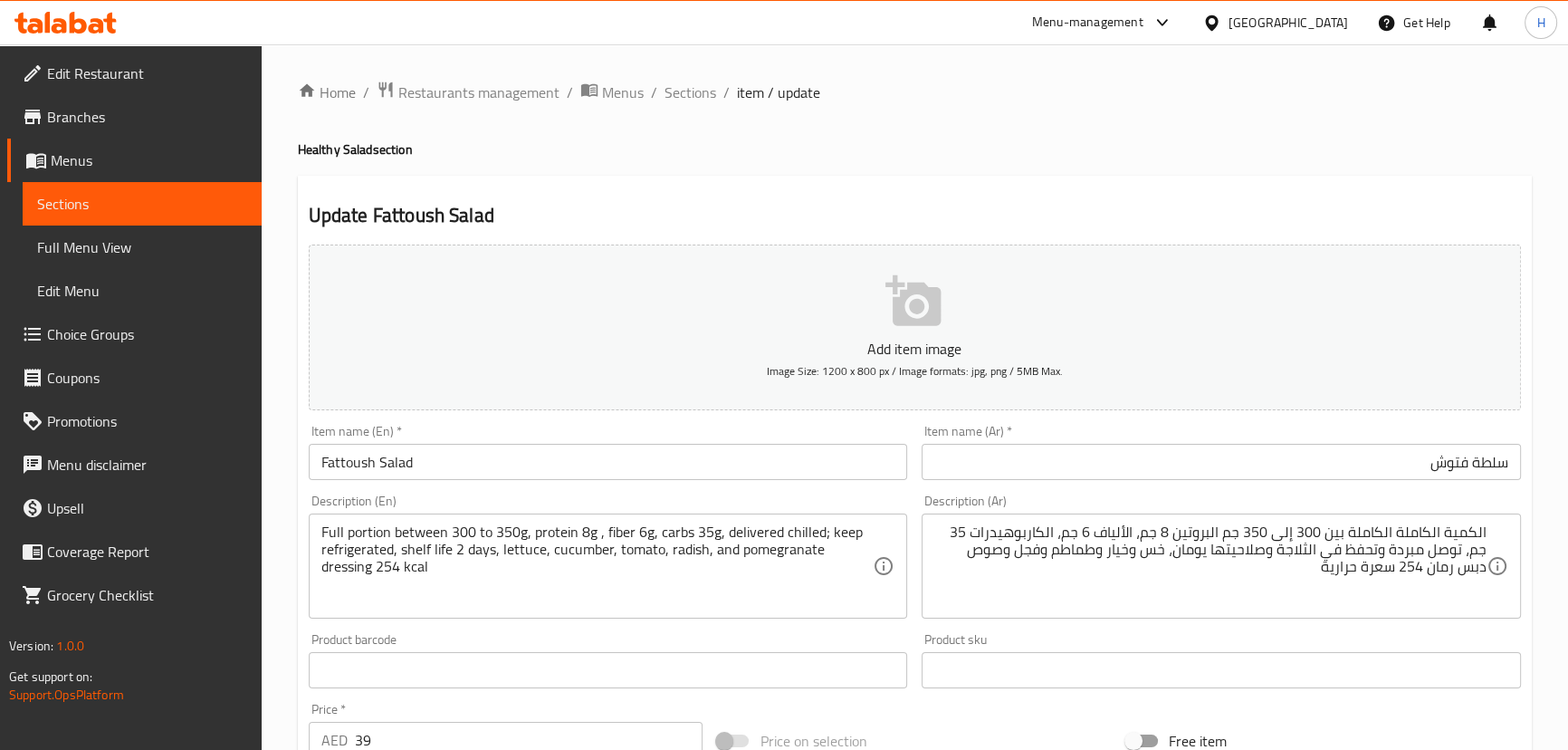
click at [896, 512] on div "Description (En) Full portion between 300 to 350g, protein 8g , fiber 6g, carbs…" at bounding box center [609, 556] width 599 height 124
click at [817, 478] on input "Fattoush Salad" at bounding box center [609, 462] width 599 height 36
click at [865, 506] on div "Description (En) Full portion between 300 to 350g, protein 8g , fiber 6g, carbs…" at bounding box center [609, 556] width 599 height 124
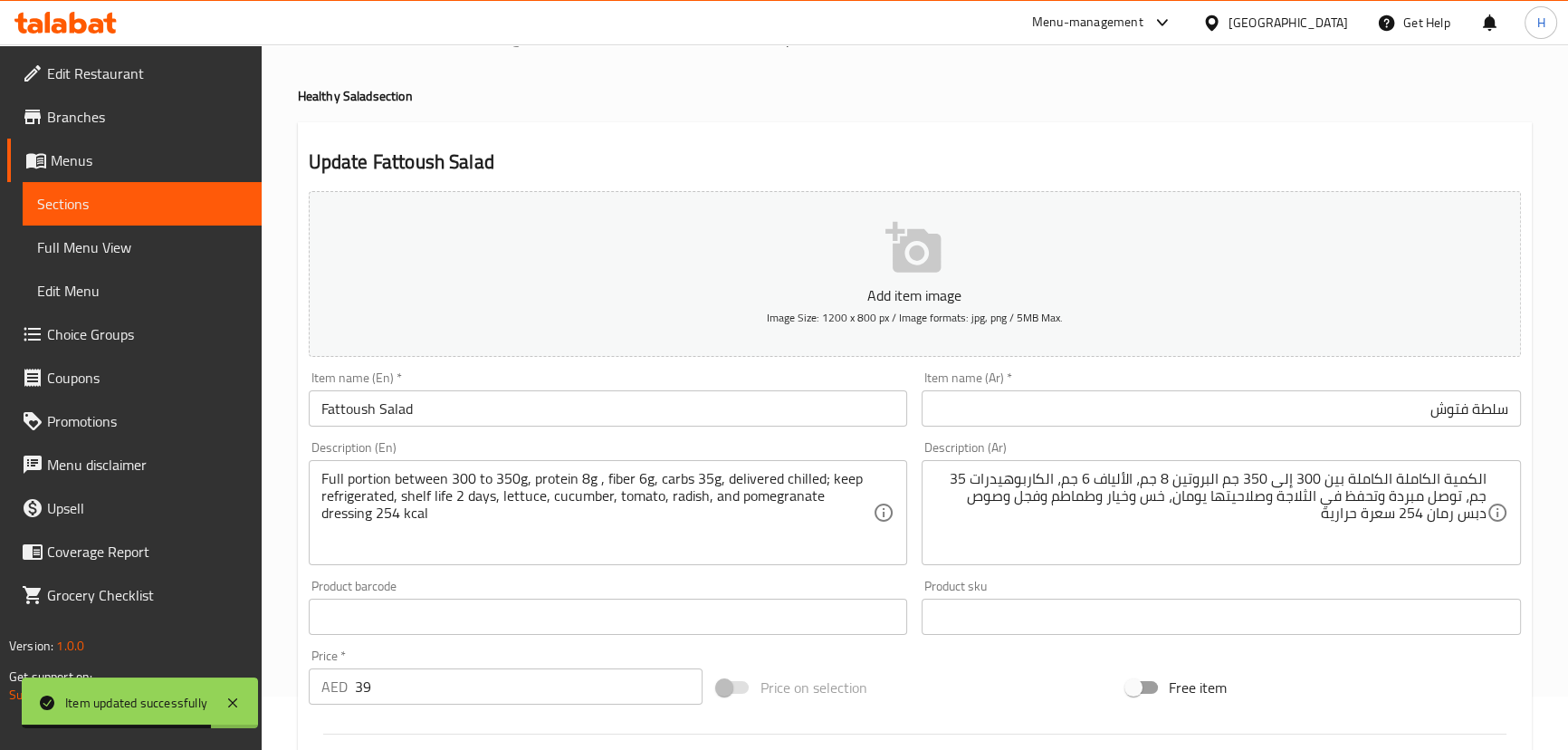
scroll to position [82, 0]
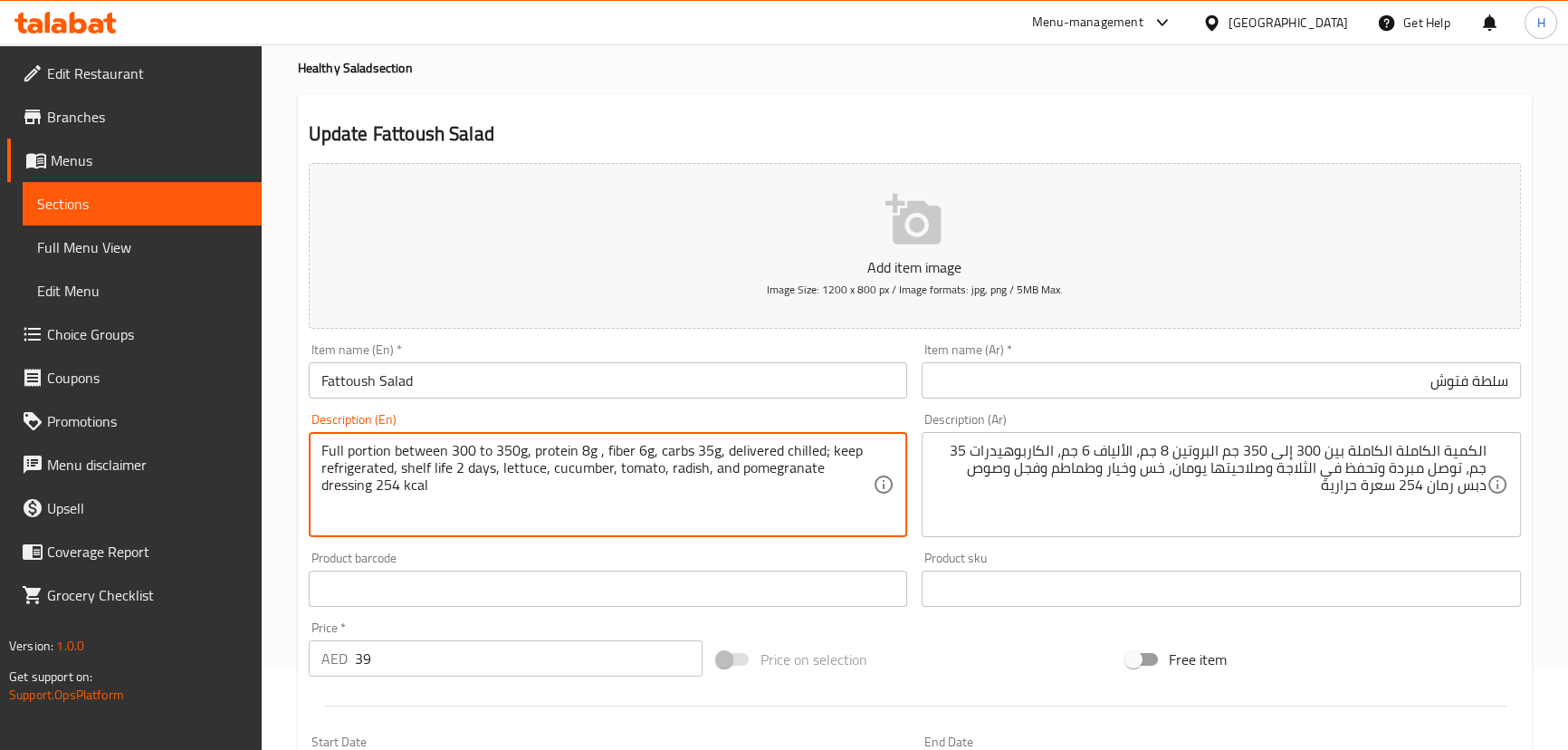
paste textarea "Molasses"
type textarea "Full portion between 300 to 350g, protein 8g , fiber 6g, carbs 35g, delivered c…"
click at [524, 379] on input "Fattoush Salad" at bounding box center [609, 380] width 599 height 36
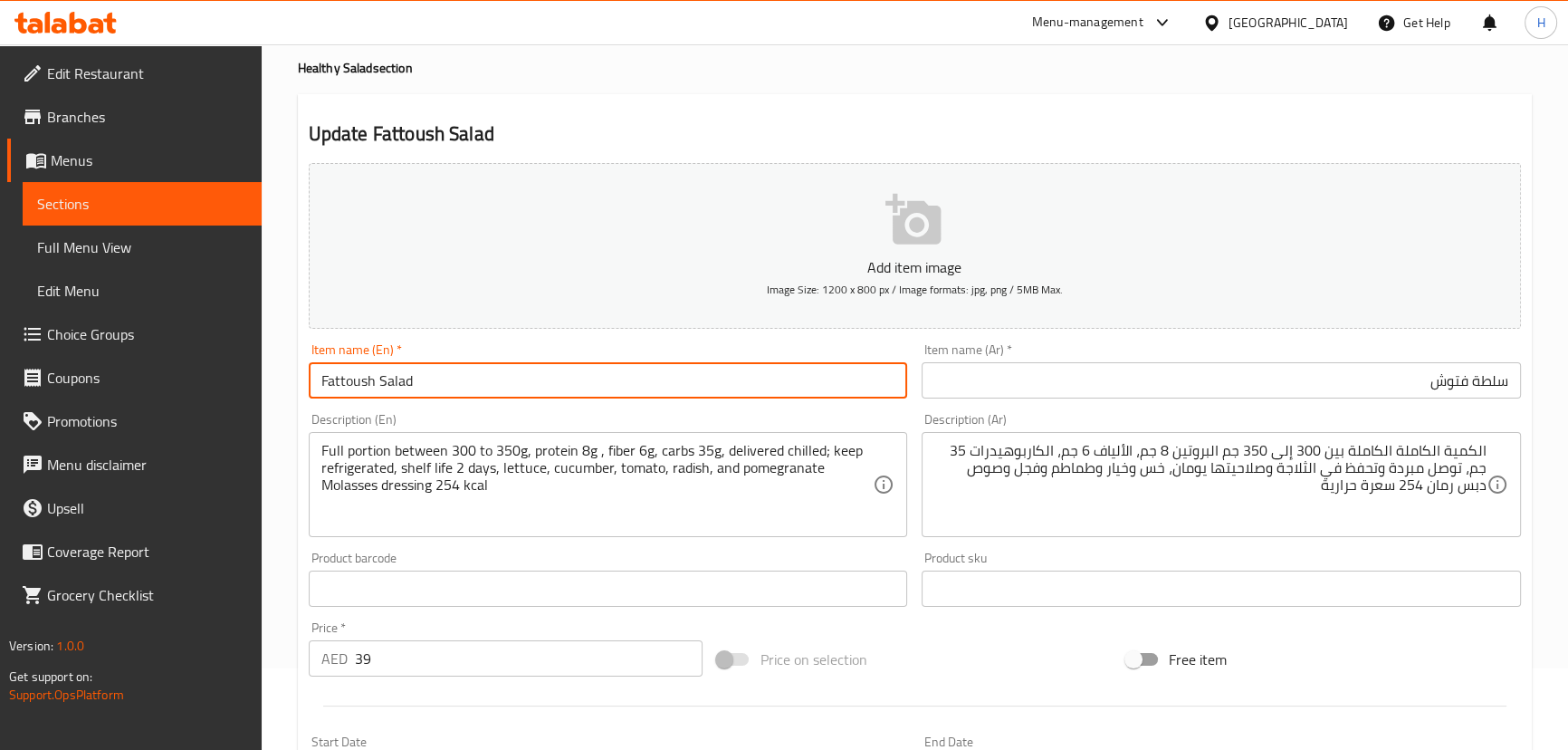
click at [524, 379] on input "Fattoush Salad" at bounding box center [609, 380] width 599 height 36
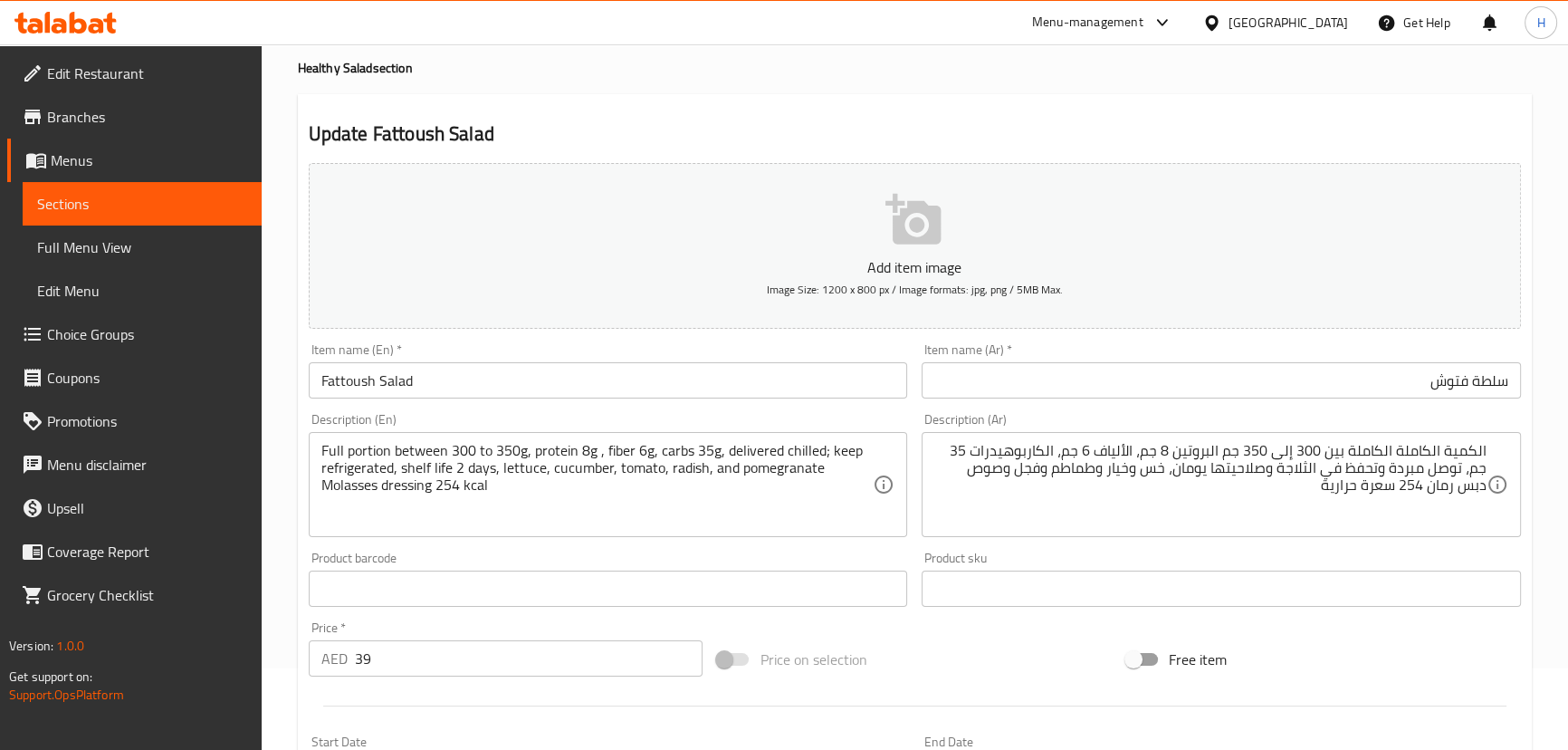
click at [593, 421] on div "Description (En) Full portion between 300 to 350g, protein 8g , fiber 6g, carbs…" at bounding box center [609, 475] width 599 height 124
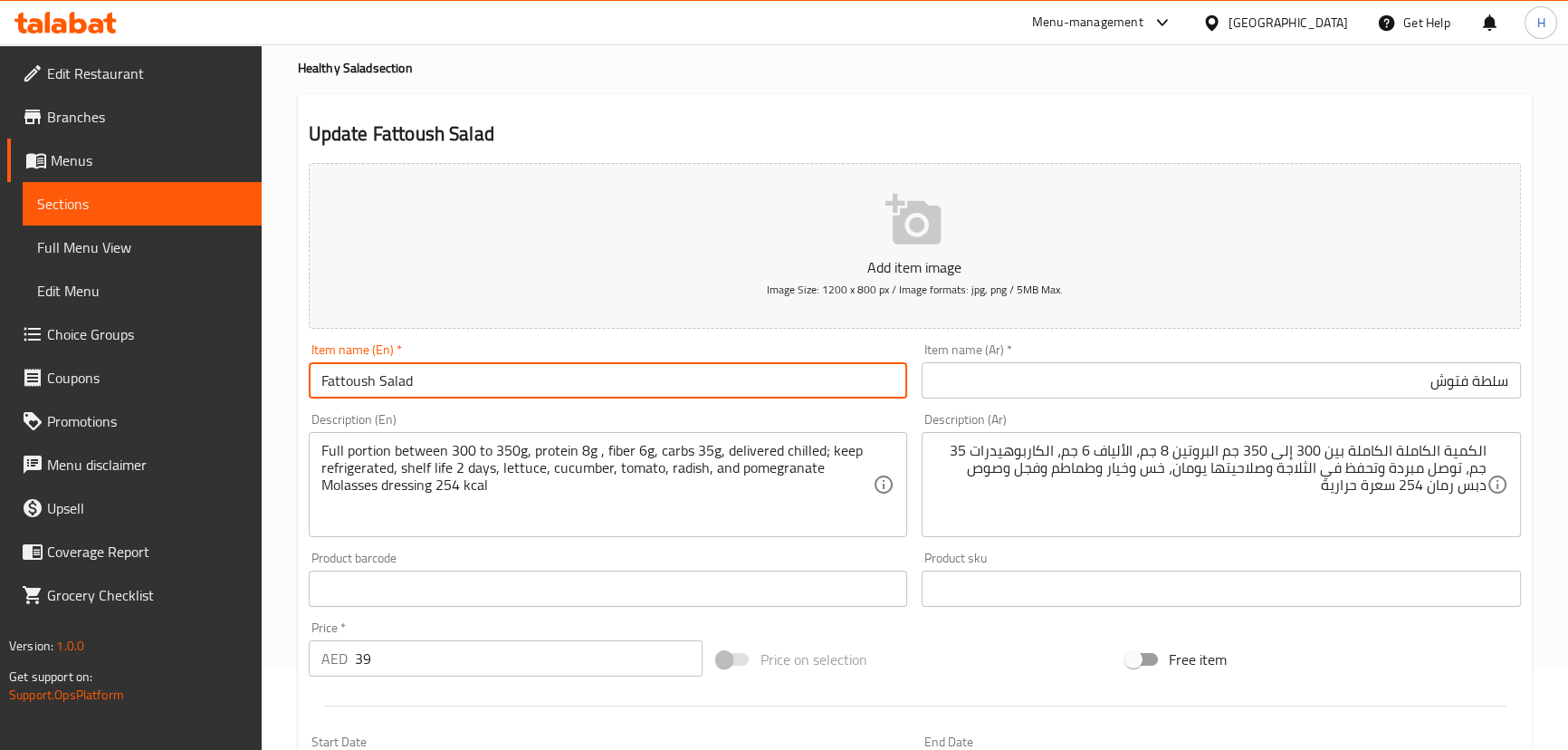
click at [605, 388] on input "Fattoush Salad" at bounding box center [609, 380] width 599 height 36
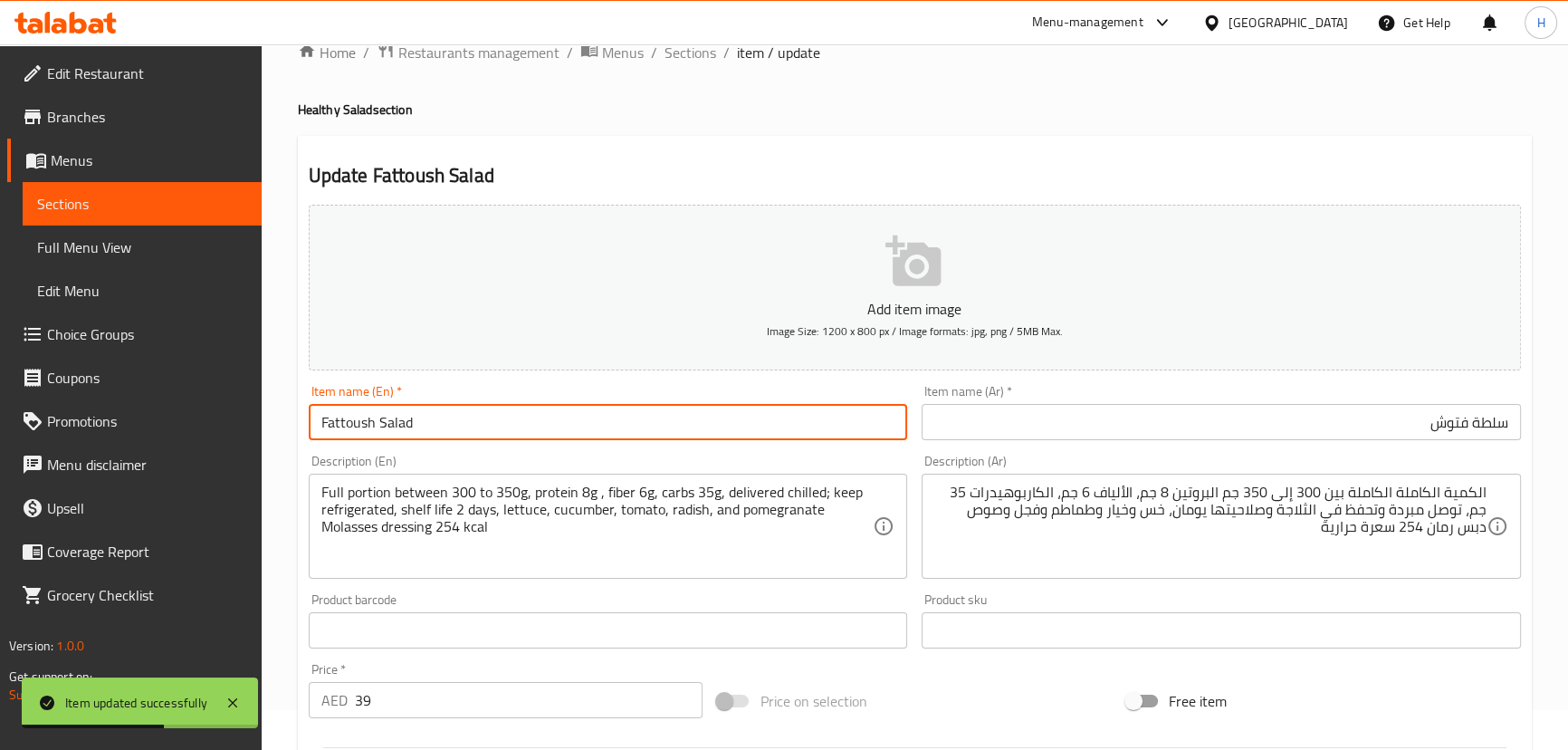
scroll to position [0, 0]
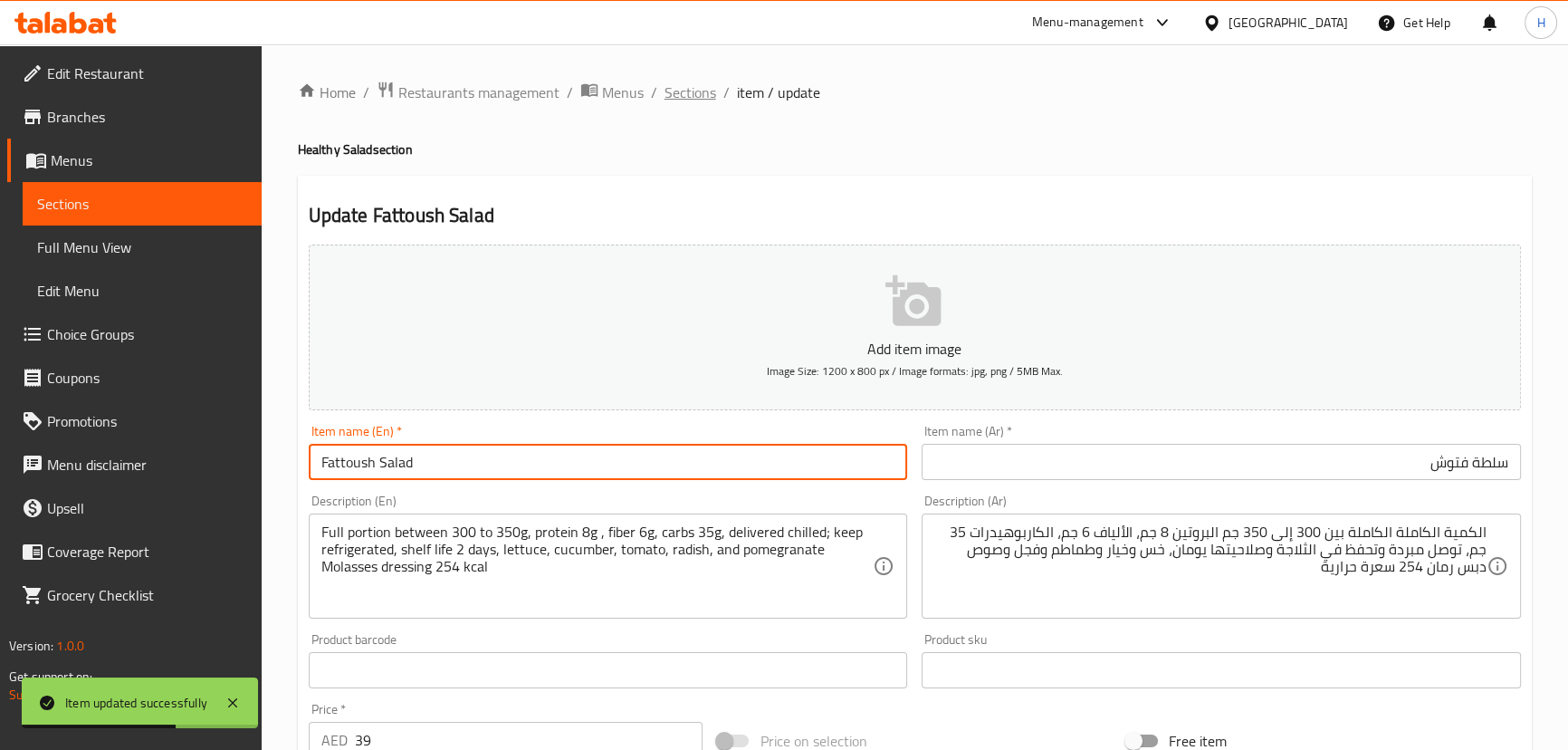
click at [682, 88] on span "Sections" at bounding box center [690, 92] width 51 height 21
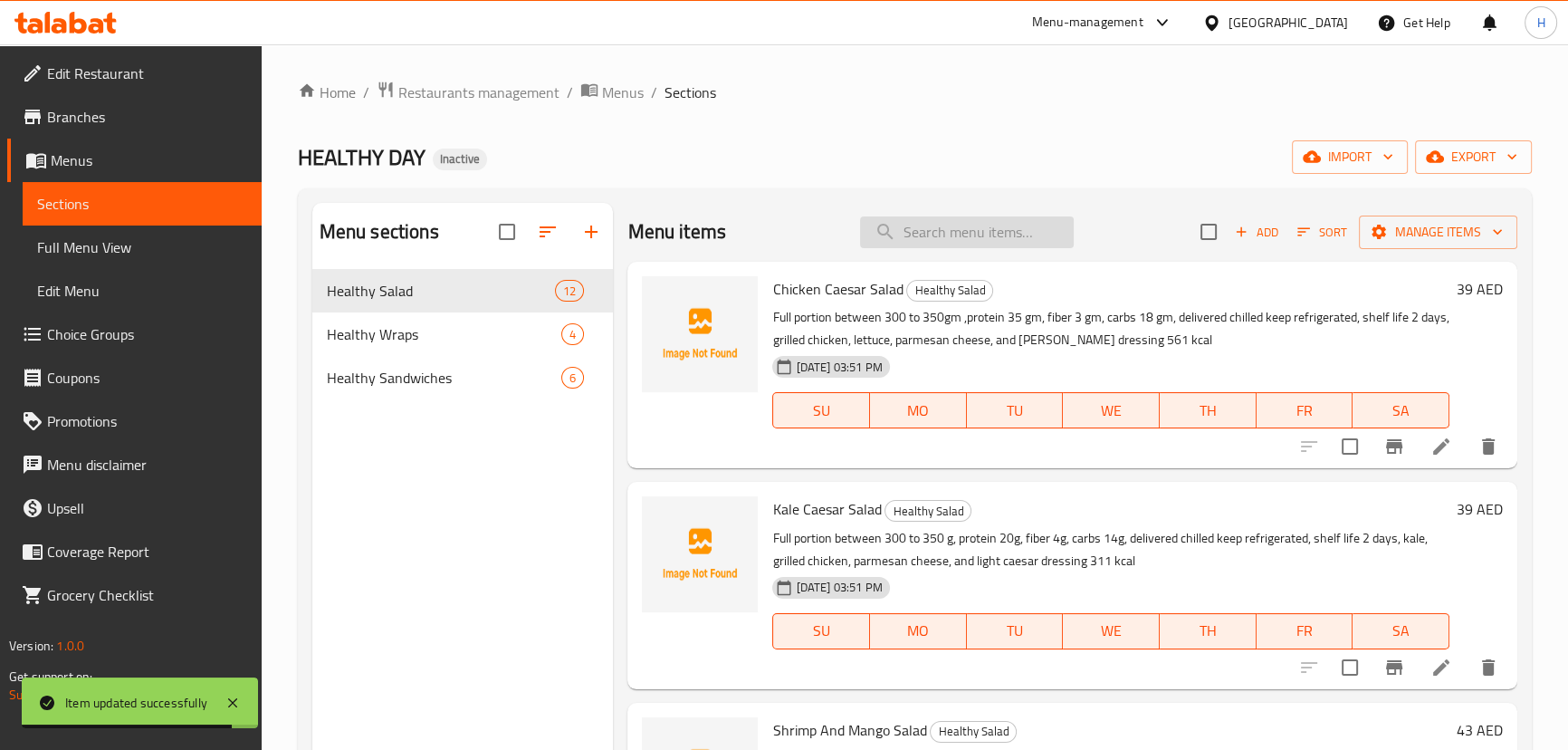
click at [968, 227] on input "search" at bounding box center [967, 233] width 214 height 32
paste input "Quinoa Avocado Salad"
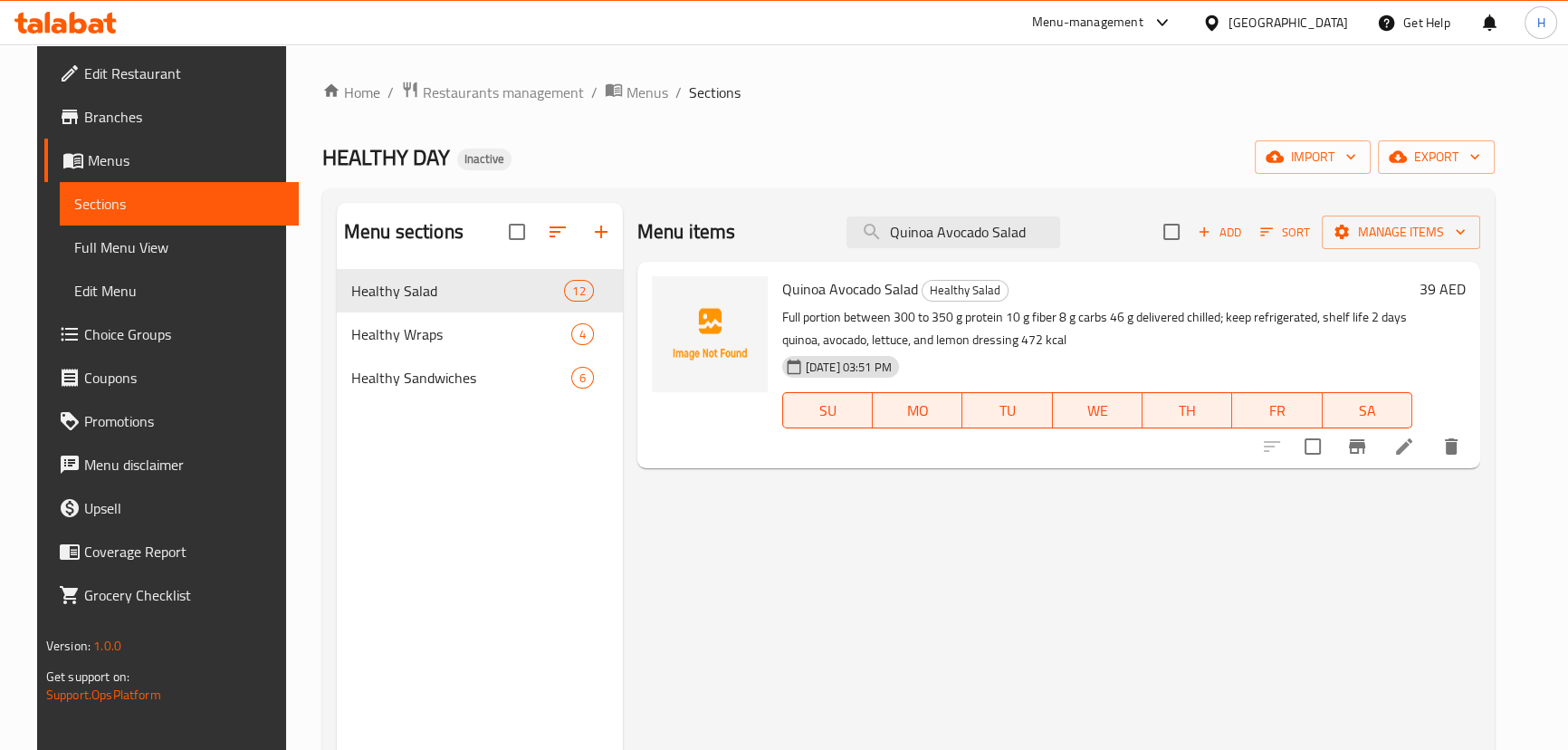
type input "Quinoa Avocado Salad"
click at [1415, 436] on icon at bounding box center [1403, 446] width 21 height 21
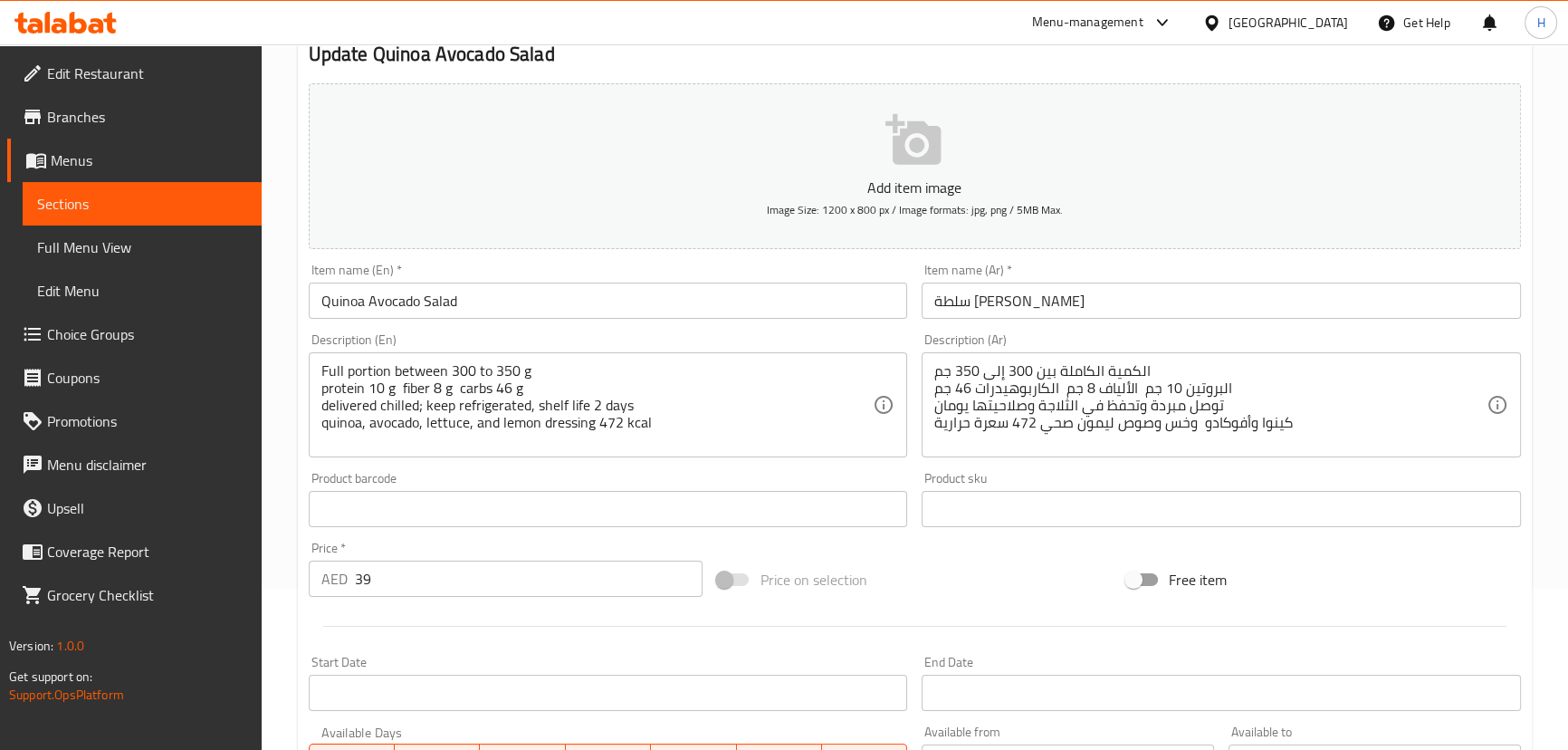
scroll to position [164, 0]
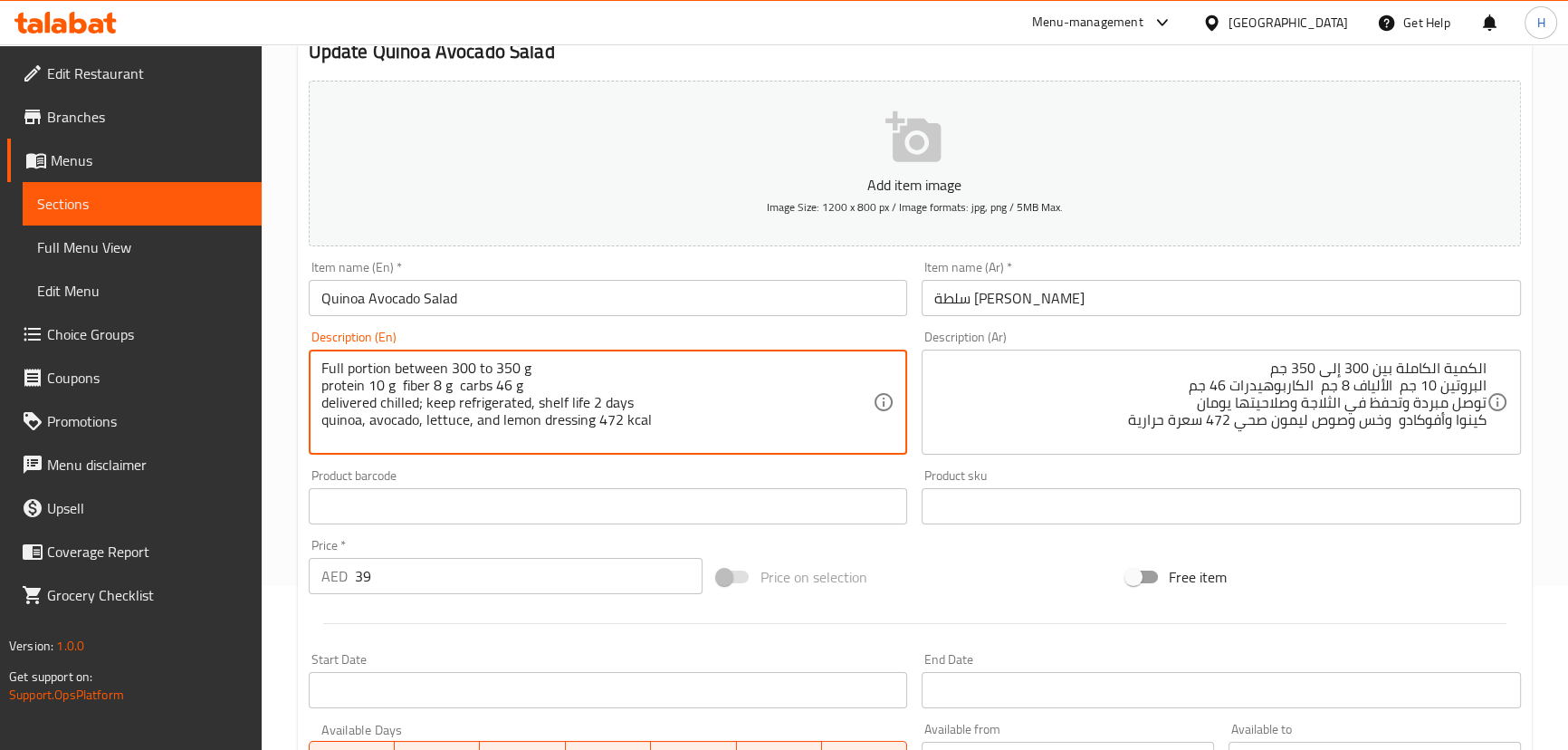
click at [498, 420] on textarea "Full portion between 300 to 350 g protein 10 g fiber 8 g carbs 46 g delivered c…" at bounding box center [596, 402] width 552 height 86
click at [325, 421] on textarea "Full portion between 300 to 350 g protein 10 g fiber 8 g carbs 46 g delivered c…" at bounding box center [596, 402] width 552 height 86
type textarea "Full portion between 300 to 350 g protein 10 g fiber 8 g carbs 46 g delivered c…"
click at [650, 289] on input "Quinoa Avocado Salad" at bounding box center [609, 298] width 599 height 36
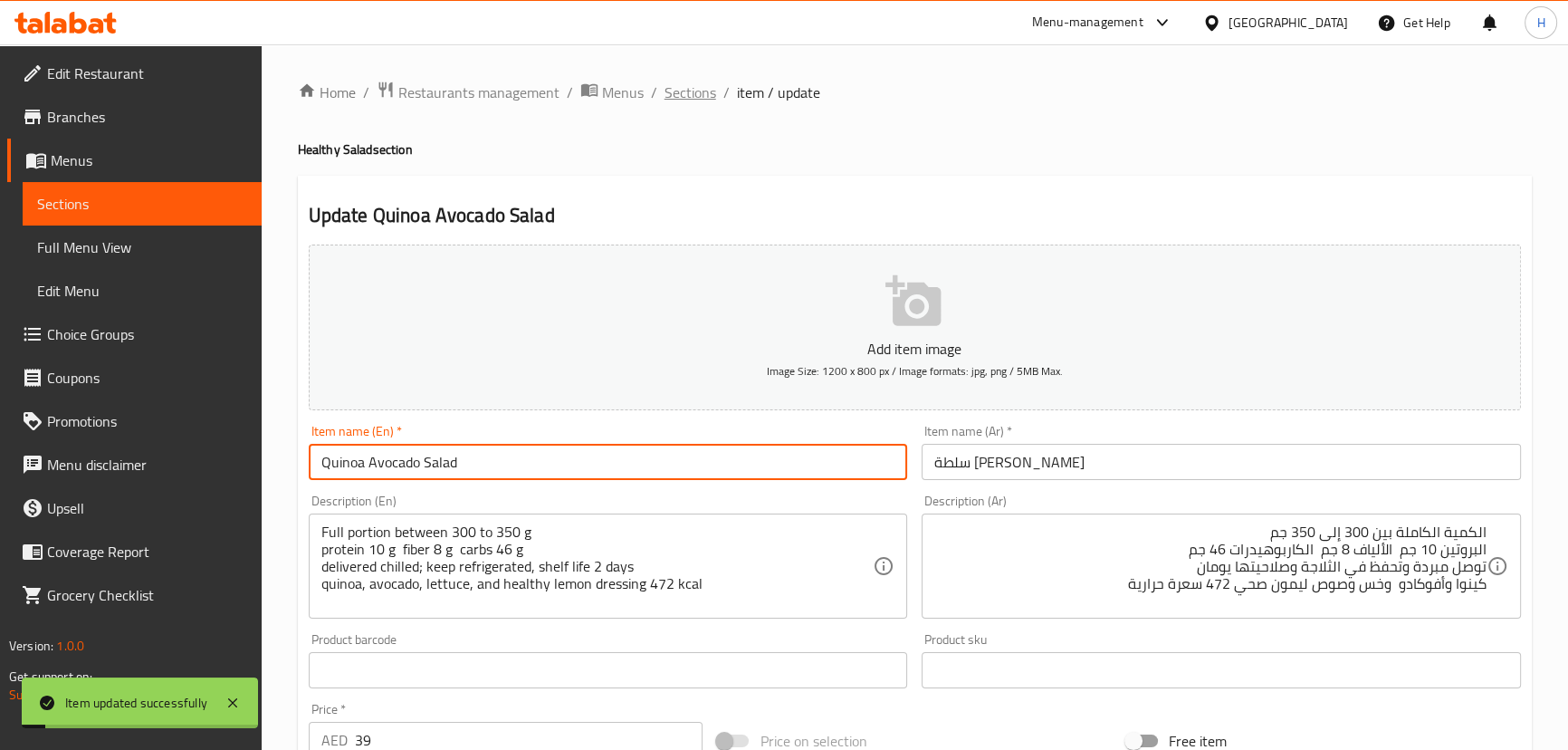
click at [674, 88] on span "Sections" at bounding box center [690, 92] width 51 height 21
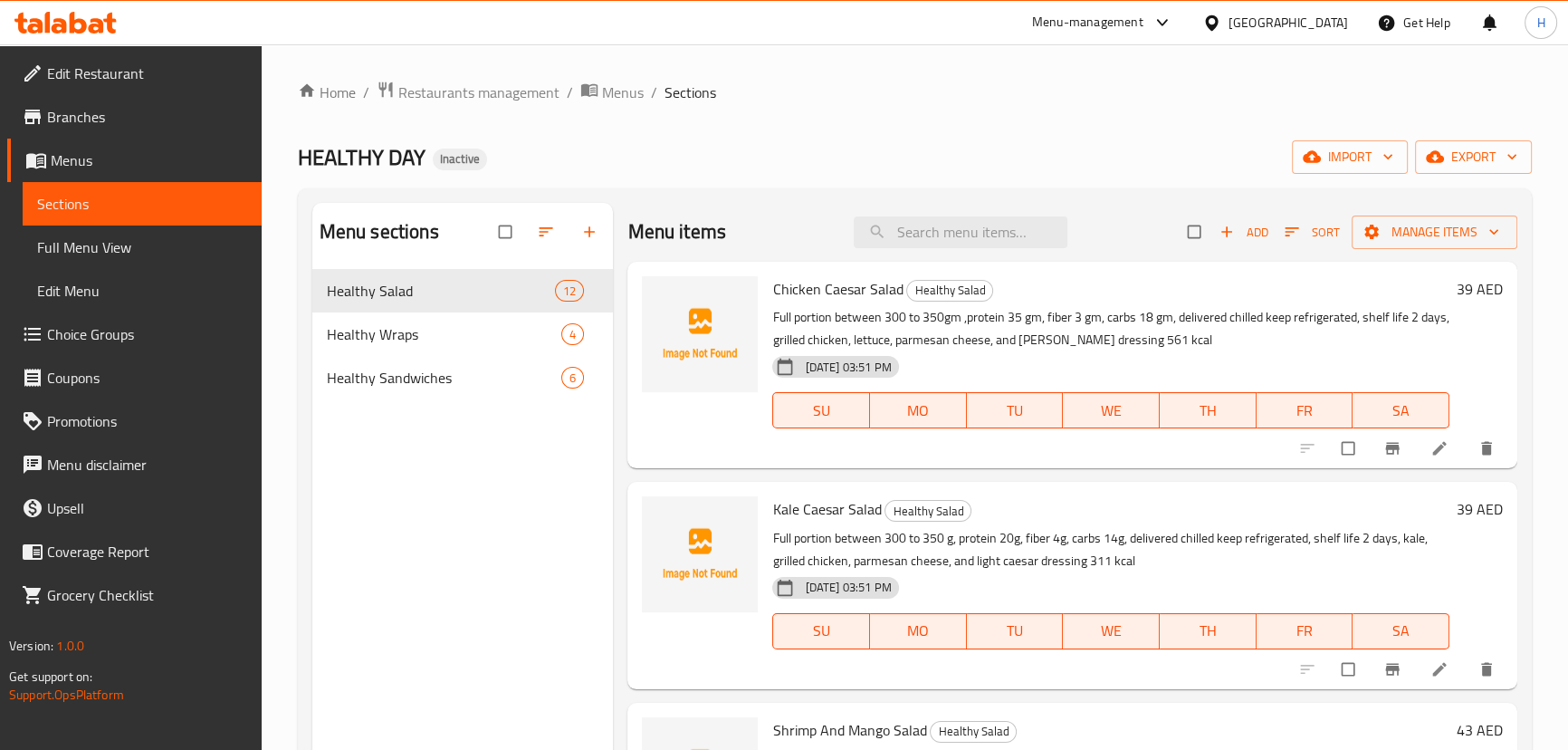
click at [971, 203] on div "Menu items Add Sort Manage items" at bounding box center [1071, 232] width 889 height 59
click at [973, 239] on input "search" at bounding box center [960, 233] width 214 height 32
paste input "Mexican Bowl With Rosemary Chicken Salad"
type input "Mexican Bowl With Rosemary Chicken Salad"
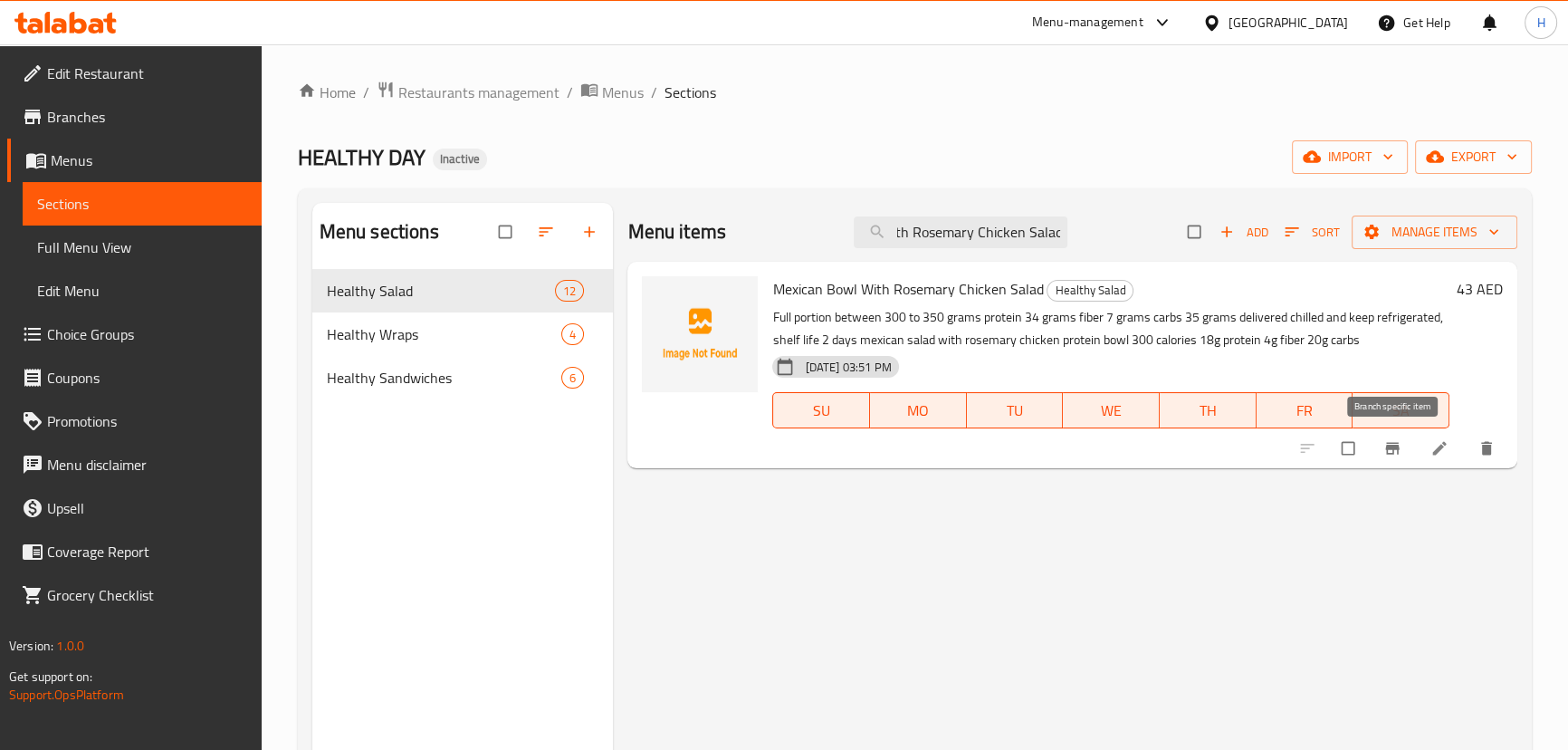
click at [1447, 456] on icon at bounding box center [1439, 448] width 18 height 18
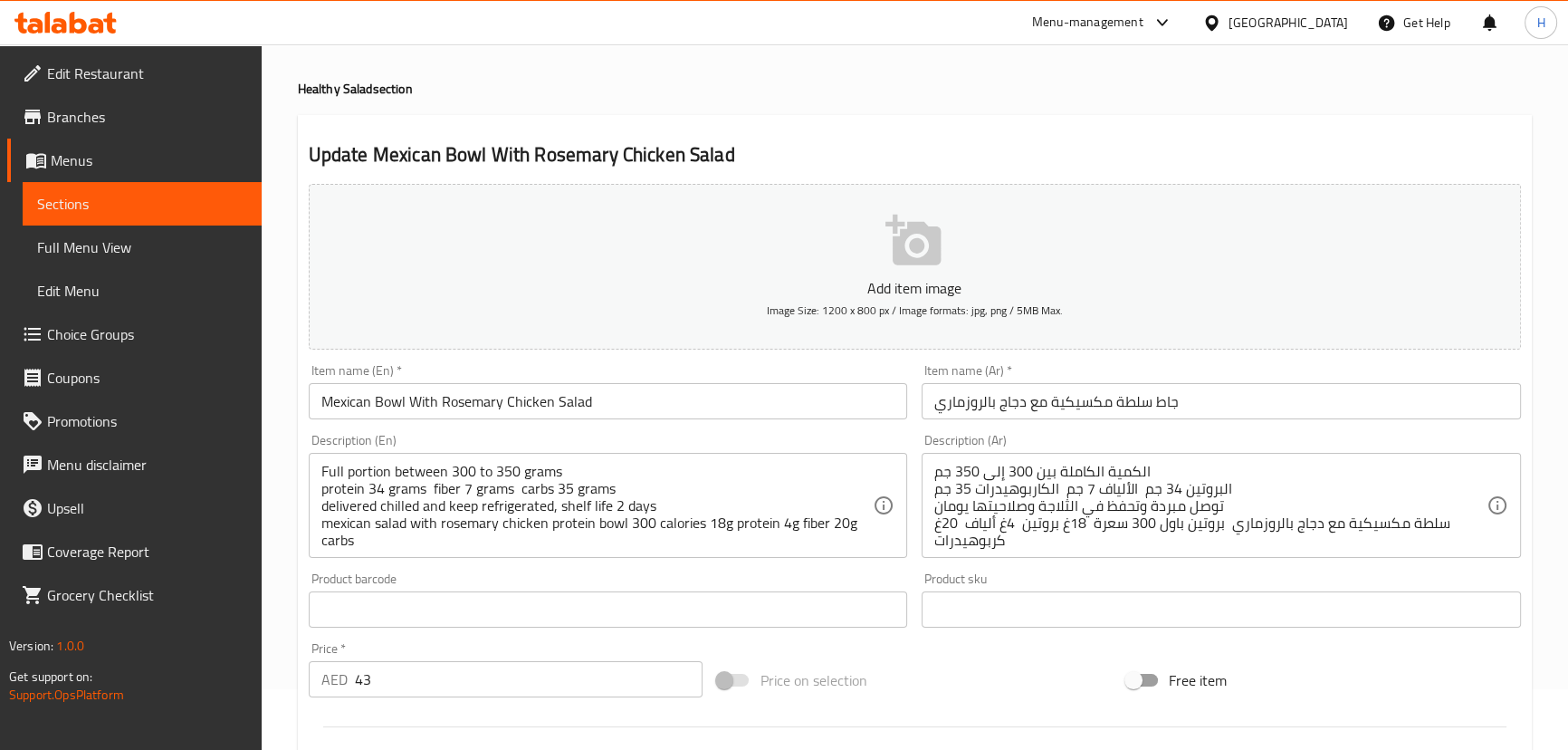
scroll to position [164, 0]
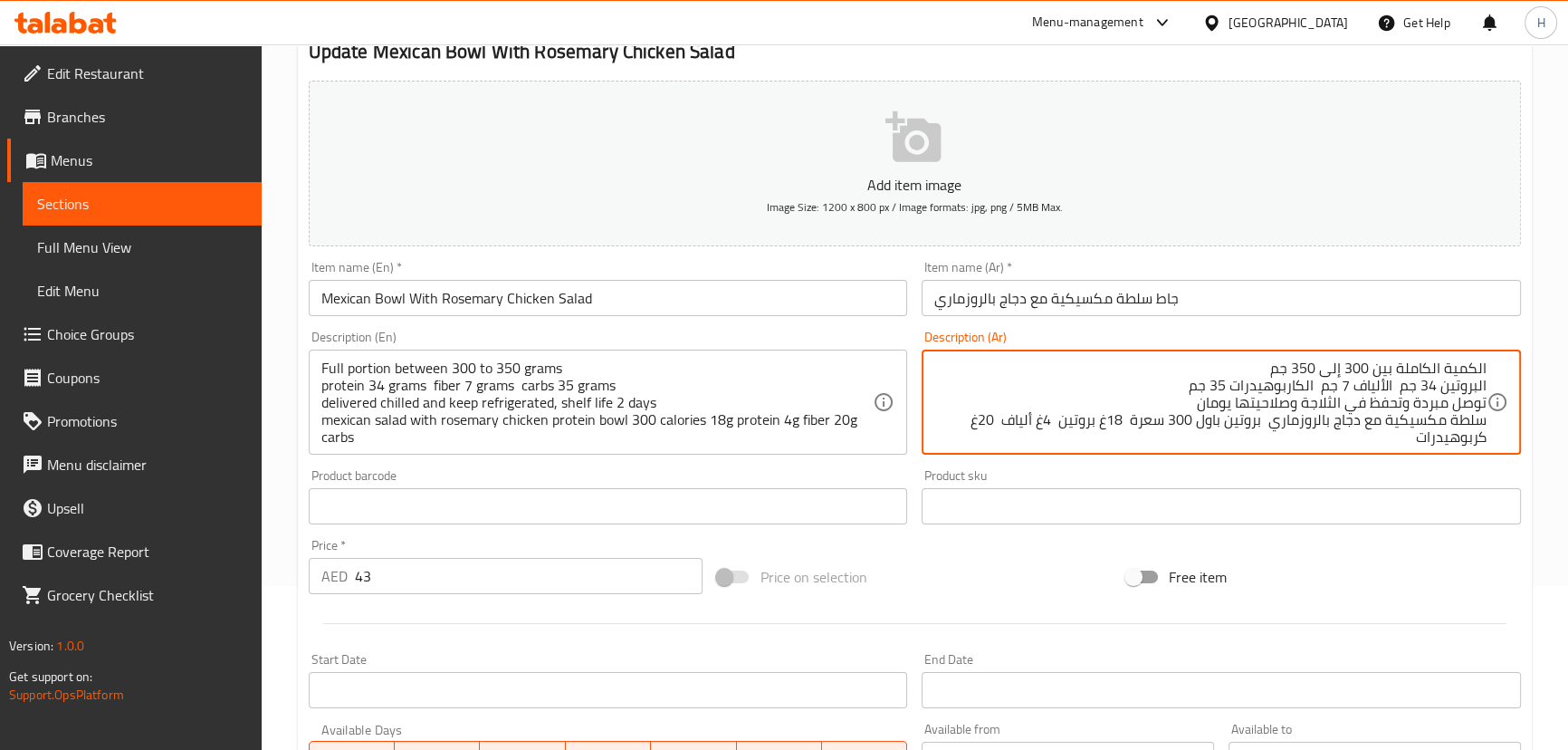
click at [1216, 425] on textarea "الكمية الكاملة بين 300 إلى 350 جم البروتين 34 جم الألياف 7 جم الكاربوهيدرات 35 …" at bounding box center [1210, 402] width 552 height 86
click at [1260, 422] on textarea "الكمية الكاملة بين 300 إلى 350 جم البروتين 34 جم الألياف 7 جم الكاربوهيدرات 35 …" at bounding box center [1210, 402] width 552 height 86
type textarea "الكمية الكاملة بين 300 إلى 350 جم البروتين 34 جم الألياف 7 جم الكاربوهيدرات 35 …"
click at [807, 294] on input "Mexican Bowl With Rosemary Chicken Salad" at bounding box center [609, 298] width 599 height 36
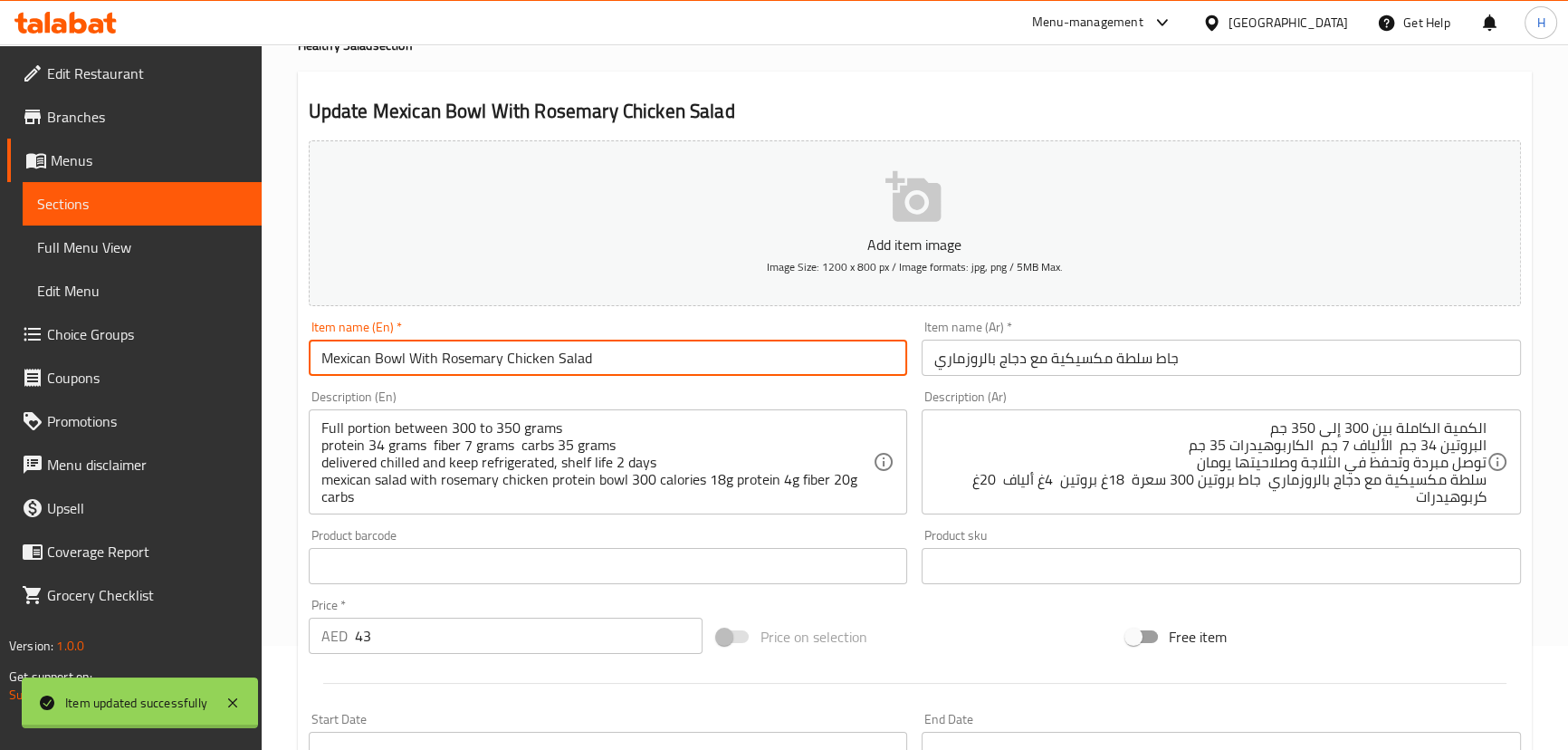
scroll to position [0, 0]
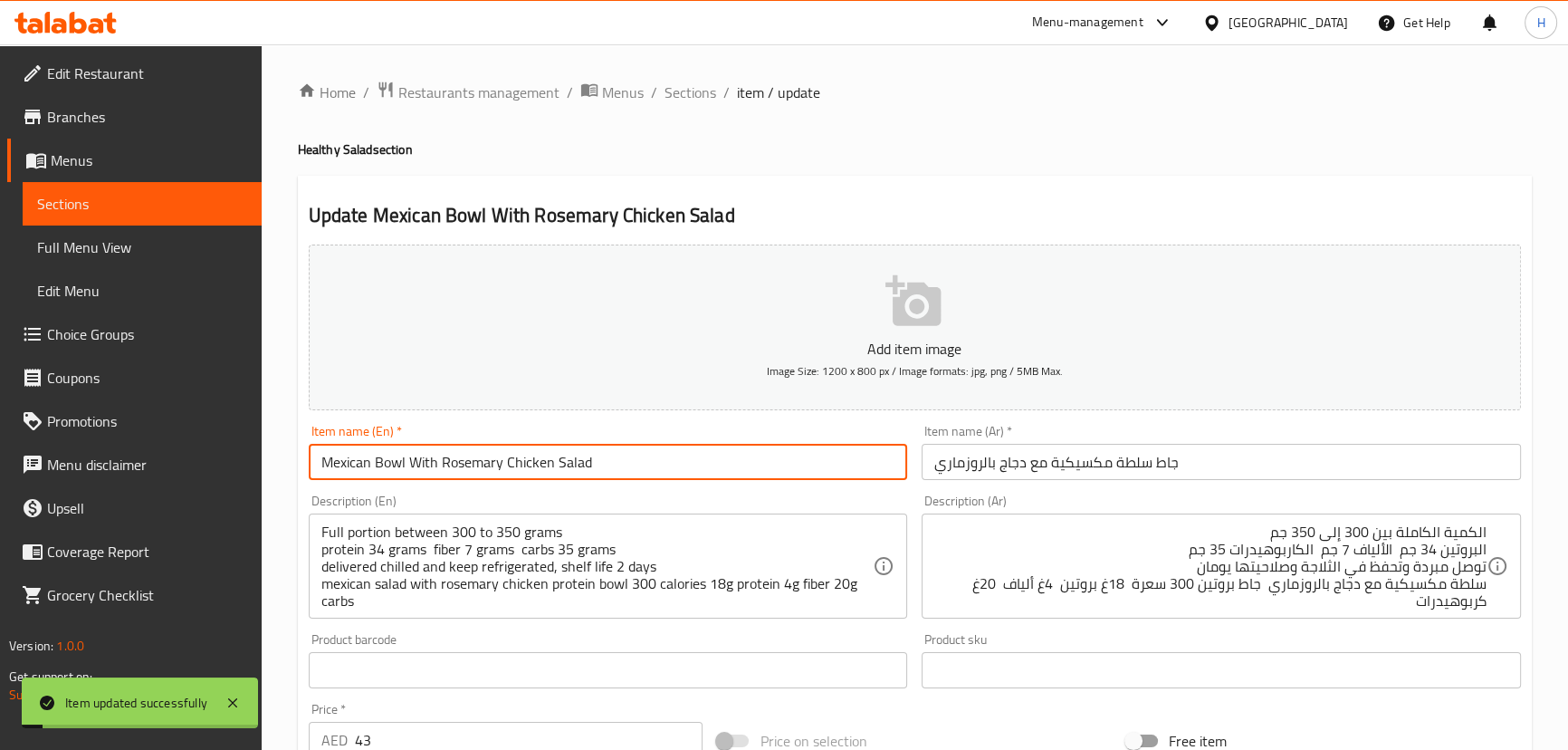
drag, startPoint x: 700, startPoint y: 86, endPoint x: 521, endPoint y: 75, distance: 179.3
click at [700, 86] on span "Sections" at bounding box center [690, 92] width 51 height 21
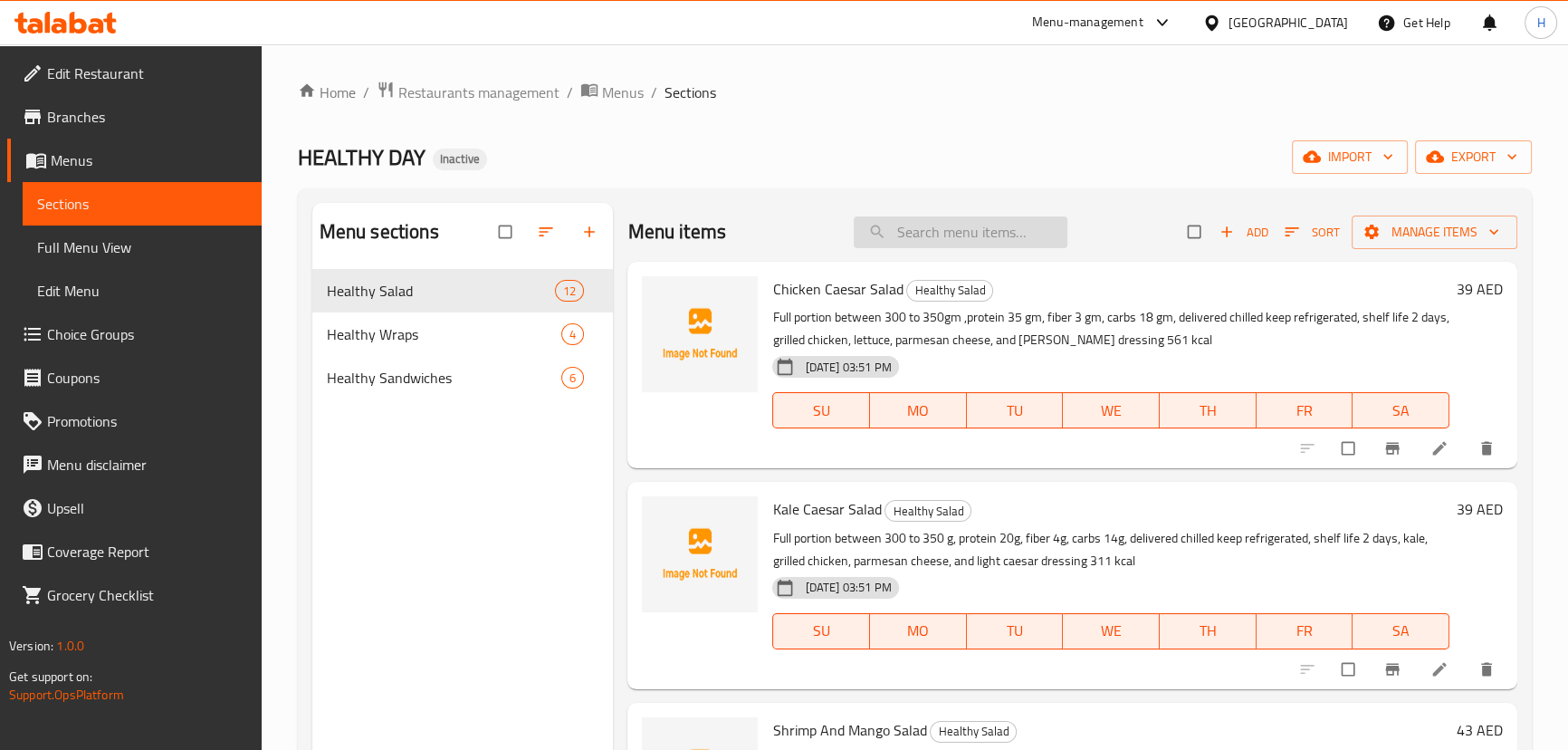
click at [887, 217] on input "search" at bounding box center [960, 233] width 214 height 32
paste input "Grilled Halloumi With Walnuts And Greens Salad"
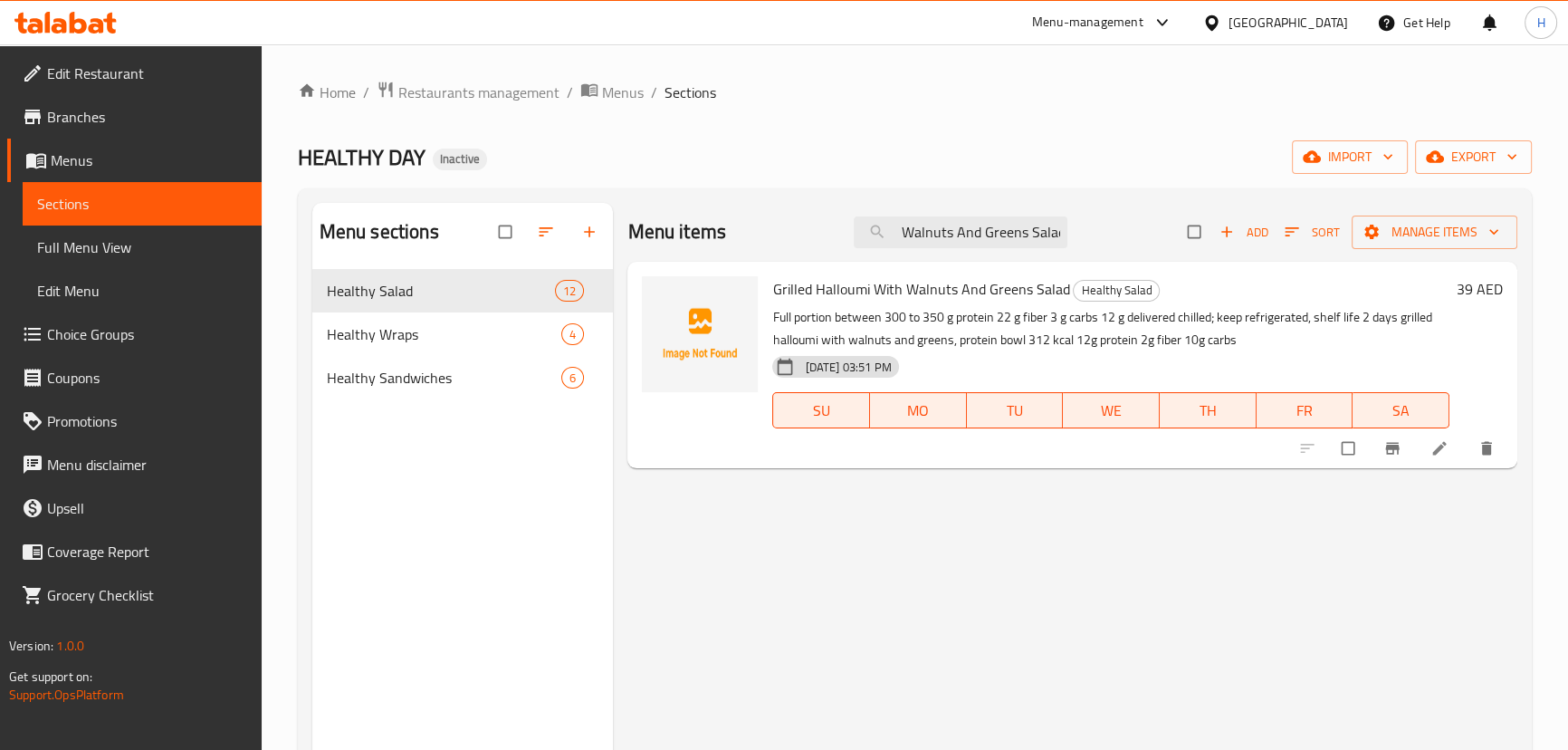
type input "Grilled Halloumi With Walnuts And Greens Salad"
click at [1421, 438] on li at bounding box center [1441, 448] width 50 height 29
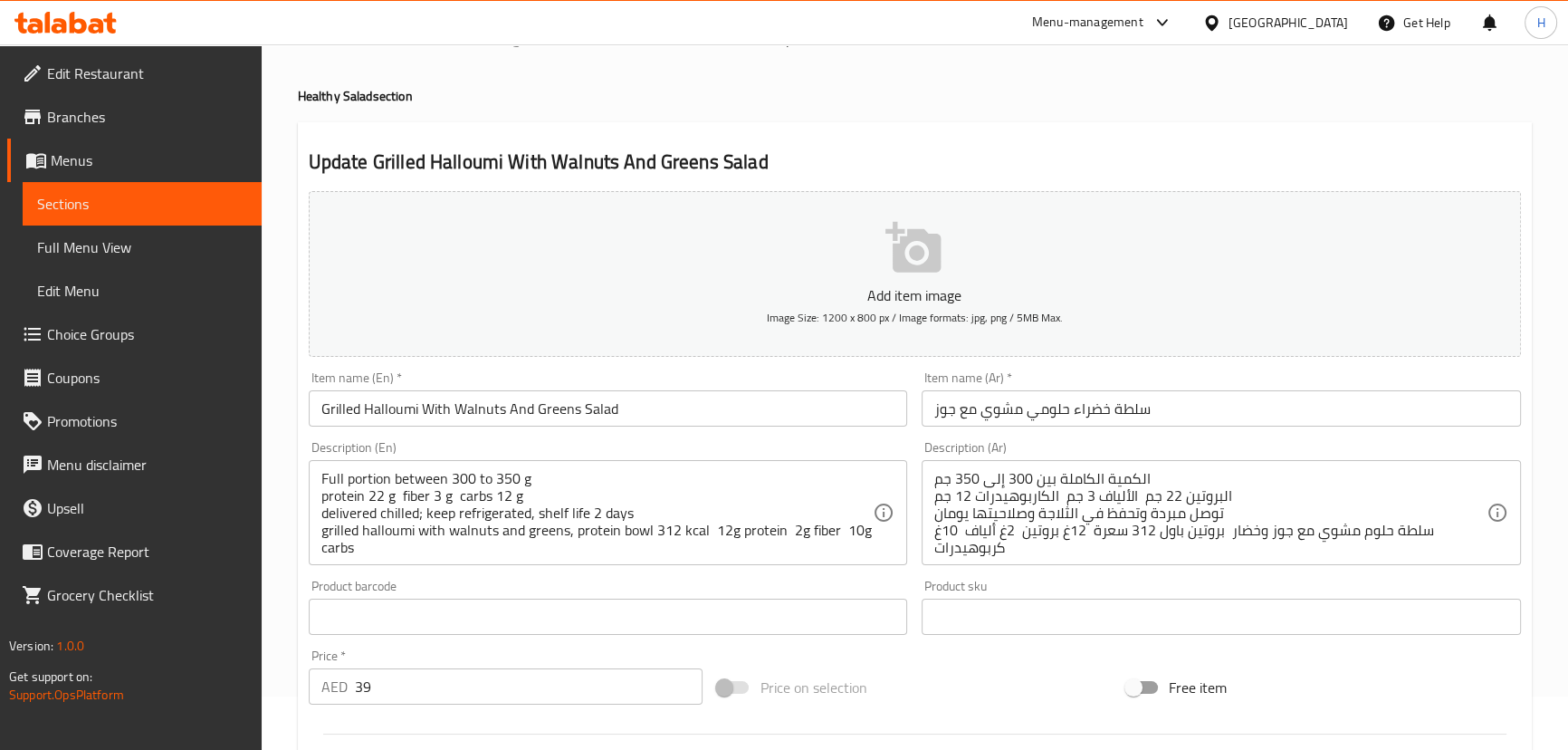
scroll to position [82, 0]
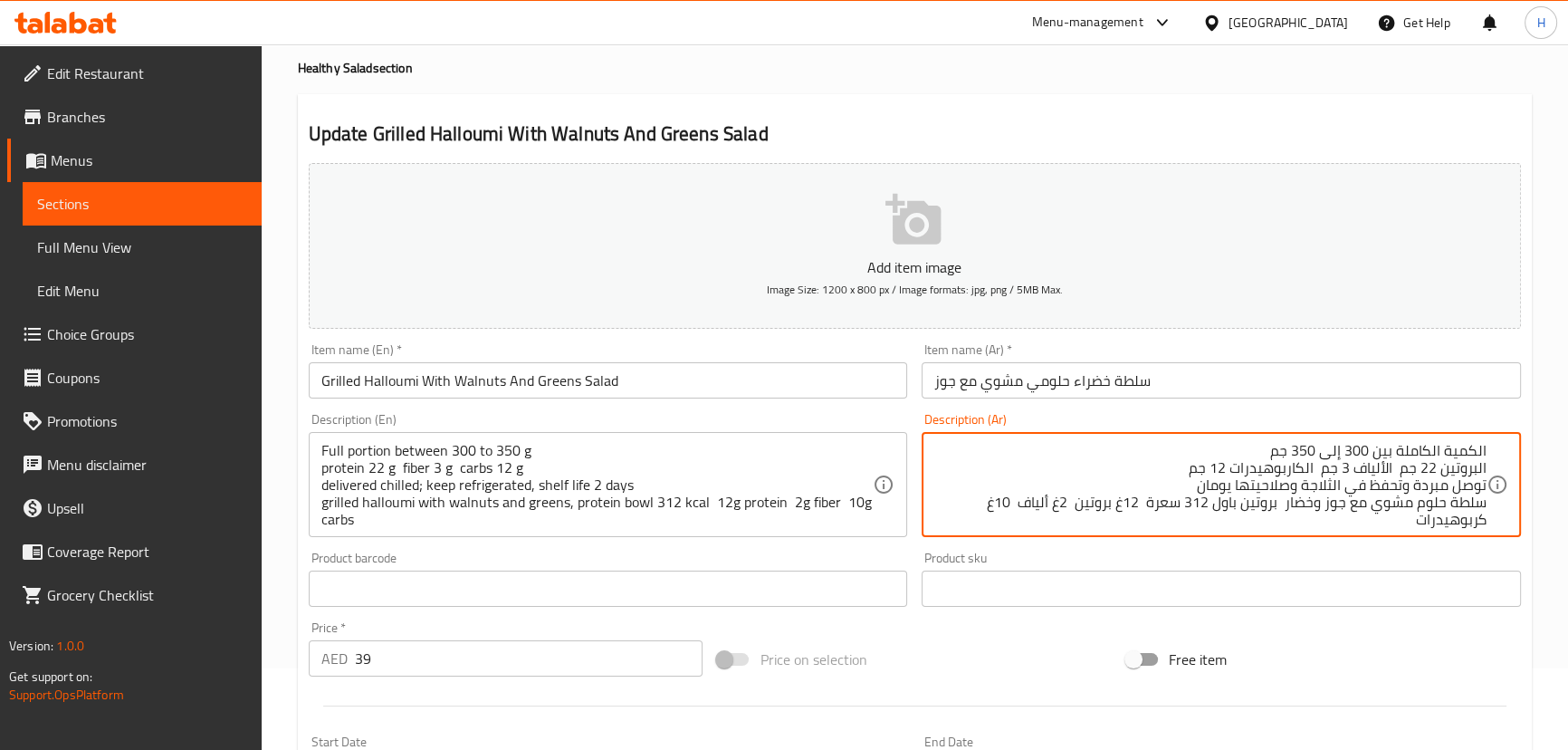
click at [1229, 507] on textarea "الكمية الكاملة بين 300 إلى 350 جم البروتين 22 جم الألياف 3 جم الكاربوهيدرات 12 …" at bounding box center [1210, 485] width 552 height 86
click at [1283, 500] on textarea "الكمية الكاملة بين 300 إلى 350 جم البروتين 22 جم الألياف 3 جم الكاربوهيدرات 12 …" at bounding box center [1210, 485] width 552 height 86
type textarea "الكمية الكاملة بين 300 إلى 350 جم البروتين 22 جم الألياف 3 جم الكاربوهيدرات 12 …"
click at [1254, 552] on div "Product sku Product sku" at bounding box center [1221, 579] width 599 height 55
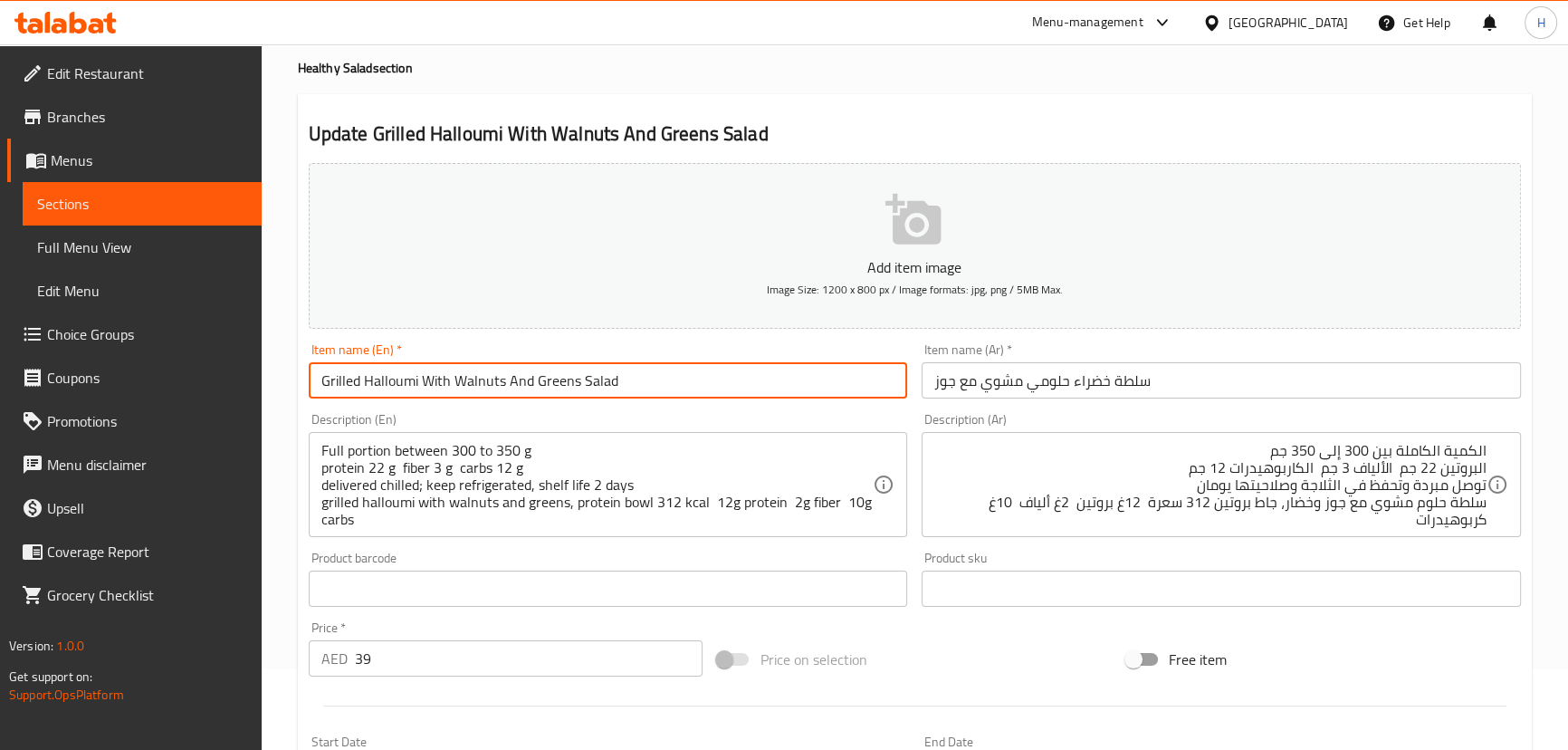
click at [783, 370] on input "Grilled Halloumi With Walnuts And Greens Salad" at bounding box center [609, 380] width 599 height 36
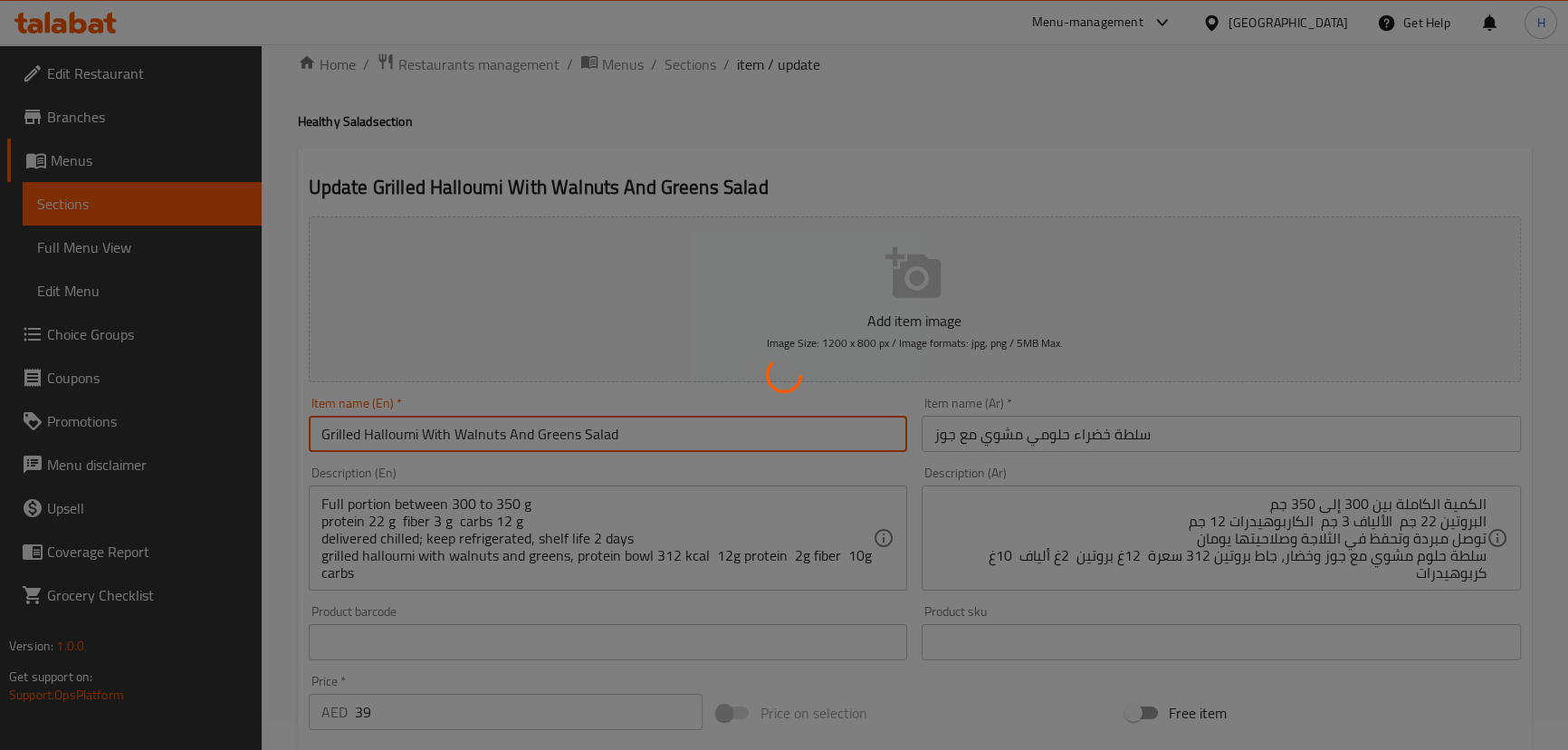
scroll to position [0, 0]
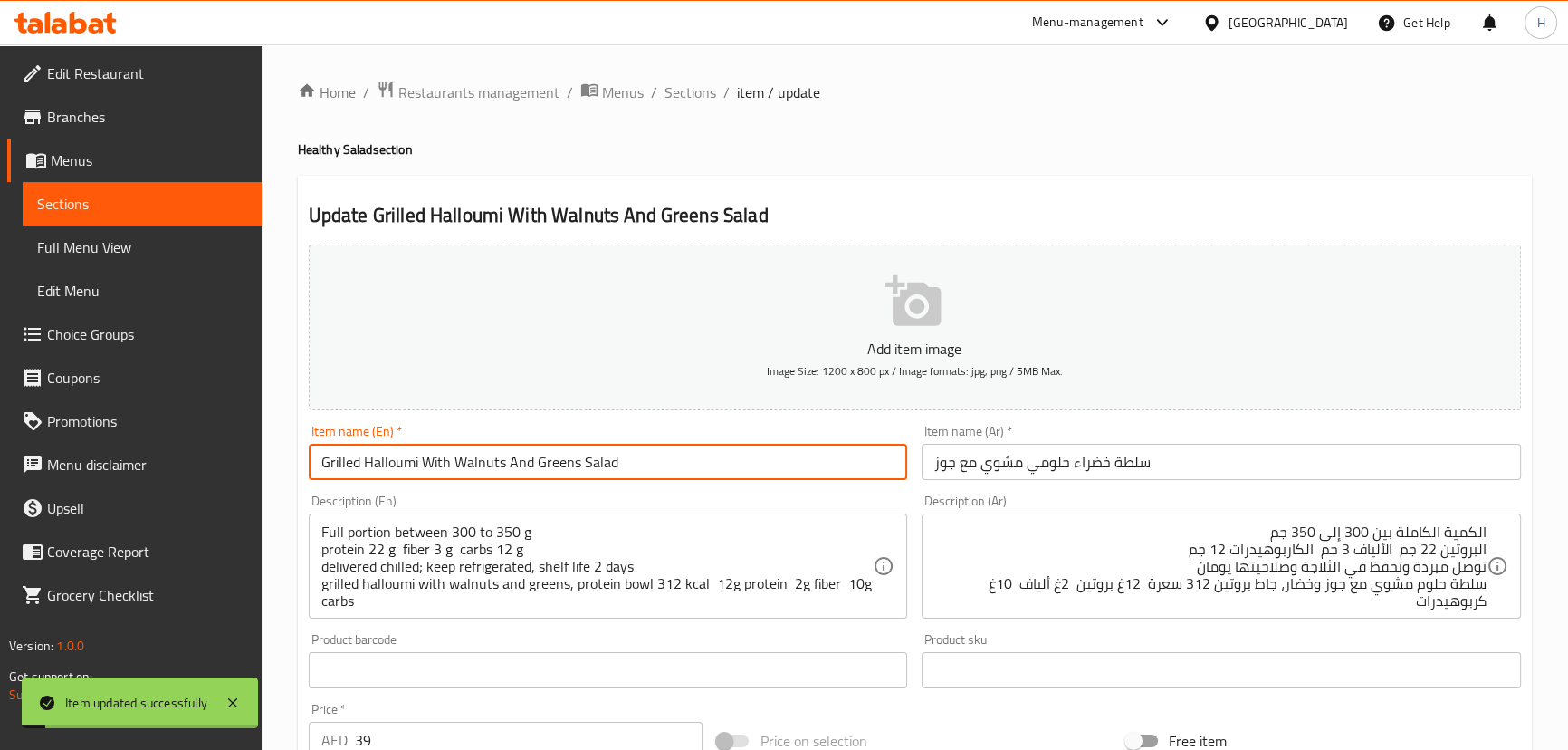
drag, startPoint x: 684, startPoint y: 102, endPoint x: 734, endPoint y: 140, distance: 62.8
click at [684, 102] on span "Sections" at bounding box center [690, 92] width 51 height 21
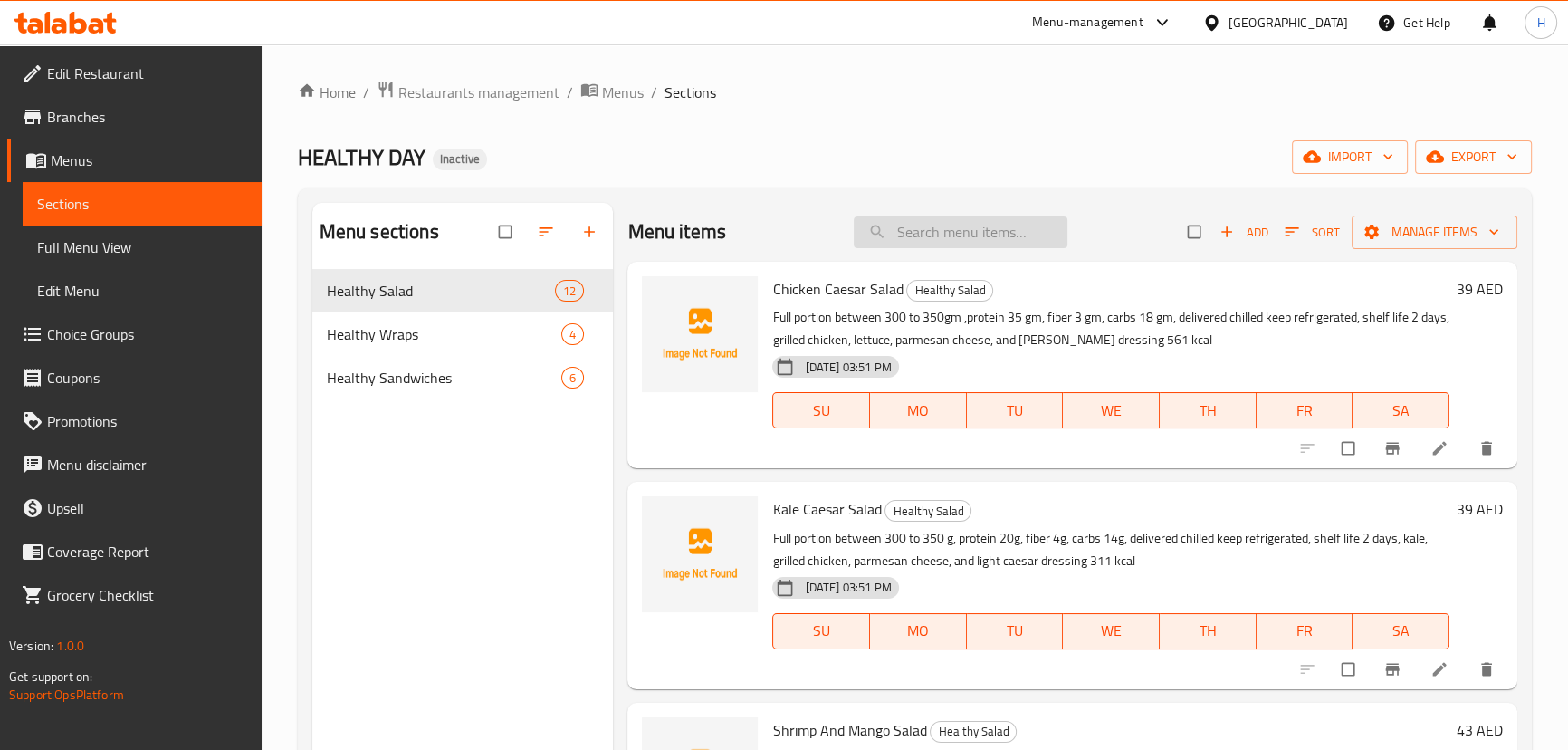
click at [991, 234] on input "search" at bounding box center [960, 233] width 214 height 32
paste input "Grilled Halloumi With Walnuts And Greens Salad"
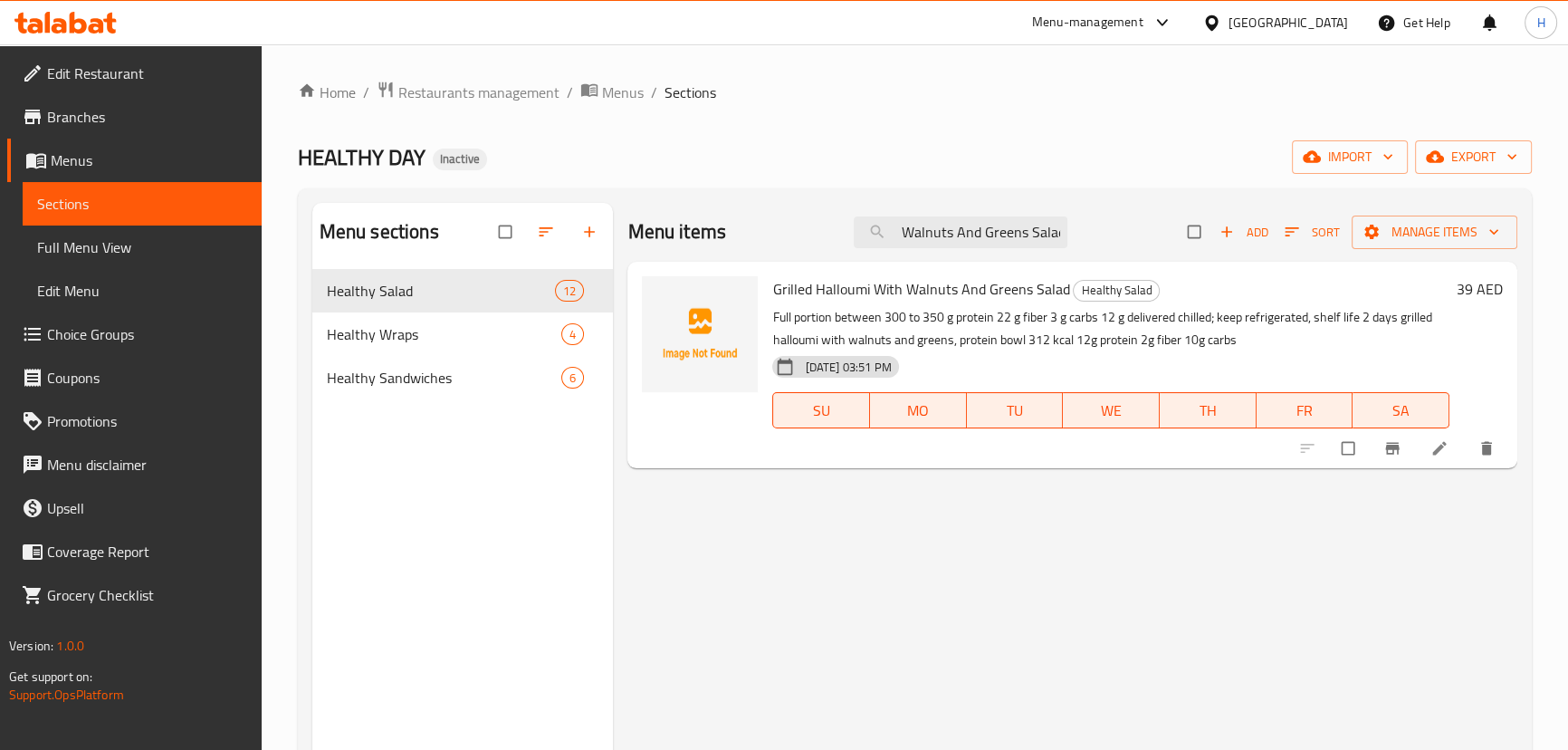
type input "Grilled Halloumi With Walnuts And Greens Salad"
click at [1421, 448] on li at bounding box center [1441, 448] width 50 height 29
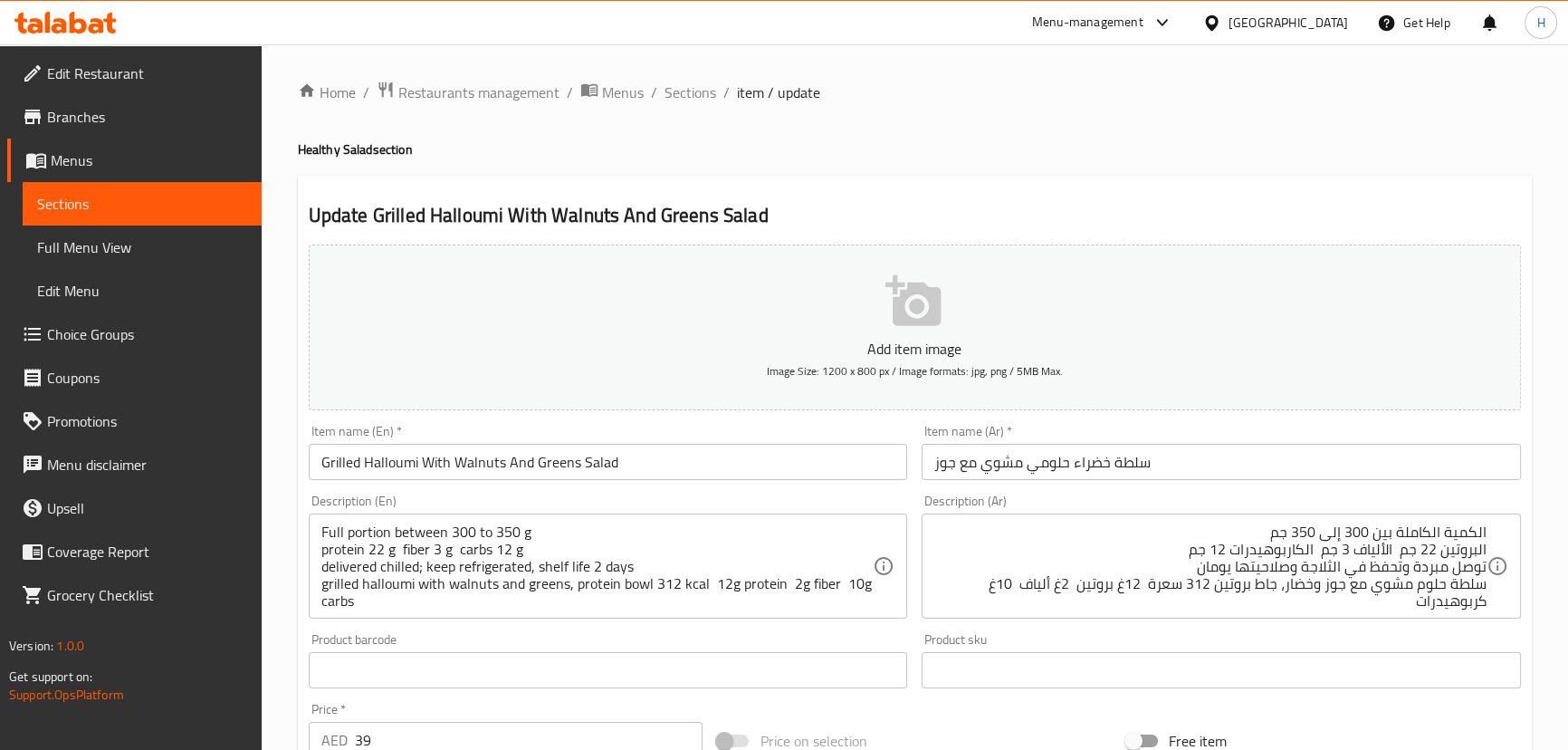
click at [1333, 499] on div "Description (Ar) الكمية الكاملة بين 300 إلى 350 جم البروتين 22 جم الألياف 3 جم …" at bounding box center [1221, 556] width 599 height 124
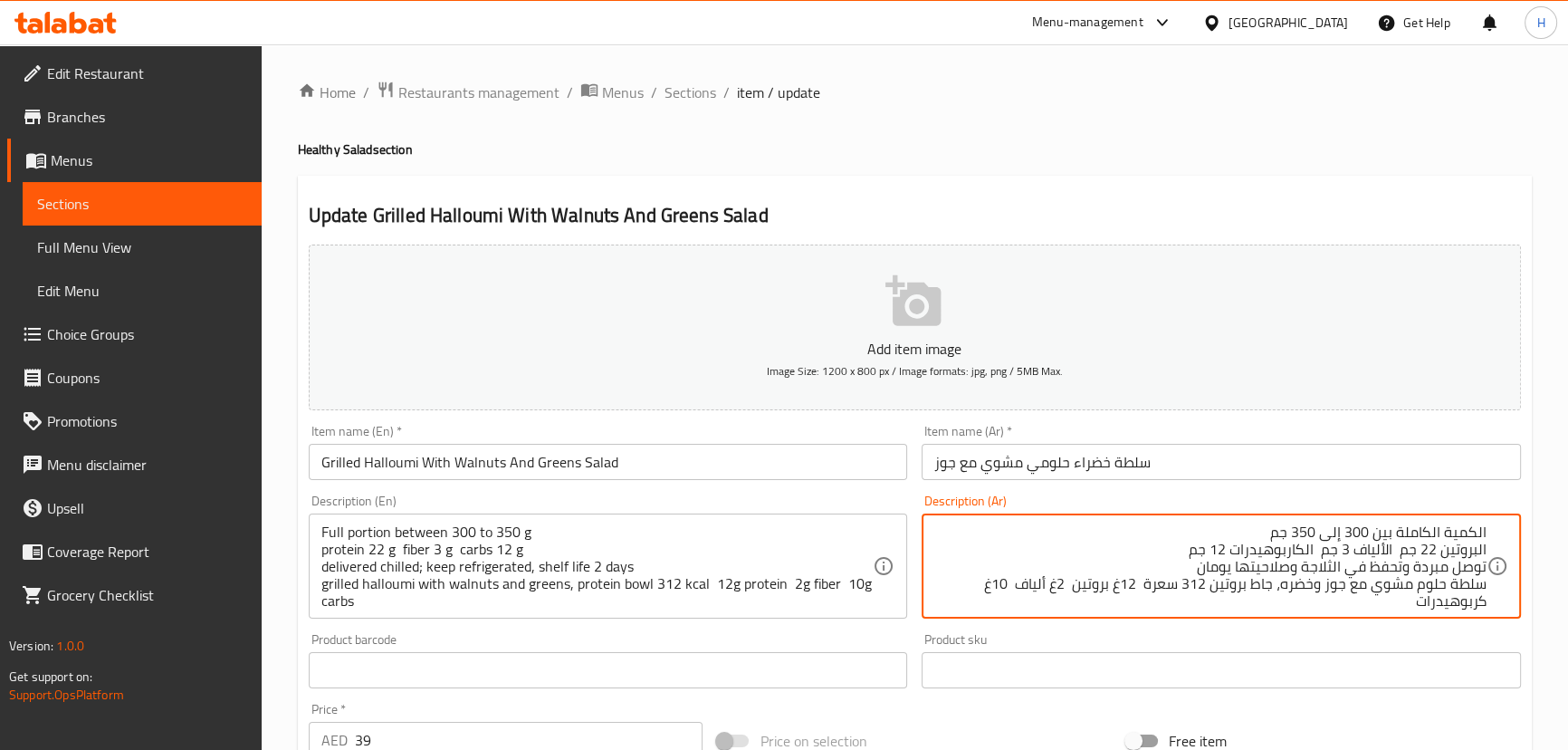
scroll to position [5, 0]
type textarea "الكمية الكاملة بين 300 إلى 350 جم البروتين 22 جم الألياف 3 جم الكاربوهيدرات 12 …"
click at [797, 467] on input "Grilled Halloumi With Walnuts And Greens Salad" at bounding box center [609, 462] width 599 height 36
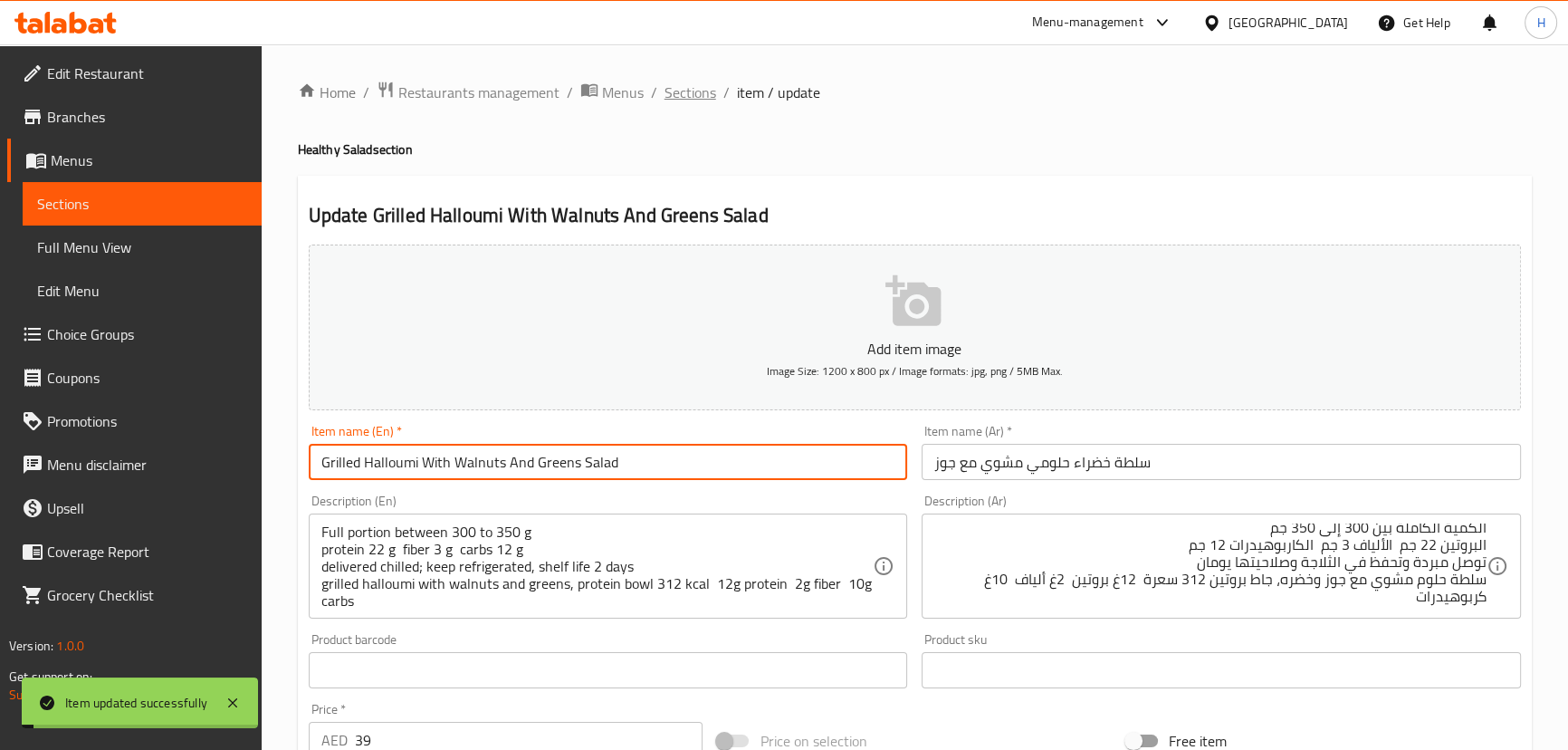
drag, startPoint x: 687, startPoint y: 108, endPoint x: 688, endPoint y: 96, distance: 12.0
click at [687, 105] on div "Home / Restaurants management / Menus / Sections / item / update Healthy Salad …" at bounding box center [915, 662] width 1234 height 1162
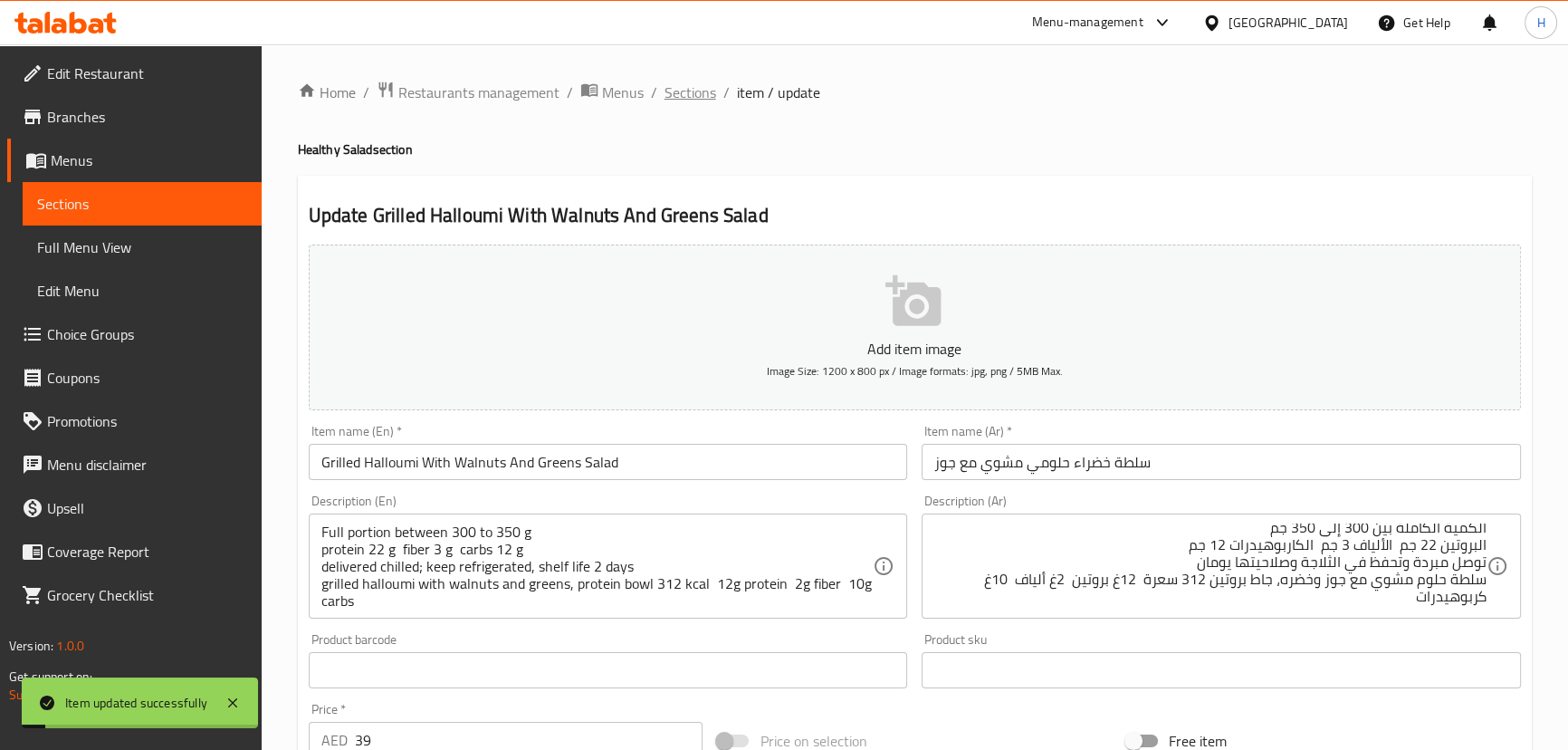
click at [688, 96] on span "Sections" at bounding box center [690, 92] width 51 height 21
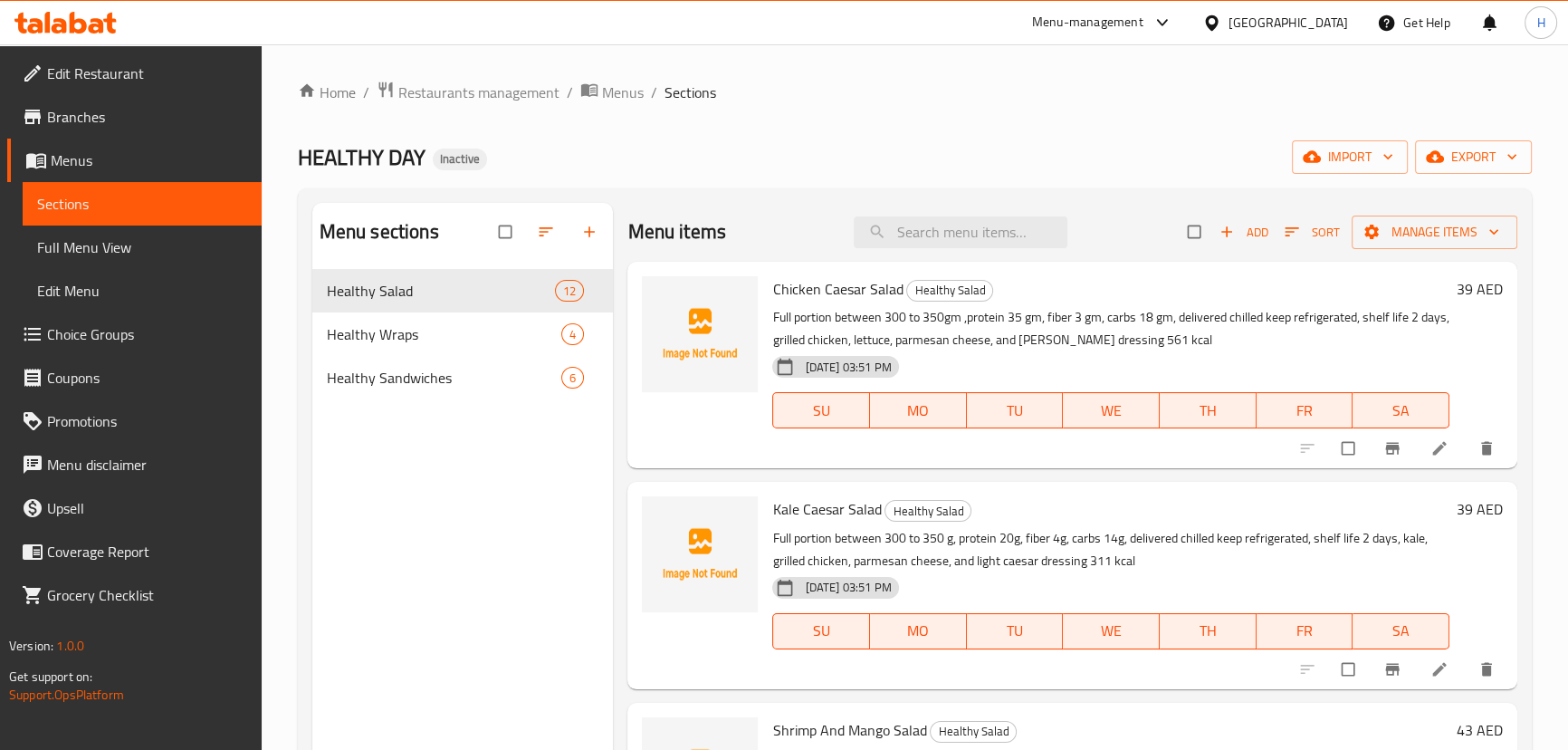
click at [945, 208] on div "Menu items Add Sort Manage items" at bounding box center [1071, 232] width 889 height 59
click at [943, 231] on input "search" at bounding box center [960, 233] width 214 height 32
paste input "Grilled Halloumi With Walnuts And Greens Salad"
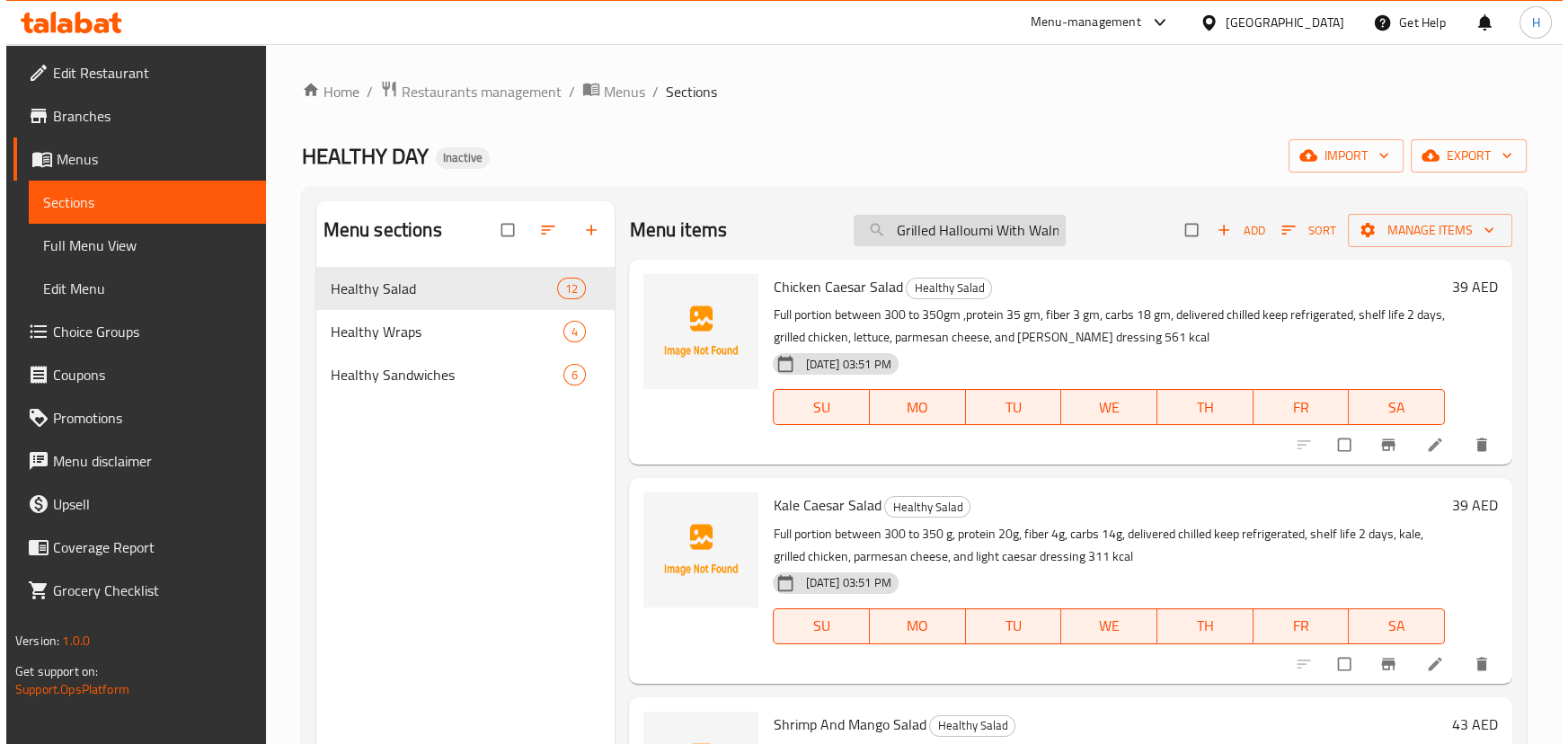
scroll to position [0, 127]
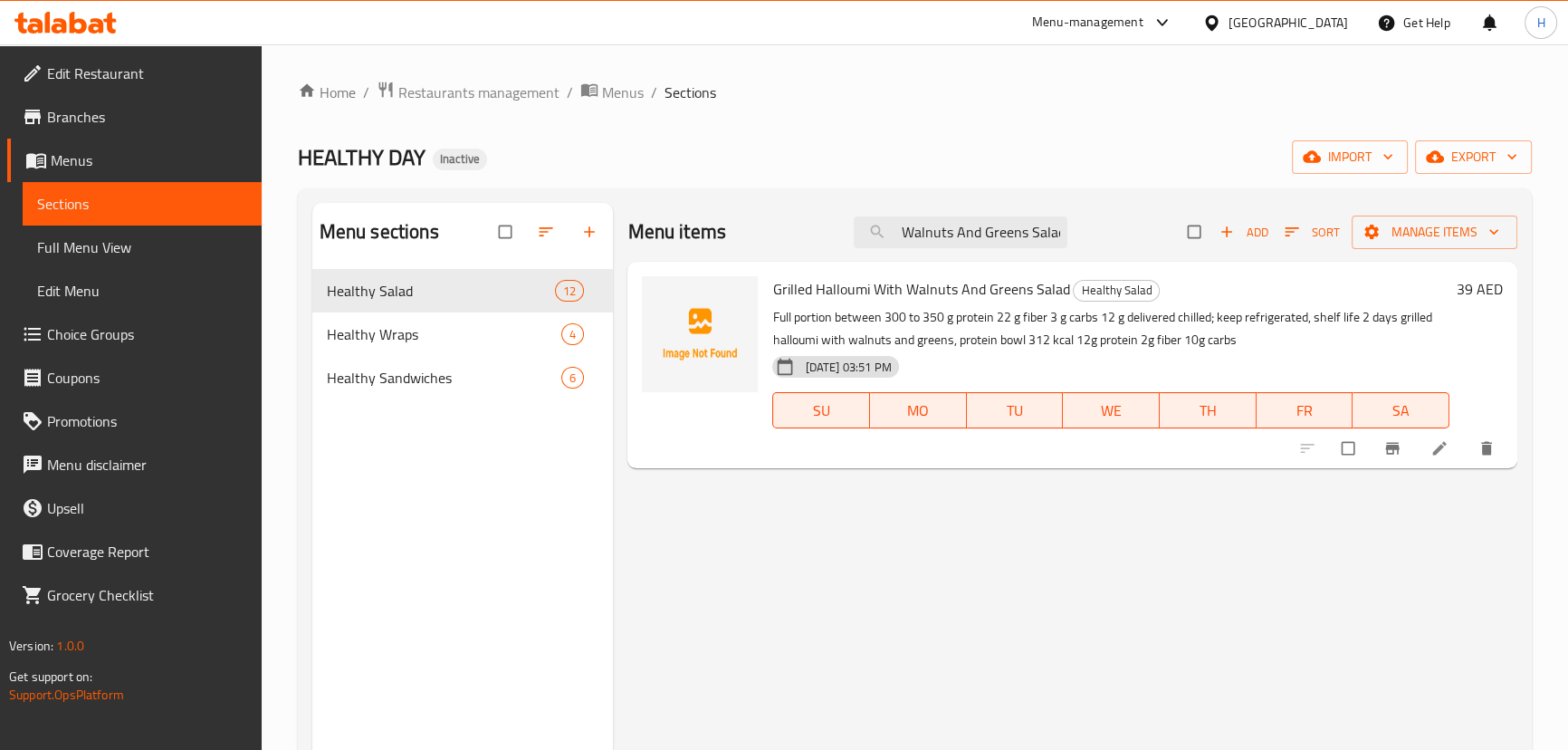
type input "Grilled Halloumi With Walnuts And Greens Salad"
click at [1441, 451] on icon at bounding box center [1439, 448] width 18 height 18
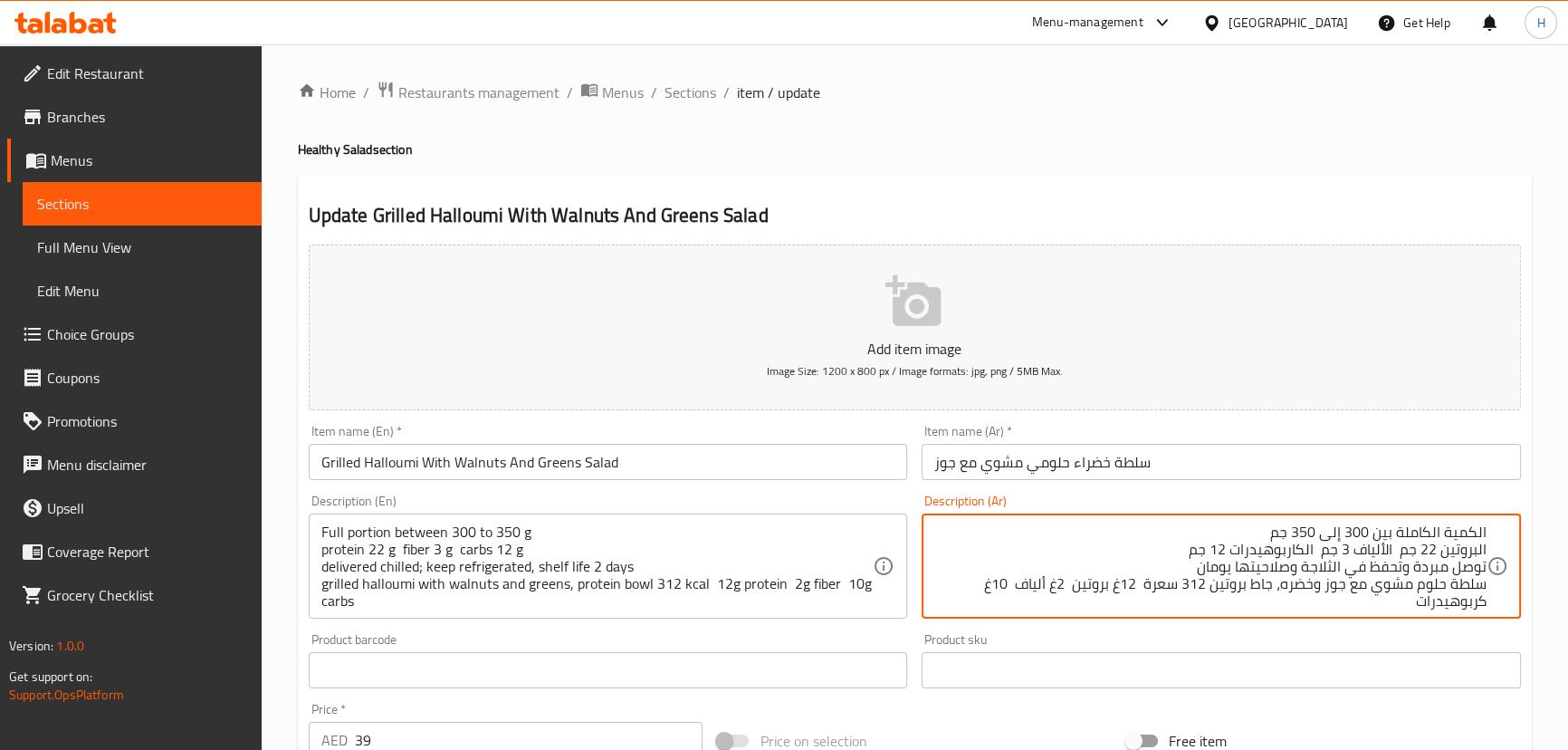
click at [1280, 637] on div "Product sku Product sku" at bounding box center [1221, 660] width 599 height 55
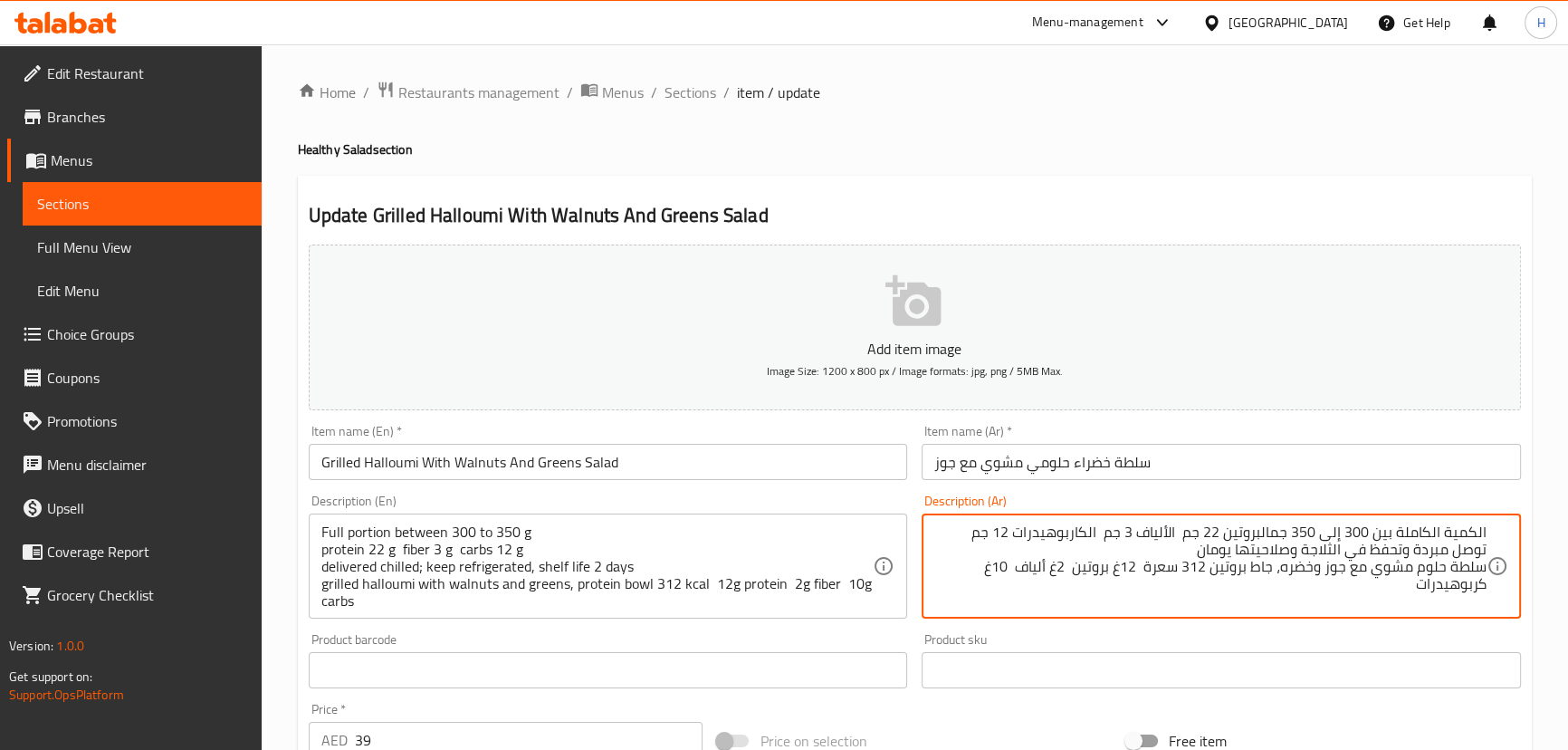
type textarea "الكمية الكاملة بين 300 إلى 350 جم البروتين 22 جم الألياف 3 جم الكاربوهيدرات 12 …"
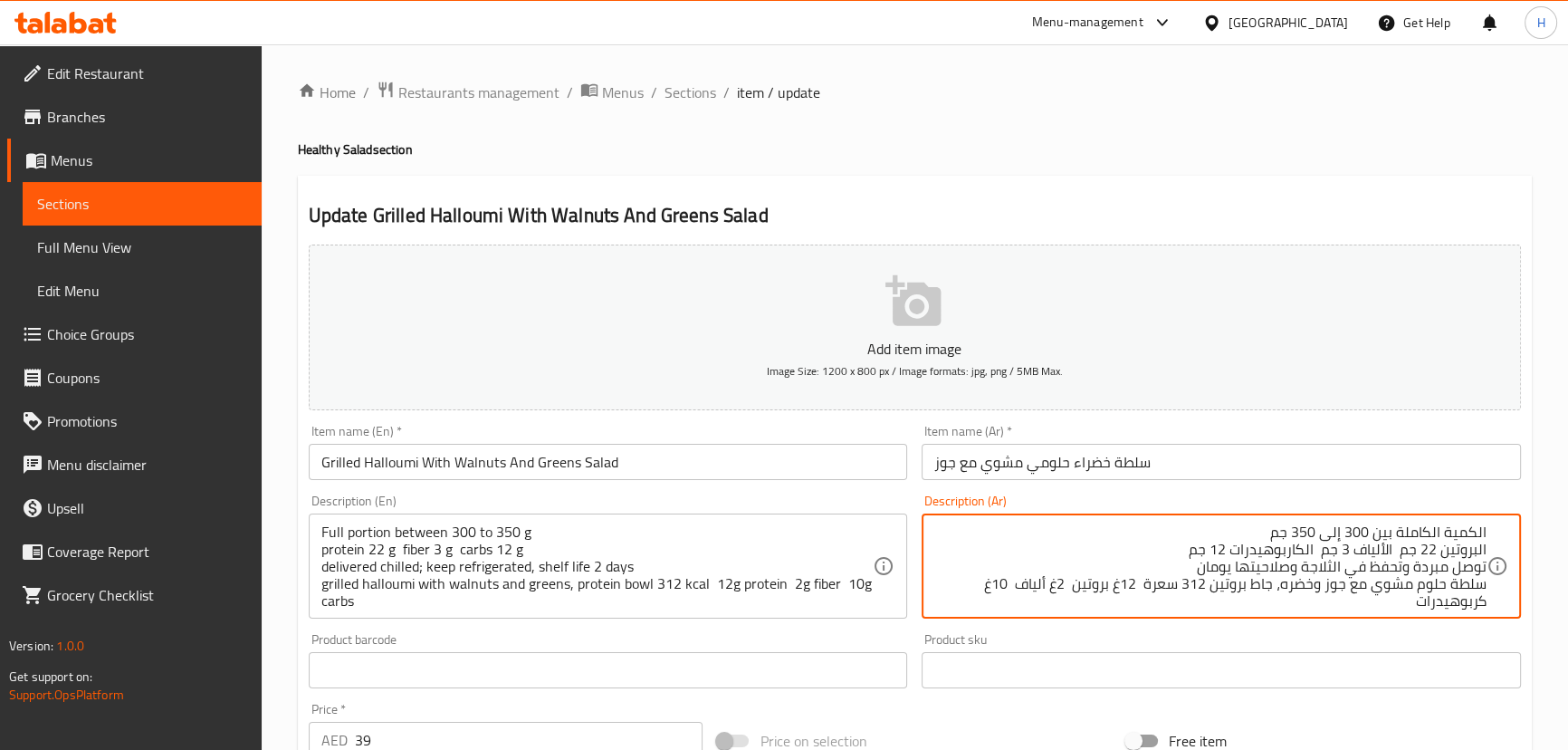
click at [1372, 639] on div "Product sku Product sku" at bounding box center [1221, 660] width 599 height 55
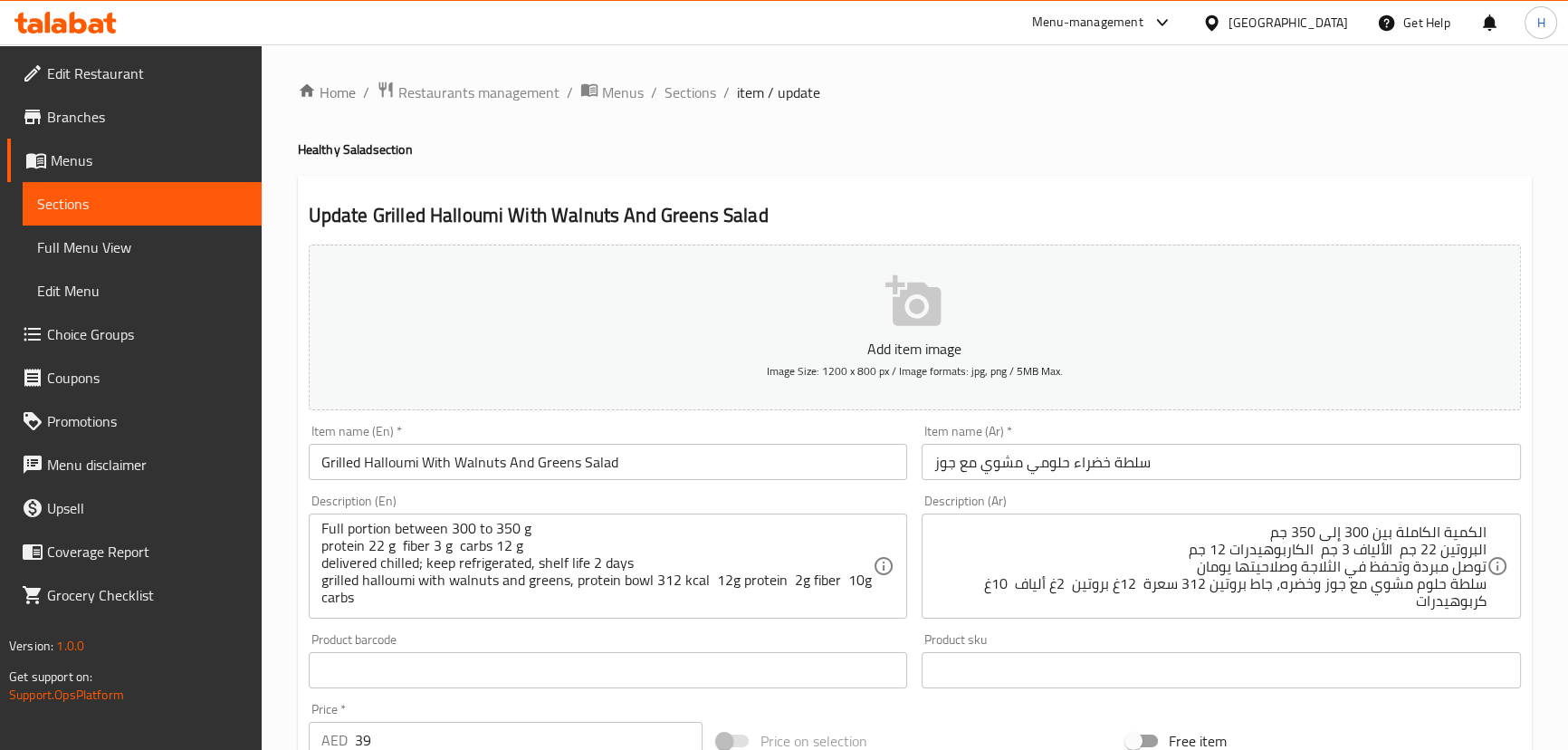
scroll to position [5, 0]
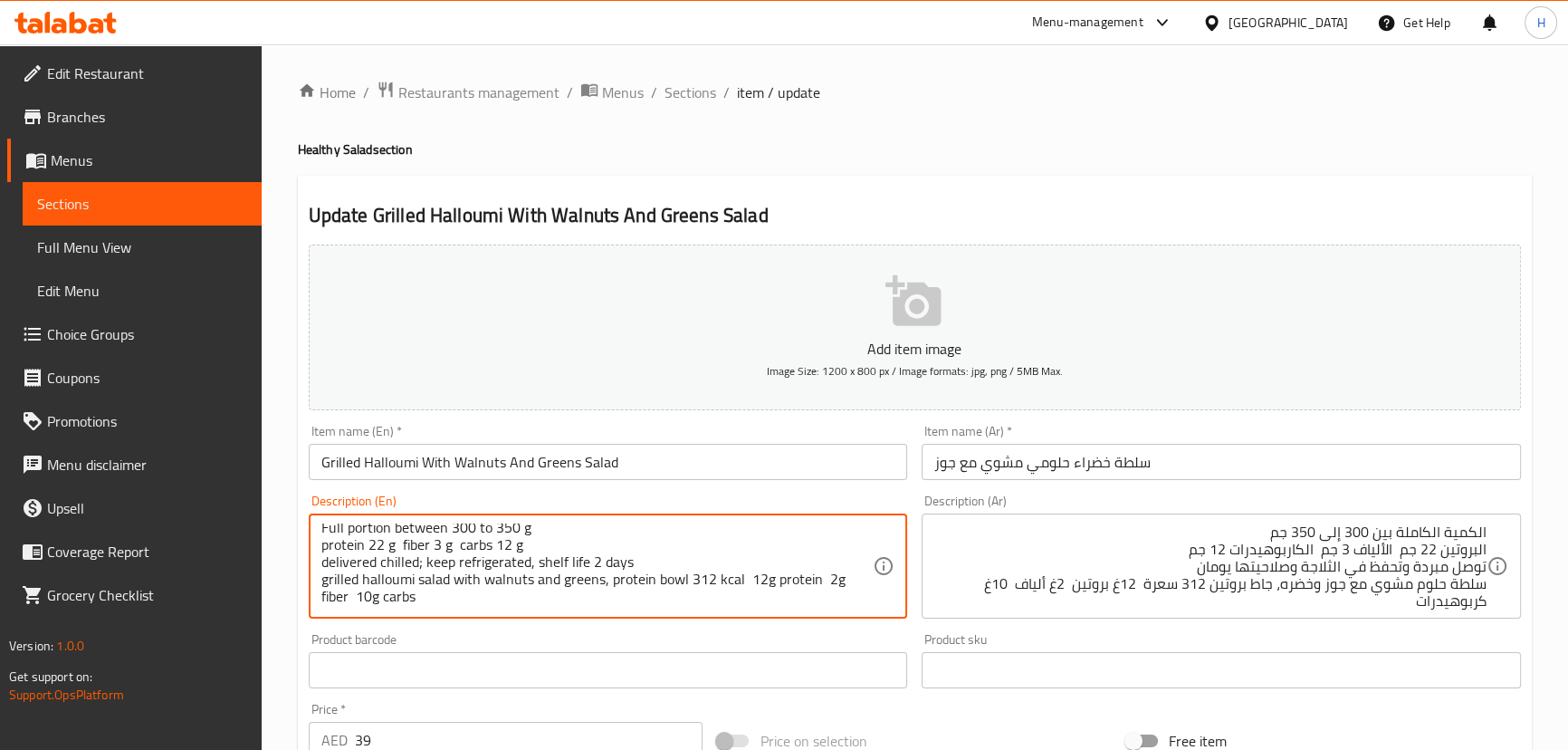
type textarea "Full portion between 300 to 350 g protein 22 g fiber 3 g carbs 12 g delivered c…"
click at [730, 449] on input "Grilled Halloumi With Walnuts And Greens Salad" at bounding box center [609, 462] width 599 height 36
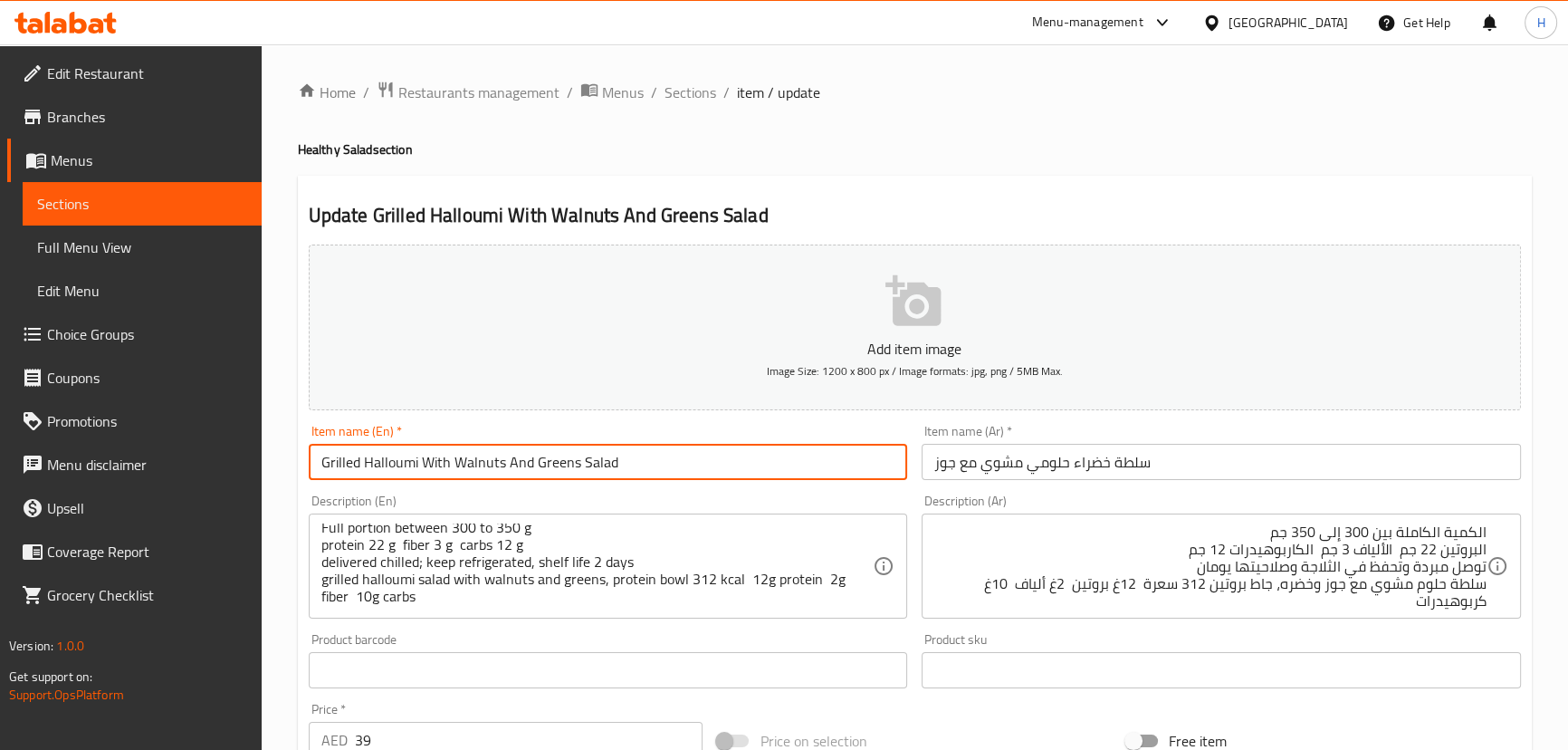
click at [730, 449] on input "Grilled Halloumi With Walnuts And Greens Salad" at bounding box center [609, 462] width 599 height 36
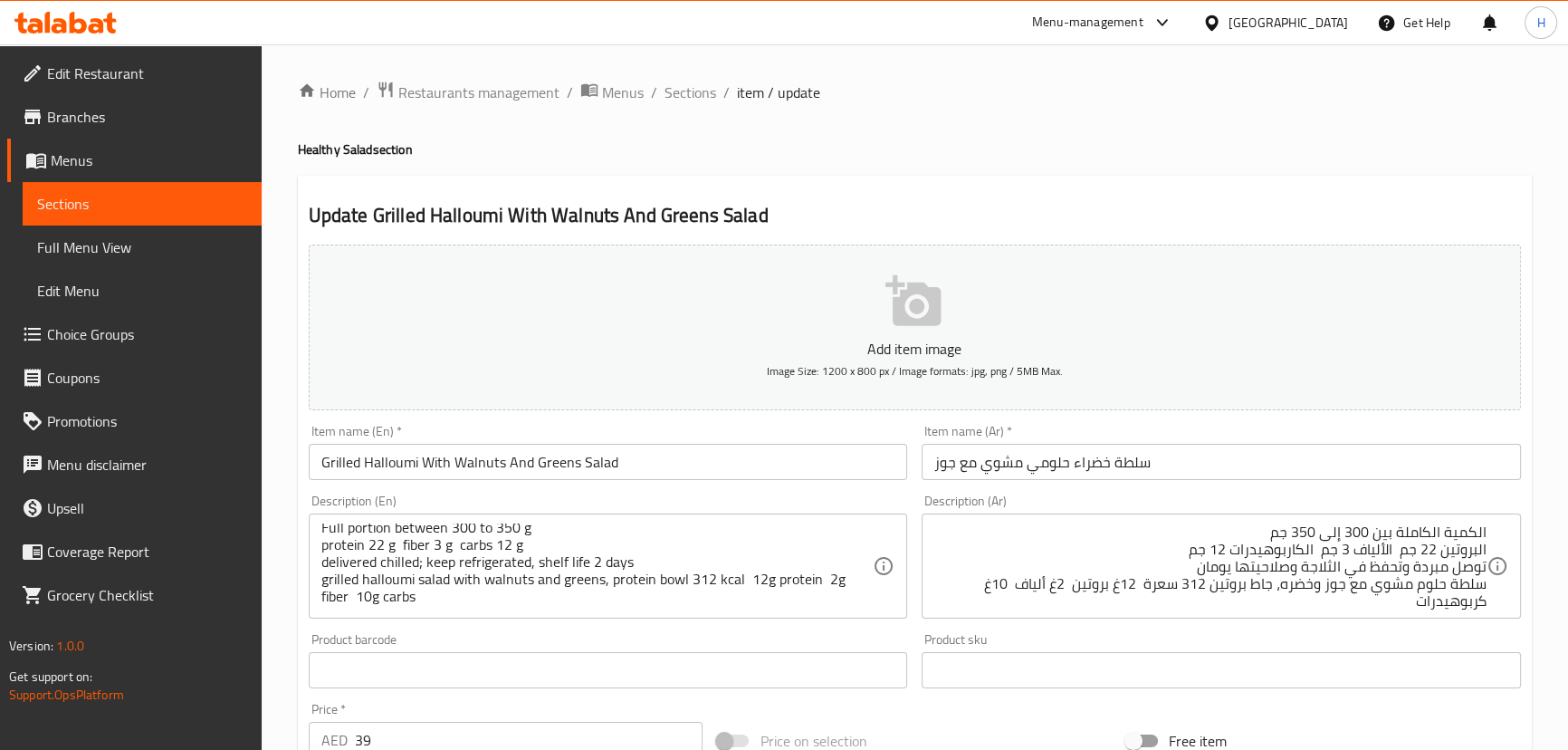
click at [686, 449] on input "Grilled Halloumi With Walnuts And Greens Salad" at bounding box center [609, 462] width 599 height 36
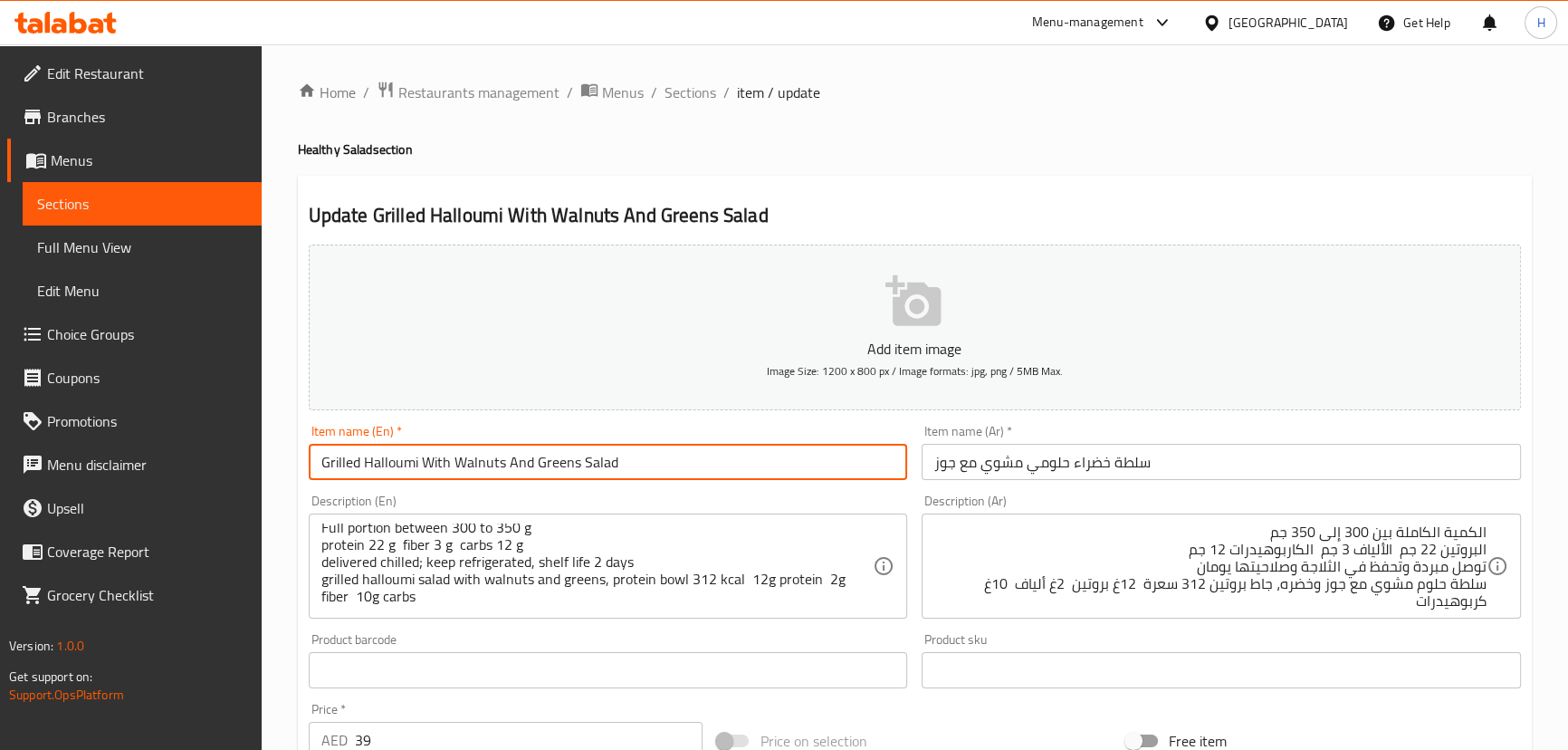
type input "Grilled Halloumi With Walnuts And Greens Salad"
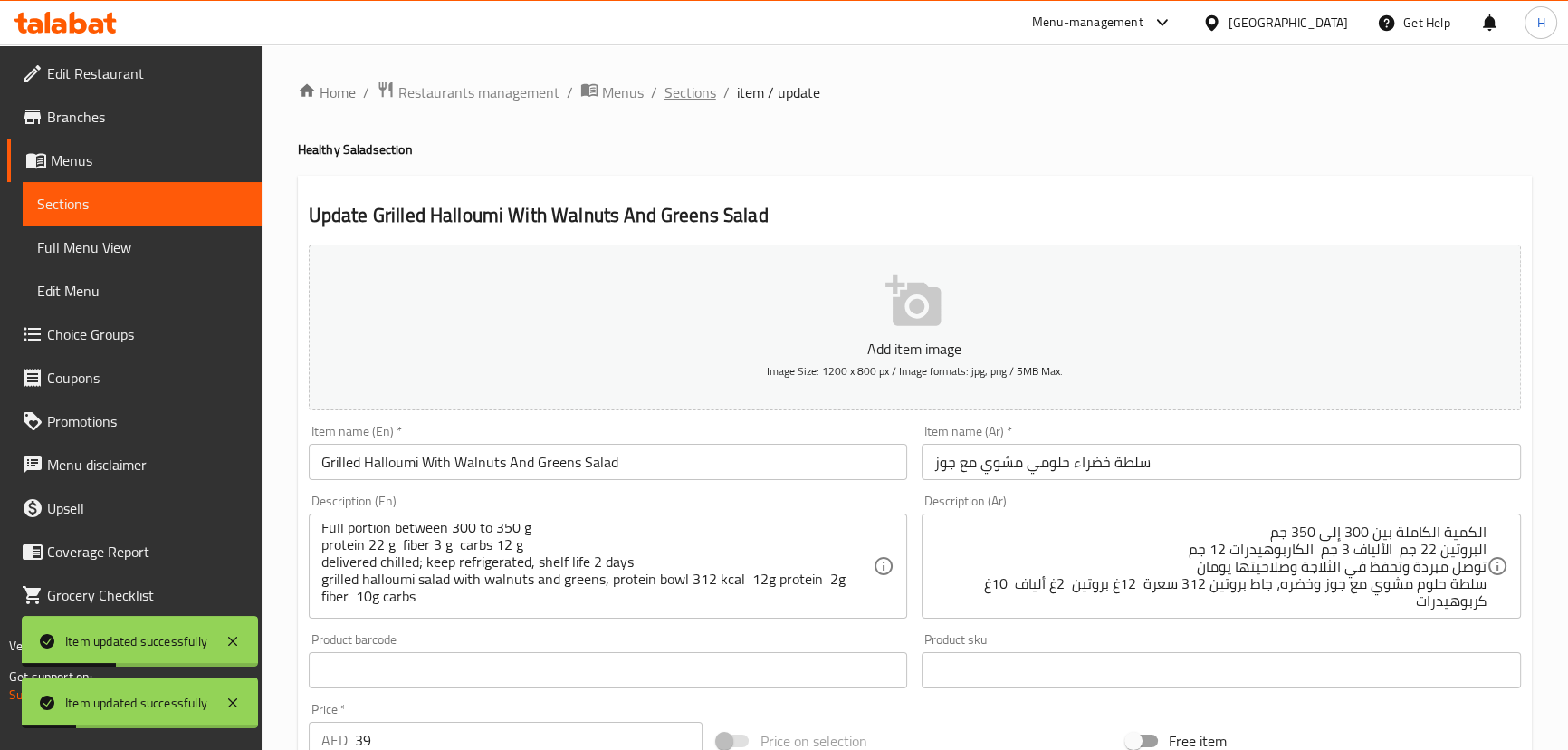
click at [680, 100] on span "Sections" at bounding box center [690, 92] width 51 height 21
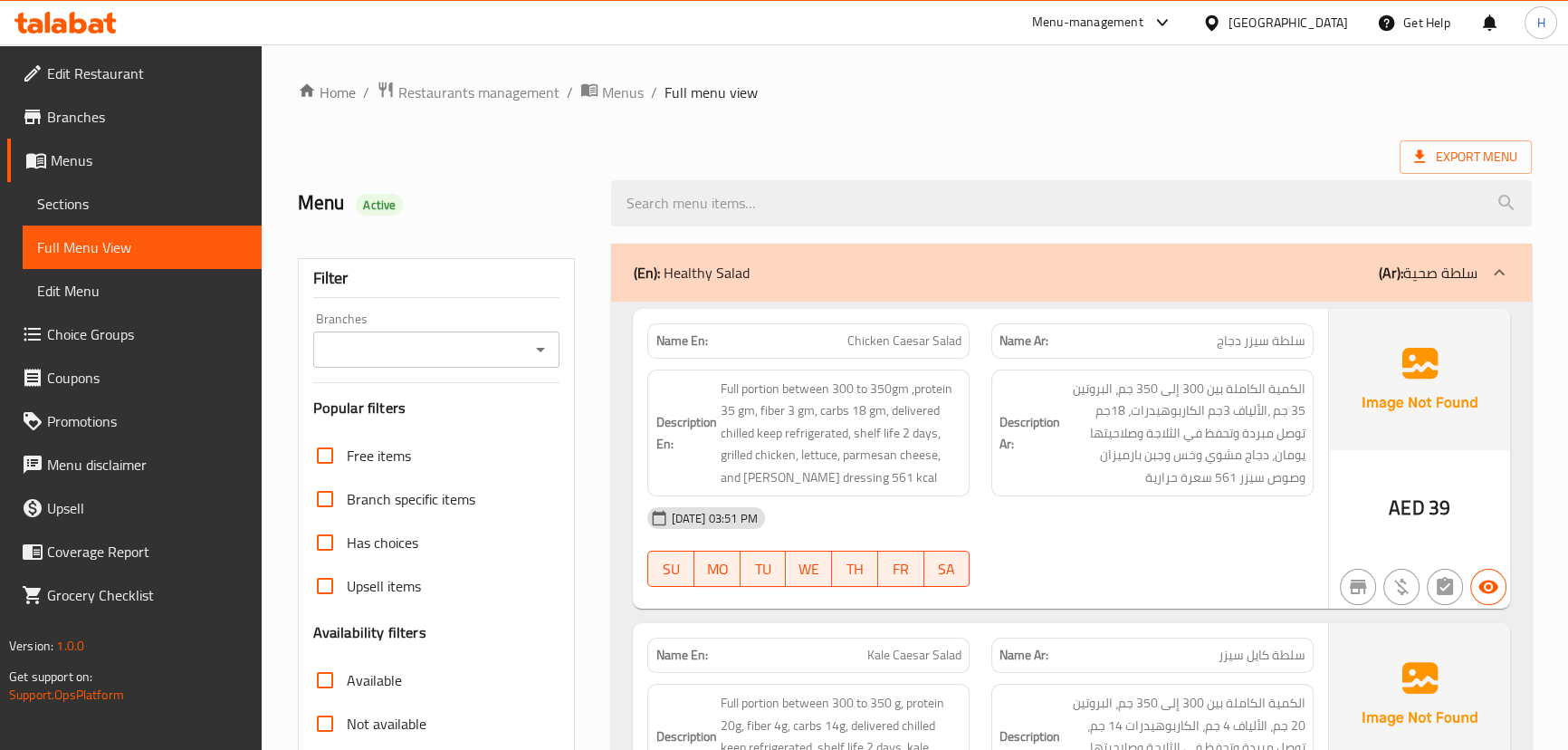
scroll to position [3943, 0]
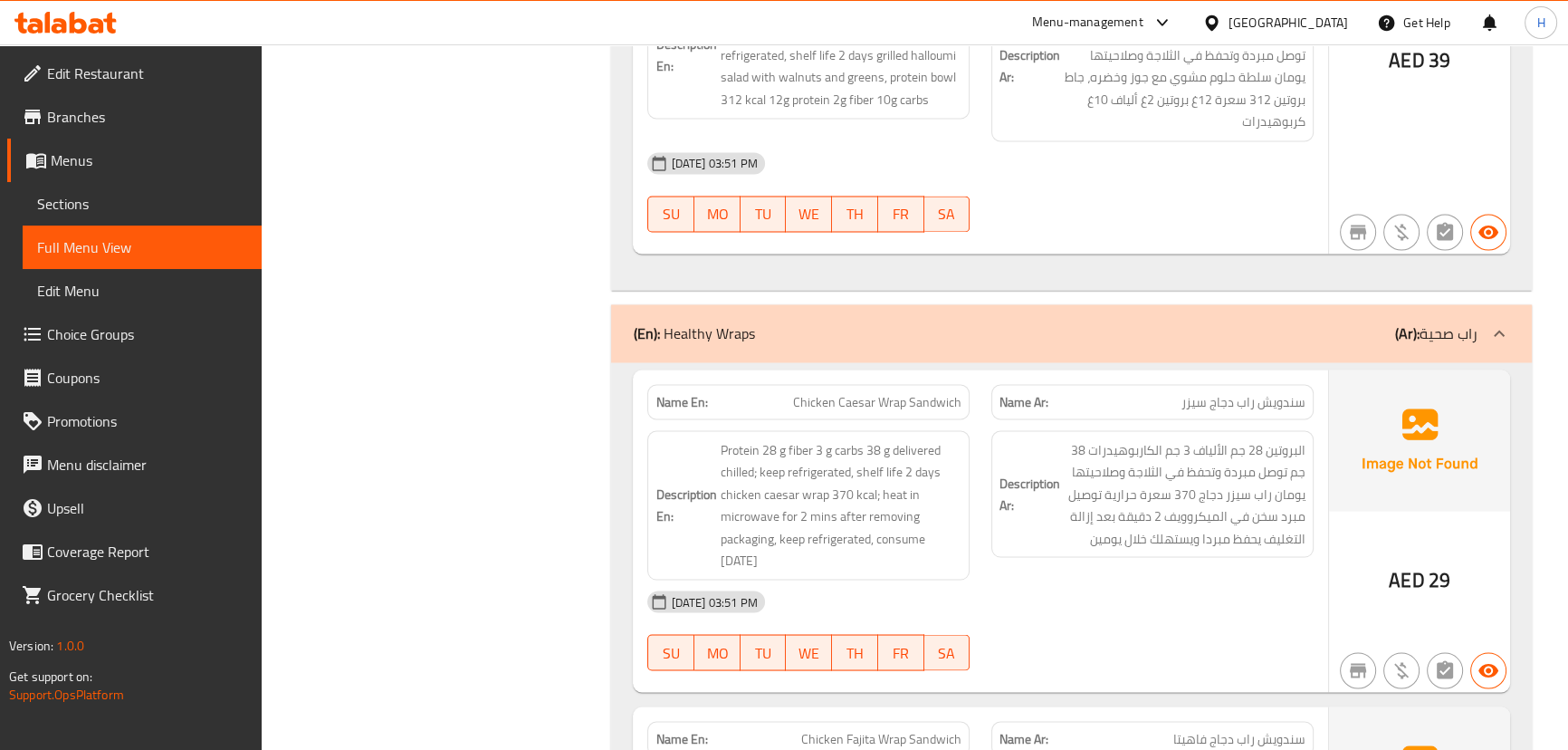
click at [973, 495] on div "Description En: Protein 28 g fiber 3 g carbs 38 g delivered chilled; keep refri…" at bounding box center [809, 504] width 344 height 171
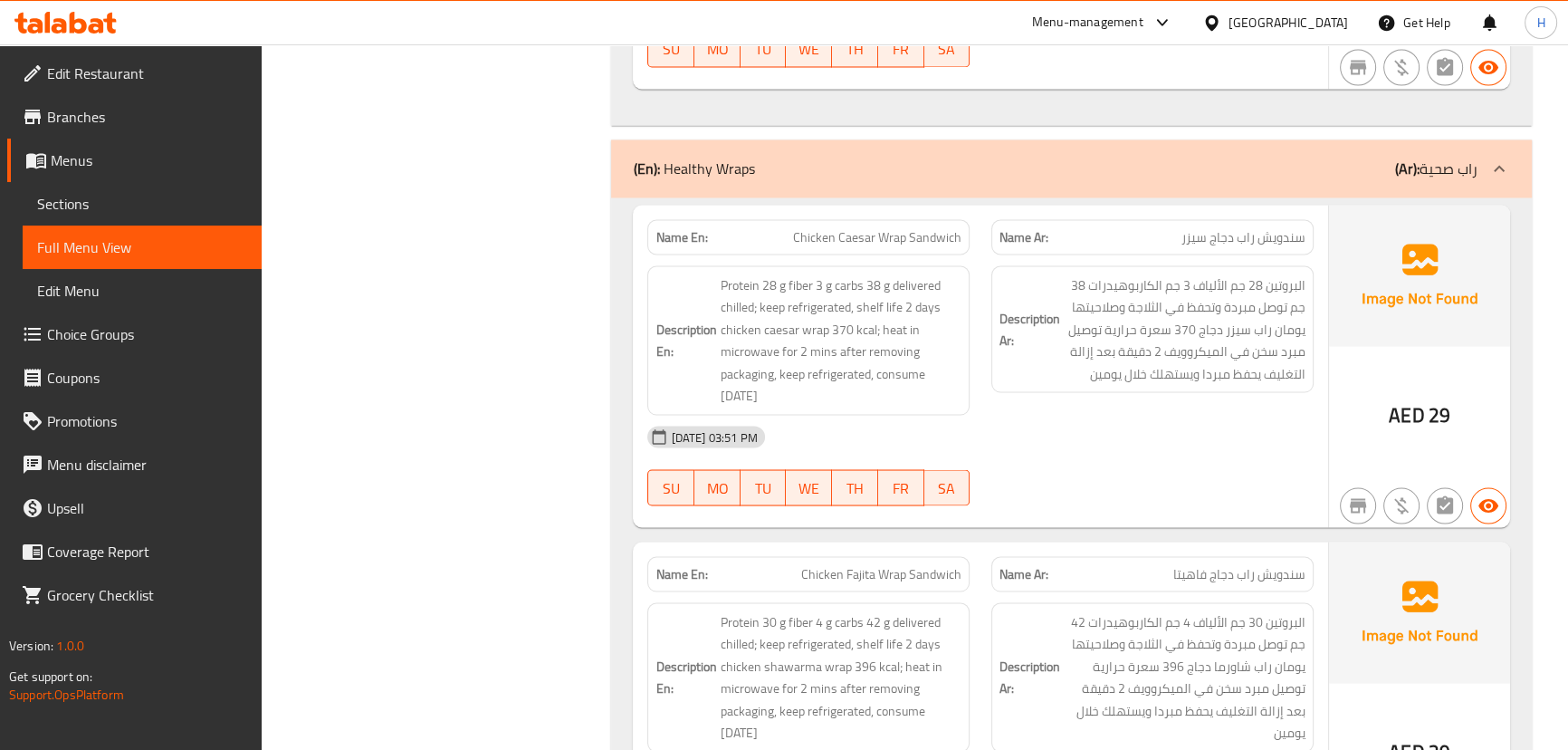
click at [921, 227] on span "Chicken Caesar Wrap Sandwich" at bounding box center [877, 236] width 168 height 19
click at [885, 227] on span "Chicken Caesar Wrap Sandwich" at bounding box center [877, 236] width 168 height 19
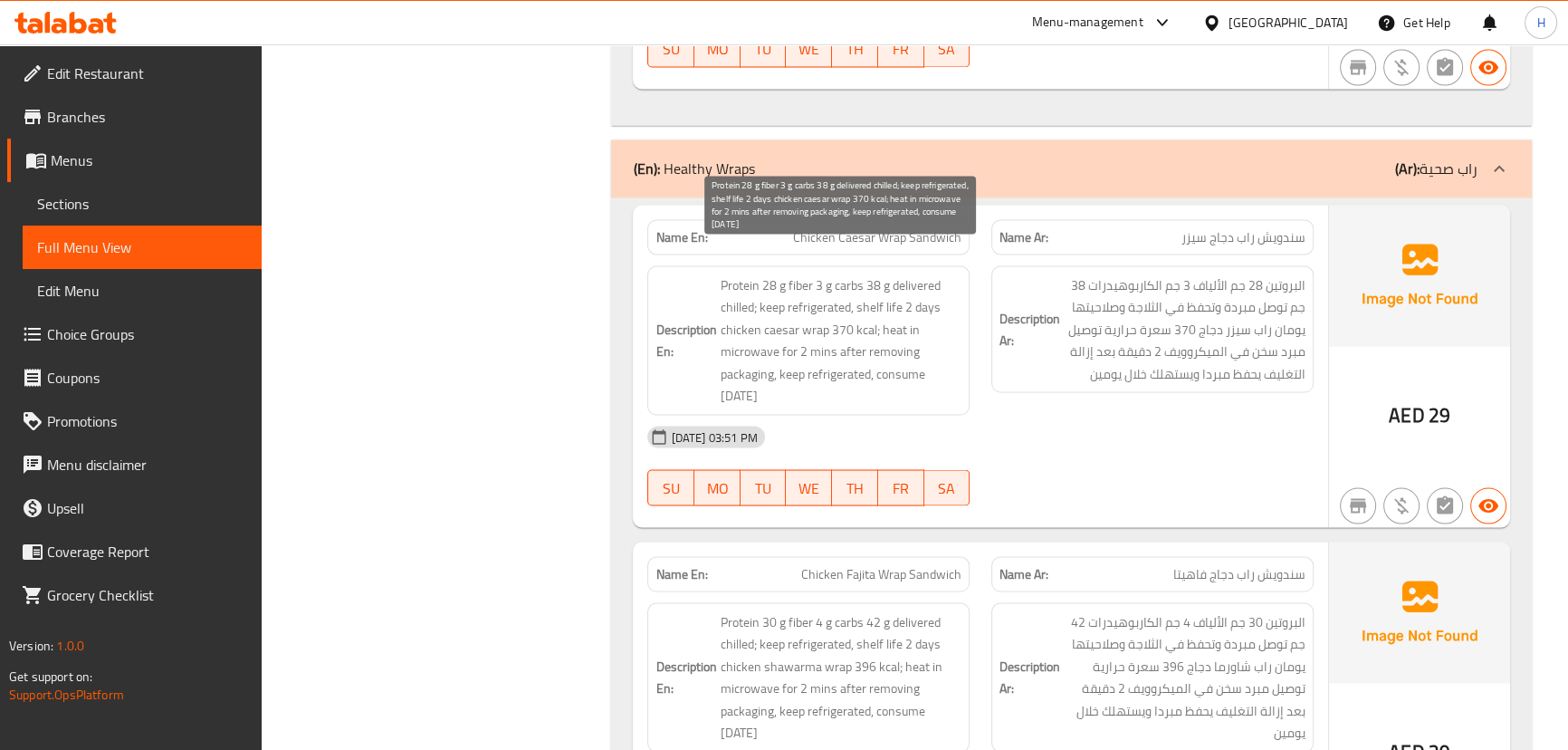
drag, startPoint x: 945, startPoint y: 281, endPoint x: 953, endPoint y: 289, distance: 11.3
click at [945, 281] on span "Protein 28 g fiber 3 g carbs 38 g delivered chilled; keep refrigerated, shelf l…" at bounding box center [840, 340] width 242 height 133
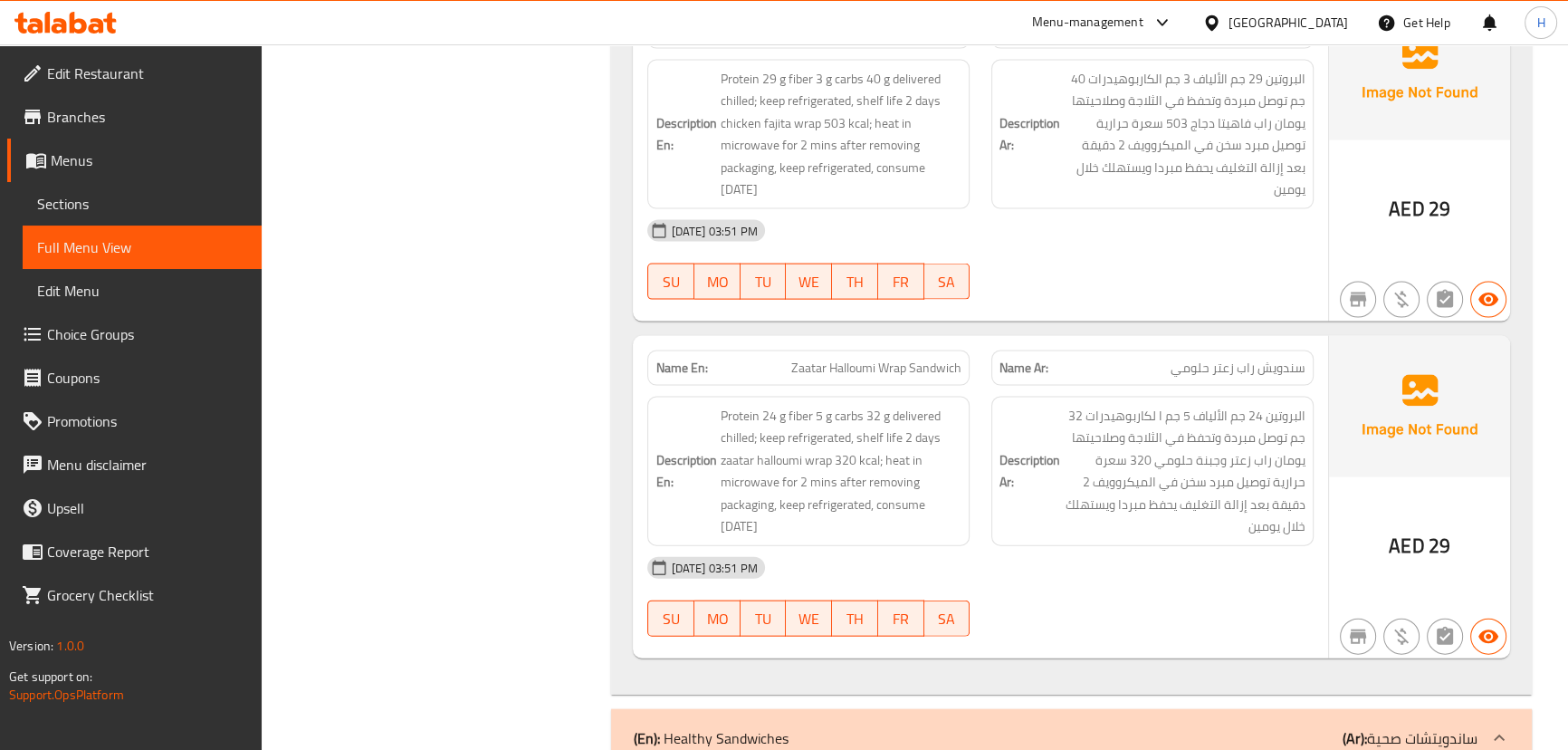
scroll to position [5013, 0]
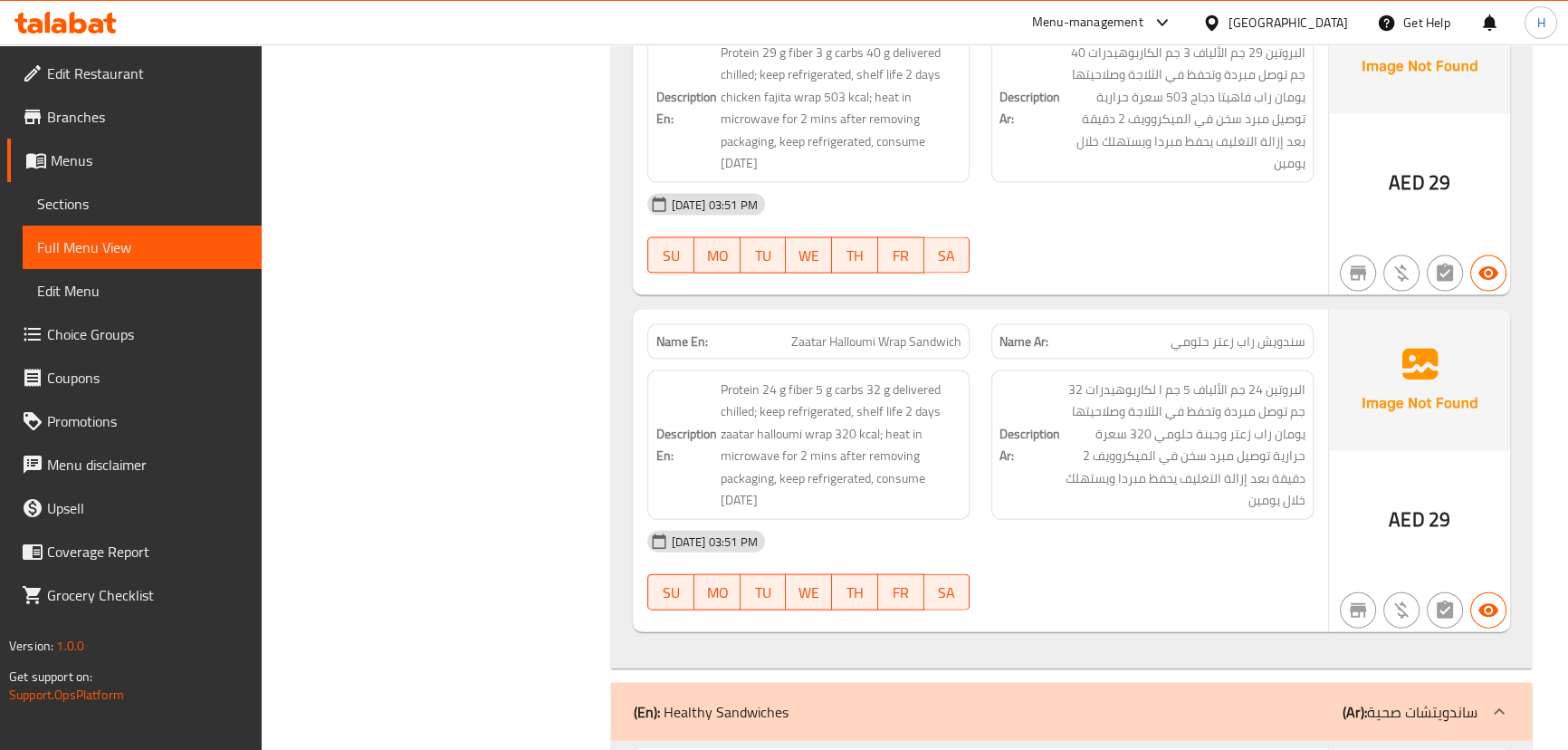
click at [951, 332] on span "Zaatar Halloumi Wrap Sandwich" at bounding box center [876, 342] width 170 height 19
click at [1277, 332] on span "سندويش راب زعتر حلومي" at bounding box center [1238, 342] width 135 height 19
click at [905, 332] on span "Zaatar Halloumi Wrap Sandwich" at bounding box center [876, 342] width 170 height 19
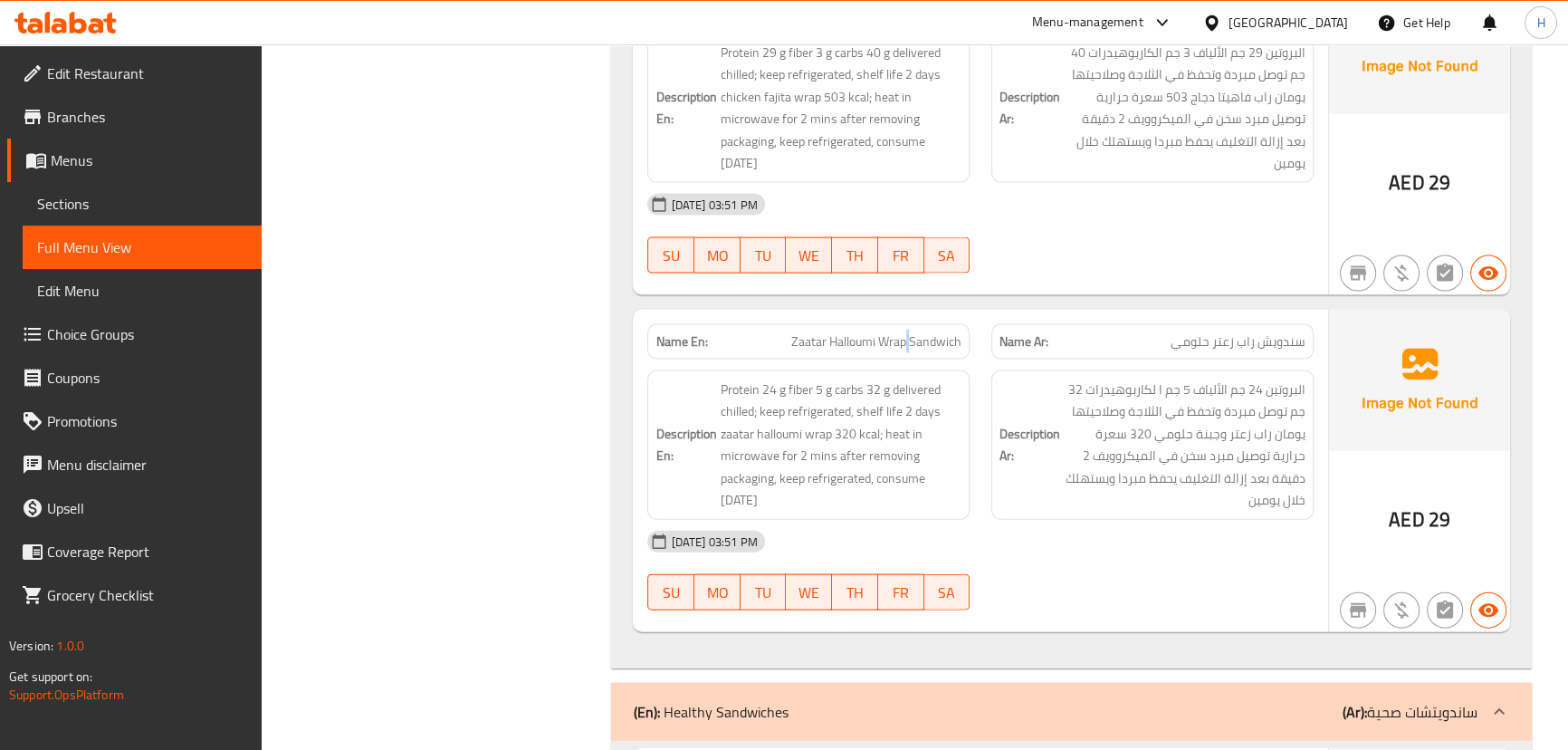
click at [905, 332] on span "Zaatar Halloumi Wrap Sandwich" at bounding box center [876, 342] width 170 height 19
click at [882, 370] on div "Description En: Protein 24 g fiber 5 g carbs 32 g delivered chilled; keep refri…" at bounding box center [809, 445] width 322 height 150
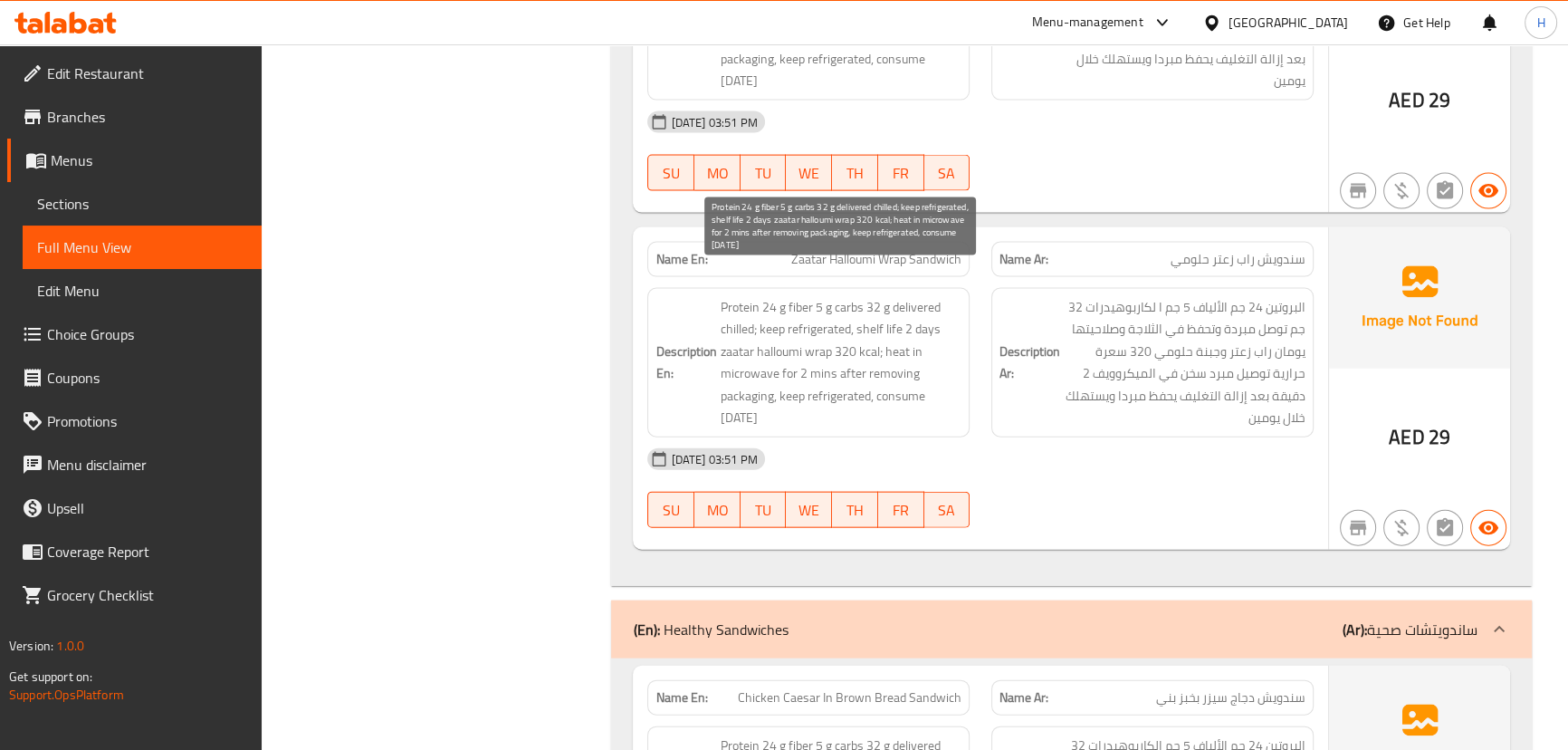
click at [824, 328] on span "Protein 24 g fiber 5 g carbs 32 g delivered chilled; keep refrigerated, shelf l…" at bounding box center [840, 362] width 242 height 133
click at [888, 332] on span "Protein 24 g fiber 5 g carbs 32 g delivered chilled; keep refrigerated, shelf l…" at bounding box center [840, 362] width 242 height 133
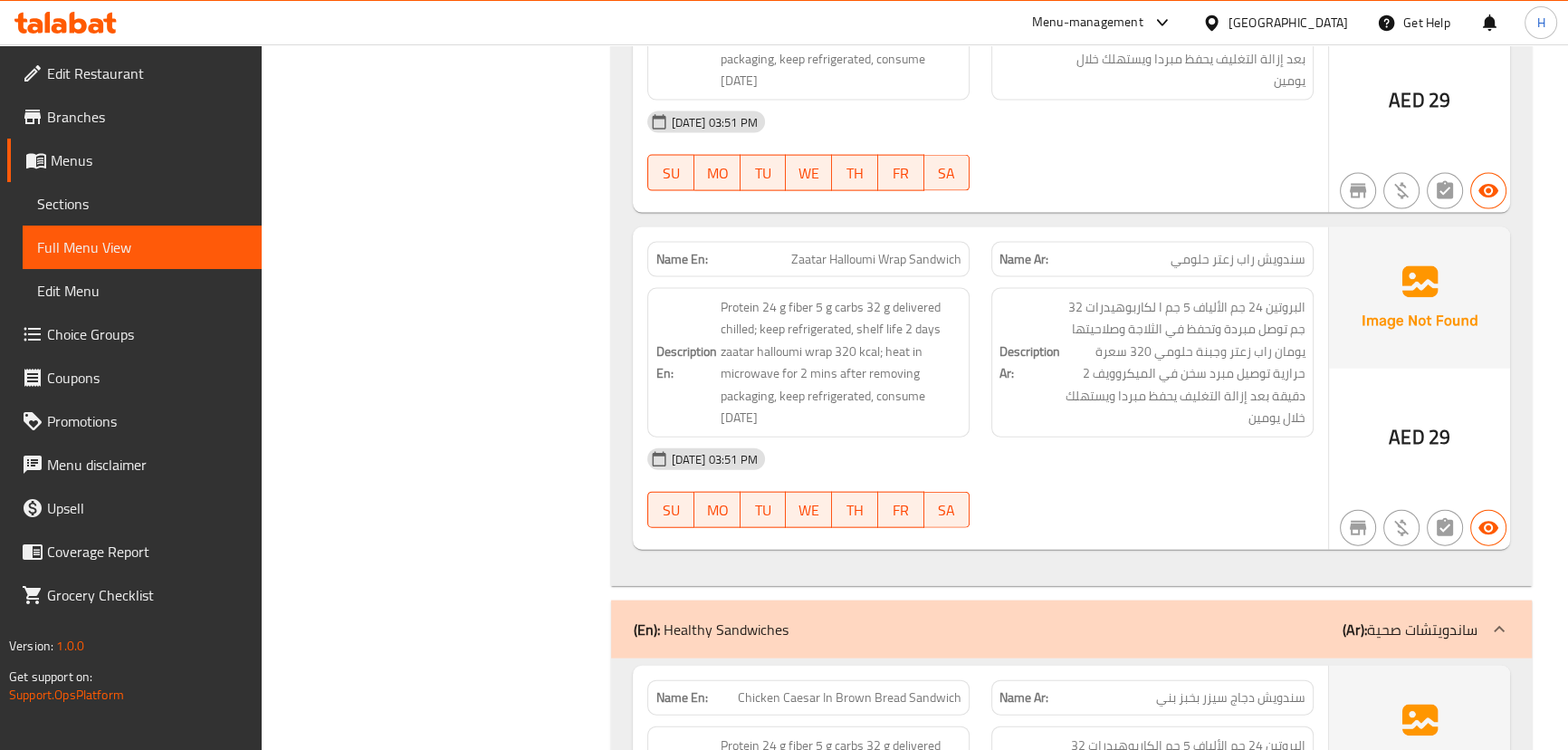
click at [907, 250] on span "Zaatar Halloumi Wrap Sandwich" at bounding box center [876, 260] width 170 height 19
copy span "Zaatar Halloumi Wrap Sandwich"
click at [991, 384] on div "Description Ar: البروتين 24 جم الألياف 5 جم ا لكاربوهيدرات 32 جم توصل مبردة وتح…" at bounding box center [1152, 362] width 322 height 150
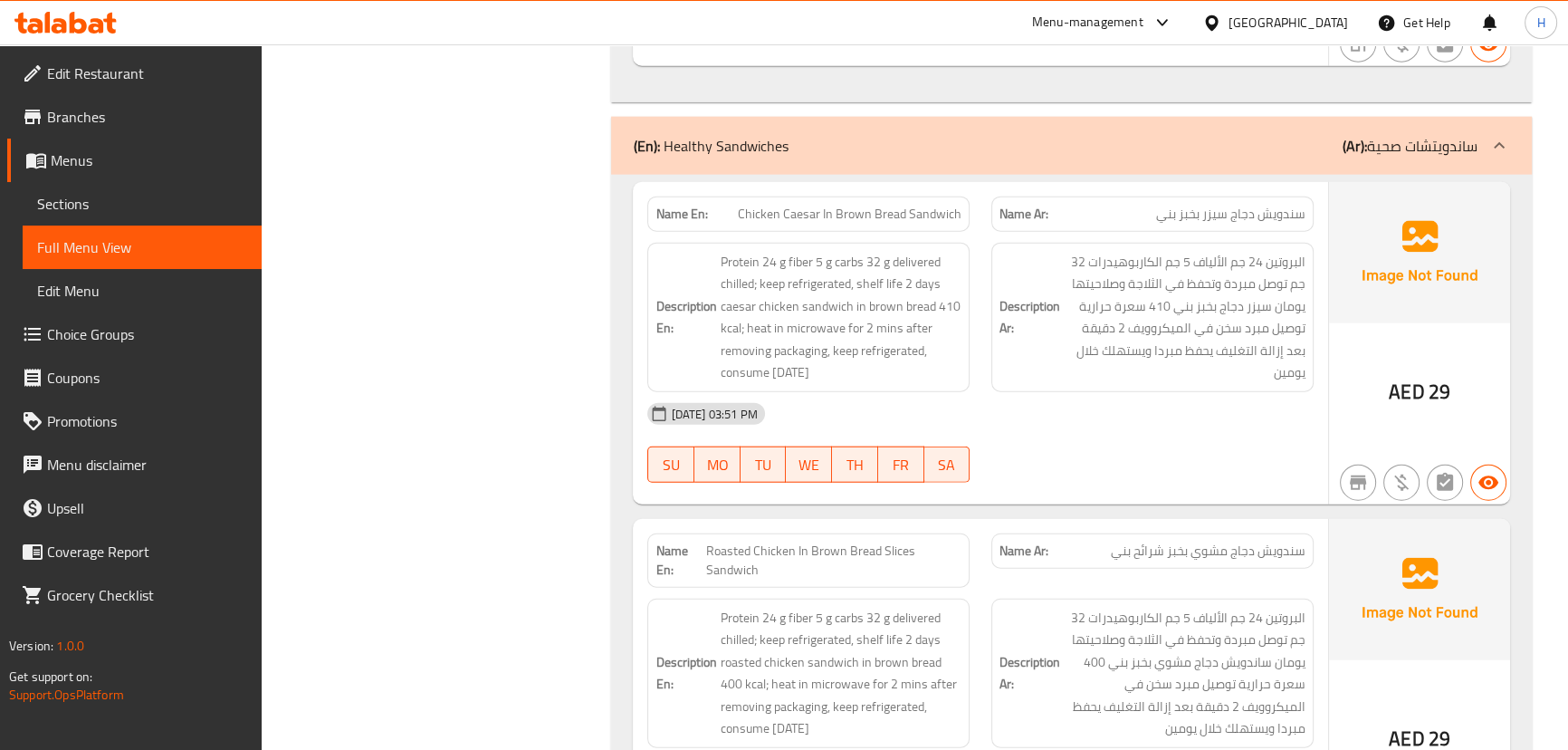
scroll to position [5551, 0]
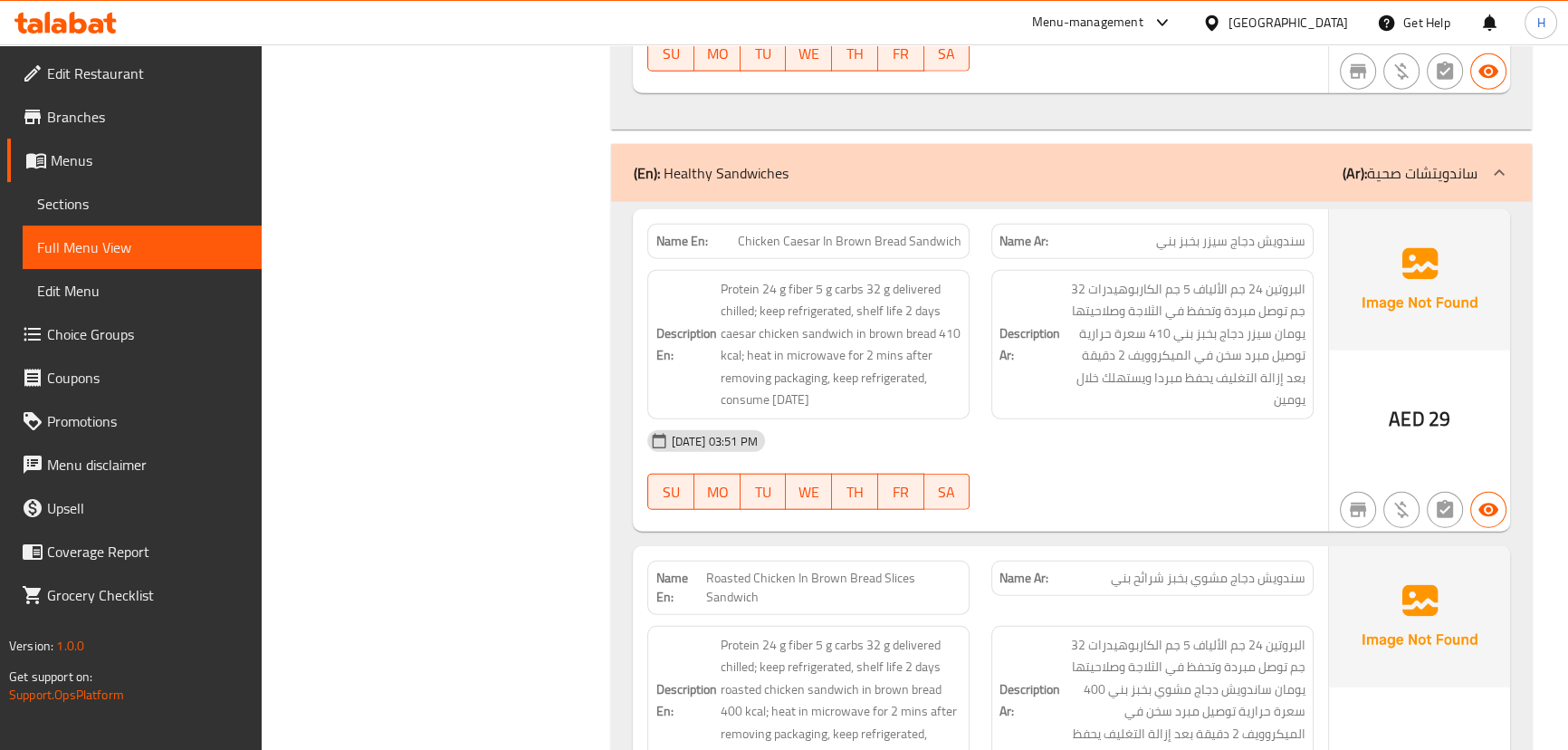
click at [1021, 259] on div "Description Ar: البروتين 24 جم الألياف 5 جم الكاربوهيدرات 32 جم توصل مبردة وتحف…" at bounding box center [1153, 344] width 344 height 171
click at [885, 232] on span "Chicken Caesar In Brown Bread Sandwich" at bounding box center [850, 241] width 223 height 19
copy span "Chicken Caesar In Brown Bread Sandwich"
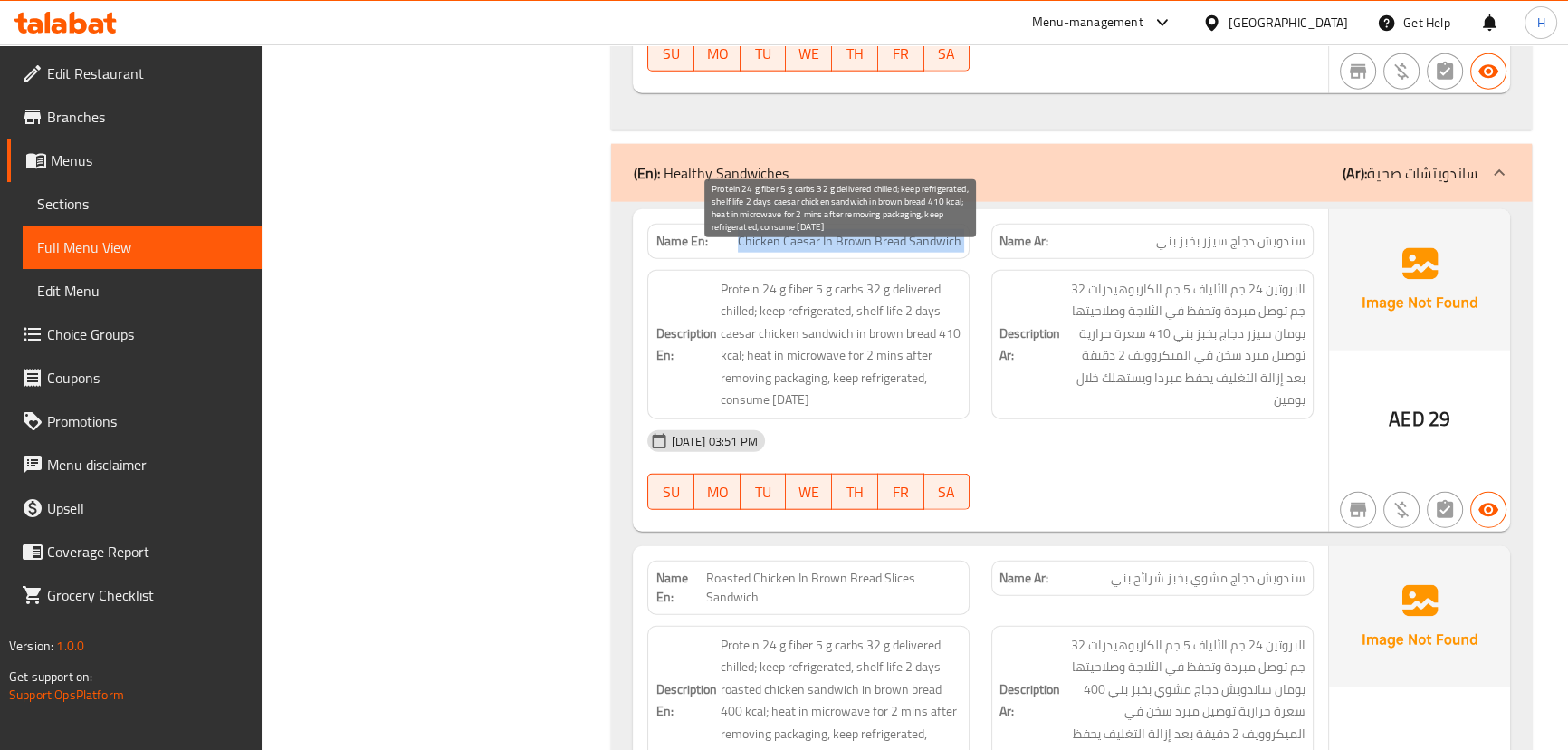
click at [859, 353] on span "Protein 24 g fiber 5 g carbs 32 g delivered chilled; keep refrigerated, shelf l…" at bounding box center [840, 344] width 242 height 133
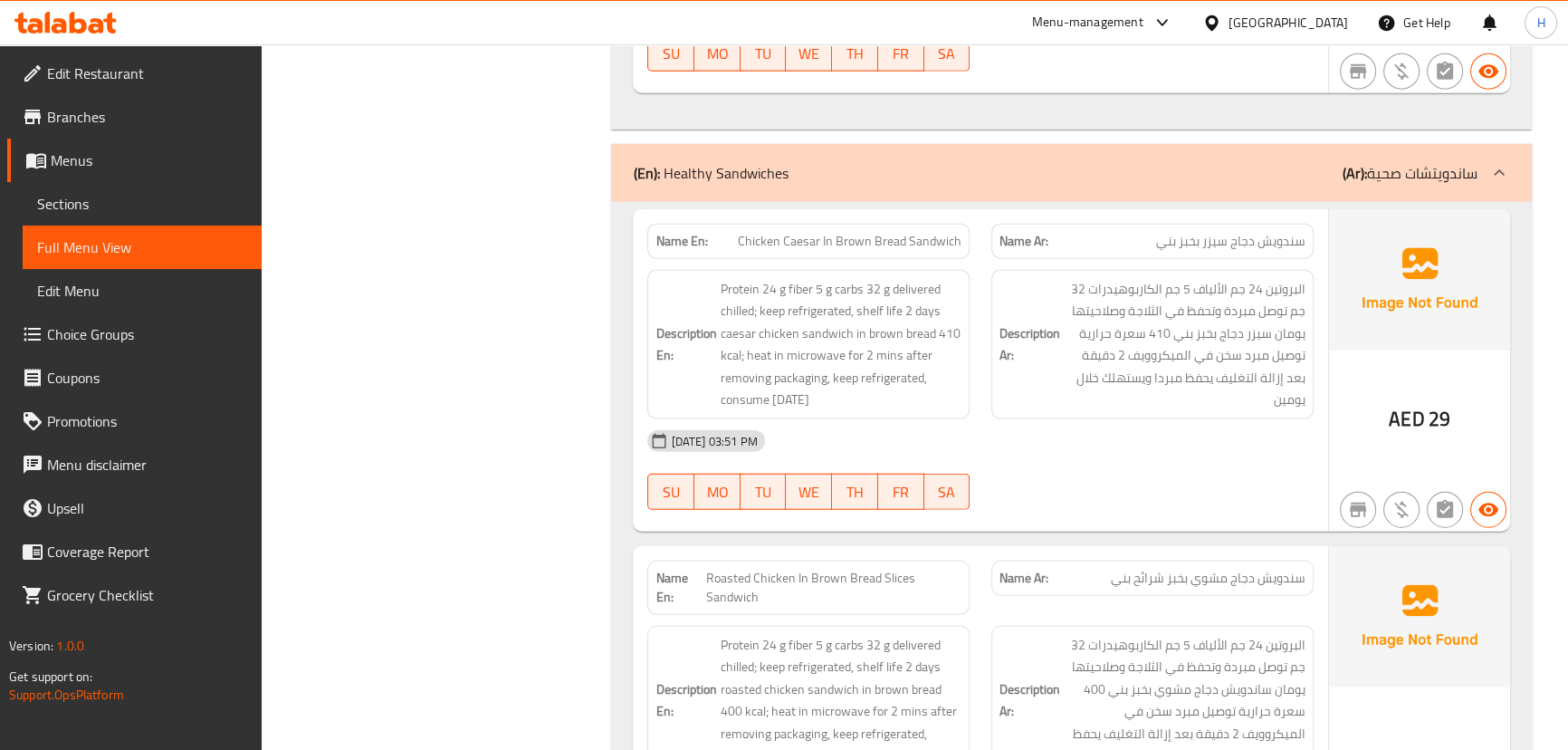
click at [915, 223] on div "Name En: Chicken Caesar In Brown Bread Sandwich" at bounding box center [809, 241] width 322 height 35
copy span "Chicken Caesar In Brown Bread Sandwich"
click at [986, 419] on div "[DATE] 03:51 PM" at bounding box center [980, 440] width 687 height 44
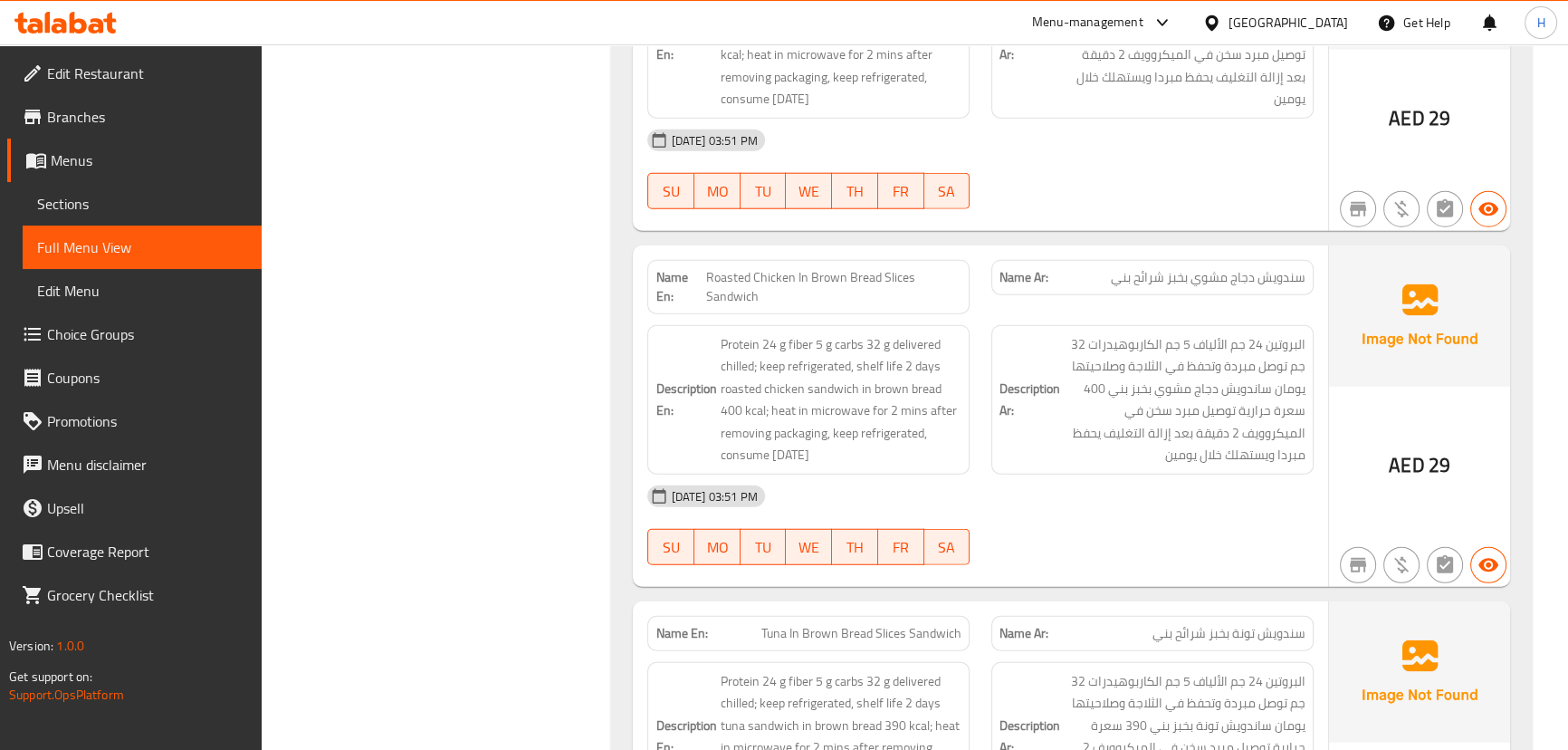
scroll to position [5881, 0]
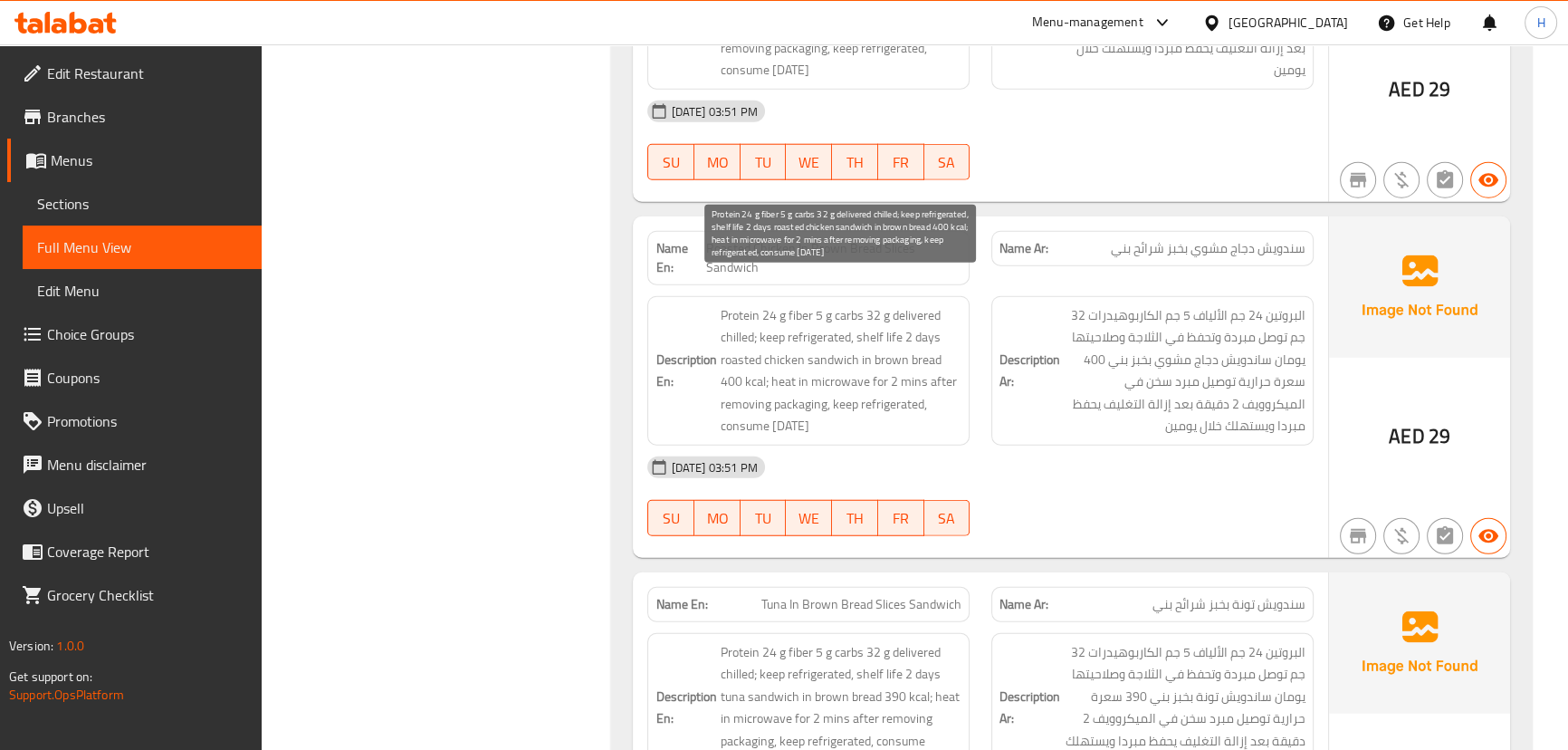
click at [827, 328] on span "Protein 24 g fiber 5 g carbs 32 g delivered chilled; keep refrigerated, shelf l…" at bounding box center [840, 370] width 242 height 133
click at [794, 330] on span "Protein 24 g fiber 5 g carbs 32 g delivered chilled; keep refrigerated, shelf l…" at bounding box center [840, 370] width 242 height 133
click at [752, 330] on span "Protein 24 g fiber 5 g carbs 32 g delivered chilled; keep refrigerated, shelf l…" at bounding box center [840, 370] width 242 height 133
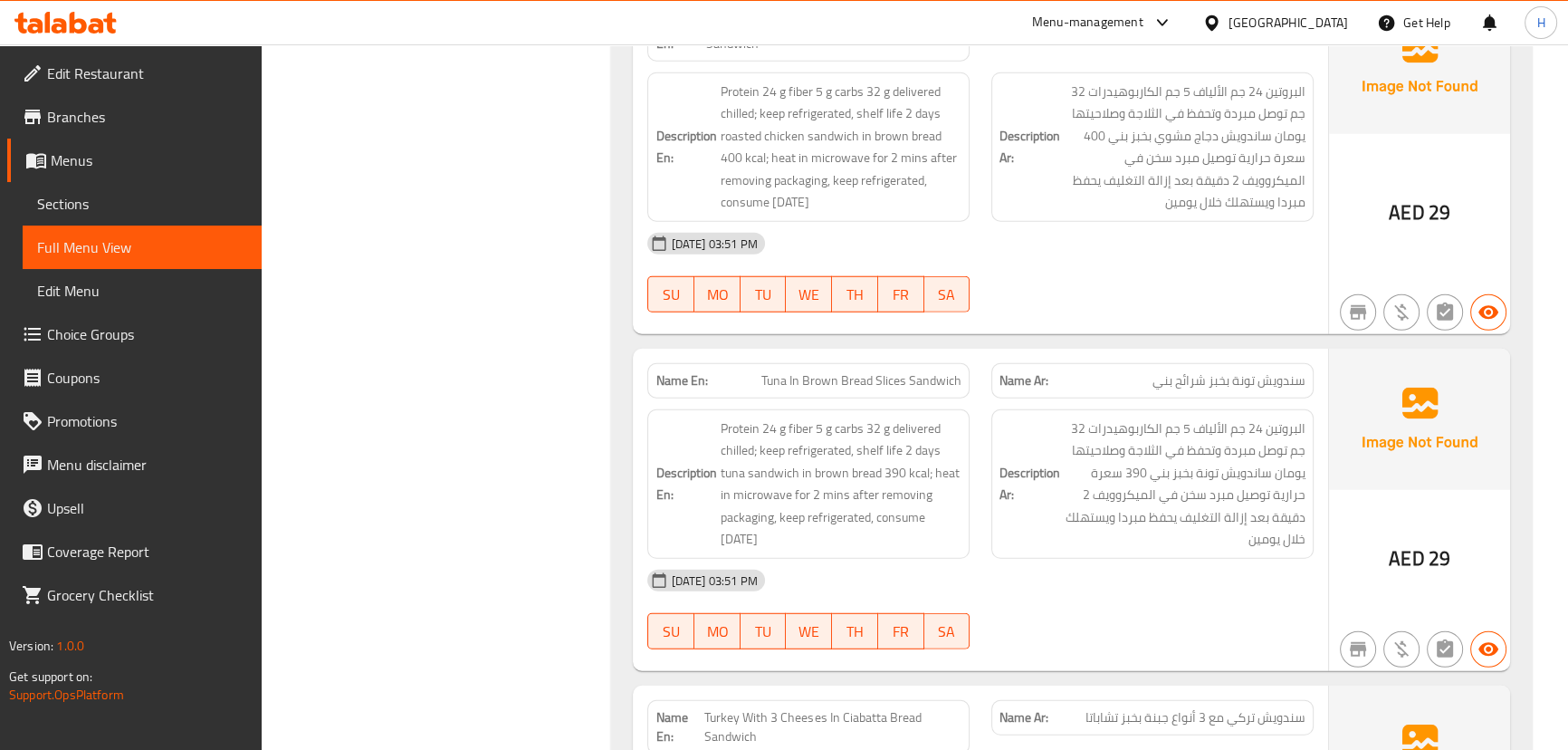
scroll to position [6128, 0]
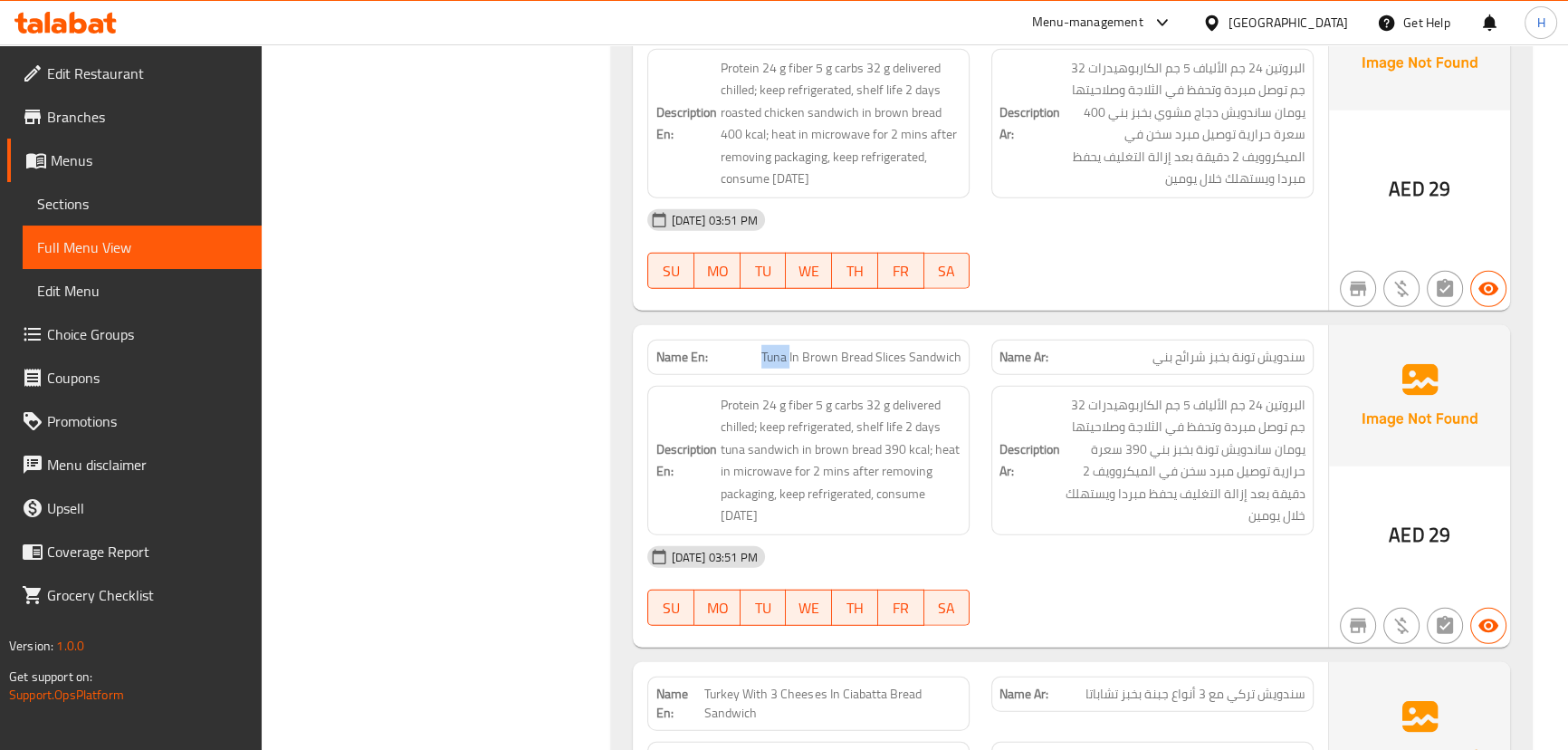
drag, startPoint x: 760, startPoint y: 322, endPoint x: 791, endPoint y: 323, distance: 31.0
click at [791, 348] on p "Name En: Tuna In Brown Bread Slices Sandwich" at bounding box center [808, 357] width 306 height 19
click at [970, 335] on div "Name En: Tuna In Brown Bread Slices Sandwich" at bounding box center [809, 356] width 344 height 57
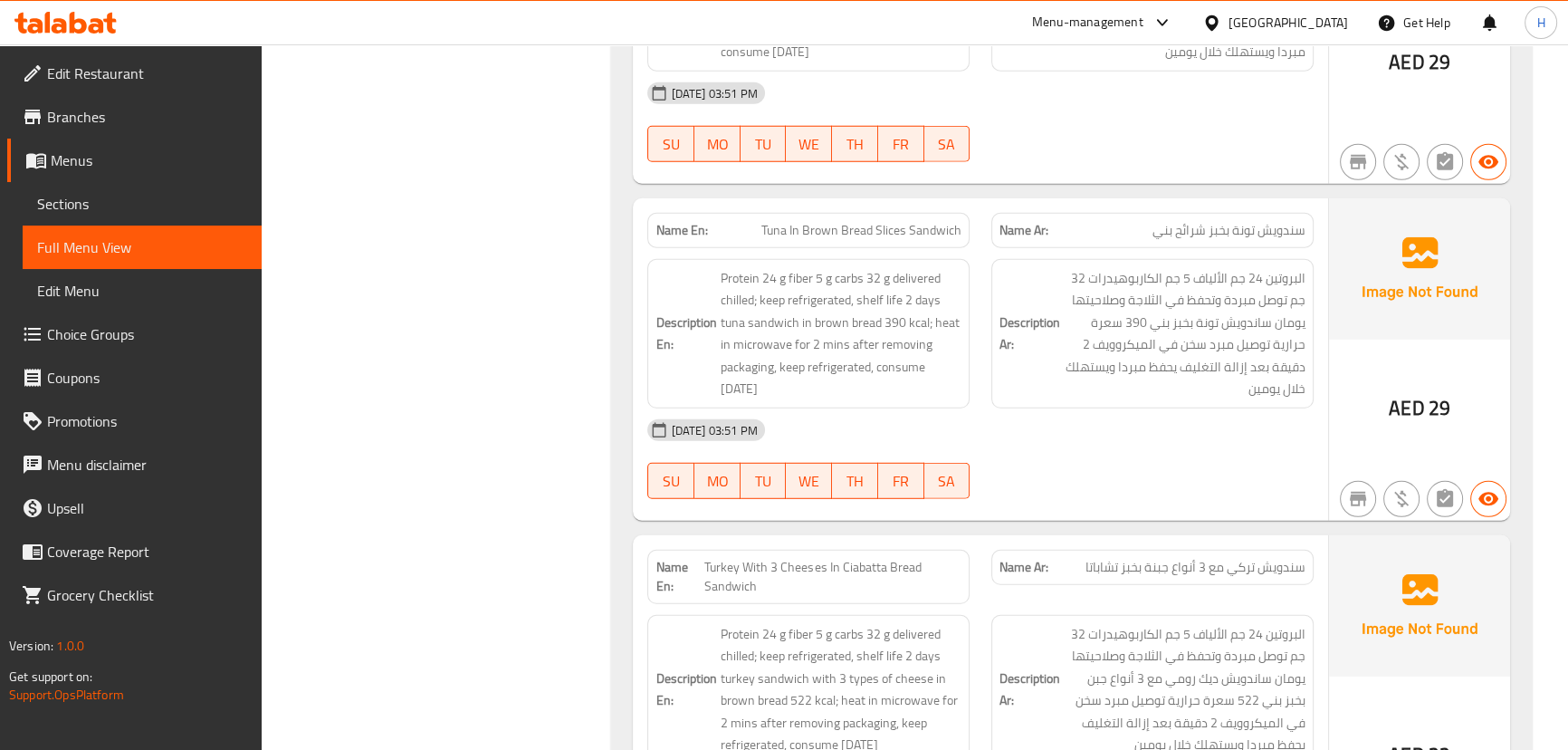
scroll to position [6292, 0]
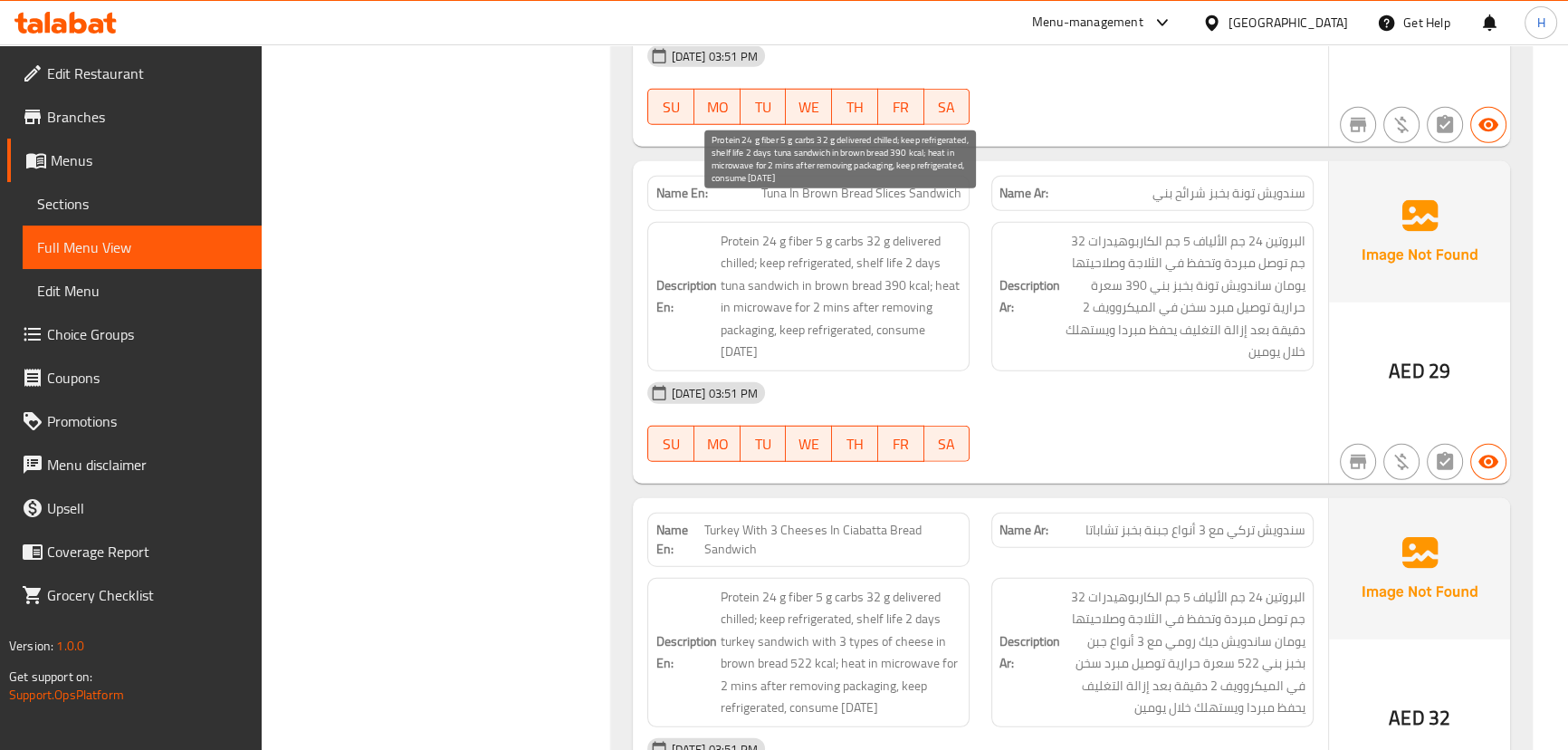
click at [724, 256] on span "Protein 24 g fiber 5 g carbs 32 g delivered chilled; keep refrigerated, shelf l…" at bounding box center [840, 296] width 242 height 133
click at [778, 257] on span "Protein 24 g fiber 5 g carbs 32 g delivered chilled; keep refrigerated, shelf l…" at bounding box center [840, 296] width 242 height 133
click at [826, 257] on span "Protein 24 g fiber 5 g carbs 32 g delivered chilled; keep refrigerated, shelf l…" at bounding box center [840, 296] width 242 height 133
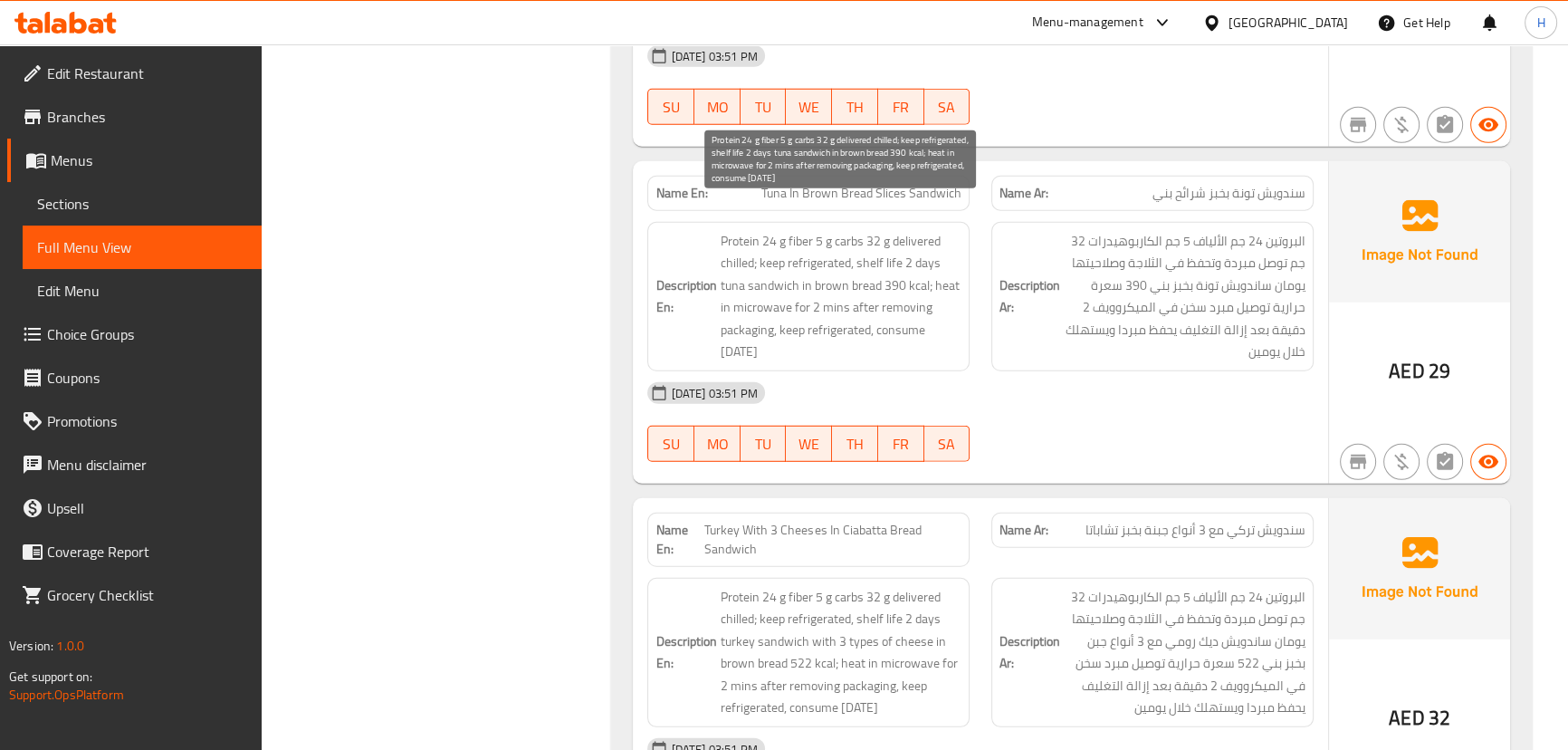
click at [865, 254] on span "Protein 24 g fiber 5 g carbs 32 g delivered chilled; keep refrigerated, shelf l…" at bounding box center [840, 296] width 242 height 133
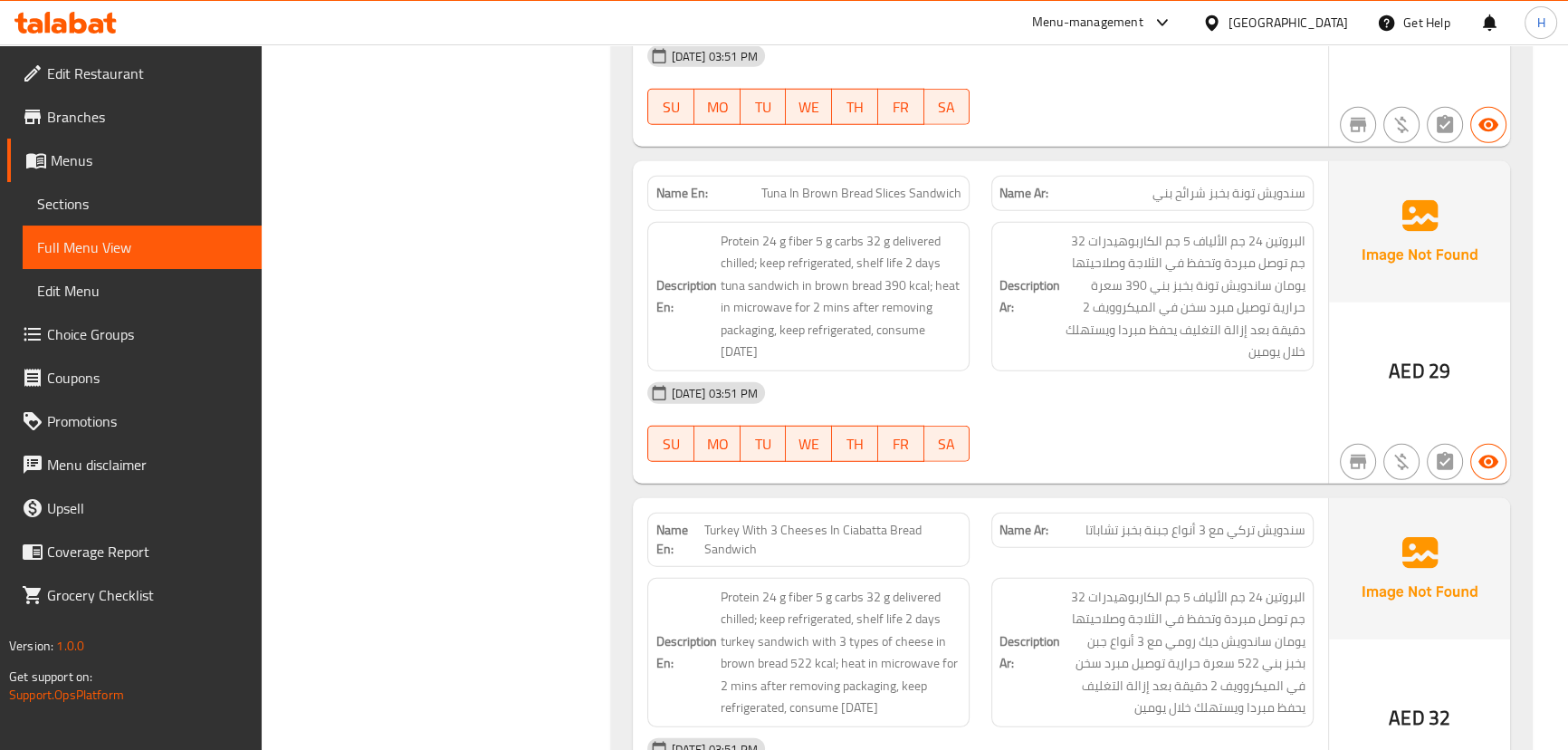
click at [1039, 280] on strong "Description Ar:" at bounding box center [1029, 297] width 60 height 45
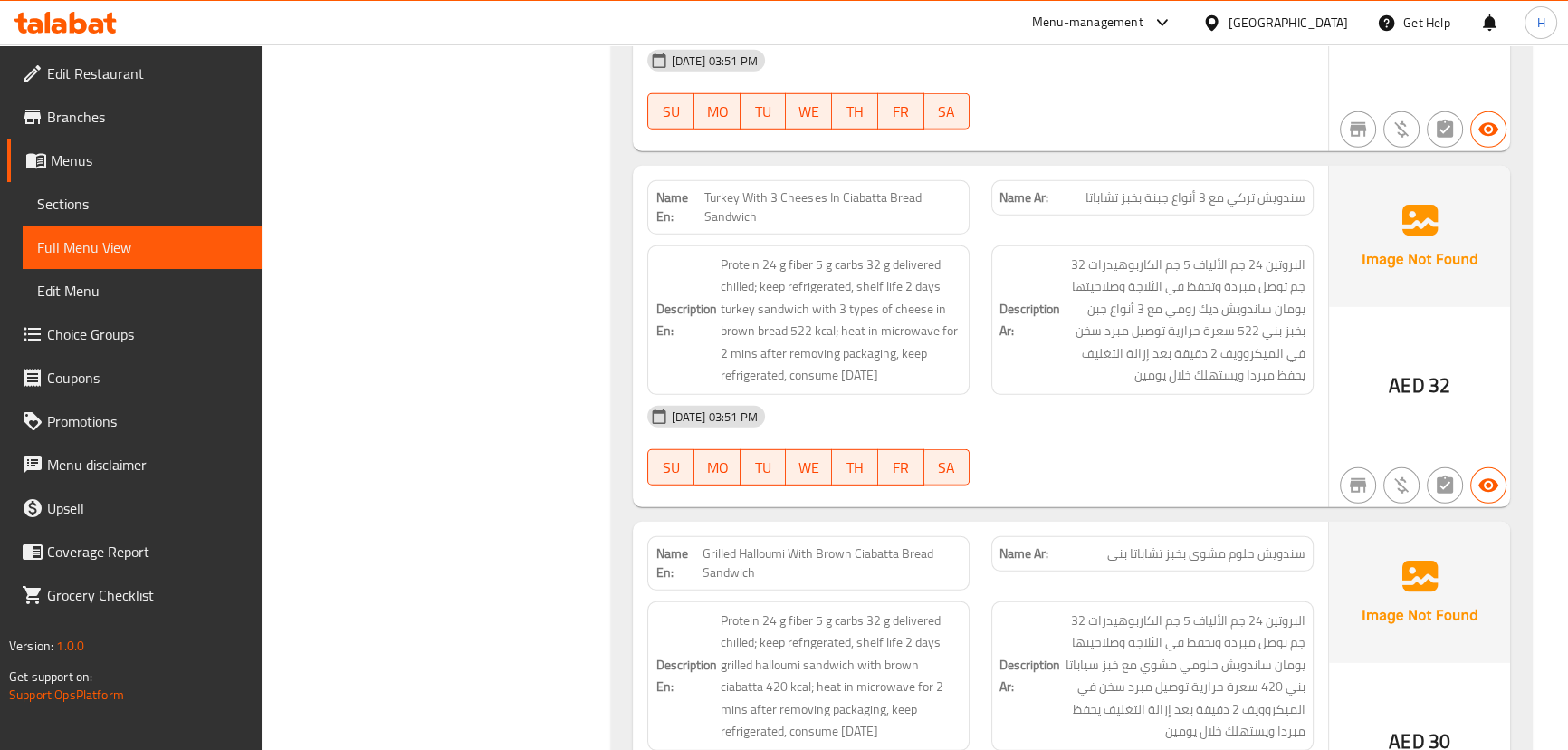
scroll to position [6622, 0]
click at [829, 202] on div "Name En: Turkey With 3 Cheeses In Ciabatta Bread Sandwich" at bounding box center [809, 210] width 322 height 54
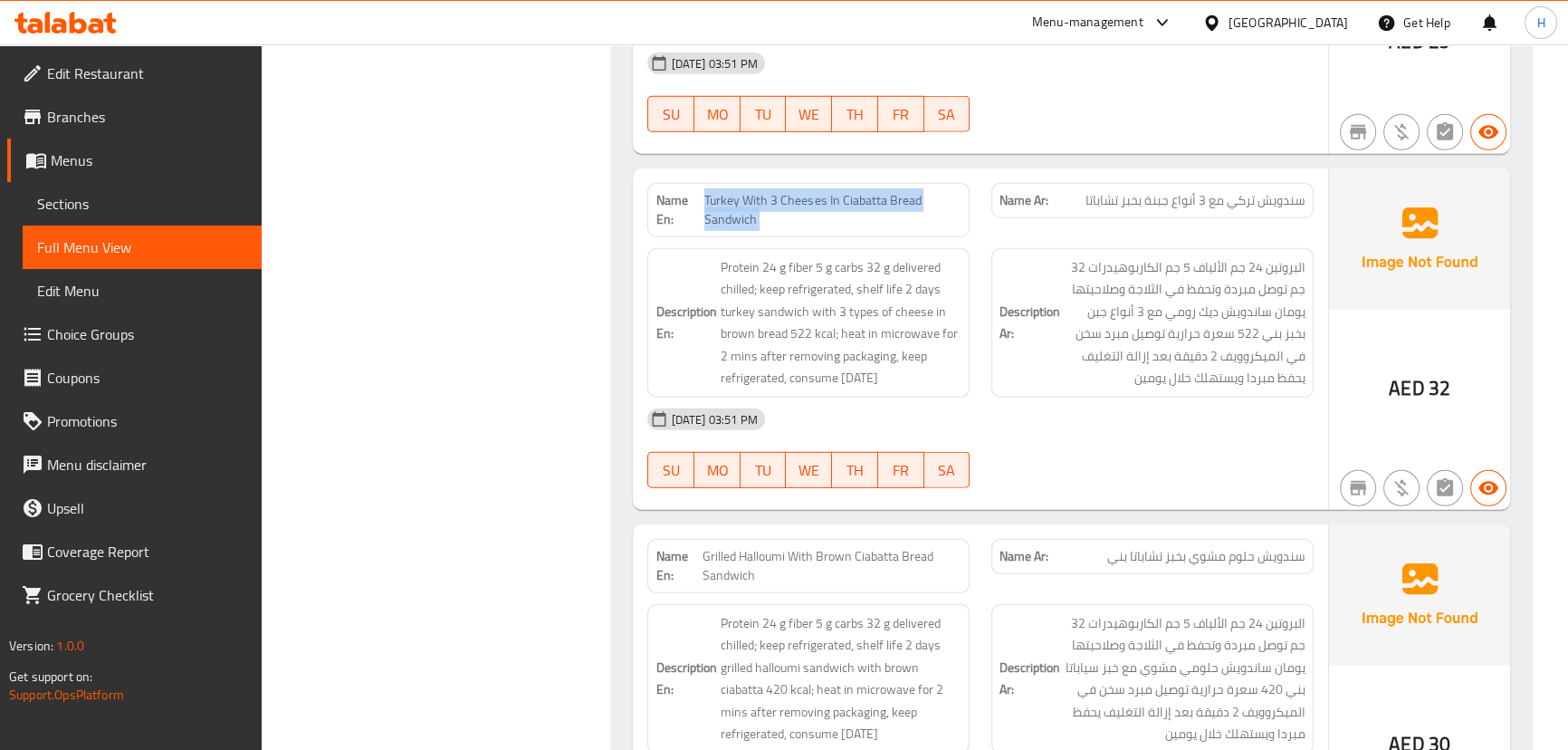
click at [829, 202] on div "Name En: Turkey With 3 Cheeses In Ciabatta Bread Sandwich" at bounding box center [809, 210] width 322 height 54
copy span "Turkey With 3 Cheeses In Ciabatta Bread Sandwich"
click at [978, 441] on div "SU MO TU WE TH FR SA" at bounding box center [809, 470] width 344 height 58
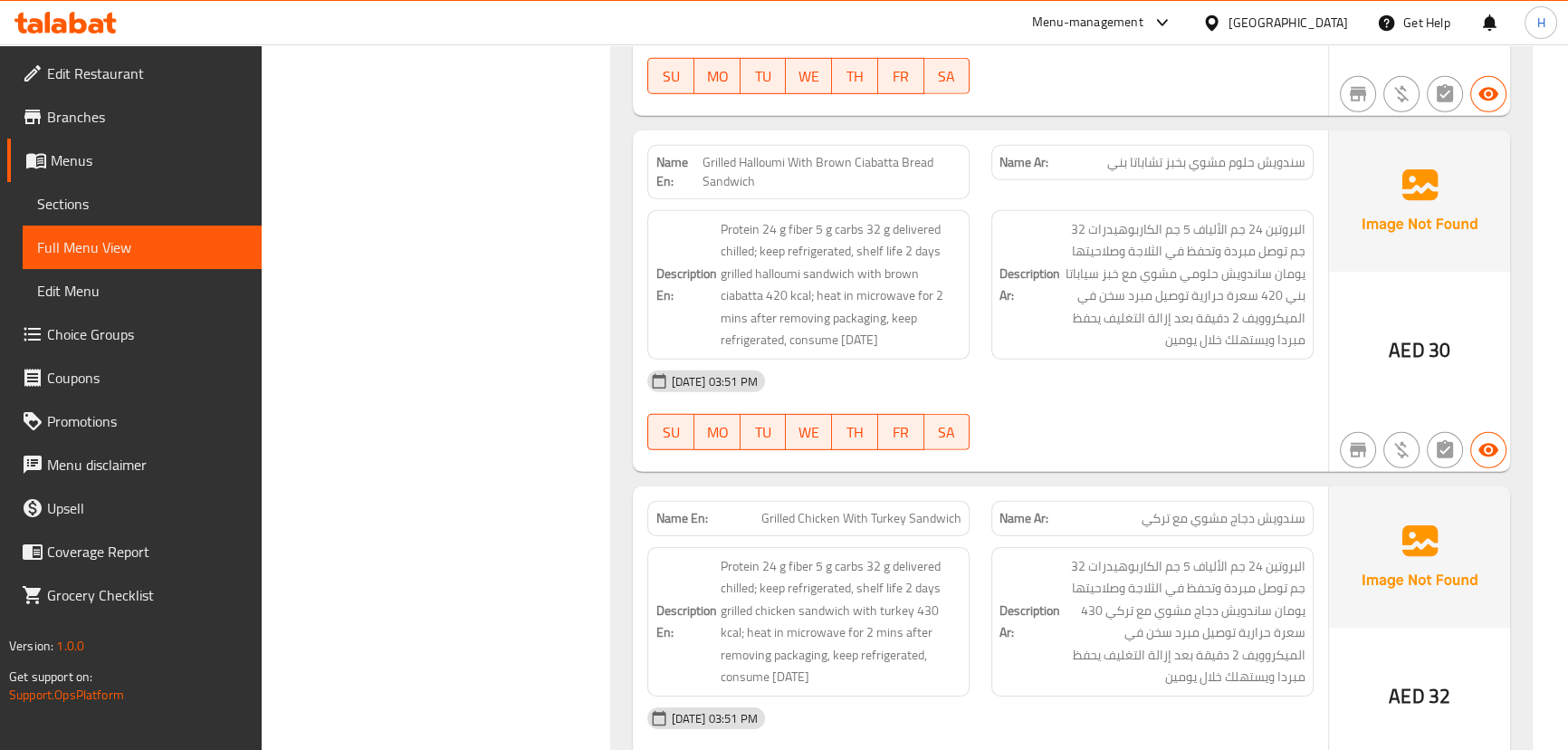
scroll to position [7116, 0]
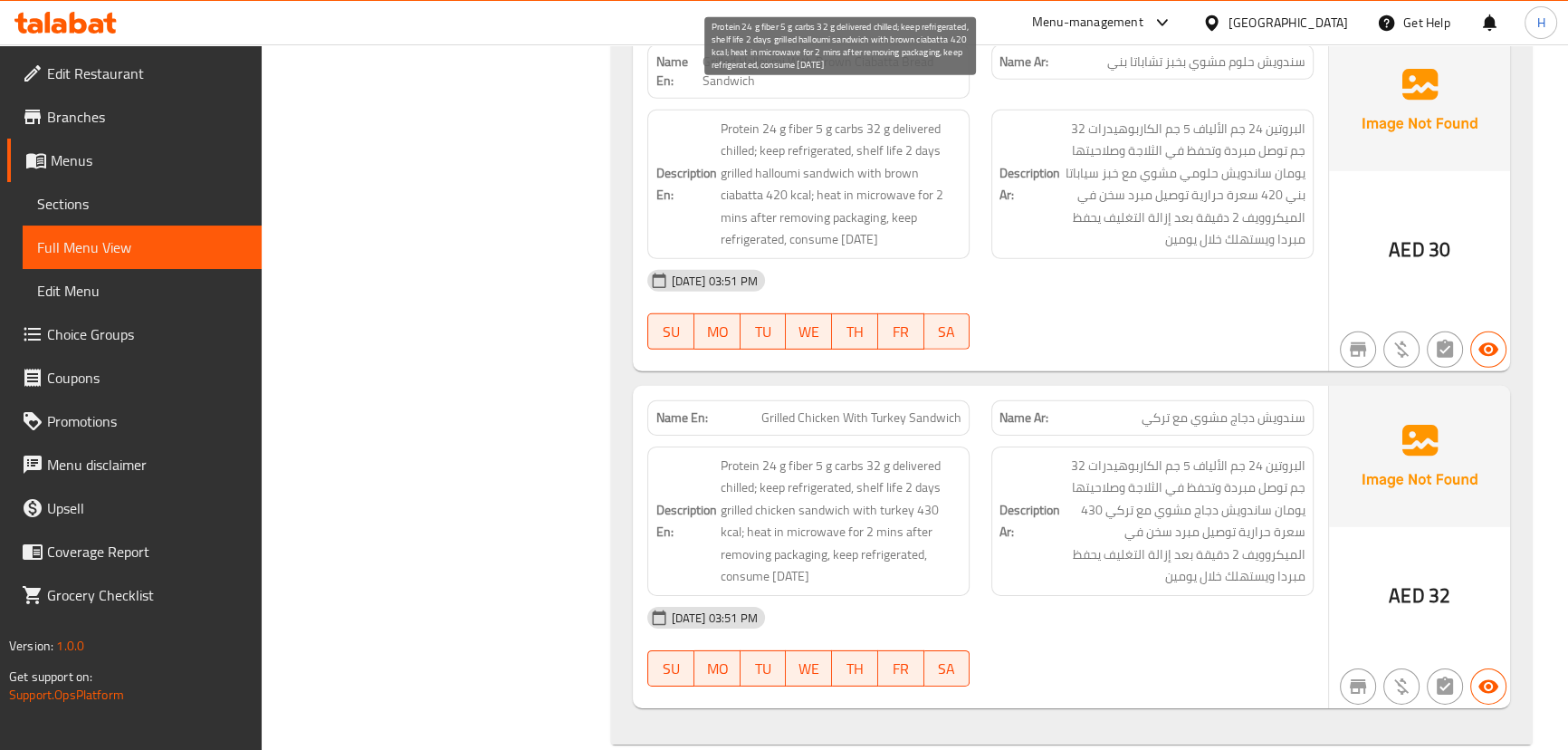
click at [743, 145] on span "Protein 24 g fiber 5 g carbs 32 g delivered chilled; keep refrigerated, shelf l…" at bounding box center [840, 183] width 242 height 133
click at [770, 142] on span "Protein 24 g fiber 5 g carbs 32 g delivered chilled; keep refrigerated, shelf l…" at bounding box center [840, 183] width 242 height 133
click at [827, 141] on span "Protein 24 g fiber 5 g carbs 32 g delivered chilled; keep refrigerated, shelf l…" at bounding box center [840, 183] width 242 height 133
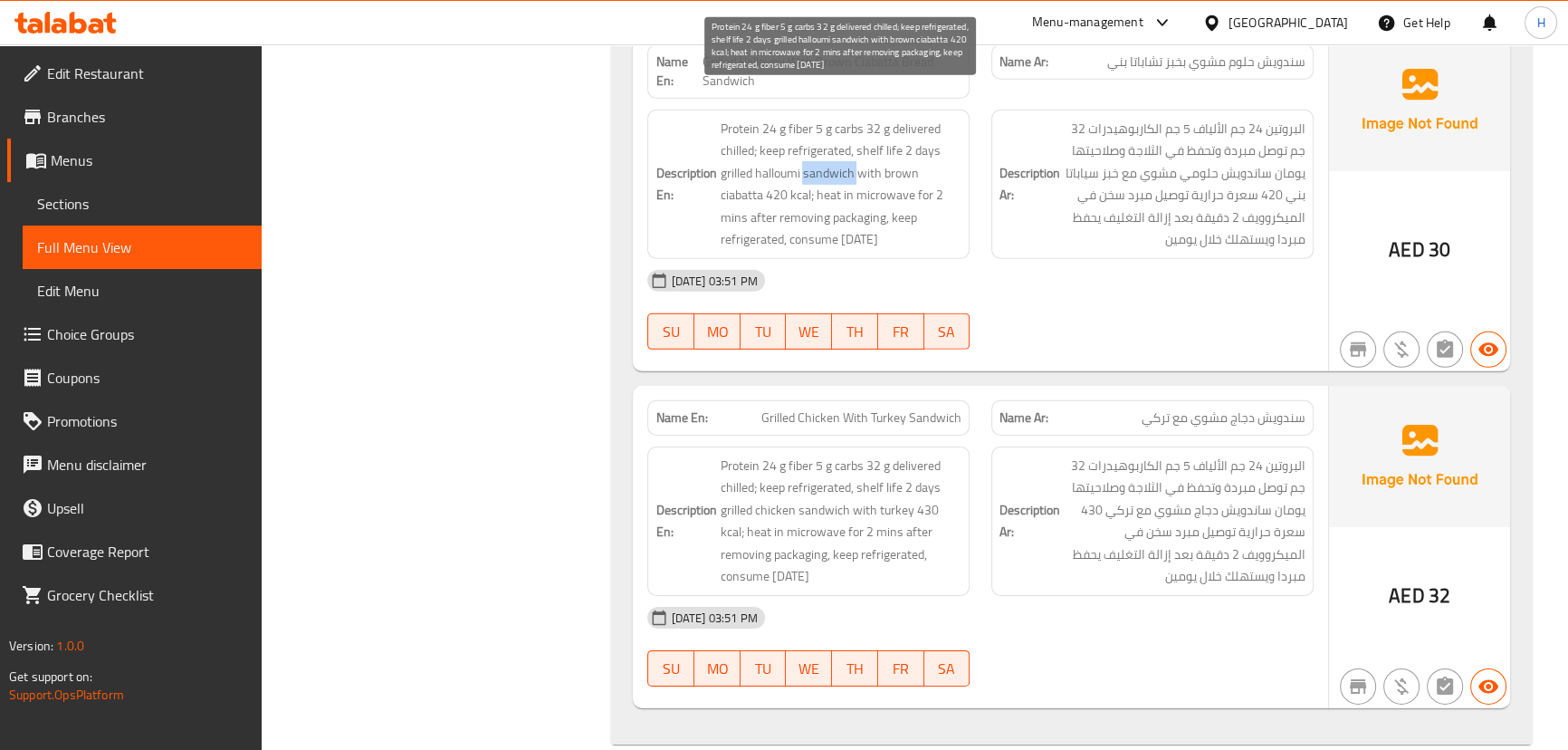
click at [827, 141] on span "Protein 24 g fiber 5 g carbs 32 g delivered chilled; keep refrigerated, shelf l…" at bounding box center [840, 183] width 242 height 133
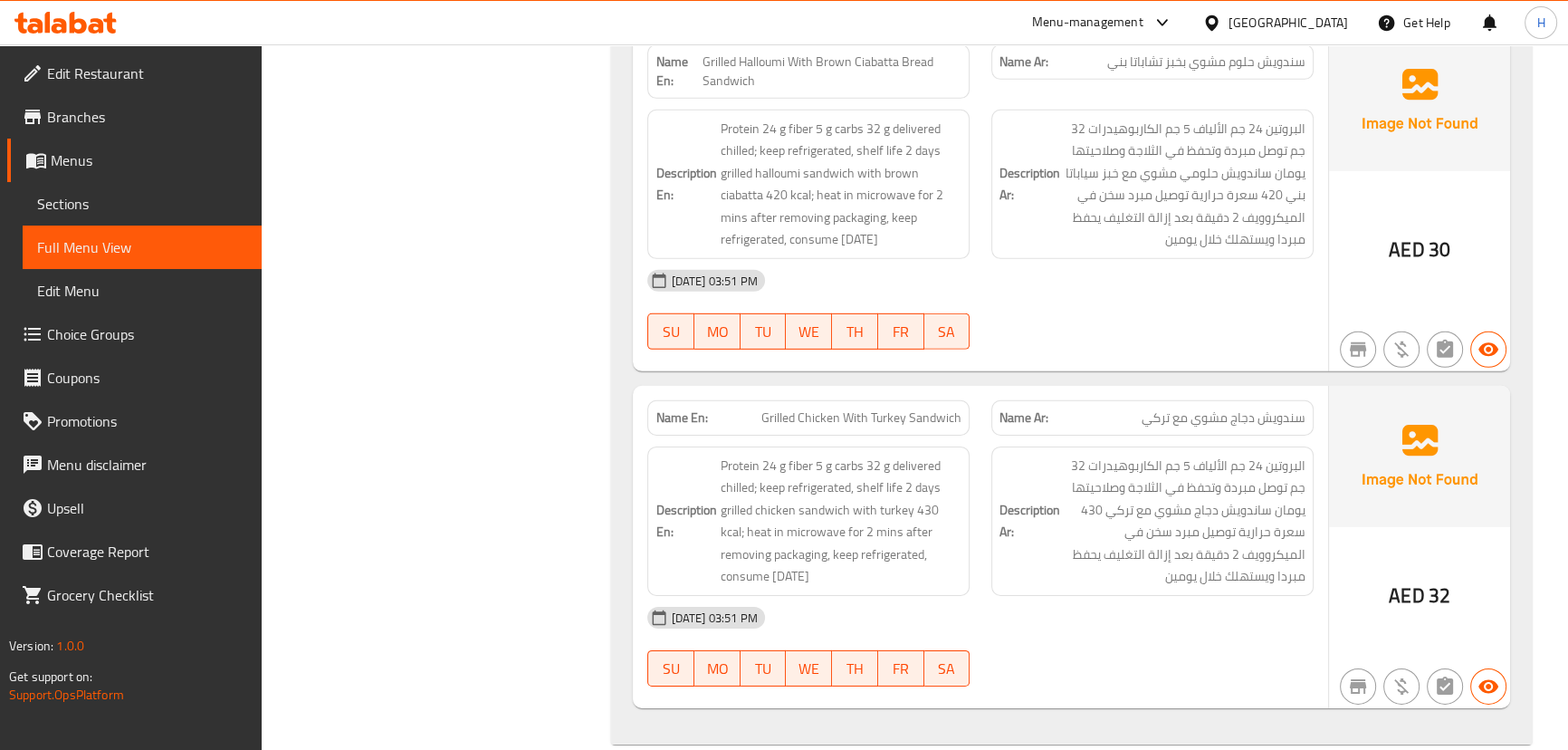
click at [1095, 265] on div "[DATE] 03:51 PM" at bounding box center [980, 280] width 687 height 44
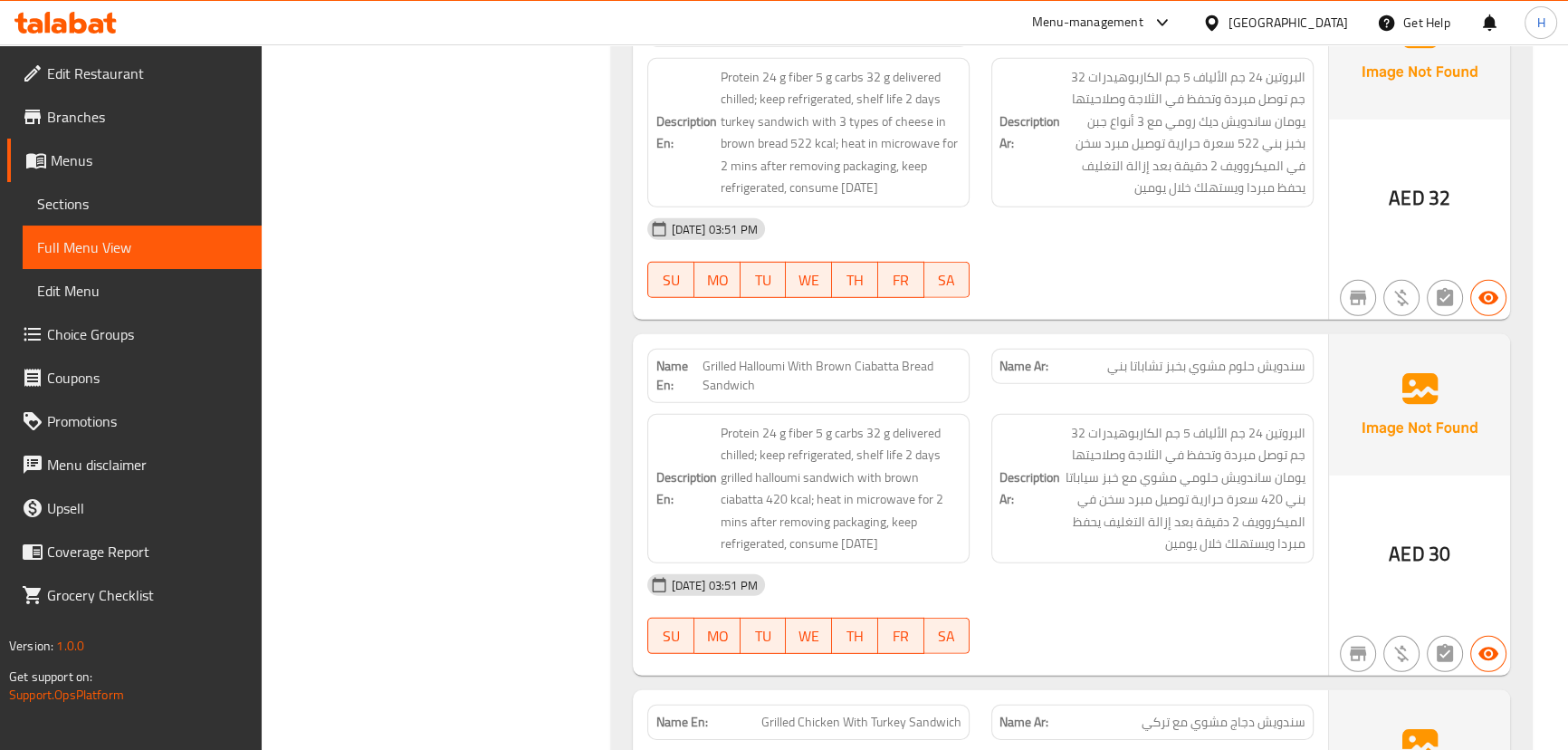
scroll to position [6786, 0]
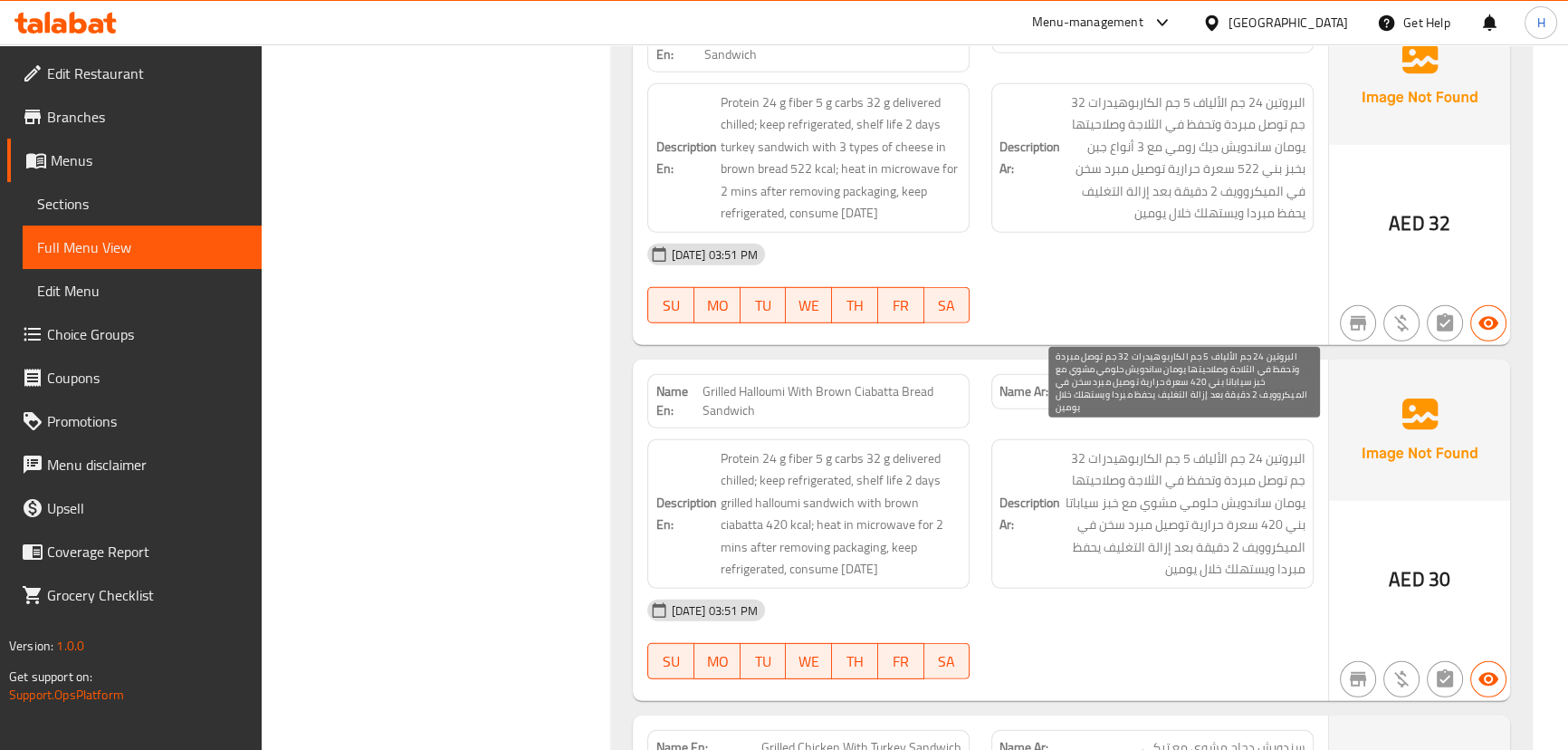
click at [1082, 475] on span "البروتين 24 جم الألياف 5 جم الكاربوهيدرات 32 جم توصل مبردة وتحفظ في الثلاجة وصل…" at bounding box center [1185, 514] width 242 height 133
copy span "سياباتا"
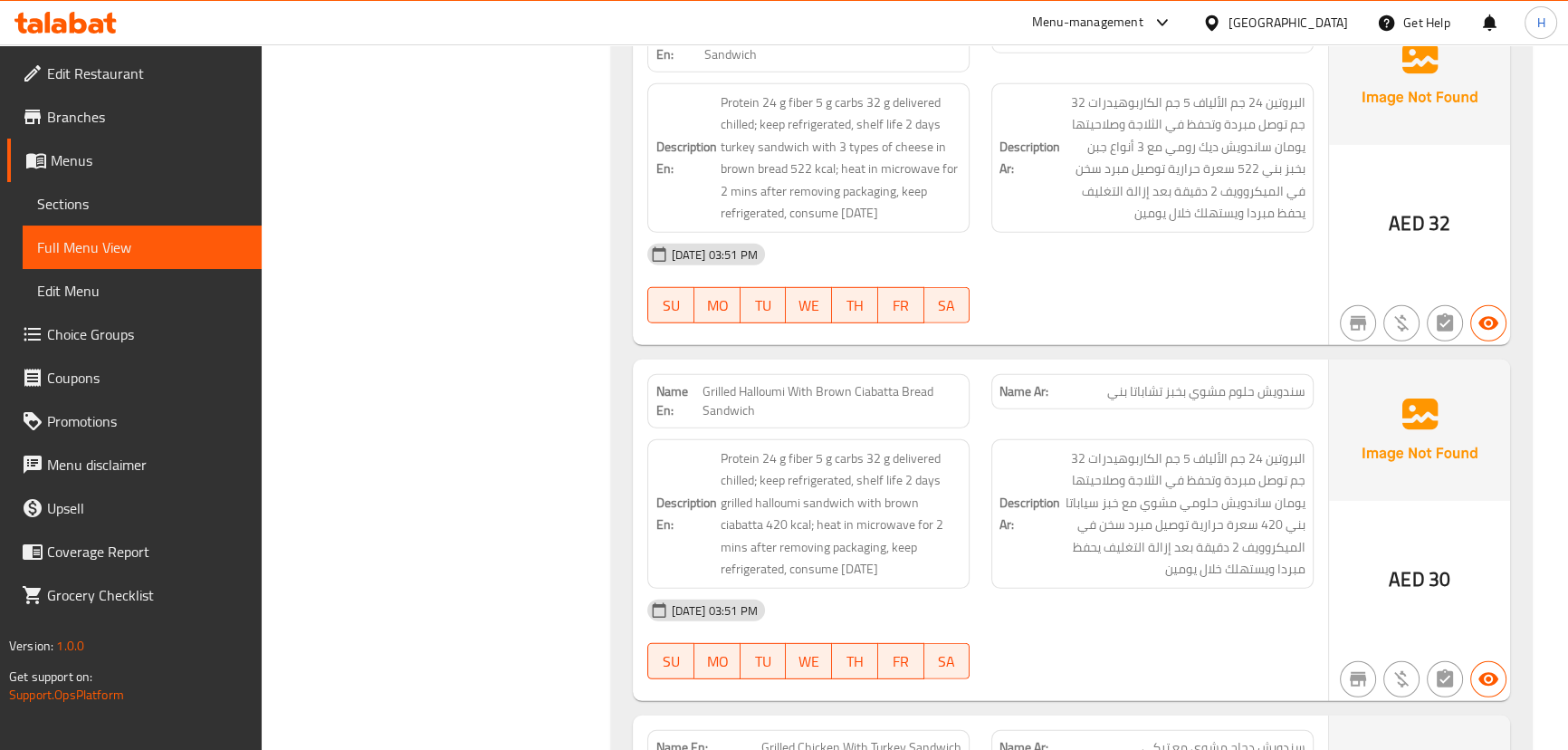
drag, startPoint x: 1043, startPoint y: 593, endPoint x: 987, endPoint y: 534, distance: 81.3
click at [1047, 588] on div "[DATE] 03:51 PM" at bounding box center [980, 609] width 687 height 44
click at [795, 382] on span "Grilled Halloumi With Brown Ciabatta Bread Sandwich" at bounding box center [832, 401] width 259 height 38
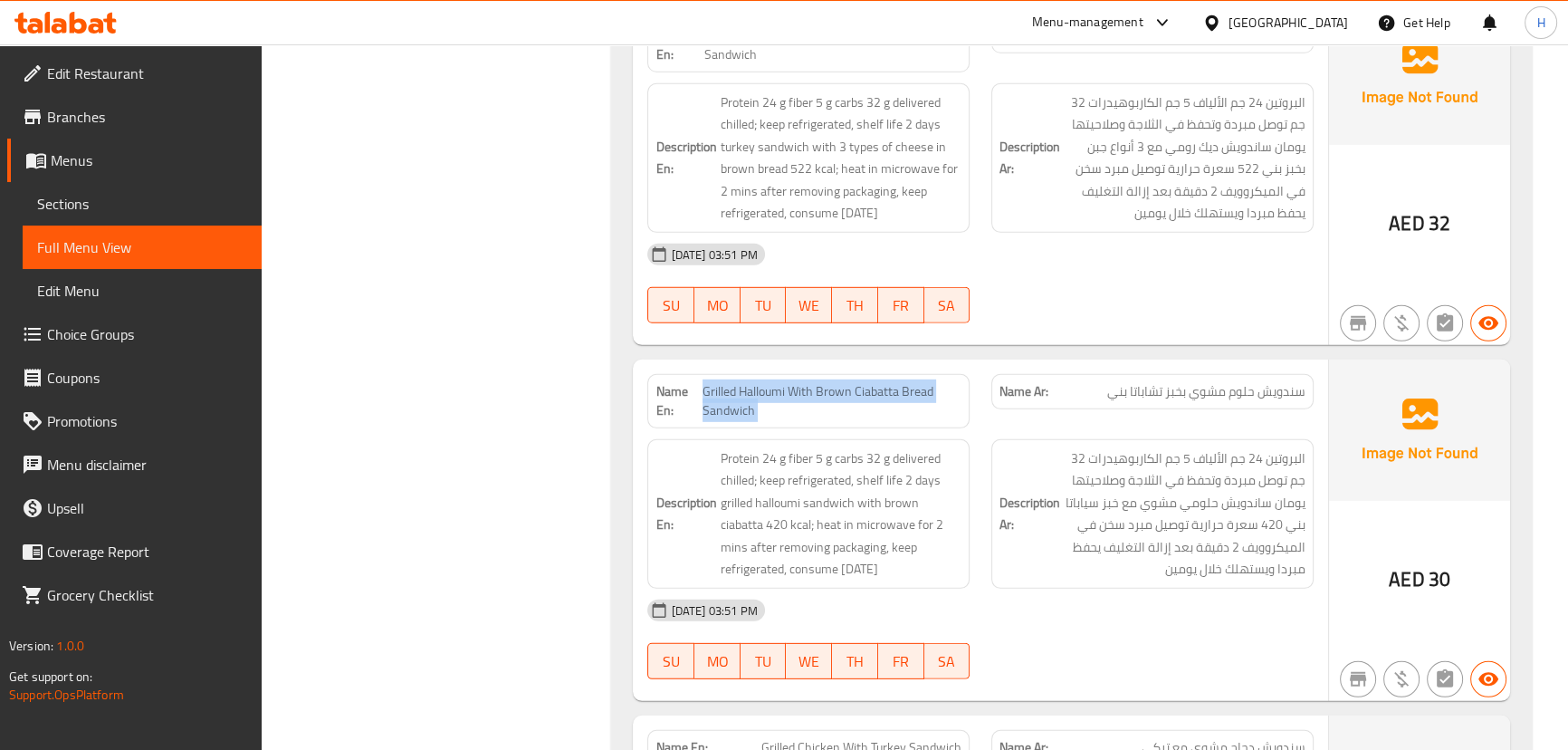
copy span "Grilled Halloumi With Brown Ciabatta Bread Sandwich"
click at [951, 382] on span "Grilled Halloumi With Brown Ciabatta Bread Sandwich" at bounding box center [832, 401] width 259 height 38
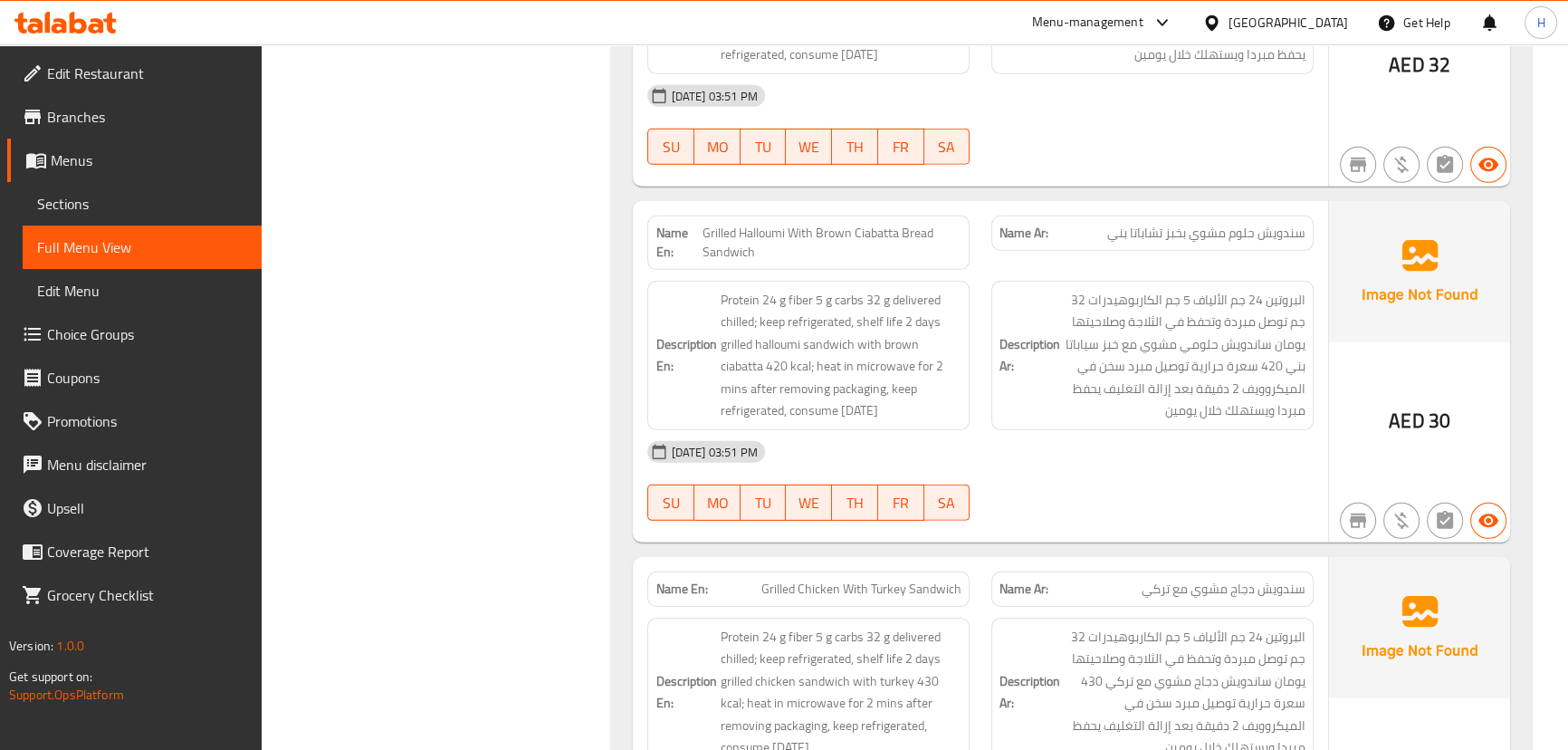
scroll to position [7116, 0]
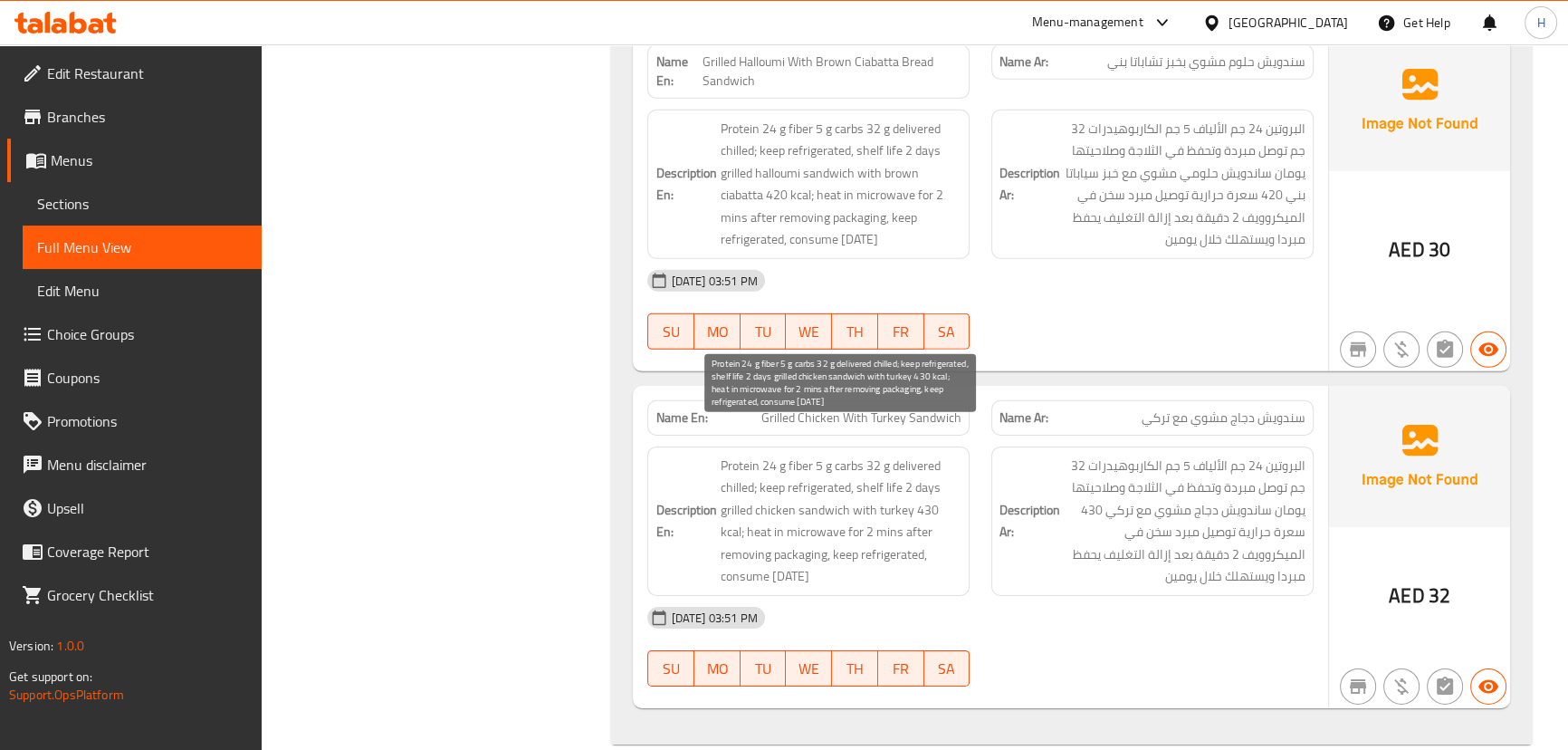
click at [821, 486] on span "Protein 24 g fiber 5 g carbs 32 g delivered chilled; keep refrigerated, shelf l…" at bounding box center [840, 520] width 242 height 133
click at [778, 483] on span "Protein 24 g fiber 5 g carbs 32 g delivered chilled; keep refrigerated, shelf l…" at bounding box center [840, 520] width 242 height 133
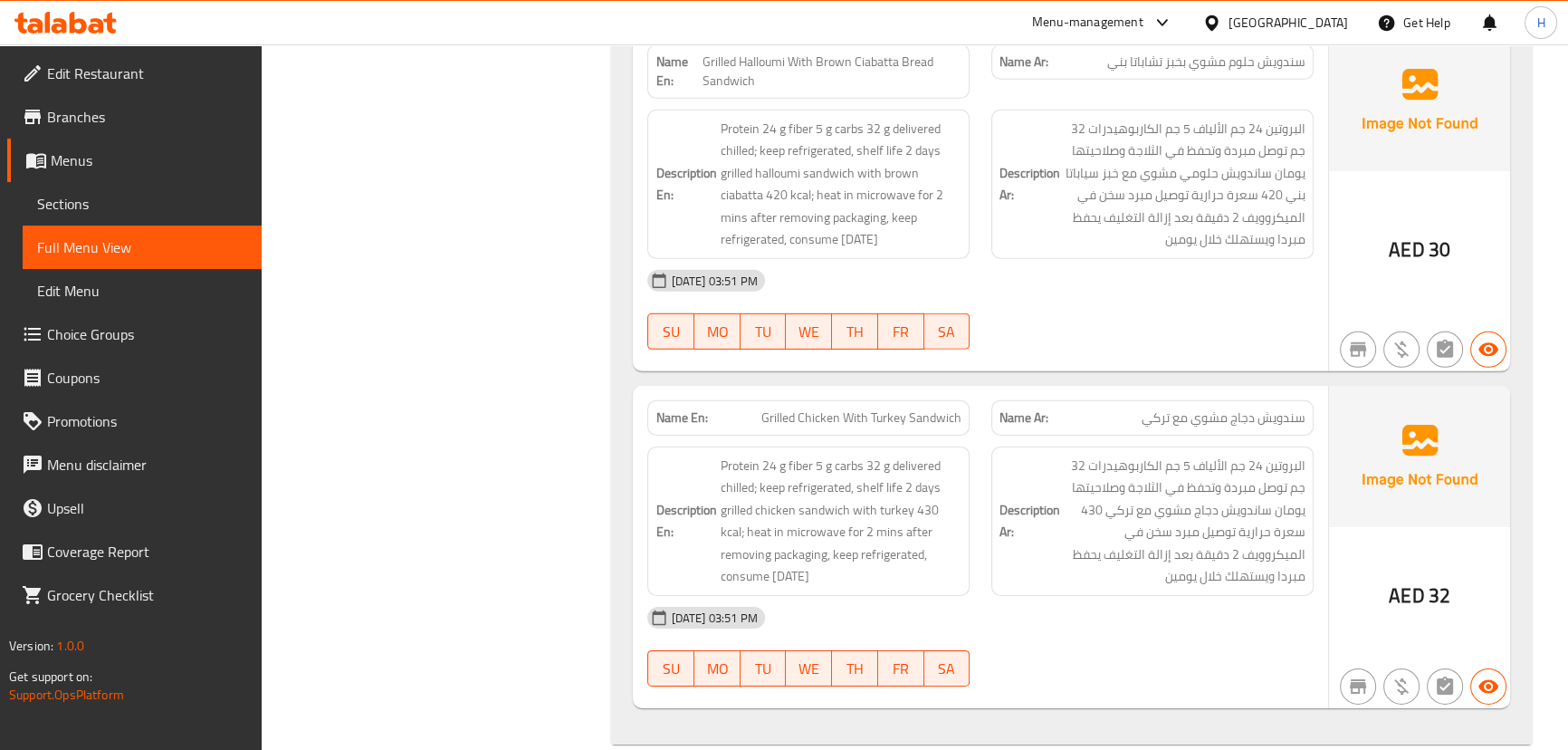
click at [978, 435] on div "Description En: Protein 24 g fiber 5 g carbs 32 g delivered chilled; keep refri…" at bounding box center [809, 521] width 344 height 171
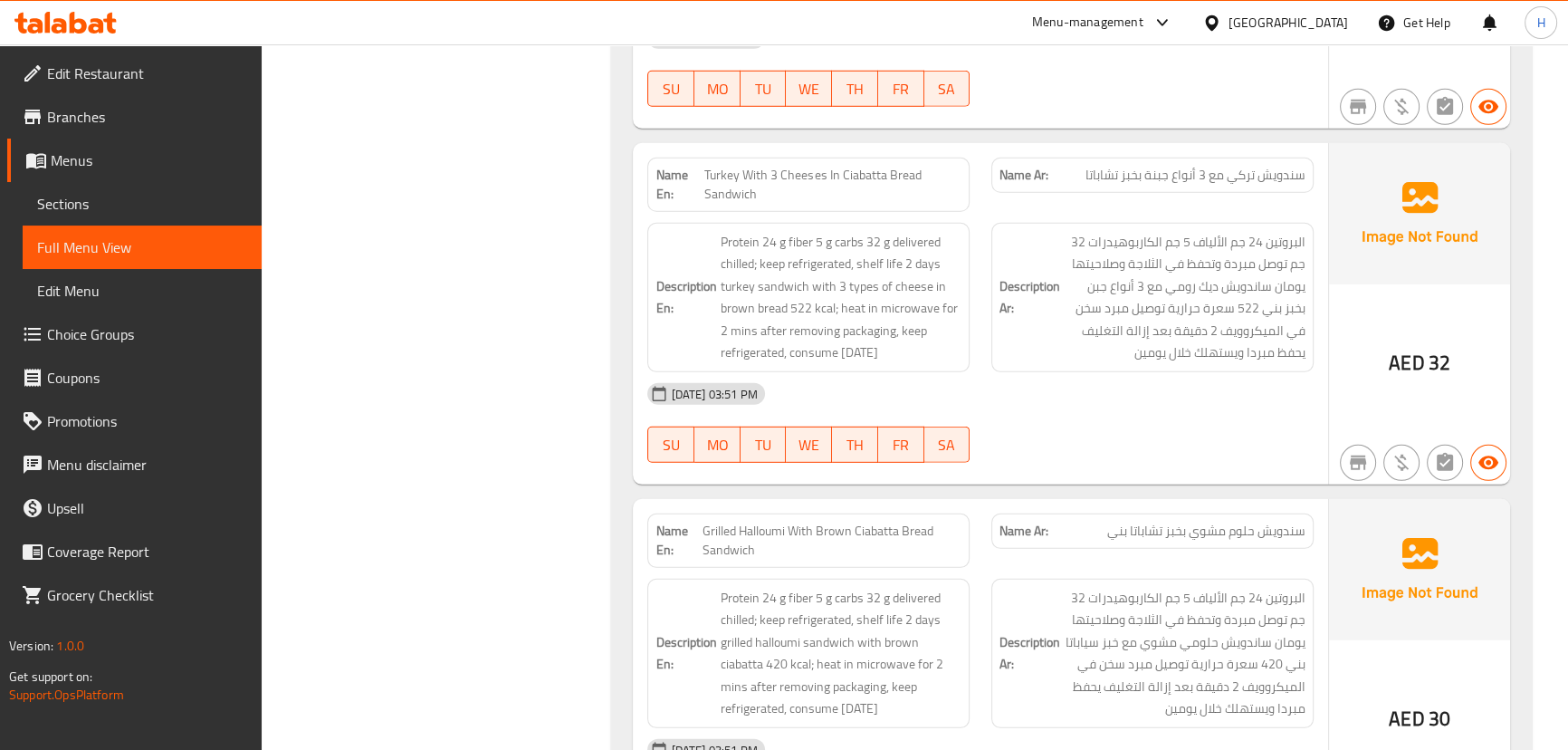
scroll to position [6622, 0]
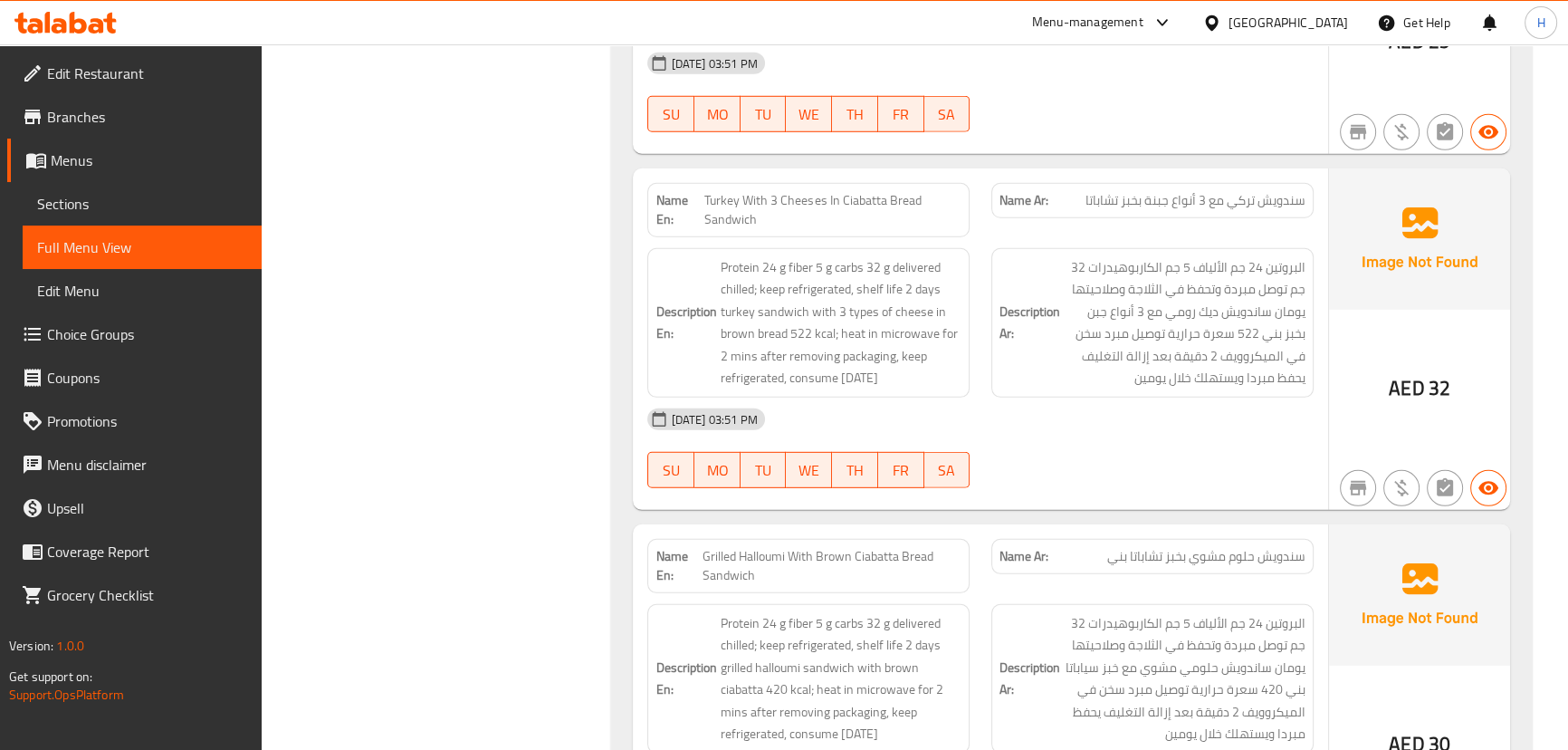
click at [1152, 547] on span "سندويش حلوم مشوي بخبز تشاباتا بني" at bounding box center [1206, 556] width 198 height 19
copy span "تشاباتا"
click at [803, 191] on span "Turkey With 3 Cheeses In Ciabatta Bread Sandwich" at bounding box center [833, 209] width 257 height 38
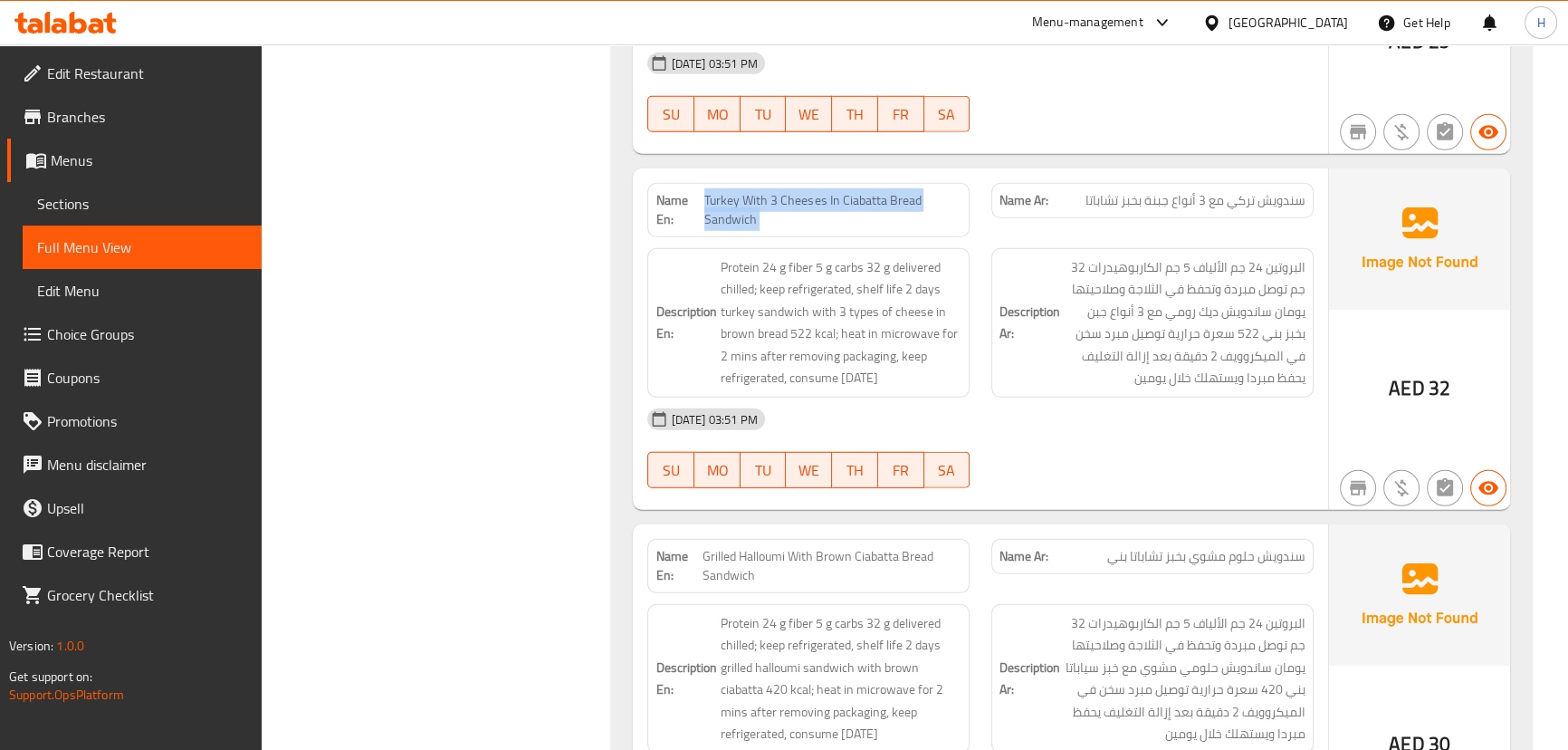
click at [803, 191] on span "Turkey With 3 Cheeses In Ciabatta Bread Sandwich" at bounding box center [833, 209] width 257 height 38
copy span "Turkey With 3 Cheeses In Ciabatta Bread Sandwich"
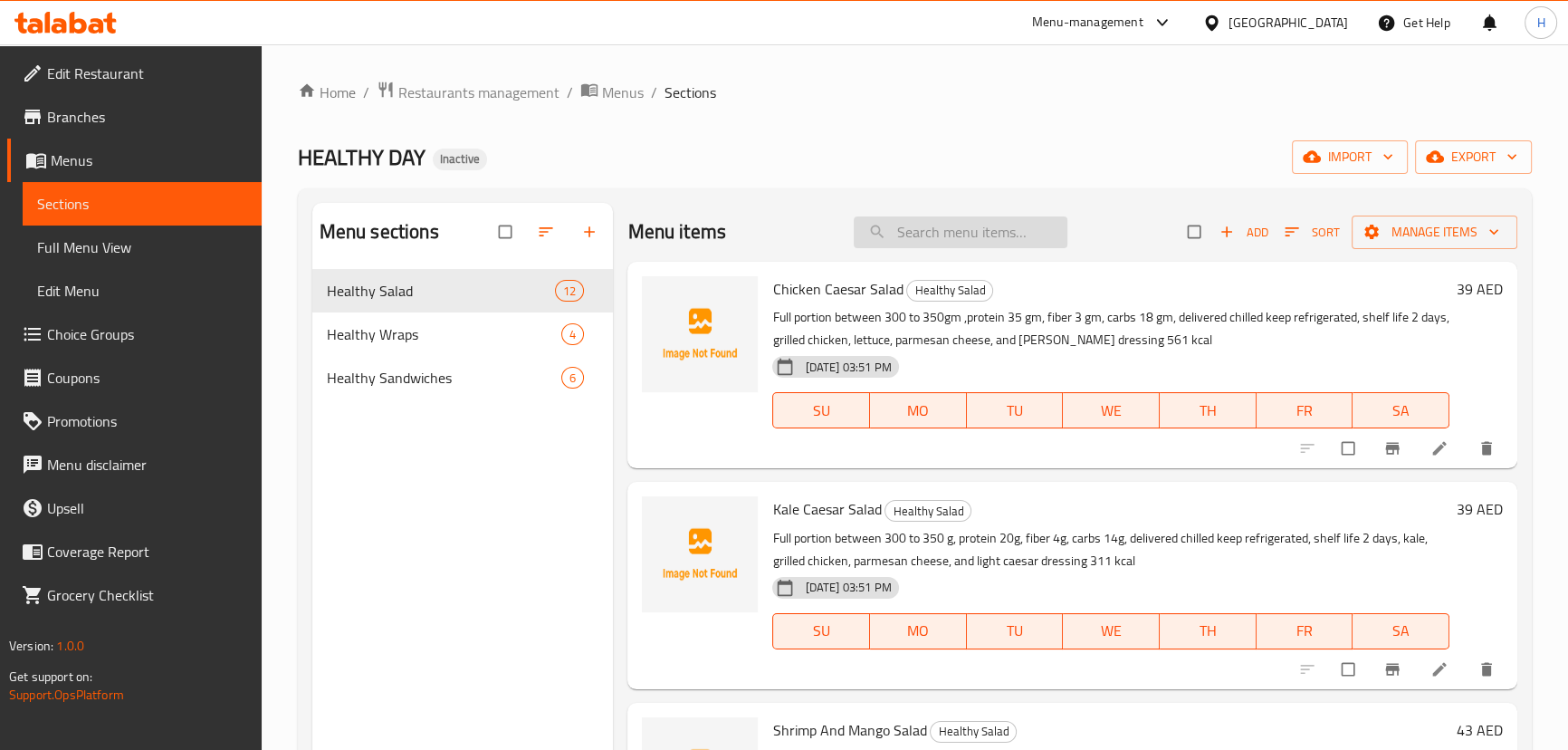
click at [872, 237] on input "search" at bounding box center [960, 233] width 214 height 32
paste input "Zaatar Halloumi Wrap Sandwich"
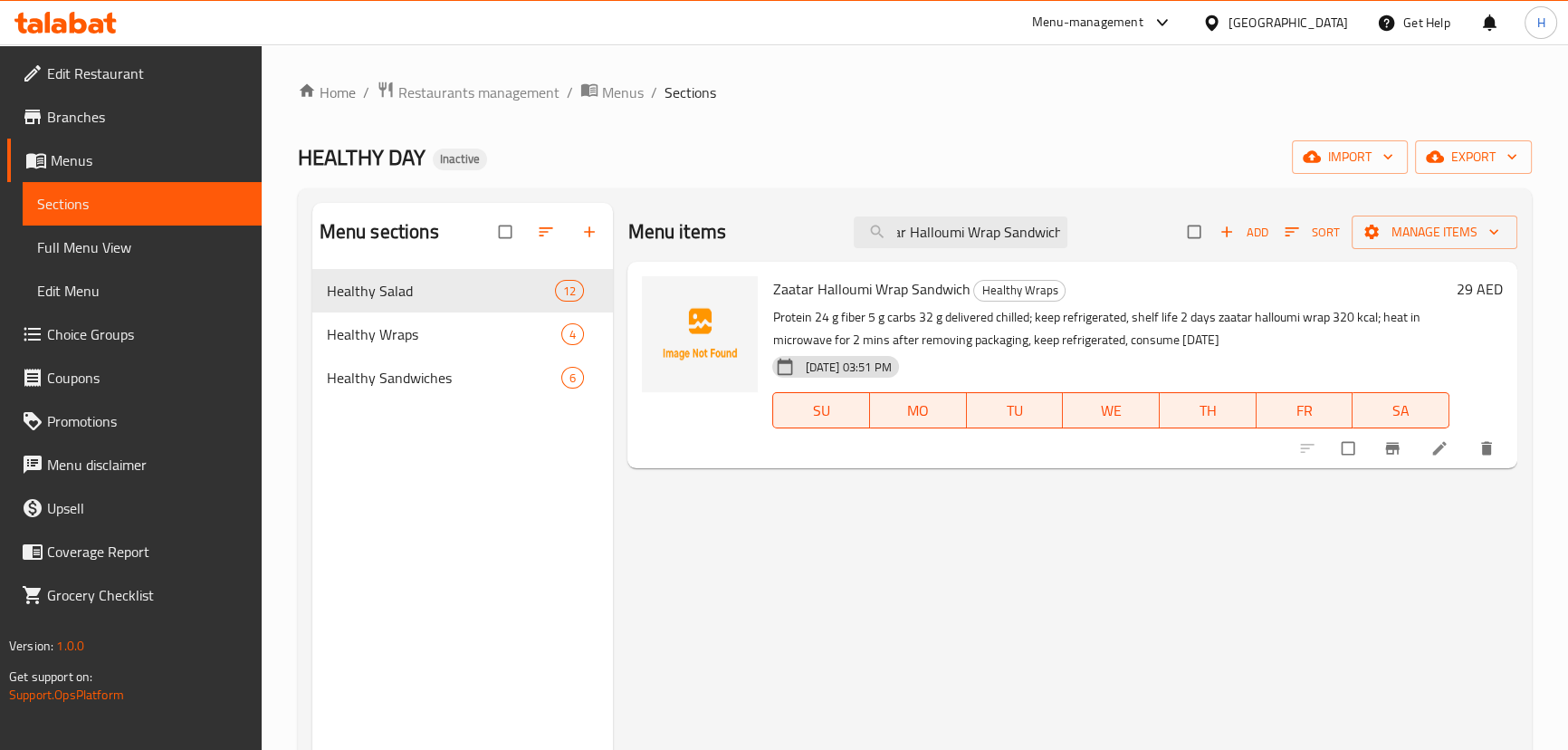
type input "Zaatar Halloumi Wrap Sandwich"
click at [1448, 451] on icon at bounding box center [1439, 448] width 18 height 18
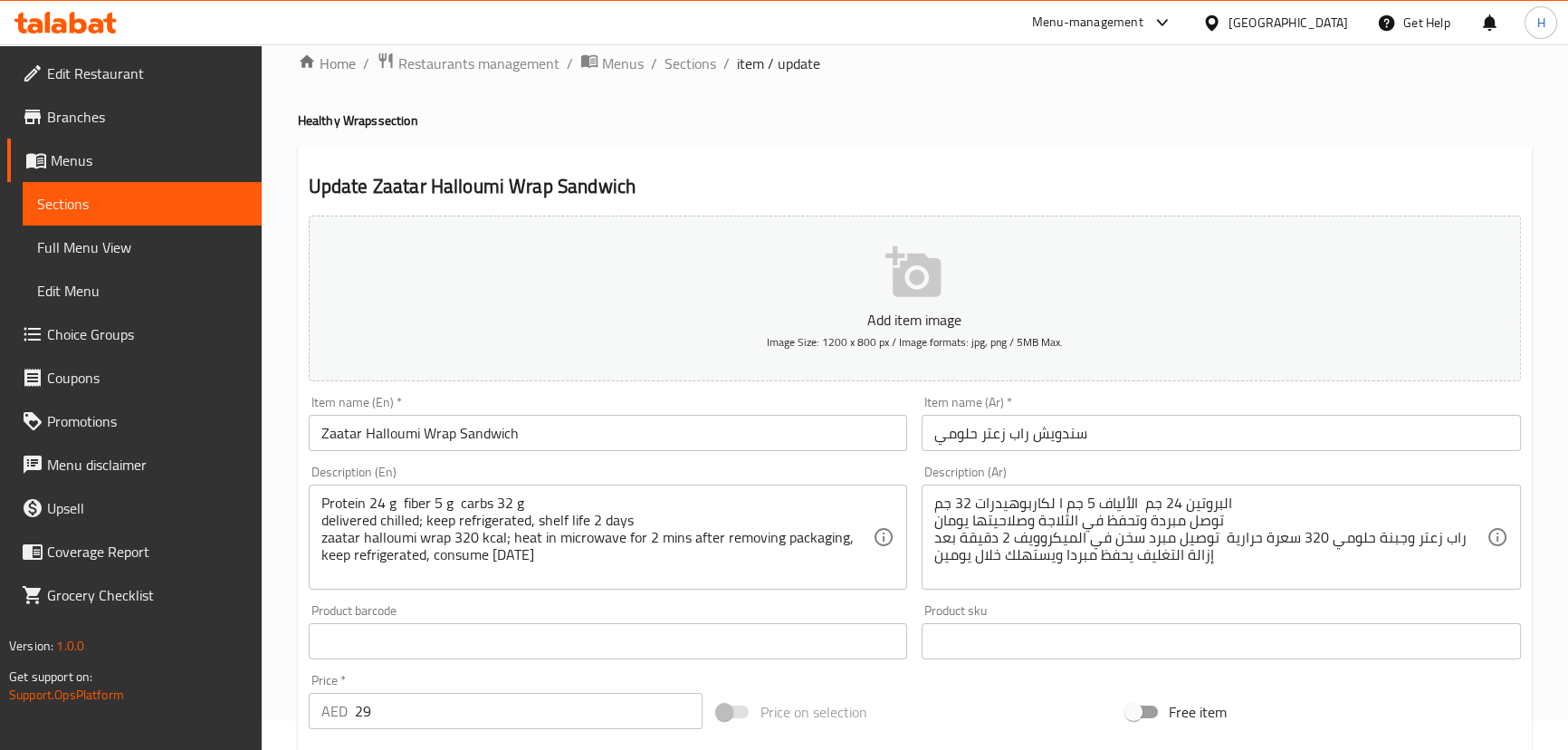
scroll to position [82, 0]
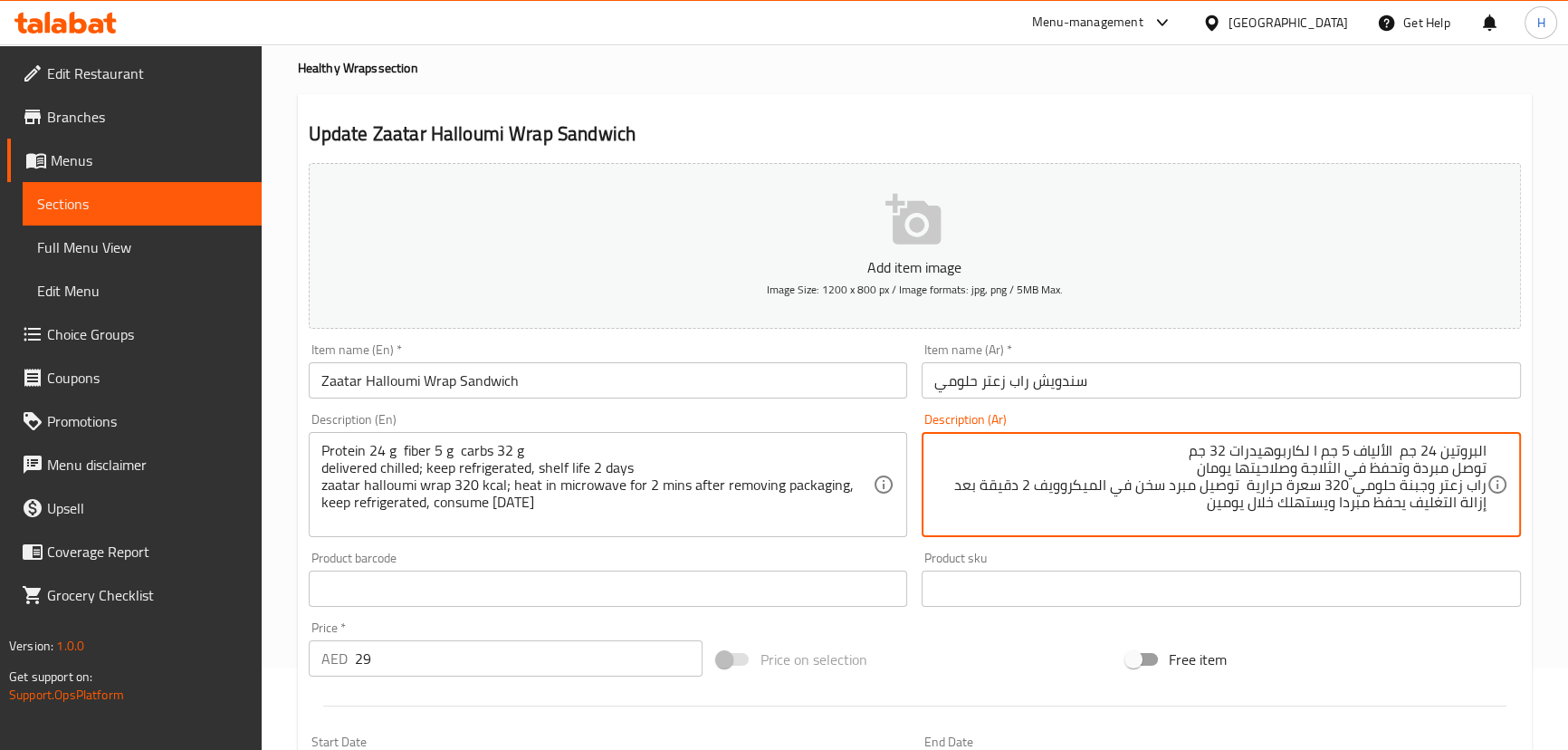
click at [763, 395] on input "Zaatar Halloumi Wrap Sandwich" at bounding box center [609, 380] width 599 height 36
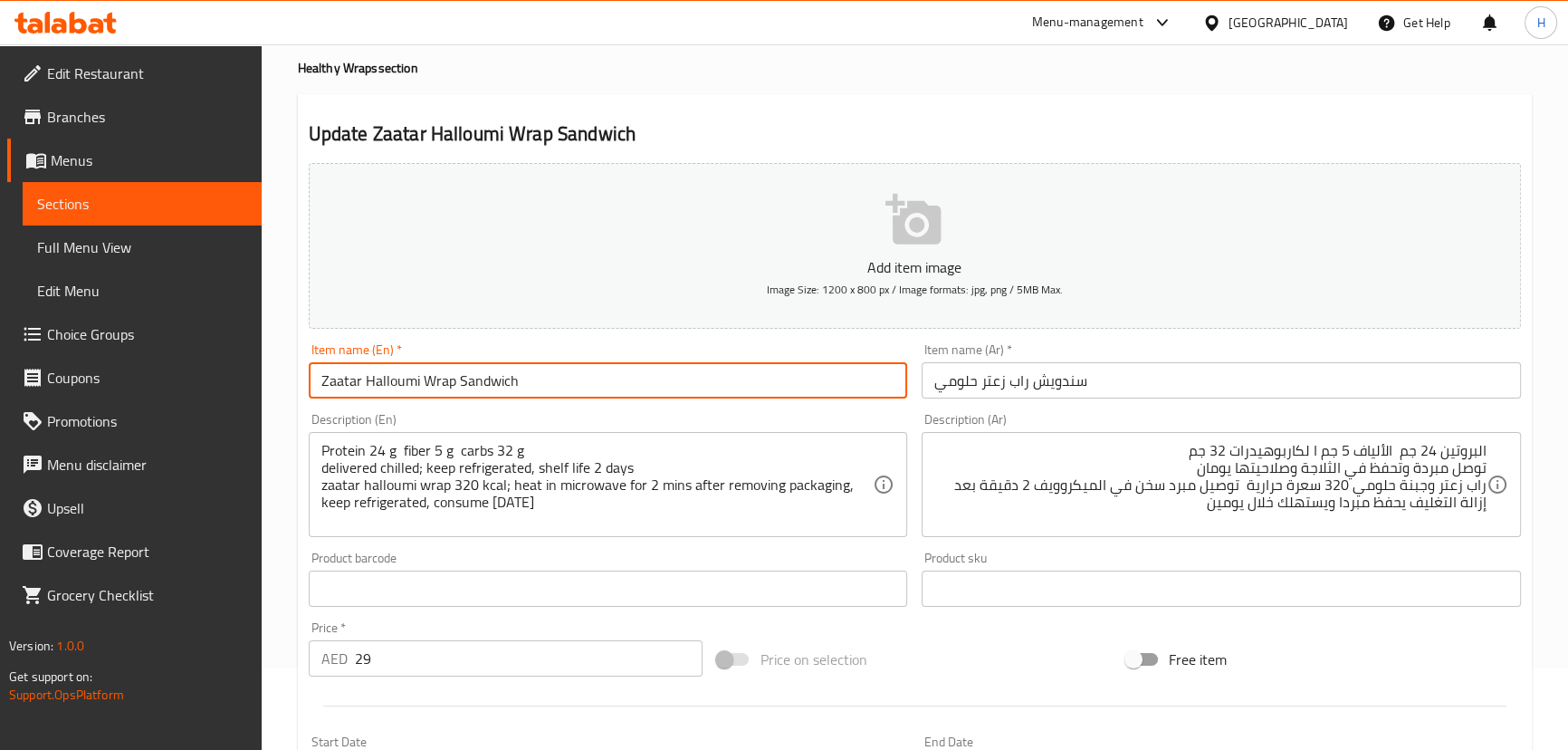
click at [763, 395] on input "Zaatar Halloumi Wrap Sandwich" at bounding box center [609, 380] width 599 height 36
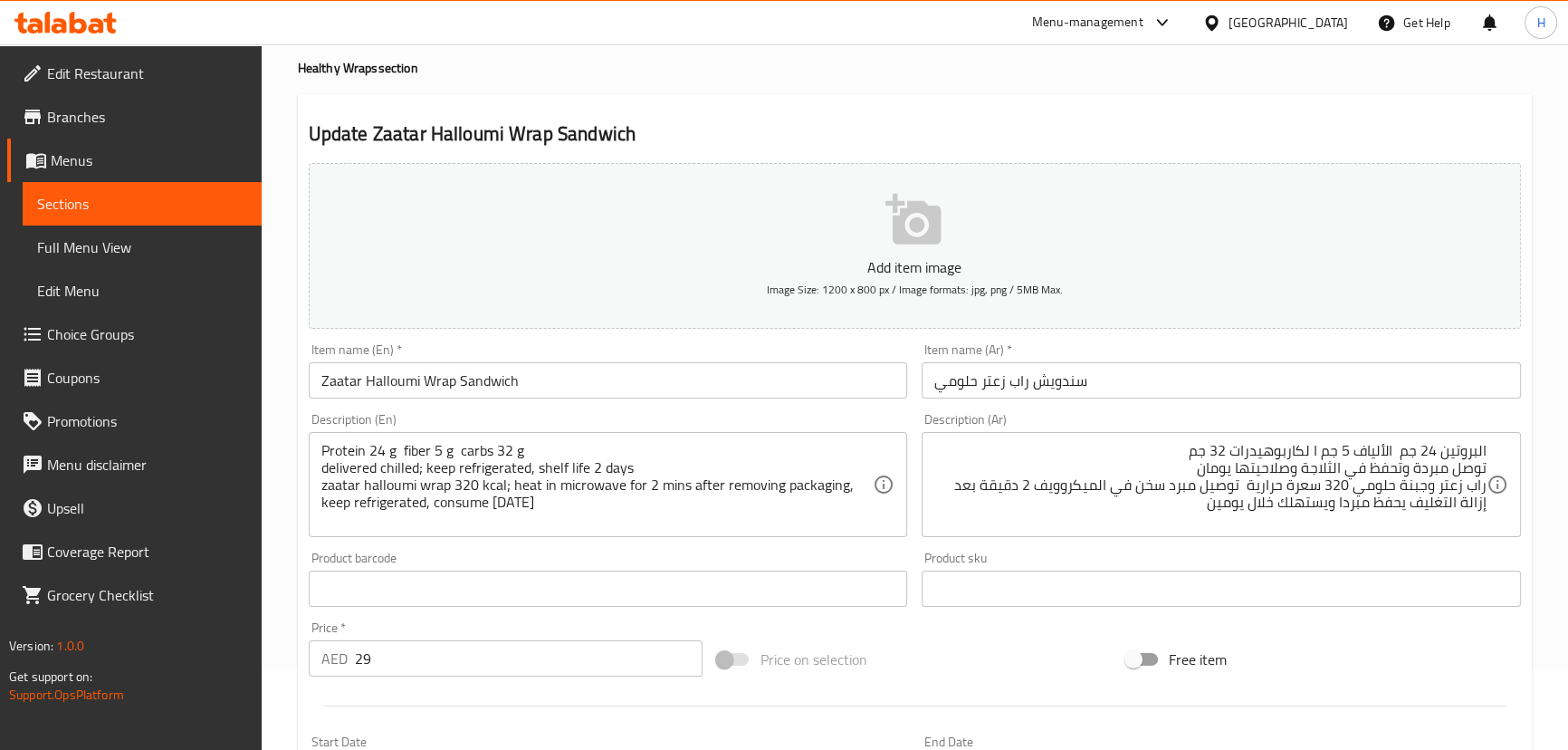
click at [650, 382] on input "Zaatar Halloumi Wrap Sandwich" at bounding box center [609, 380] width 599 height 36
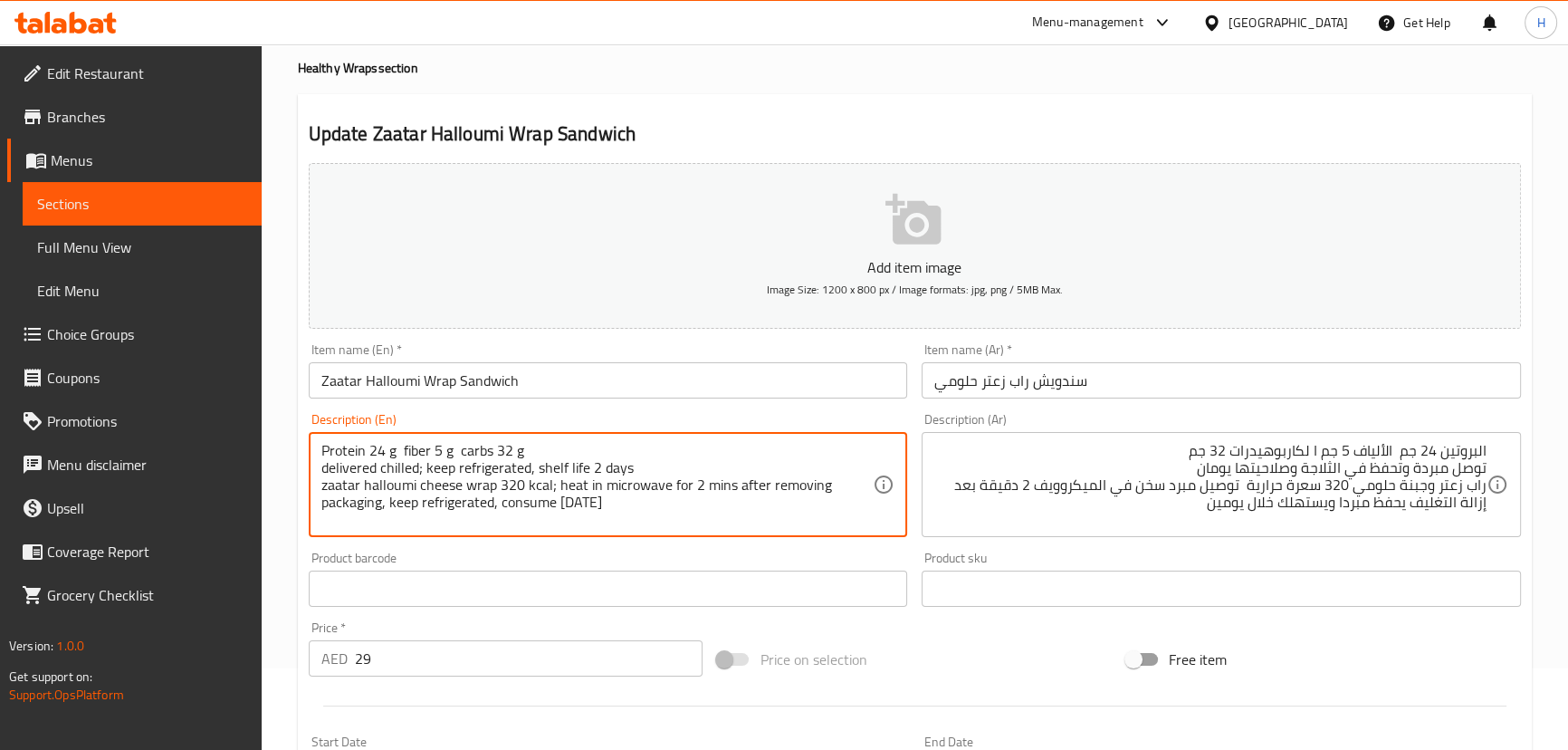
type textarea "Protein 24 g fiber 5 g carbs 32 g delivered chilled; keep refrigerated, shelf l…"
click at [597, 390] on input "Zaatar Halloumi Wrap Sandwich" at bounding box center [609, 380] width 599 height 36
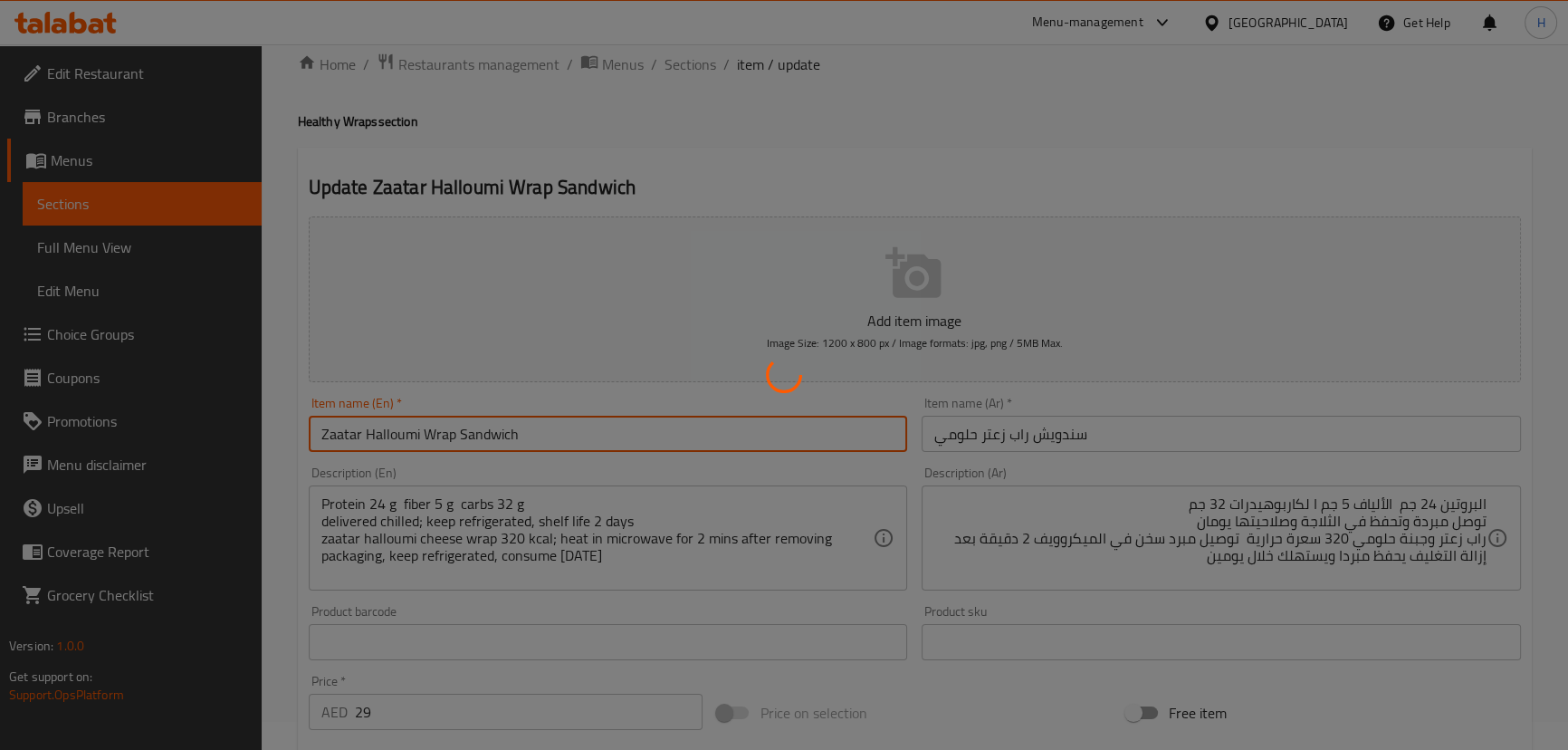
scroll to position [0, 0]
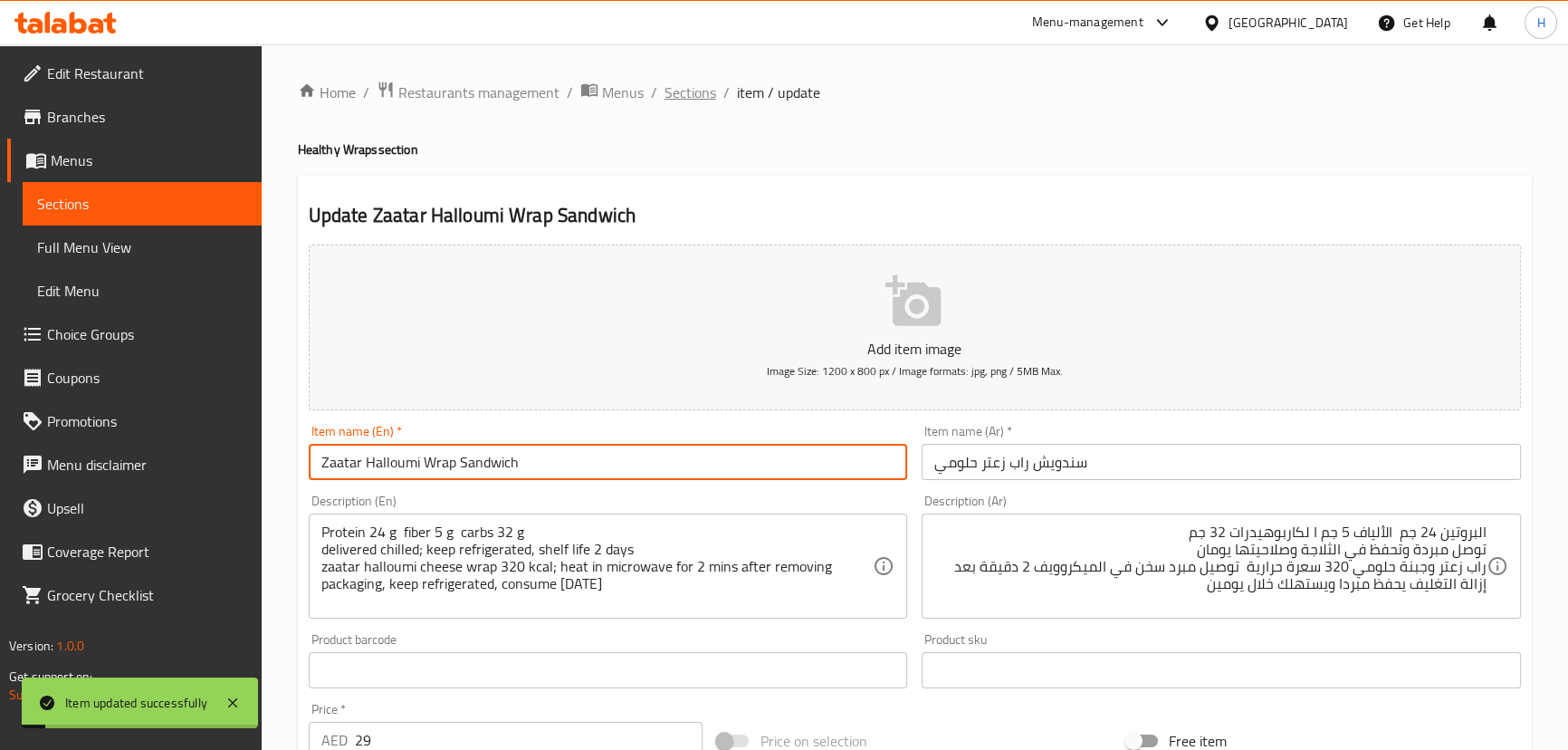
click at [695, 82] on span "Sections" at bounding box center [690, 92] width 51 height 21
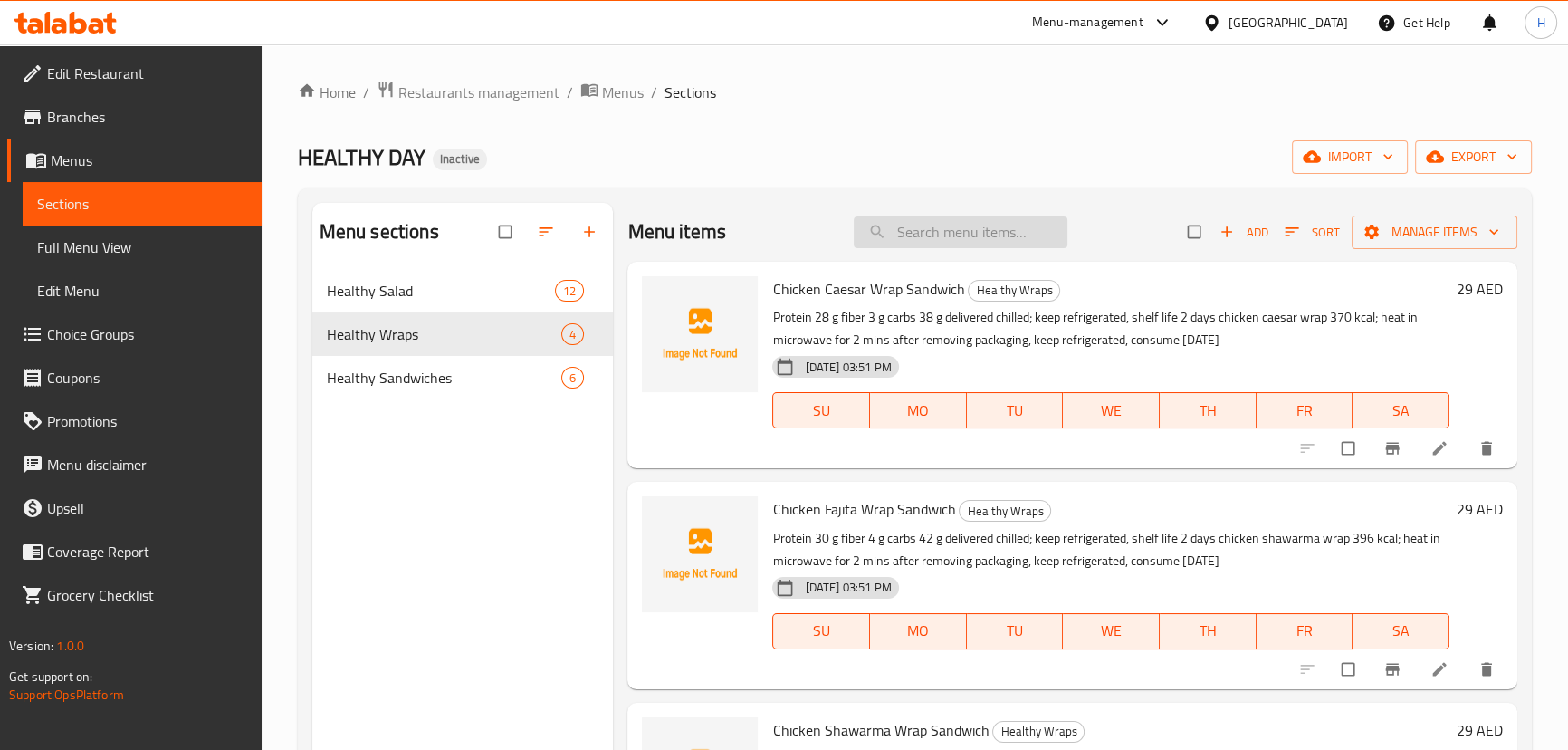
click at [1001, 229] on input "search" at bounding box center [960, 233] width 214 height 32
paste input "Chicken Caesar In Brown Bread Sandwich"
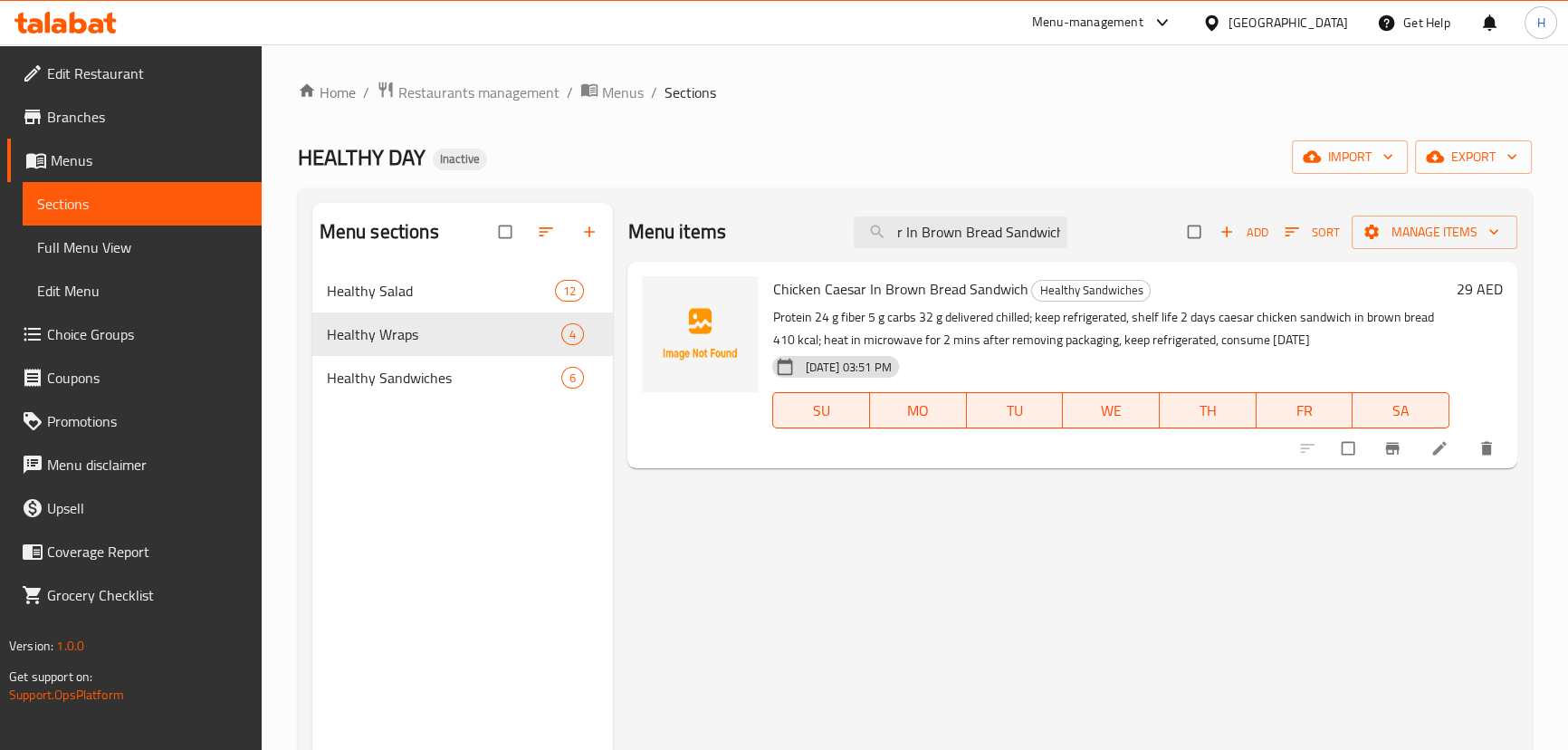
type input "Chicken Caesar In Brown Bread Sandwich"
click at [1425, 449] on li at bounding box center [1441, 448] width 50 height 29
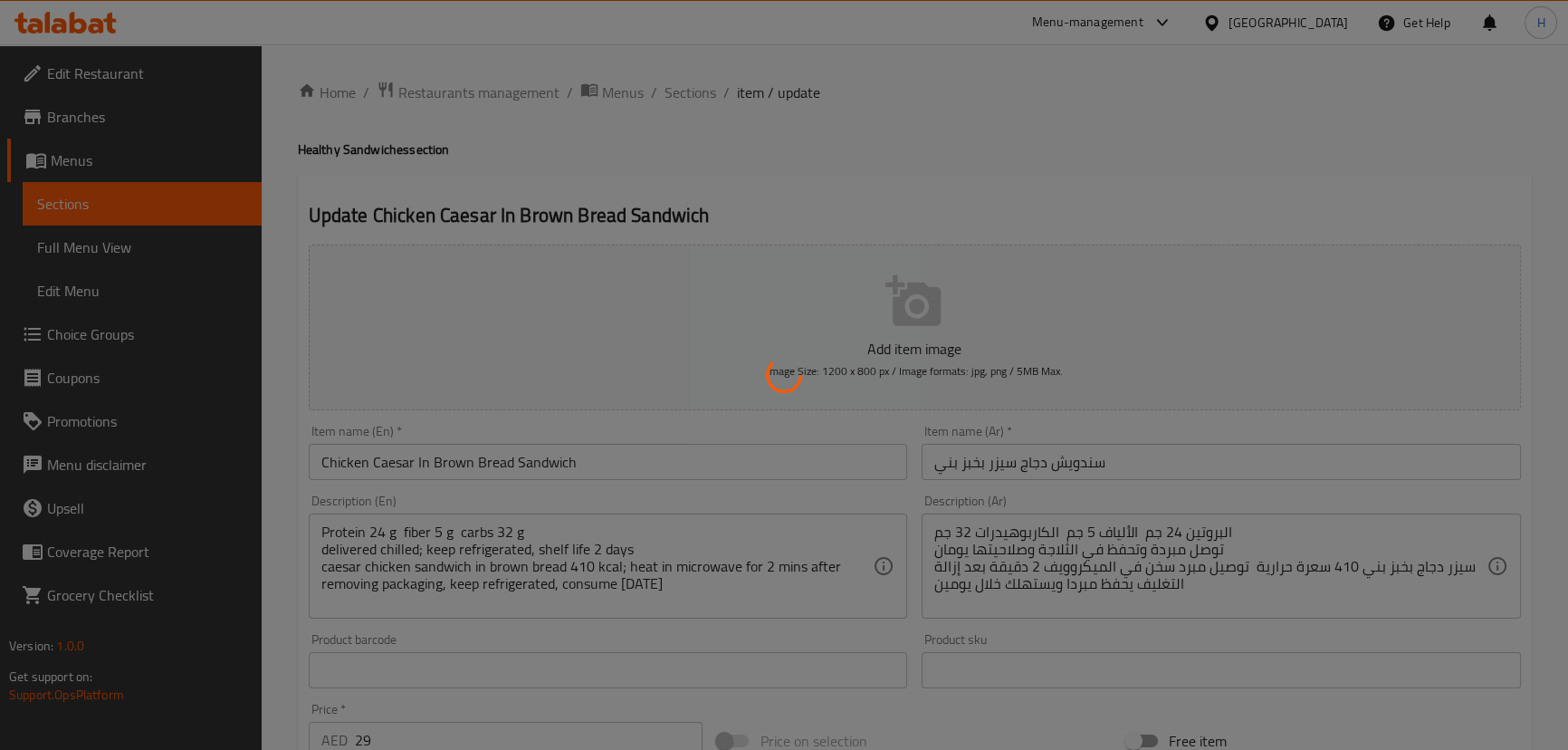
click at [1071, 518] on div at bounding box center [784, 375] width 1568 height 750
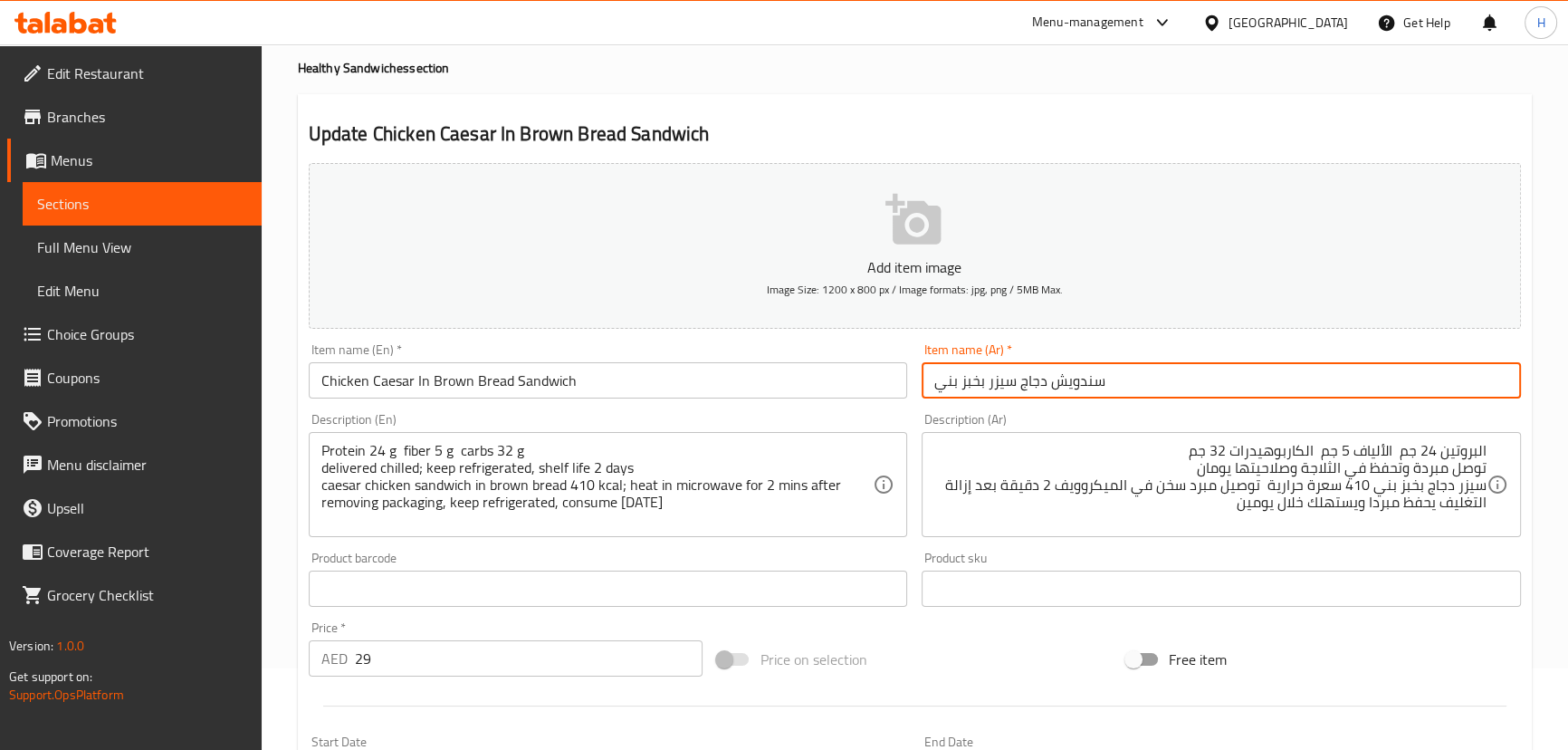
click at [1141, 387] on input "سندويش دجاج سيزر بخبز بني" at bounding box center [1221, 380] width 599 height 36
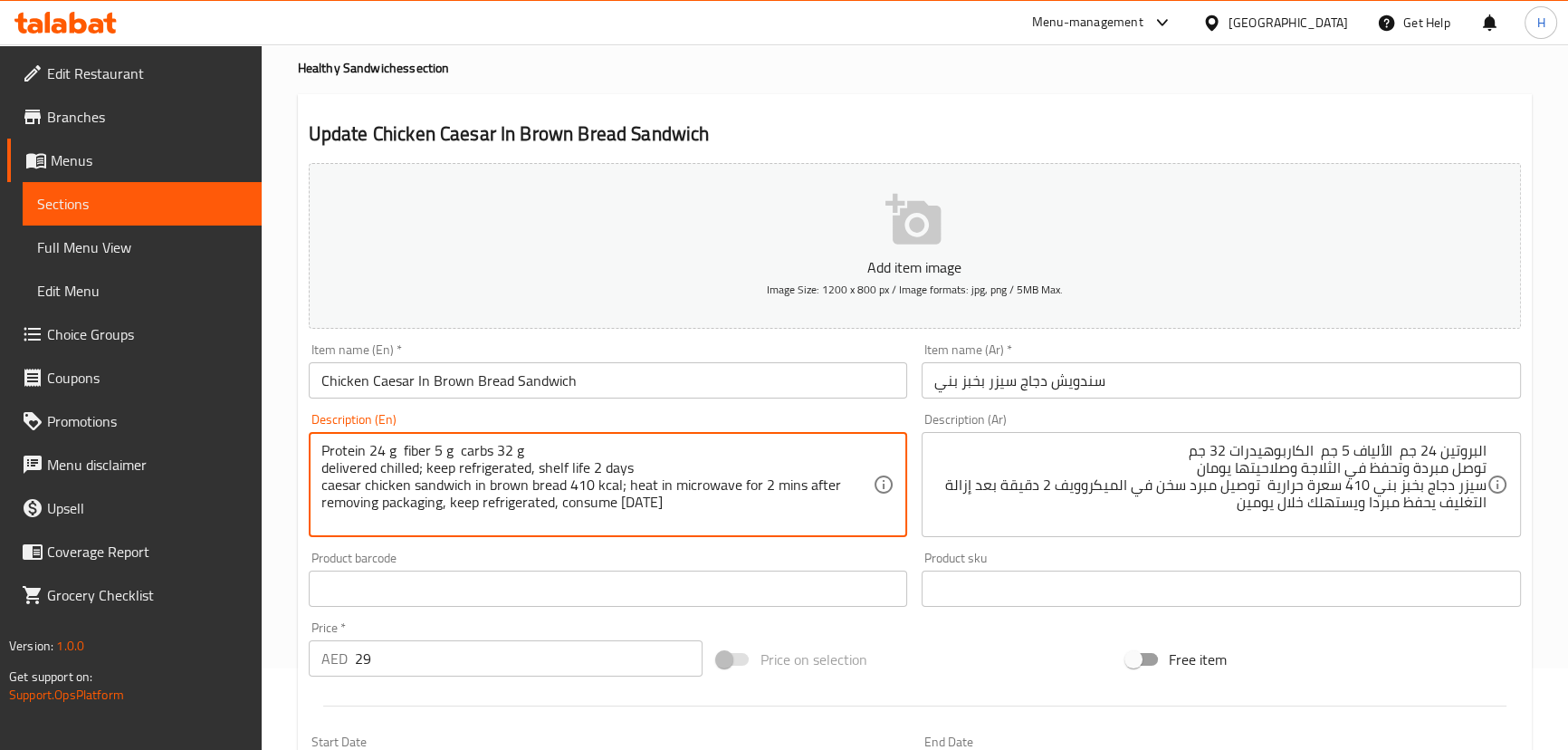
click at [447, 483] on textarea "Protein 24 g fiber 5 g carbs 32 g delivered chilled; keep refrigerated, shelf l…" at bounding box center [596, 485] width 552 height 86
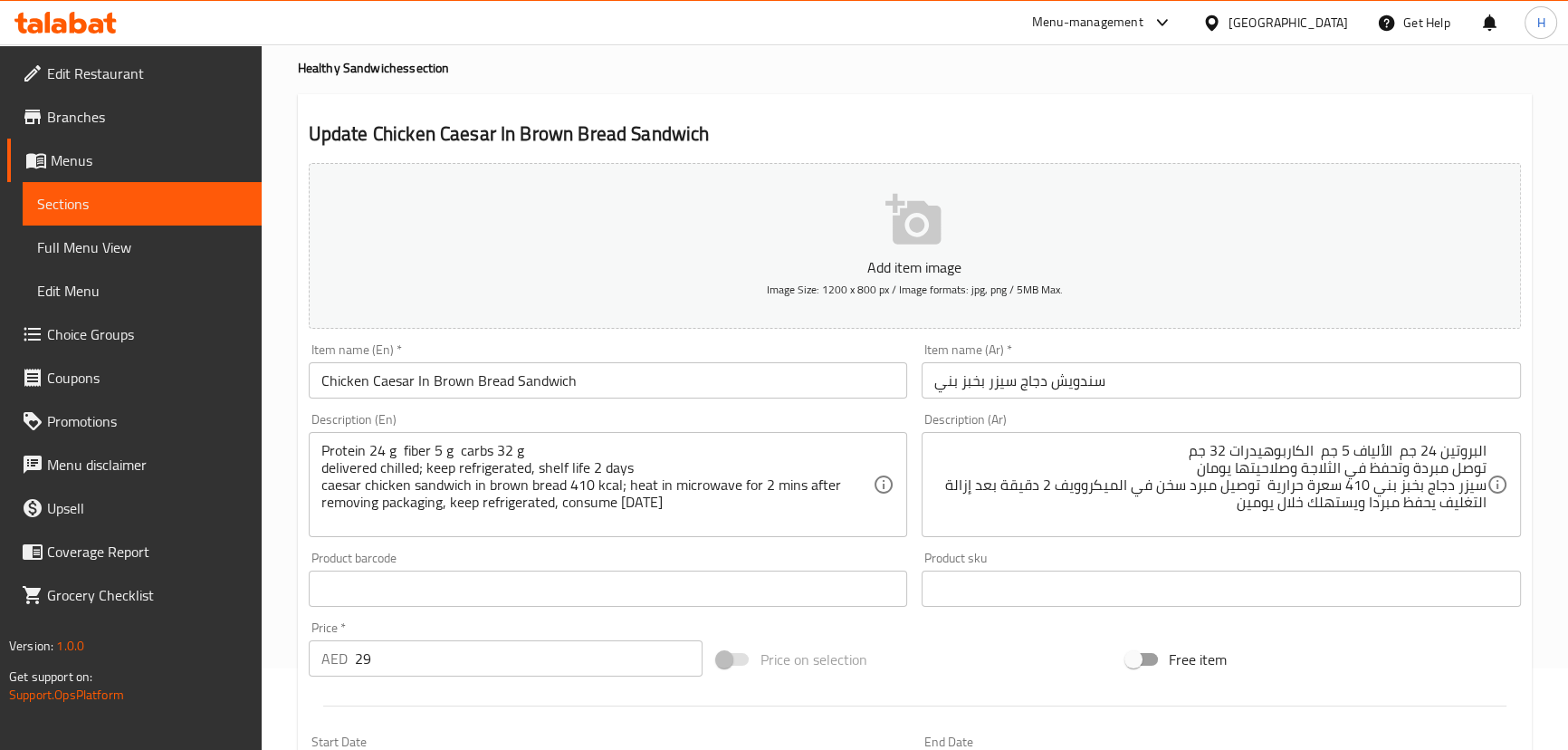
click at [889, 544] on div "Product barcode Product barcode" at bounding box center [609, 579] width 614 height 70
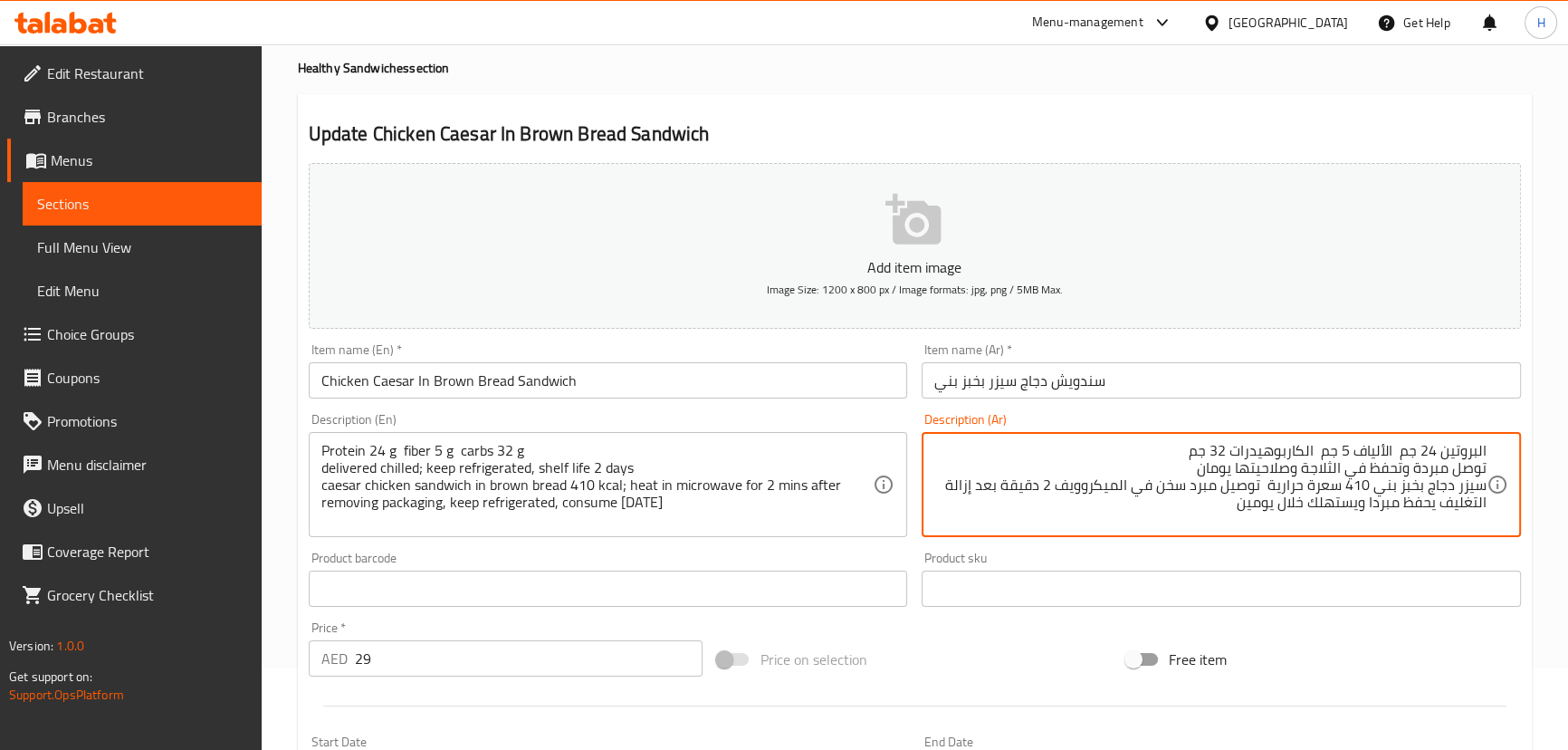
paste textarea "اندويتشس"
type textarea "البروتين 24 جم الألياف 5 جم الكاربوهيدرات 32 جم توصل مبردة وتحفظ في الثلاجة وصل…"
click at [1465, 544] on div "Product sku Product sku" at bounding box center [1222, 579] width 614 height 70
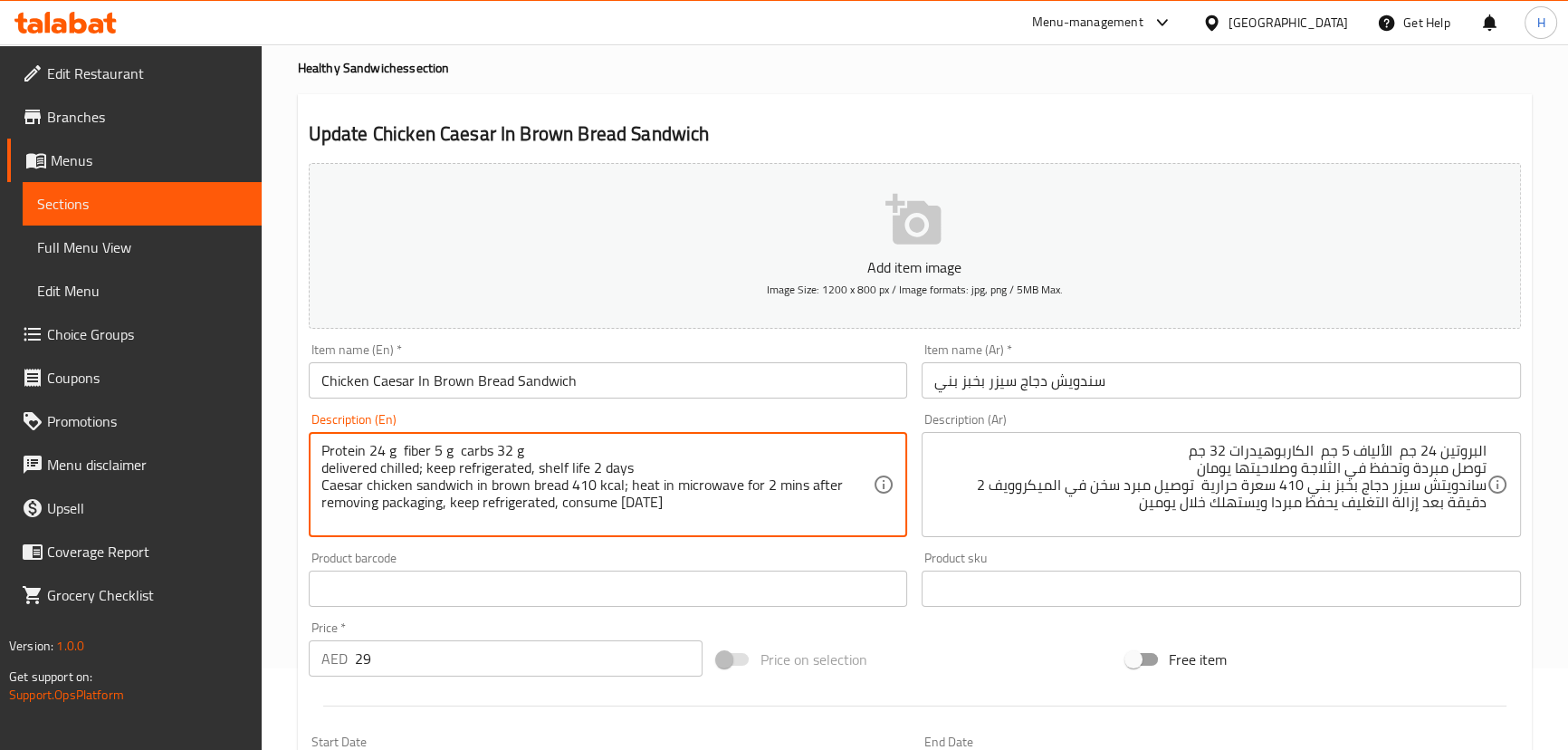
type textarea "Protein 24 g fiber 5 g carbs 32 g delivered chilled; keep refrigerated, shelf l…"
click at [439, 534] on div "Protein 24 g fiber 5 g carbs 32 g delivered chilled; keep refrigerated, shelf l…" at bounding box center [609, 484] width 599 height 105
click at [613, 381] on input "Chicken Caesar In Brown Bread Sandwich" at bounding box center [609, 380] width 599 height 36
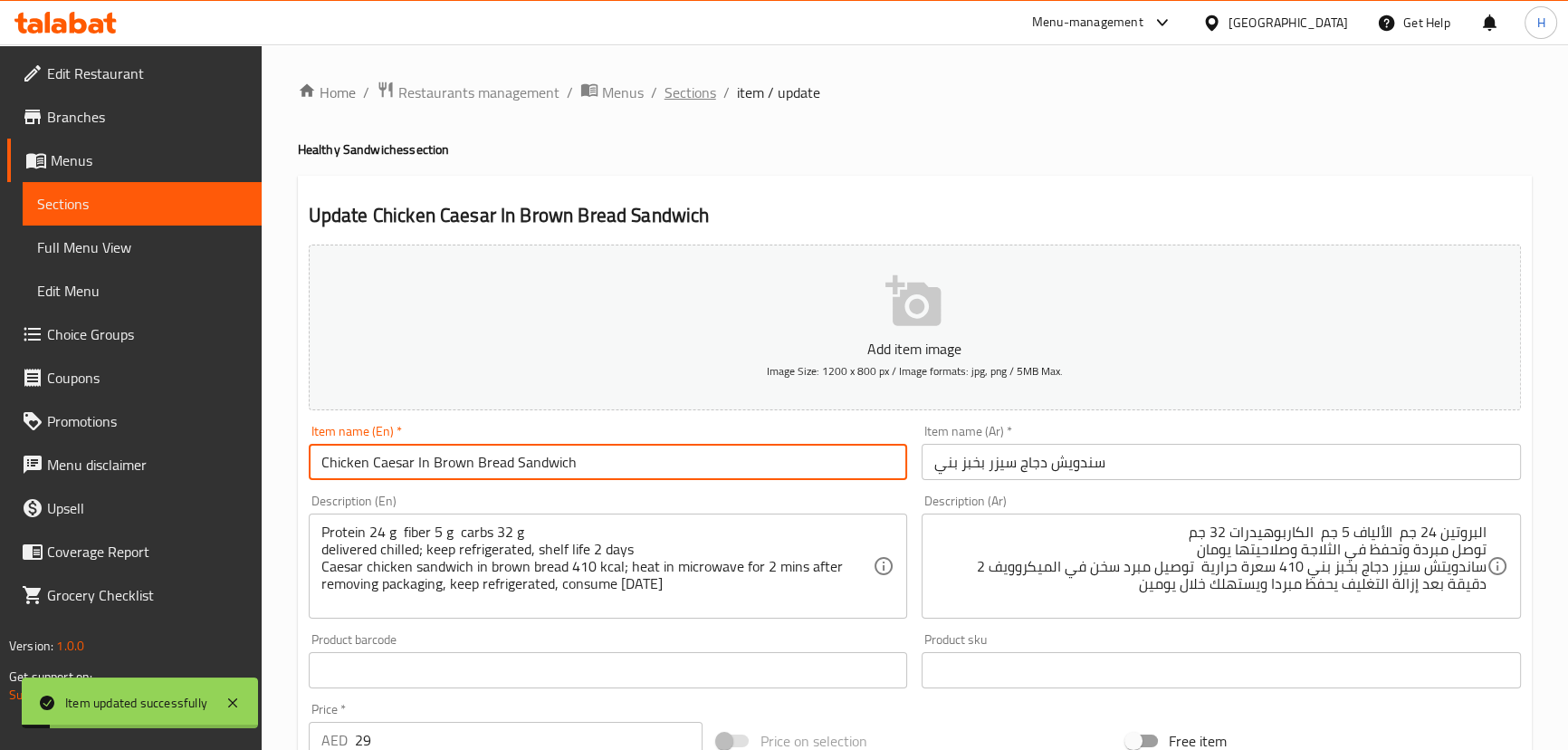
click at [679, 87] on span "Sections" at bounding box center [690, 92] width 51 height 21
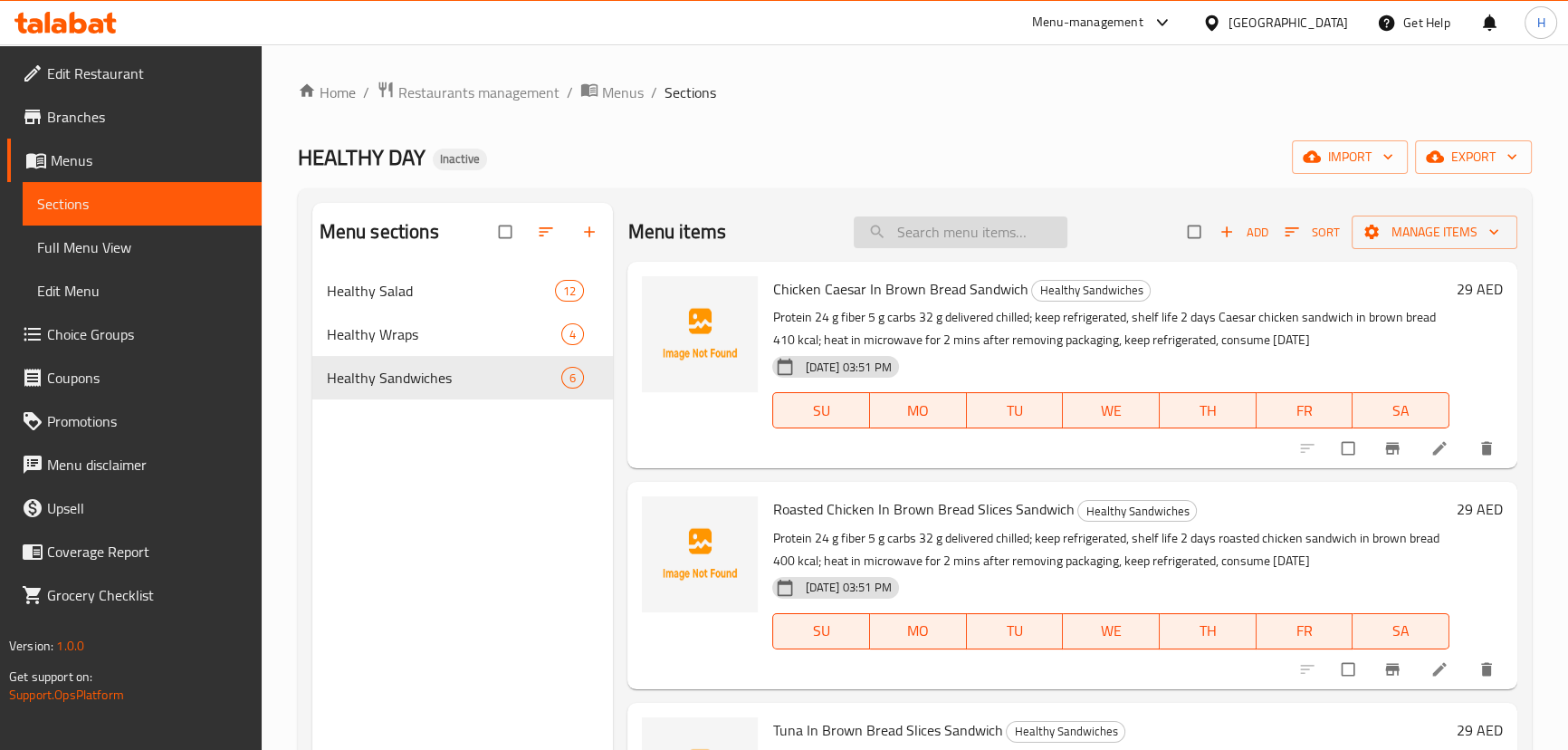
click at [986, 221] on input "search" at bounding box center [960, 233] width 214 height 32
paste input "Turkey With 3 Cheeses In Ciabatta Bread Sandwich"
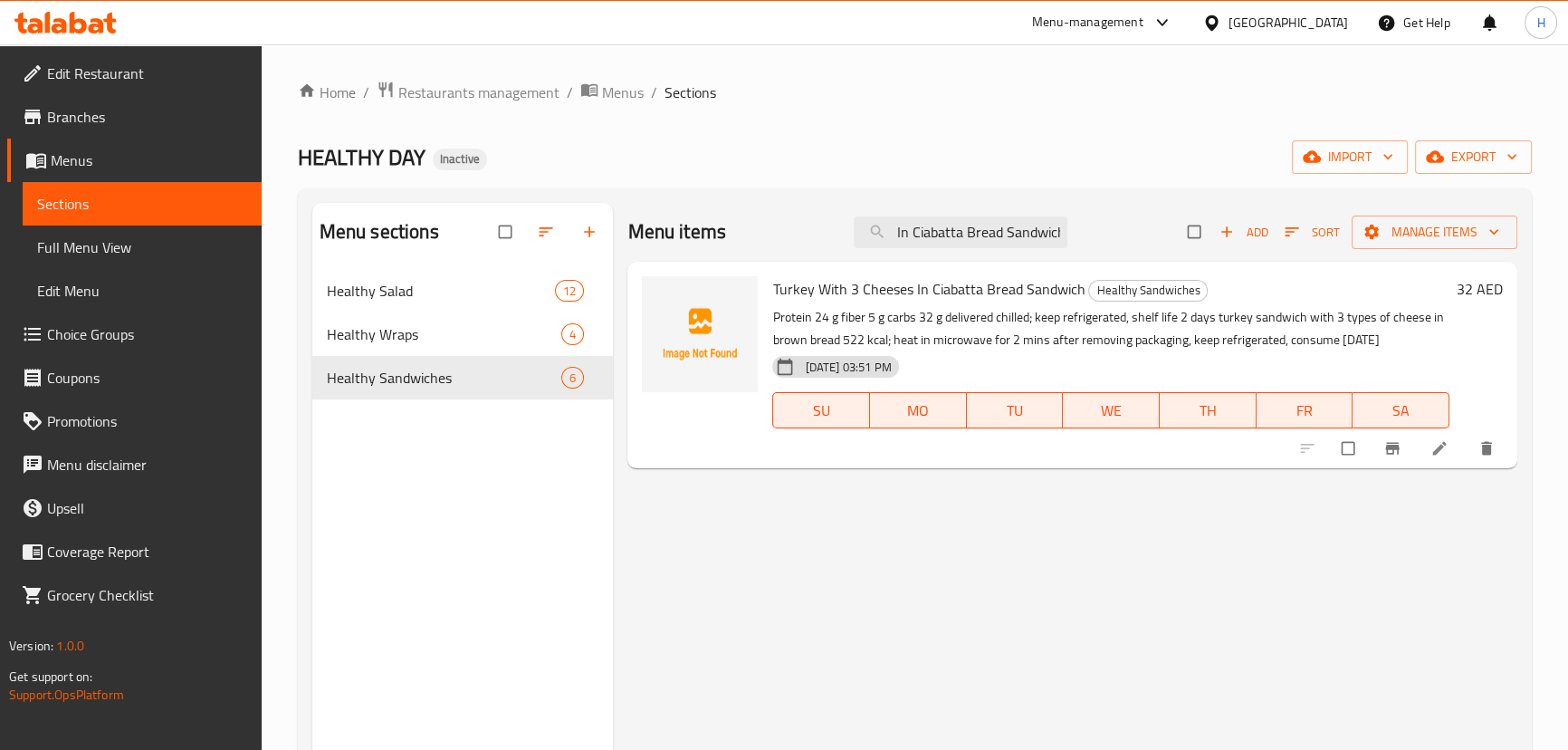
type input "Turkey With 3 Cheeses In Ciabatta Bread Sandwich"
click at [1427, 443] on li at bounding box center [1441, 448] width 50 height 29
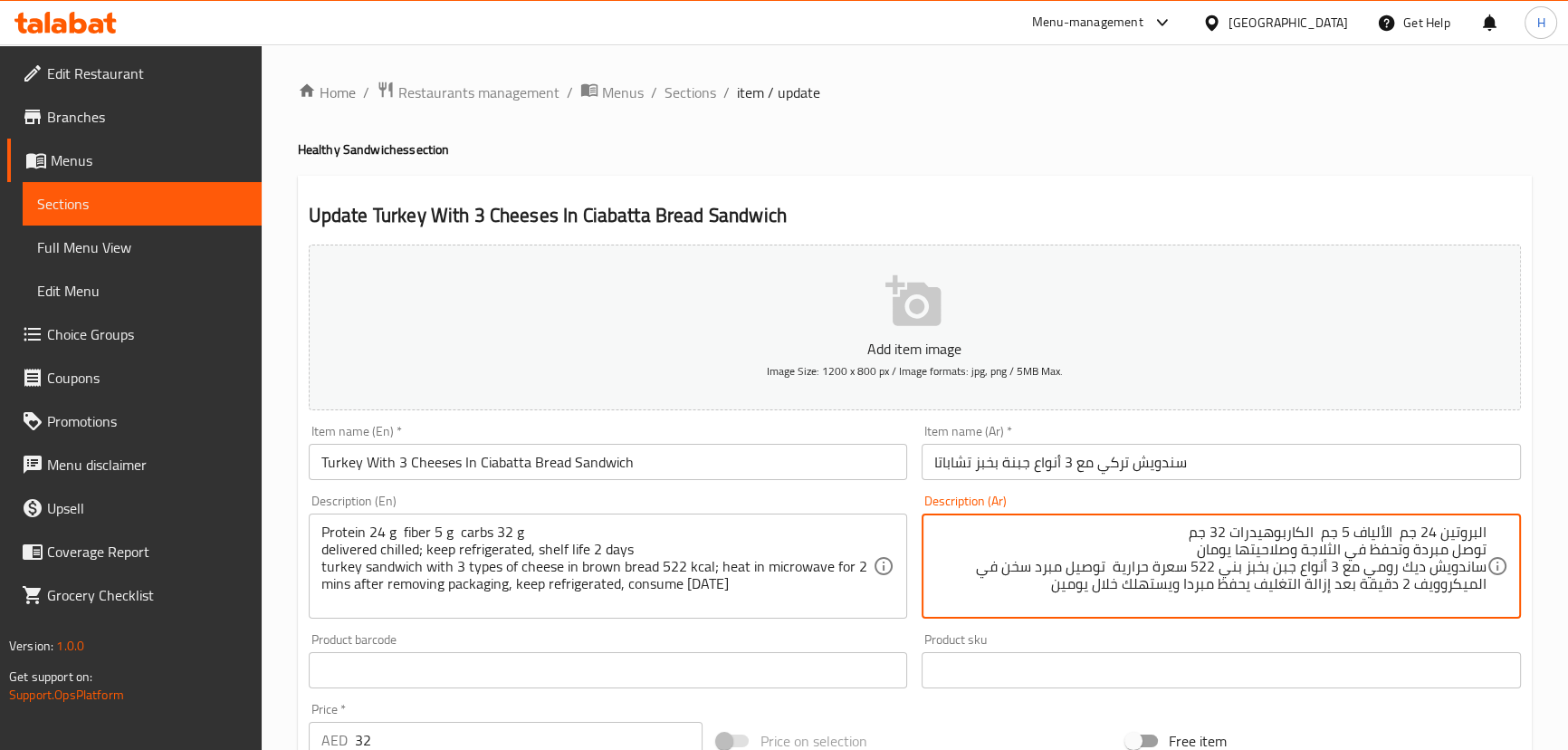
click at [1267, 508] on div "Description (Ar) البروتين 24 جم الألياف 5 جم الكاربوهيدرات 32 جم توصل مبردة وتح…" at bounding box center [1221, 556] width 599 height 124
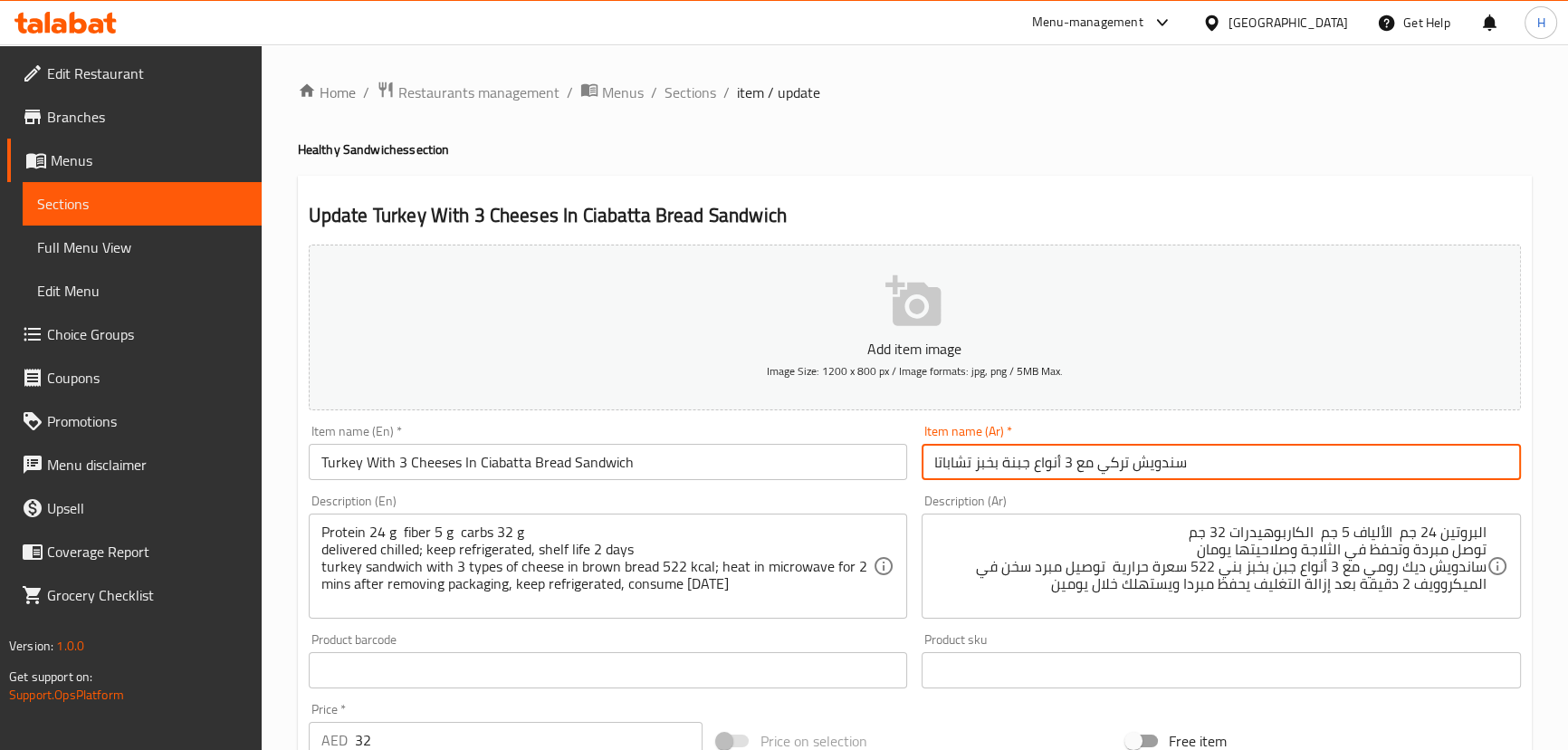
click at [1095, 456] on input "سندويش تركي مع 3 أنواع جبنة بخبز تشاباتا" at bounding box center [1221, 462] width 599 height 36
click at [1112, 460] on input "سندويش تركي مع 3 أنواع جبنة بخبز تشاباتا" at bounding box center [1221, 462] width 599 height 36
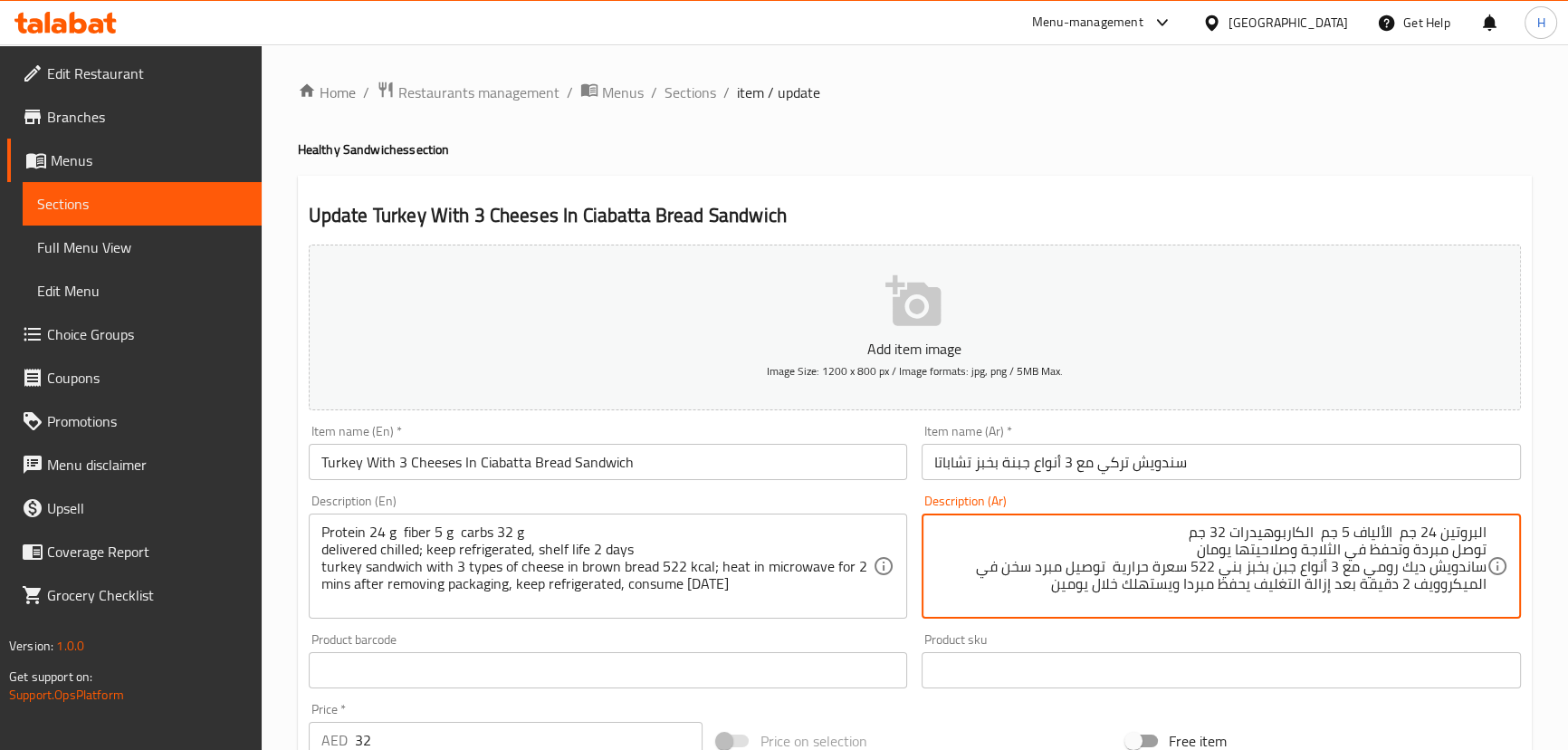
drag, startPoint x: 1367, startPoint y: 569, endPoint x: 1427, endPoint y: 561, distance: 60.5
paste textarea "ركي"
type textarea "البروتين 24 جم الألياف 5 جم الكاربوهيدرات 32 جم توصل مبردة وتحفظ في الثلاجة وصل…"
click at [769, 451] on input "Turkey With 3 Cheeses In Ciabatta Bread Sandwich" at bounding box center [609, 462] width 599 height 36
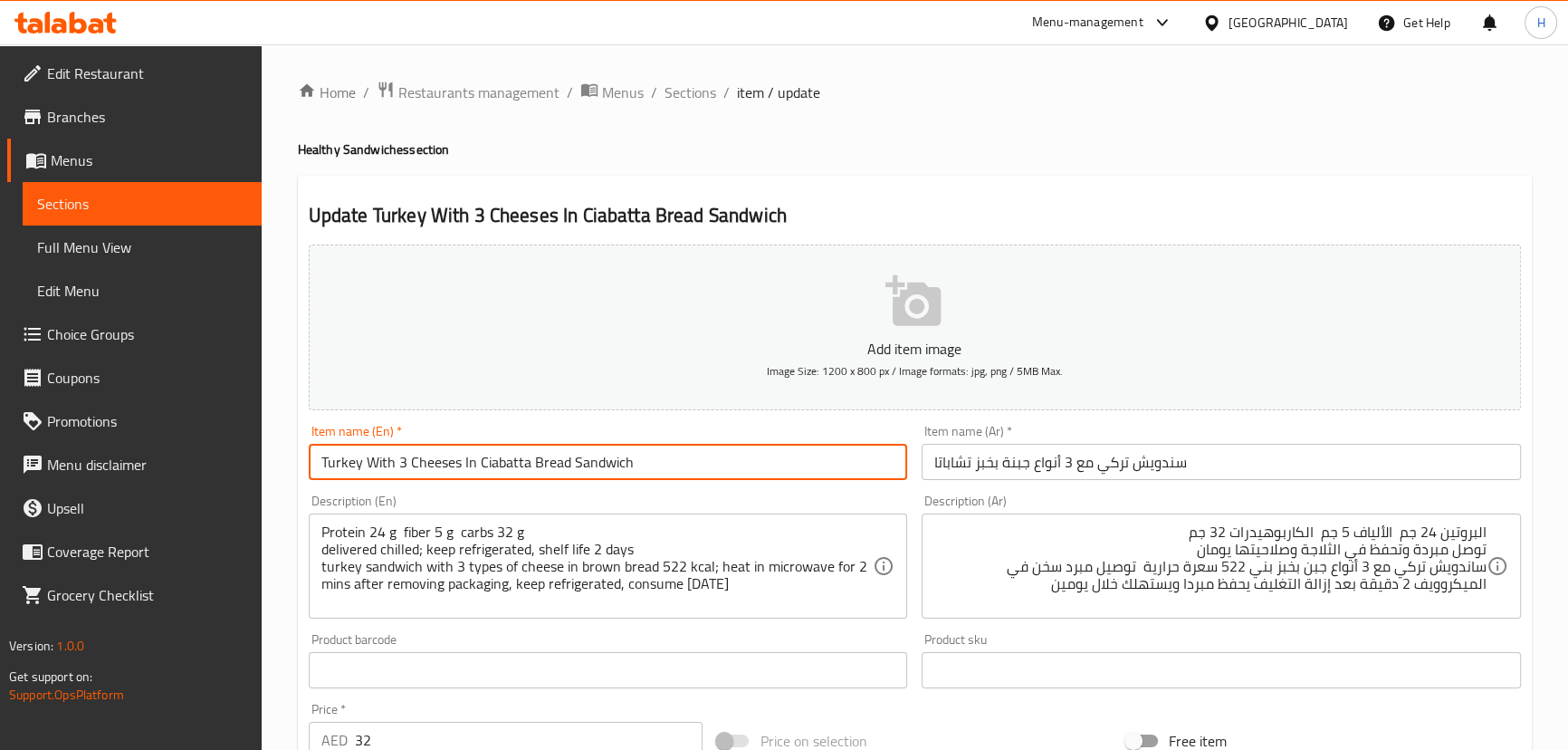
click at [680, 87] on span "Sections" at bounding box center [690, 92] width 51 height 21
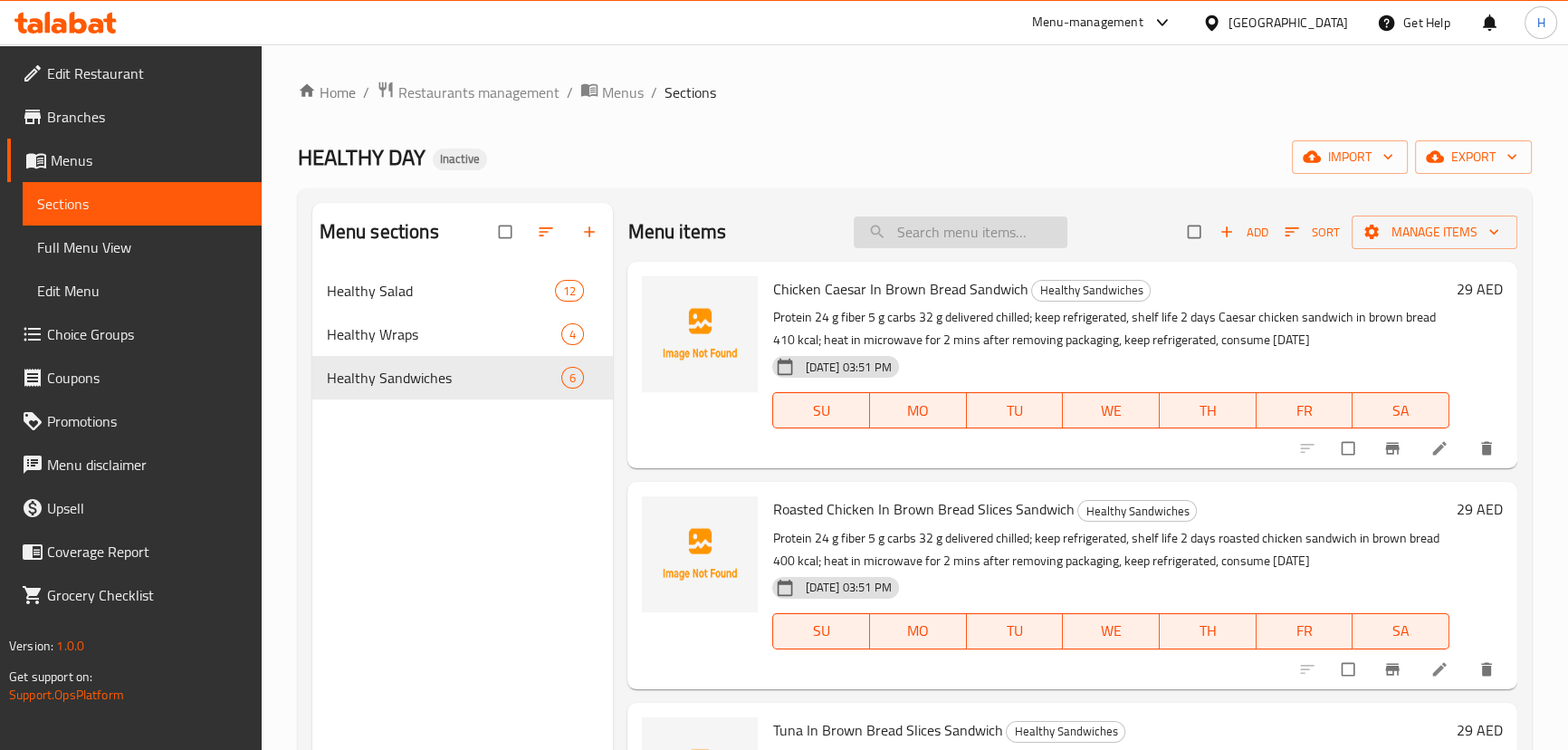
click at [911, 227] on input "search" at bounding box center [960, 233] width 214 height 32
paste input "Grilled Halloumi With Brown Ciabatta Bread Sandwich"
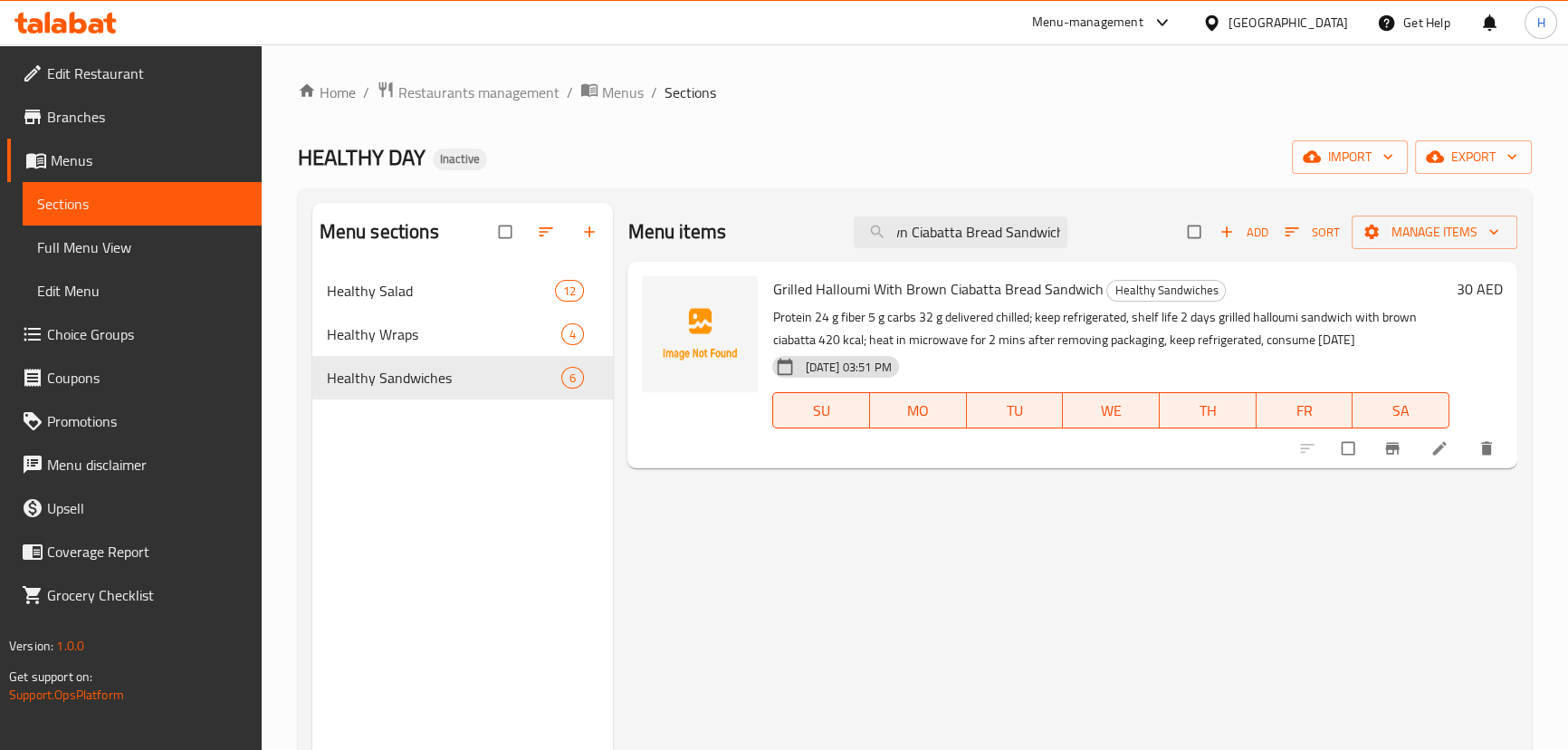
type input "Grilled Halloumi With Brown Ciabatta Bread Sandwich"
click at [1434, 441] on icon at bounding box center [1439, 448] width 18 height 18
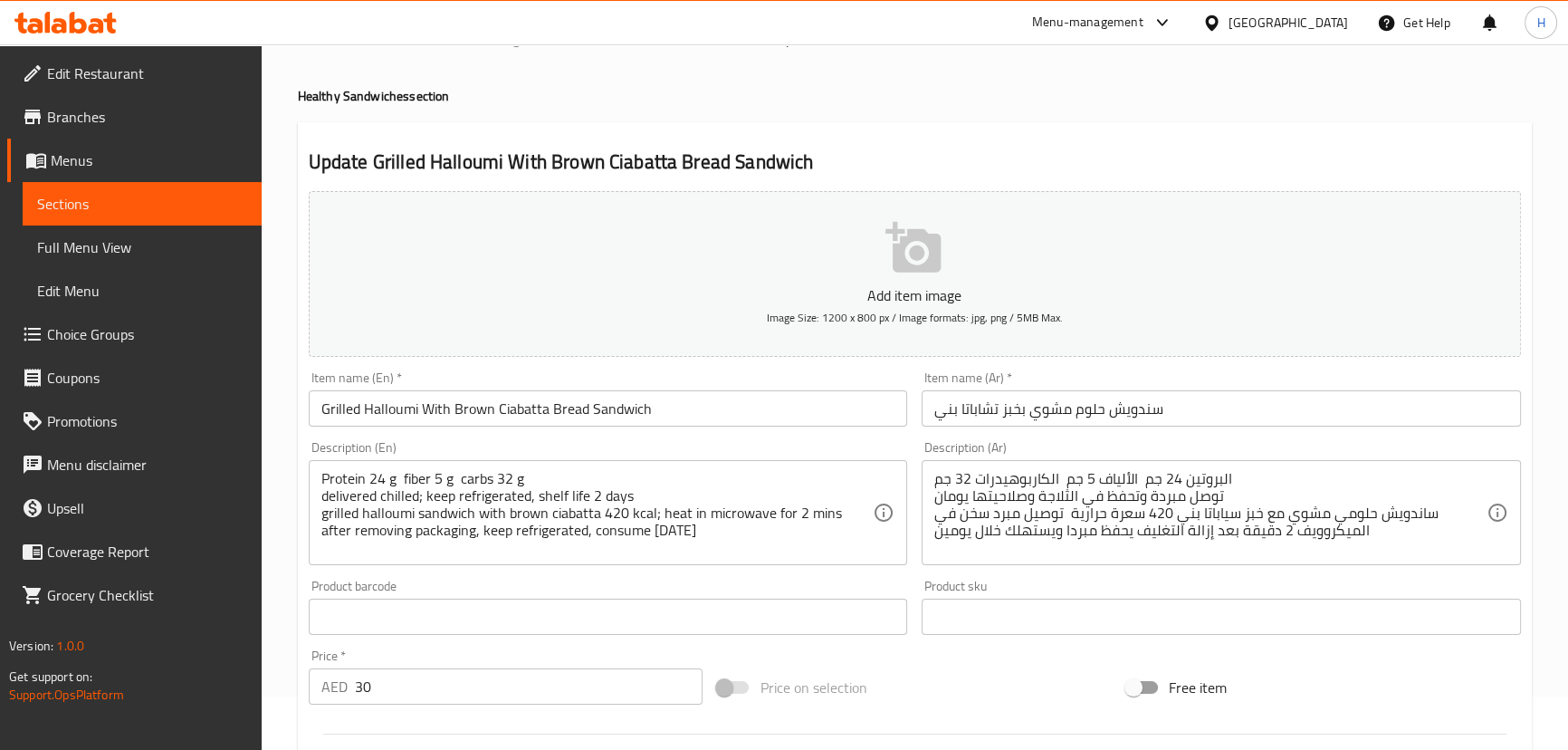
scroll to position [82, 0]
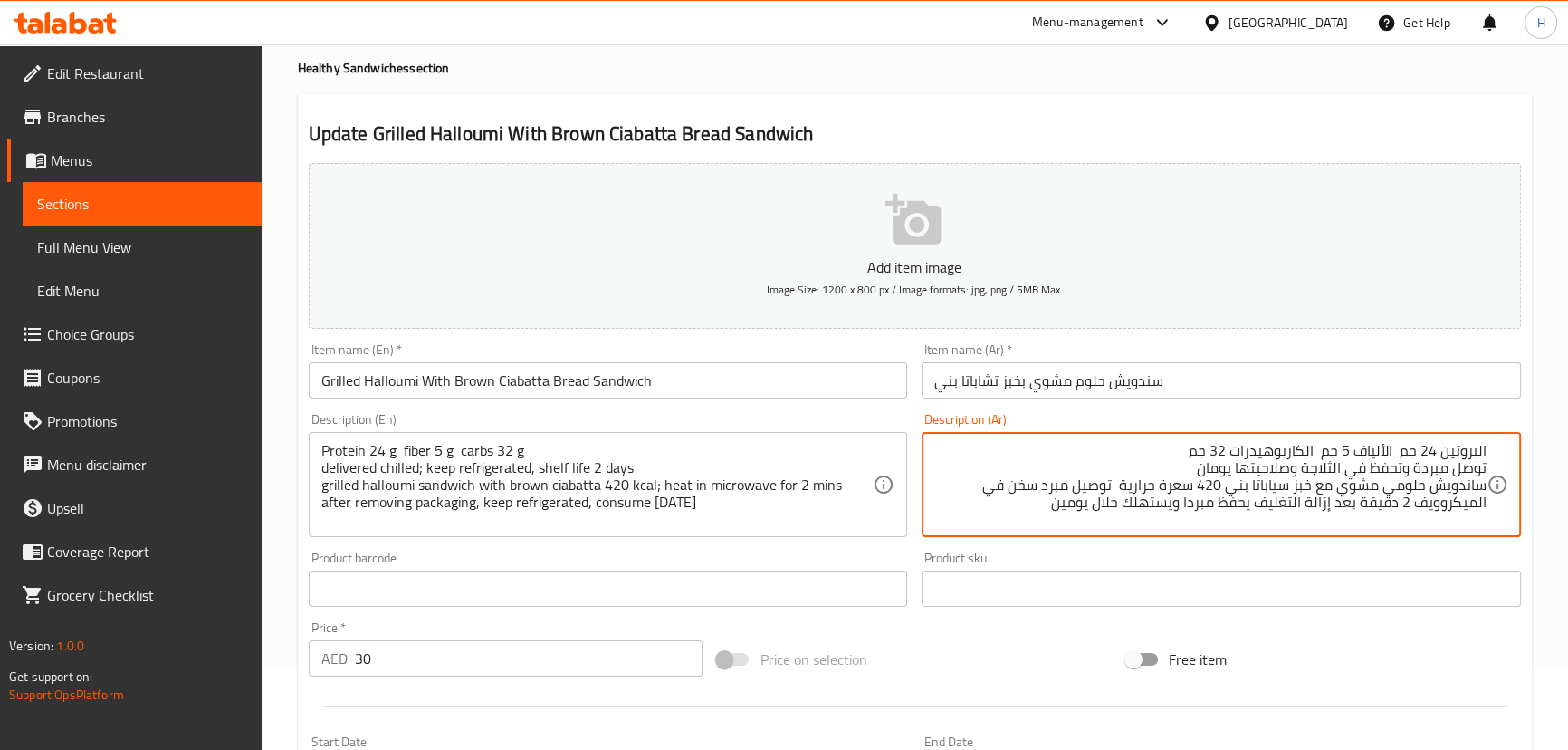
click at [516, 374] on input "Grilled Halloumi With Brown Ciabatta Bread Sandwich" at bounding box center [609, 380] width 599 height 36
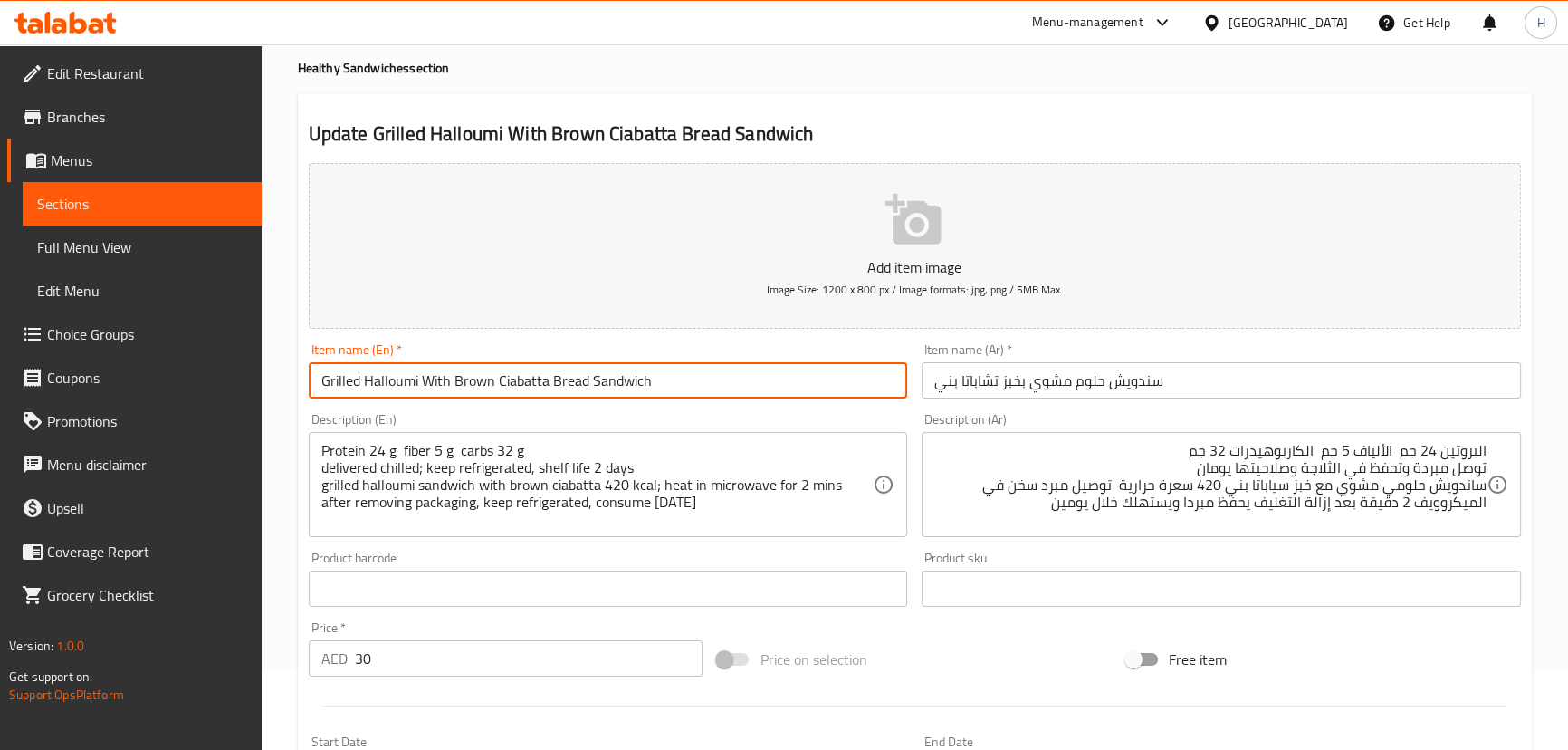
click at [516, 374] on input "Grilled Halloumi With Brown Ciabatta Bread Sandwich" at bounding box center [609, 380] width 599 height 36
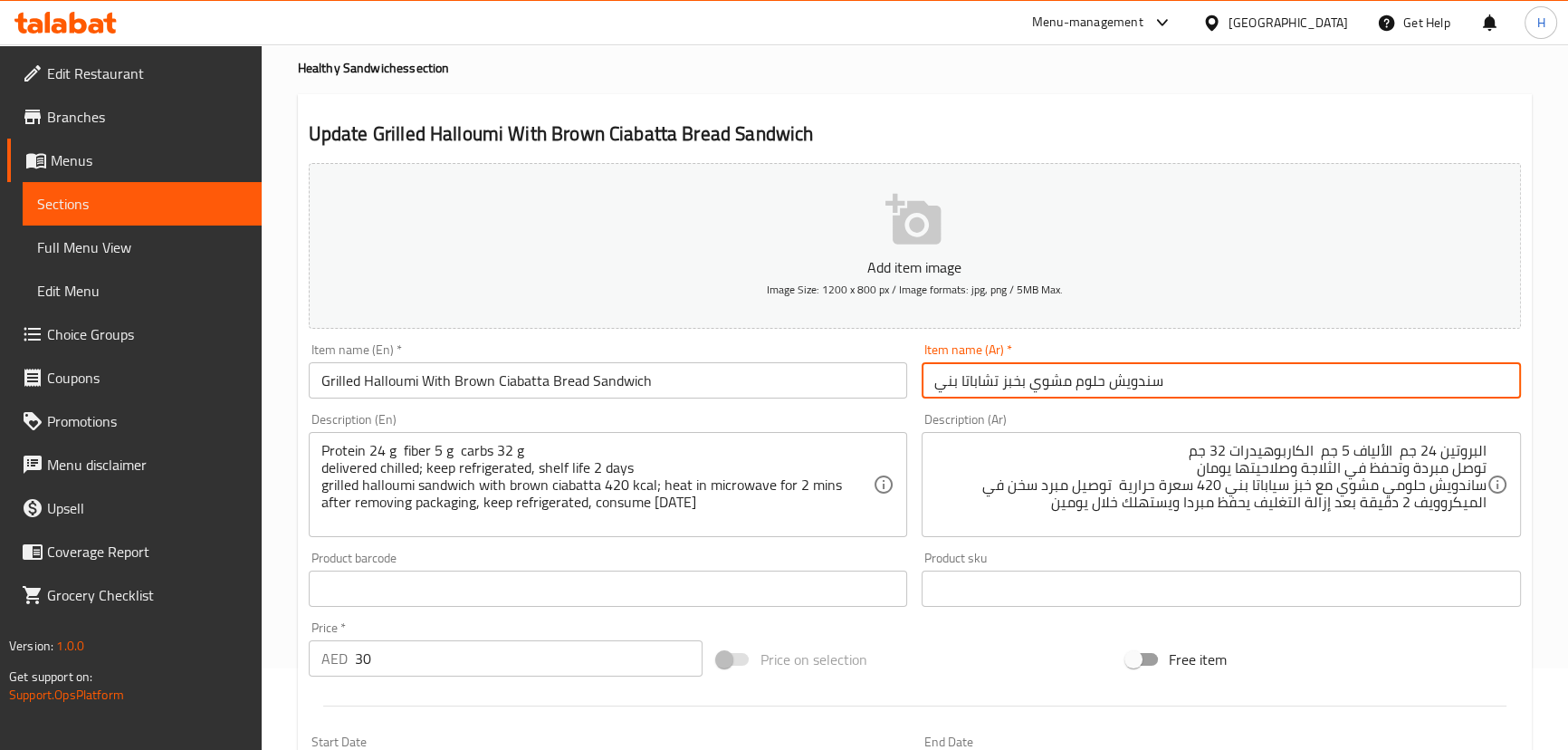
click at [982, 384] on input "سندويش حلوم مشوي بخبز تشاباتا بني" at bounding box center [1221, 380] width 599 height 36
paste input "يباتا"
click at [969, 387] on input "سندويش حلوم مشوي بخبز تشاباتا بني" at bounding box center [1221, 380] width 599 height 36
drag, startPoint x: 959, startPoint y: 382, endPoint x: 996, endPoint y: 377, distance: 37.3
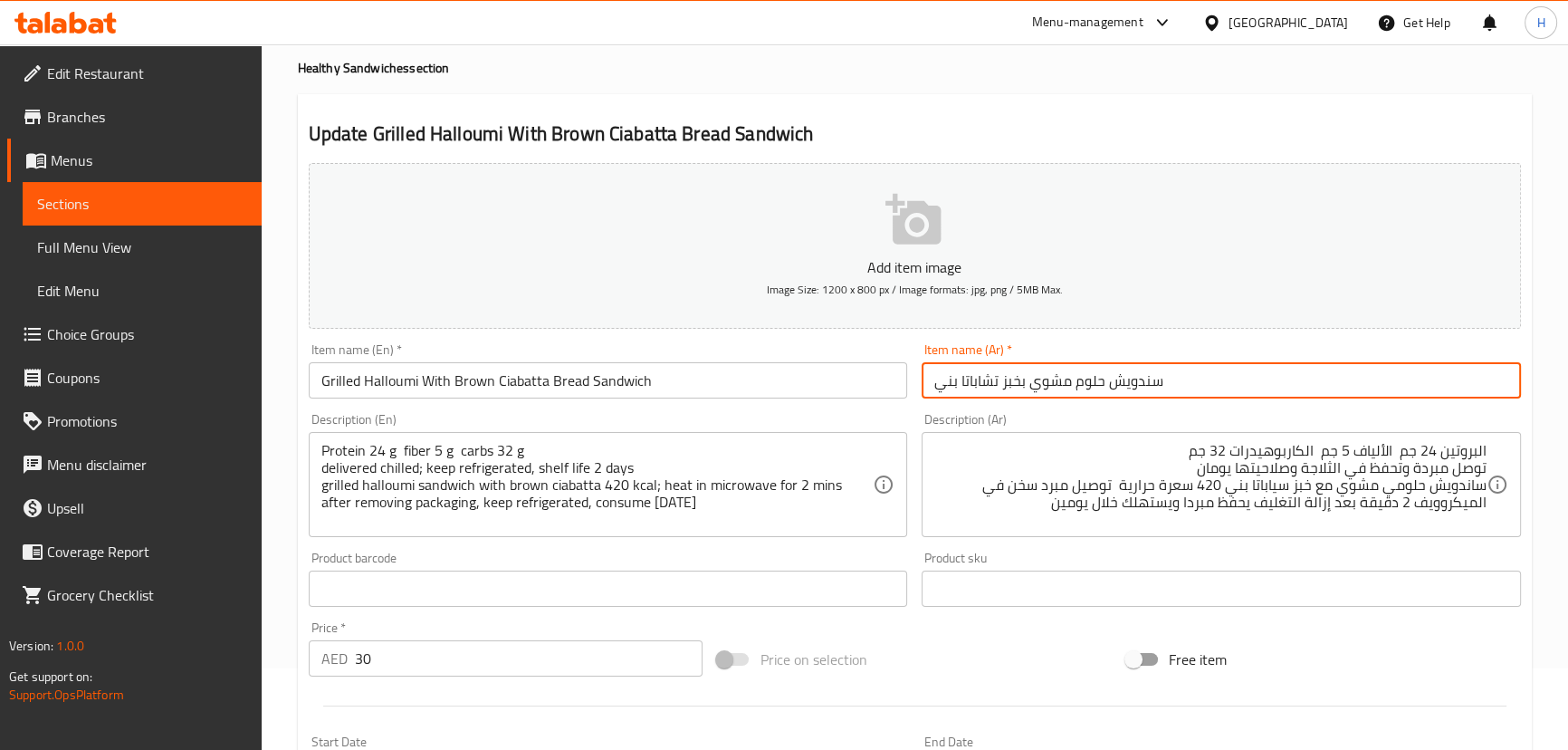
click at [996, 377] on input "سندويش حلوم مشوي بخبز تشاباتا بني" at bounding box center [1221, 380] width 599 height 36
paste input "ي"
click at [1073, 378] on input "سندويش حلوم مشوي بخبز شيباتا بني" at bounding box center [1221, 380] width 599 height 36
type input "سندويش حلوم مشوي بخبز شيباتا بني"
click at [1078, 406] on div "Description (Ar) البروتين 24 جم الألياف 5 جم الكاربوهيدرات 32 جم توصل مبردة وتح…" at bounding box center [1222, 475] width 614 height 139
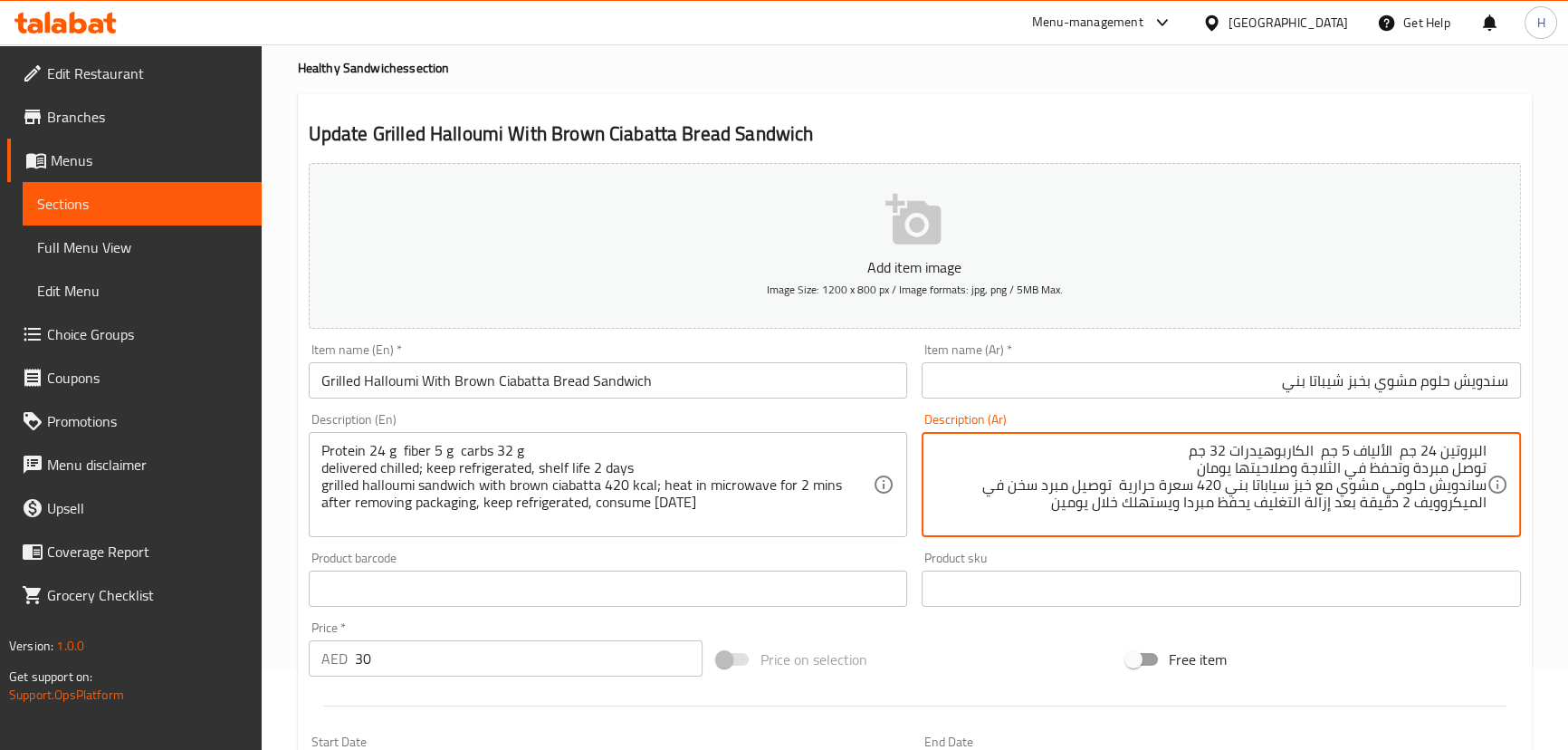
click at [1272, 485] on textarea "البروتين 24 جم الألياف 5 جم الكاربوهيدرات 32 جم توصل مبردة وتحفظ في الثلاجة وصل…" at bounding box center [1210, 485] width 552 height 86
paste textarea "يباتا"
type textarea "البروتين 24 جم الألياف 5 جم الكاربوهيدرات 32 جم توصل مبردة وتحفظ في الثلاجة وصل…"
click at [610, 371] on input "Grilled Halloumi With Brown Ciabatta Bread Sandwich" at bounding box center [609, 380] width 599 height 36
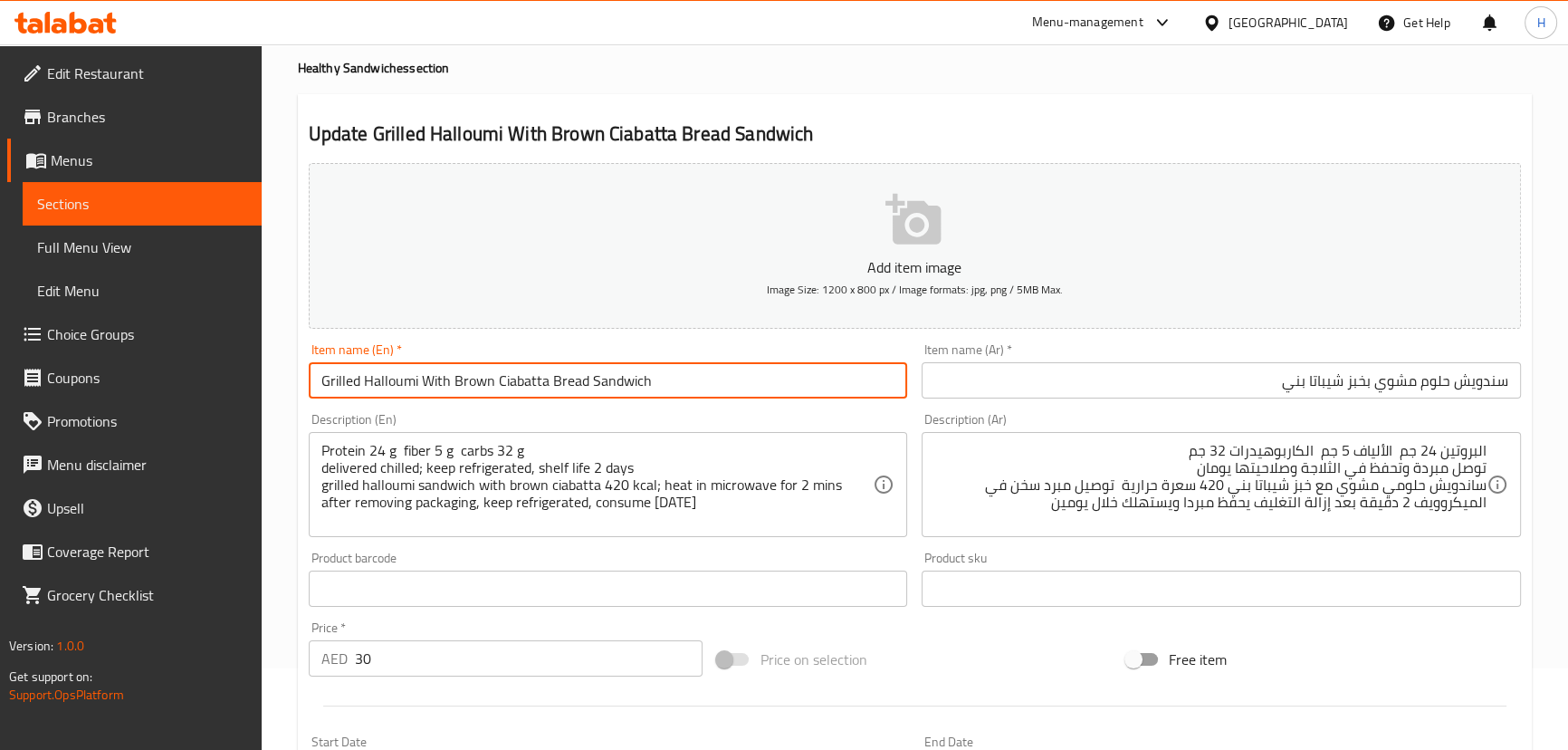
click at [610, 371] on input "Grilled Halloumi With Brown Ciabatta Bread Sandwich" at bounding box center [609, 380] width 599 height 36
click at [610, 371] on input "Grilled Halloumi With Brown Ciabatta Bread Sandwich" at bounding box center [609, 380] width 599 height 36
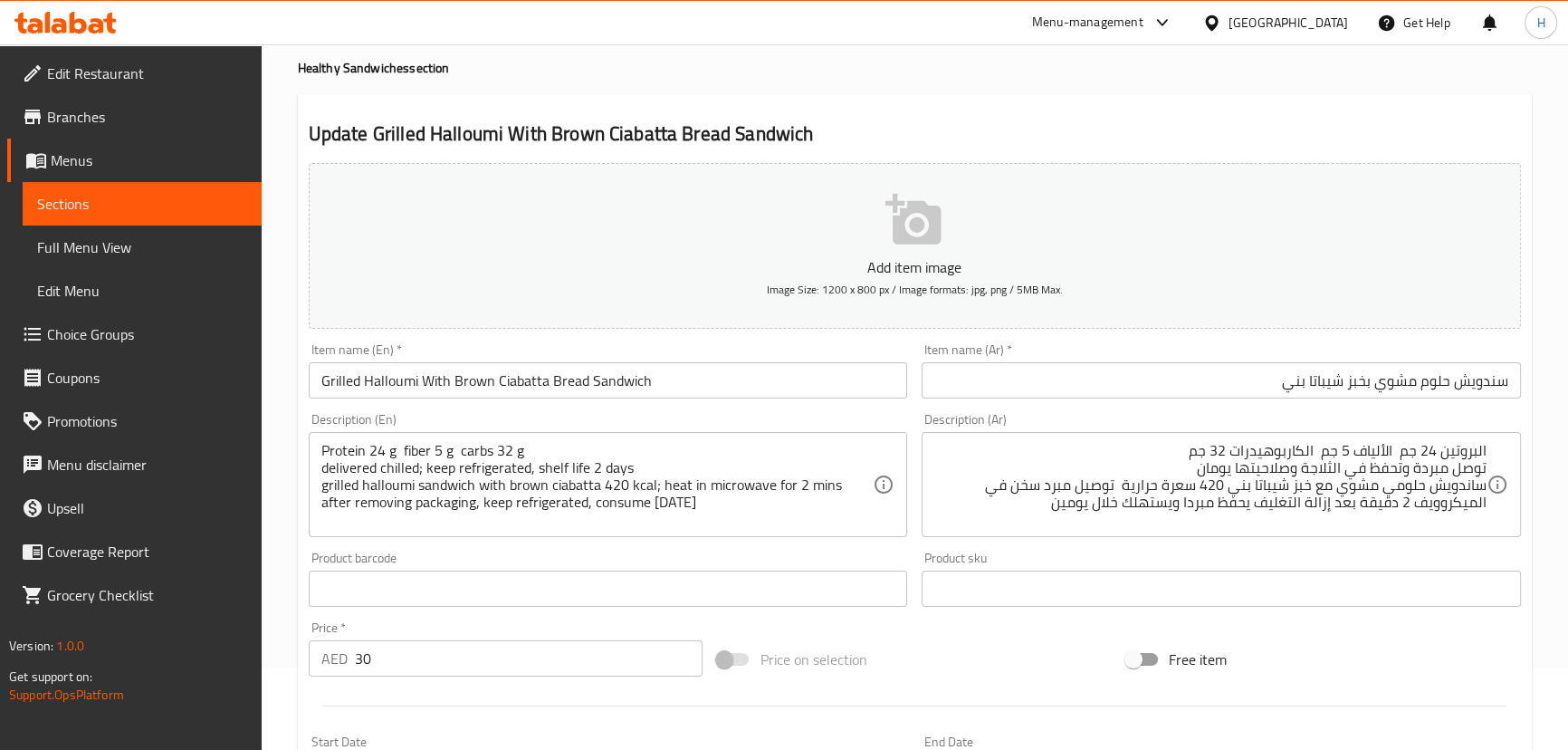
click at [917, 554] on div "Product sku Product sku" at bounding box center [1222, 579] width 614 height 70
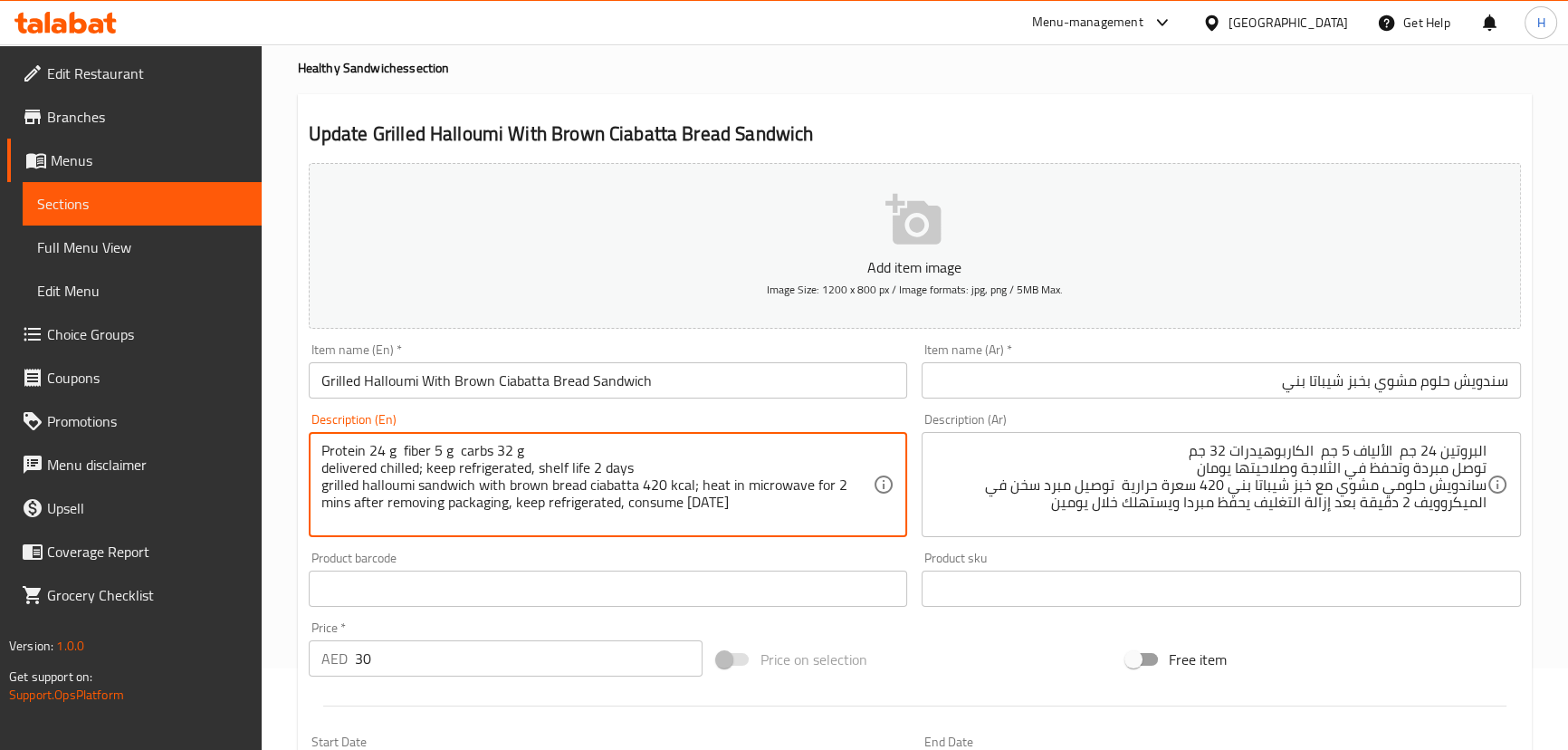
type textarea "Protein 24 g fiber 5 g carbs 32 g delivered chilled; keep refrigerated, shelf l…"
click at [710, 378] on input "Grilled Halloumi With Brown Ciabatta Bread Sandwich" at bounding box center [609, 380] width 599 height 36
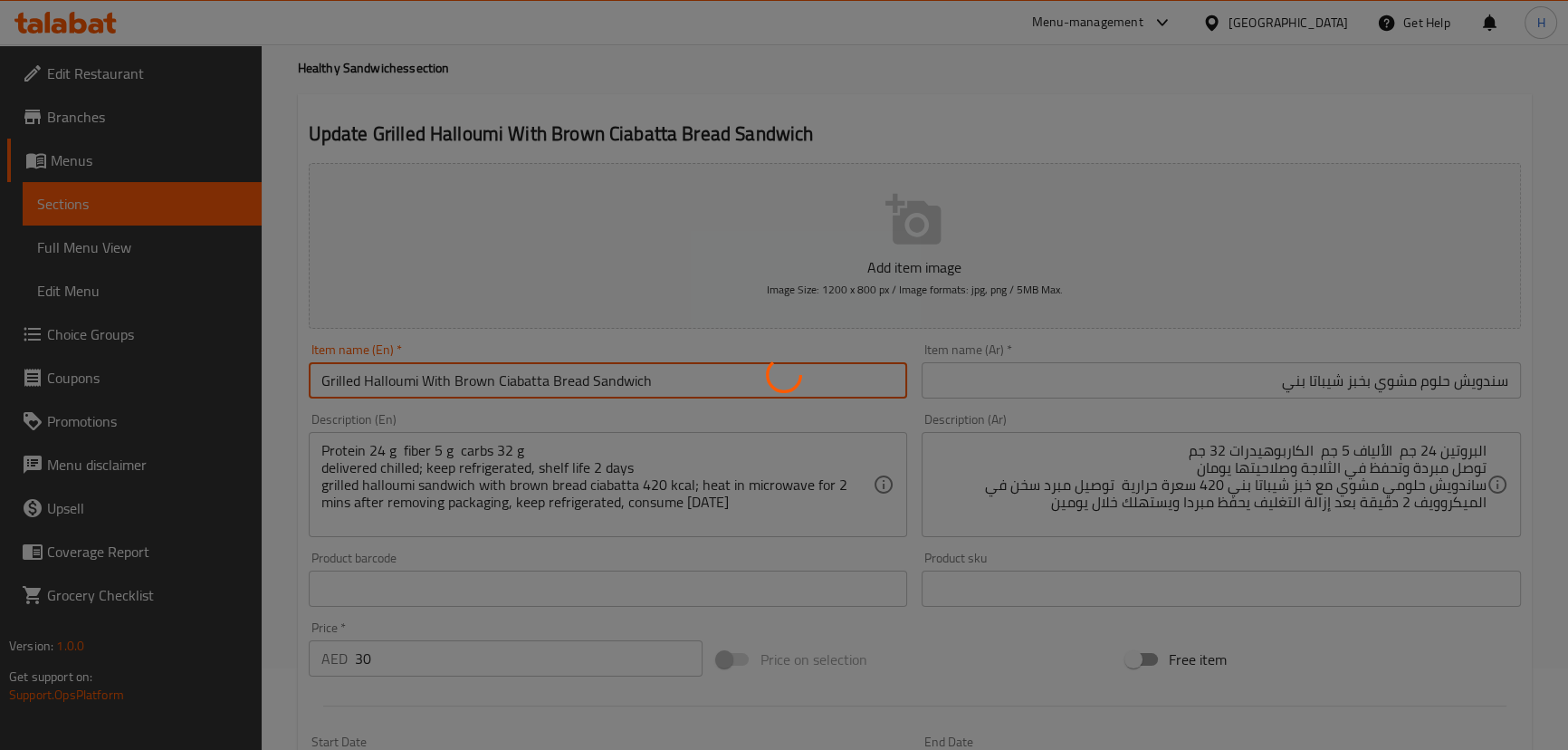
scroll to position [0, 0]
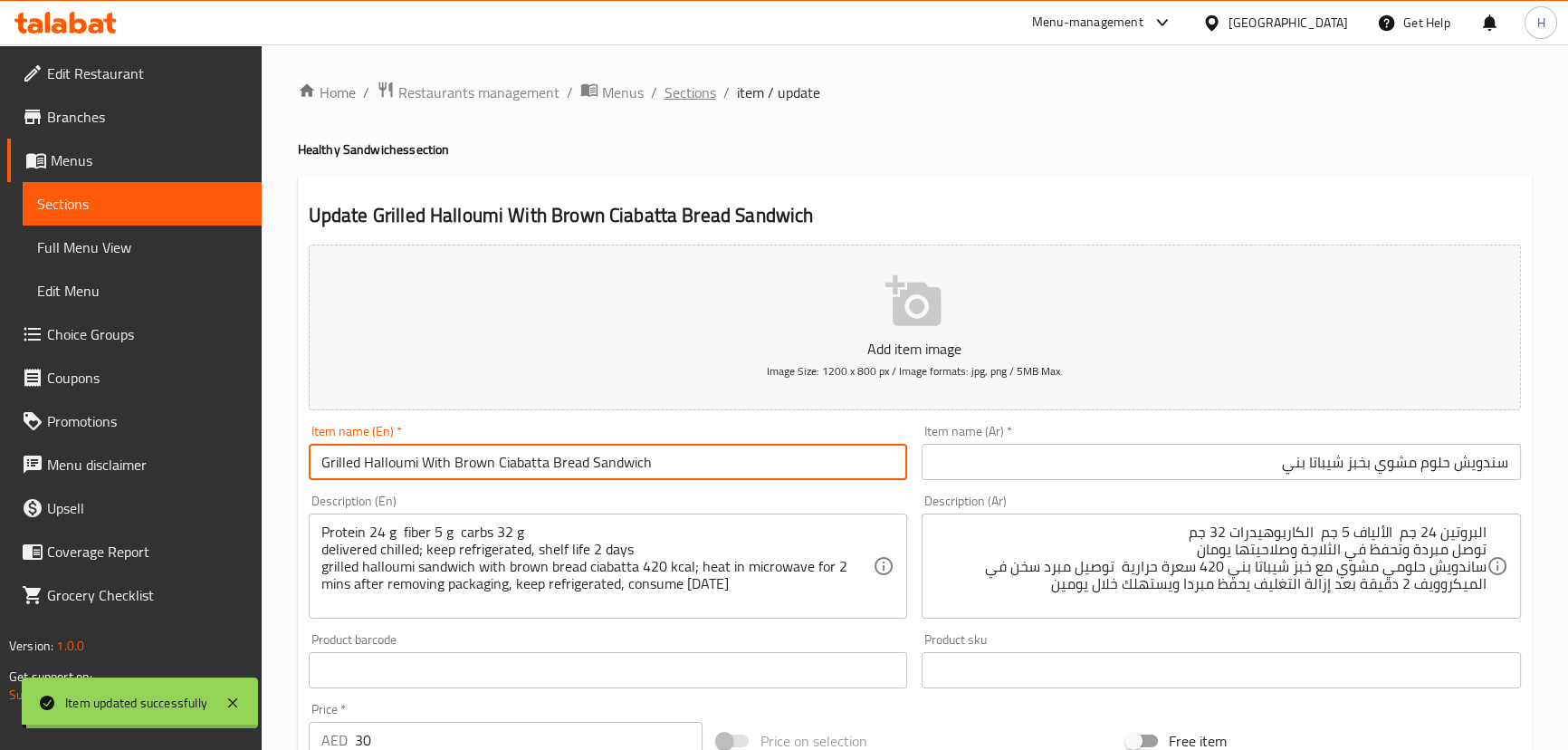
click at [697, 92] on span "Sections" at bounding box center [690, 92] width 51 height 21
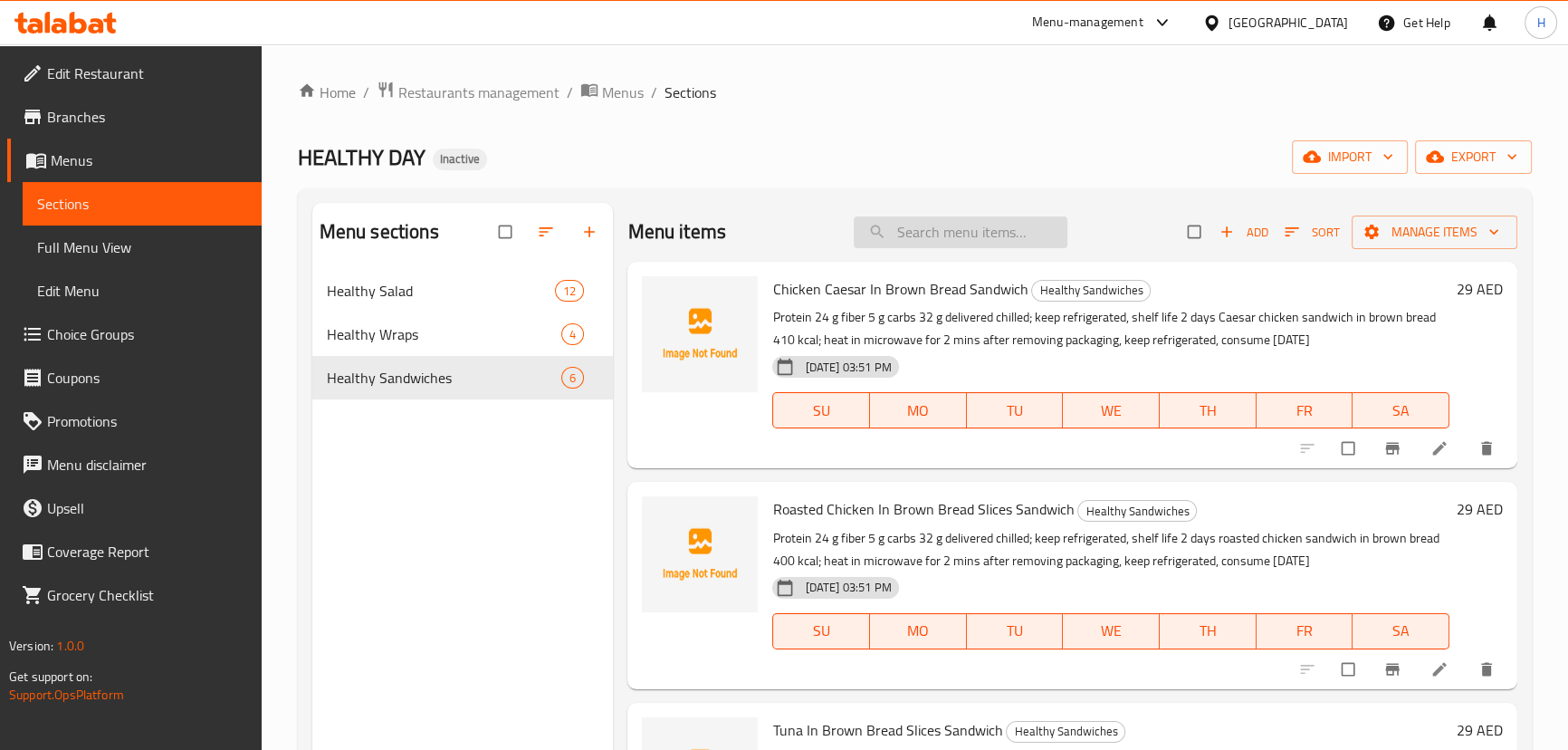
click at [945, 234] on input "search" at bounding box center [960, 233] width 214 height 32
paste input "Turkey With 3 Cheeses In Ciabatta Bread Sandwich"
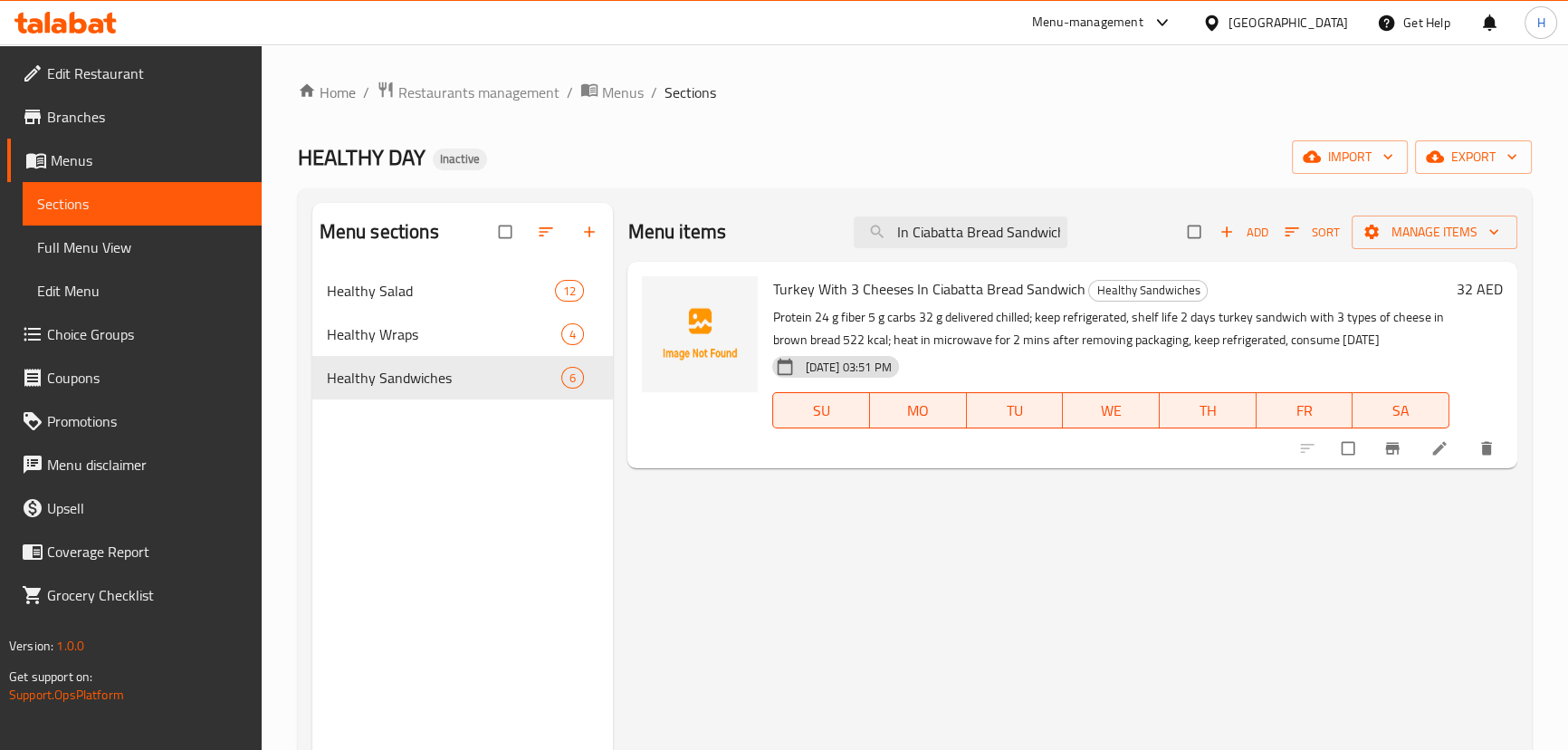
type input "Turkey With 3 Cheeses In Ciabatta Bread Sandwich"
click at [1436, 453] on icon at bounding box center [1439, 449] width 14 height 14
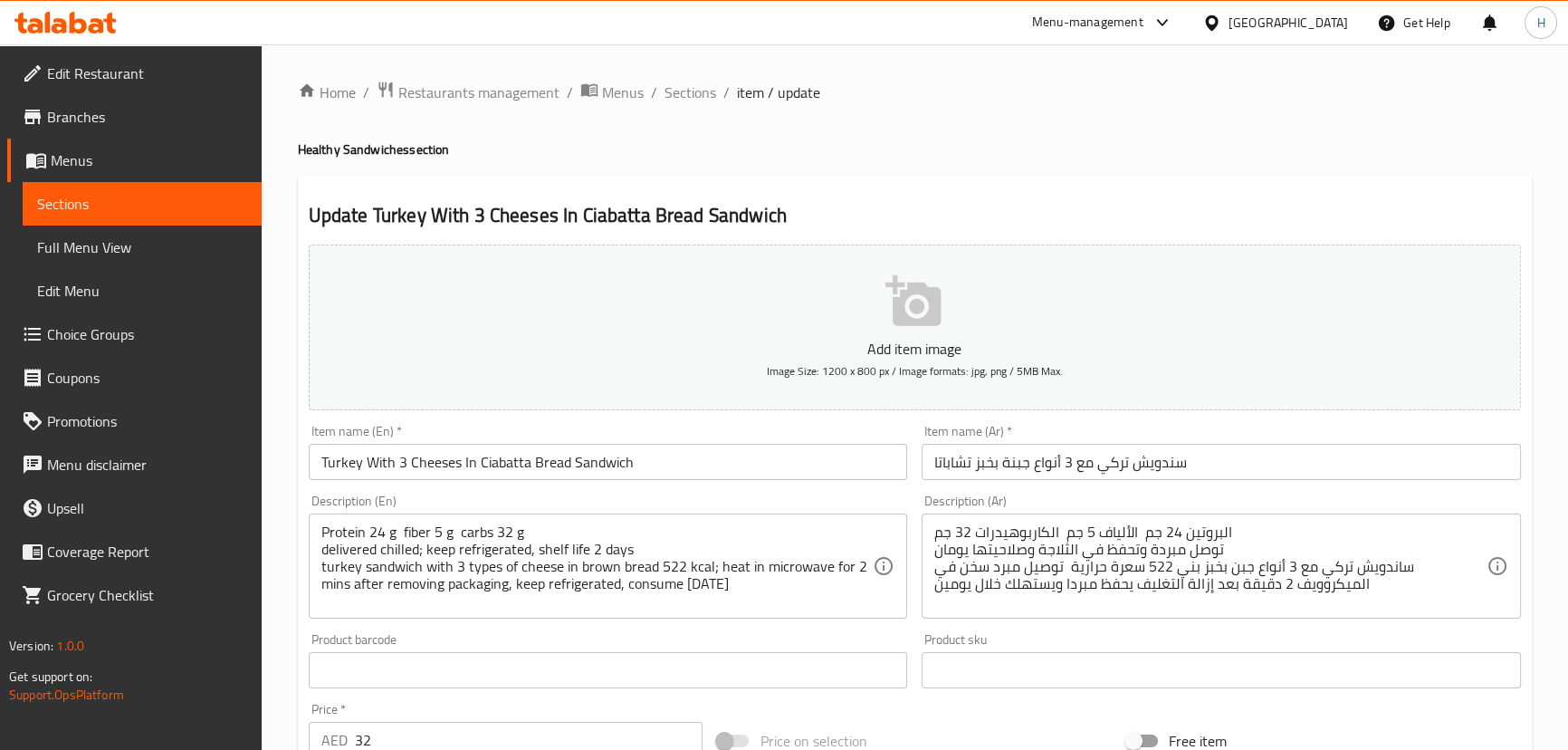
click at [955, 464] on input "سندويش تركي مع 3 أنواع جبنة بخبز تشاباتا" at bounding box center [1221, 462] width 599 height 36
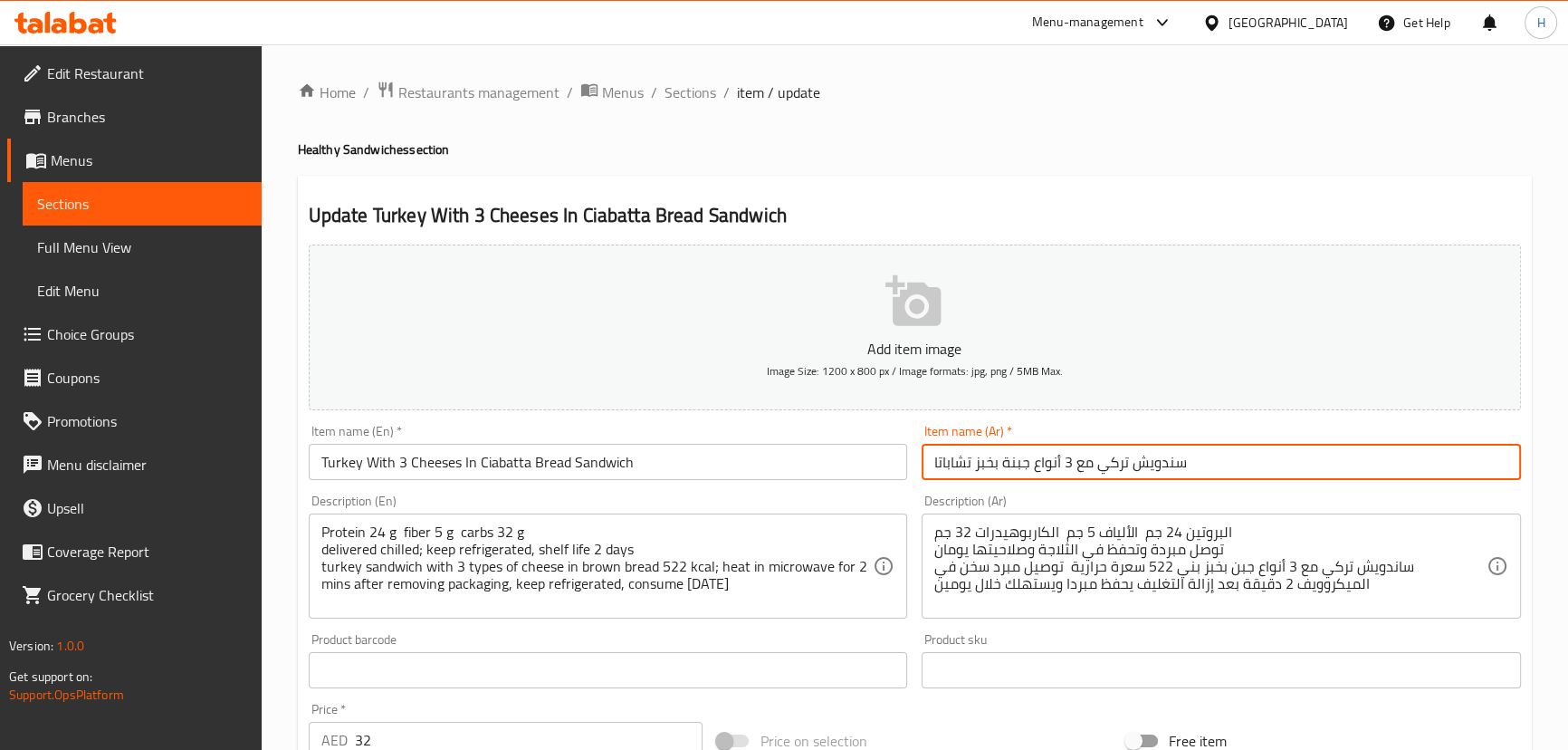
click at [955, 464] on input "سندويش تركي مع 3 أنواع جبنة بخبز تشاباتا" at bounding box center [1221, 462] width 599 height 36
paste input "يباتا"
type input "سندويش تركي مع 3 أنواع جبنة بخبز شيباتا"
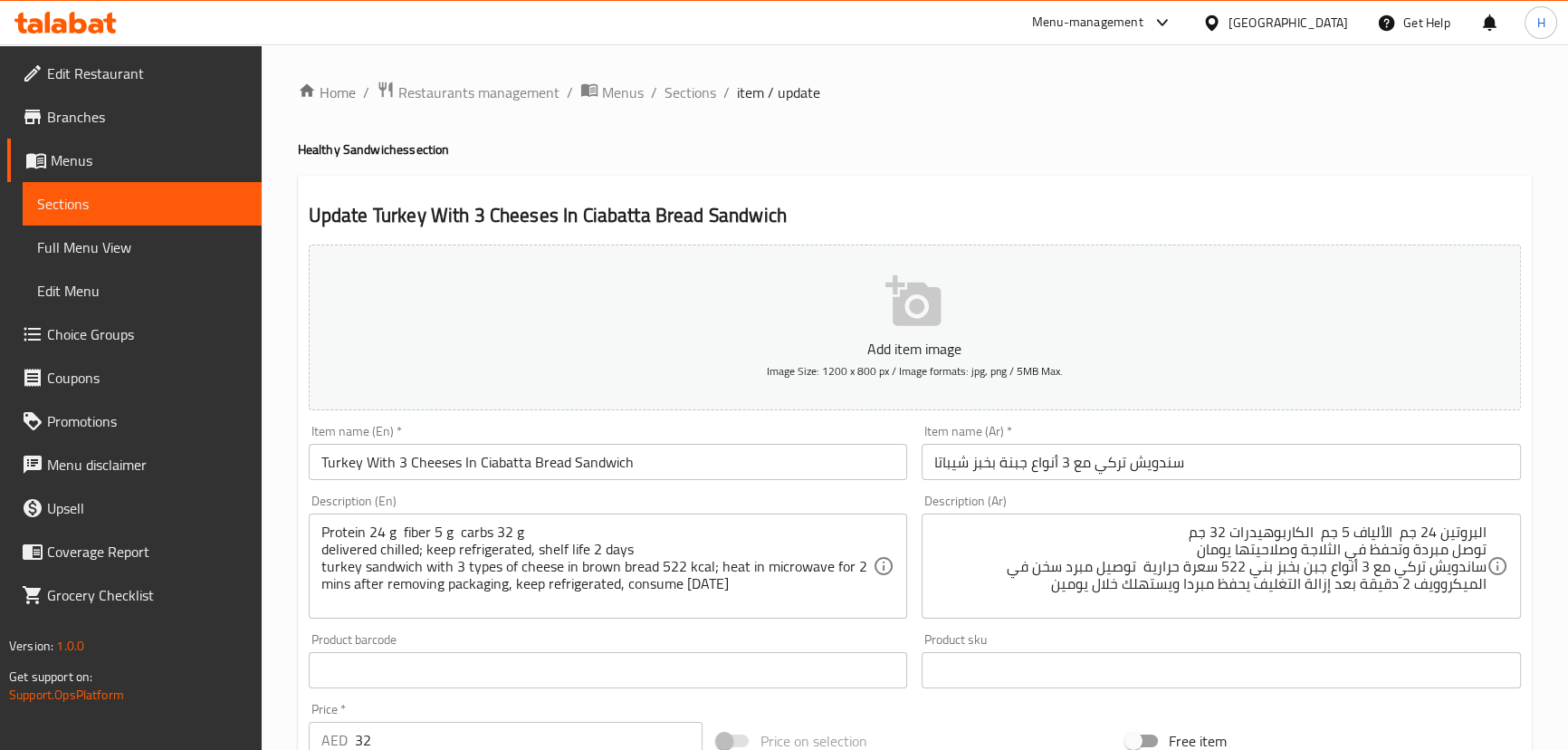
click at [1385, 619] on div "Description (Ar) البروتين 24 جم الألياف 5 جم الكاربوهيدرات 32 جم توصل مبردة وتح…" at bounding box center [1222, 556] width 614 height 139
click at [741, 462] on input "Turkey With 3 Cheeses In Ciabatta Bread Sandwich" at bounding box center [609, 462] width 599 height 36
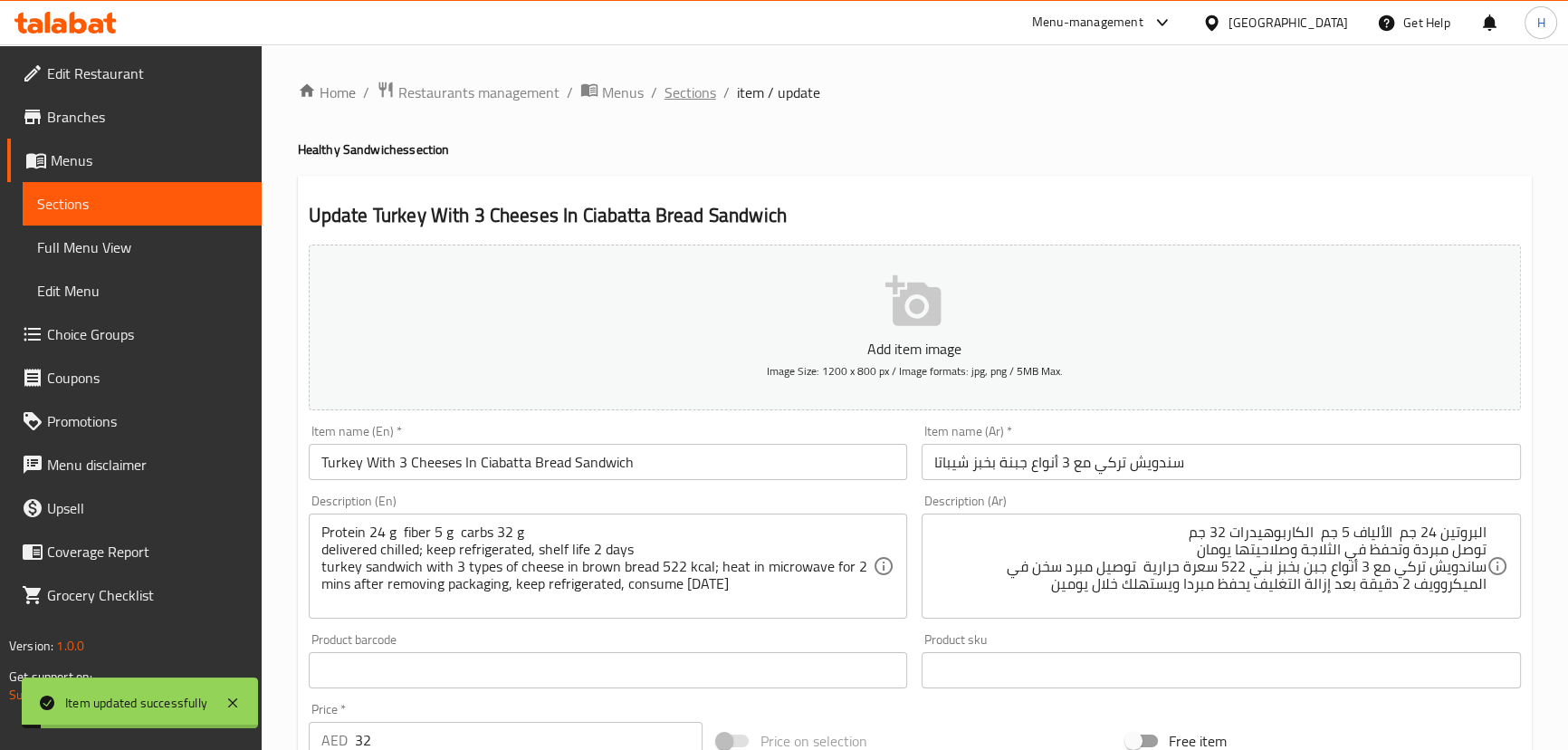
drag, startPoint x: 700, startPoint y: 93, endPoint x: 635, endPoint y: 108, distance: 66.7
click at [700, 94] on span "Sections" at bounding box center [690, 92] width 51 height 21
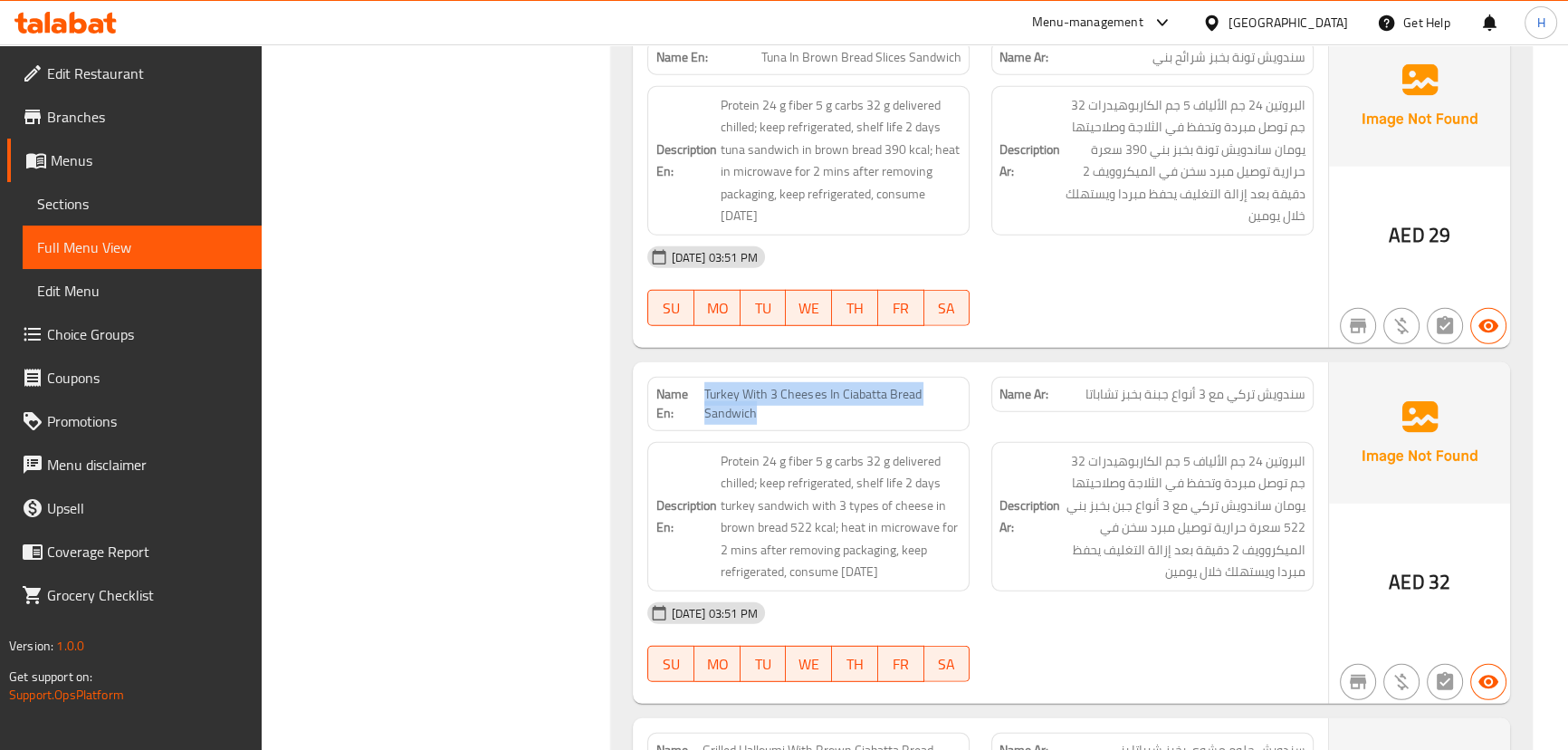
scroll to position [6509, 0]
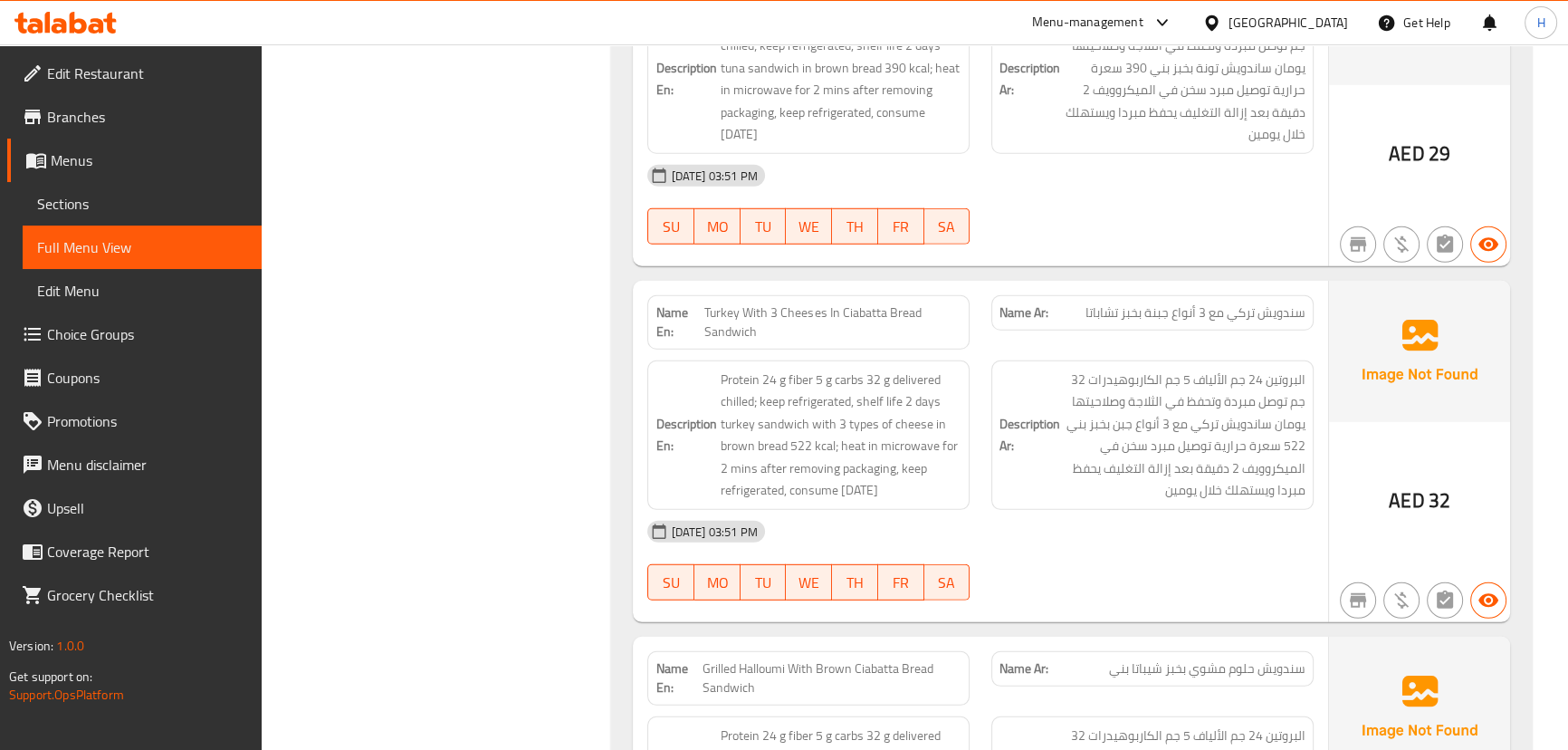
click at [1154, 659] on span "سندويش حلوم مشوي بخبز شيباتا بني" at bounding box center [1207, 668] width 196 height 19
copy span "شيباتا"
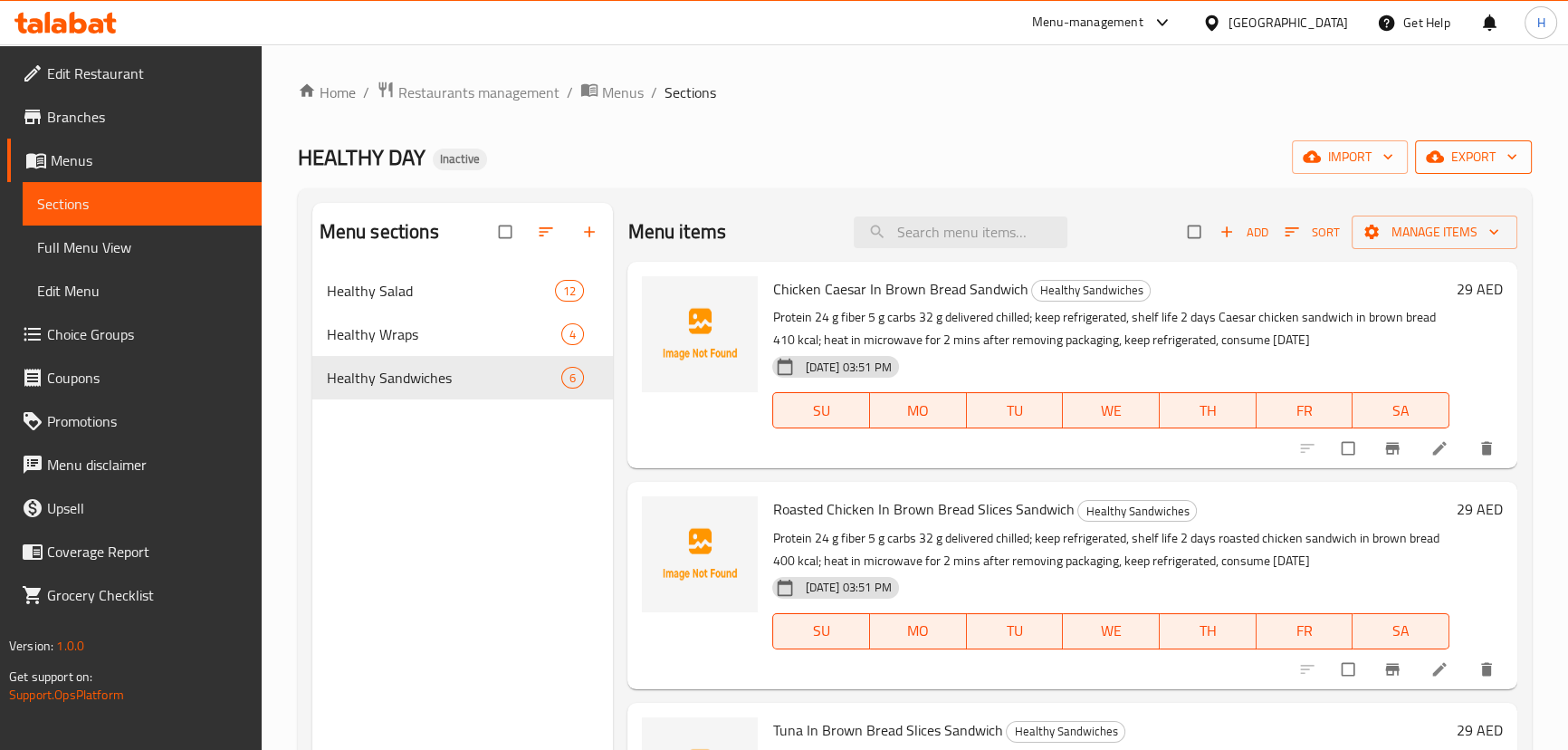
click at [1449, 155] on span "export" at bounding box center [1473, 157] width 87 height 22
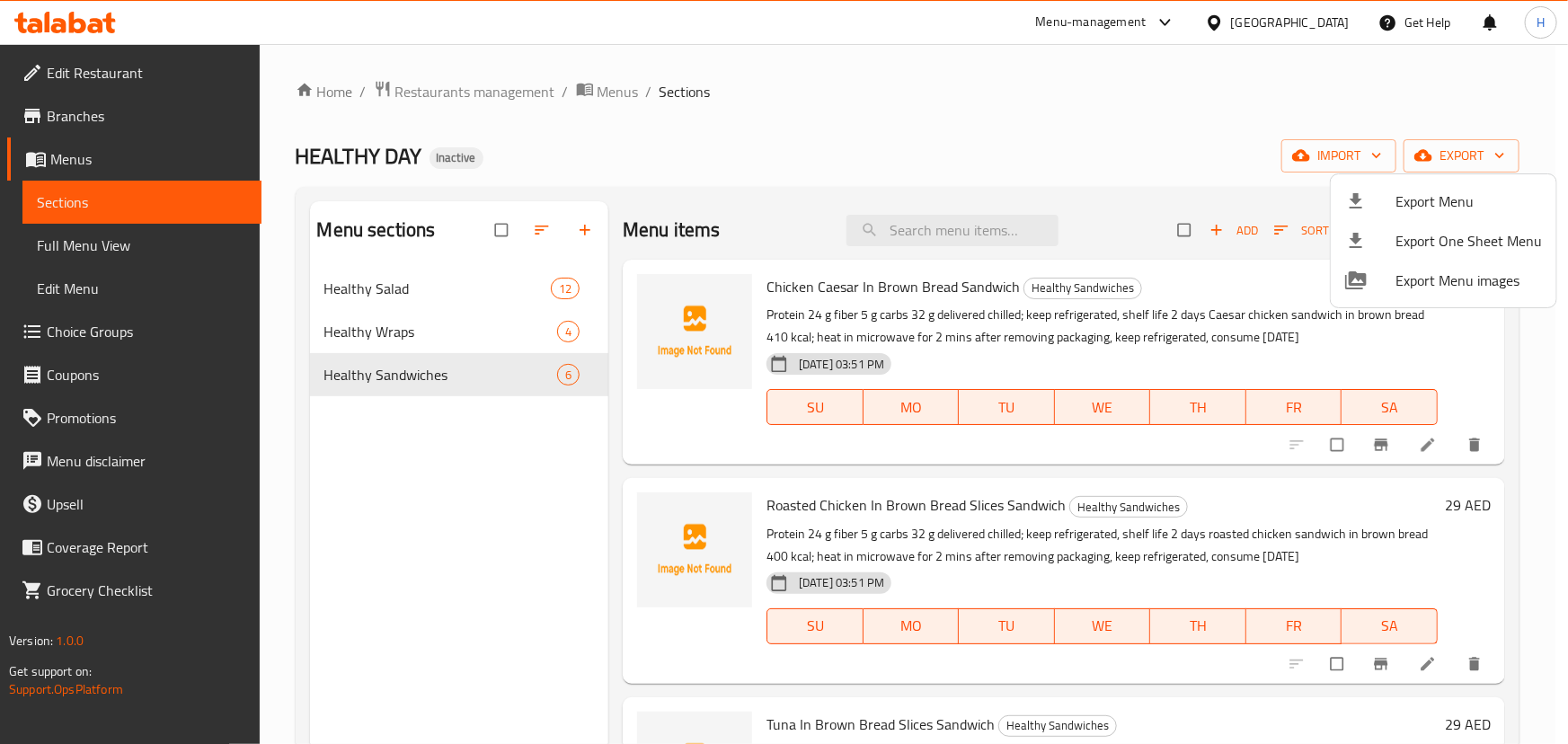
click at [1423, 191] on span "Export Menu" at bounding box center [1468, 200] width 147 height 21
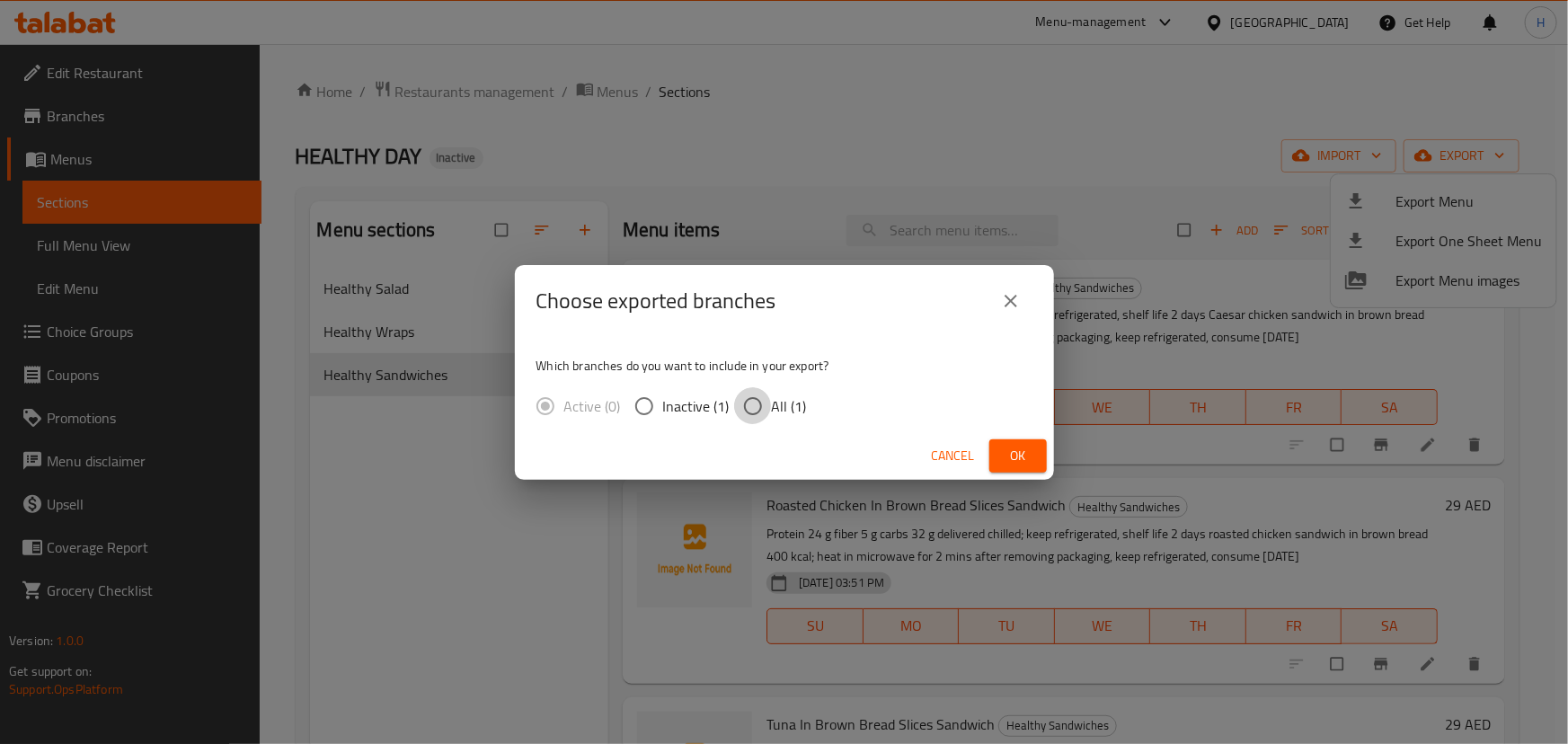
click at [768, 397] on input "All (1)" at bounding box center [753, 405] width 38 height 38
radio input "true"
click at [1019, 458] on span "Ok" at bounding box center [1018, 456] width 29 height 22
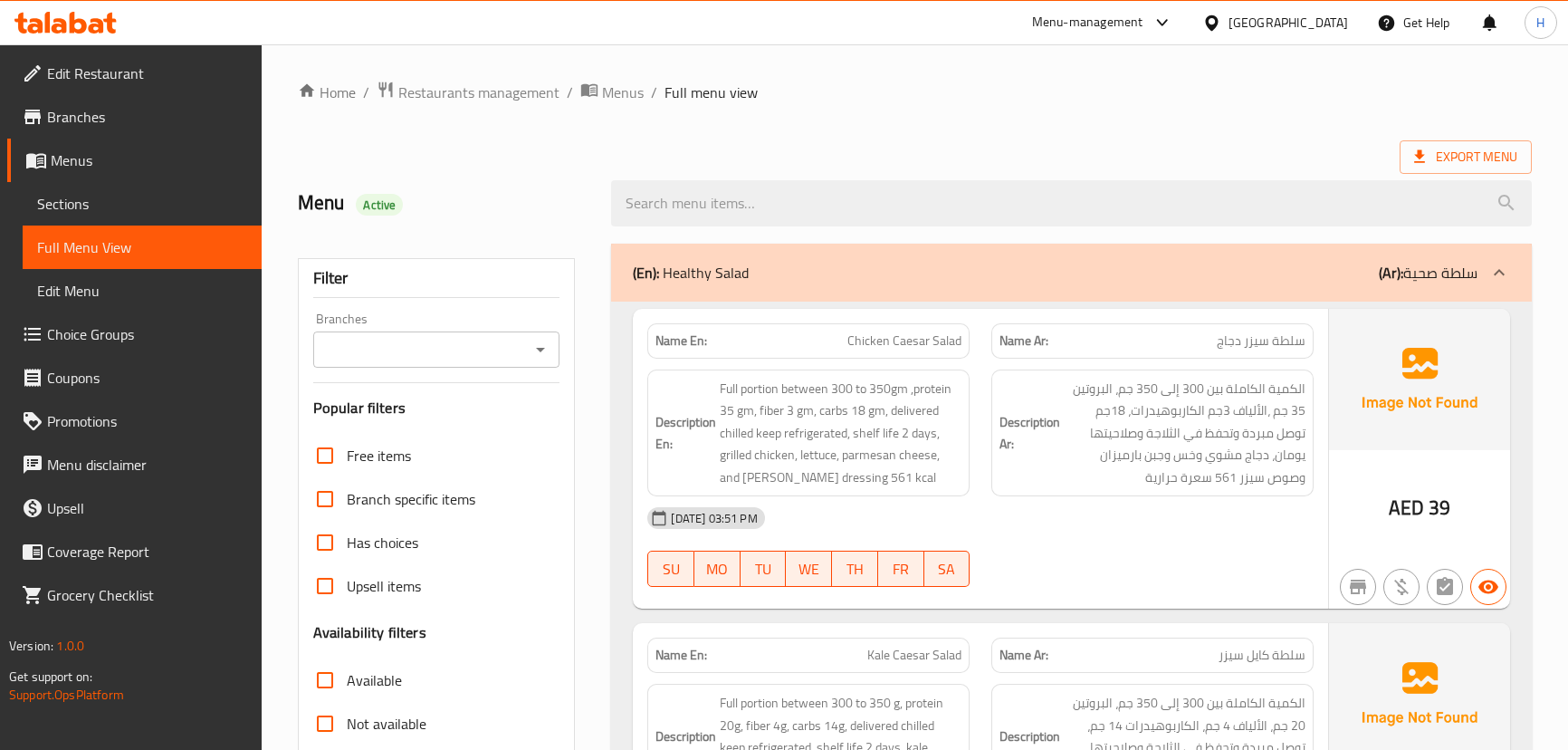
scroll to position [328, 0]
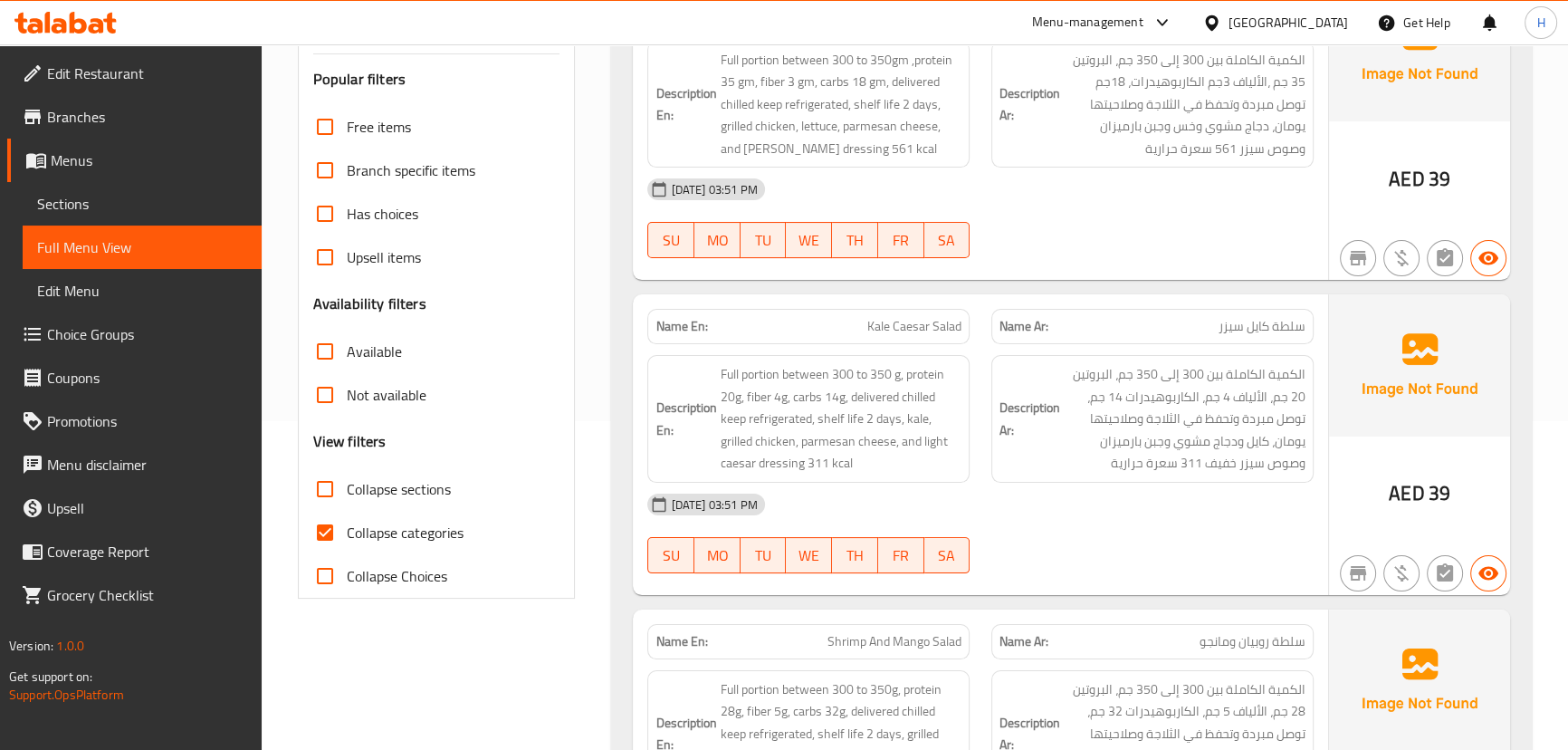
drag, startPoint x: 326, startPoint y: 530, endPoint x: 754, endPoint y: 476, distance: 431.4
click at [326, 530] on input "Collapse categories" at bounding box center [325, 532] width 44 height 44
checkbox input "false"
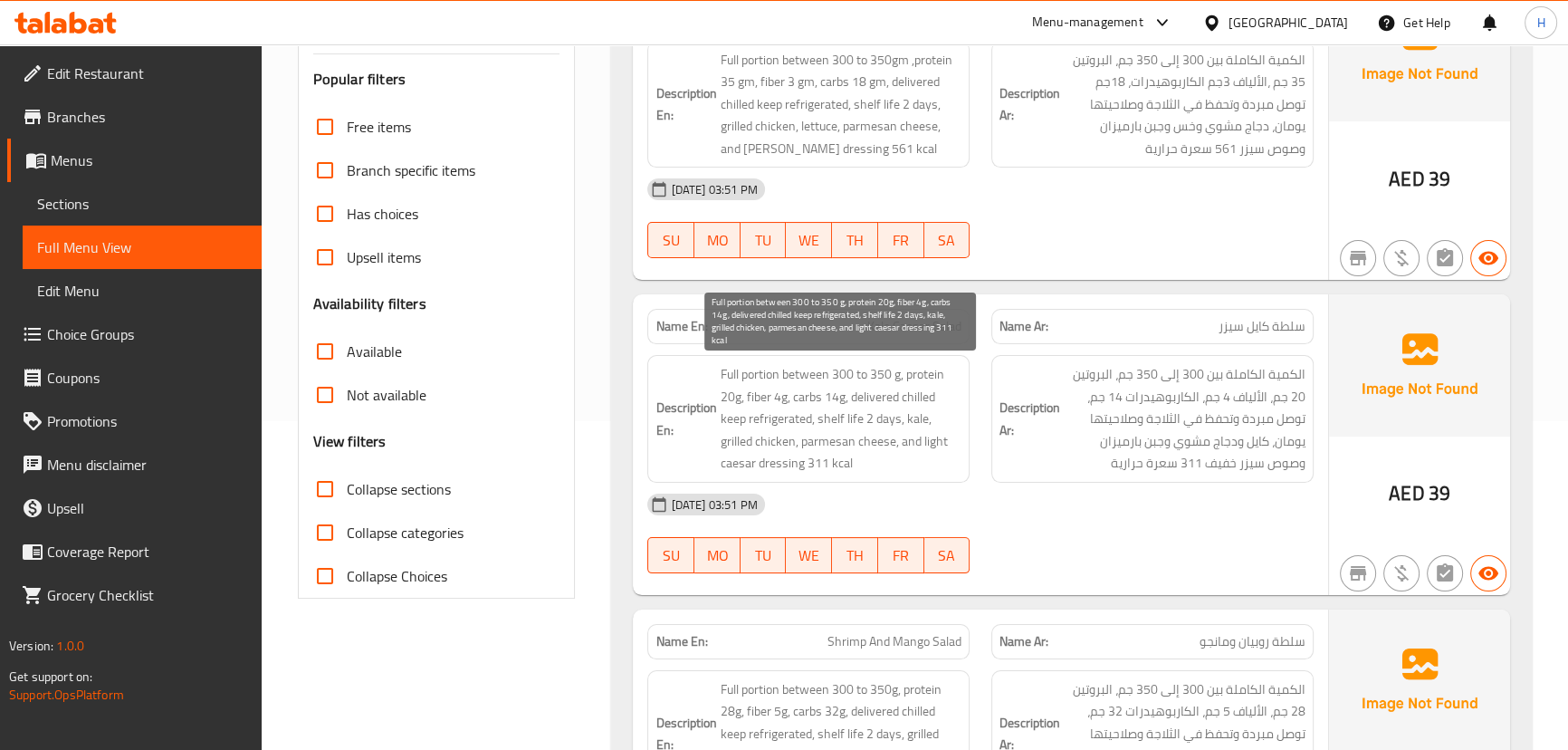
click at [979, 432] on div "Description En: Full portion between 300 to 350 g, protein 20g, fiber 4g, carbs…" at bounding box center [809, 419] width 344 height 150
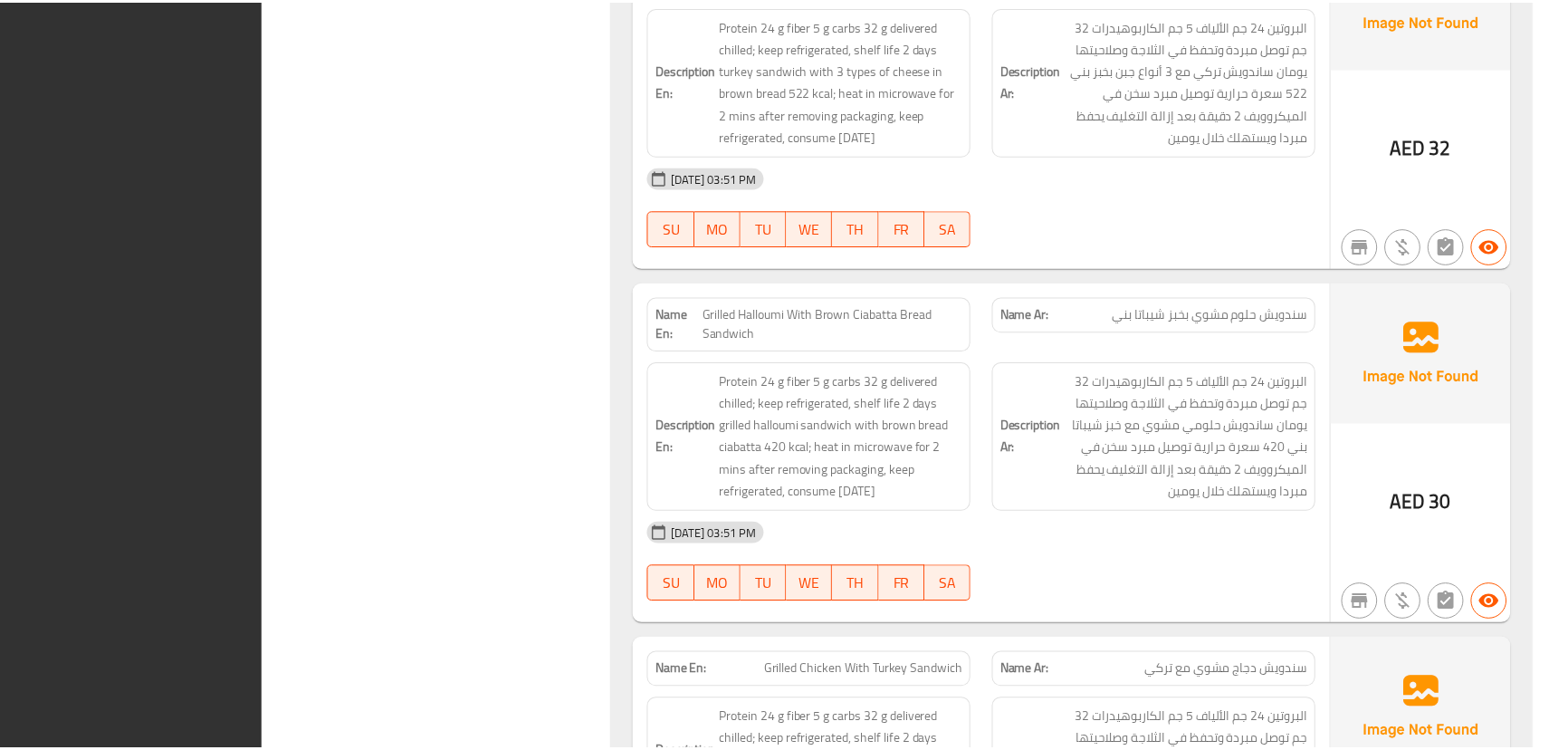
scroll to position [7074, 0]
